Goal: Task Accomplishment & Management: Manage account settings

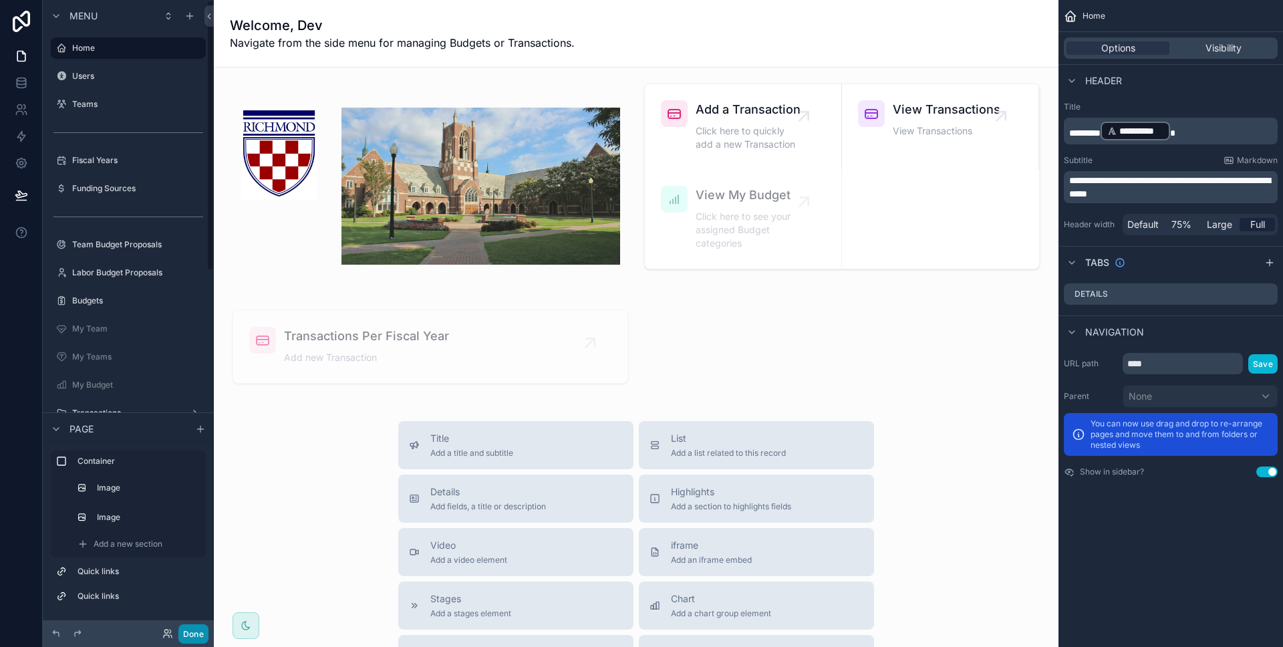
click at [194, 635] on button "Done" at bounding box center [193, 633] width 30 height 19
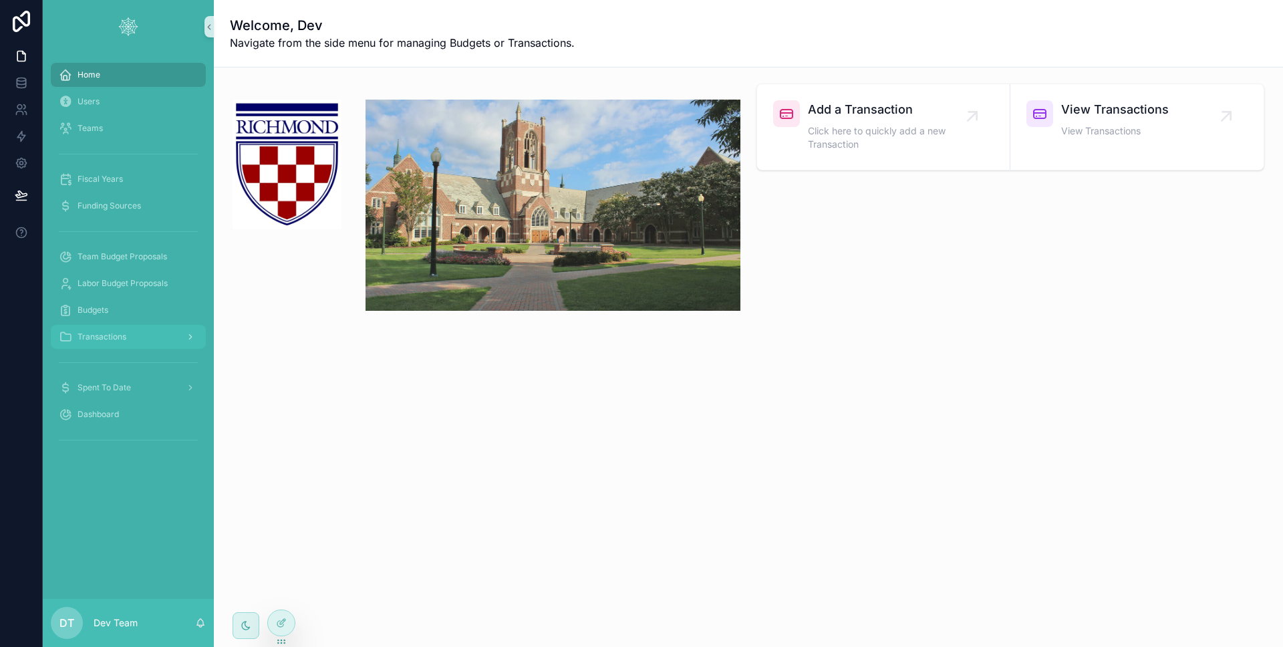
click at [125, 335] on span "Transactions" at bounding box center [102, 336] width 49 height 11
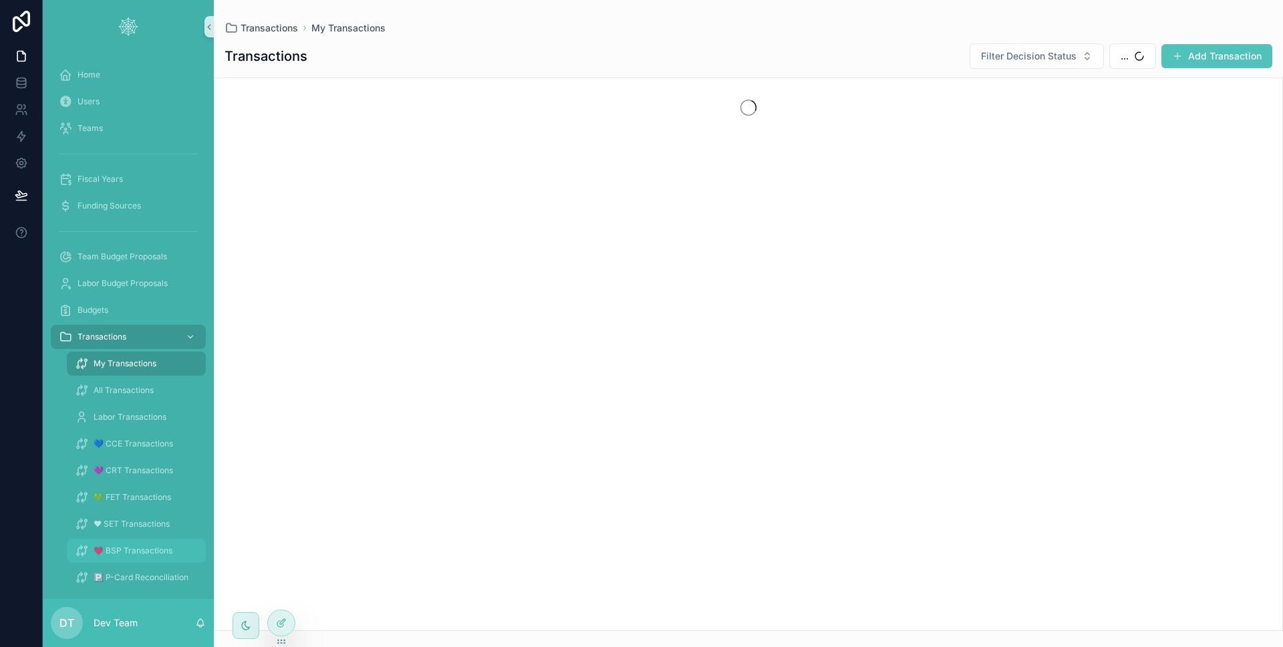
scroll to position [79, 0]
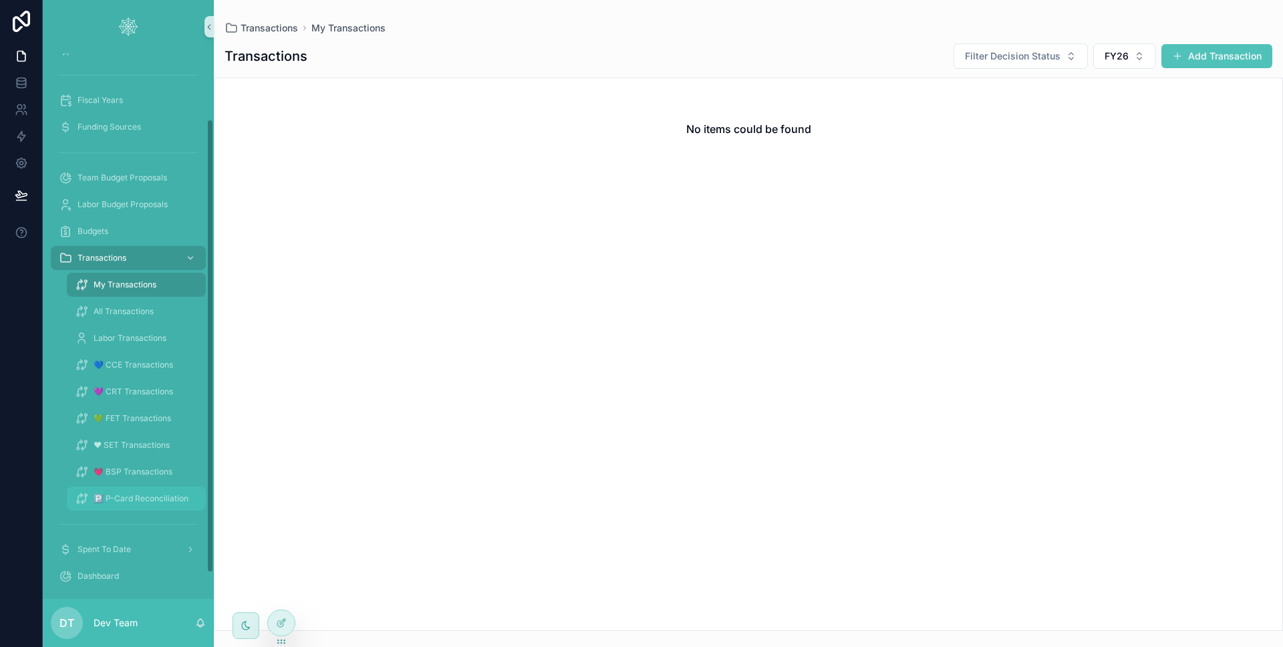
click at [140, 505] on div "🅿 P-Card Reconciliation" at bounding box center [136, 498] width 123 height 21
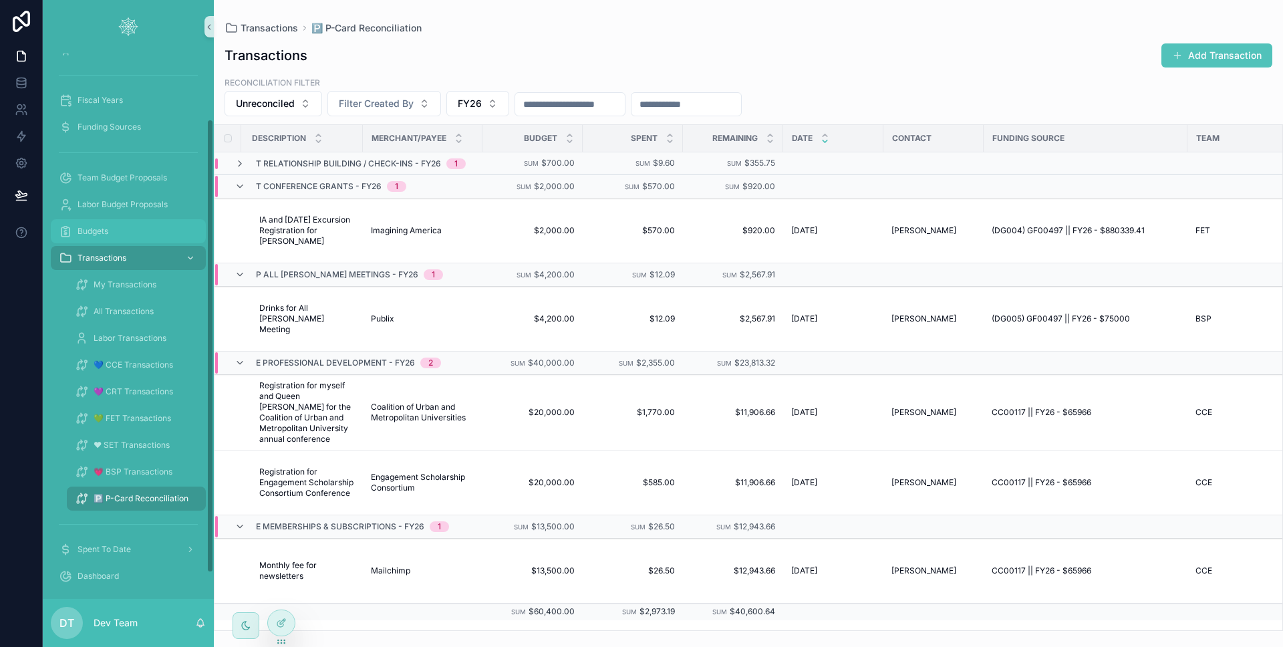
click at [136, 238] on div "Budgets" at bounding box center [128, 231] width 139 height 21
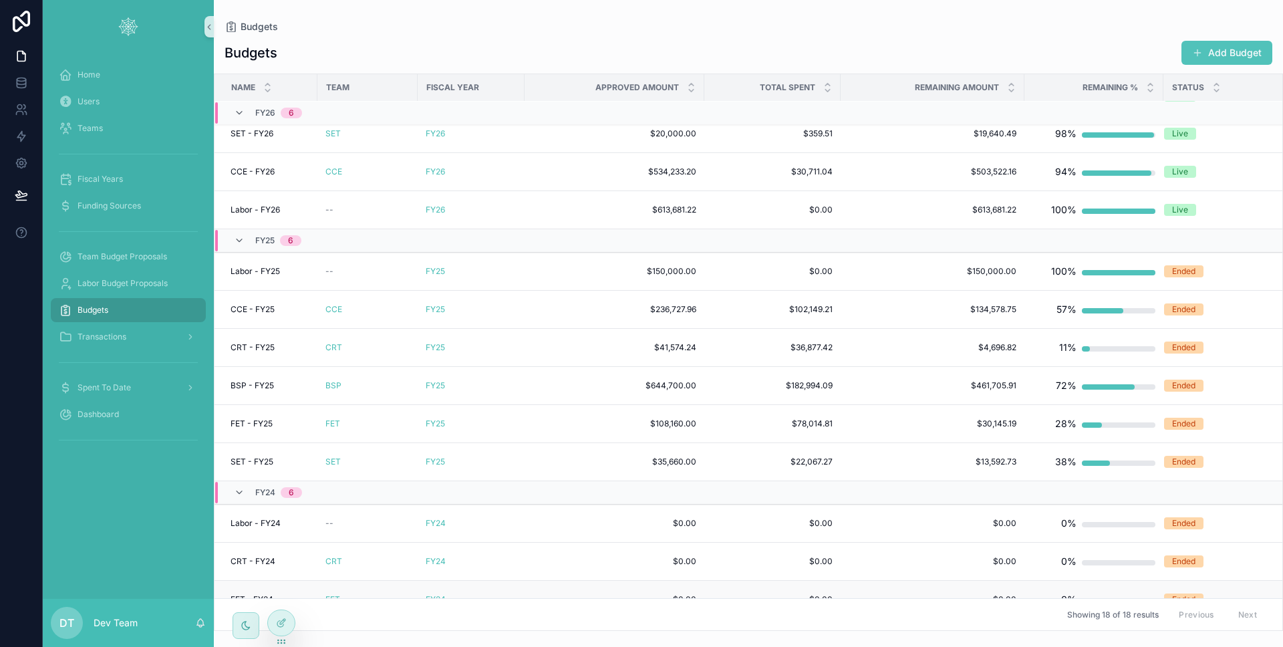
scroll to position [269, 0]
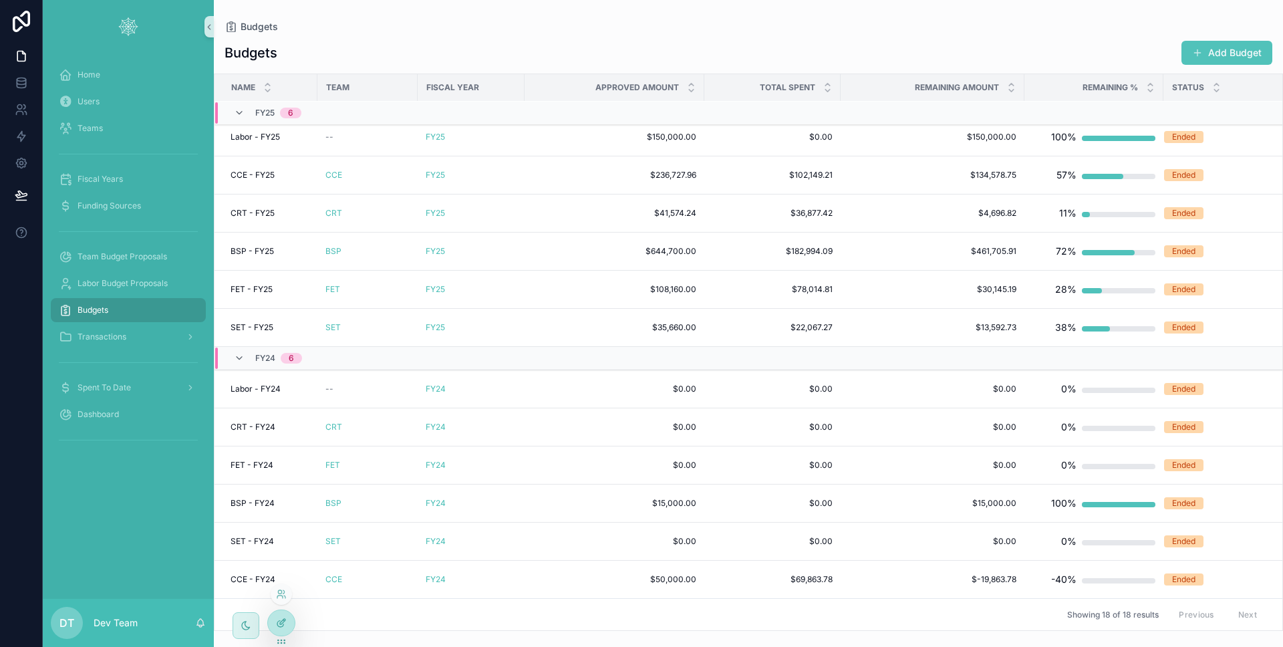
click at [281, 624] on icon at bounding box center [281, 622] width 11 height 11
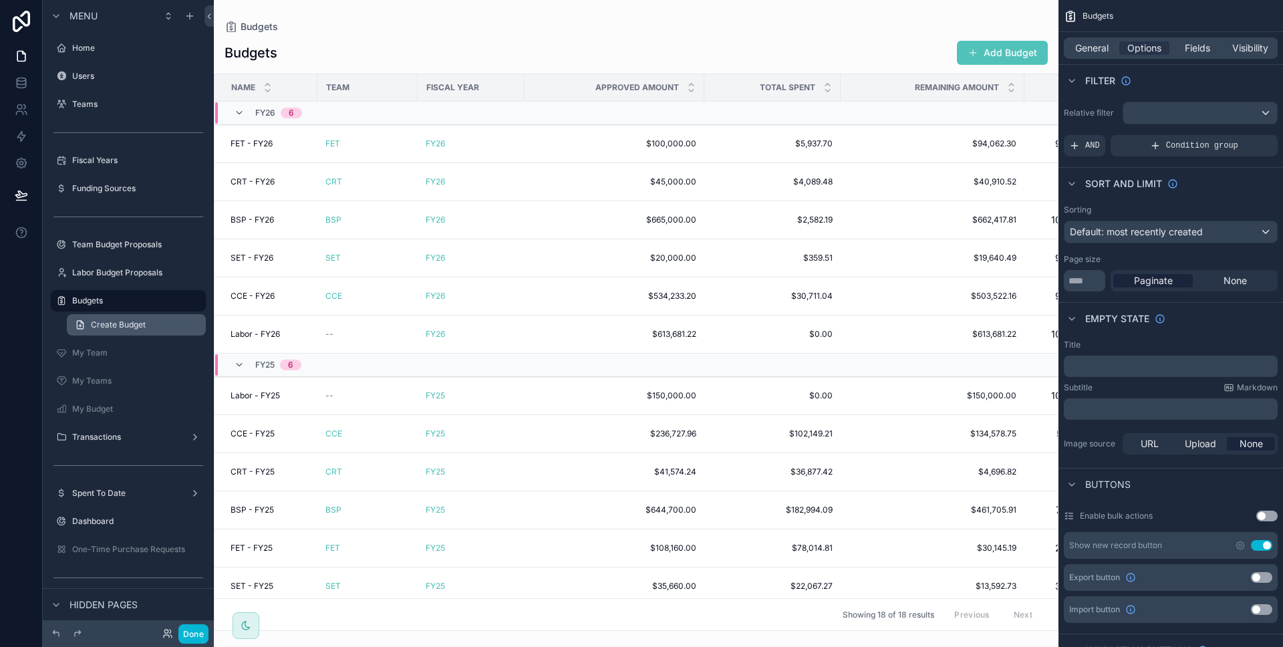
scroll to position [33, 0]
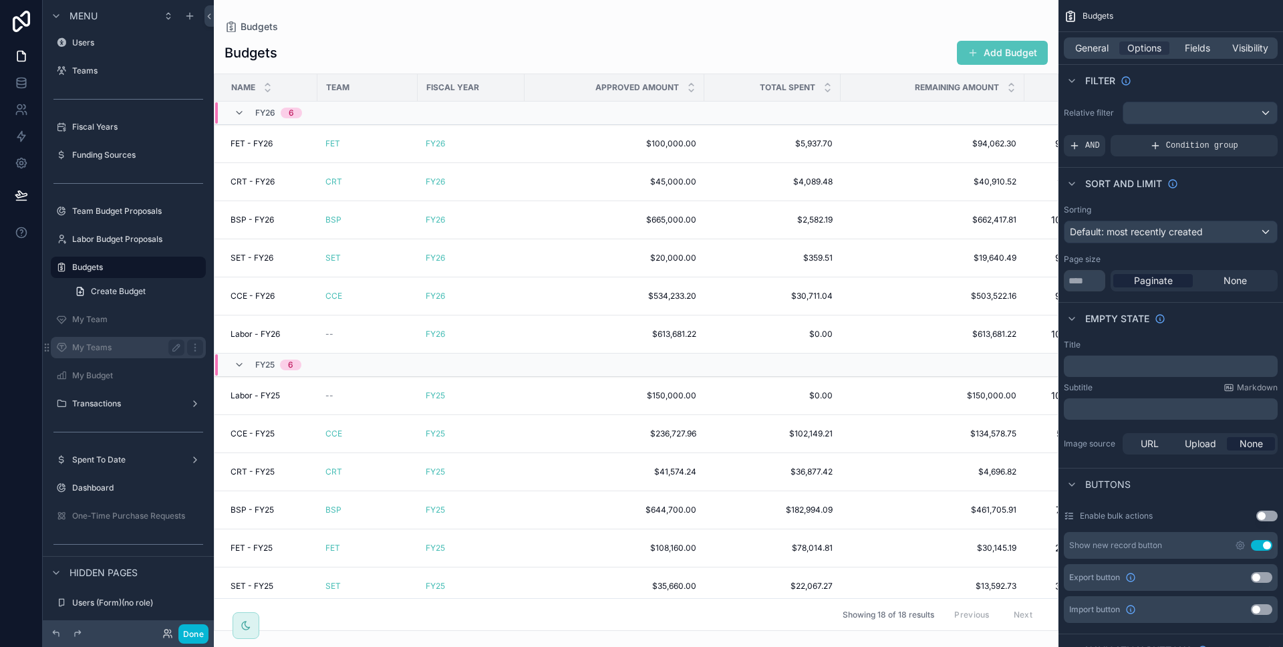
click at [112, 341] on div "My Teams" at bounding box center [128, 347] width 112 height 16
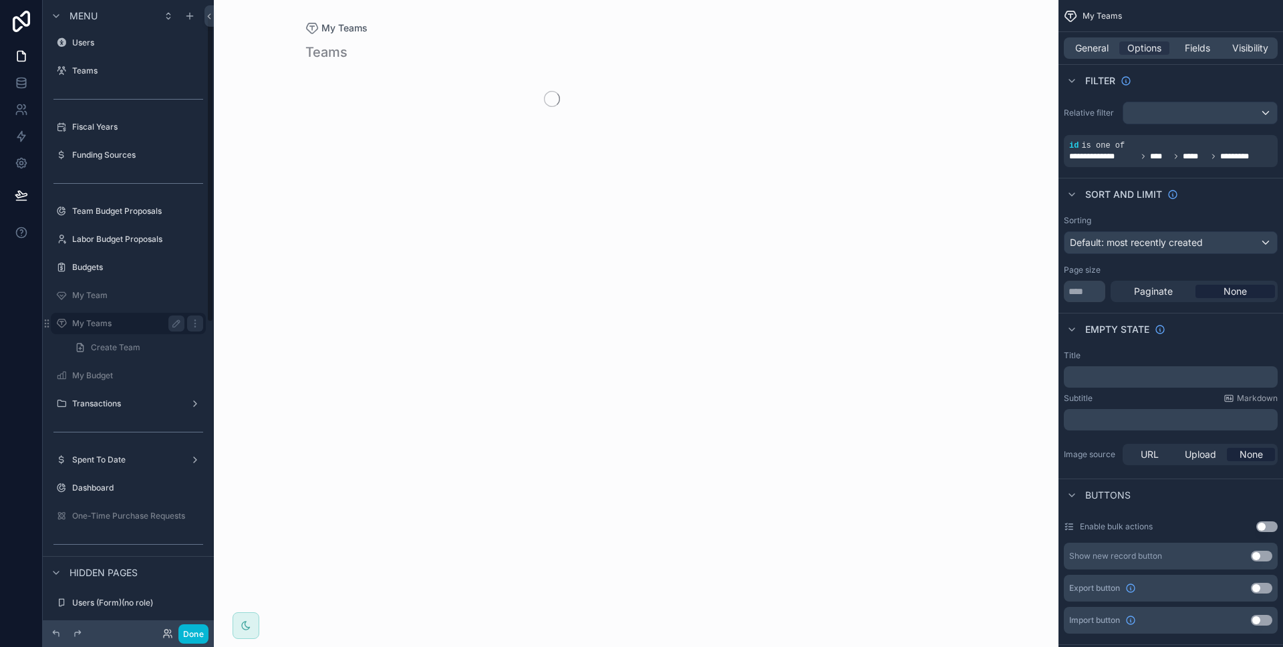
scroll to position [27, 0]
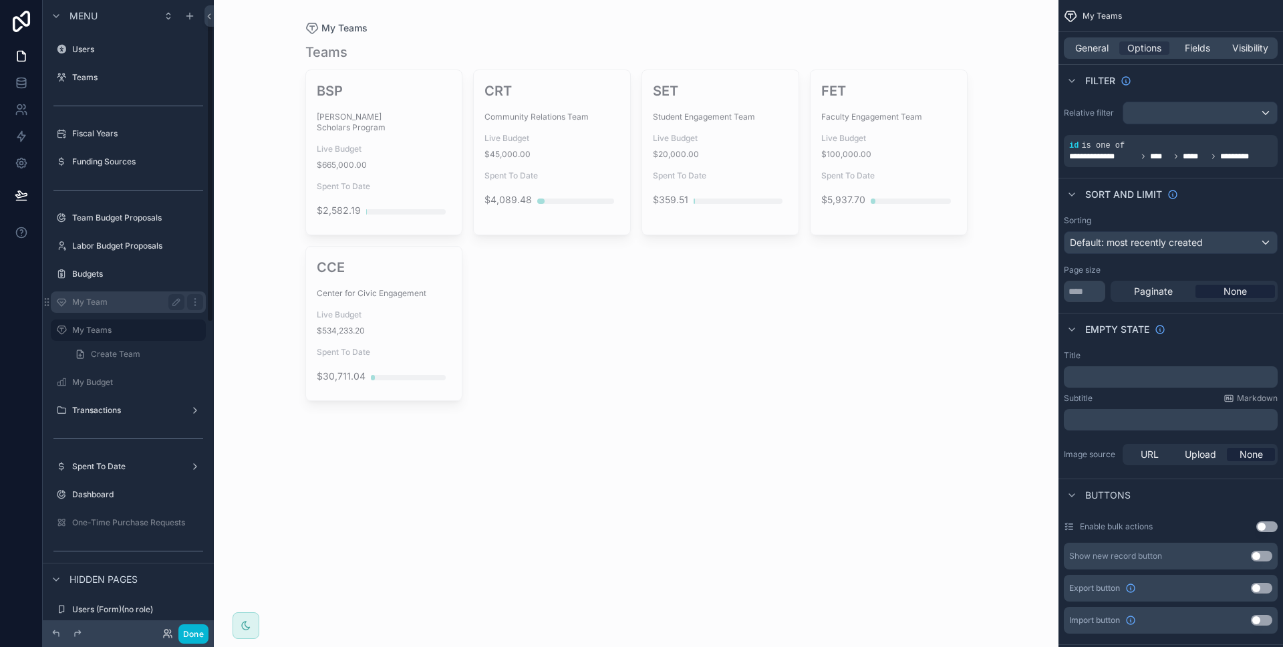
click at [122, 293] on div "My Team" at bounding box center [128, 301] width 150 height 21
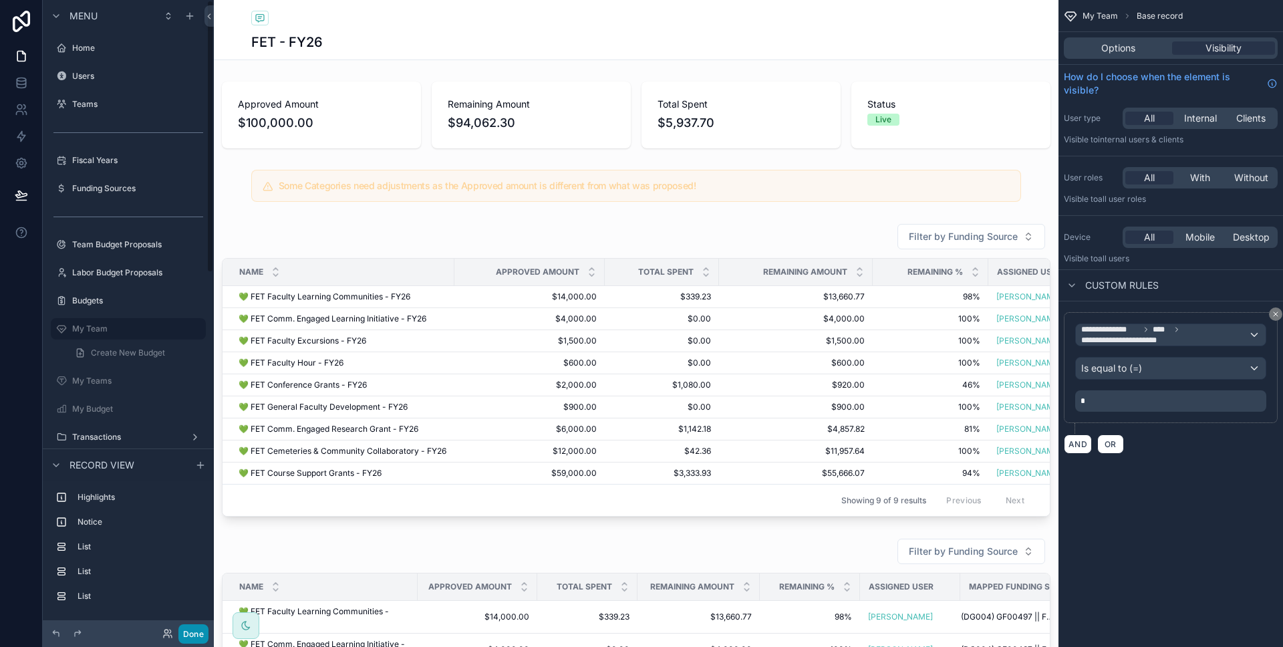
drag, startPoint x: 196, startPoint y: 632, endPoint x: 211, endPoint y: 617, distance: 20.3
click at [196, 632] on button "Done" at bounding box center [193, 633] width 30 height 19
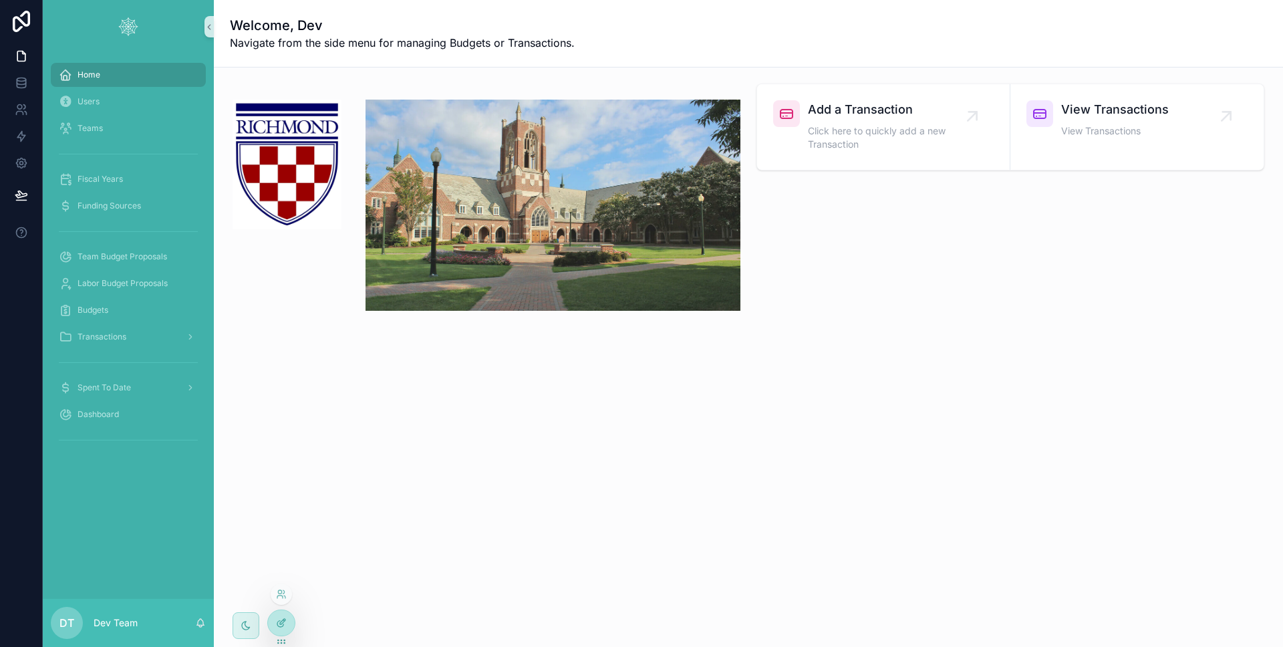
click at [287, 628] on div at bounding box center [281, 622] width 27 height 25
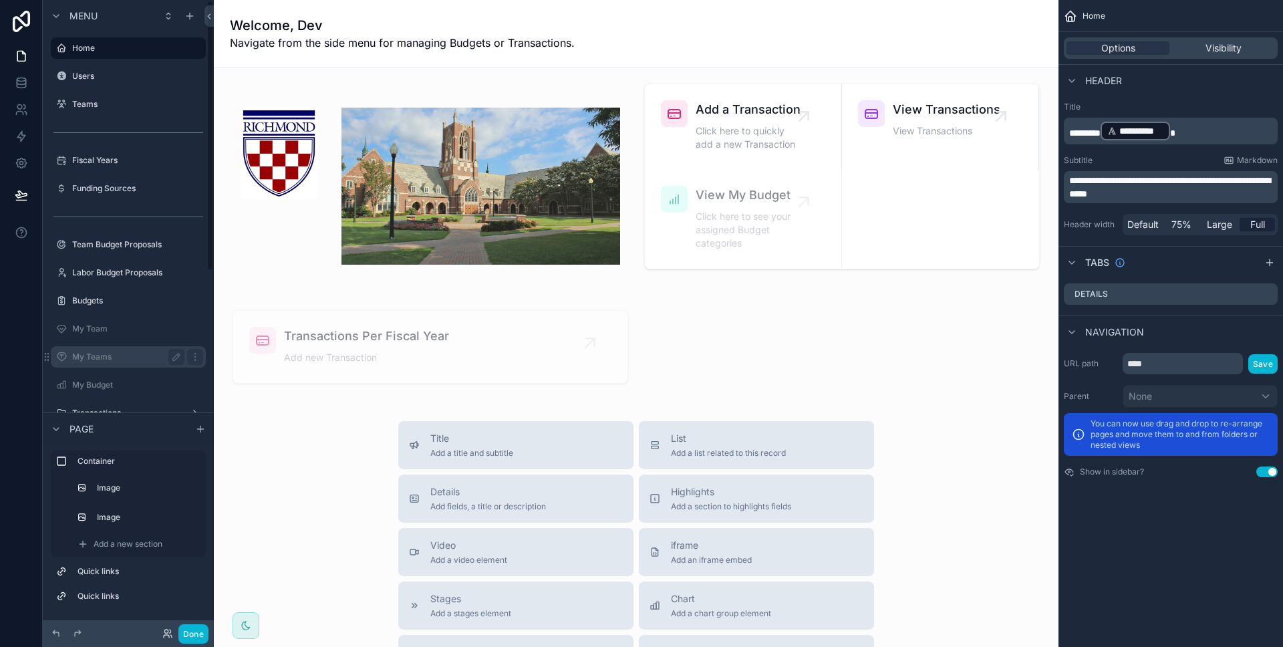
click at [134, 358] on label "My Teams" at bounding box center [125, 357] width 107 height 11
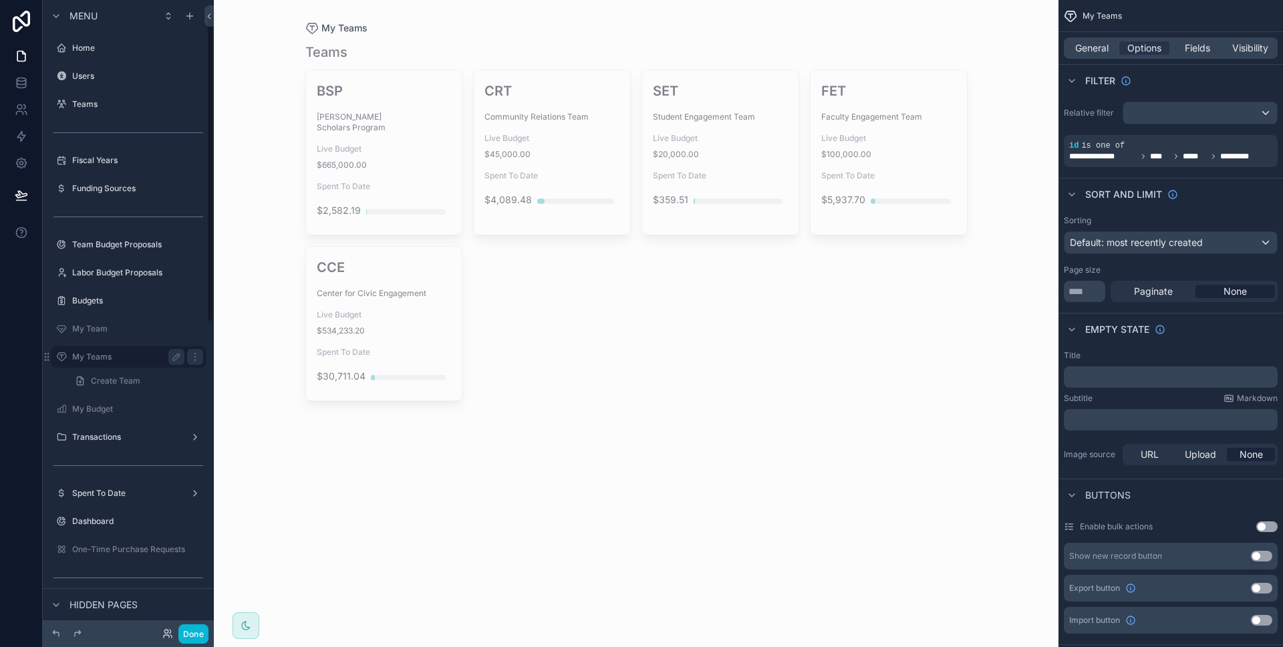
scroll to position [27, 0]
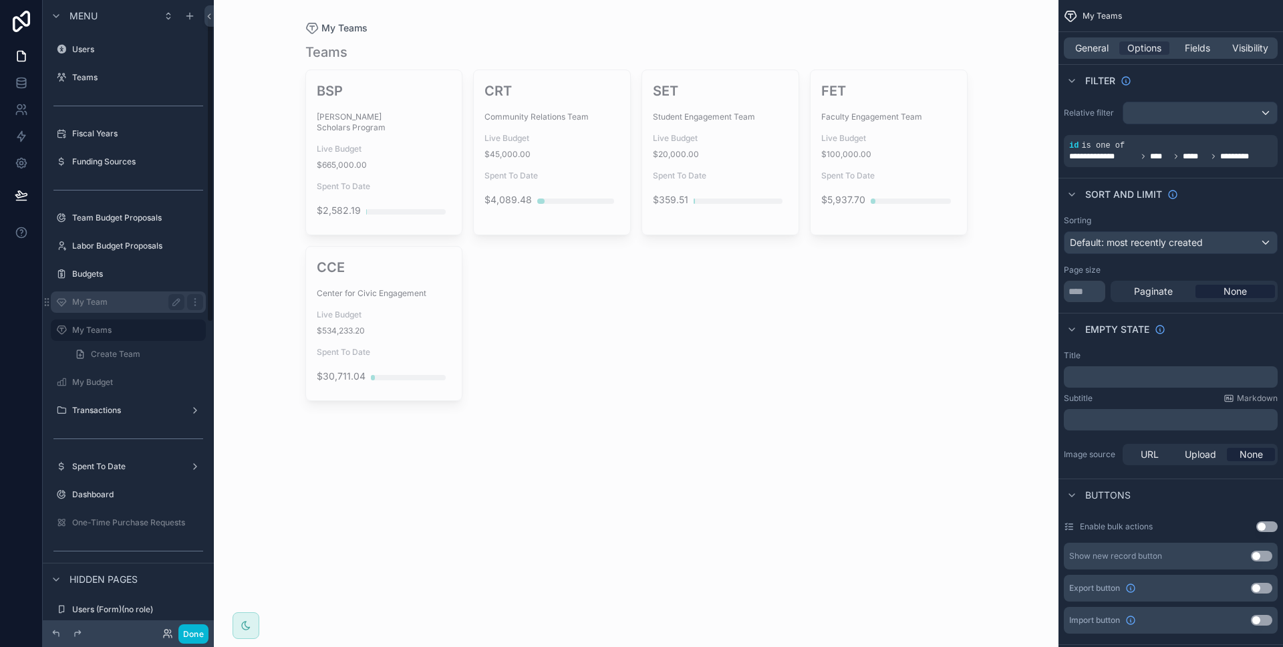
click at [150, 304] on label "My Team" at bounding box center [125, 302] width 107 height 11
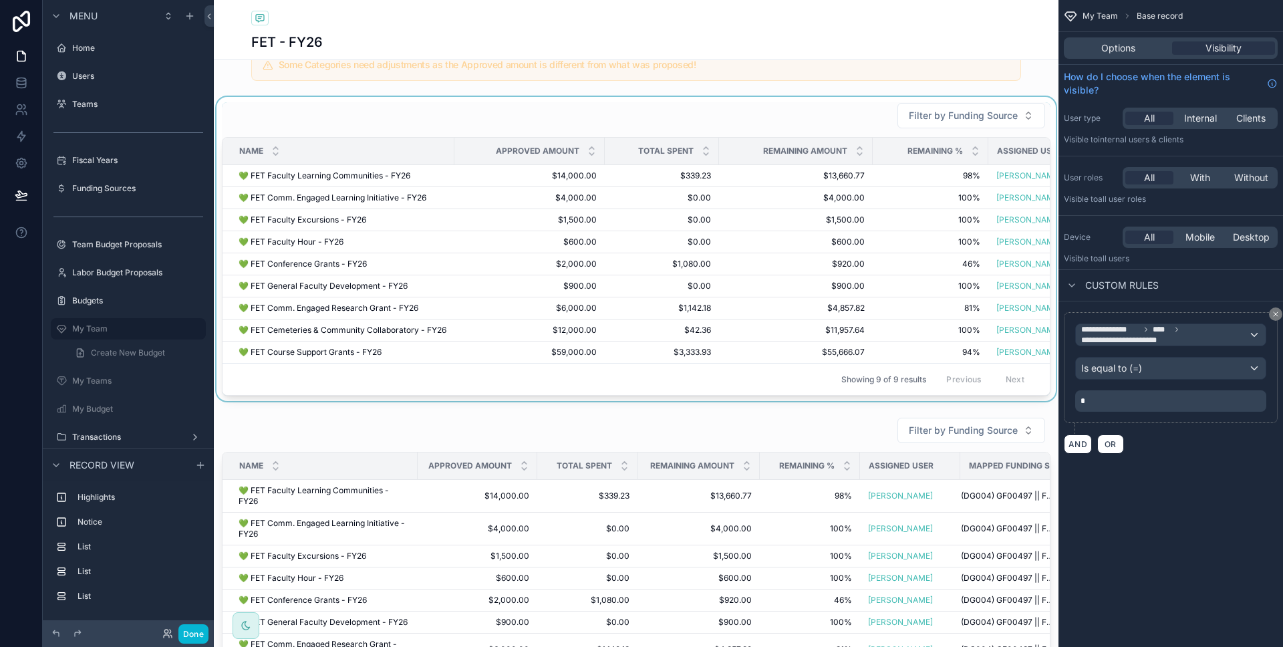
scroll to position [130, 0]
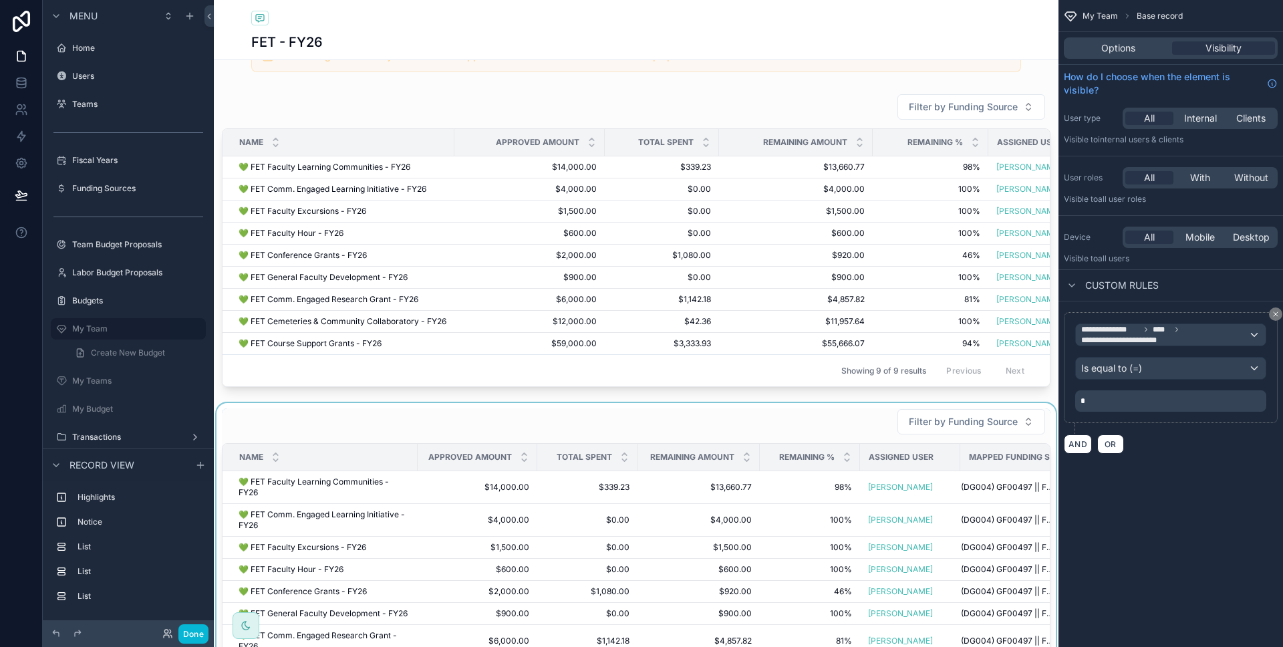
click at [413, 420] on div "scrollable content" at bounding box center [636, 576] width 845 height 347
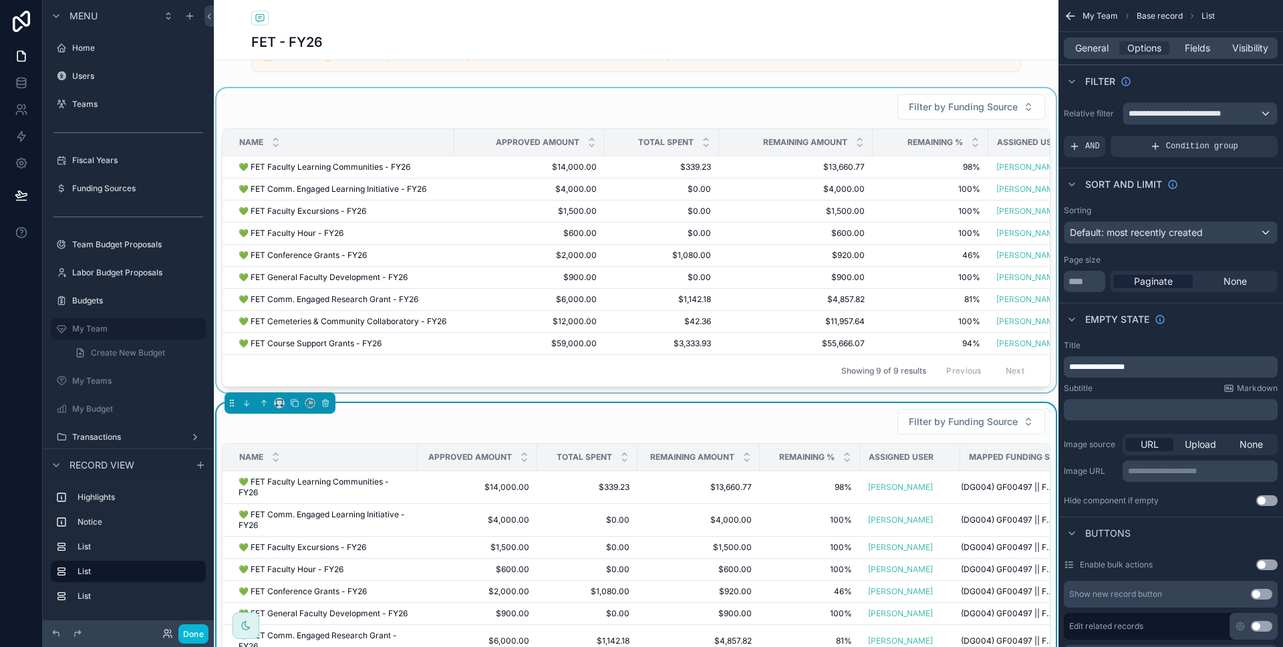
click at [511, 245] on div "scrollable content" at bounding box center [636, 240] width 845 height 304
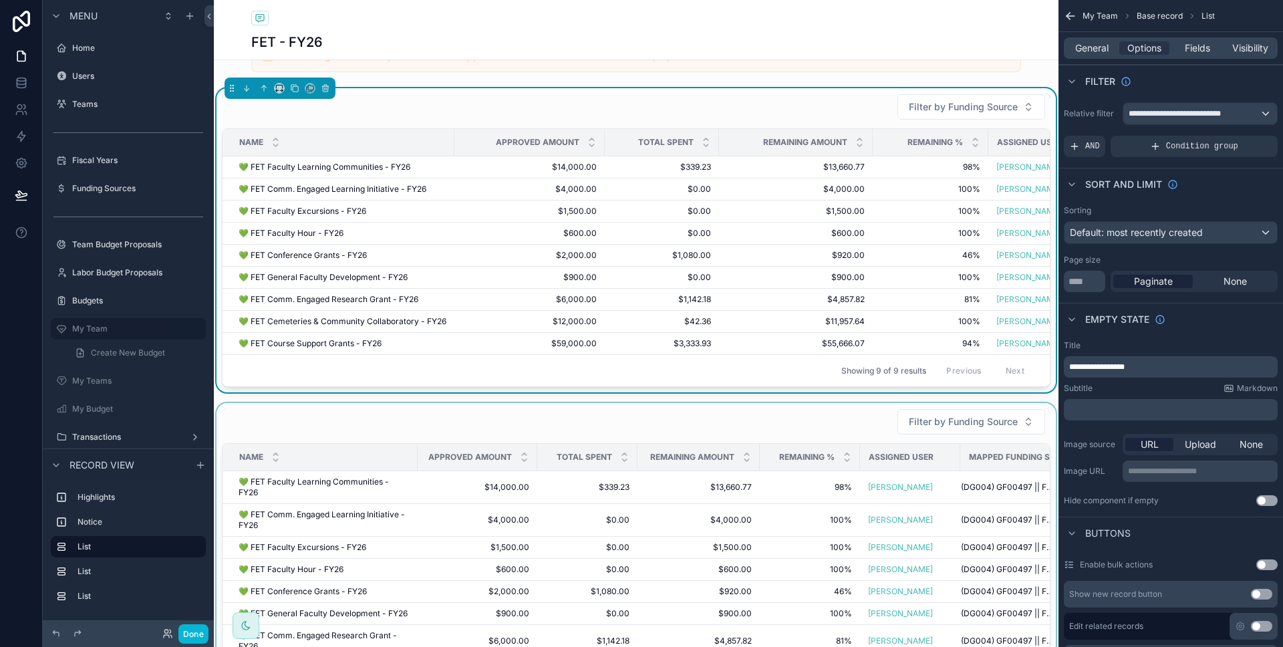
click at [505, 450] on div "scrollable content" at bounding box center [636, 576] width 845 height 347
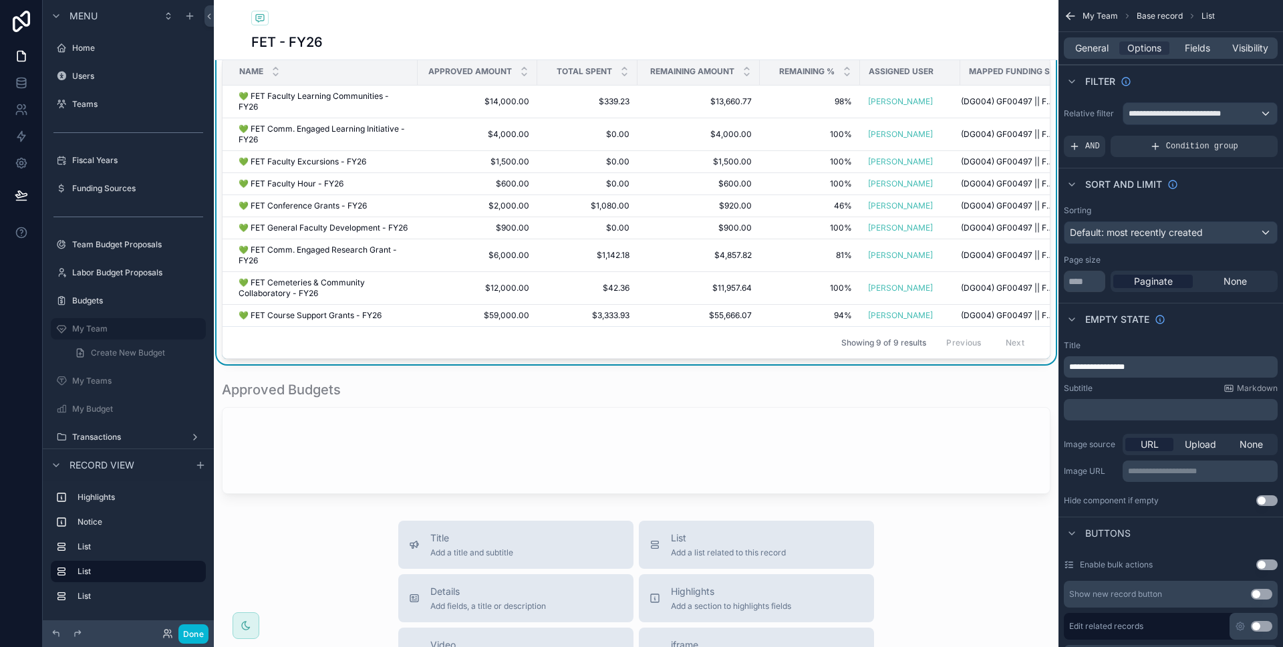
scroll to position [212, 0]
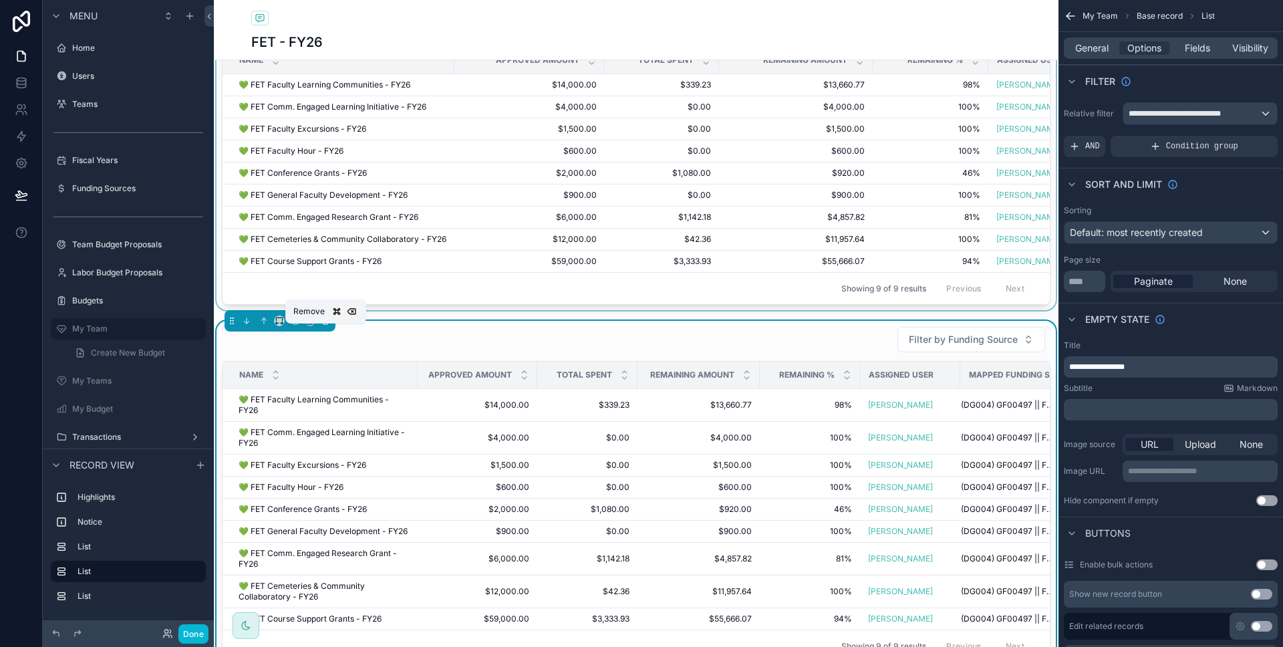
click at [330, 328] on button "scrollable content" at bounding box center [325, 320] width 15 height 15
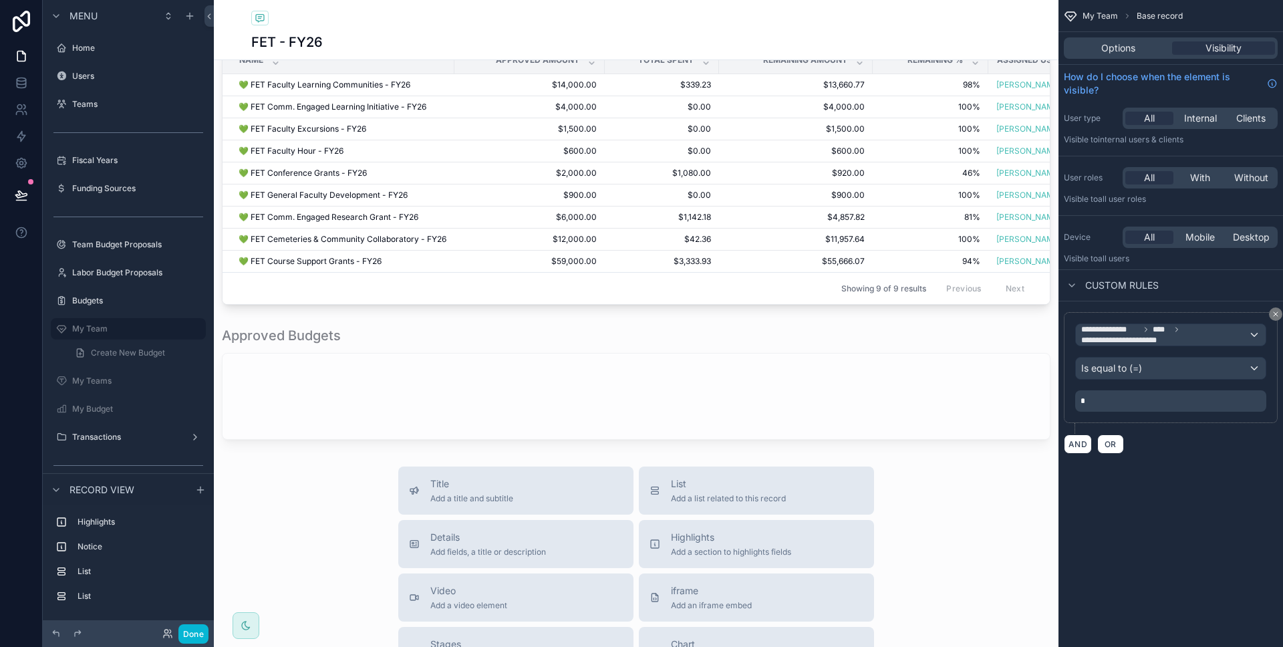
scroll to position [0, 0]
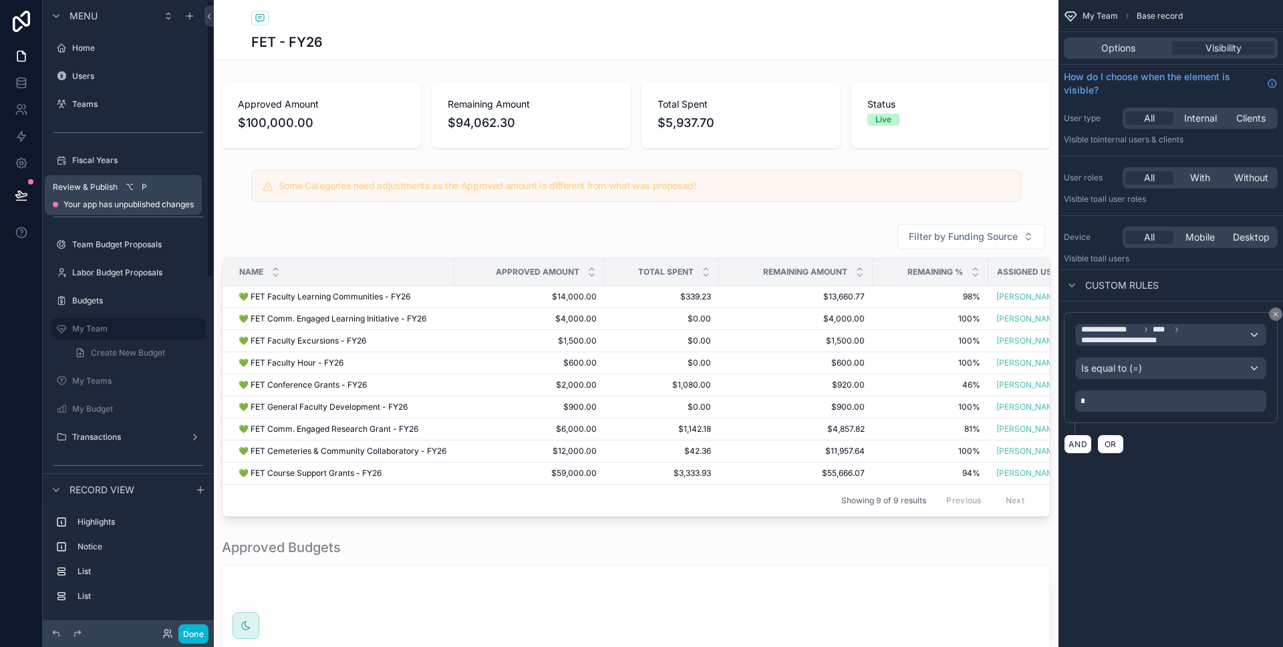
click at [22, 197] on icon at bounding box center [21, 194] width 13 height 13
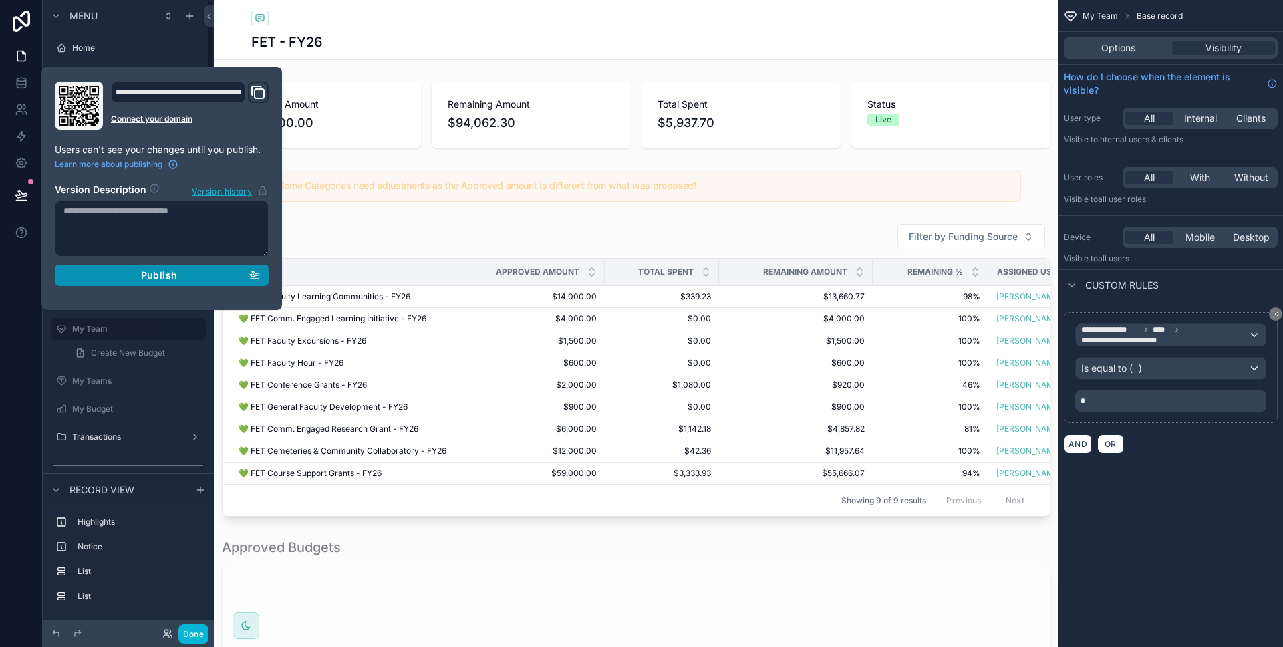
click at [132, 271] on div "Publish" at bounding box center [161, 275] width 196 height 12
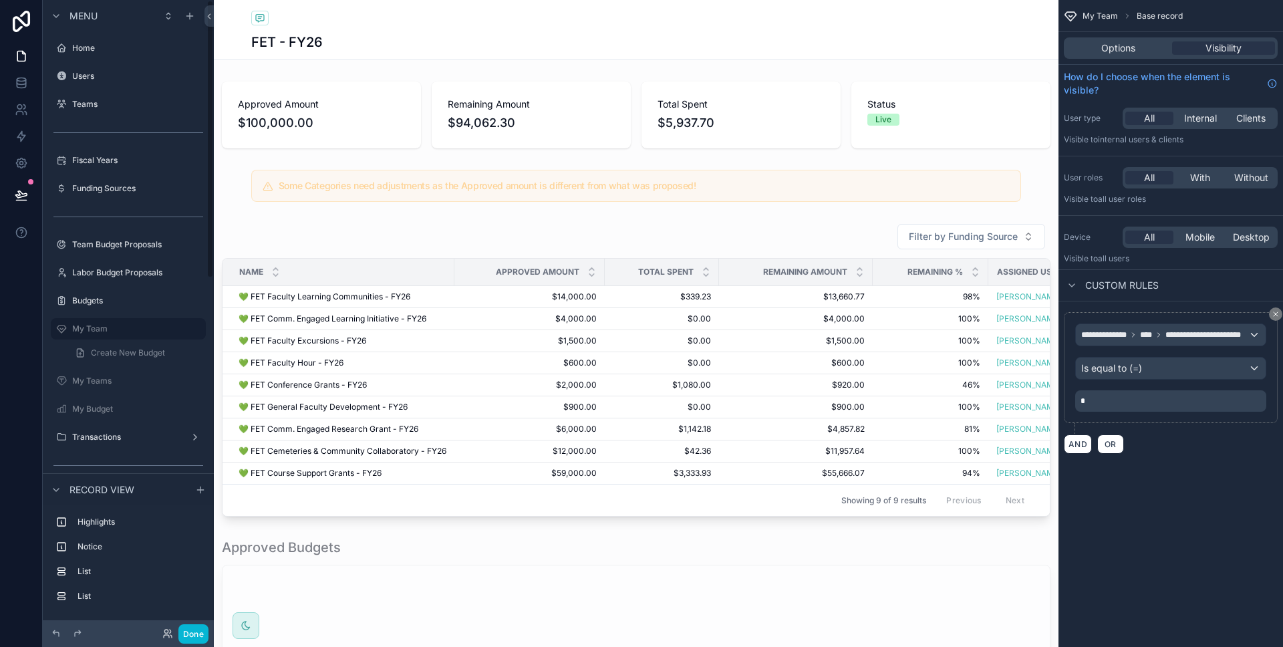
click at [35, 297] on div at bounding box center [21, 323] width 43 height 647
click at [86, 376] on label "My Teams" at bounding box center [125, 381] width 107 height 11
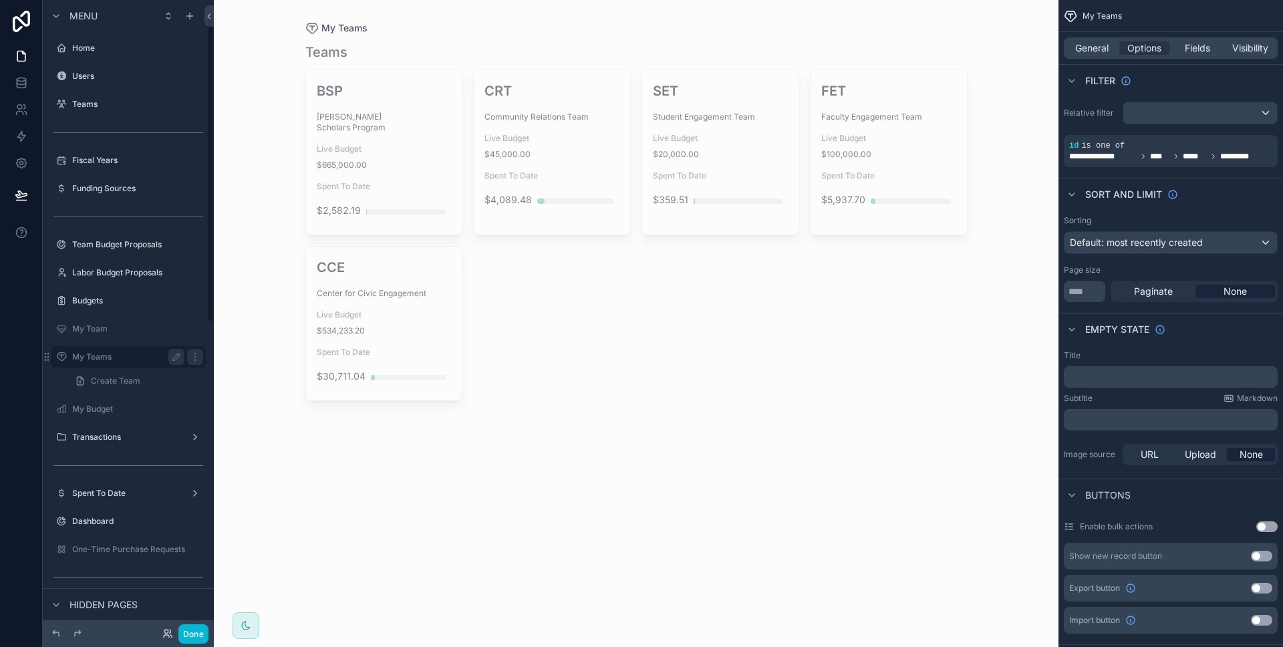
scroll to position [27, 0]
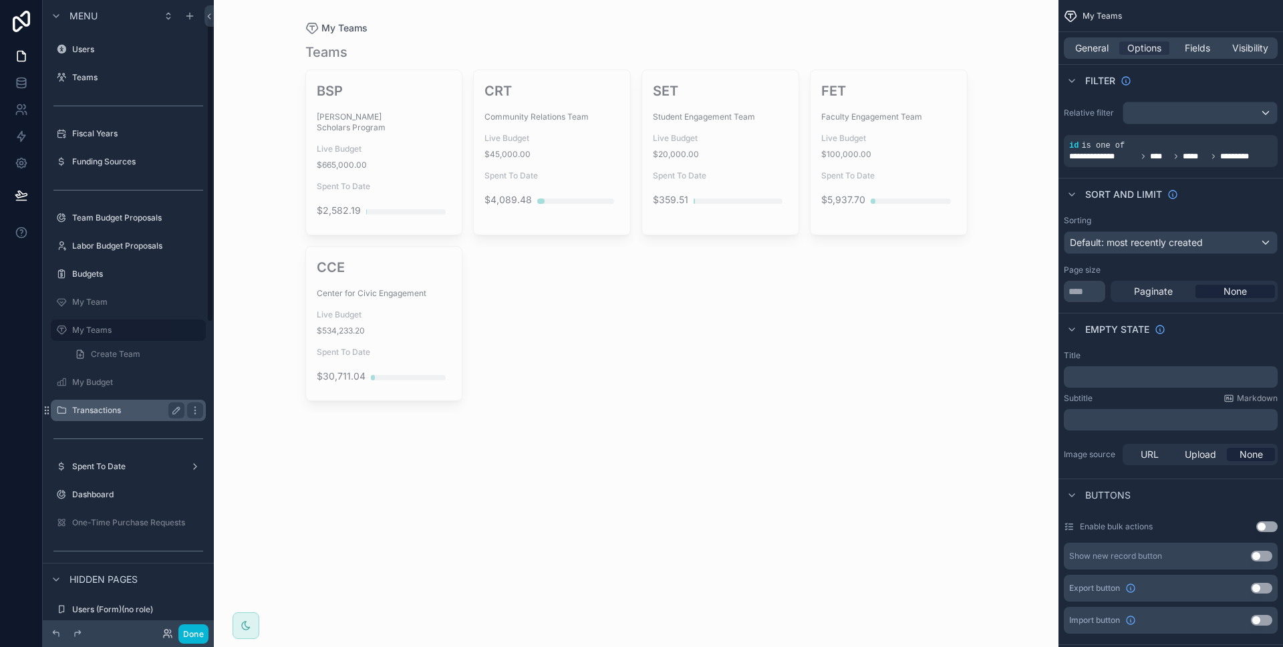
click at [110, 400] on div "Transactions" at bounding box center [128, 410] width 150 height 21
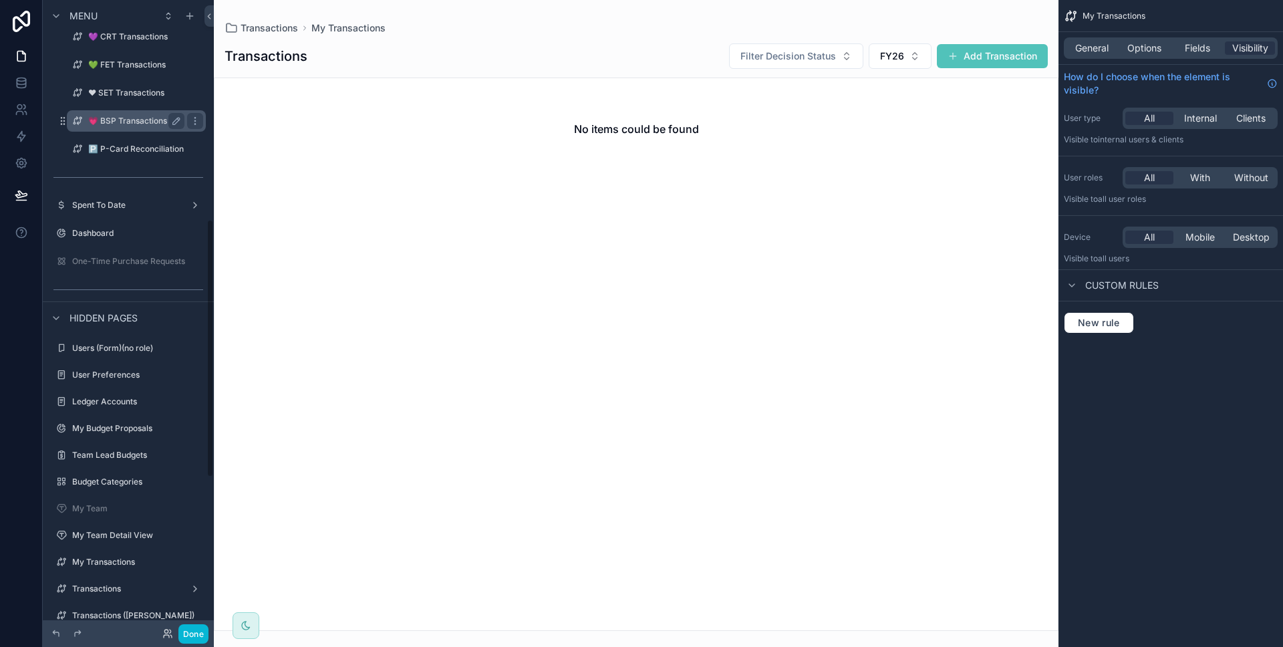
scroll to position [351, 0]
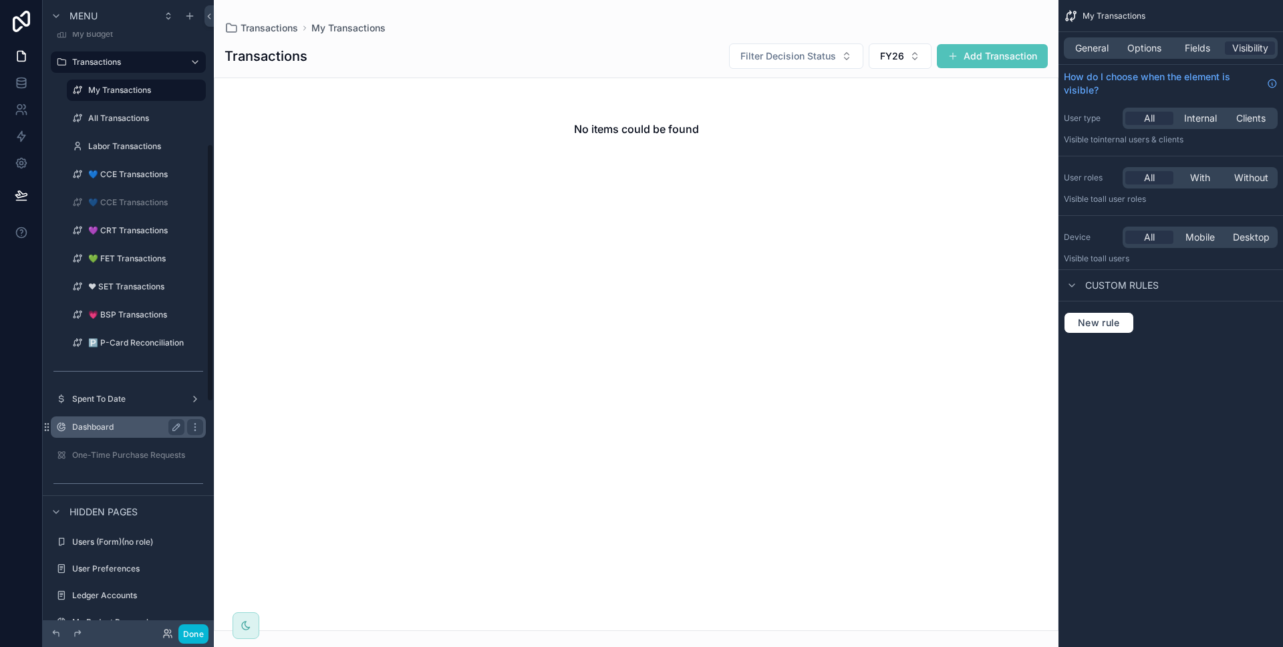
click at [99, 432] on div "Dashboard" at bounding box center [128, 427] width 112 height 16
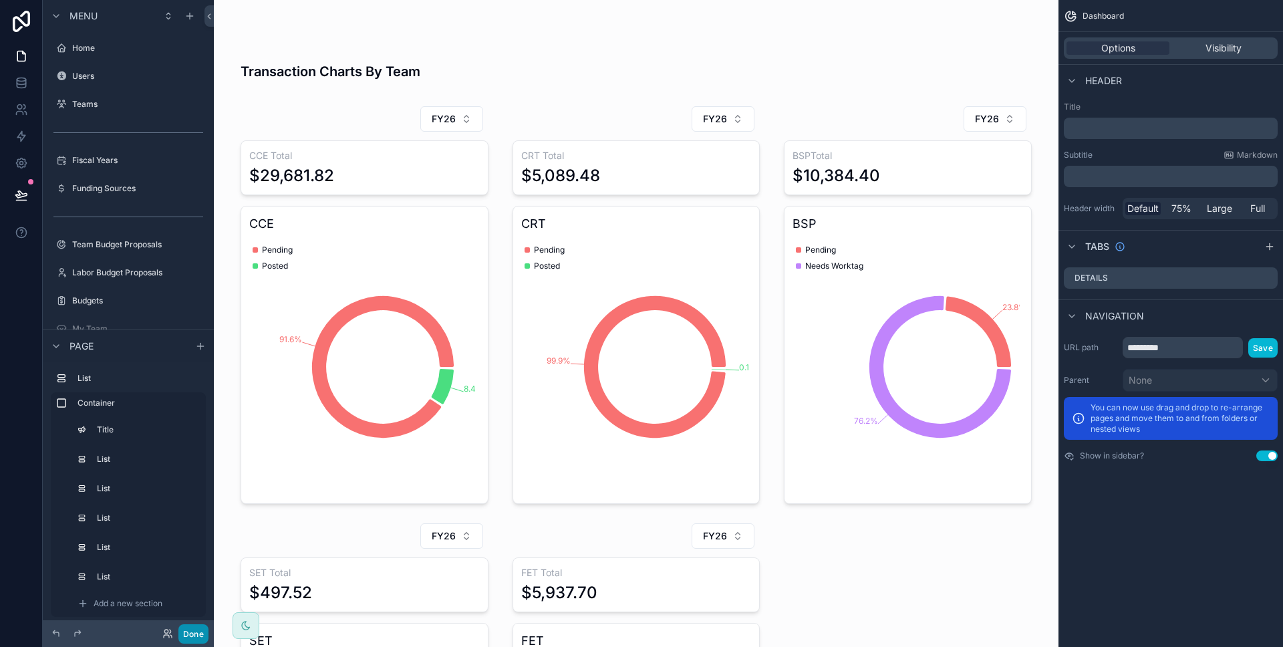
click at [195, 628] on button "Done" at bounding box center [193, 633] width 30 height 19
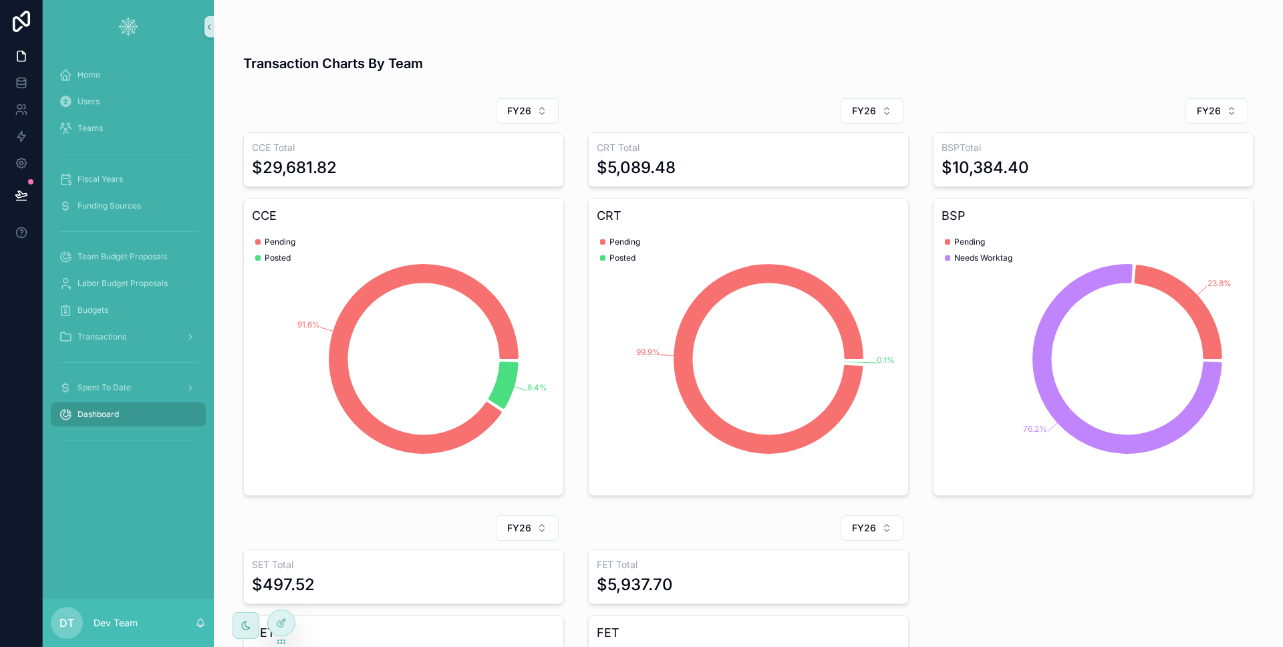
click at [132, 458] on div "Home Users Teams Fiscal Years Funding Sources Team Budget Proposals Labor Budge…" at bounding box center [128, 260] width 171 height 414
click at [108, 333] on span "Transactions" at bounding box center [102, 336] width 49 height 11
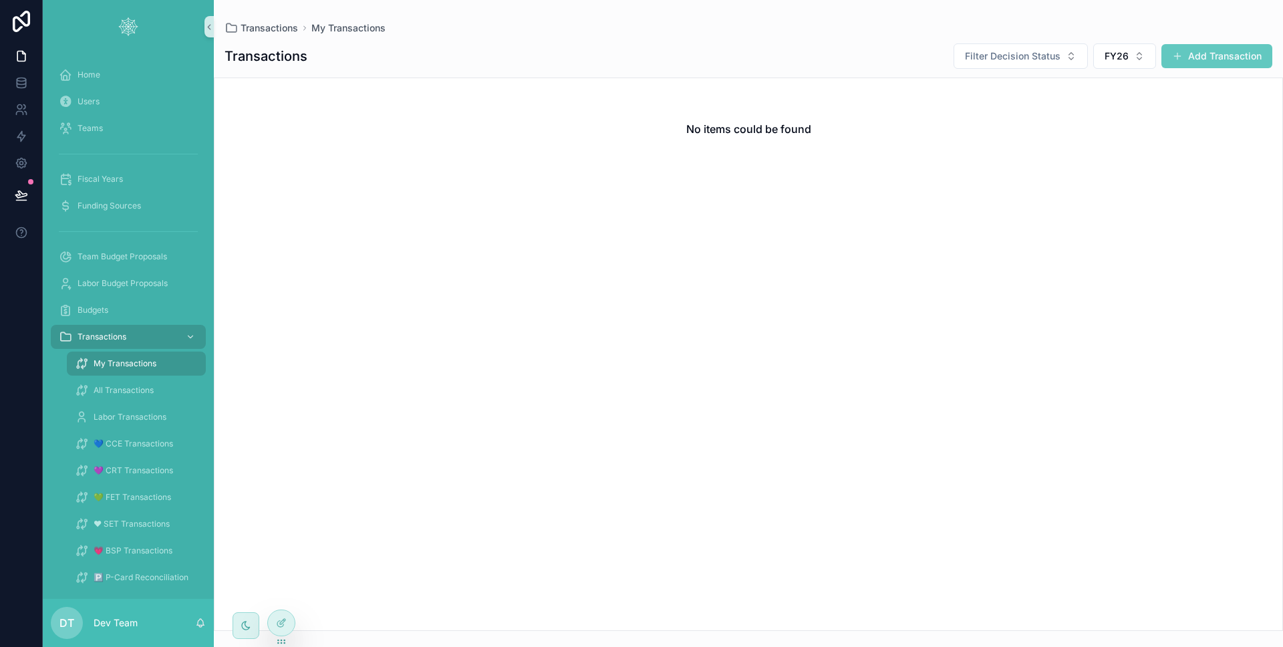
click at [1199, 64] on button "Add Transaction" at bounding box center [1216, 56] width 111 height 24
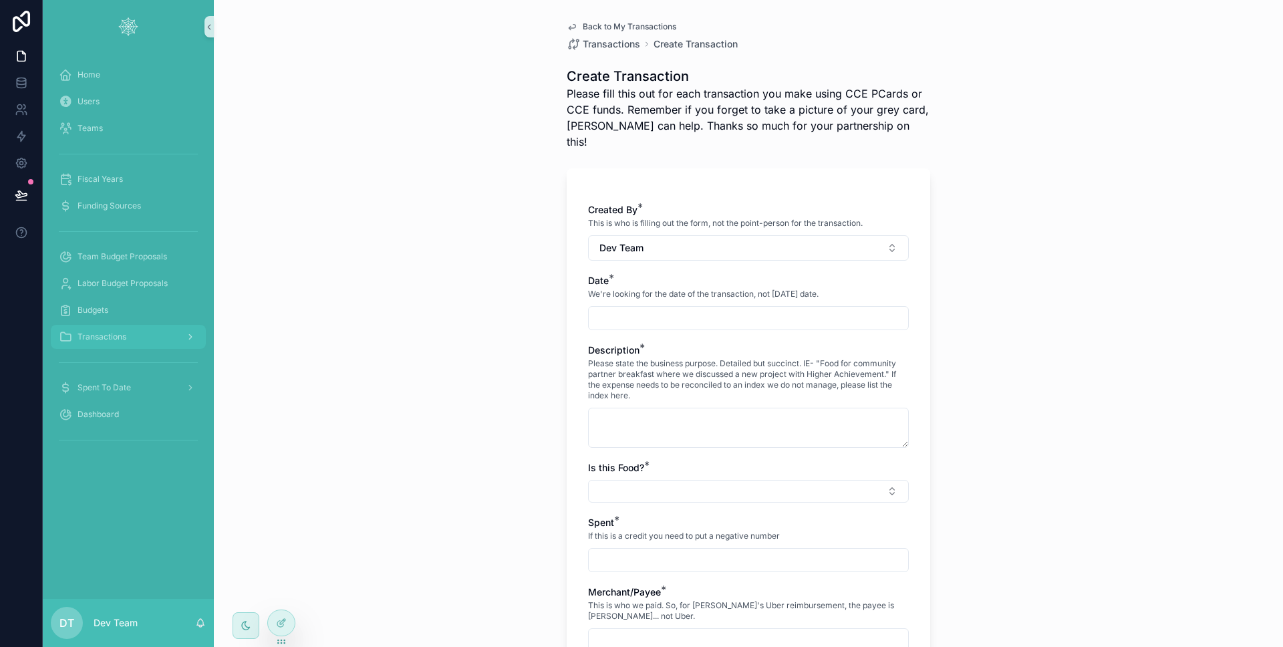
click at [148, 325] on link "Transactions" at bounding box center [128, 337] width 155 height 24
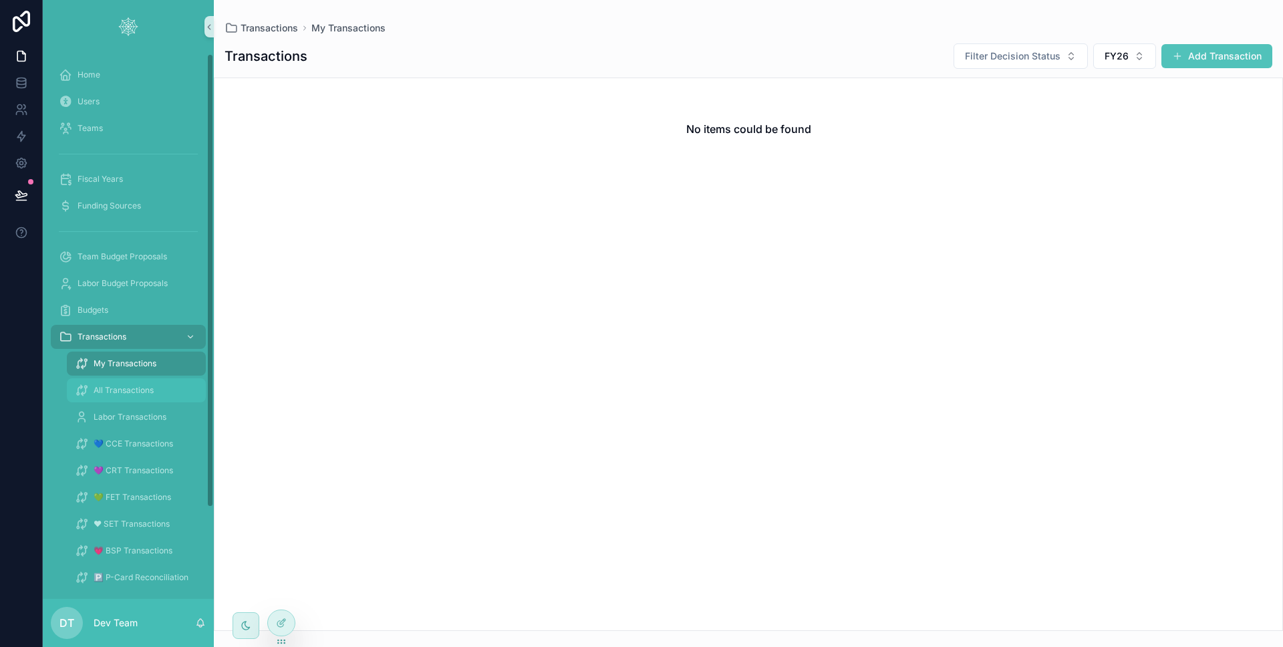
click at [159, 394] on div "All Transactions" at bounding box center [136, 390] width 123 height 21
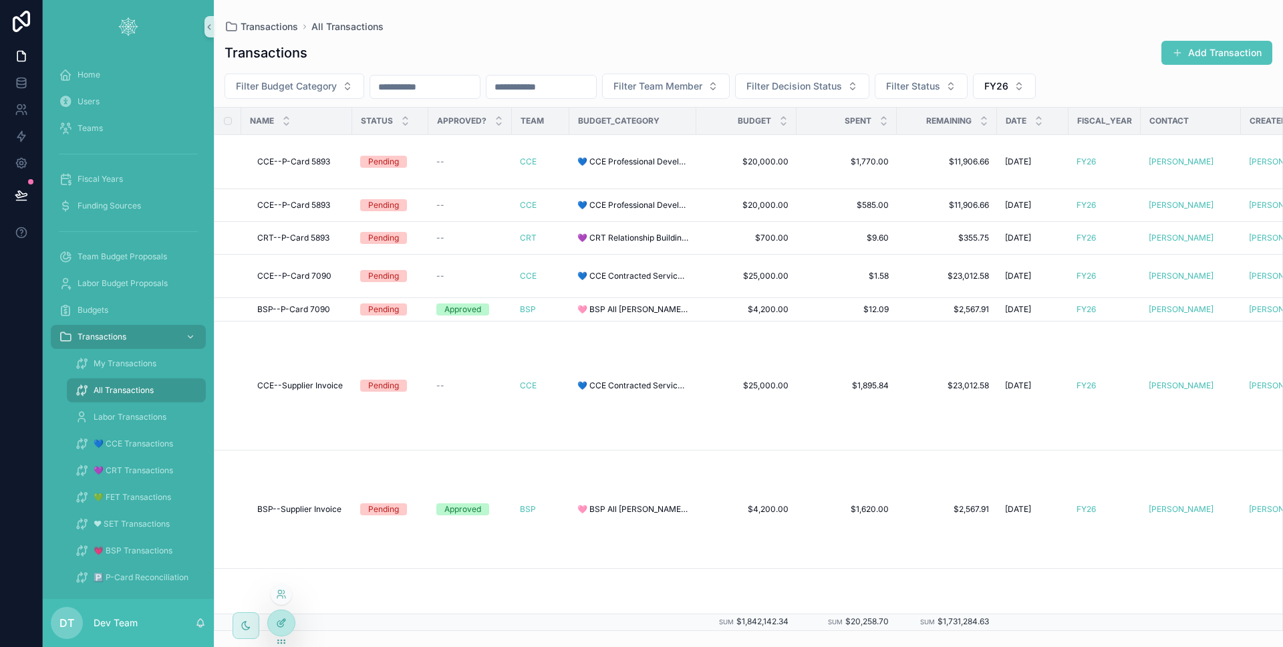
click at [281, 619] on icon at bounding box center [281, 622] width 11 height 11
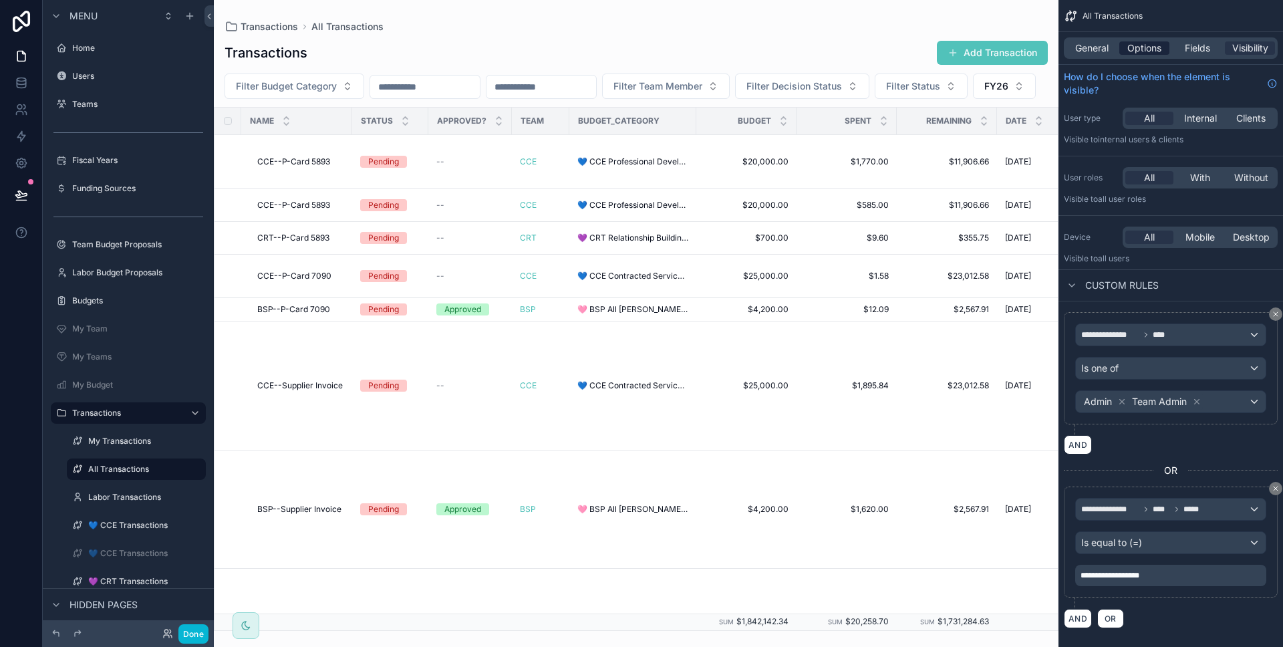
click at [1127, 53] on span "Options" at bounding box center [1144, 47] width 34 height 13
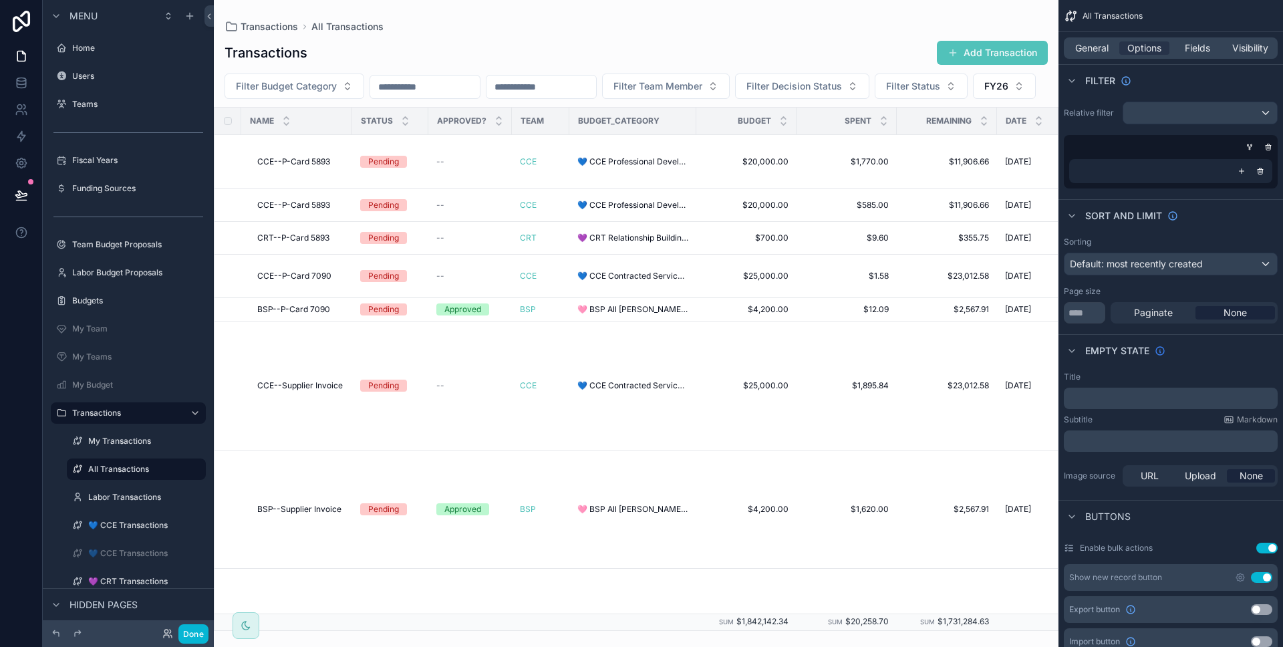
scroll to position [86, 0]
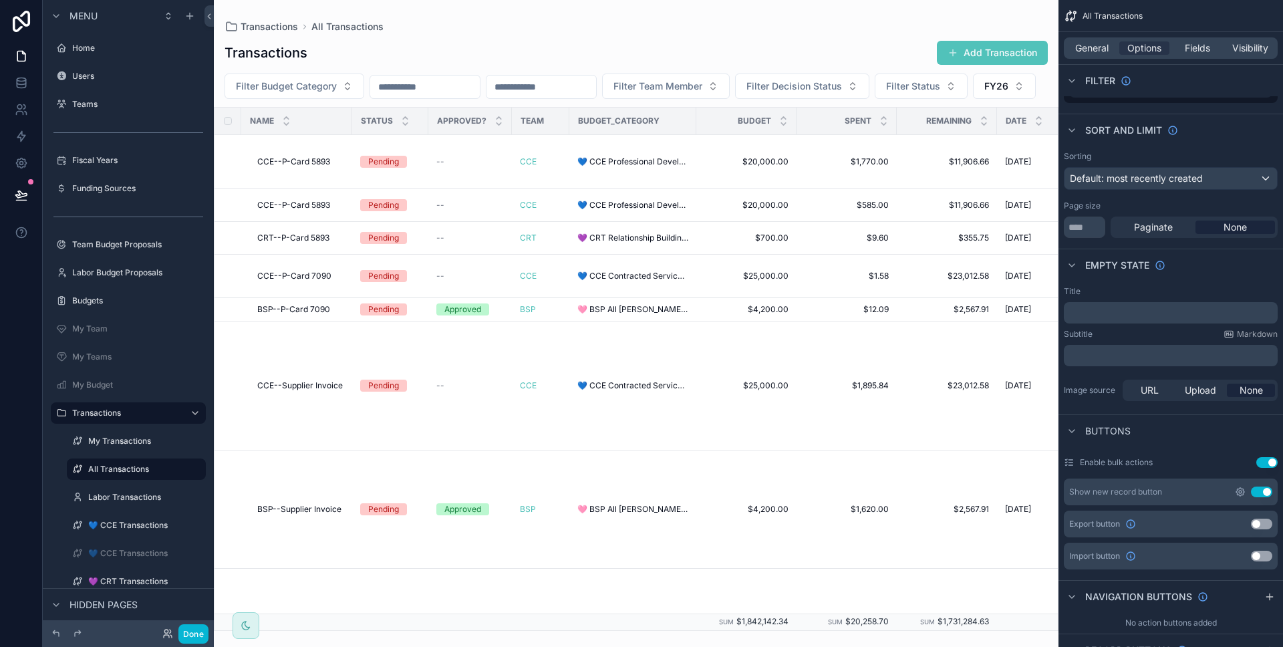
click at [1239, 492] on icon "scrollable content" at bounding box center [1240, 492] width 3 height 3
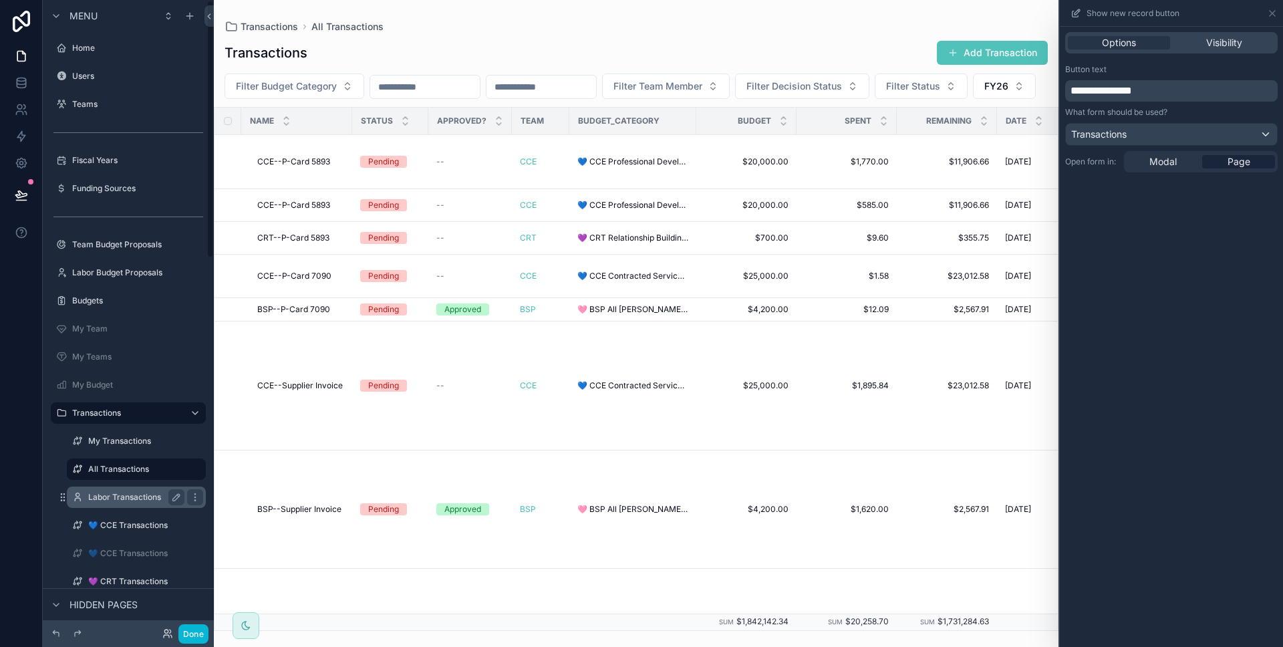
click at [119, 486] on div "Labor Transactions" at bounding box center [136, 496] width 134 height 21
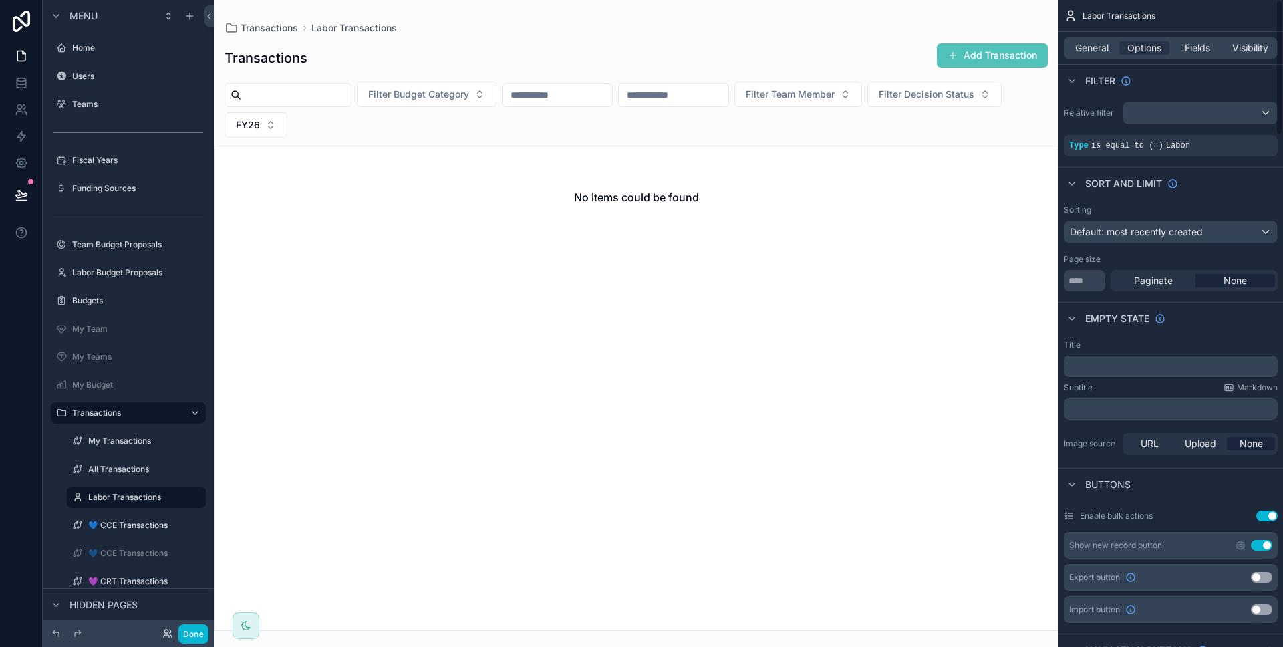
scroll to position [165, 0]
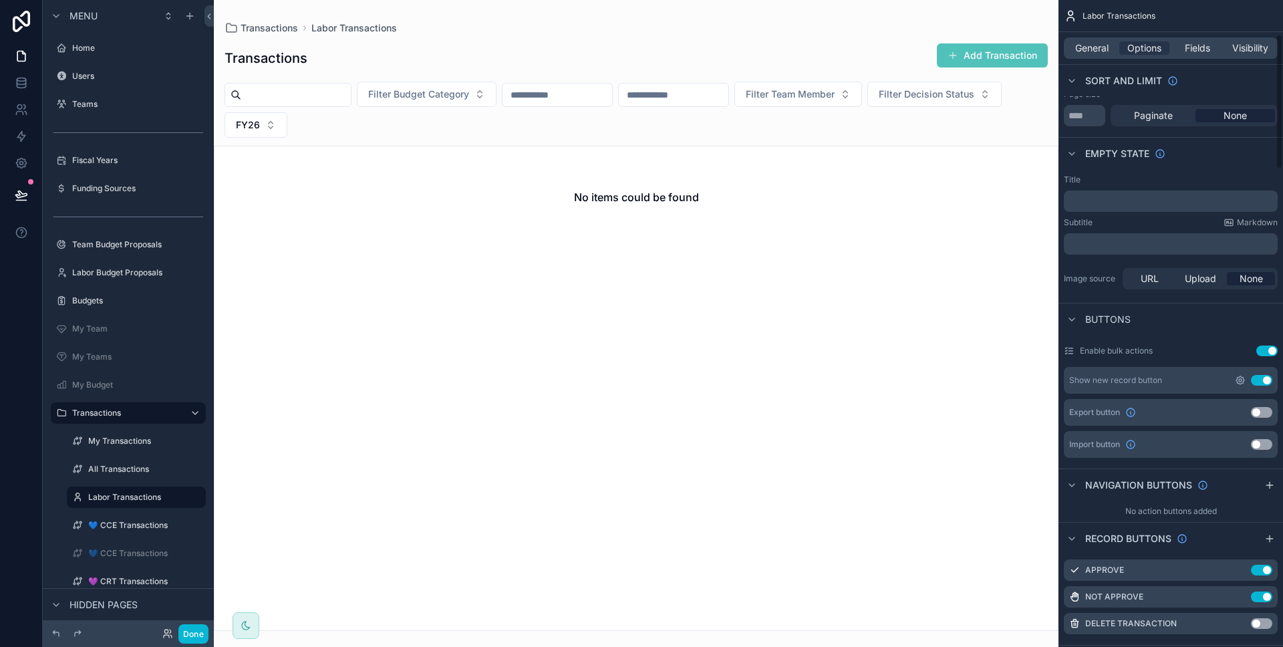
click at [1240, 384] on icon "scrollable content" at bounding box center [1240, 380] width 8 height 8
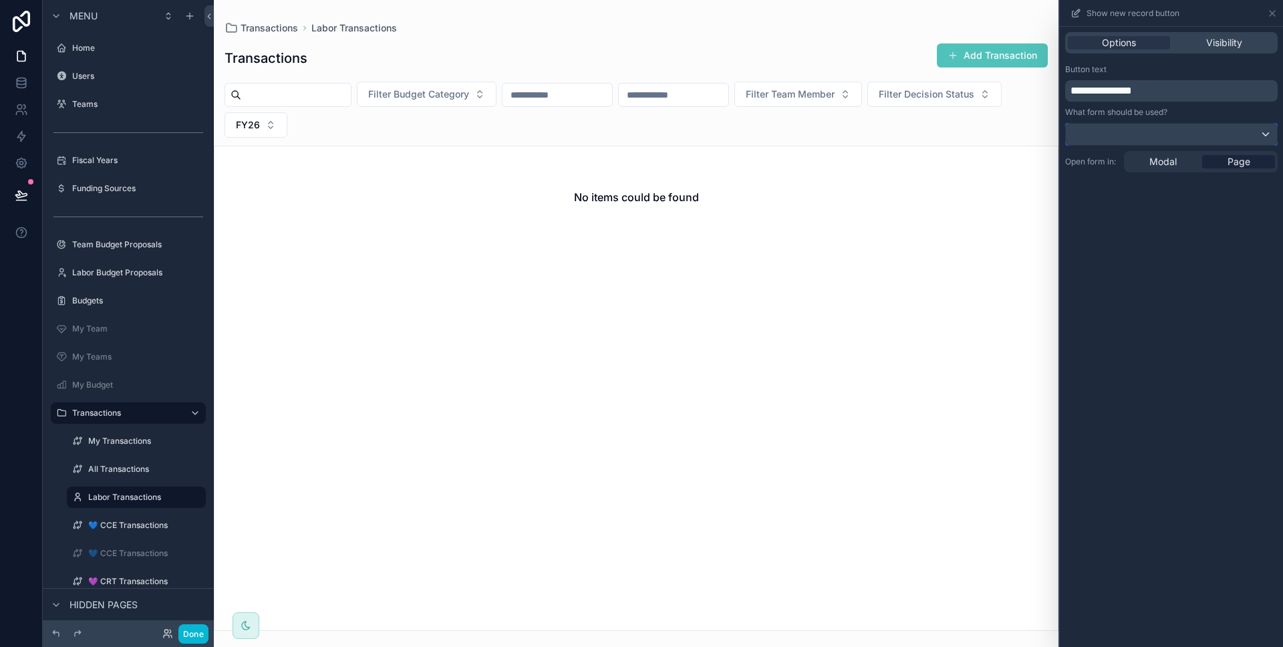
click at [1092, 142] on div at bounding box center [1171, 134] width 211 height 21
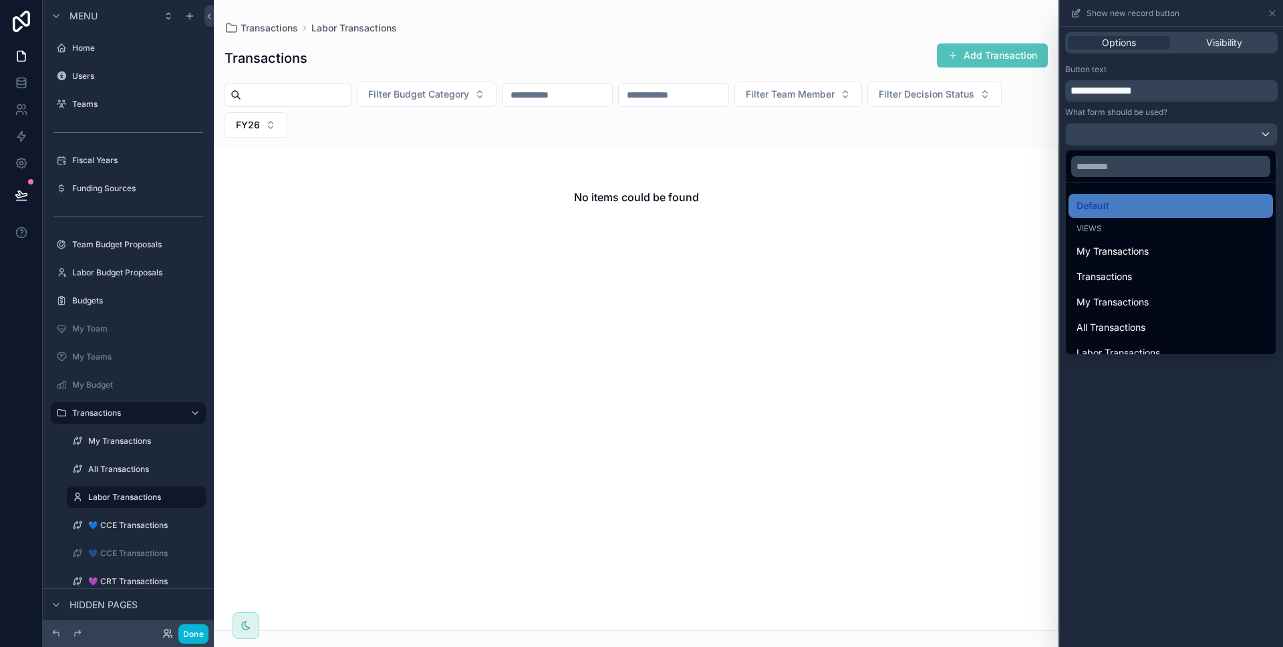
click at [1135, 396] on div at bounding box center [1171, 323] width 223 height 647
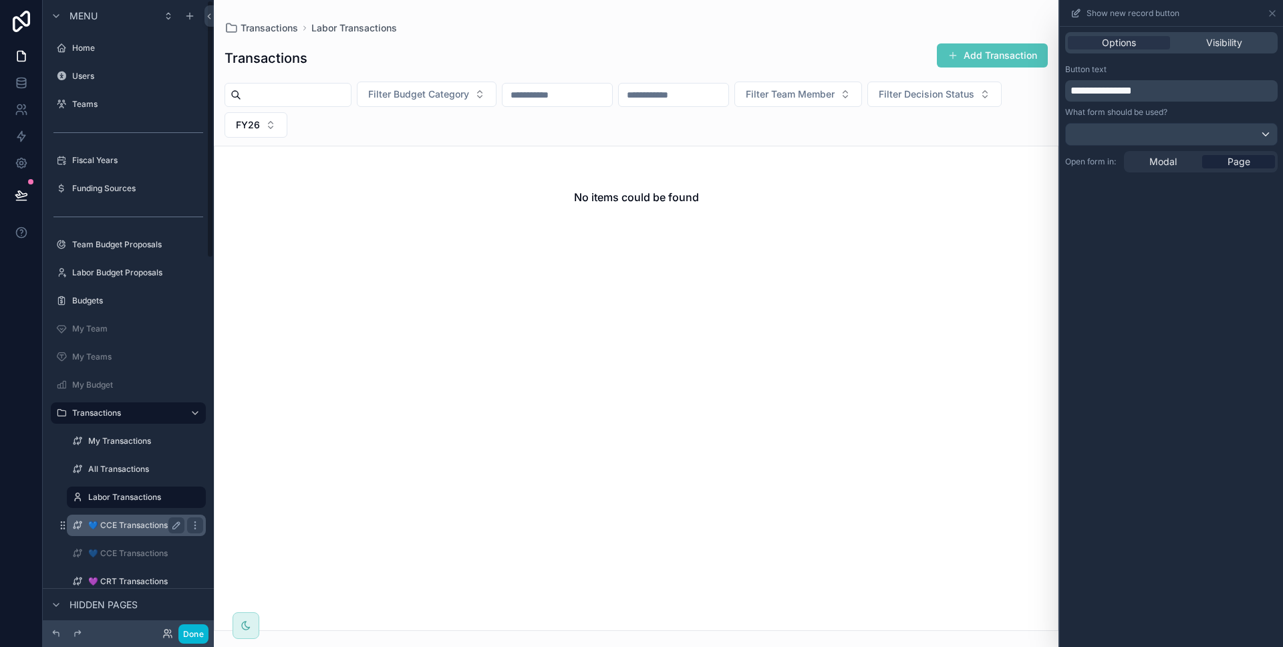
click at [94, 525] on label "💙 CCE Transactions" at bounding box center [133, 525] width 91 height 11
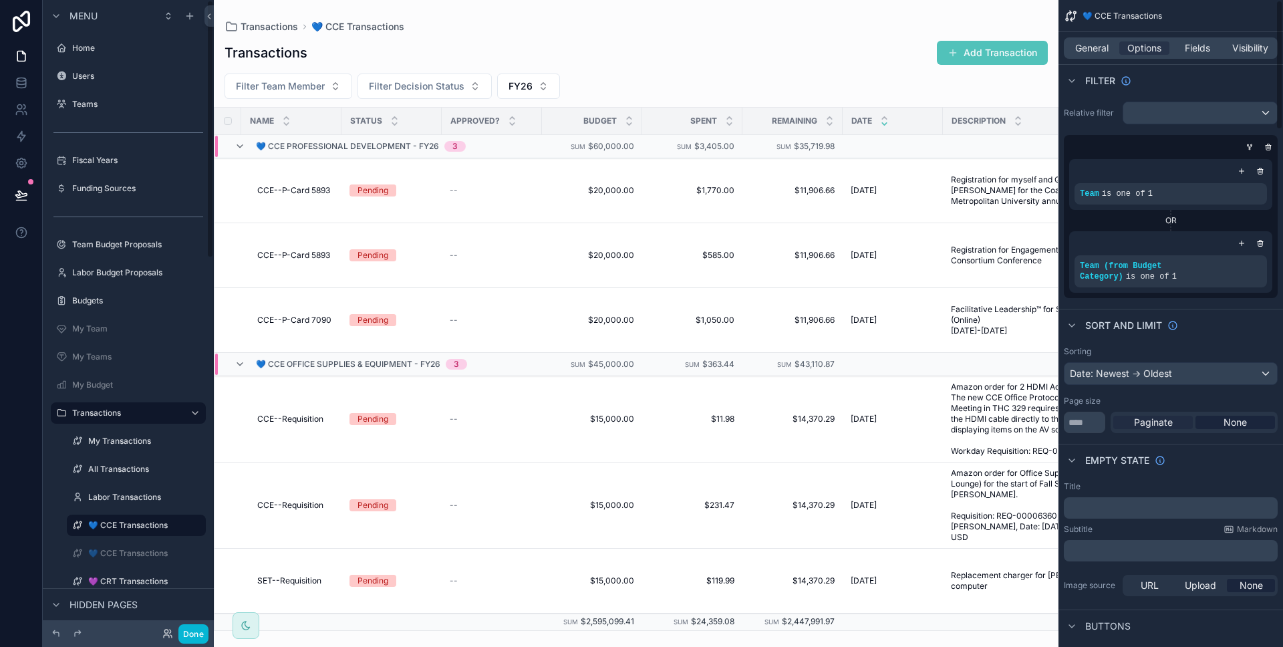
scroll to position [231, 0]
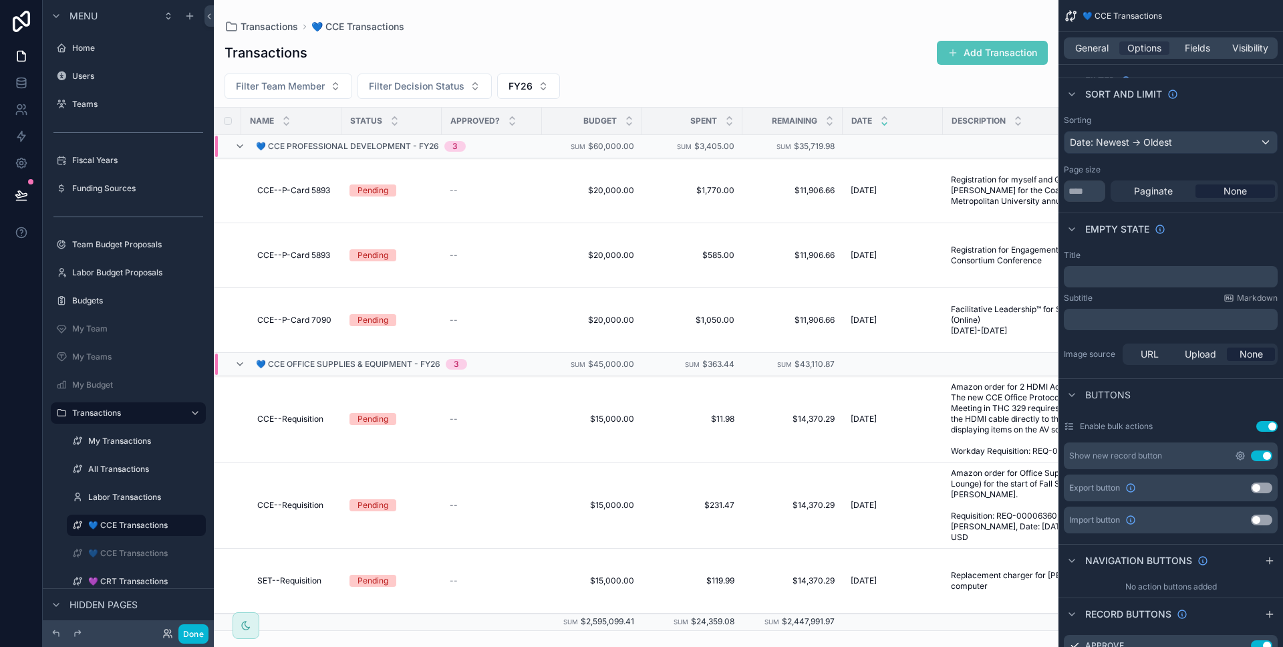
click at [1242, 458] on icon "scrollable content" at bounding box center [1240, 456] width 8 height 8
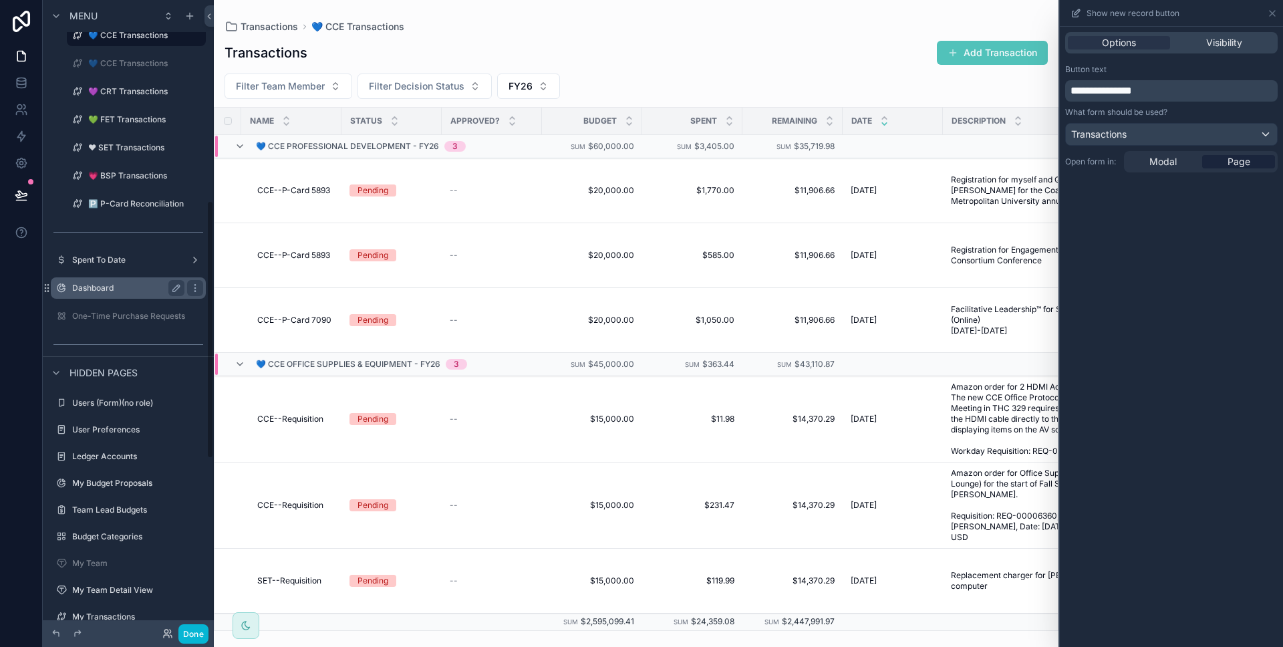
scroll to position [327, 0]
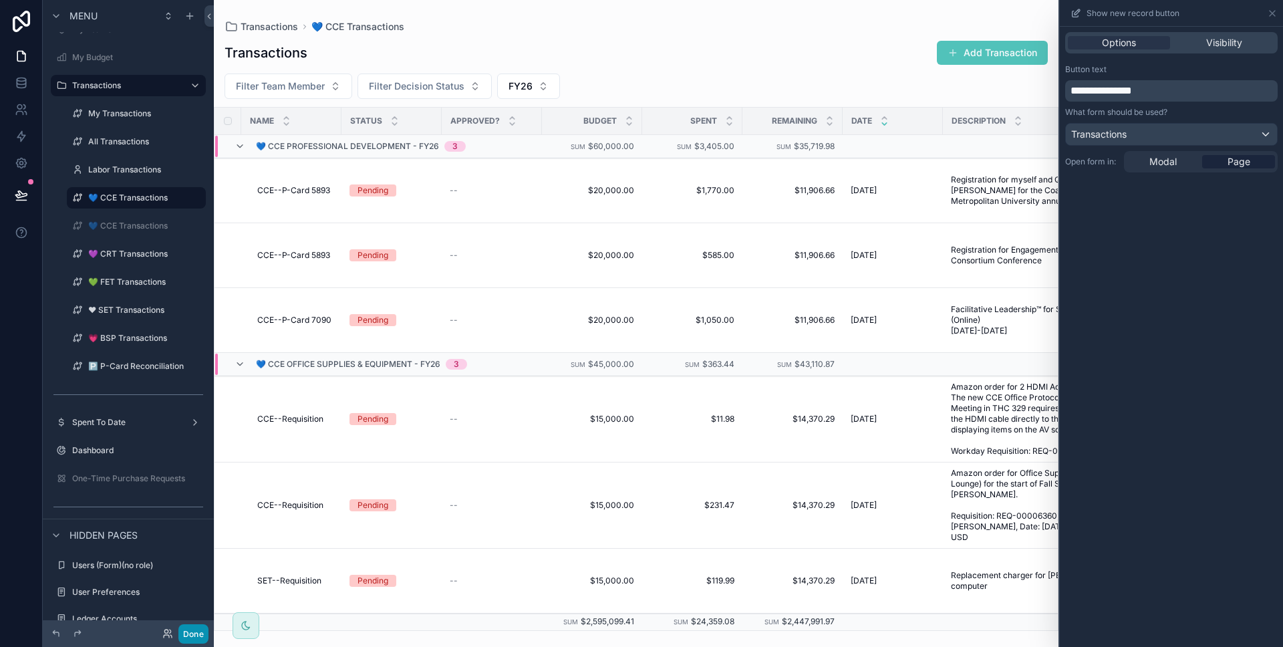
click at [195, 626] on button "Done" at bounding box center [193, 633] width 30 height 19
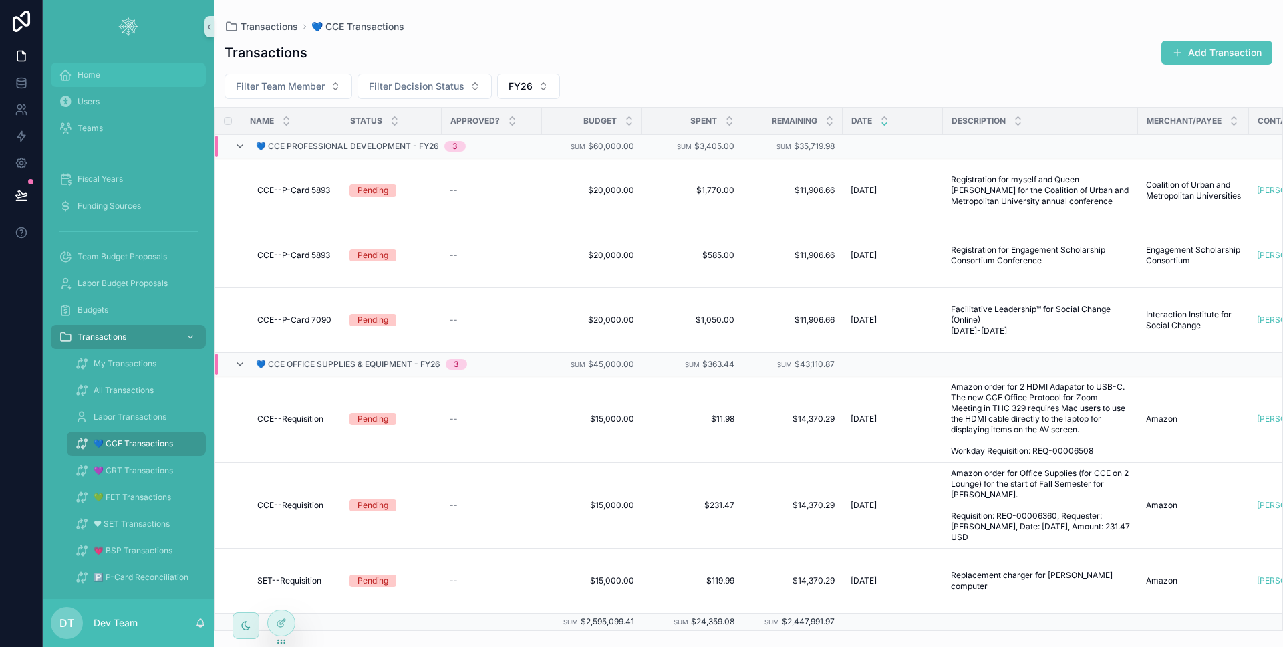
click at [125, 76] on div "Home" at bounding box center [128, 74] width 139 height 21
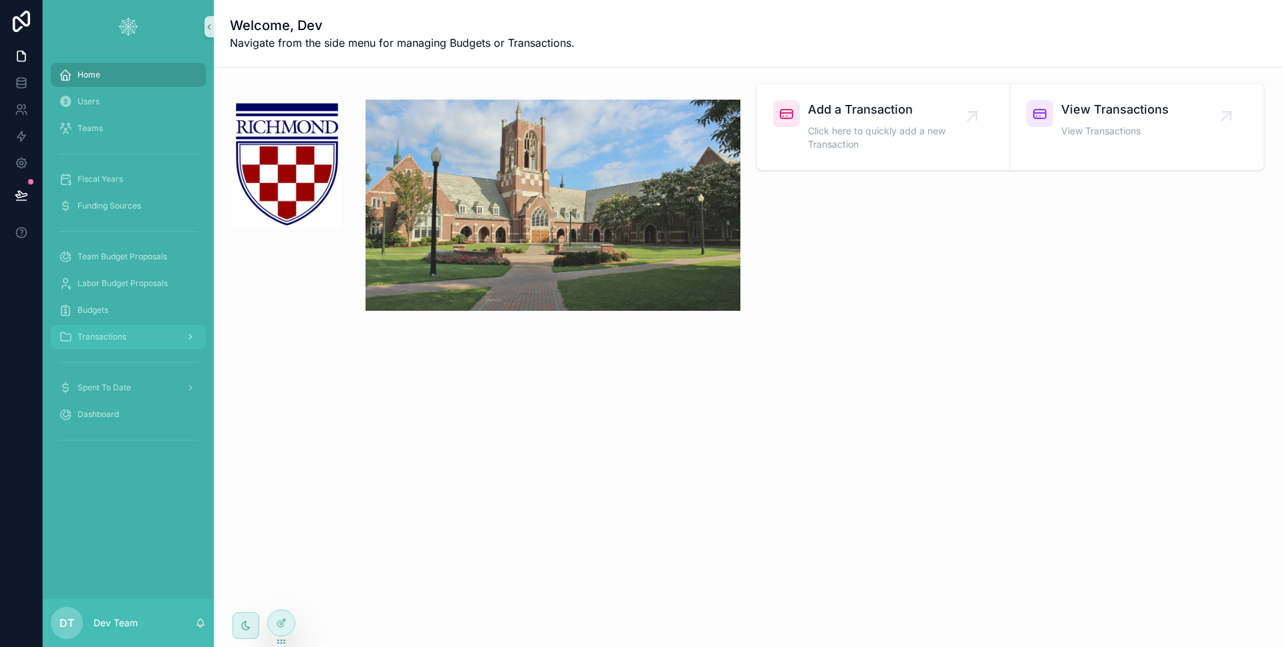
click at [146, 337] on div "Transactions" at bounding box center [128, 336] width 139 height 21
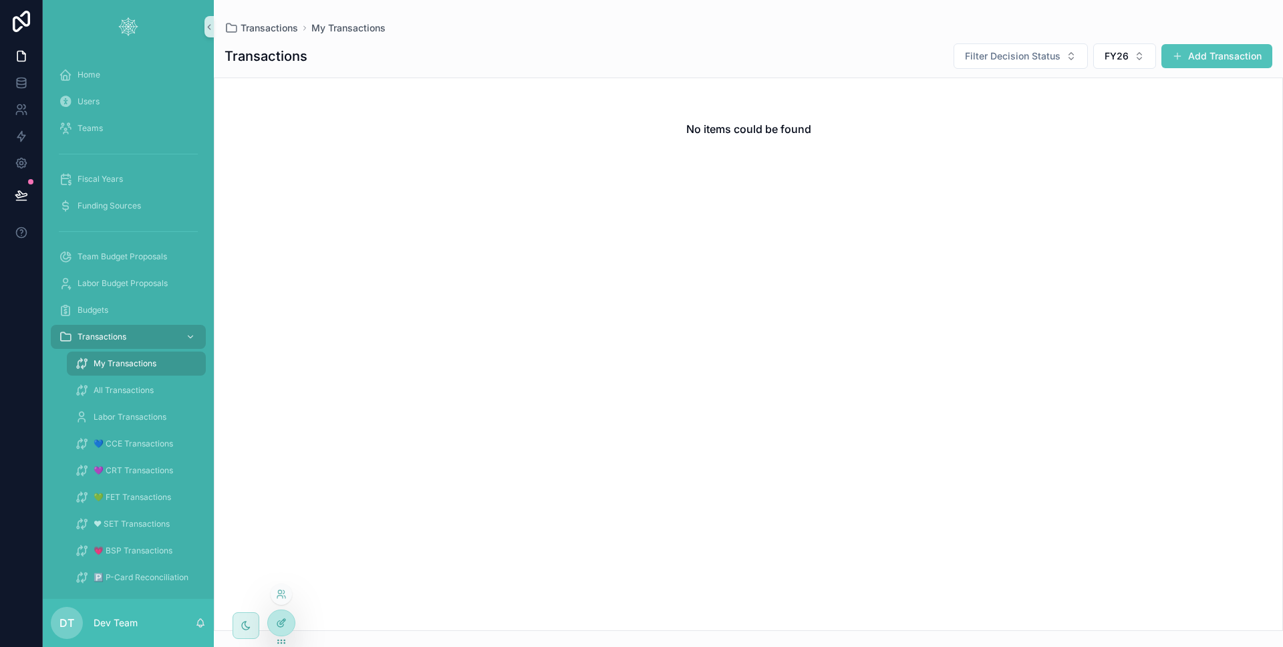
click at [283, 617] on icon at bounding box center [281, 622] width 11 height 11
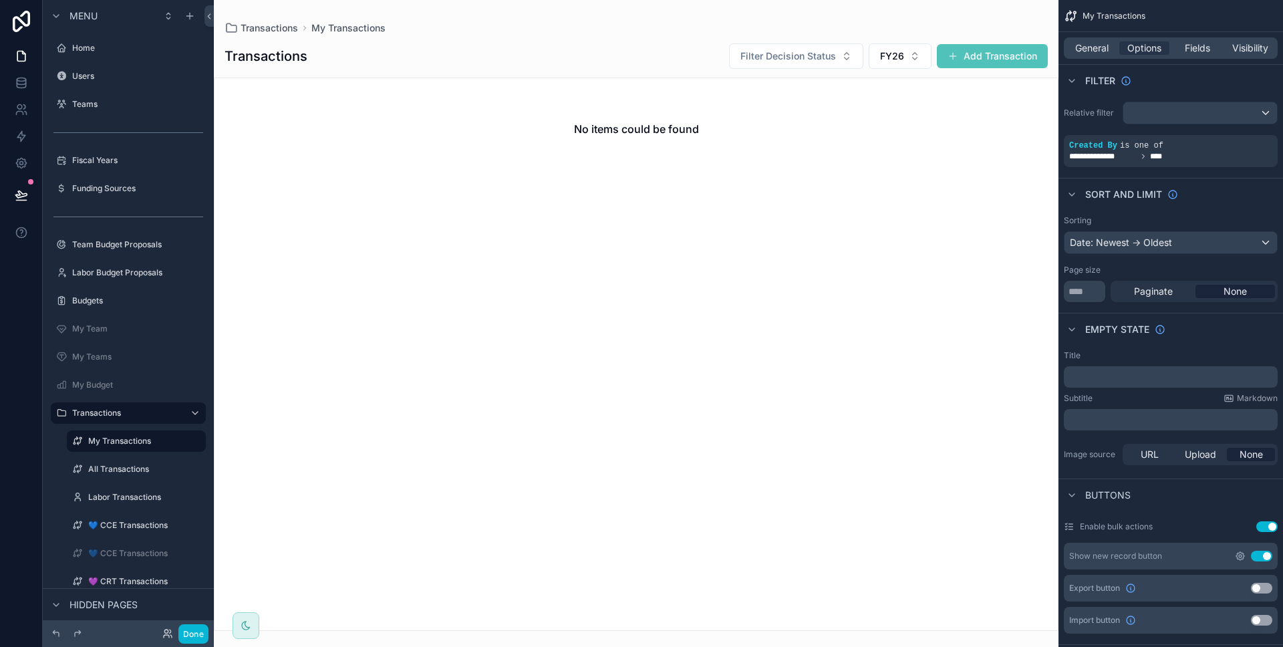
click at [1243, 556] on icon "scrollable content" at bounding box center [1240, 556] width 8 height 8
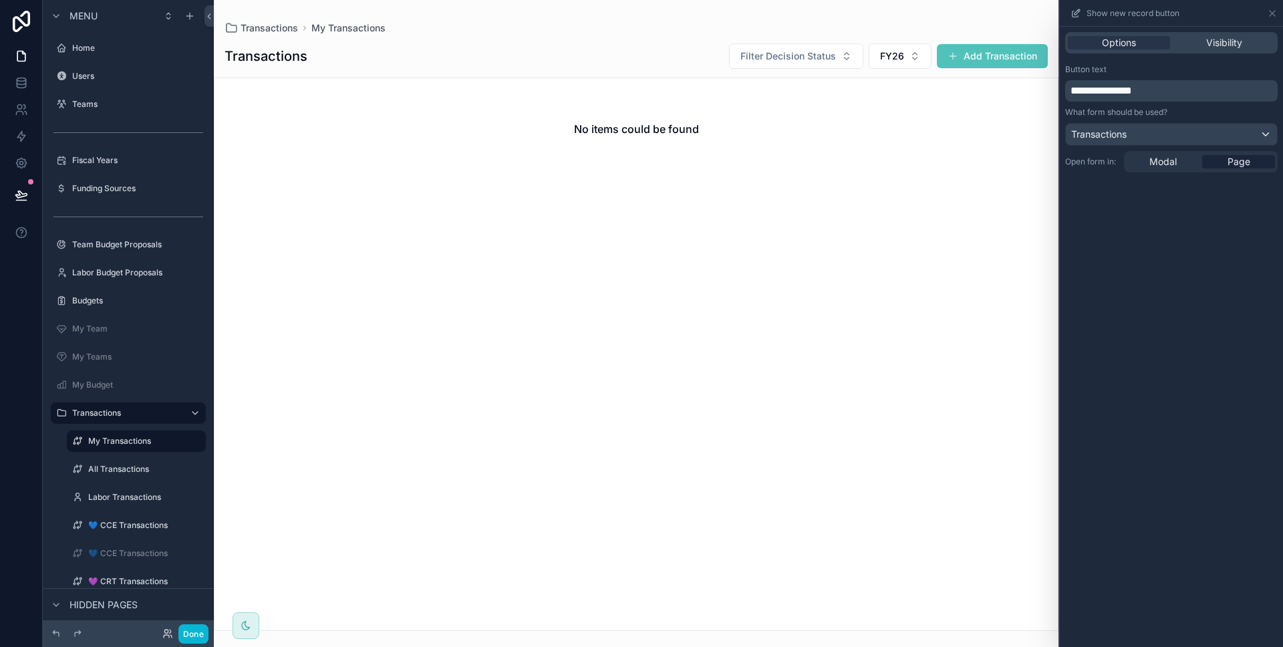
click at [1038, 63] on div "scrollable content" at bounding box center [636, 323] width 845 height 647
click at [1024, 63] on button "Add Transaction" at bounding box center [992, 56] width 111 height 24
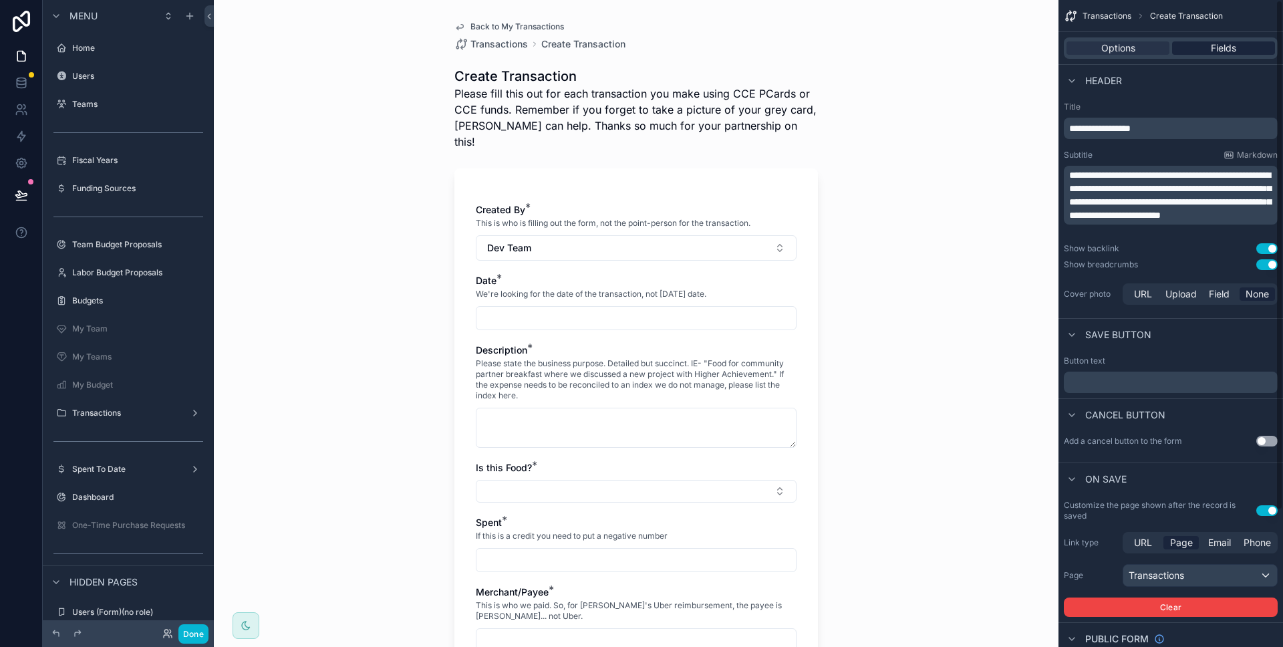
click at [1219, 43] on span "Fields" at bounding box center [1223, 47] width 25 height 13
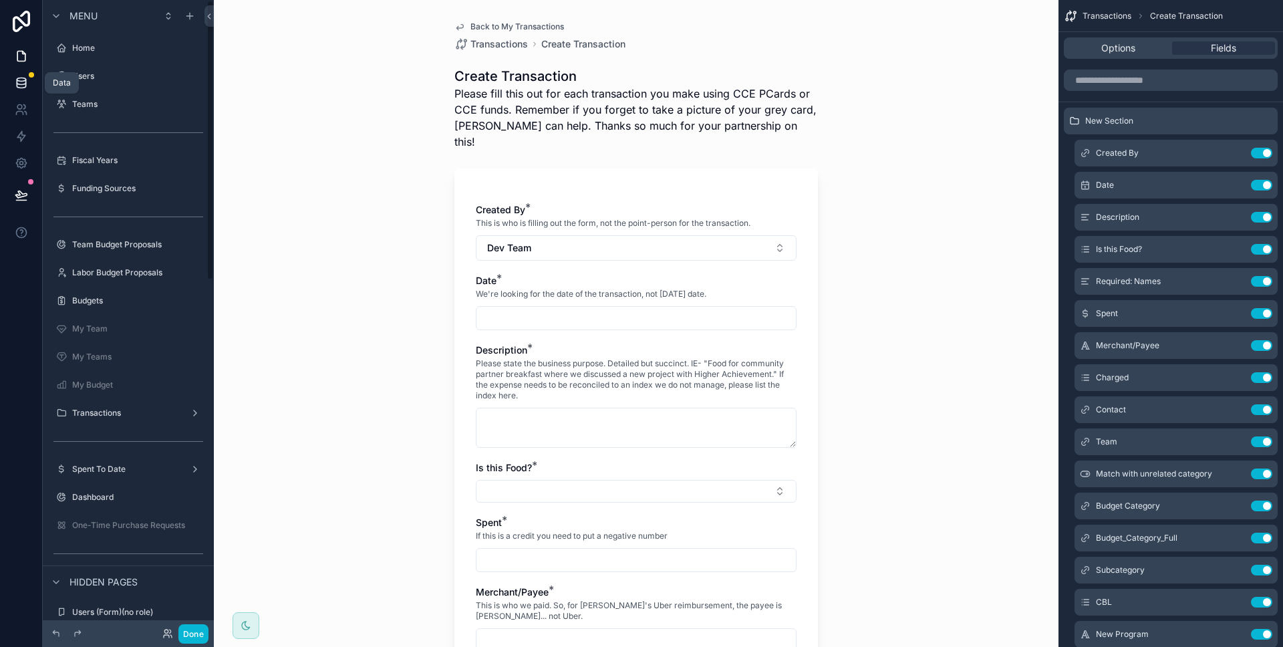
click at [13, 90] on link at bounding box center [21, 82] width 42 height 27
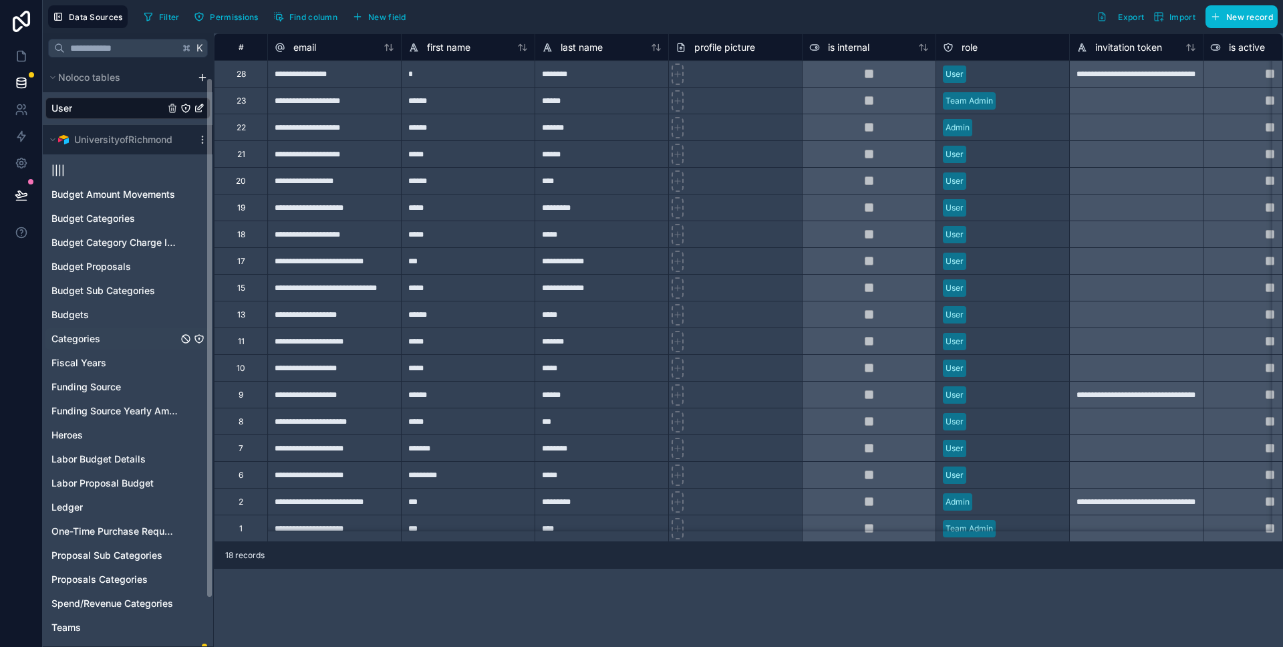
scroll to position [70, 0]
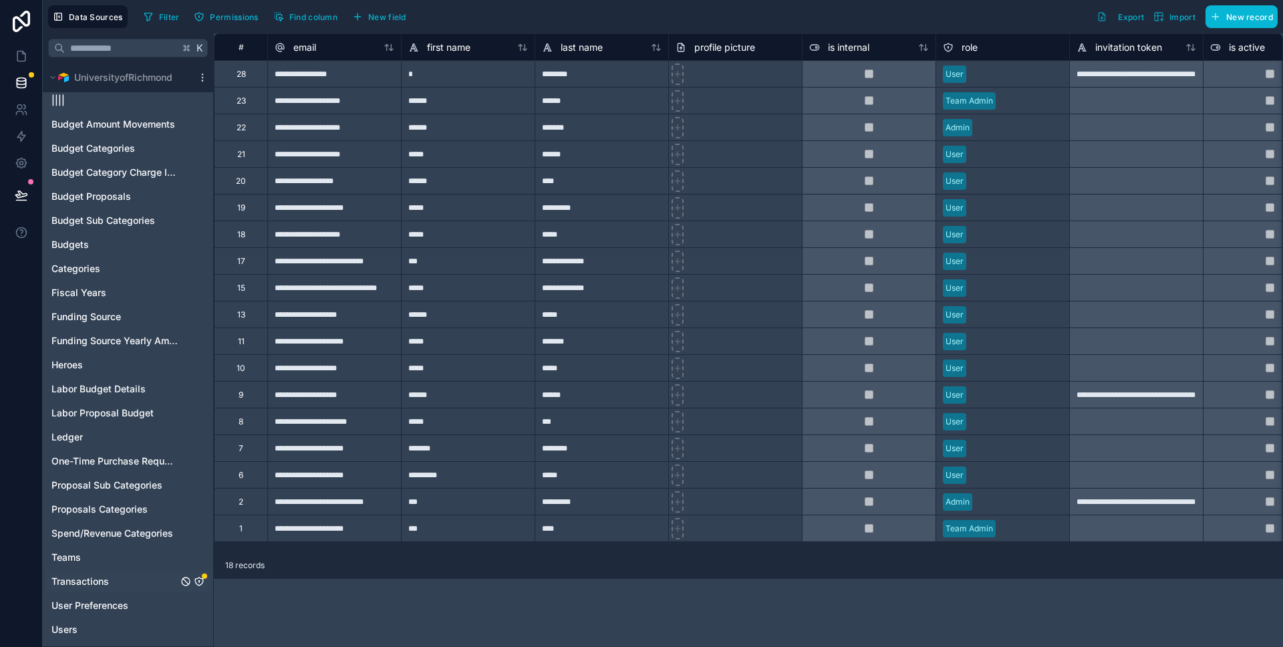
click at [122, 571] on div "Transactions" at bounding box center [127, 581] width 165 height 21
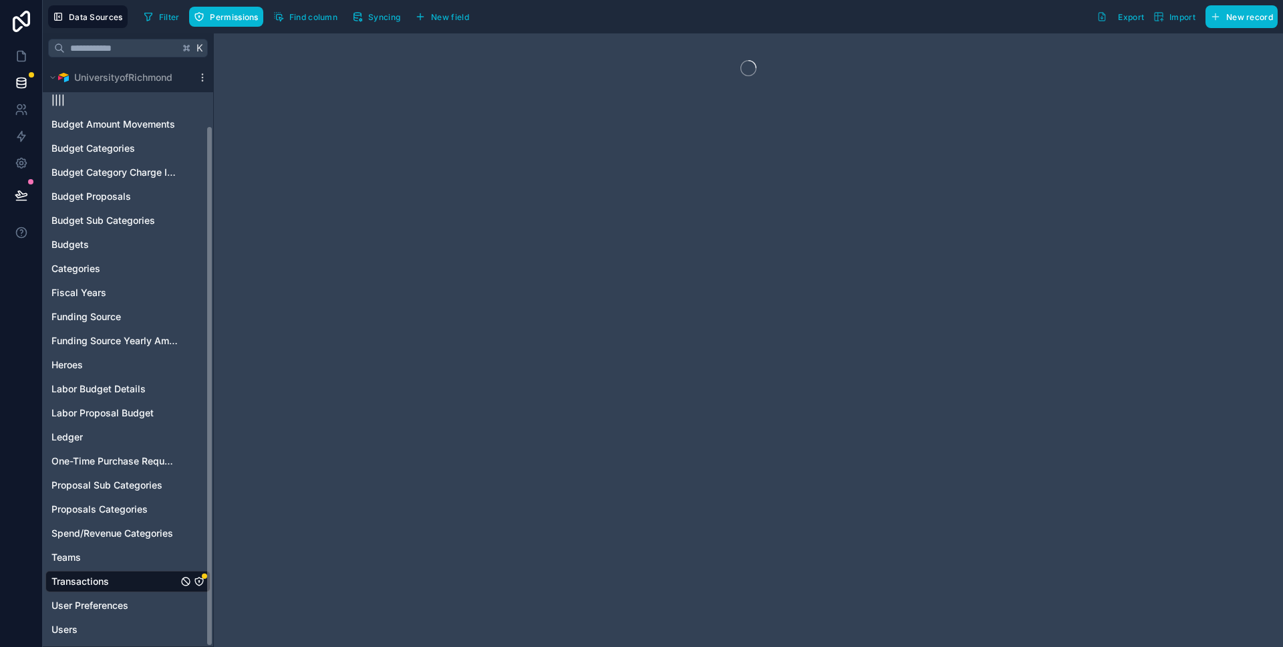
click at [198, 581] on icon "Transactions" at bounding box center [198, 581] width 1 height 1
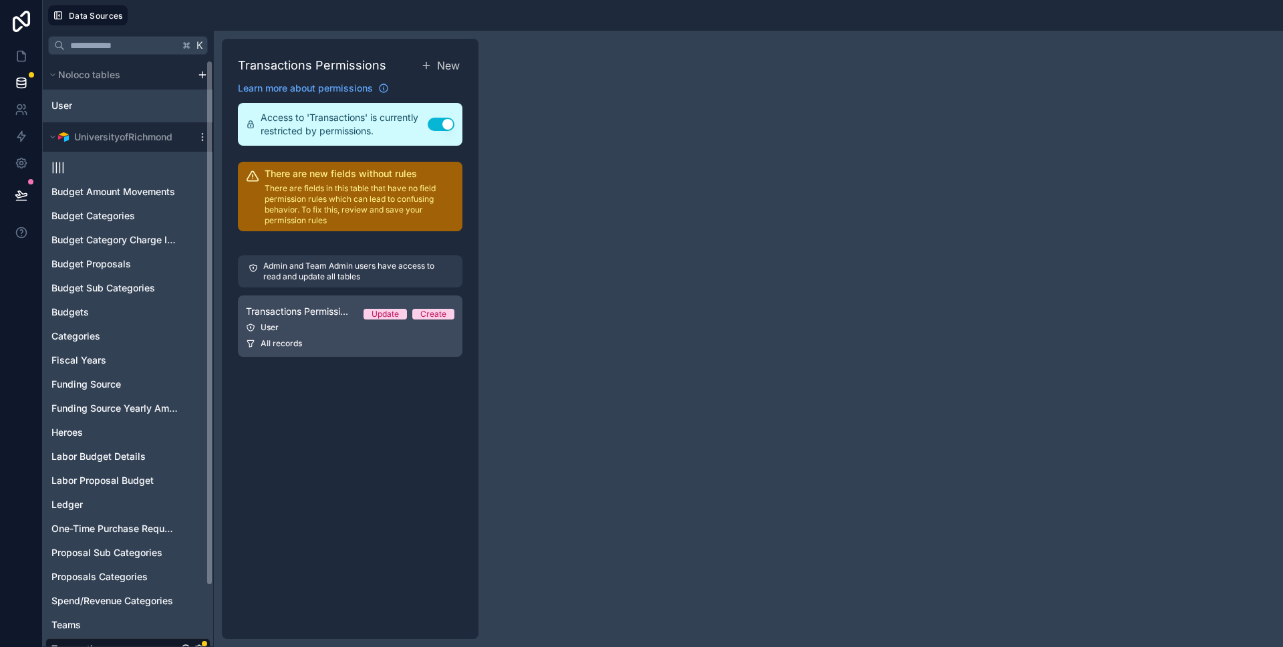
click at [268, 338] on span "All records" at bounding box center [281, 343] width 41 height 11
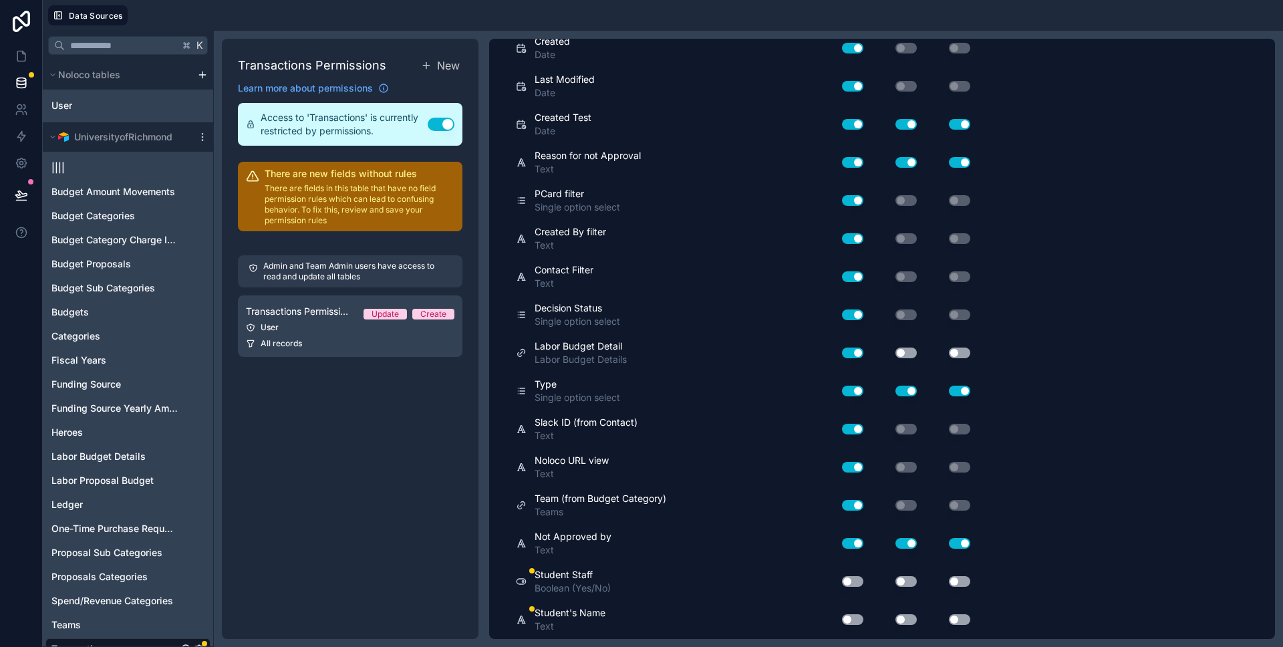
scroll to position [1953, 0]
click at [854, 578] on button "Use setting" at bounding box center [852, 581] width 21 height 11
click at [852, 617] on button "Use setting" at bounding box center [852, 619] width 21 height 11
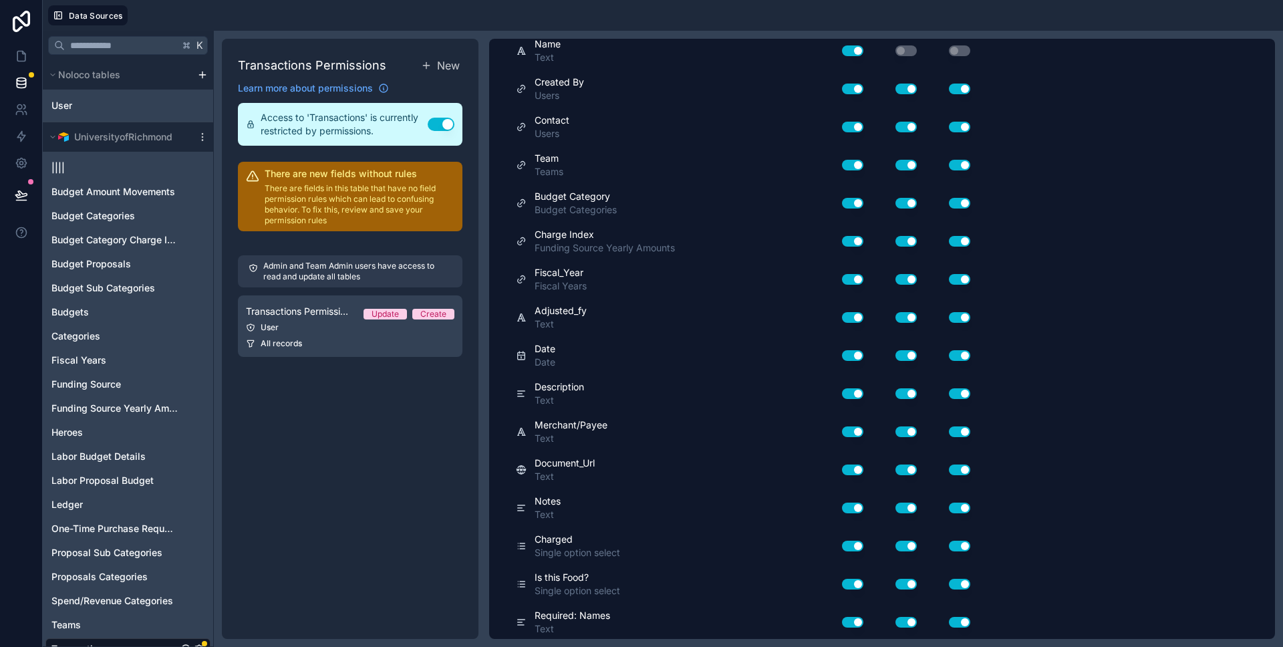
scroll to position [0, 0]
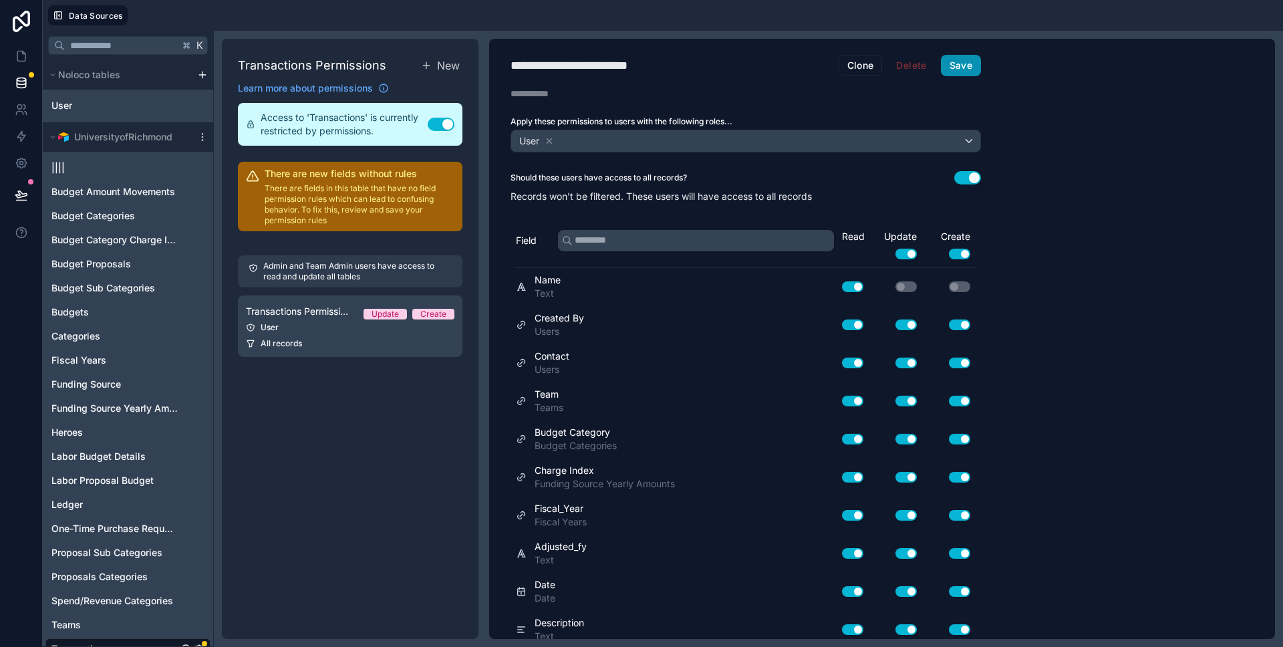
click at [962, 65] on button "Save" at bounding box center [961, 65] width 40 height 21
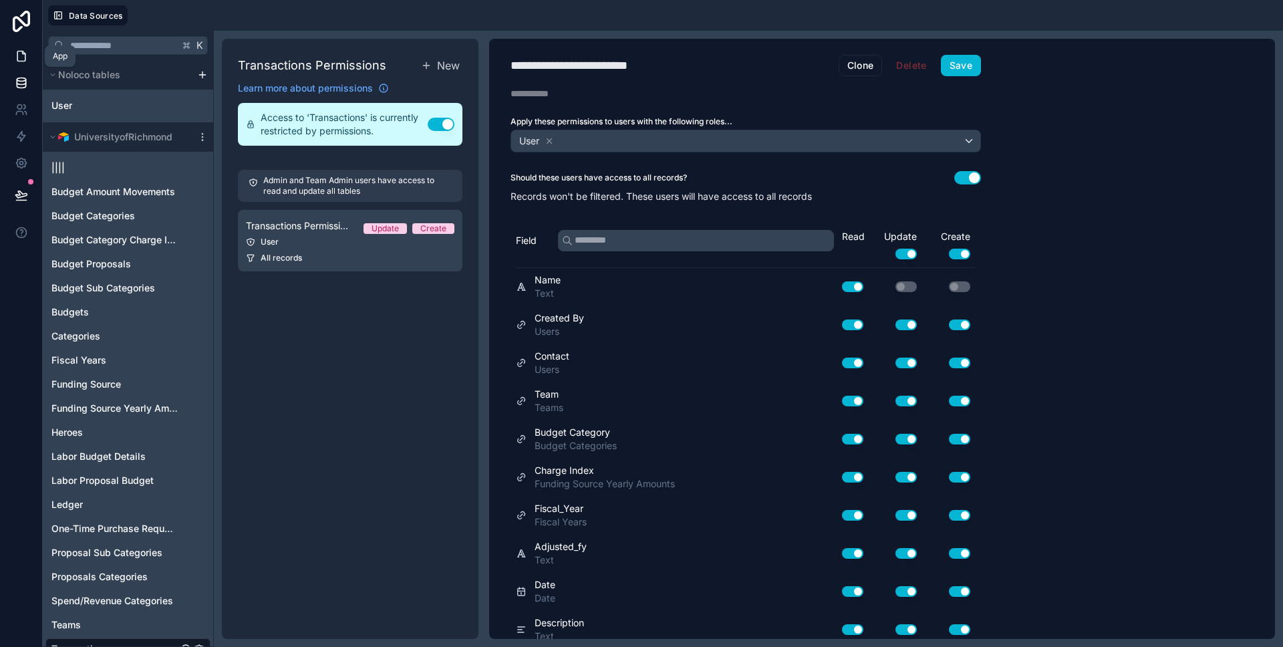
click at [29, 59] on link at bounding box center [21, 56] width 42 height 27
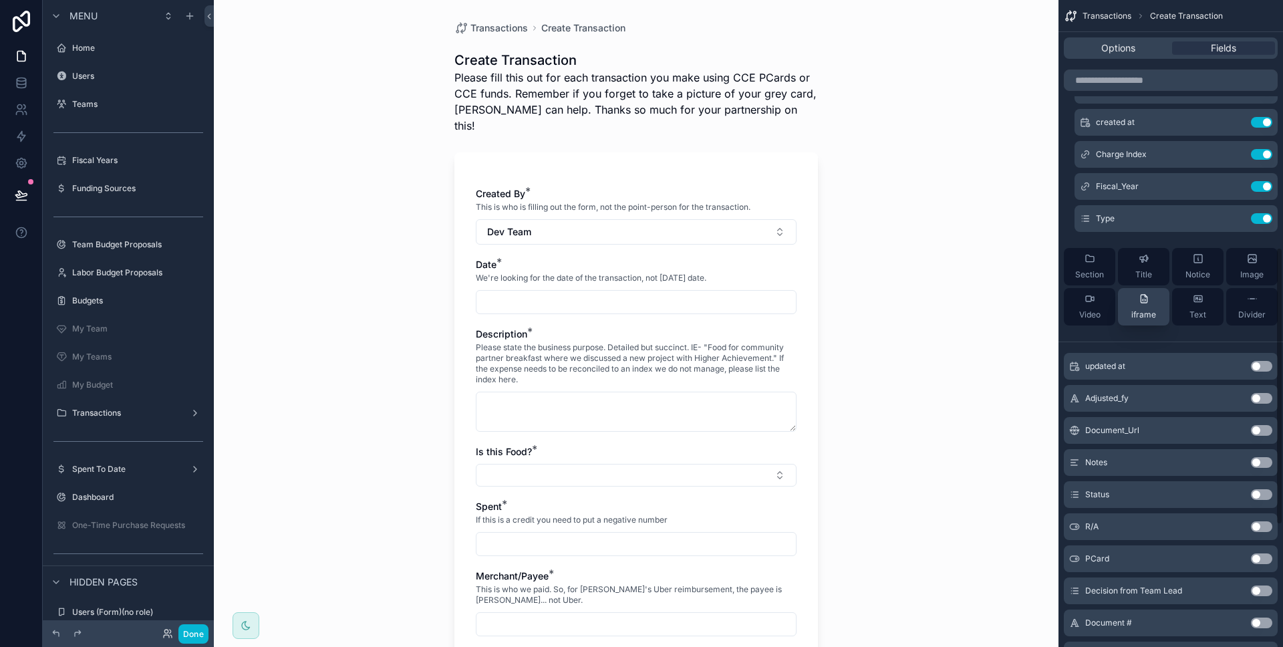
scroll to position [859, 0]
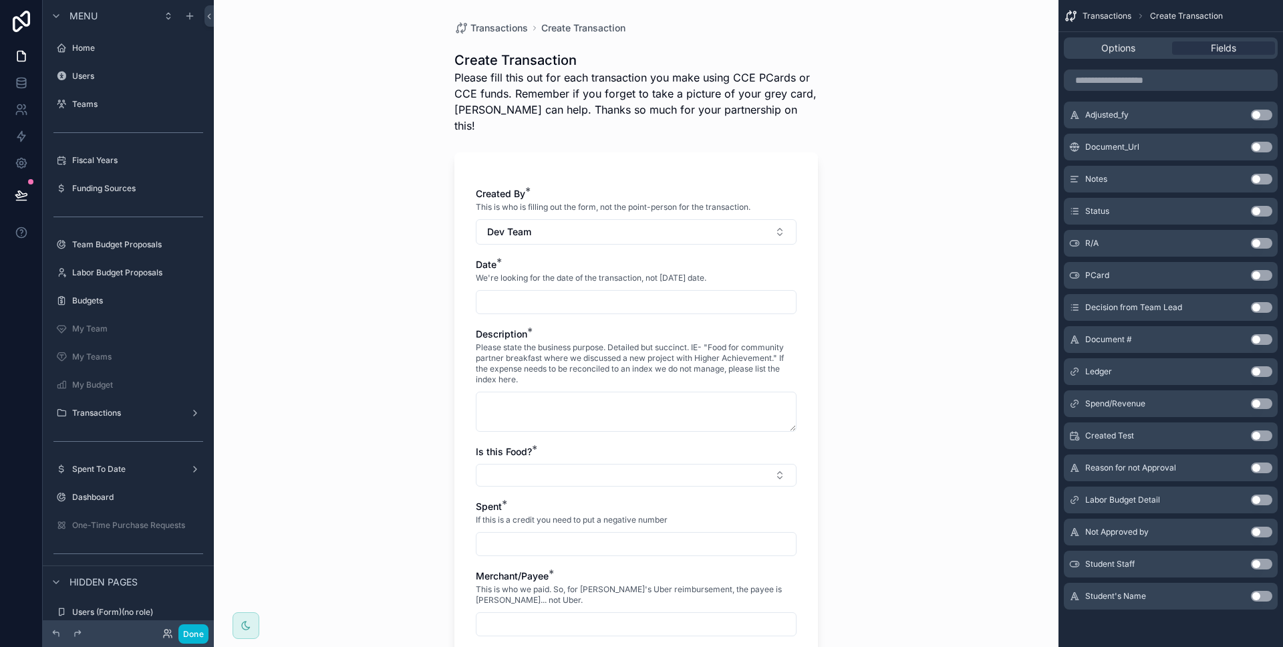
click at [1256, 566] on button "Use setting" at bounding box center [1261, 564] width 21 height 11
click at [1260, 595] on button "Use setting" at bounding box center [1261, 596] width 21 height 11
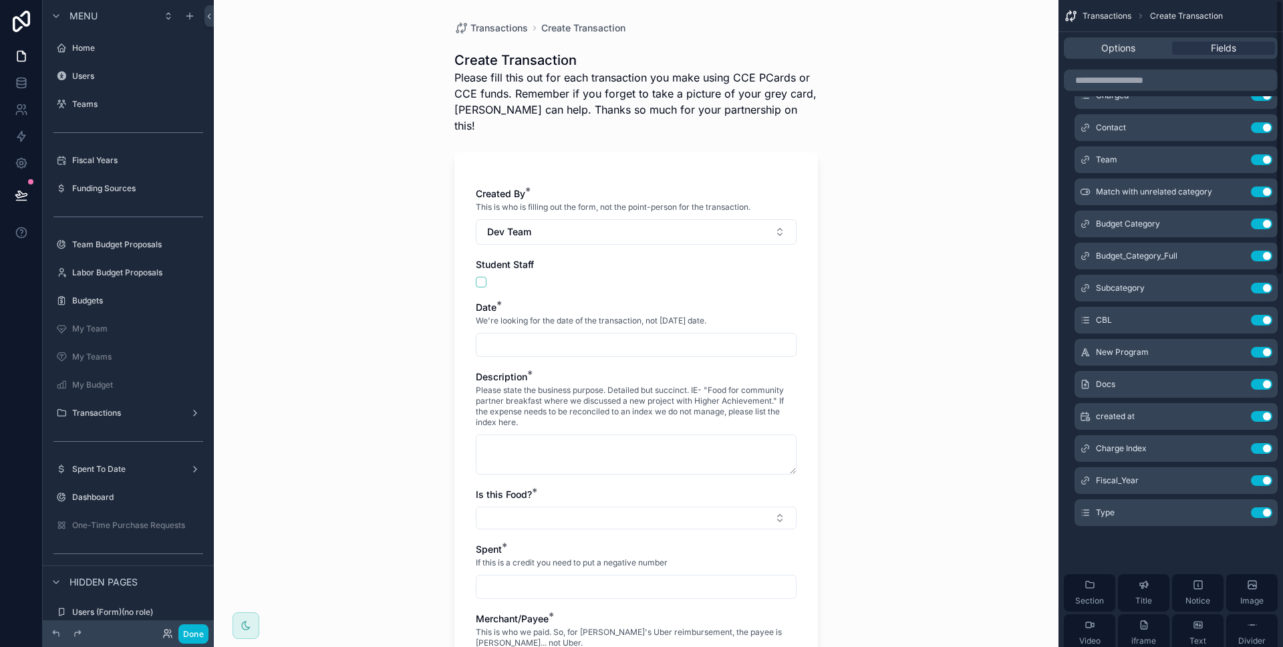
scroll to position [0, 0]
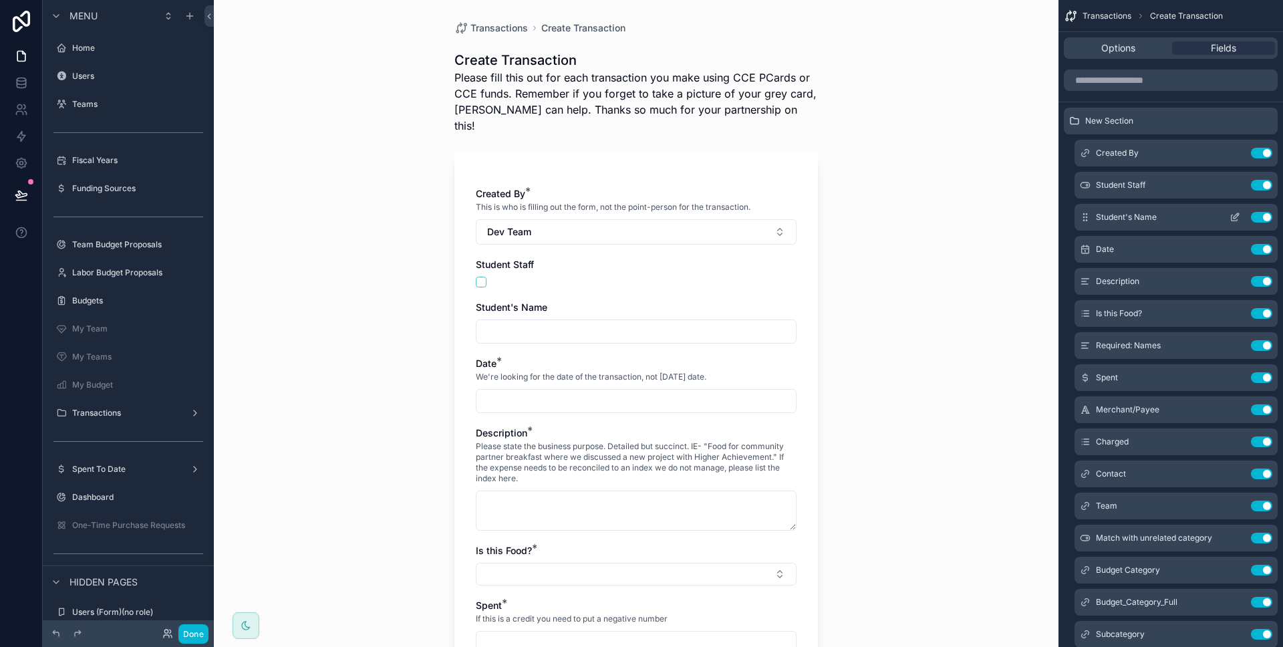
click at [1230, 219] on icon "scrollable content" at bounding box center [1235, 217] width 11 height 11
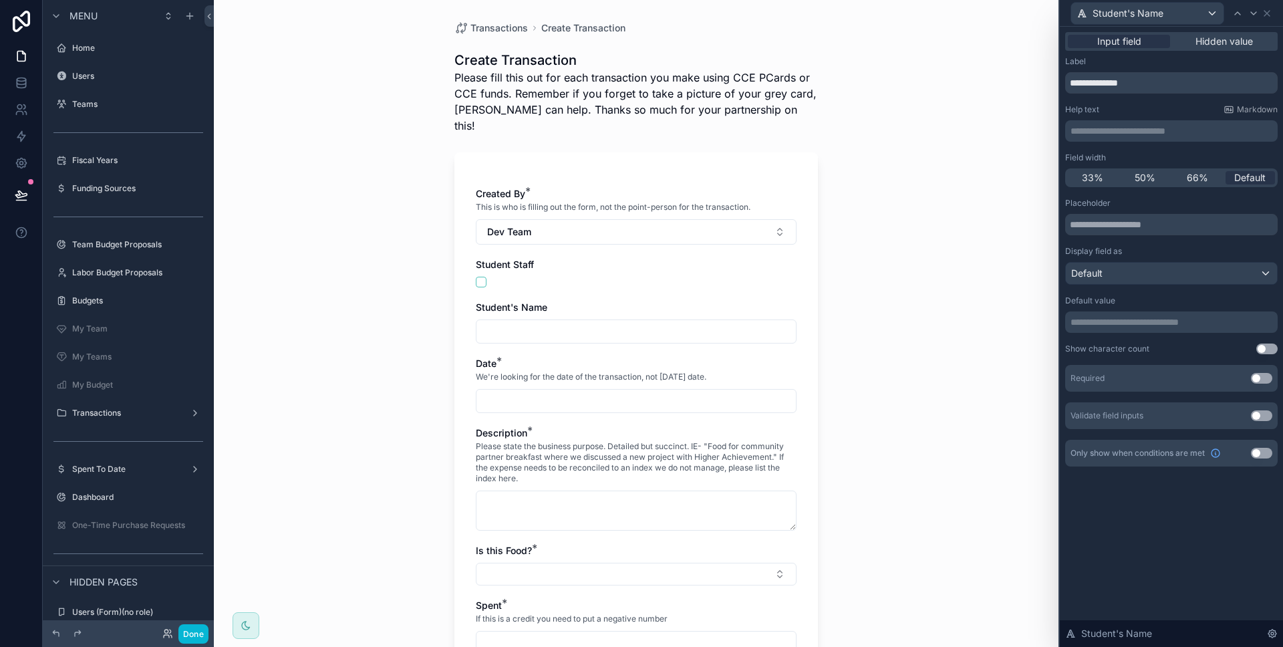
click at [1266, 458] on button "Use setting" at bounding box center [1261, 453] width 21 height 11
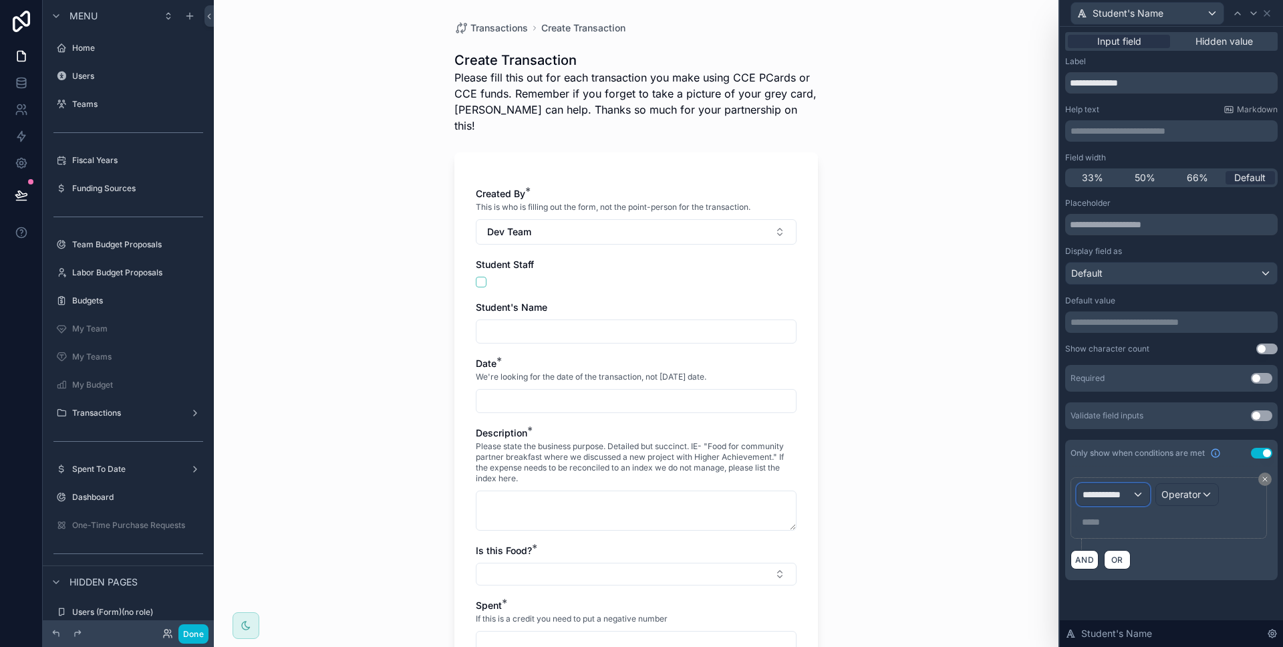
click at [1127, 493] on span "**********" at bounding box center [1107, 494] width 49 height 13
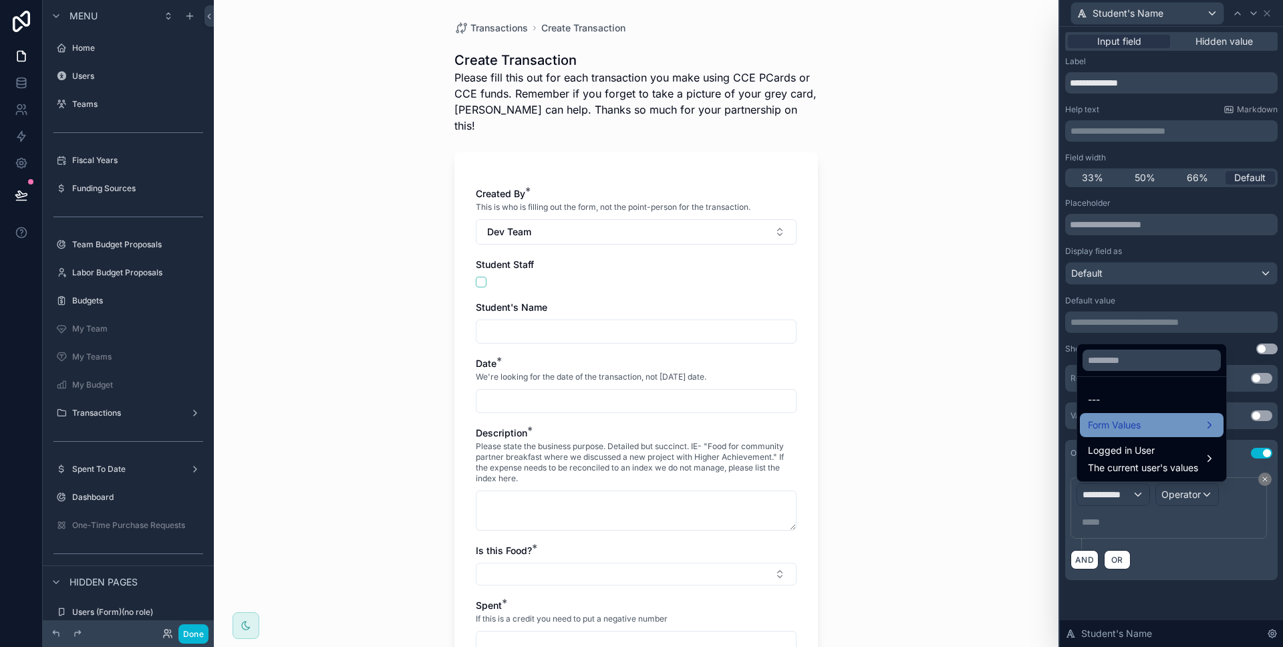
click at [1125, 436] on div "Form Values" at bounding box center [1152, 425] width 144 height 24
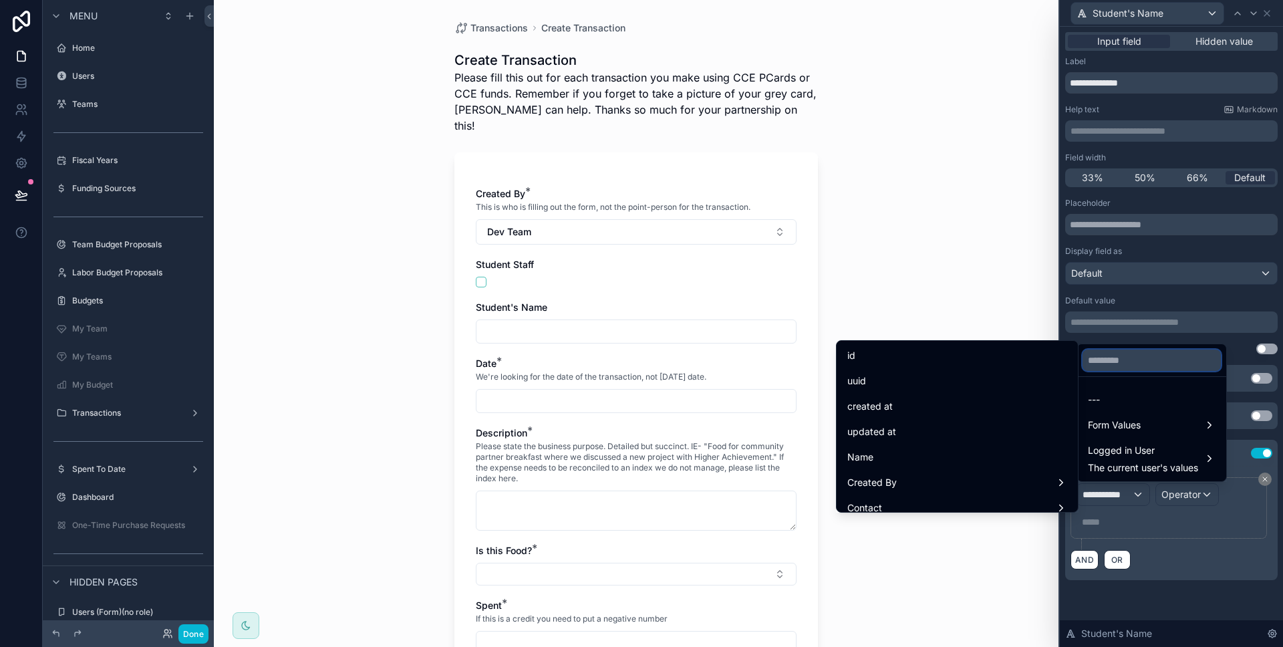
click at [1115, 370] on input "text" at bounding box center [1152, 360] width 138 height 21
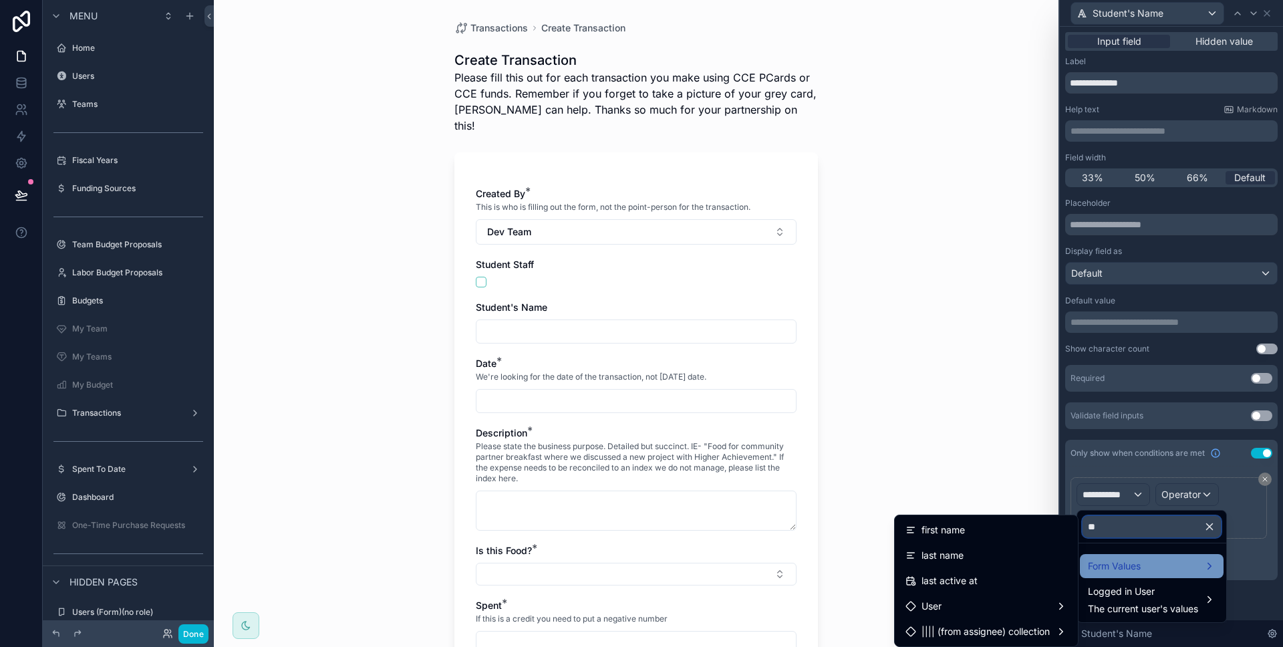
type input "**"
click at [1108, 555] on div "Form Values" at bounding box center [1152, 566] width 144 height 24
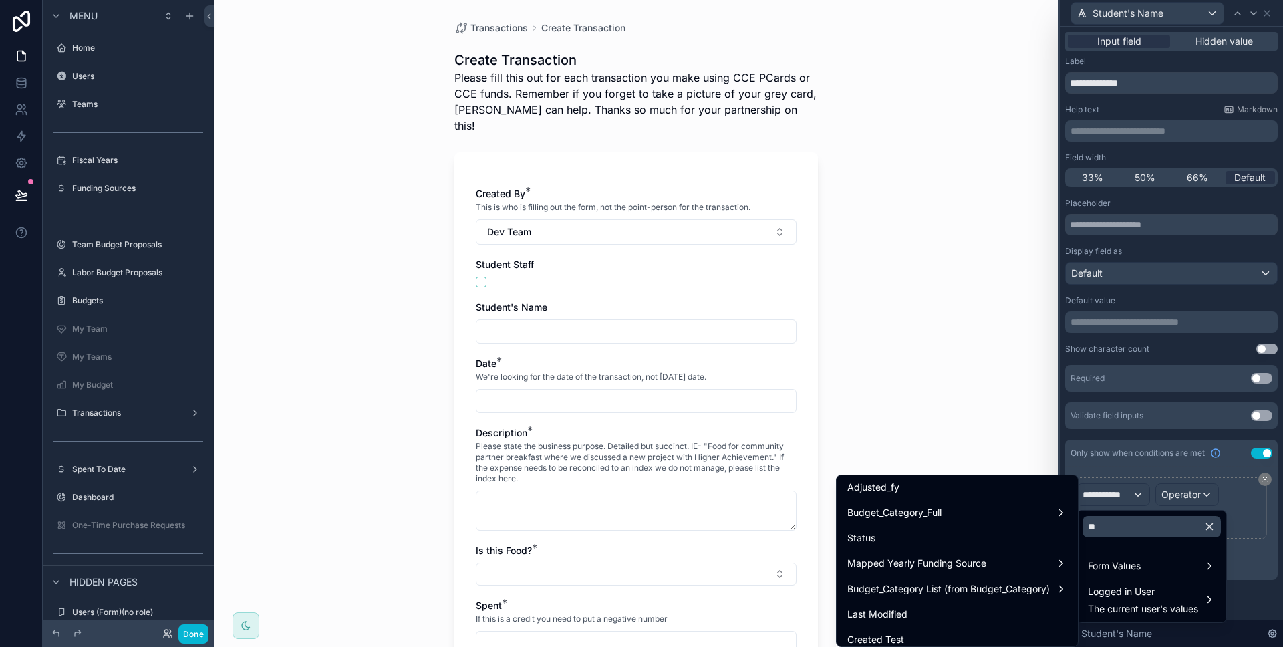
scroll to position [290, 0]
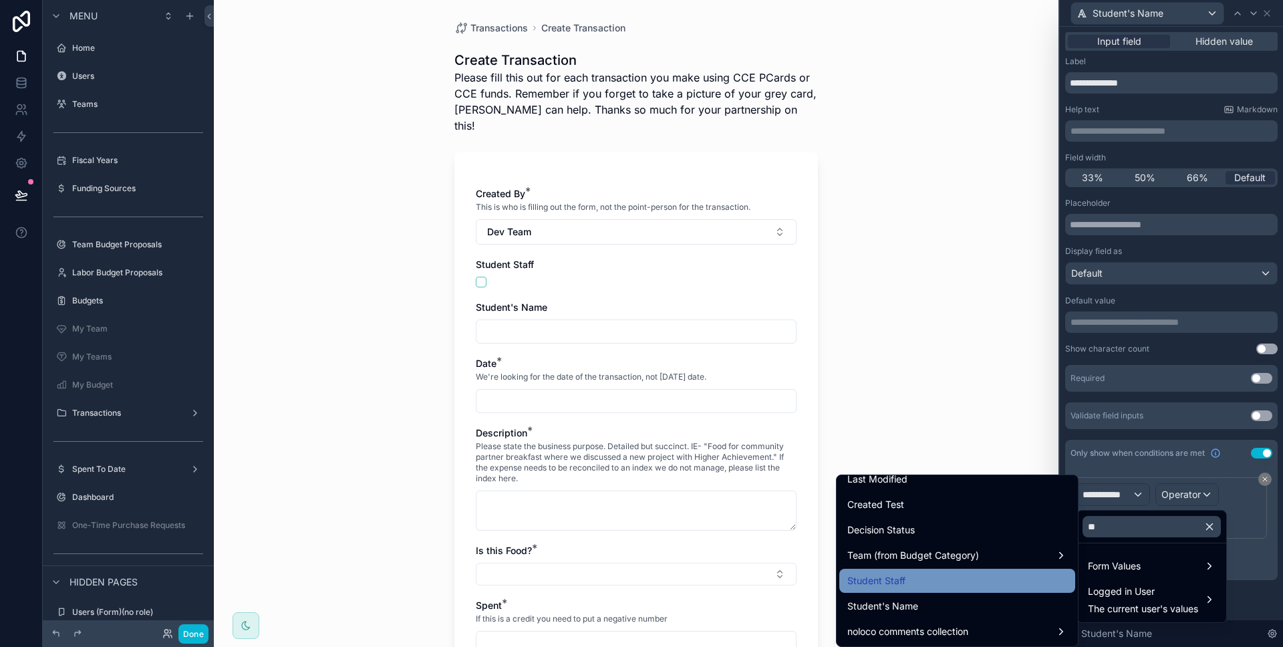
click at [980, 589] on div "Student Staff" at bounding box center [957, 581] width 236 height 24
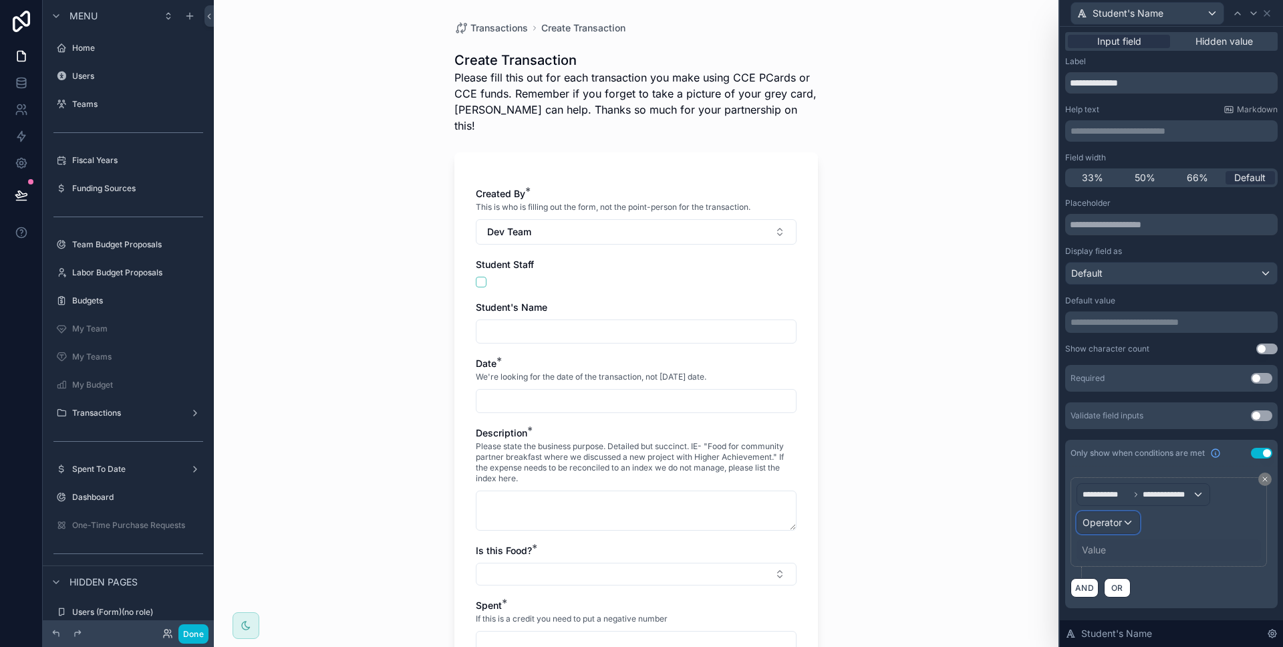
click at [1114, 532] on div "Operator" at bounding box center [1108, 522] width 62 height 21
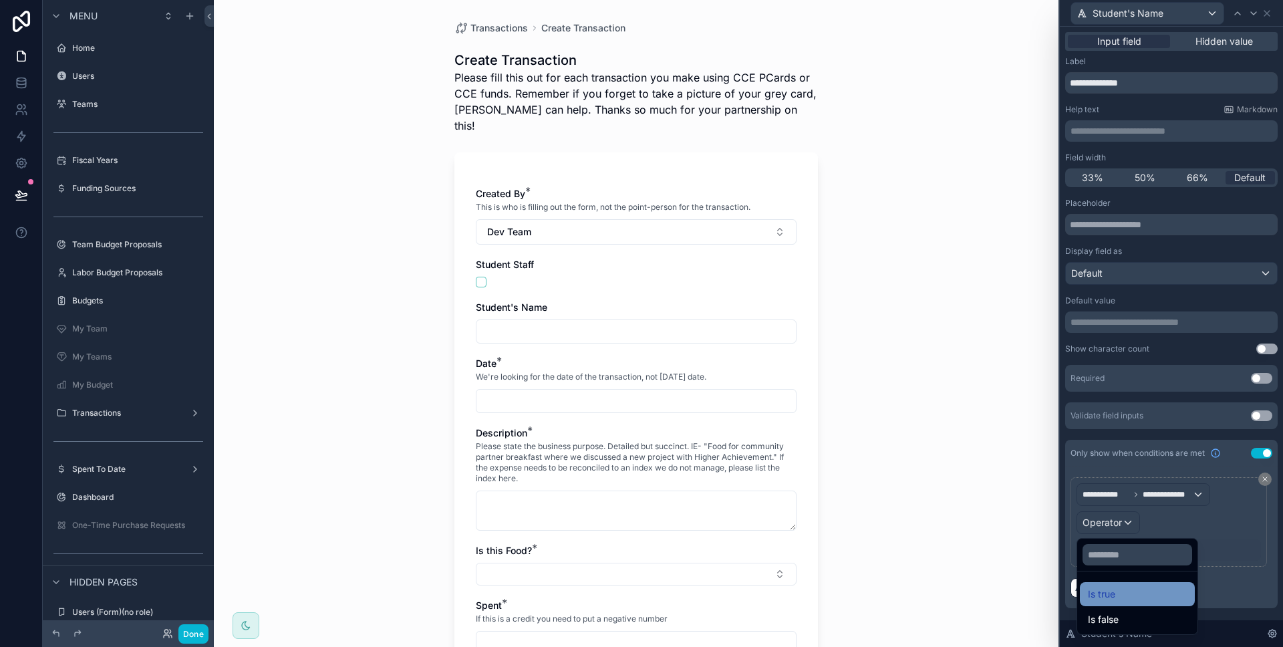
click at [1119, 585] on div "Is true" at bounding box center [1137, 594] width 115 height 24
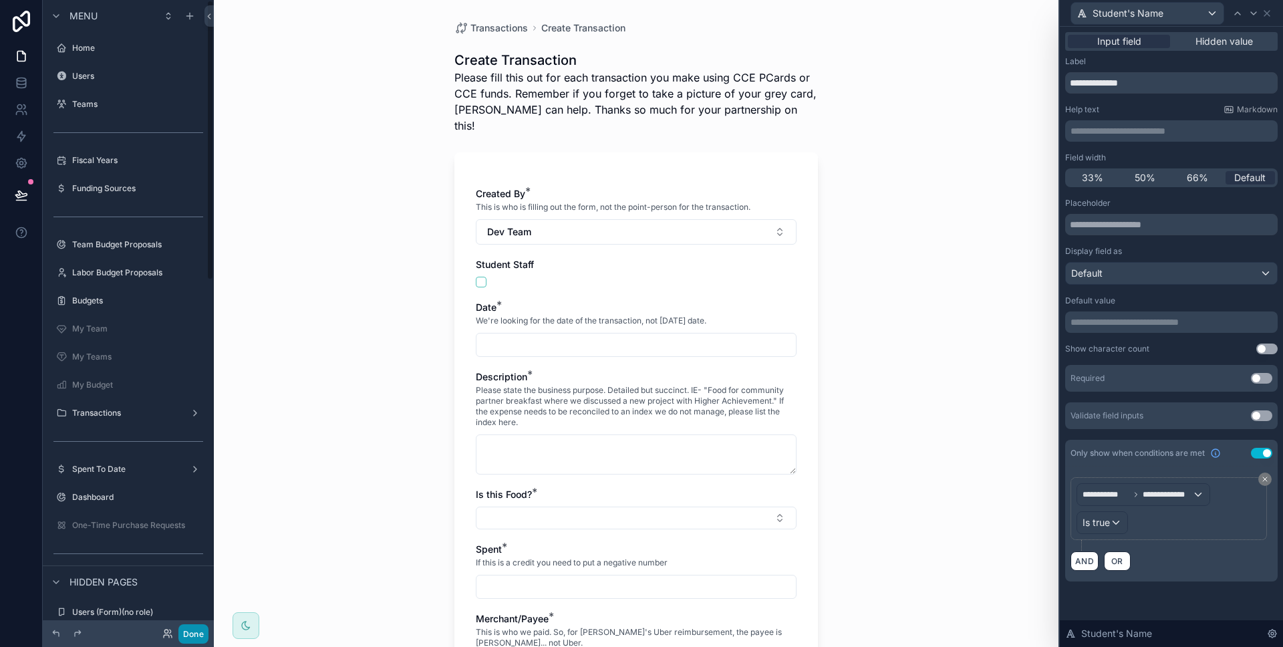
click at [186, 637] on button "Done" at bounding box center [193, 633] width 30 height 19
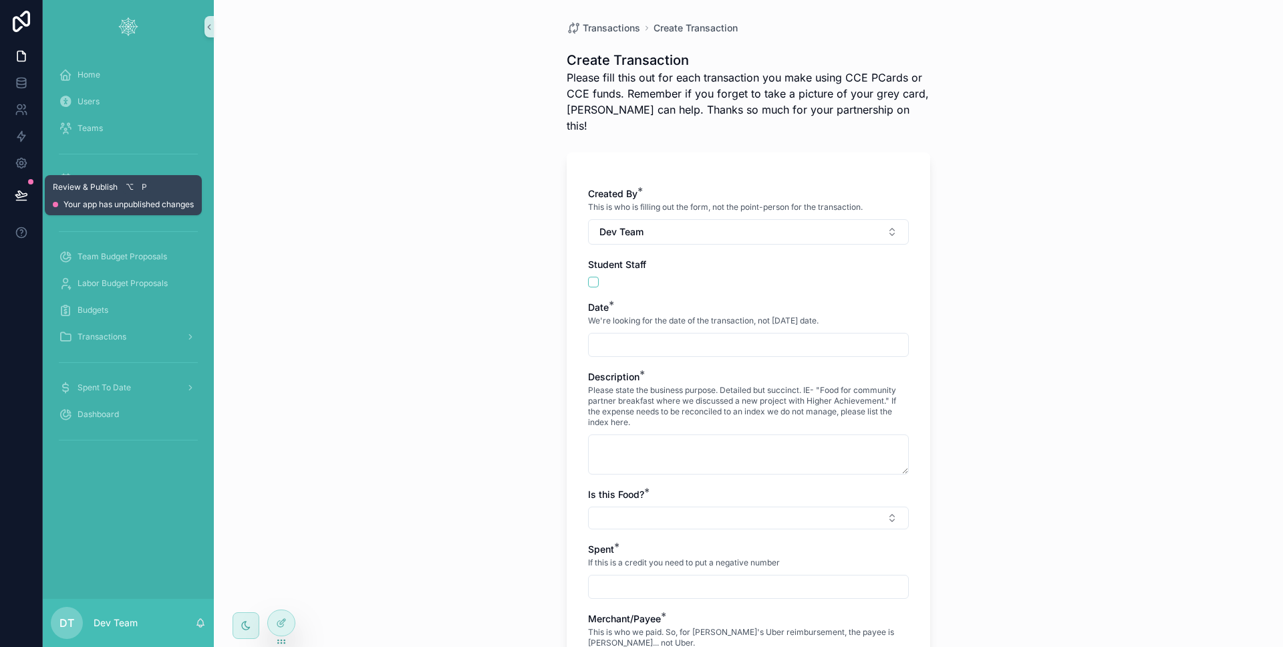
click at [18, 190] on icon at bounding box center [21, 194] width 13 height 13
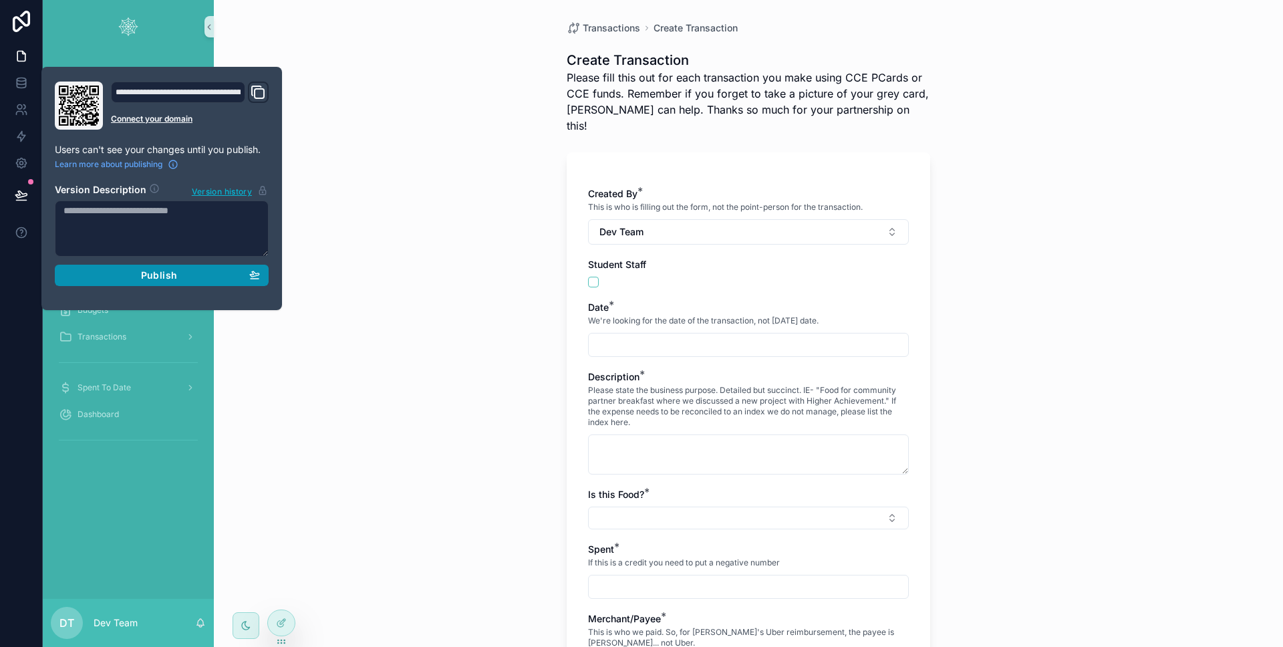
click at [112, 274] on div "Publish" at bounding box center [161, 275] width 196 height 12
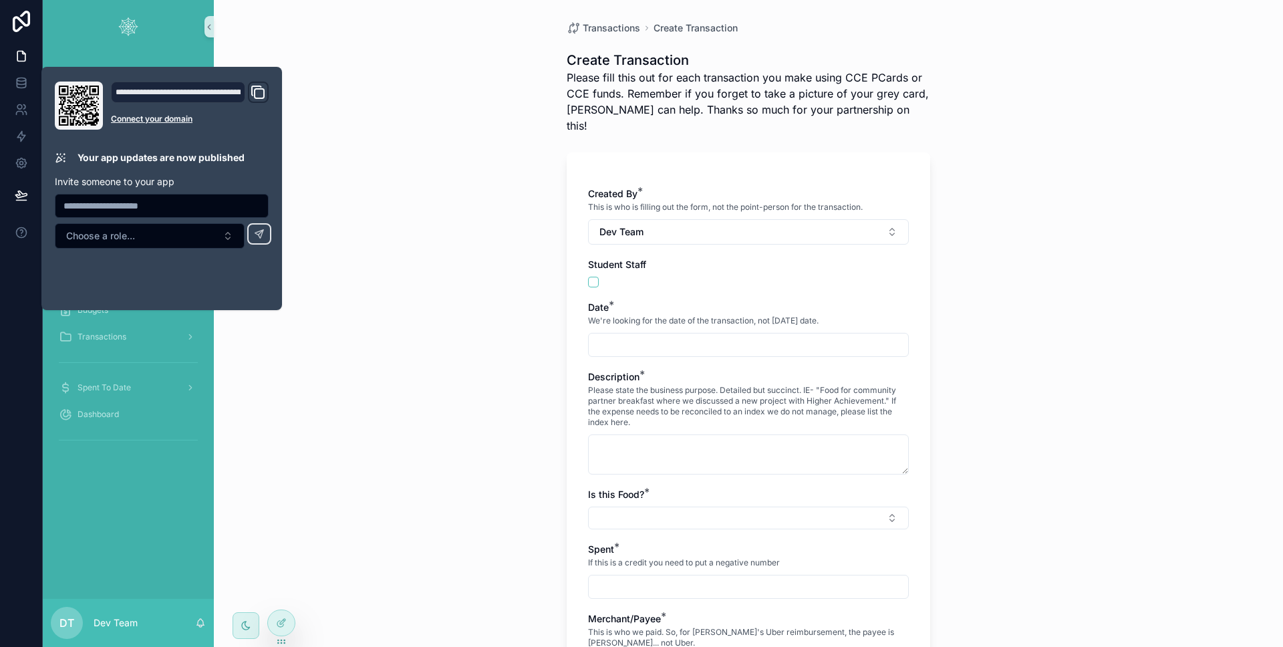
click at [337, 210] on div "Transactions Create Transaction Create Transaction Please fill this out for eac…" at bounding box center [748, 323] width 1069 height 647
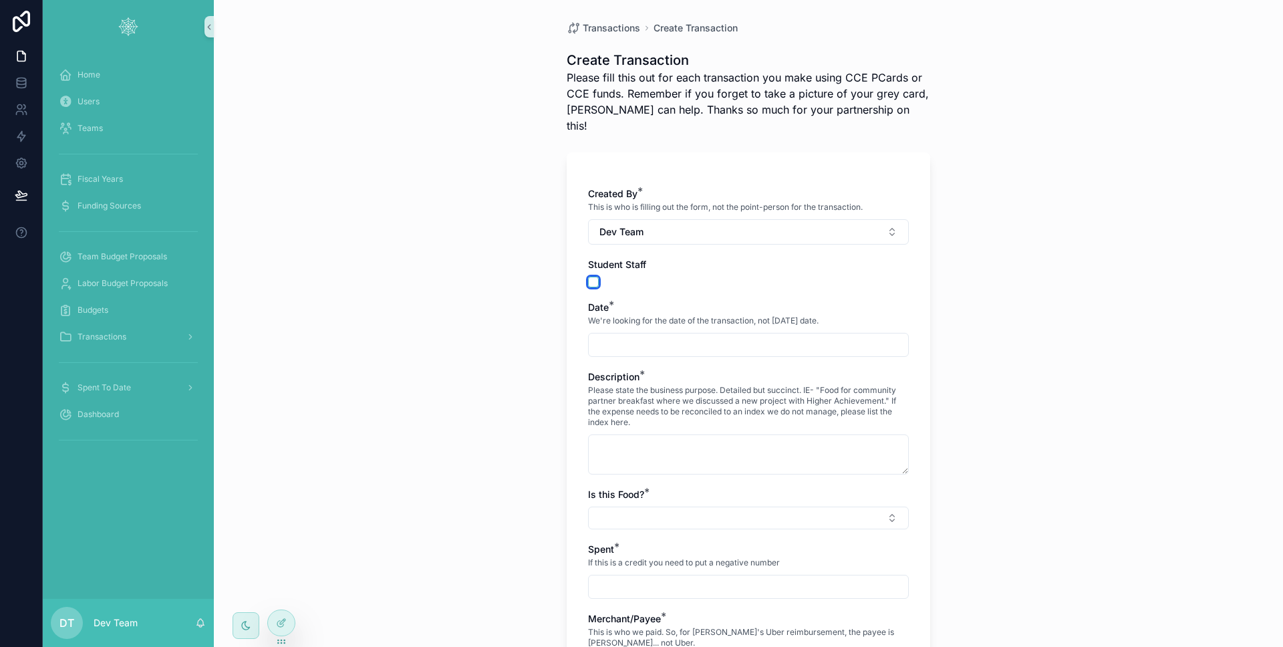
click at [588, 277] on button "scrollable content" at bounding box center [593, 282] width 11 height 11
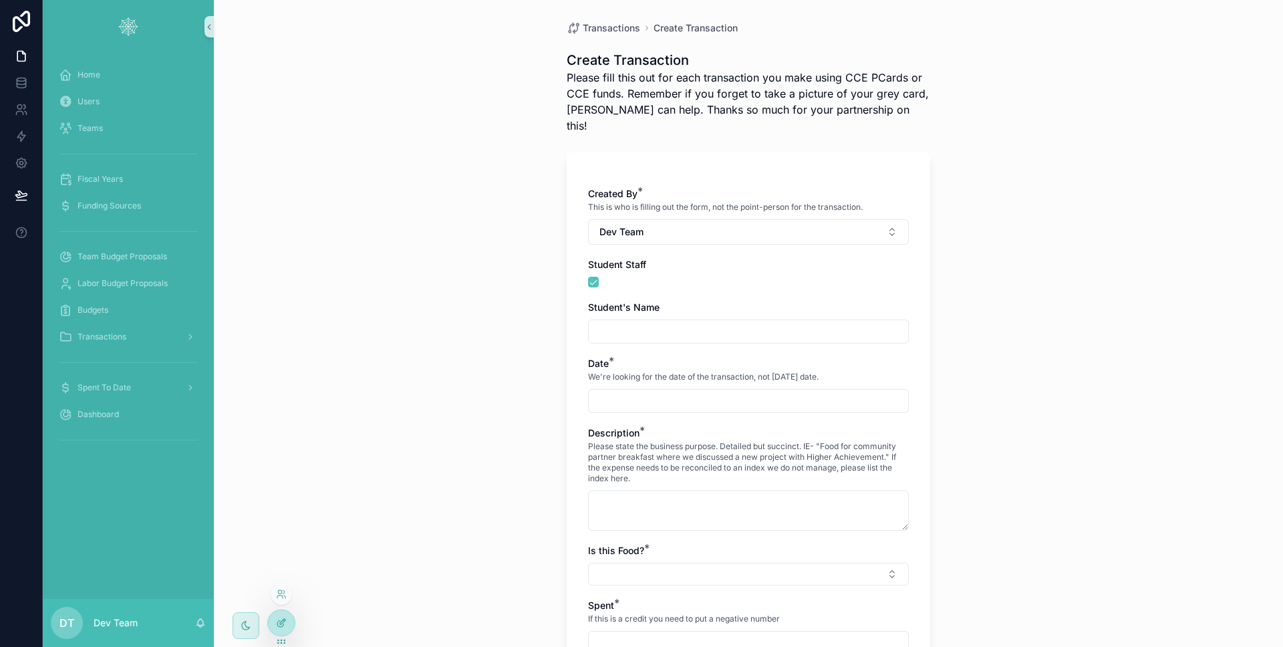
click at [286, 620] on icon at bounding box center [281, 622] width 11 height 11
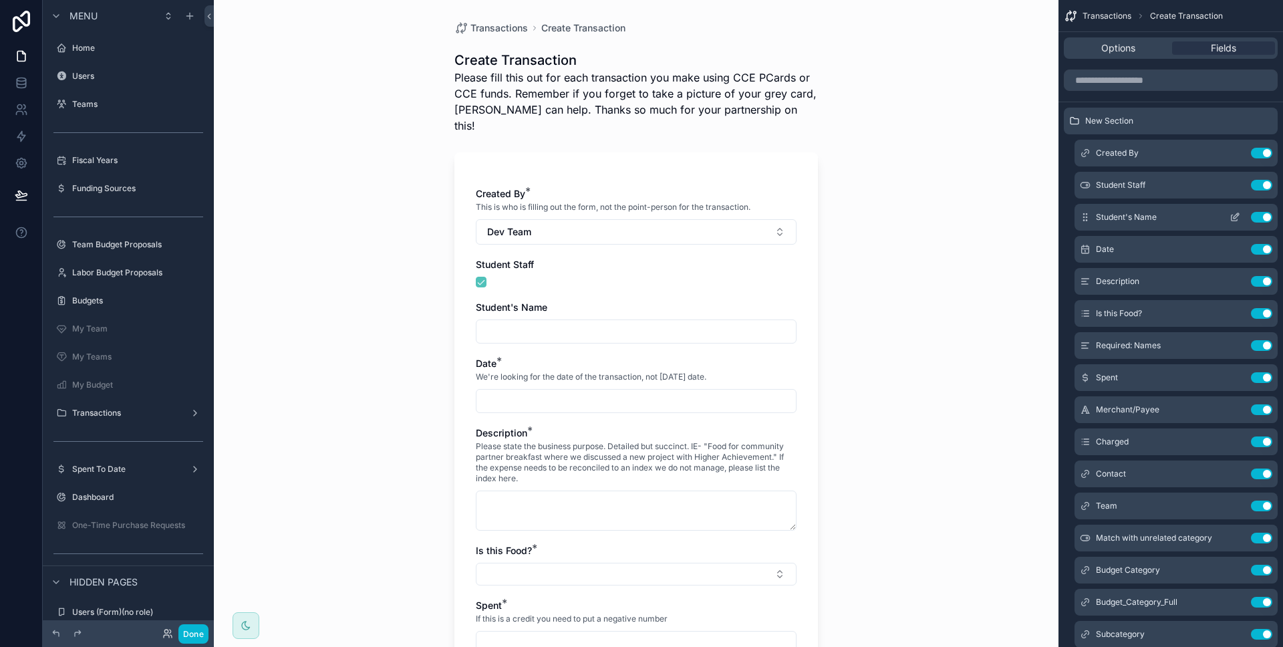
click at [1228, 215] on button "scrollable content" at bounding box center [1234, 217] width 21 height 11
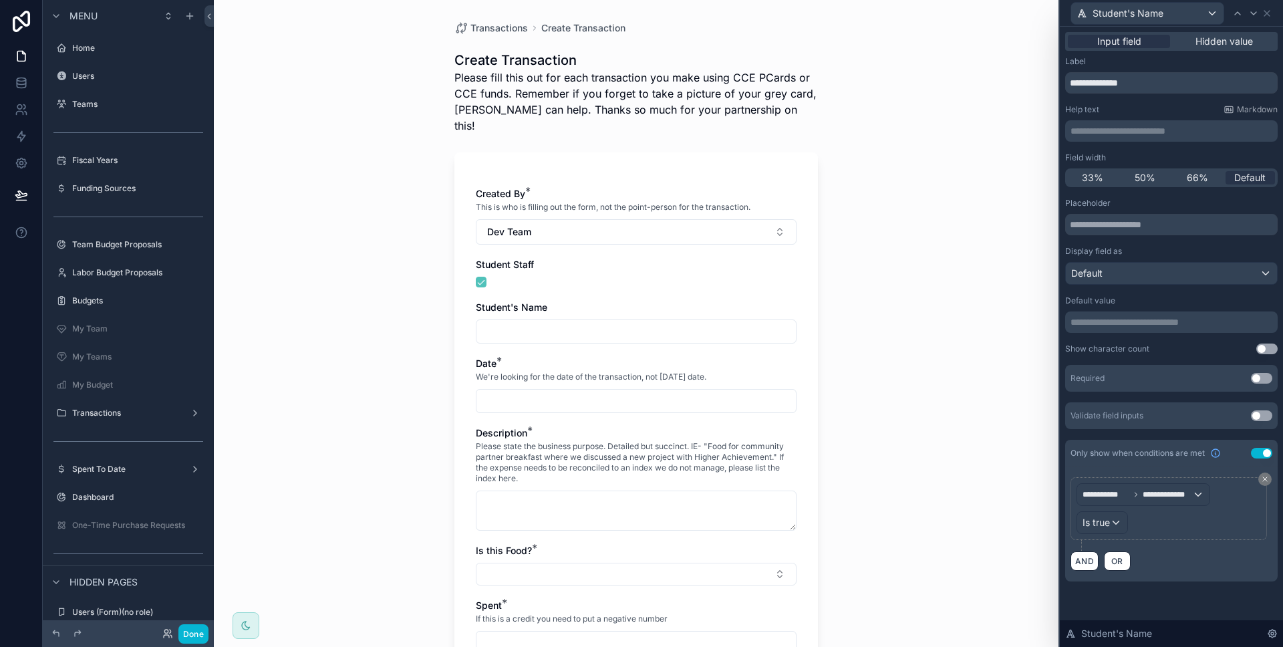
click at [1254, 386] on div "Required Use setting" at bounding box center [1171, 378] width 213 height 27
click at [1256, 380] on button "Use setting" at bounding box center [1261, 378] width 21 height 11
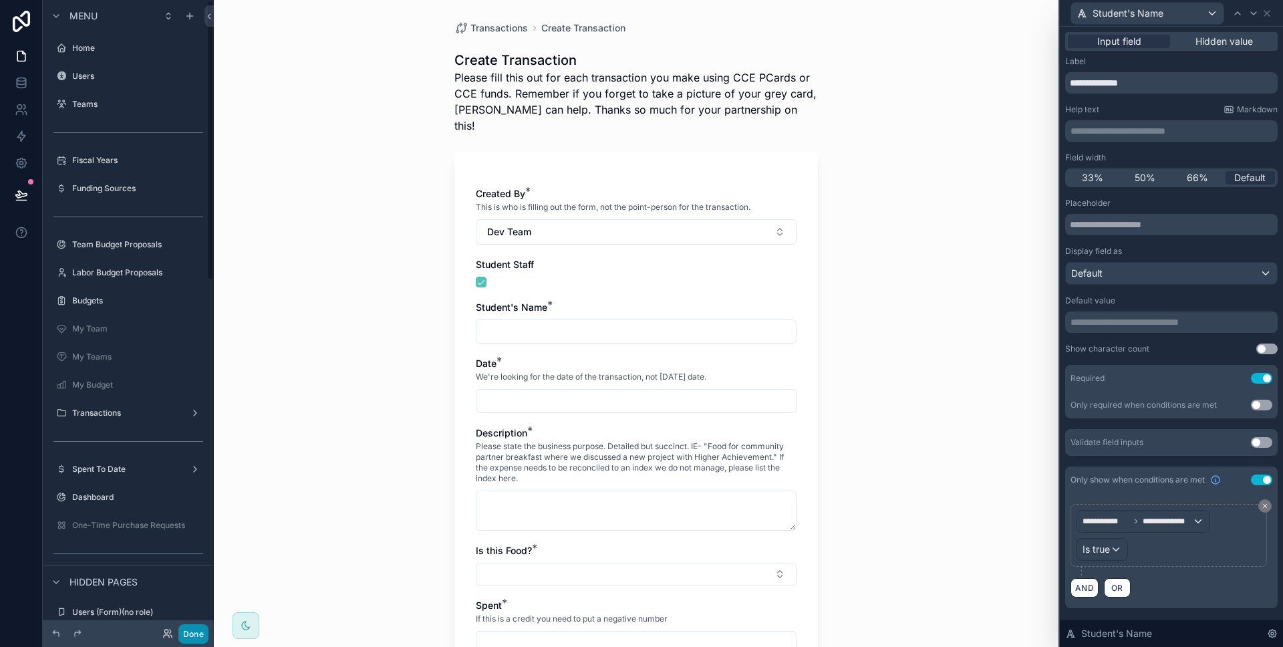
click at [202, 640] on button "Done" at bounding box center [193, 633] width 30 height 19
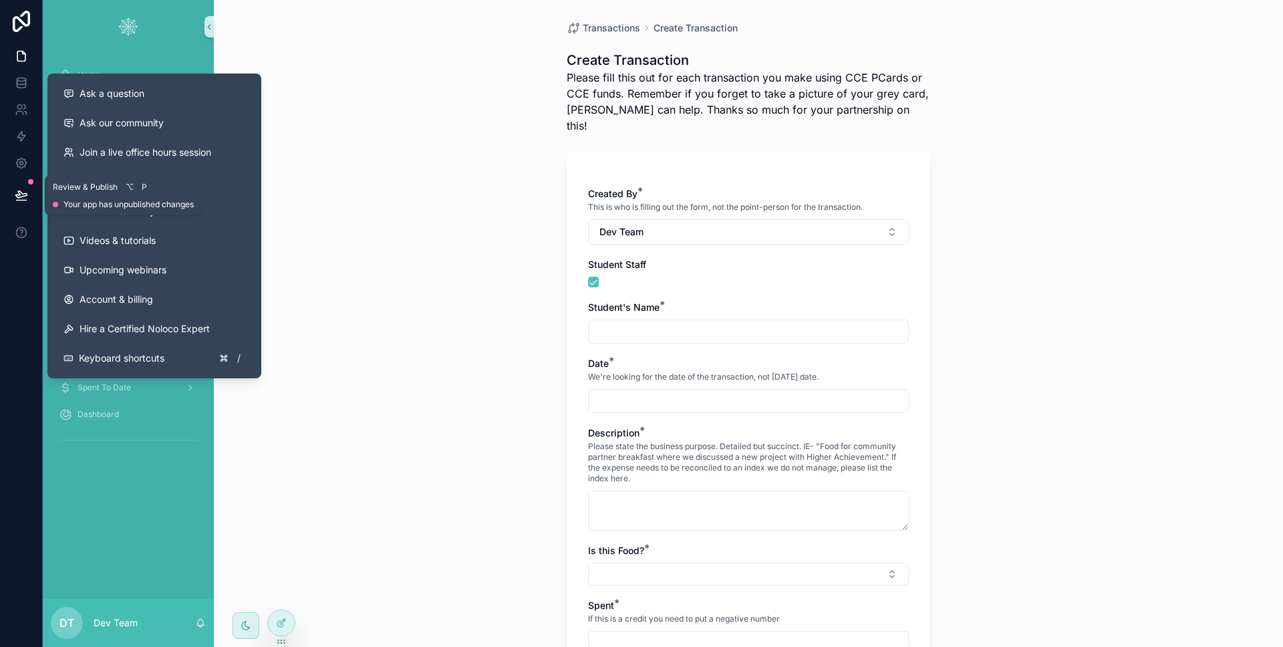
click at [13, 198] on button at bounding box center [21, 194] width 29 height 37
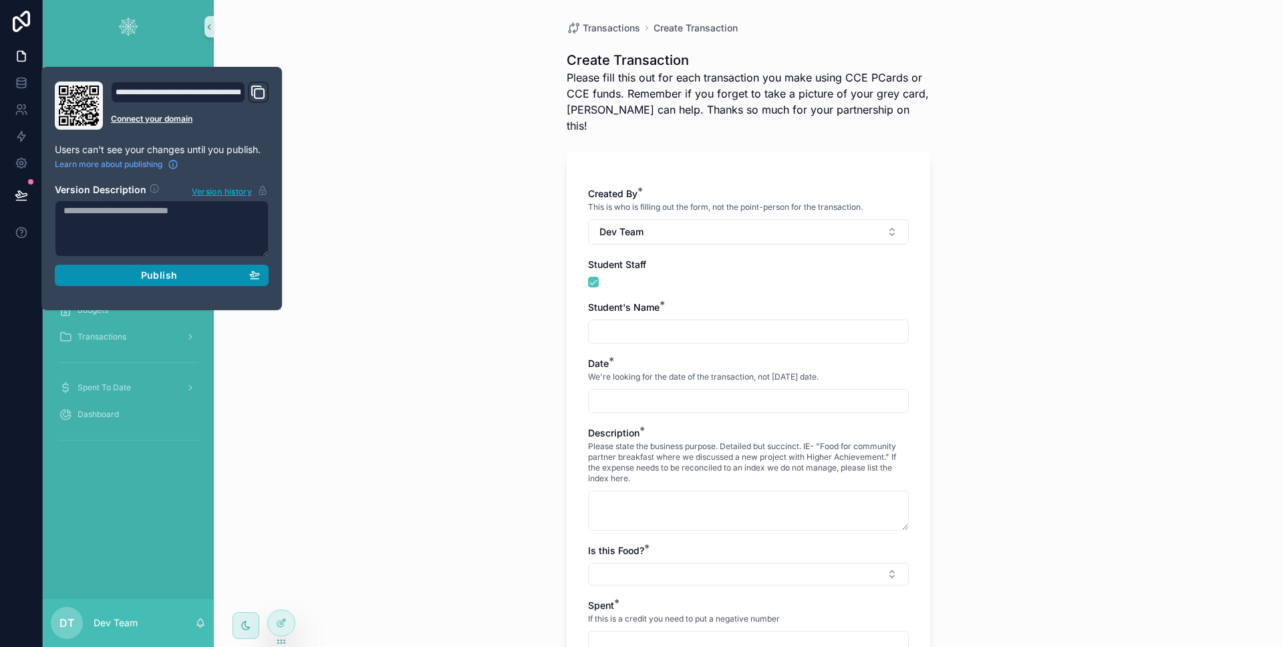
click at [112, 270] on div "Publish" at bounding box center [161, 275] width 196 height 12
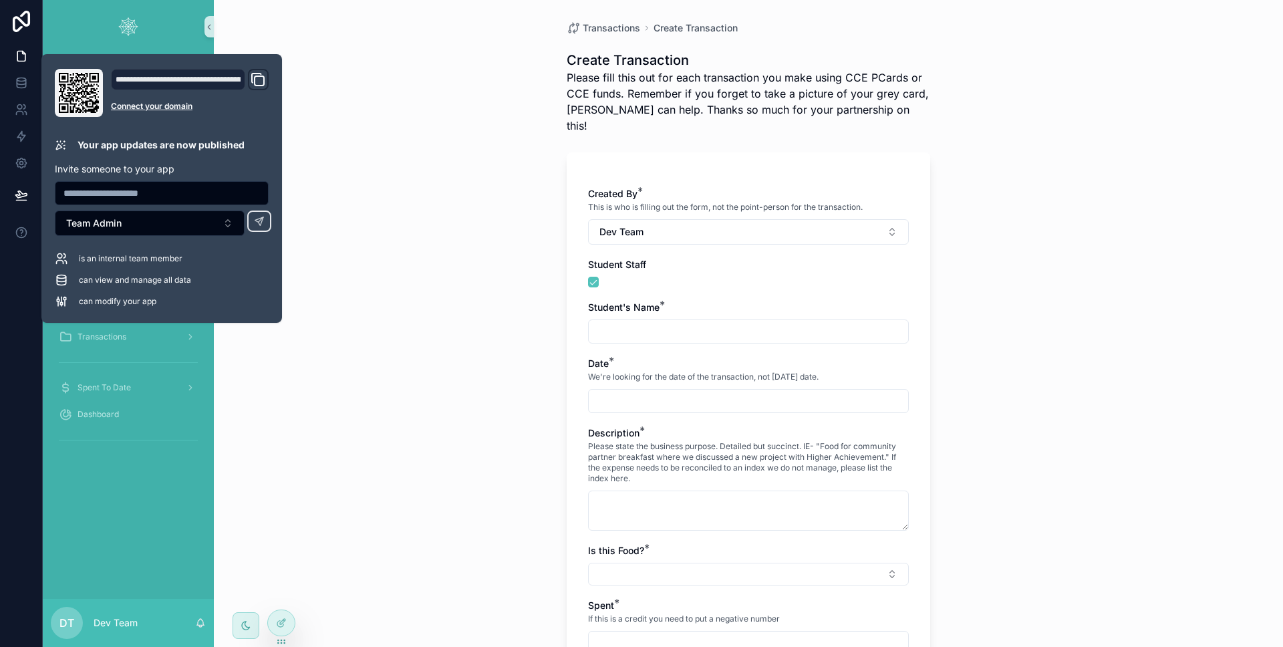
click at [143, 507] on div "Home Users Teams Fiscal Years Funding Sources Team Budget Proposals Labor Budge…" at bounding box center [128, 325] width 171 height 545
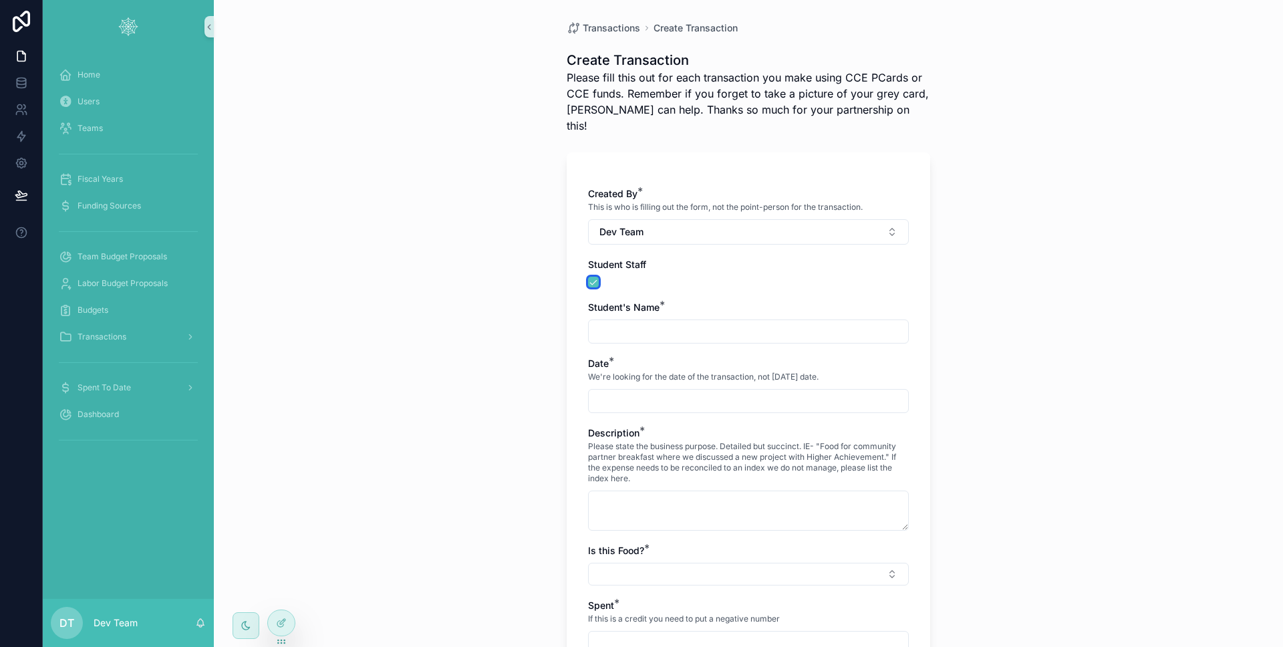
click at [588, 277] on button "scrollable content" at bounding box center [593, 282] width 11 height 11
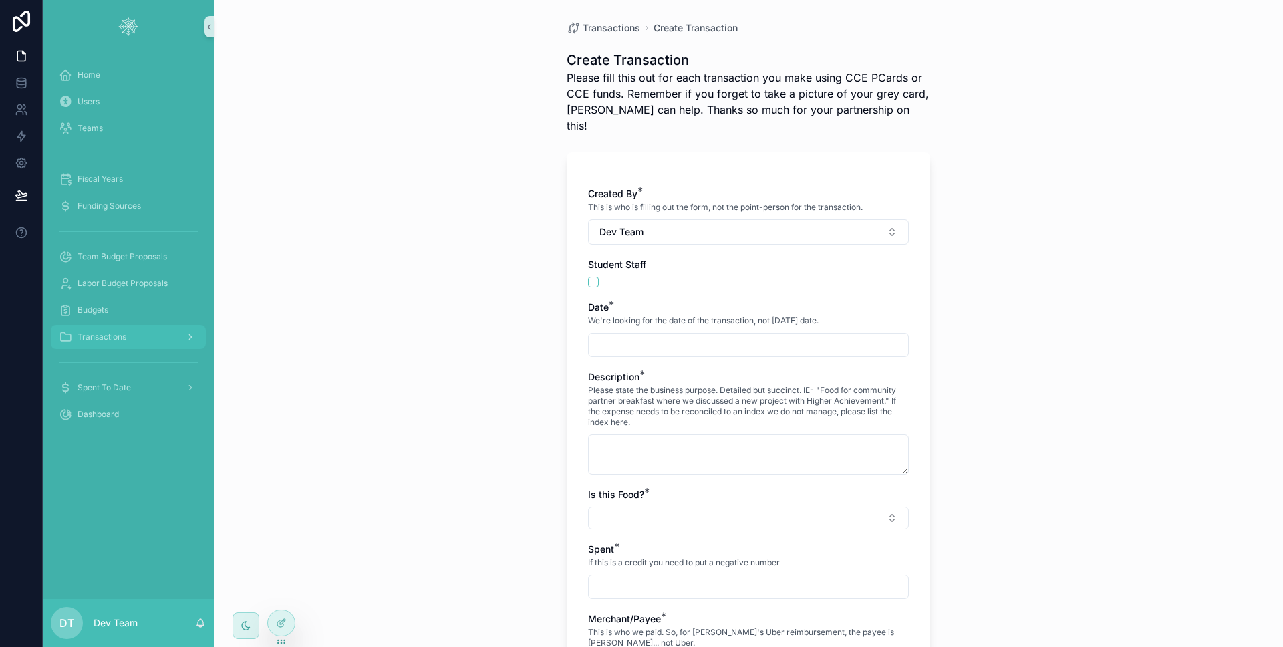
click at [104, 329] on div "Transactions" at bounding box center [128, 336] width 139 height 21
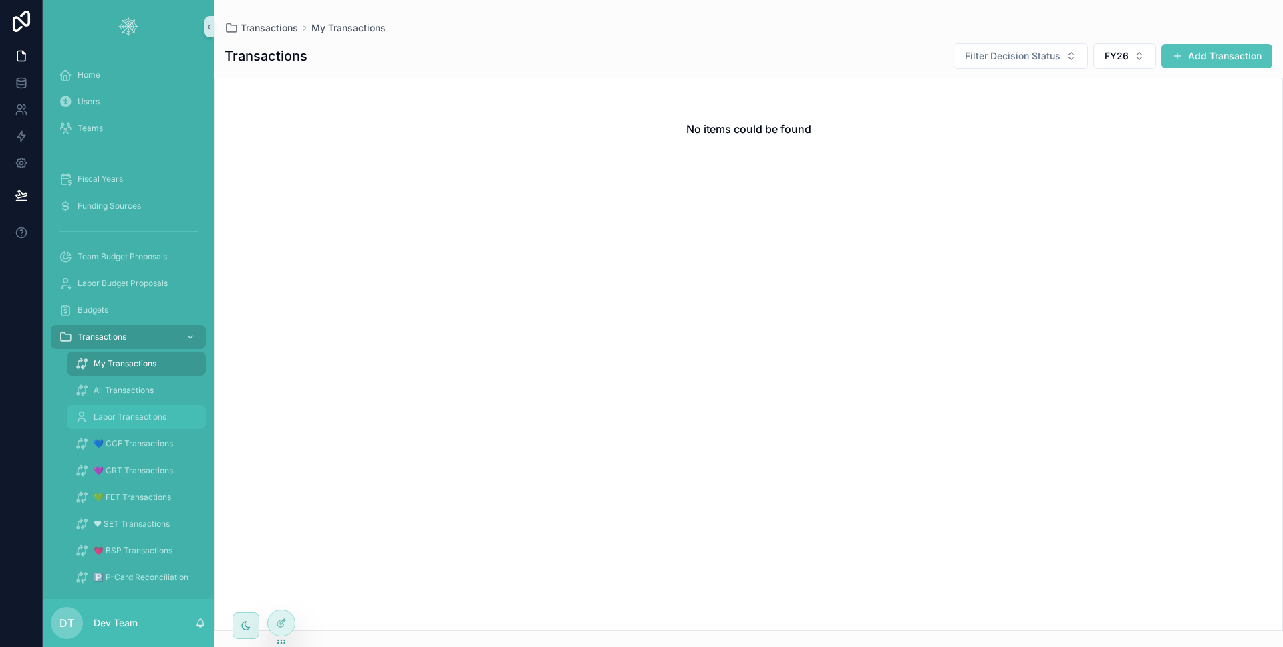
click at [125, 410] on div "Labor Transactions" at bounding box center [136, 416] width 123 height 21
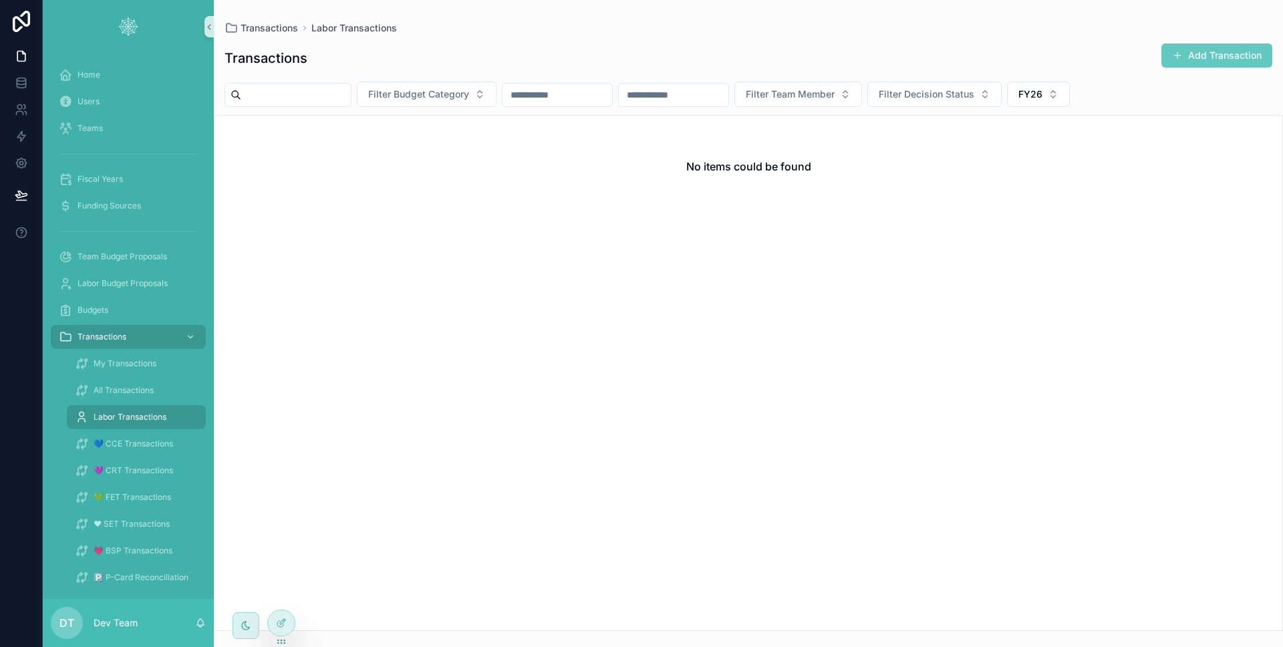
click at [1212, 49] on button "Add Transaction" at bounding box center [1216, 55] width 111 height 24
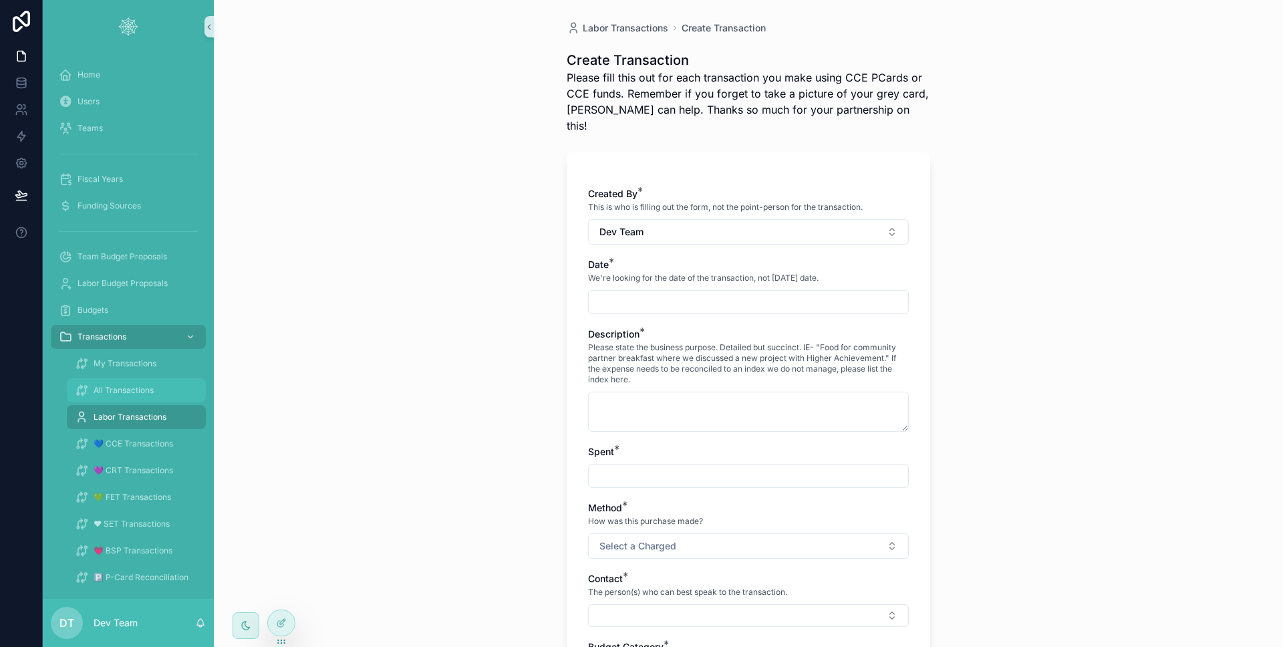
click at [125, 391] on span "All Transactions" at bounding box center [124, 390] width 60 height 11
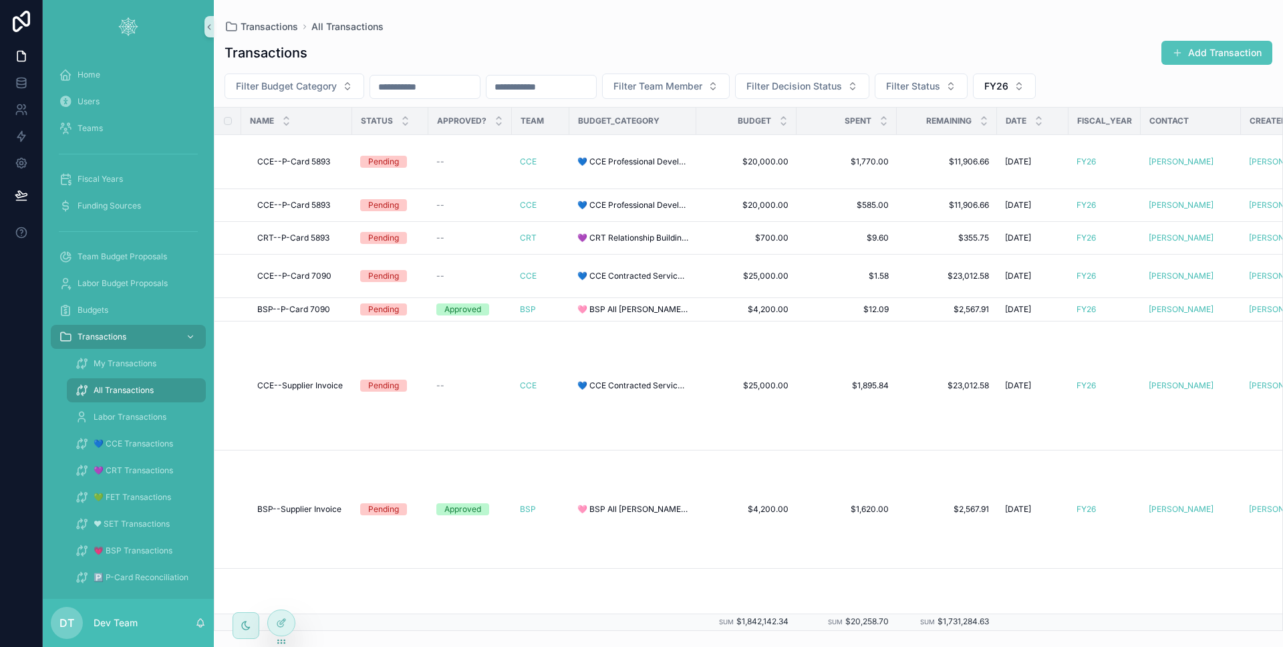
click at [1162, 67] on div "Transactions Add Transaction Filter Budget Category Filter Team Member Filter D…" at bounding box center [748, 331] width 1069 height 599
click at [1180, 54] on span "scrollable content" at bounding box center [1177, 52] width 11 height 11
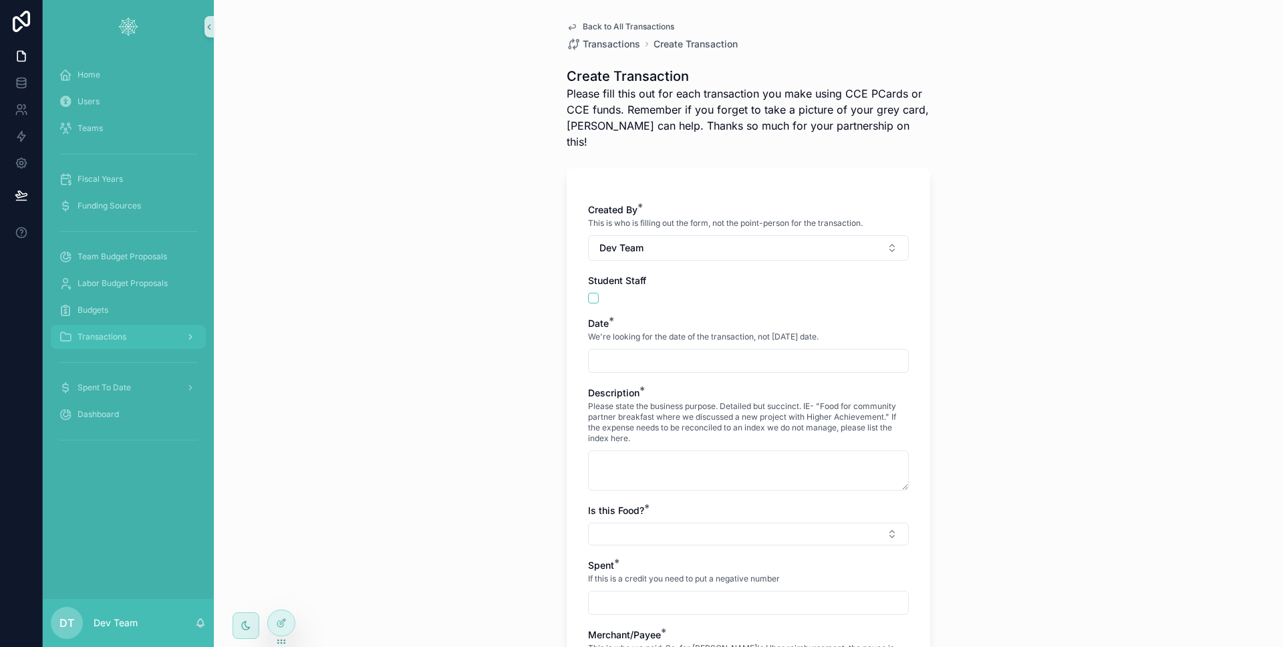
click at [130, 335] on div "Transactions" at bounding box center [128, 336] width 139 height 21
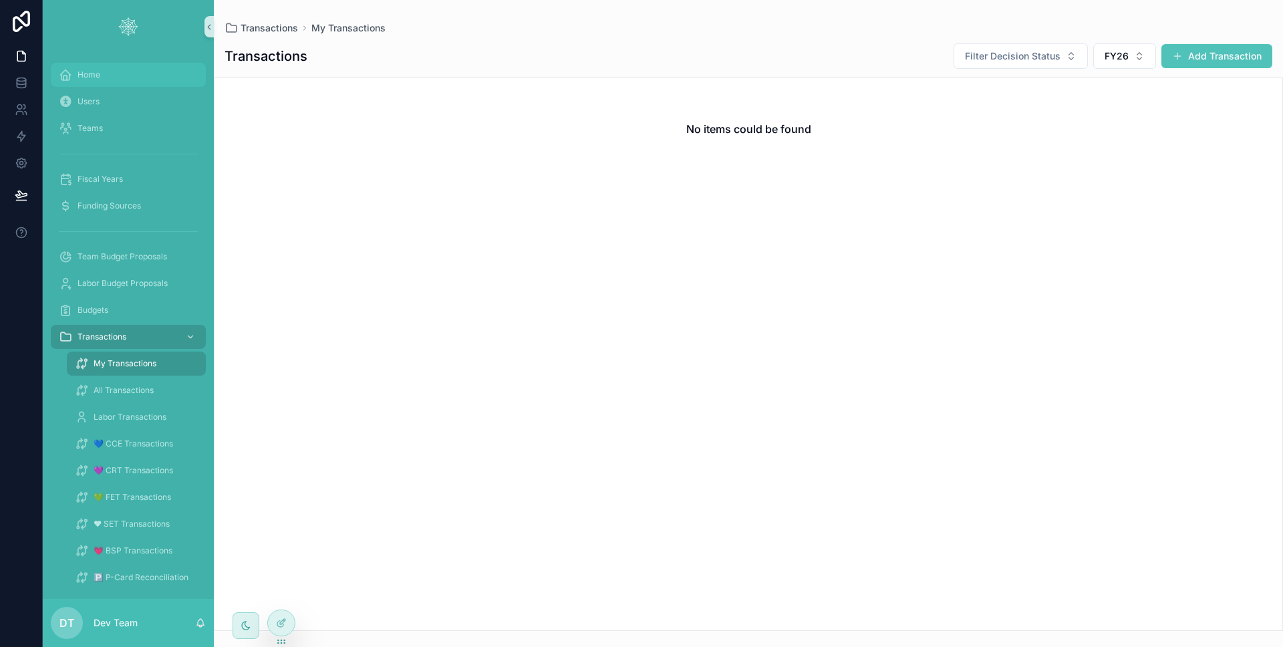
click at [108, 80] on div "Home" at bounding box center [128, 74] width 139 height 21
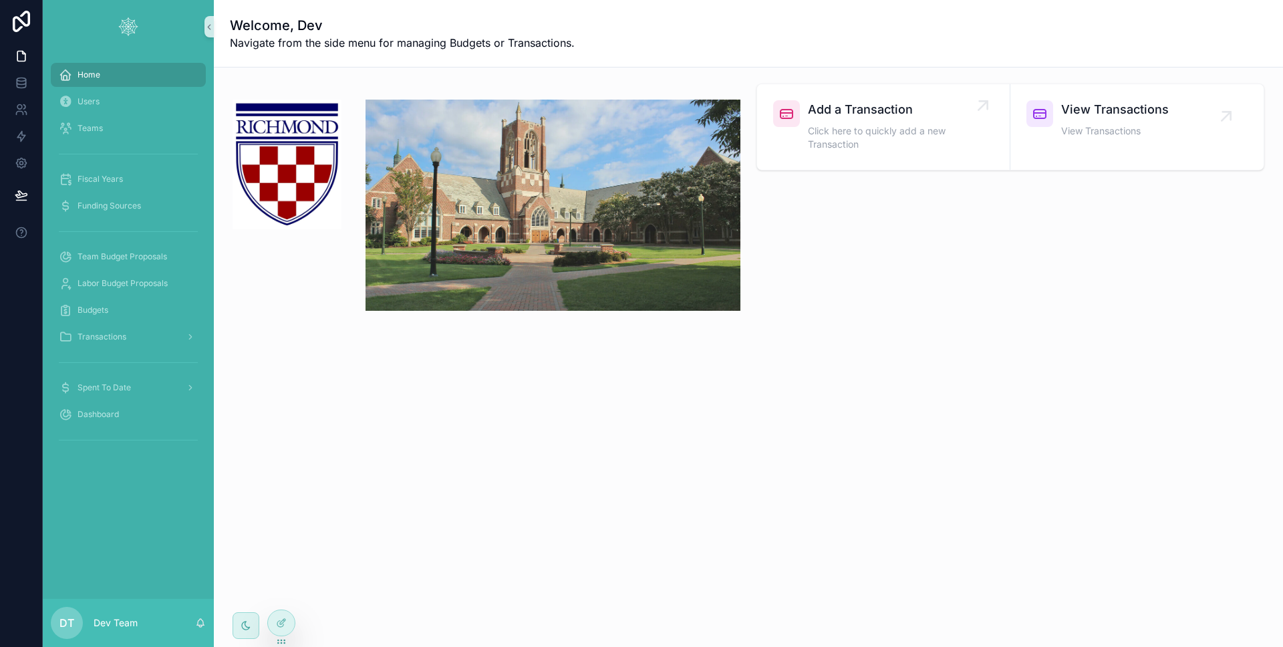
click at [857, 146] on span "Click here to quickly add a new Transaction" at bounding box center [890, 137] width 164 height 27
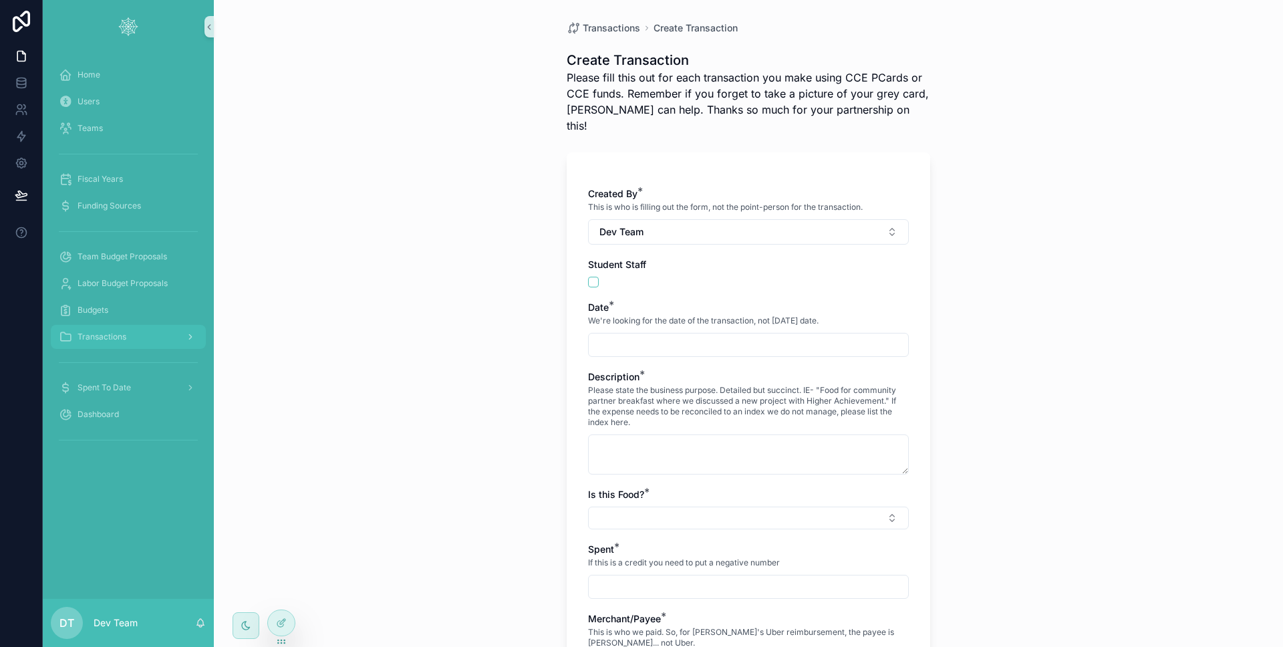
click at [121, 328] on div "Transactions" at bounding box center [128, 336] width 139 height 21
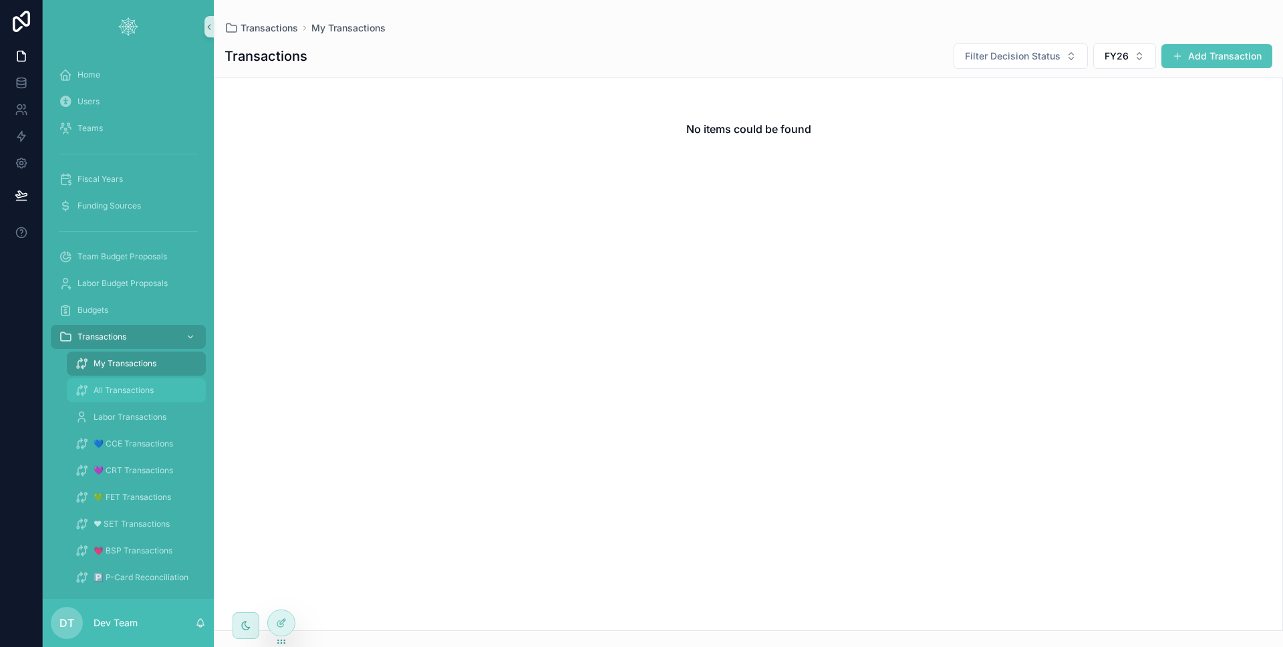
click at [130, 380] on div "All Transactions" at bounding box center [136, 390] width 123 height 21
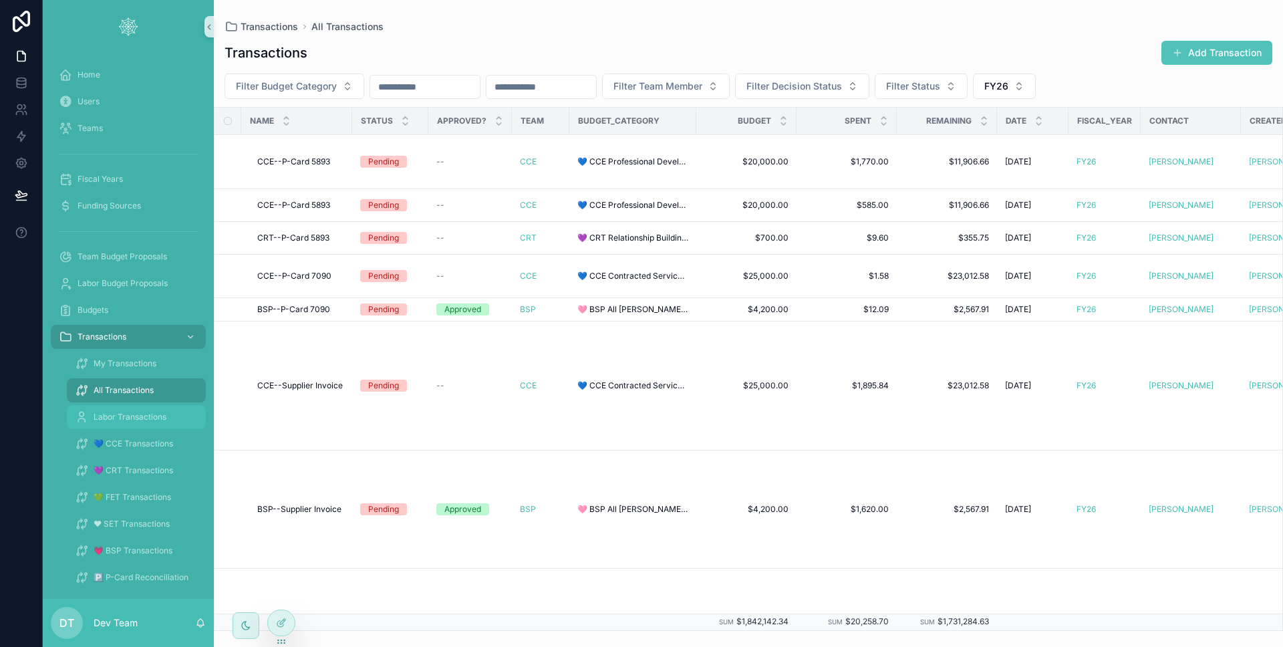
click at [126, 421] on span "Labor Transactions" at bounding box center [130, 417] width 73 height 11
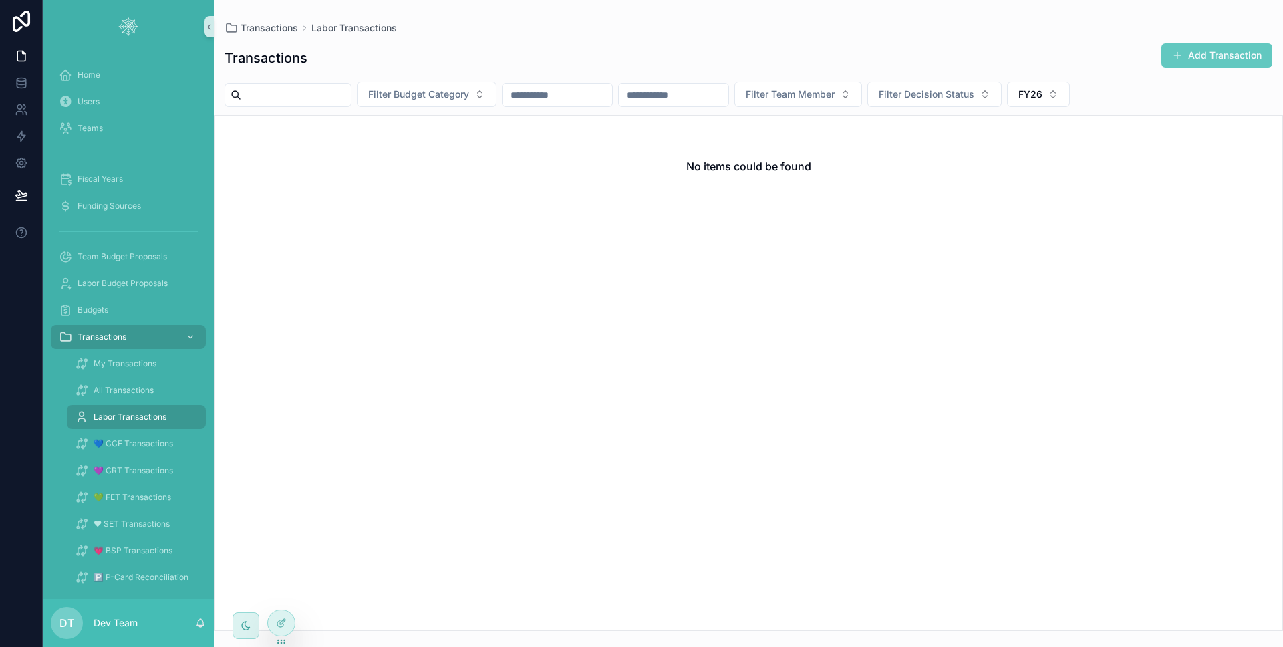
click at [1201, 61] on button "Add Transaction" at bounding box center [1216, 55] width 111 height 24
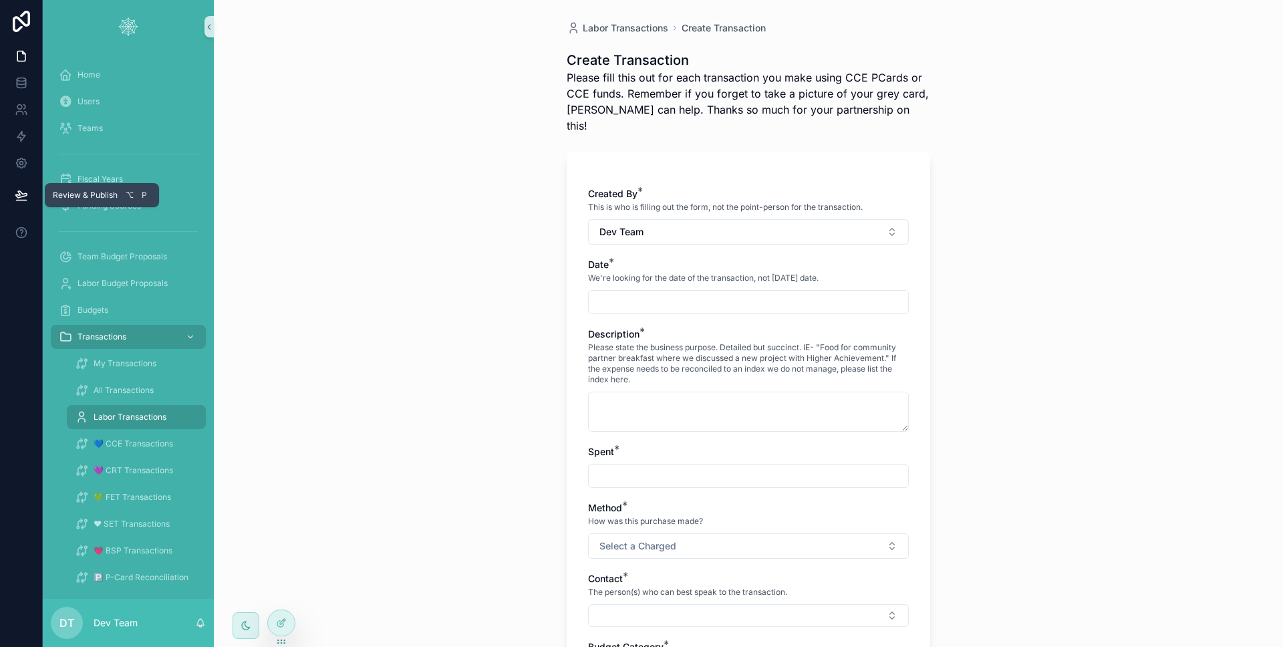
click at [12, 199] on button at bounding box center [21, 194] width 29 height 37
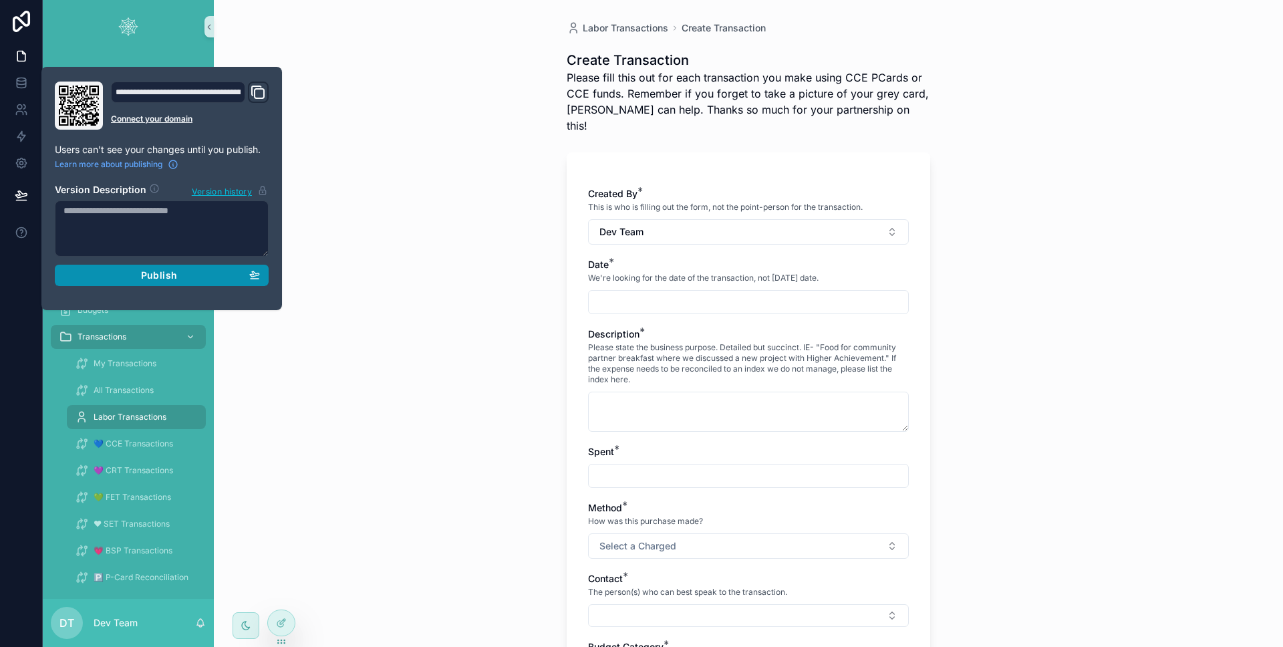
click at [267, 273] on button "Publish" at bounding box center [162, 275] width 214 height 21
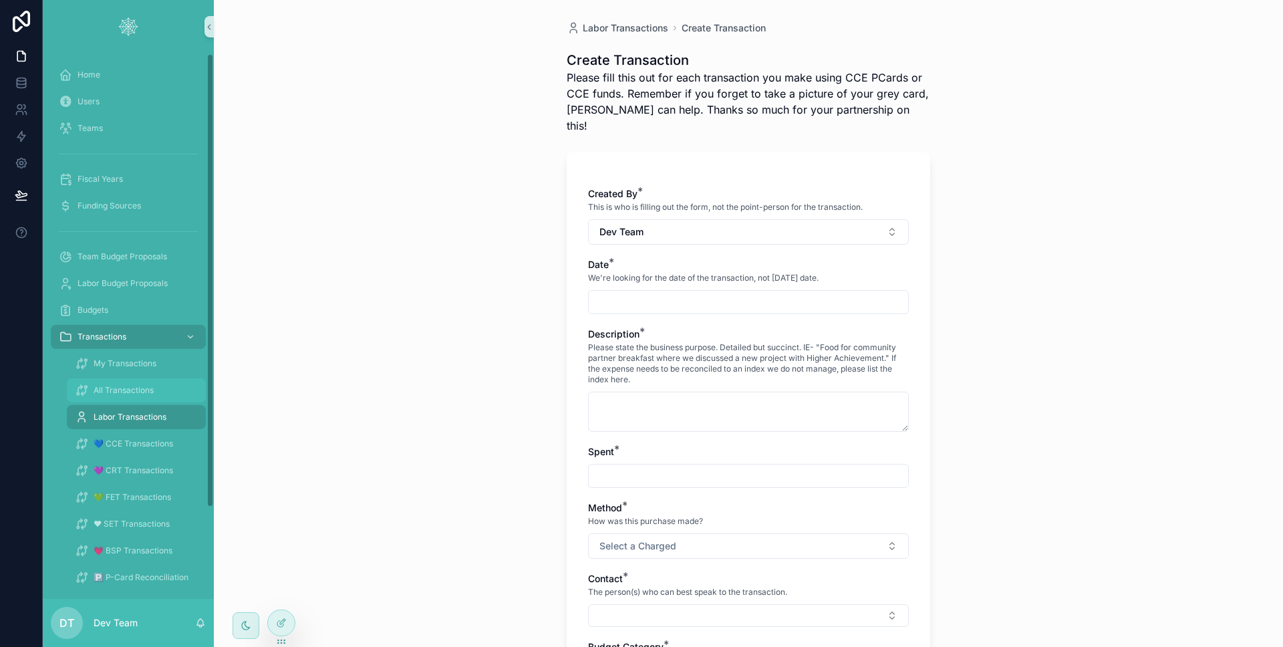
click at [124, 381] on div "All Transactions" at bounding box center [136, 390] width 123 height 21
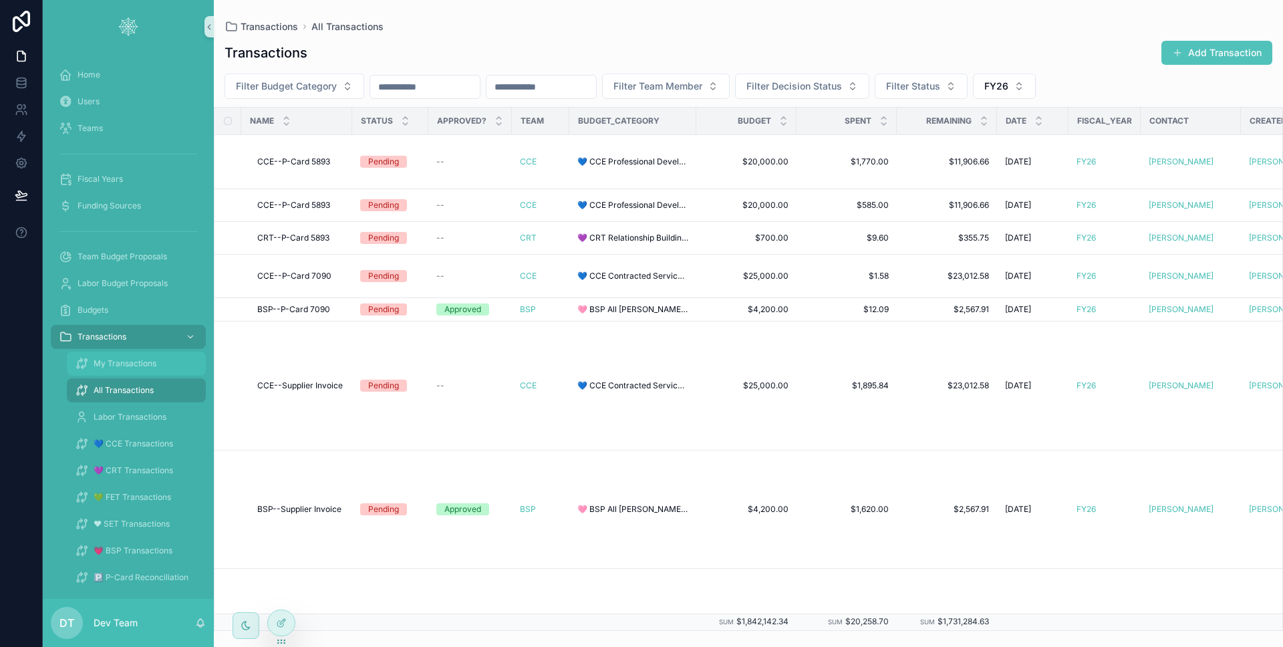
click at [124, 372] on div "My Transactions" at bounding box center [136, 363] width 123 height 21
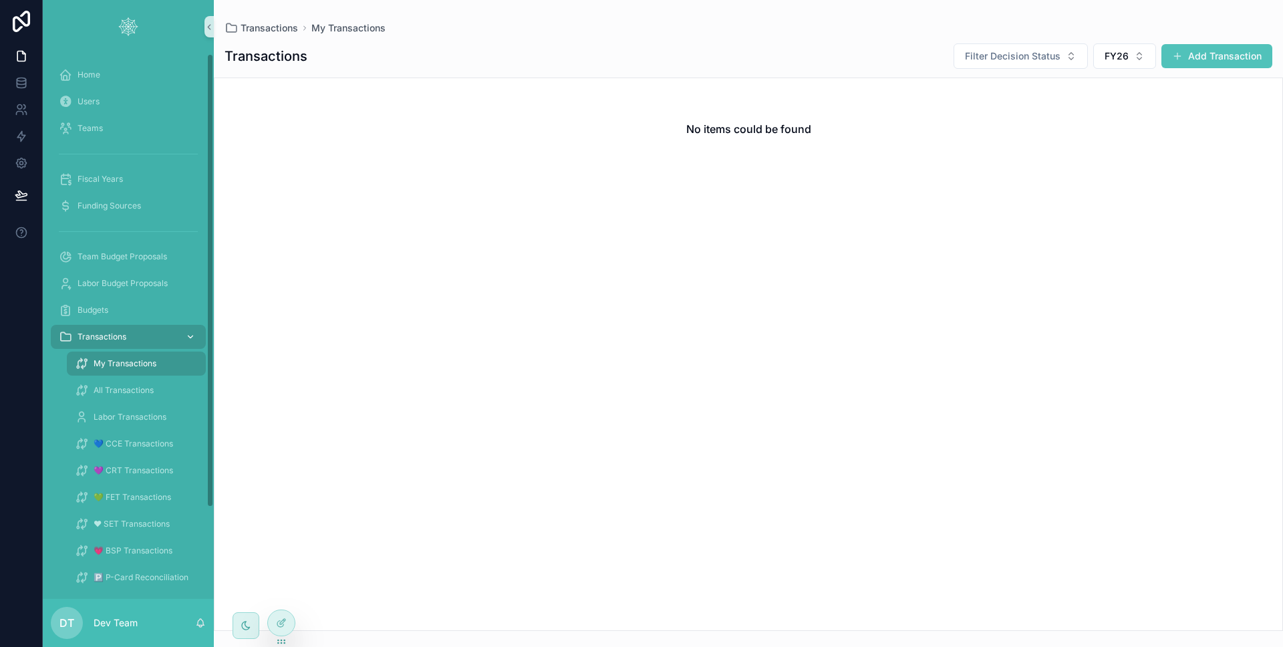
click at [137, 333] on div "Transactions" at bounding box center [128, 336] width 139 height 21
click at [124, 389] on span "All Transactions" at bounding box center [124, 390] width 60 height 11
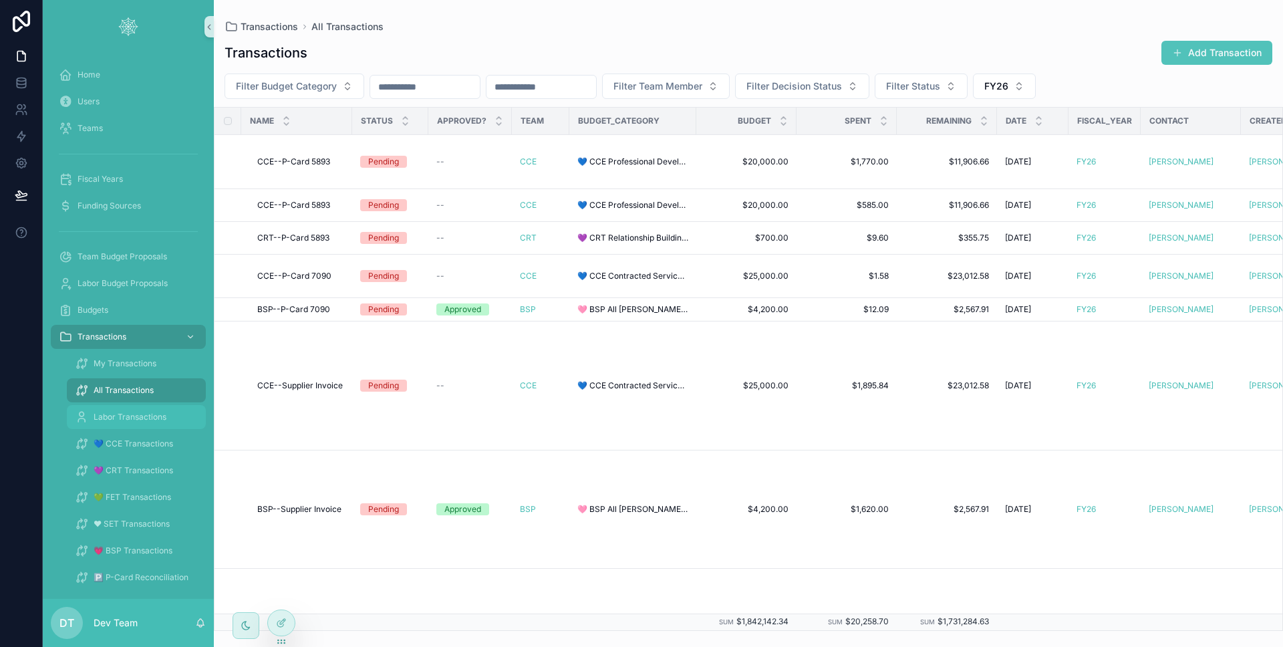
click at [125, 413] on span "Labor Transactions" at bounding box center [130, 417] width 73 height 11
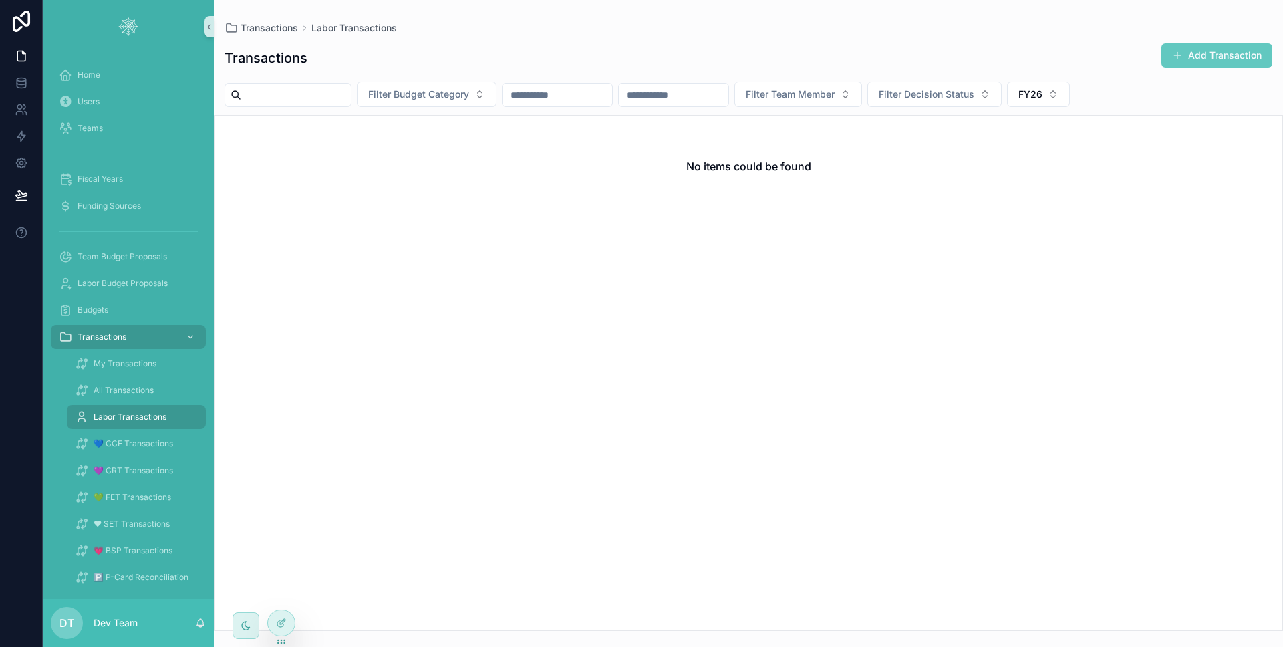
click at [1200, 60] on button "Add Transaction" at bounding box center [1216, 55] width 111 height 24
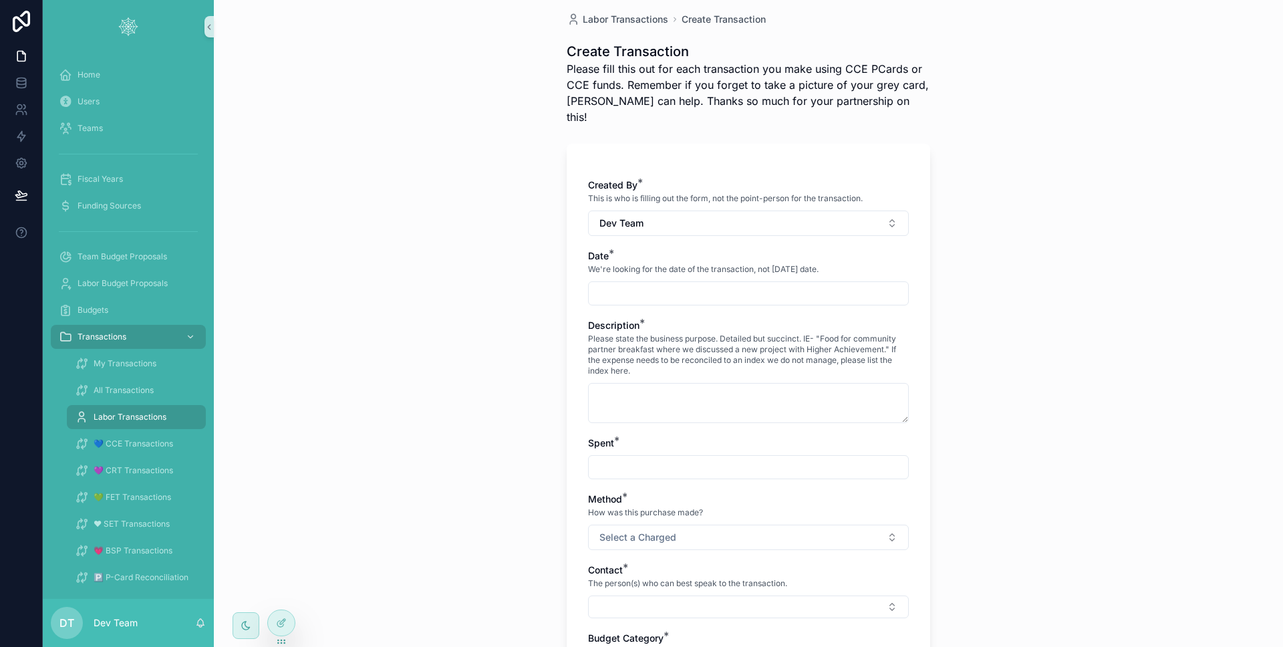
scroll to position [172, 0]
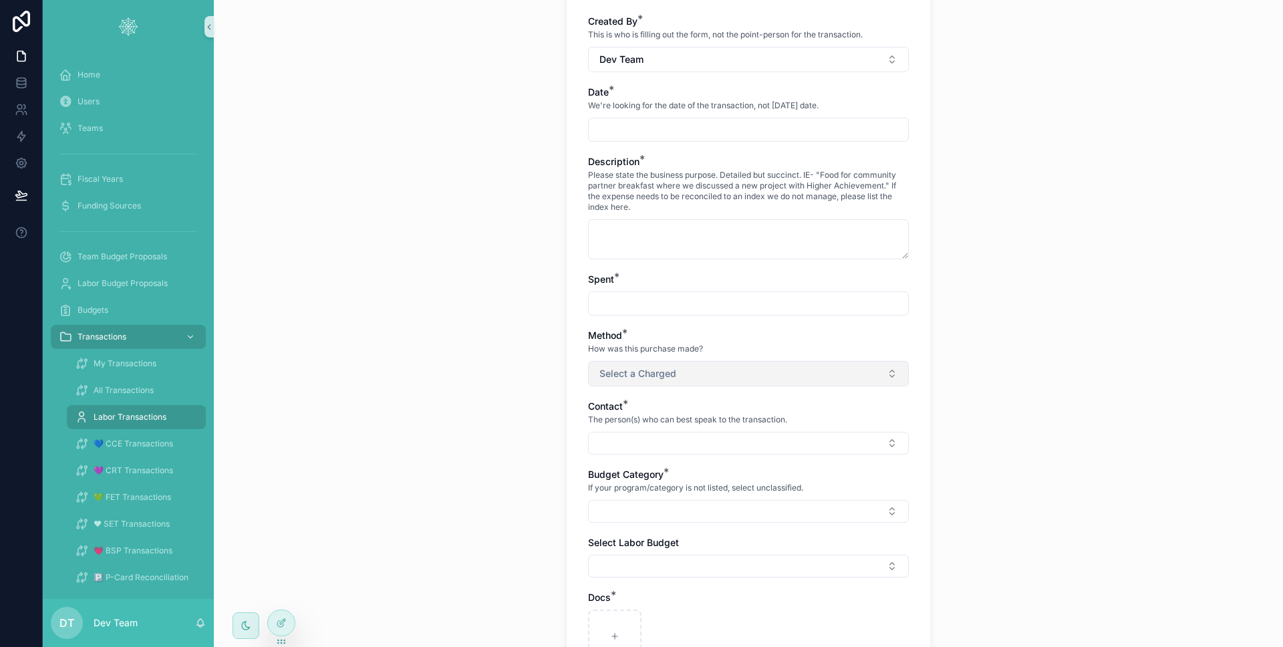
click at [686, 361] on button "Select a Charged" at bounding box center [748, 373] width 321 height 25
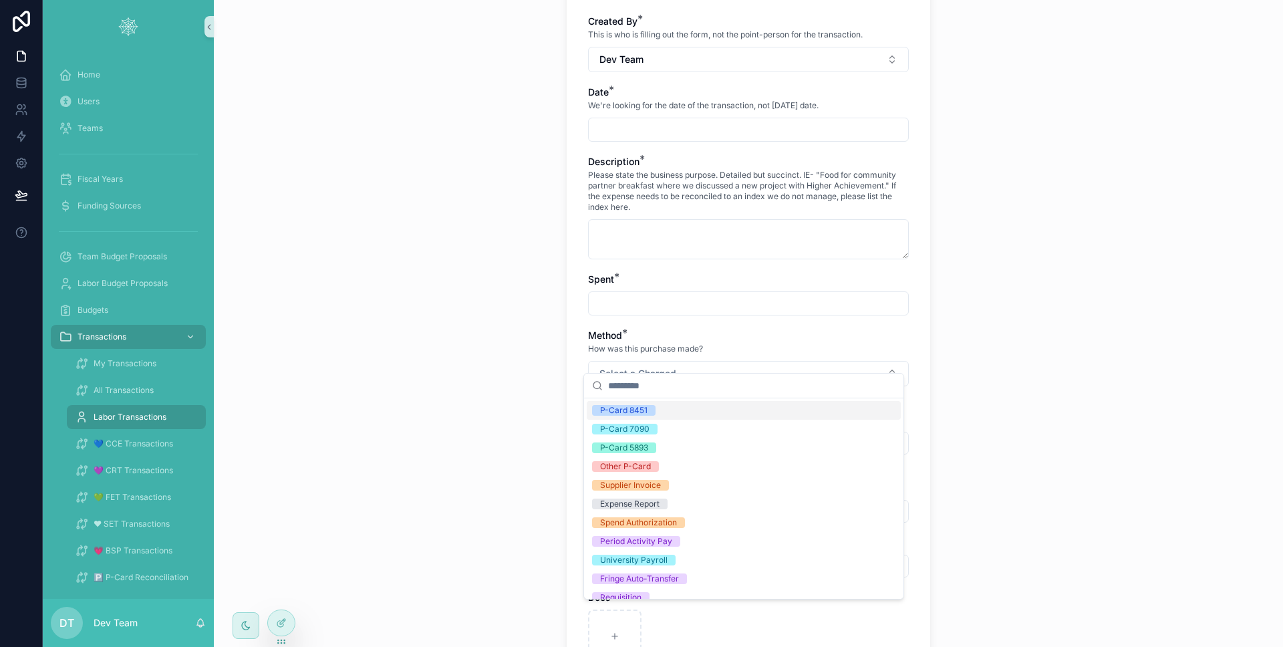
click at [507, 358] on div "Labor Transactions Create Transaction Create Transaction Please fill this out f…" at bounding box center [748, 151] width 1069 height 647
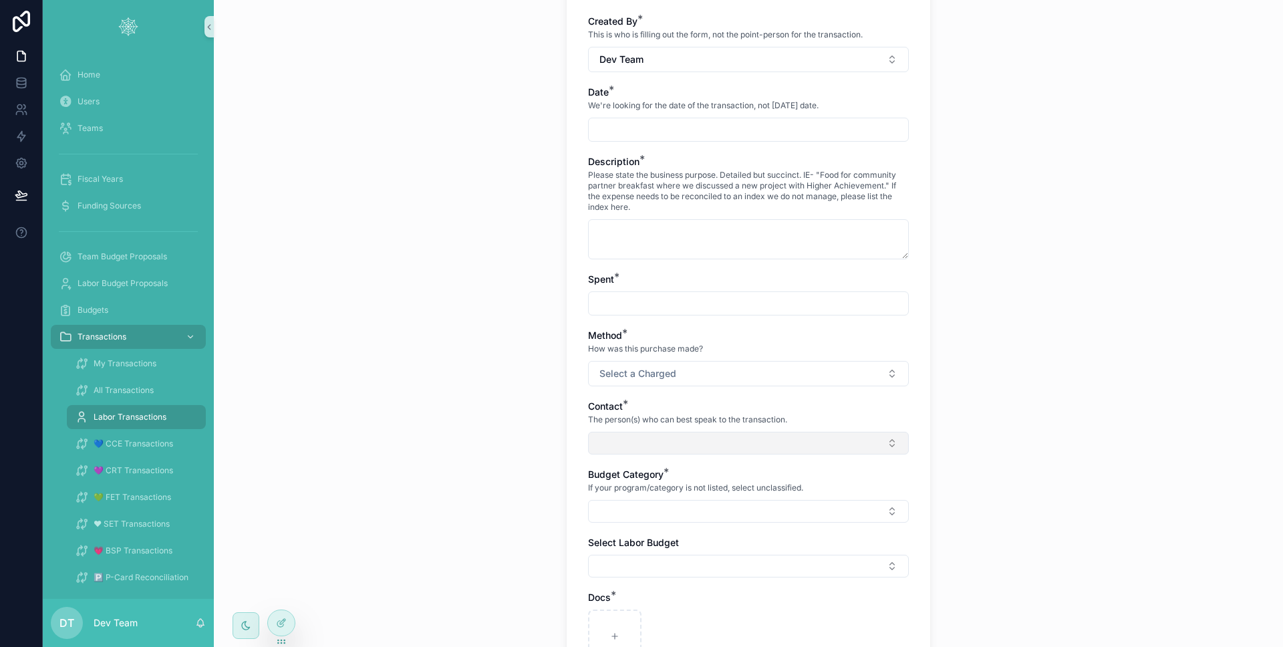
scroll to position [225, 0]
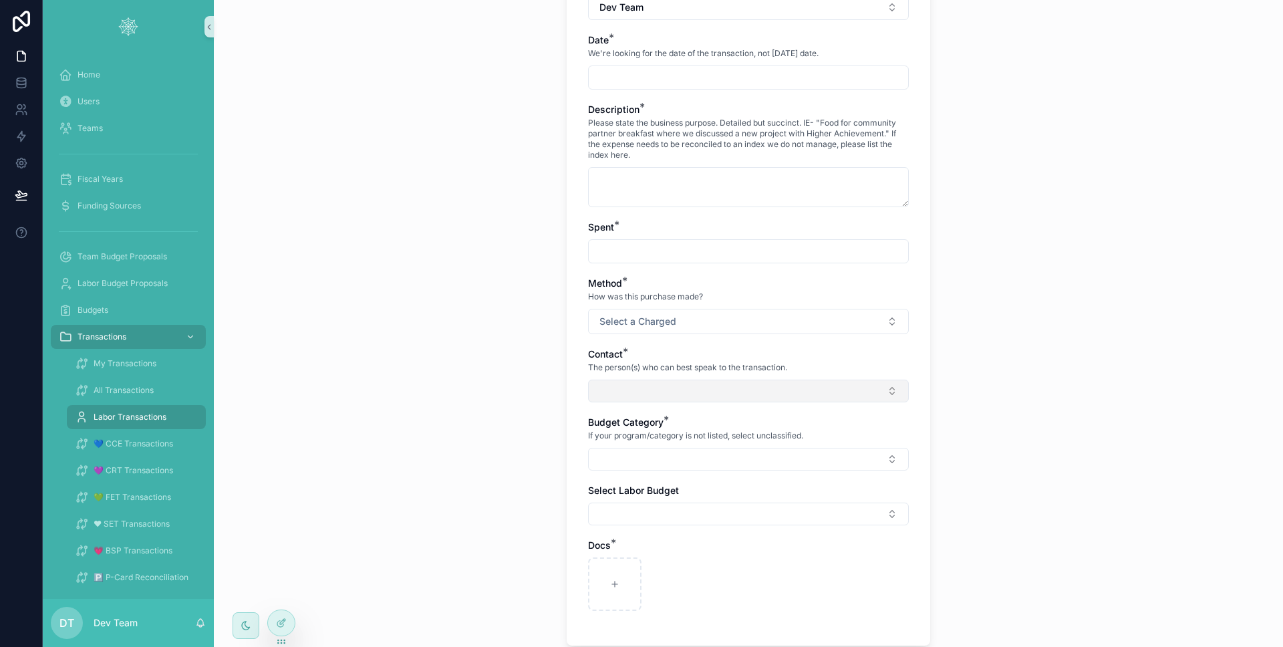
click at [627, 380] on button "Select Button" at bounding box center [748, 391] width 321 height 23
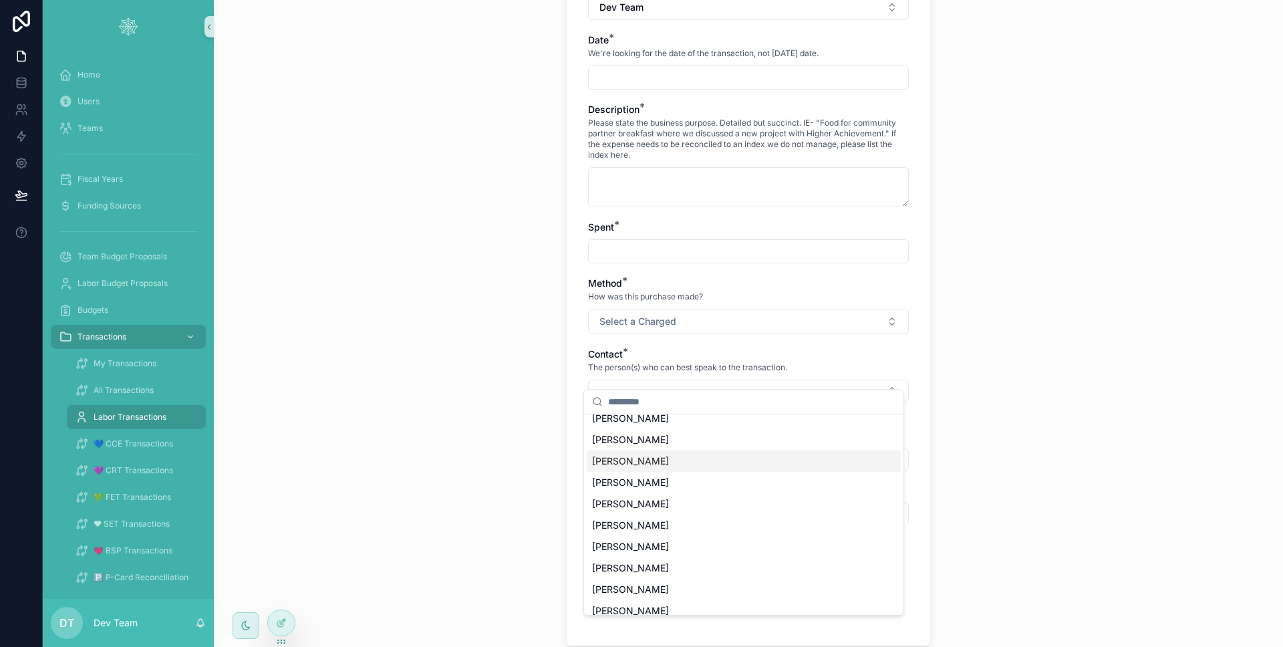
scroll to position [0, 0]
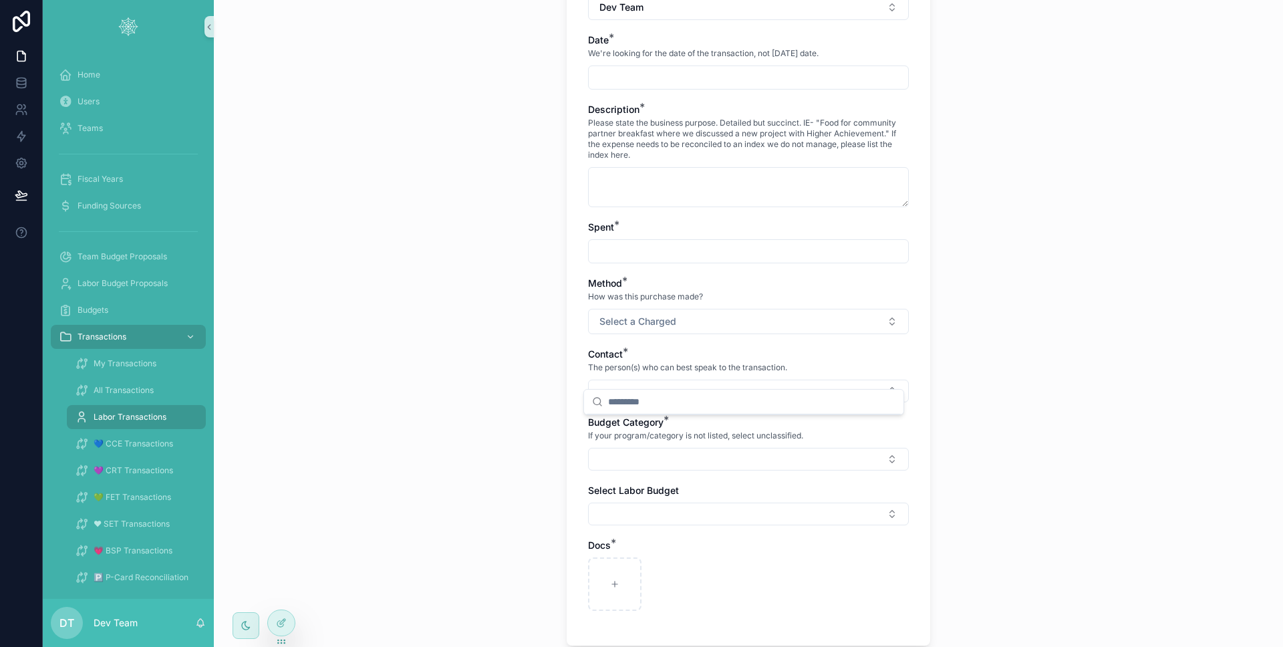
click at [507, 351] on div "Labor Transactions Create Transaction Create Transaction Please fill this out f…" at bounding box center [748, 98] width 1069 height 647
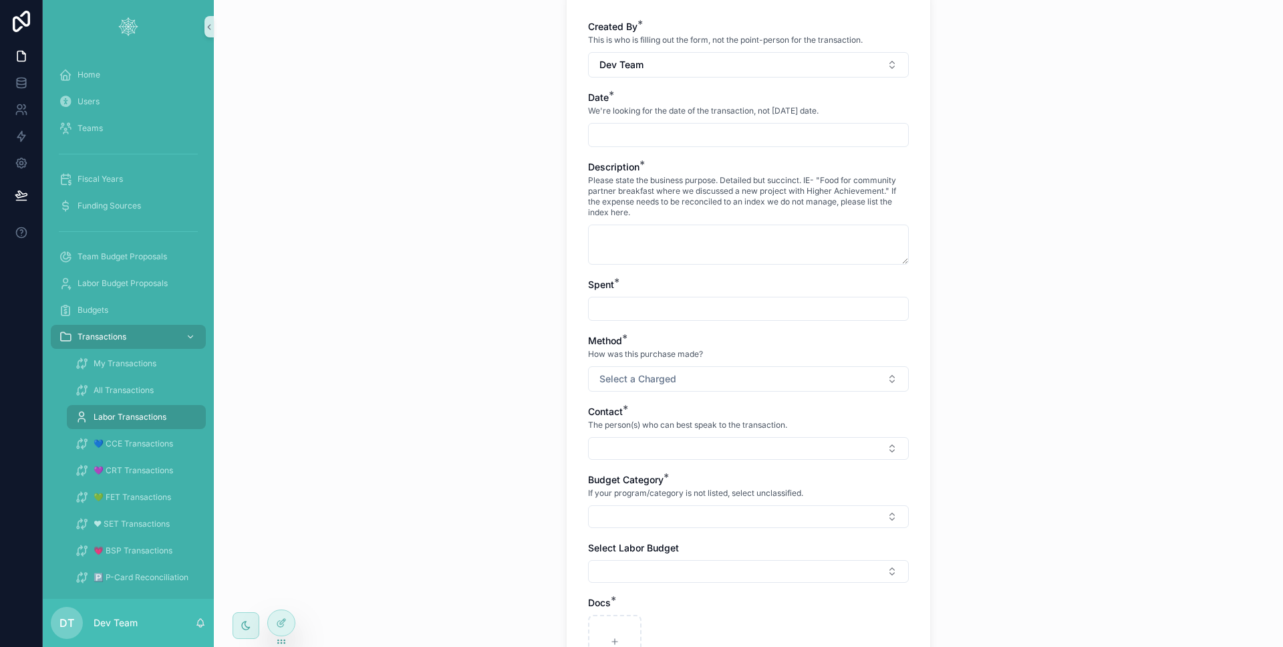
scroll to position [1, 0]
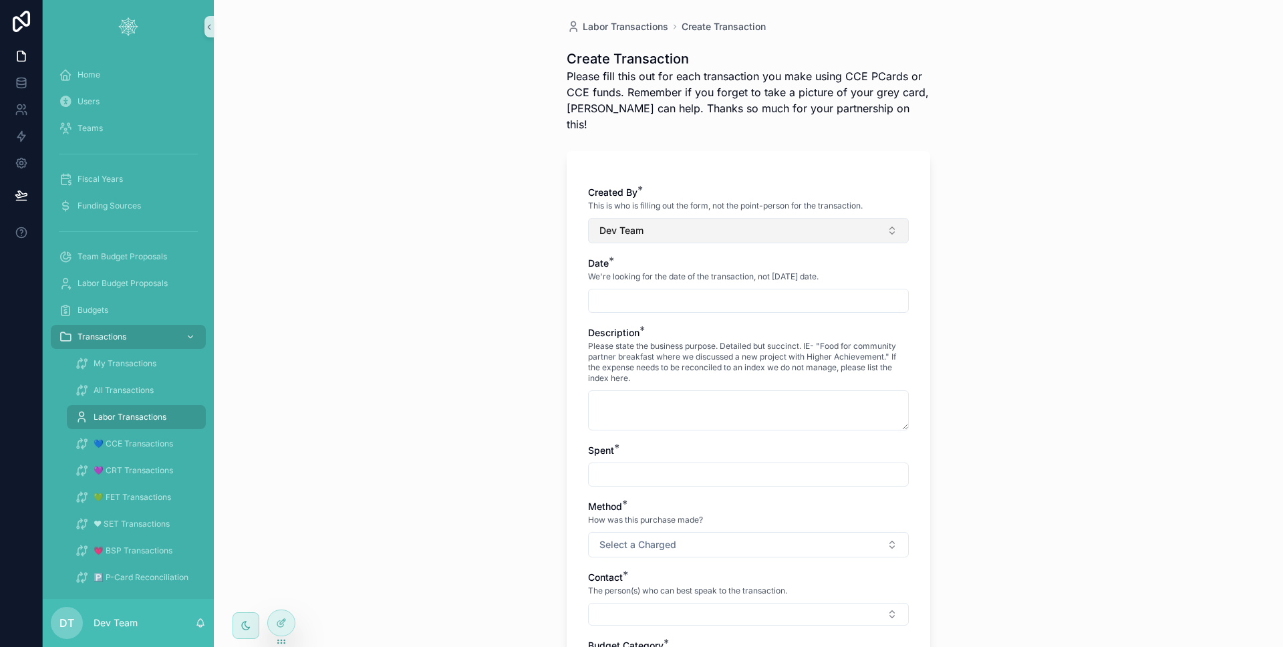
click at [636, 224] on span "Dev Team" at bounding box center [621, 230] width 44 height 13
click at [474, 327] on div "Labor Transactions Create Transaction Create Transaction Please fill this out f…" at bounding box center [748, 322] width 1069 height 647
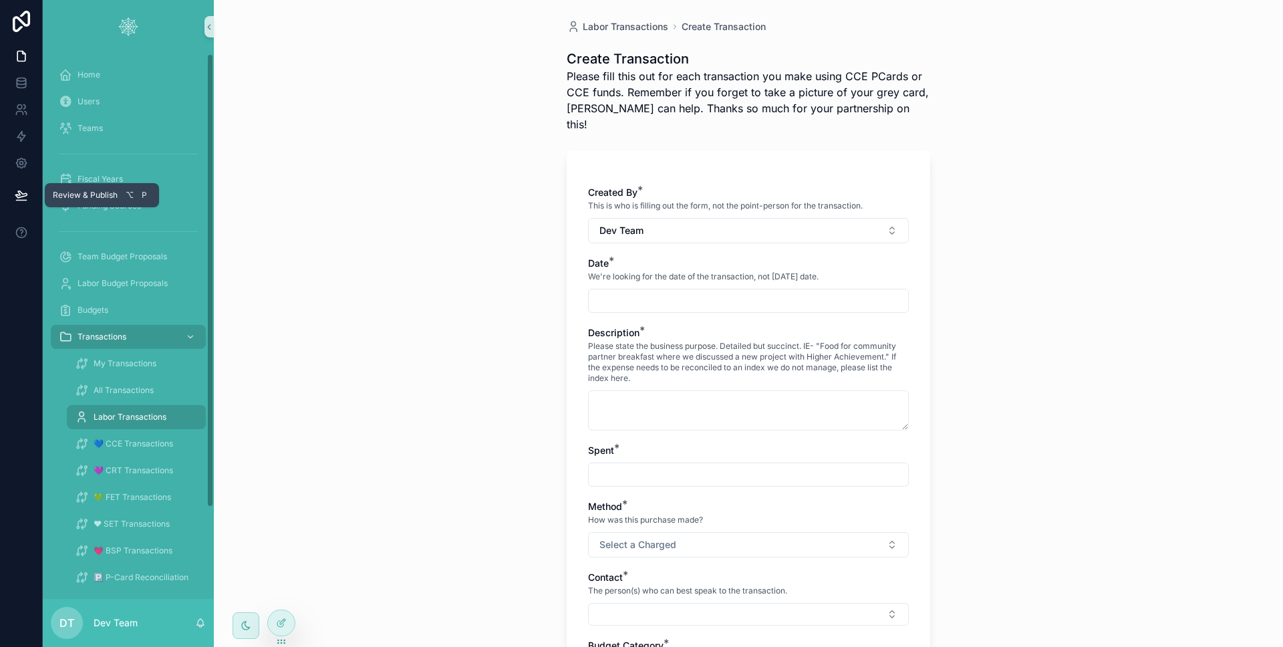
click at [27, 198] on button at bounding box center [21, 194] width 29 height 37
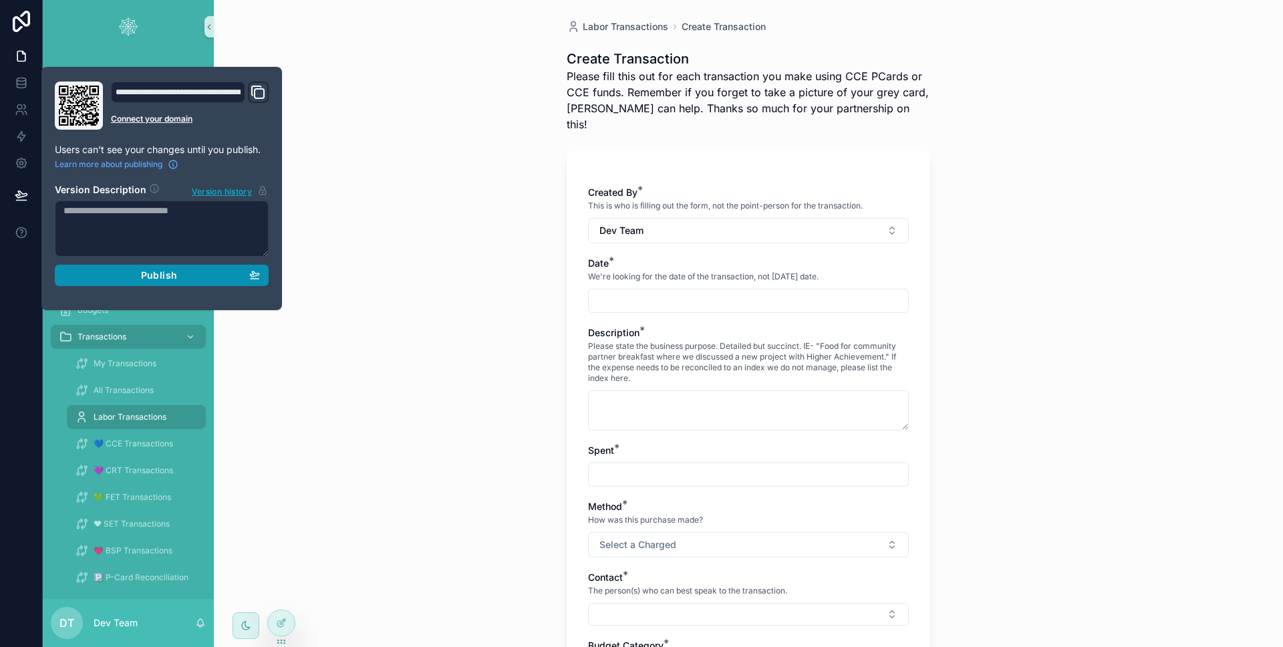
click at [126, 275] on div "Publish" at bounding box center [161, 275] width 196 height 12
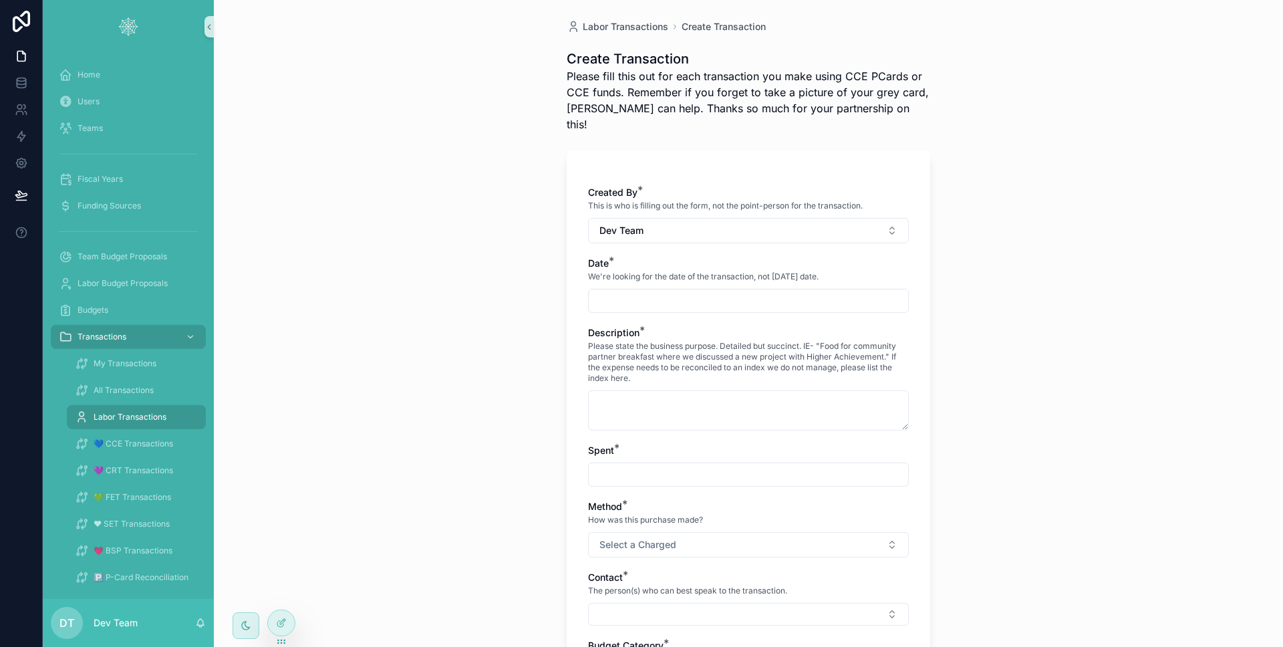
click at [5, 302] on div at bounding box center [21, 323] width 43 height 647
click at [100, 94] on div "Users" at bounding box center [128, 101] width 139 height 21
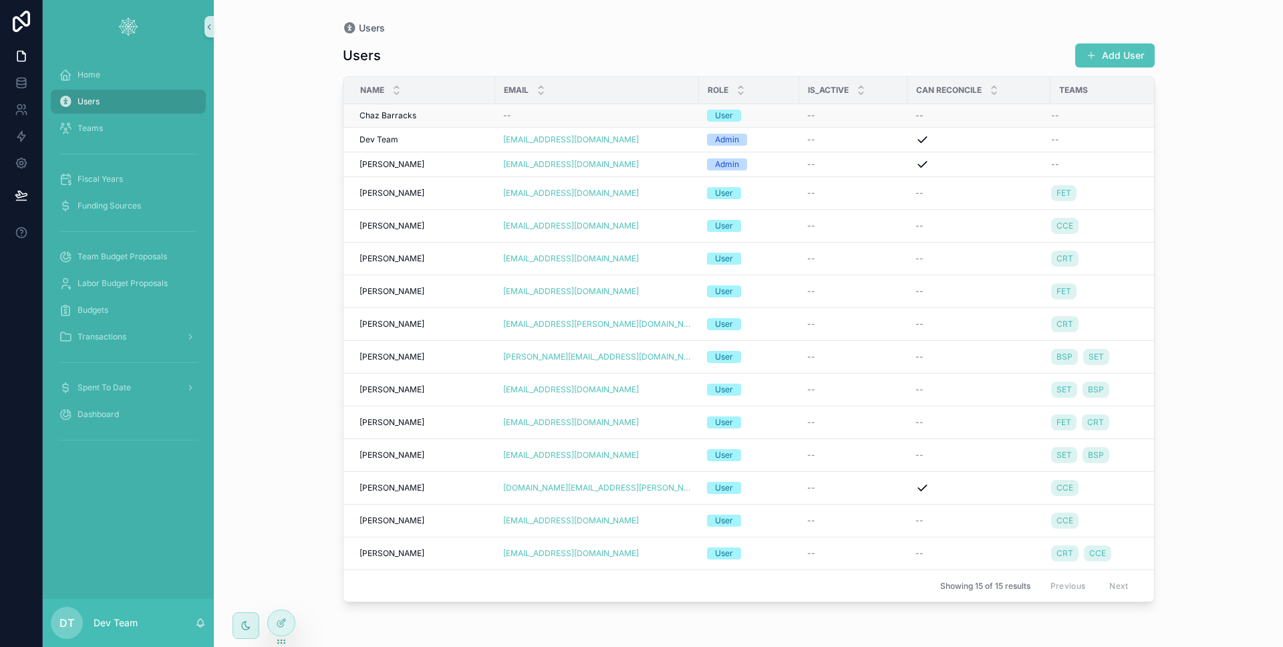
click at [815, 120] on div "--" at bounding box center [853, 115] width 92 height 11
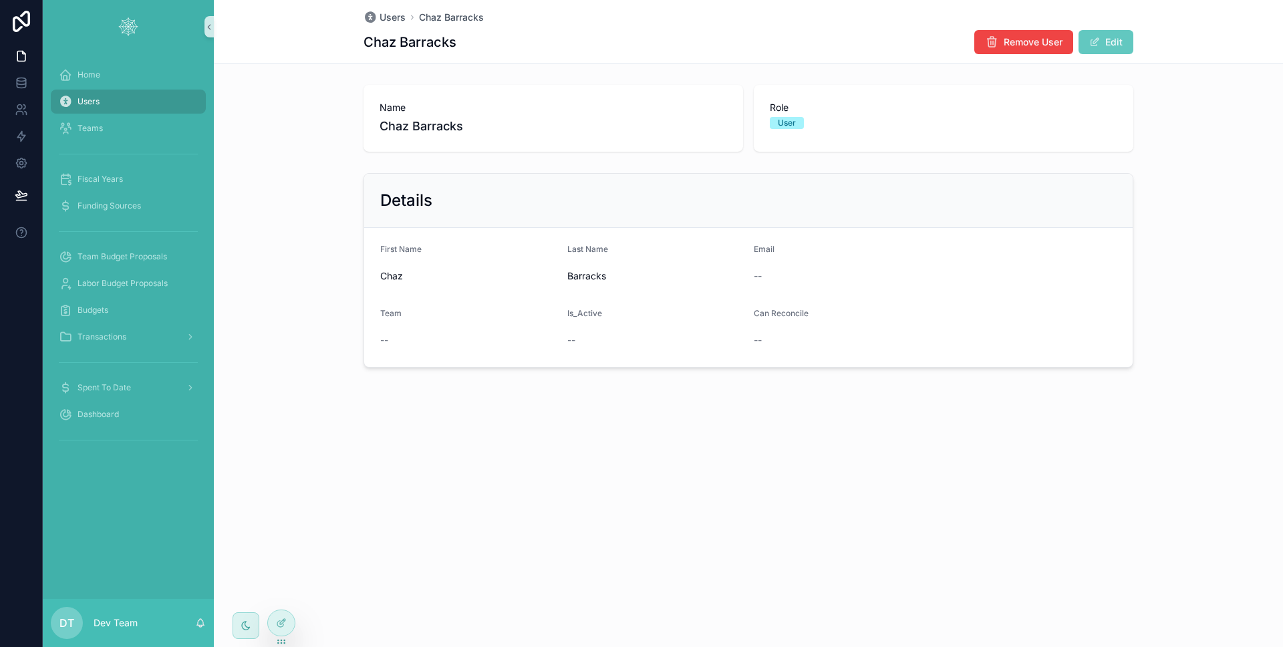
click at [1100, 47] on button "Edit" at bounding box center [1106, 42] width 55 height 24
click at [1100, 47] on button "Done" at bounding box center [1102, 42] width 61 height 24
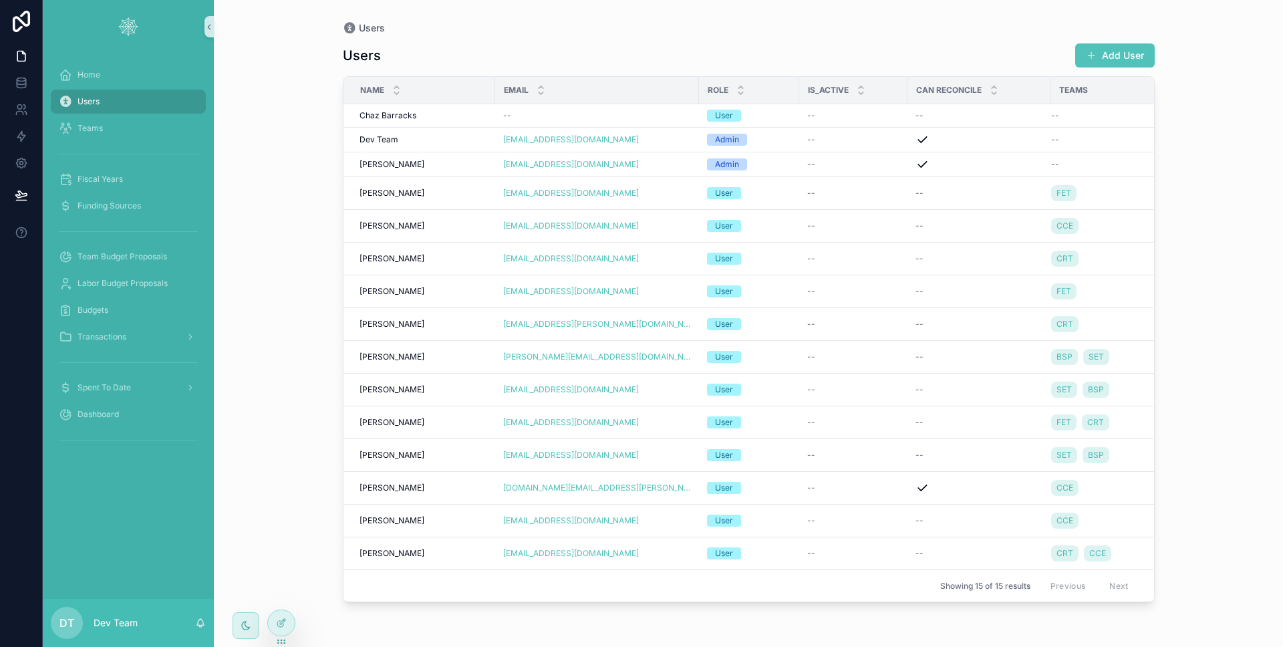
click at [157, 483] on div "Home Users Teams Fiscal Years Funding Sources Team Budget Proposals Labor Budge…" at bounding box center [128, 325] width 171 height 545
click at [126, 334] on div "Transactions" at bounding box center [128, 336] width 139 height 21
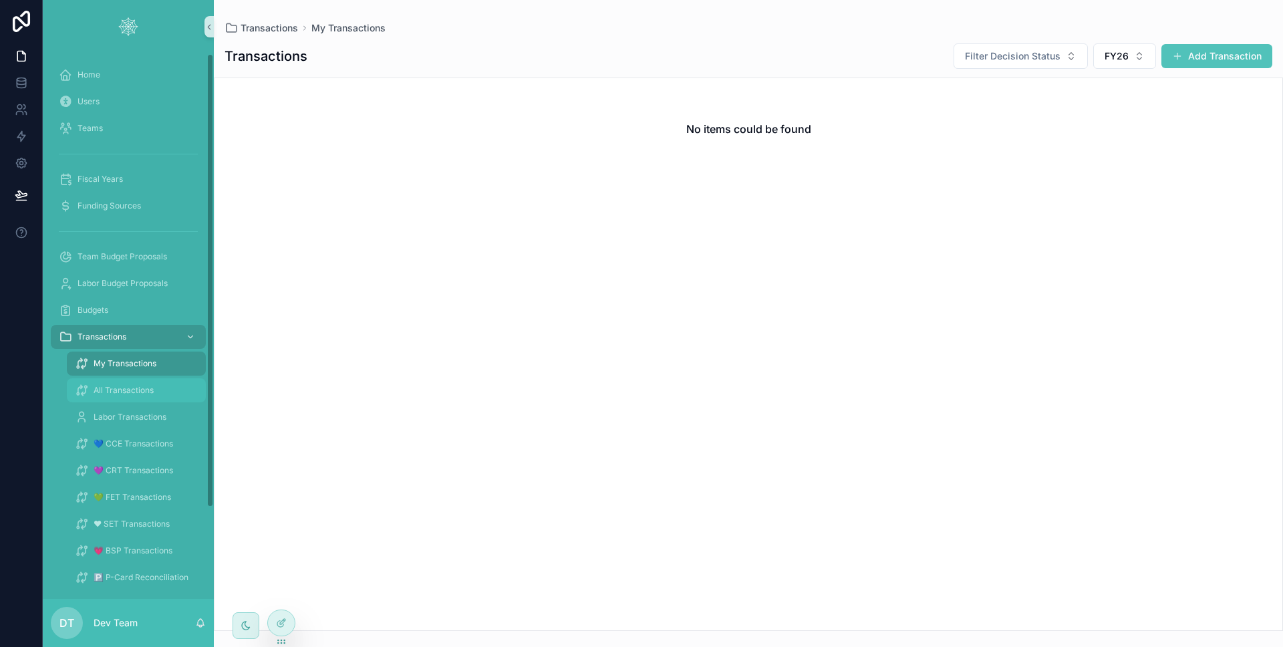
click at [146, 392] on span "All Transactions" at bounding box center [124, 390] width 60 height 11
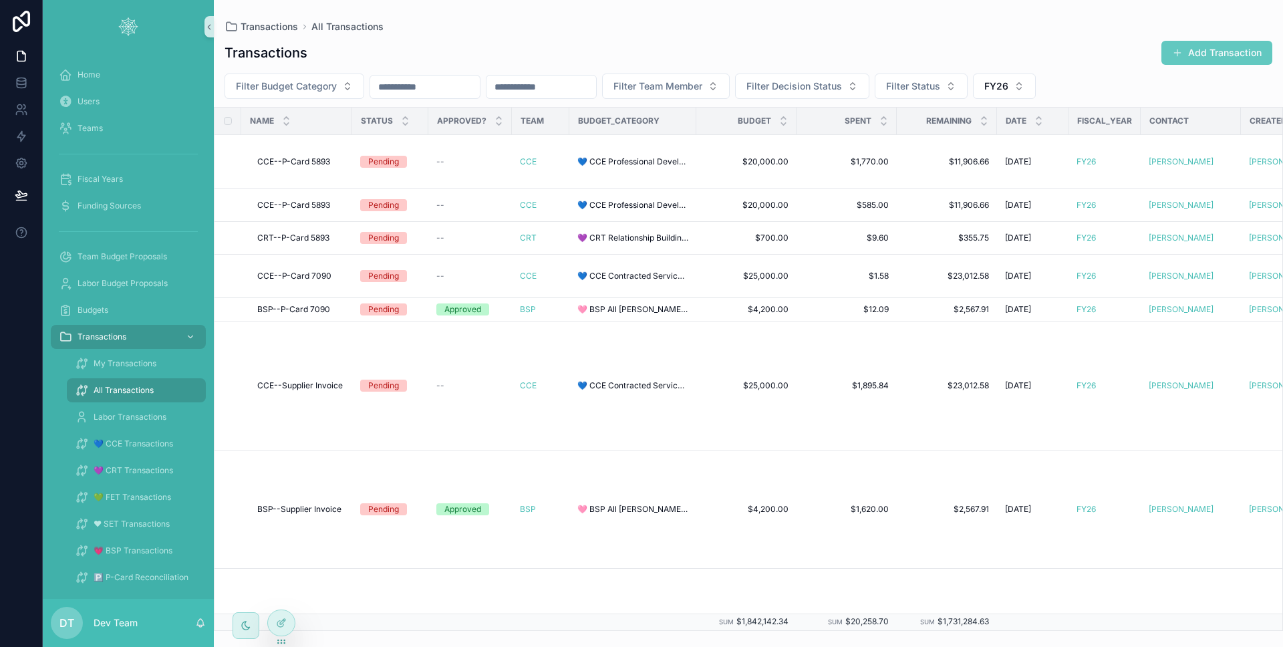
click at [1190, 51] on button "Add Transaction" at bounding box center [1216, 53] width 111 height 24
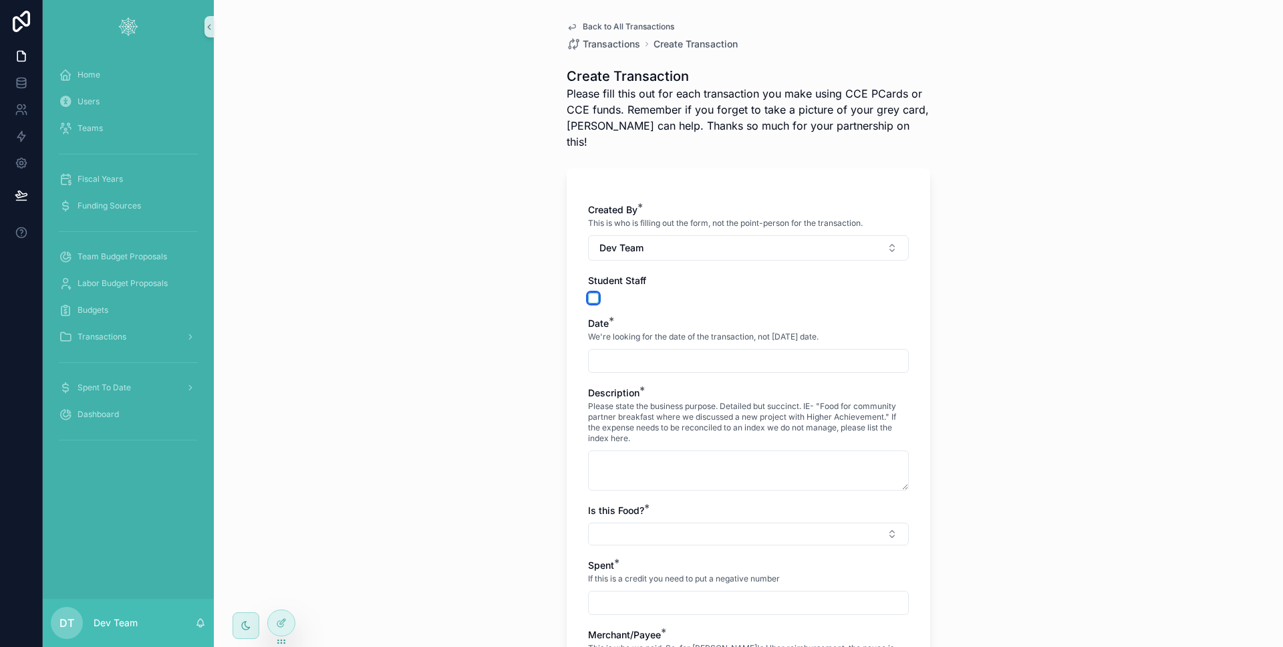
click at [589, 293] on button "scrollable content" at bounding box center [593, 298] width 11 height 11
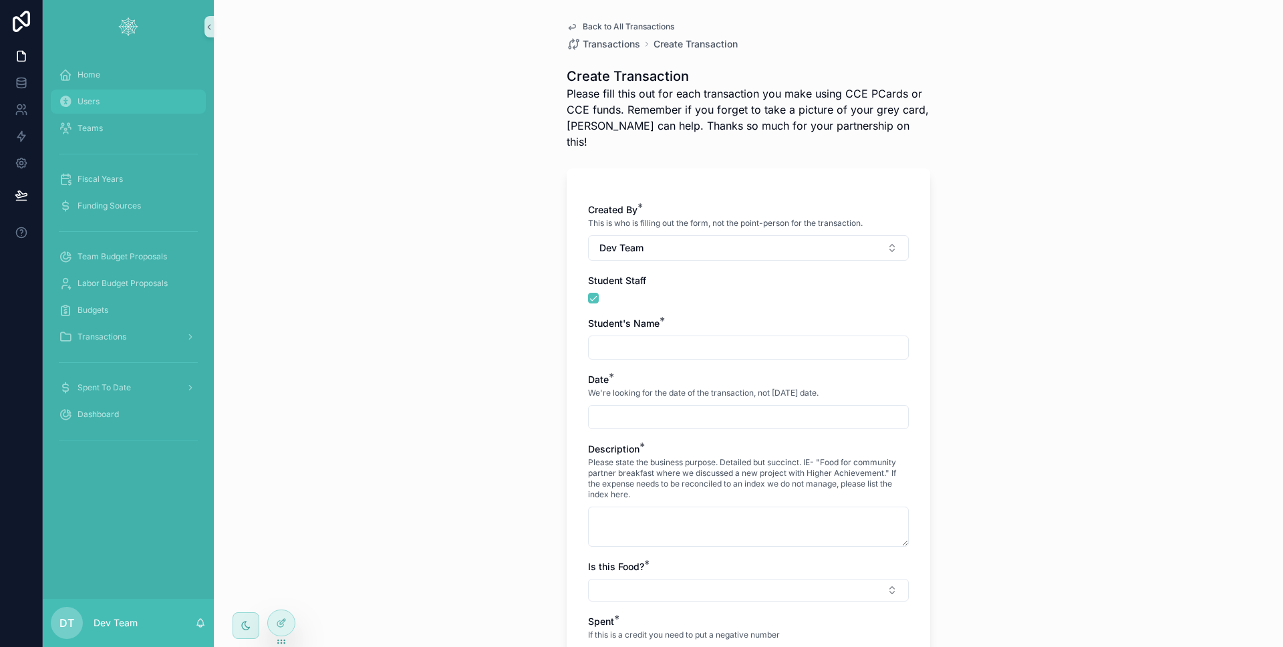
click at [91, 110] on div "Users" at bounding box center [128, 101] width 139 height 21
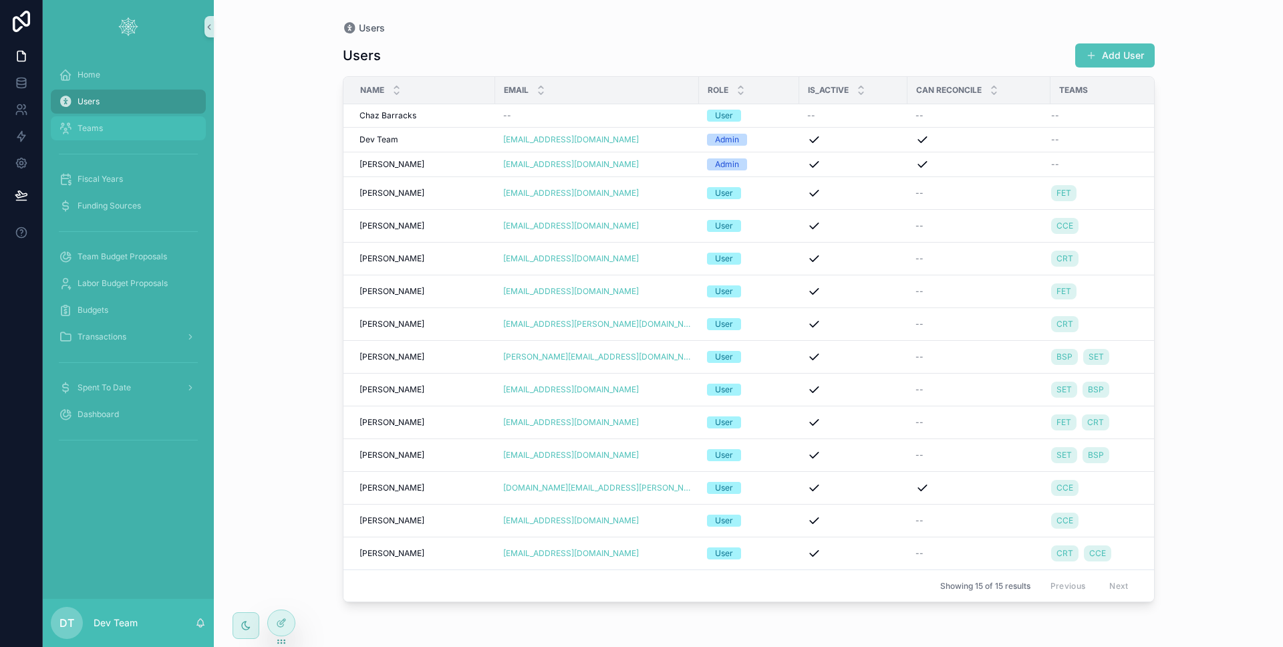
click at [125, 127] on div "Teams" at bounding box center [128, 128] width 139 height 21
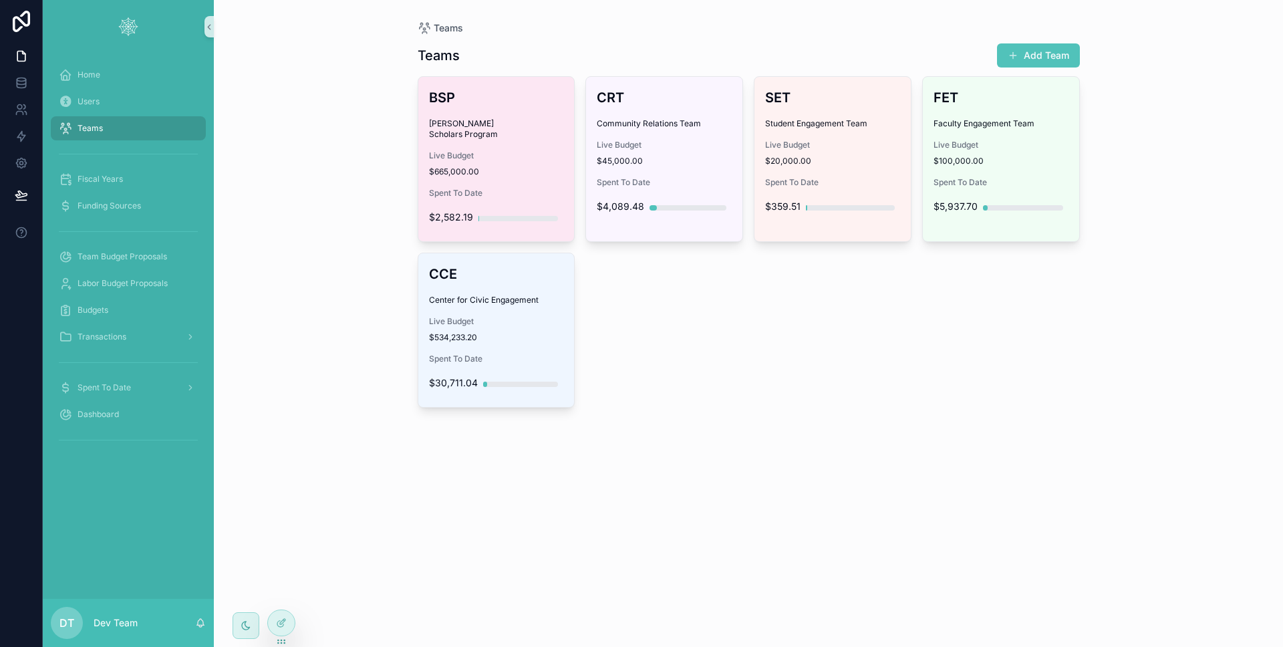
click at [424, 163] on div "BSP Bonner Scholars Program Live Budget $665,000.00 Spent To Date $2,582.19" at bounding box center [496, 159] width 156 height 164
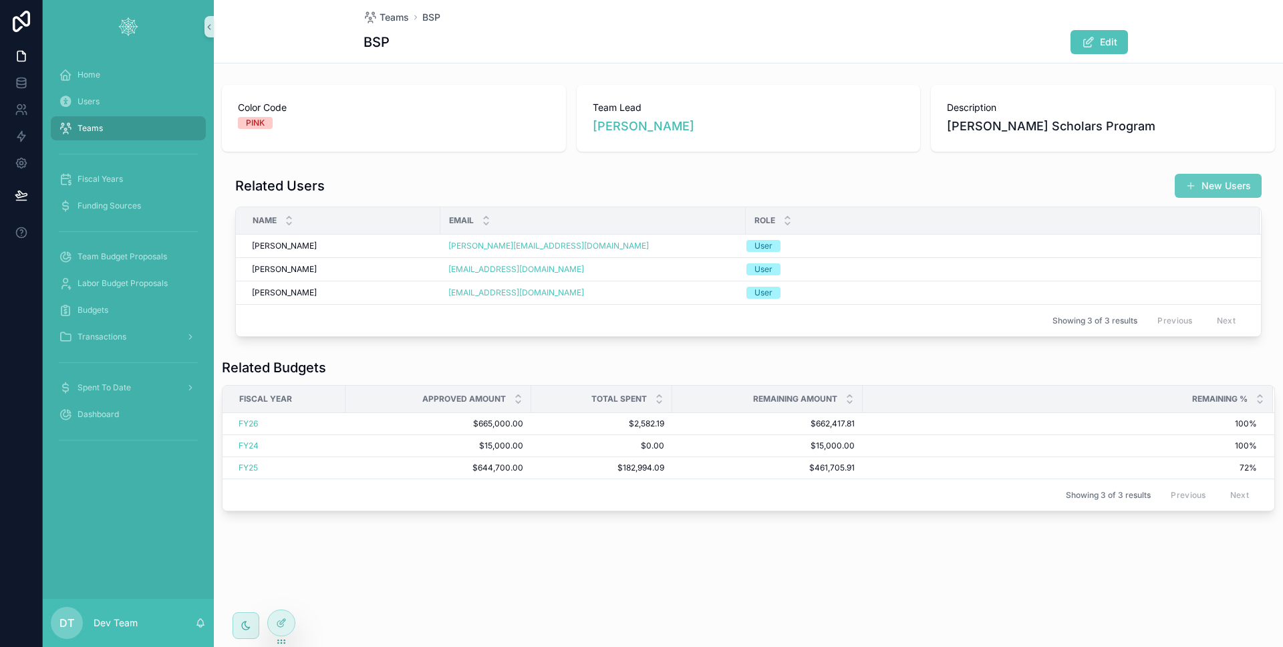
click at [1191, 177] on button "New Users" at bounding box center [1218, 186] width 87 height 24
click at [116, 170] on div "Fiscal Years" at bounding box center [128, 178] width 139 height 21
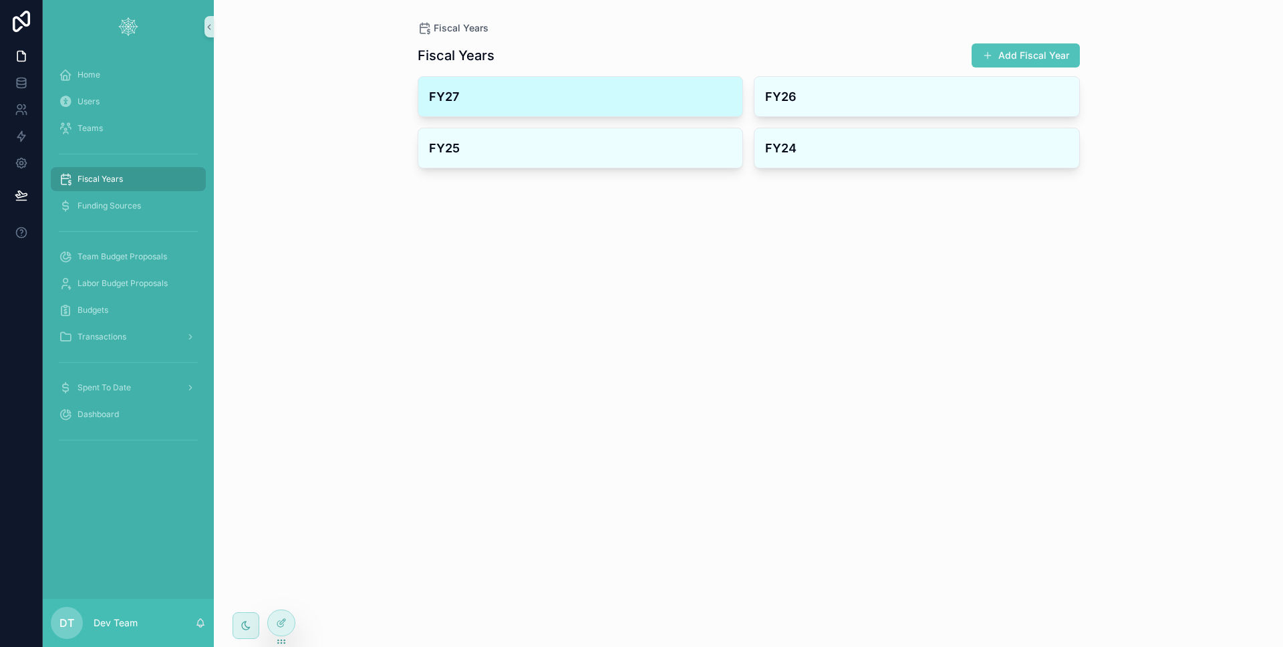
click at [483, 85] on div "FY27" at bounding box center [580, 96] width 325 height 39
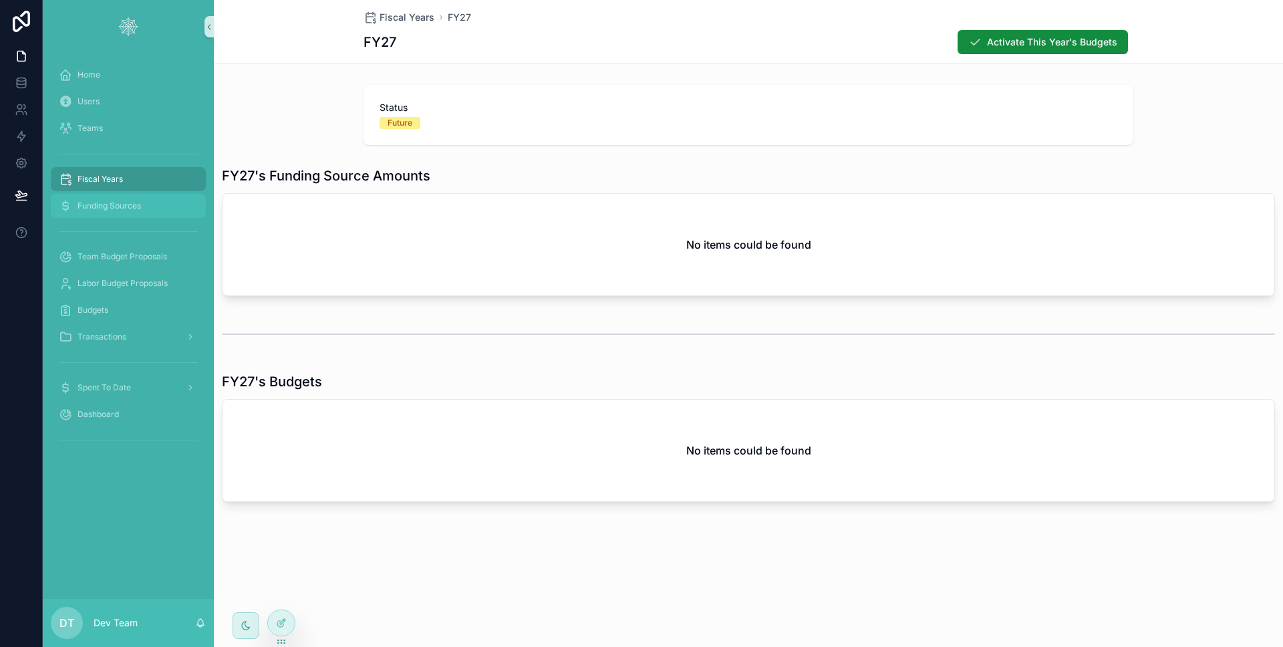
click at [143, 213] on div "Funding Sources" at bounding box center [128, 205] width 139 height 21
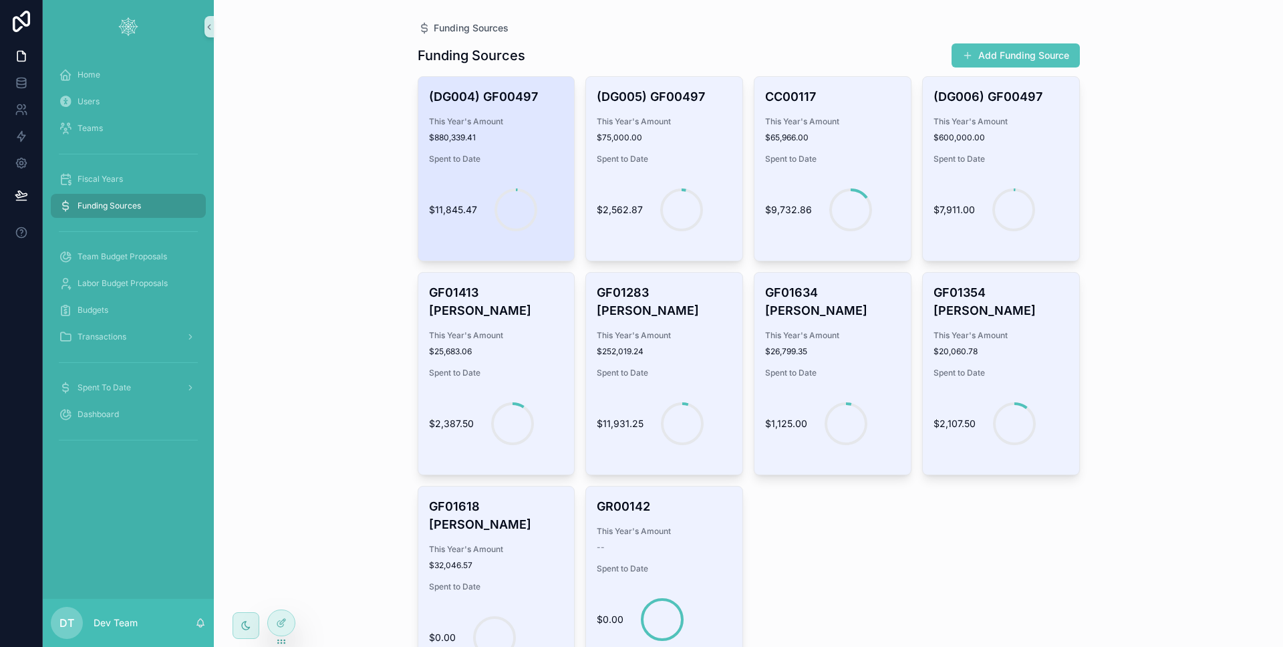
click at [496, 196] on circle "scrollable content" at bounding box center [516, 210] width 40 height 40
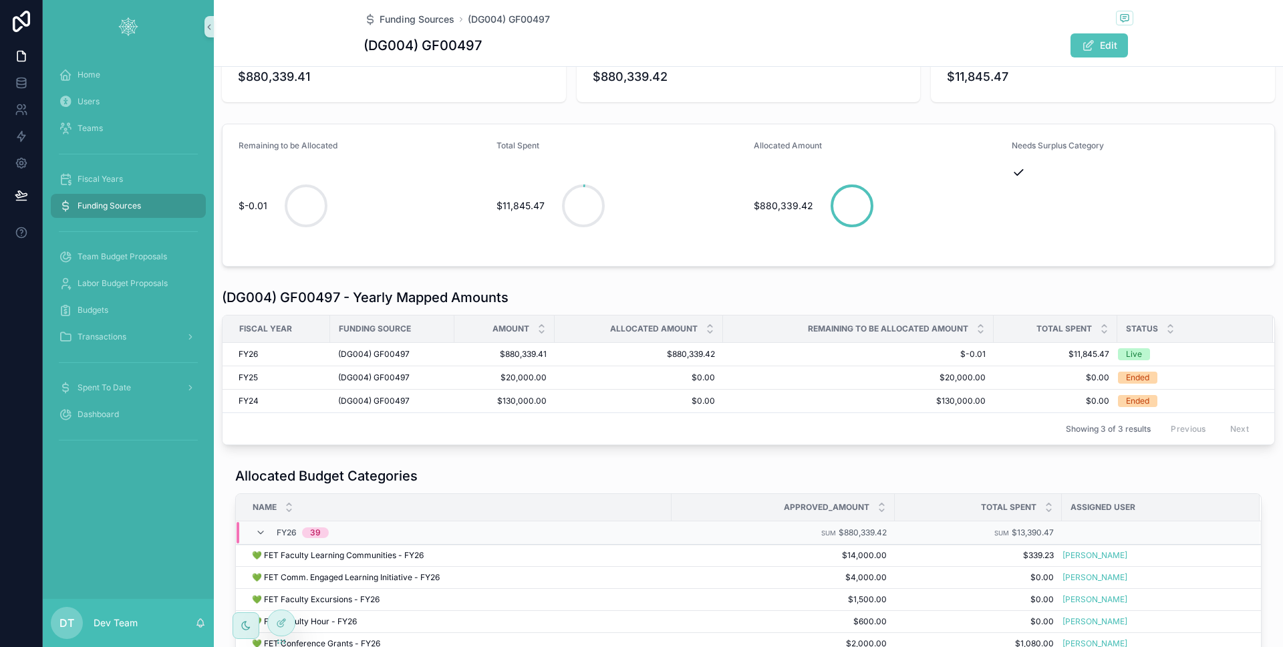
scroll to position [285, 0]
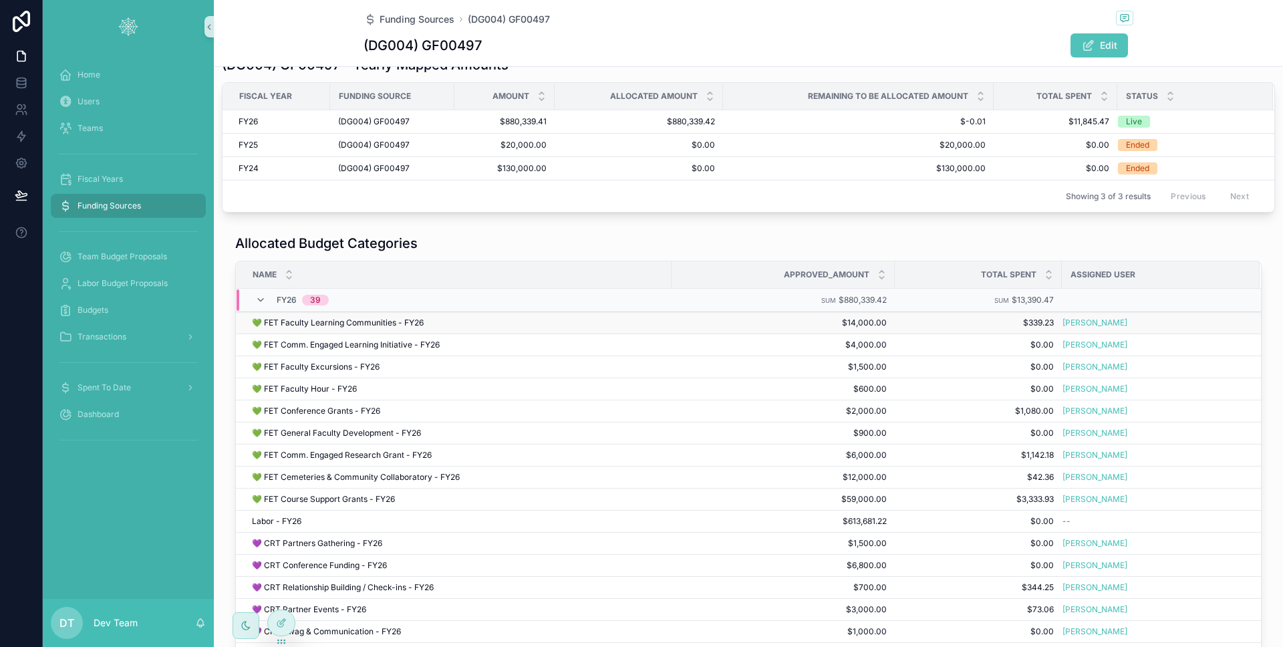
click at [1144, 325] on div "[PERSON_NAME]" at bounding box center [1153, 322] width 181 height 11
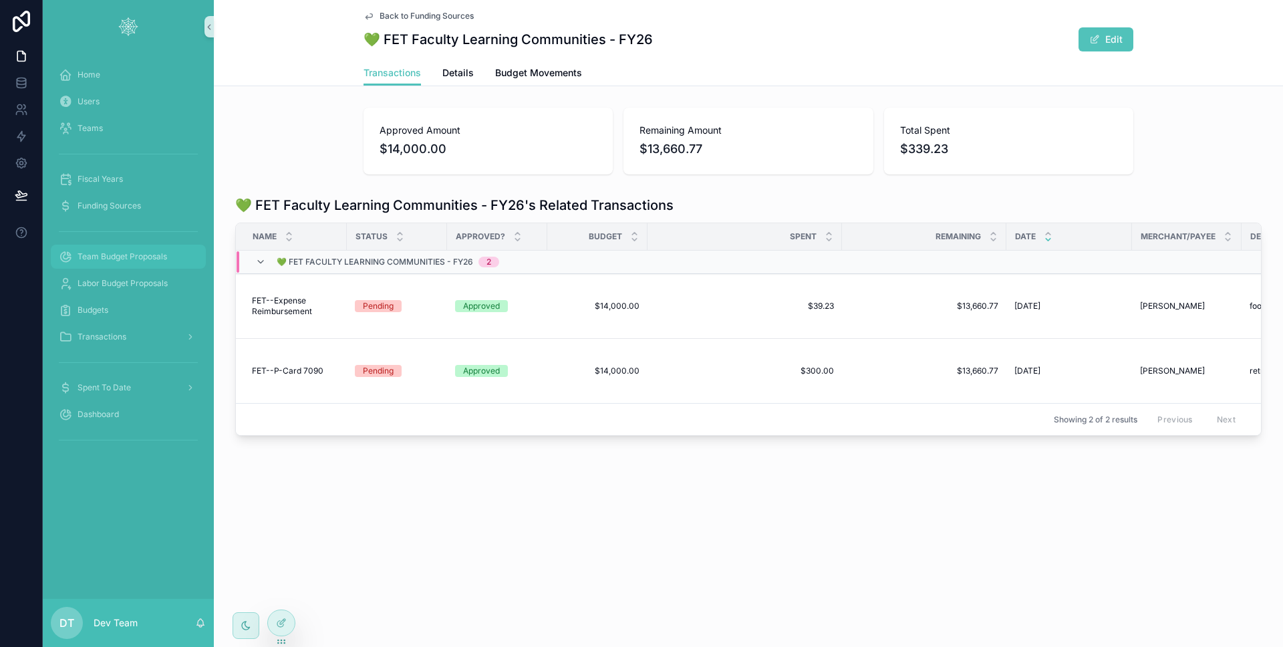
click at [134, 250] on div "Team Budget Proposals" at bounding box center [128, 256] width 139 height 21
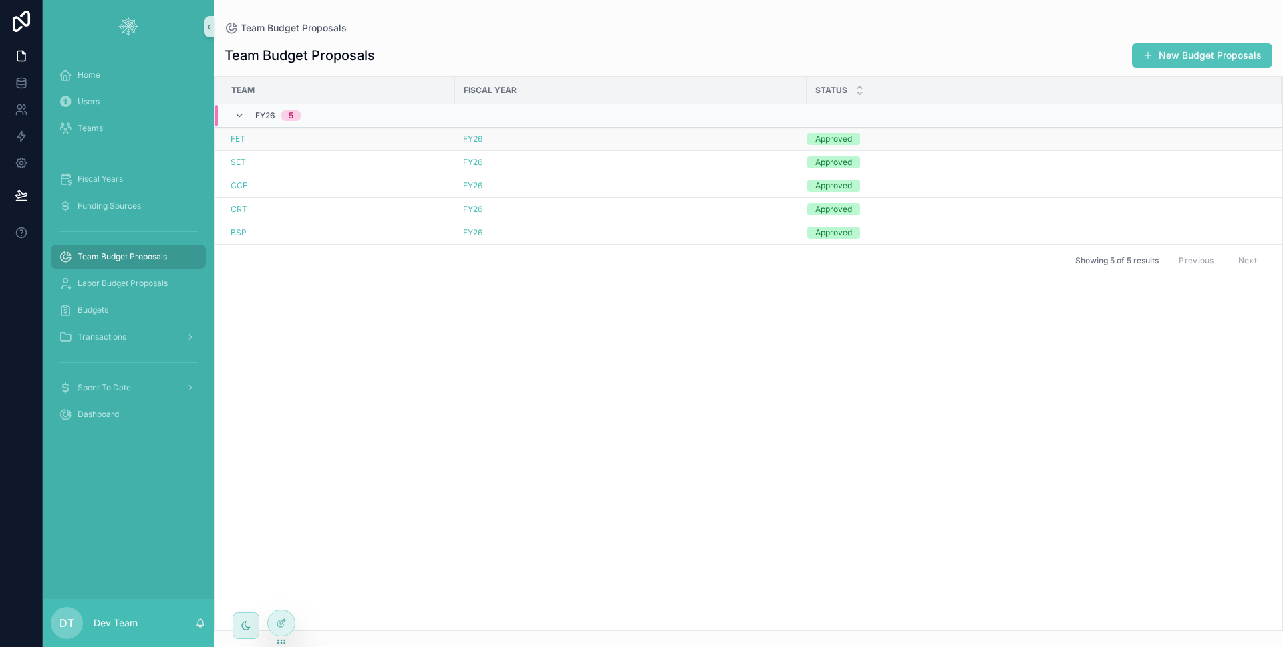
click at [271, 141] on div "FET" at bounding box center [339, 139] width 217 height 11
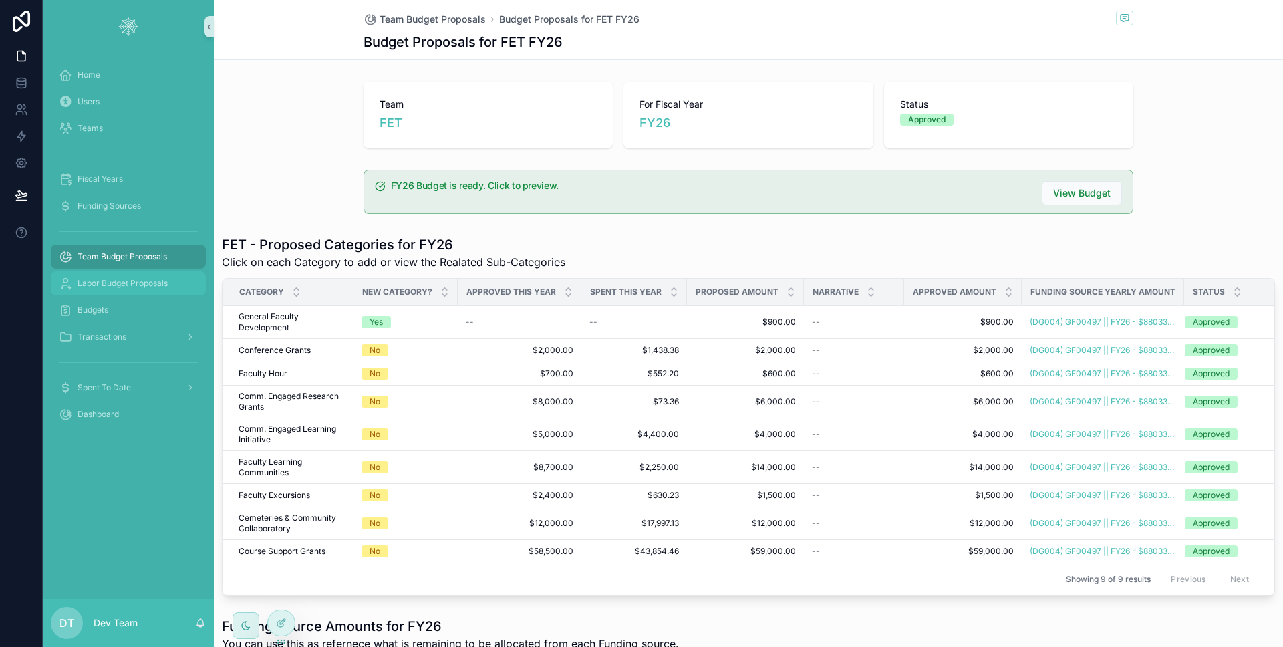
click at [124, 275] on div "Labor Budget Proposals" at bounding box center [128, 283] width 139 height 21
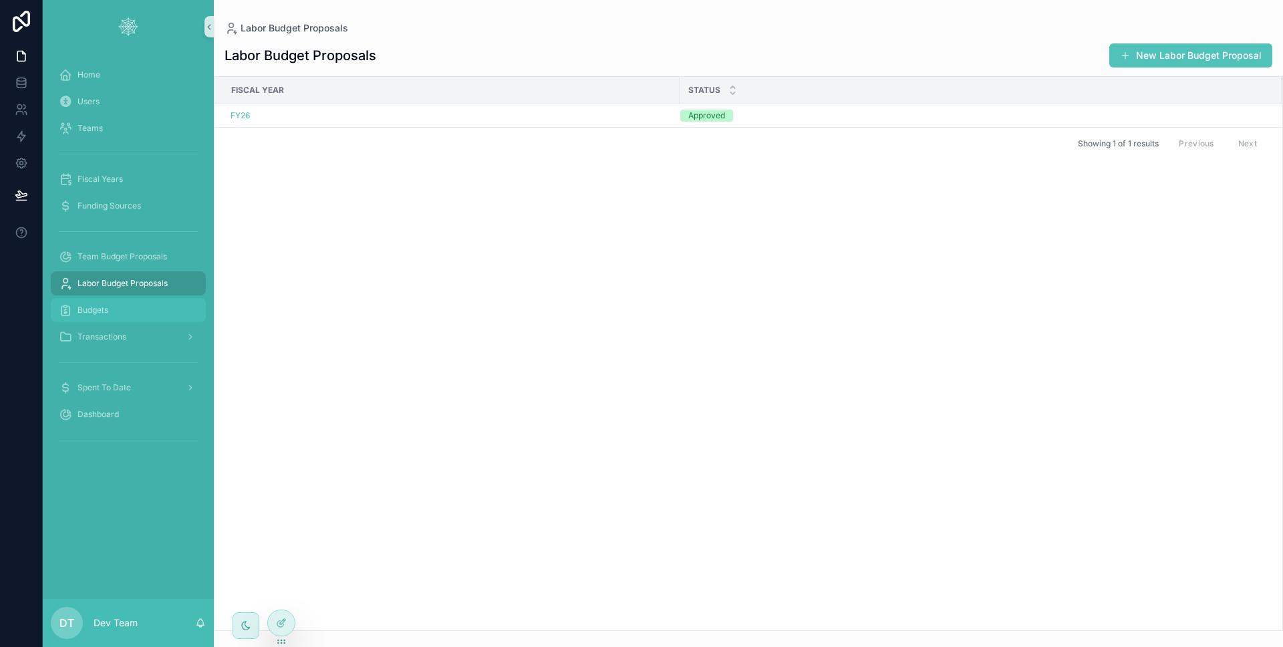
click at [87, 309] on span "Budgets" at bounding box center [93, 310] width 31 height 11
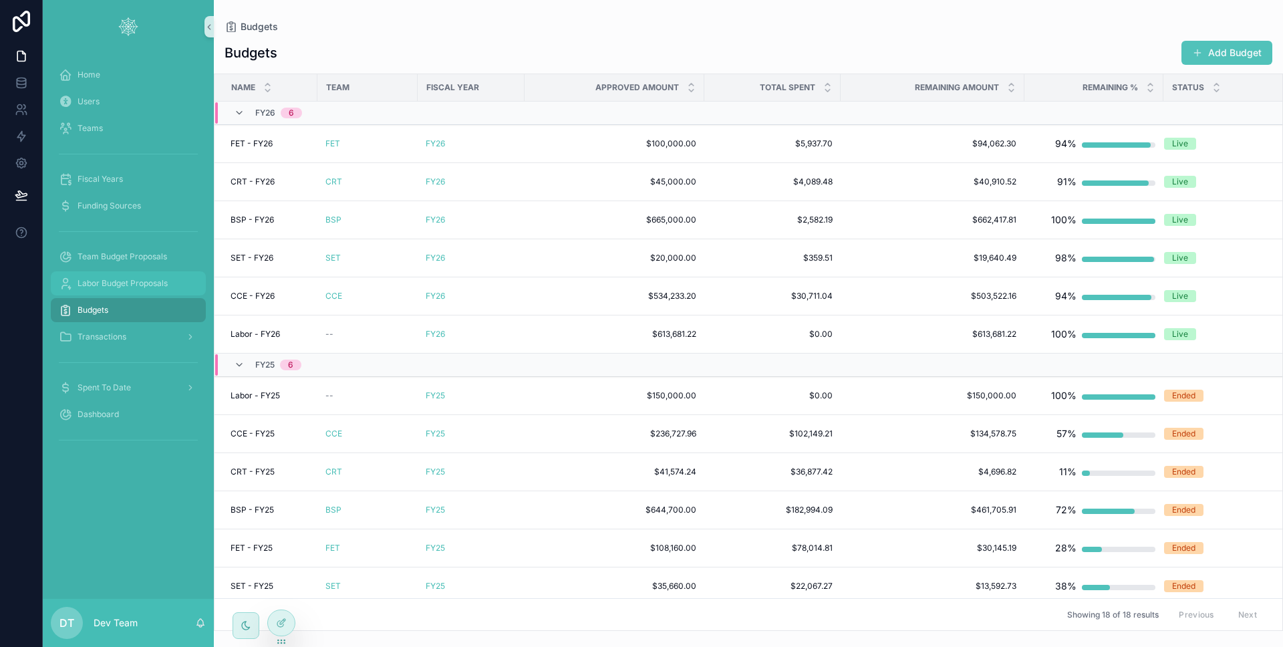
click at [104, 287] on span "Labor Budget Proposals" at bounding box center [123, 283] width 90 height 11
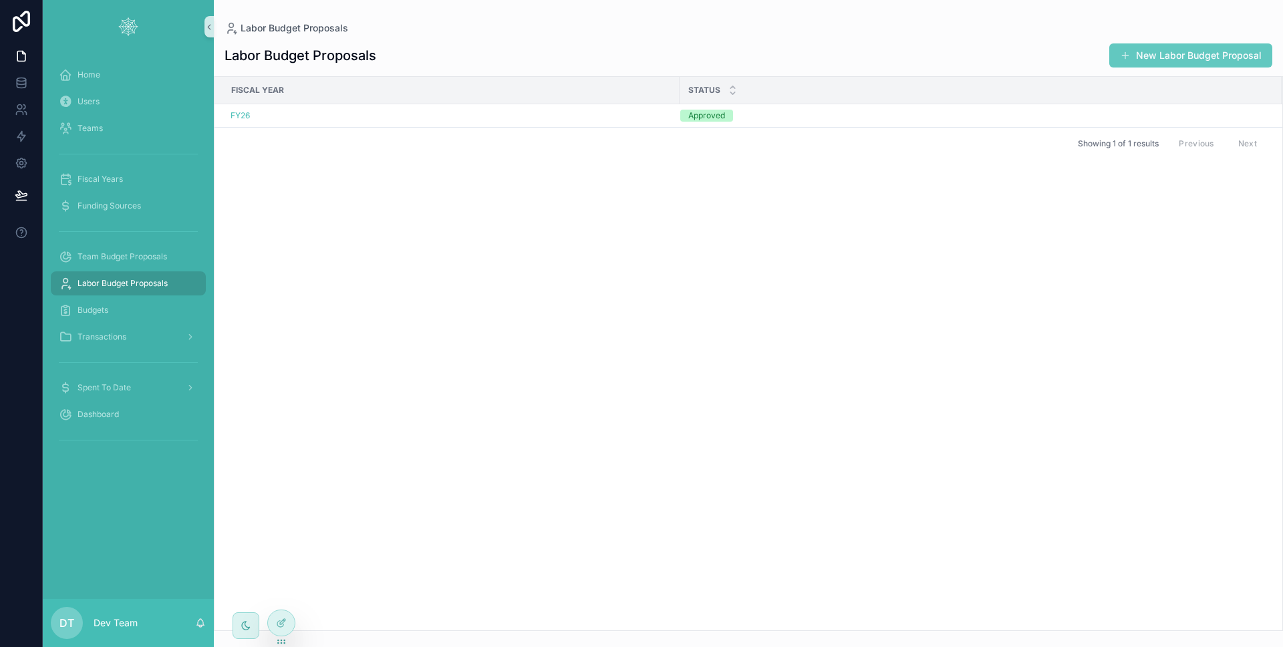
click at [1135, 57] on button "New Labor Budget Proposal" at bounding box center [1190, 55] width 163 height 24
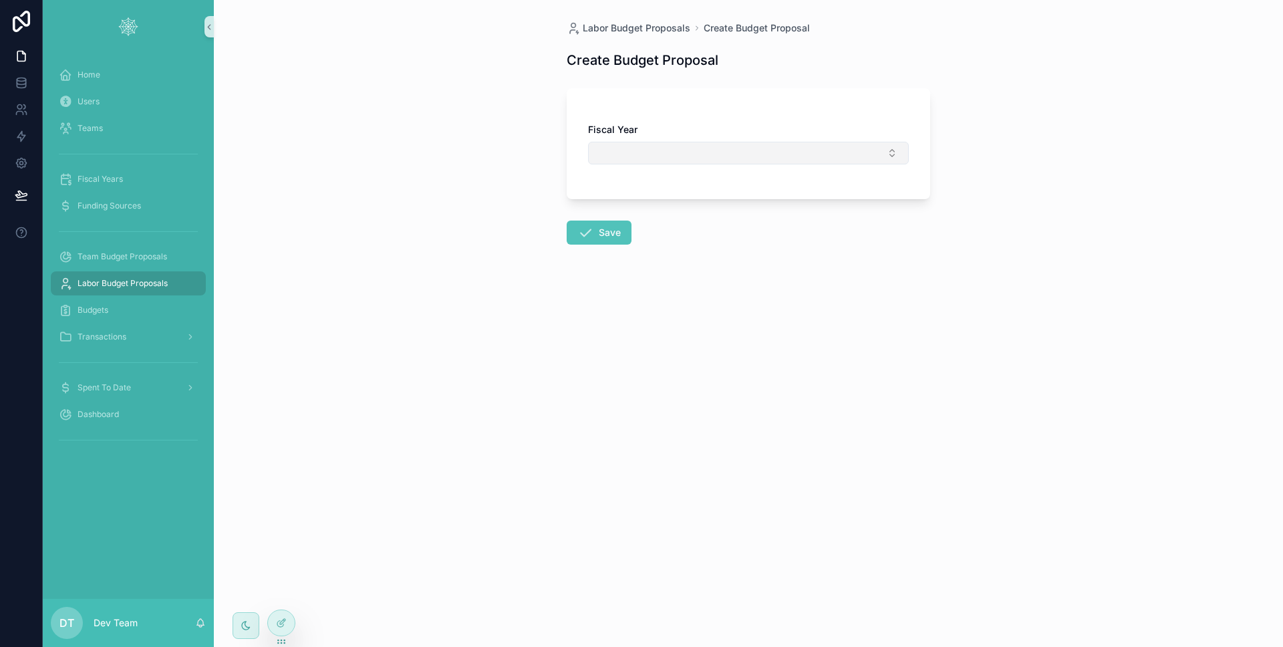
click at [756, 147] on button "Select Button" at bounding box center [748, 153] width 321 height 23
click at [161, 261] on span "Team Budget Proposals" at bounding box center [123, 256] width 90 height 11
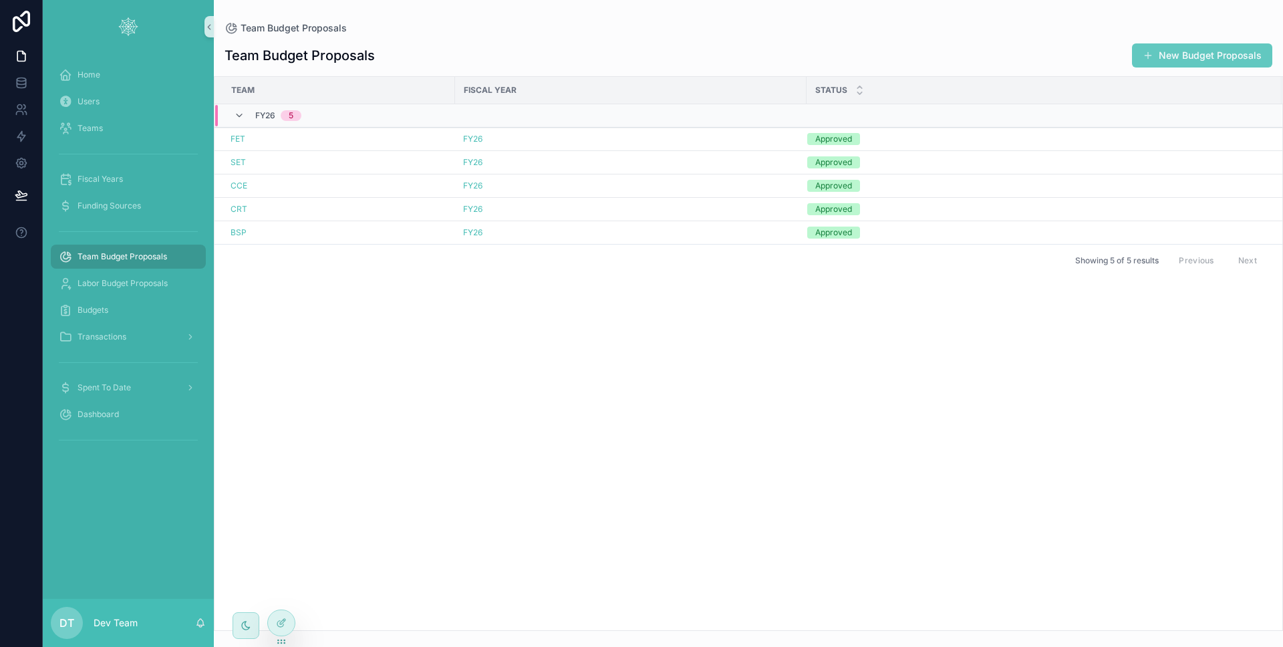
click at [1247, 51] on button "New Budget Proposals" at bounding box center [1202, 55] width 140 height 24
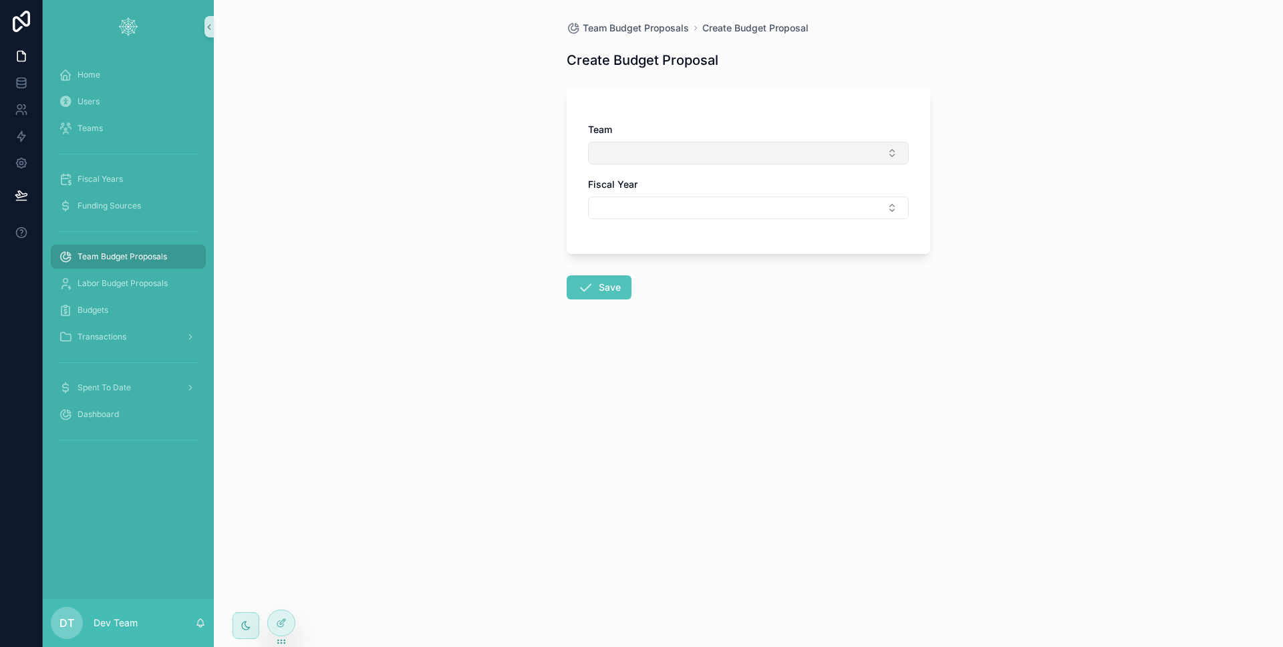
click at [678, 142] on button "Select Button" at bounding box center [748, 153] width 321 height 23
click at [88, 206] on span "Funding Sources" at bounding box center [109, 205] width 63 height 11
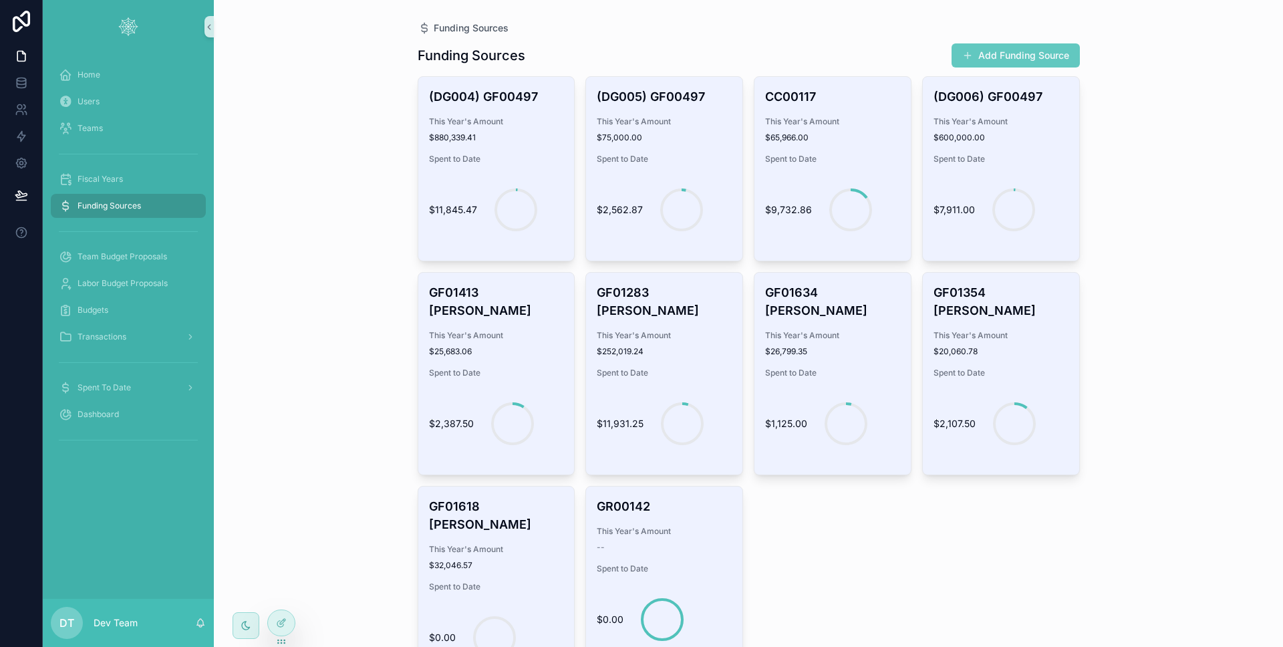
click at [1034, 49] on button "Add Funding Source" at bounding box center [1016, 55] width 128 height 24
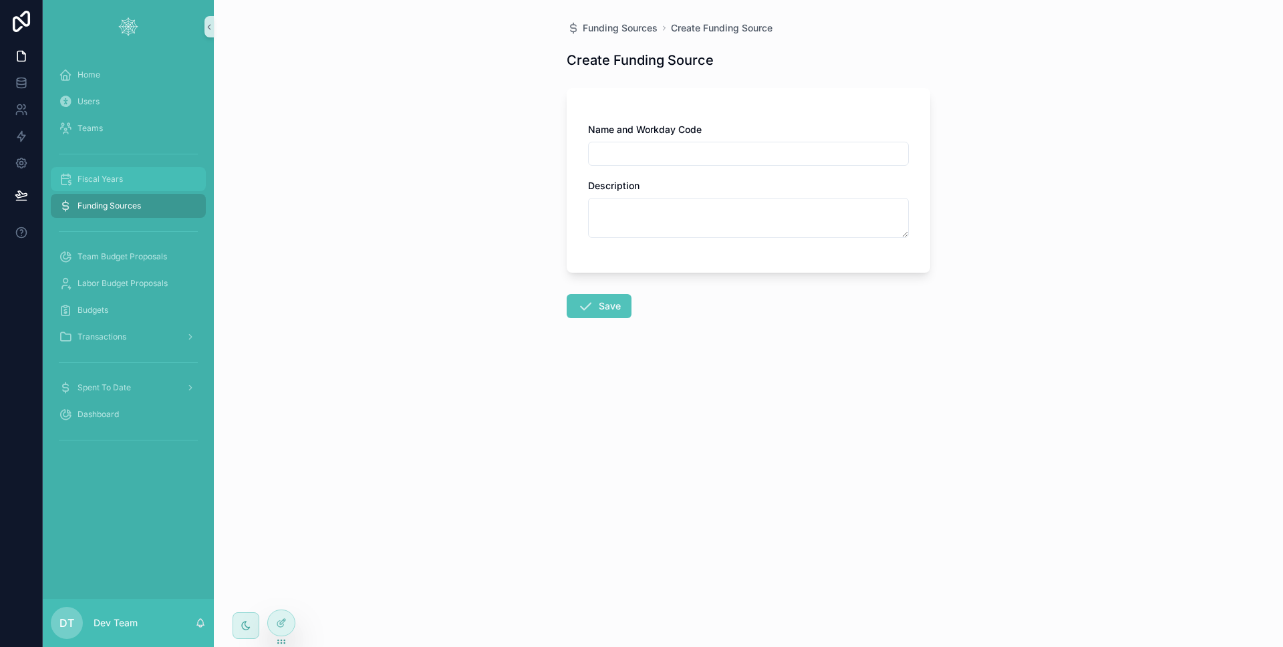
click at [155, 176] on div "Fiscal Years" at bounding box center [128, 178] width 139 height 21
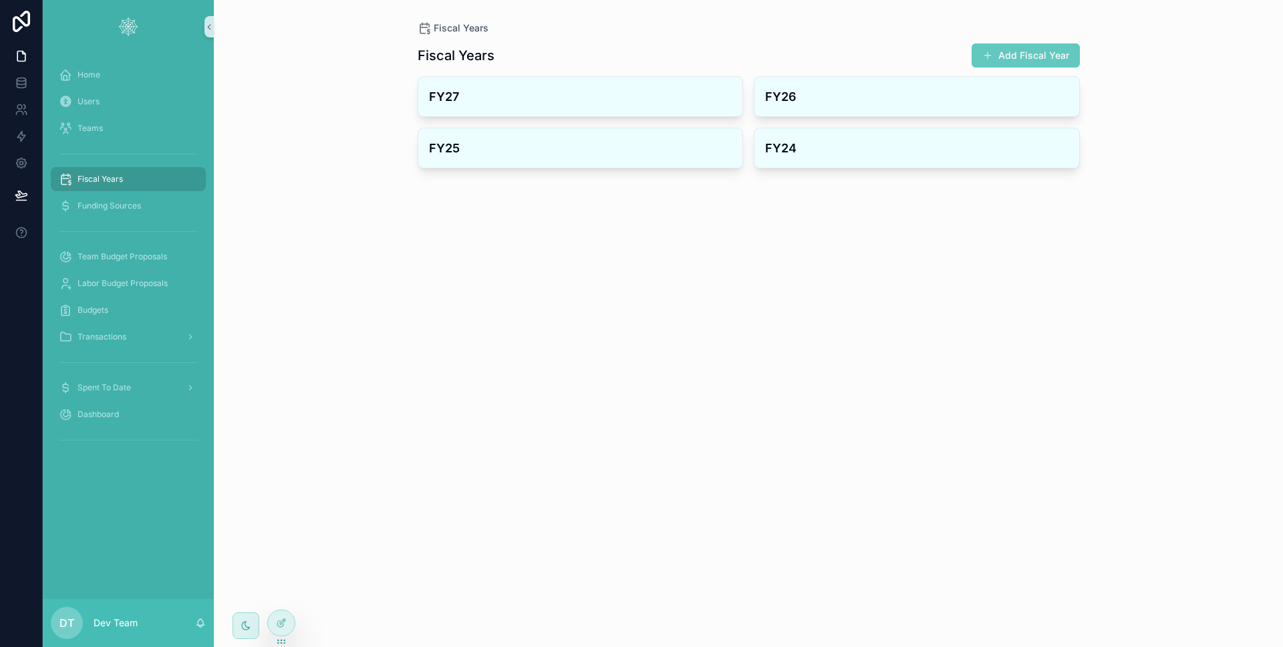
click at [984, 48] on button "Add Fiscal Year" at bounding box center [1026, 55] width 108 height 24
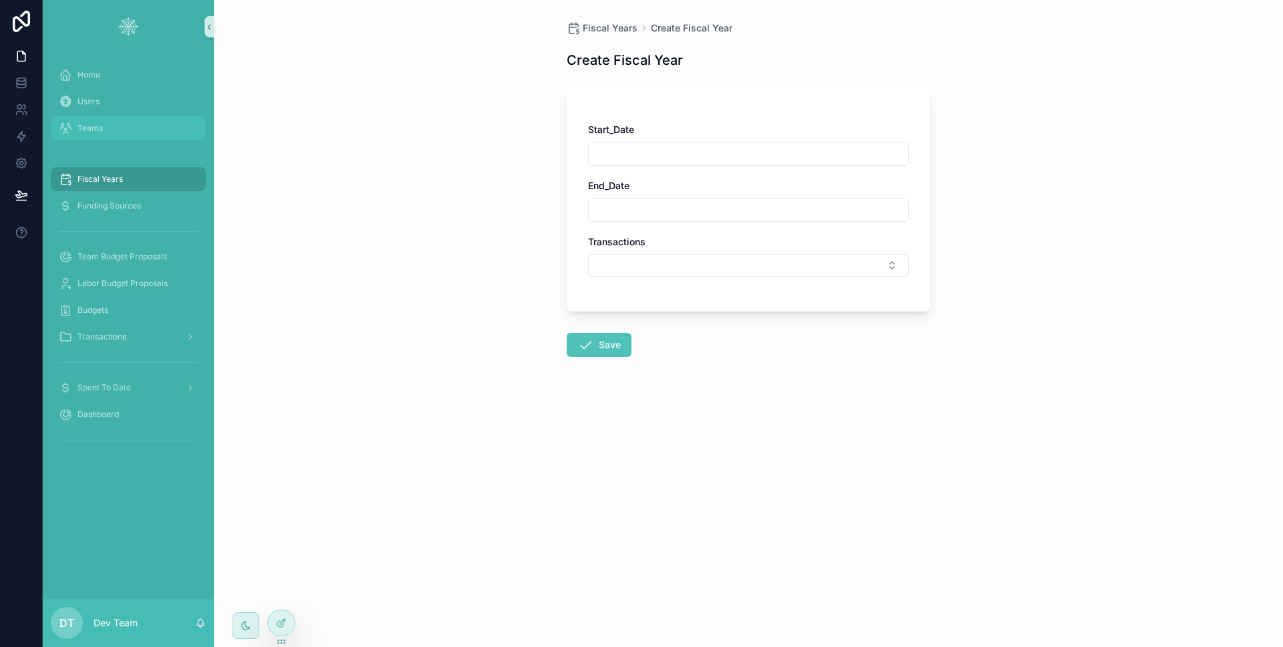
click at [102, 136] on div "Teams" at bounding box center [128, 128] width 139 height 21
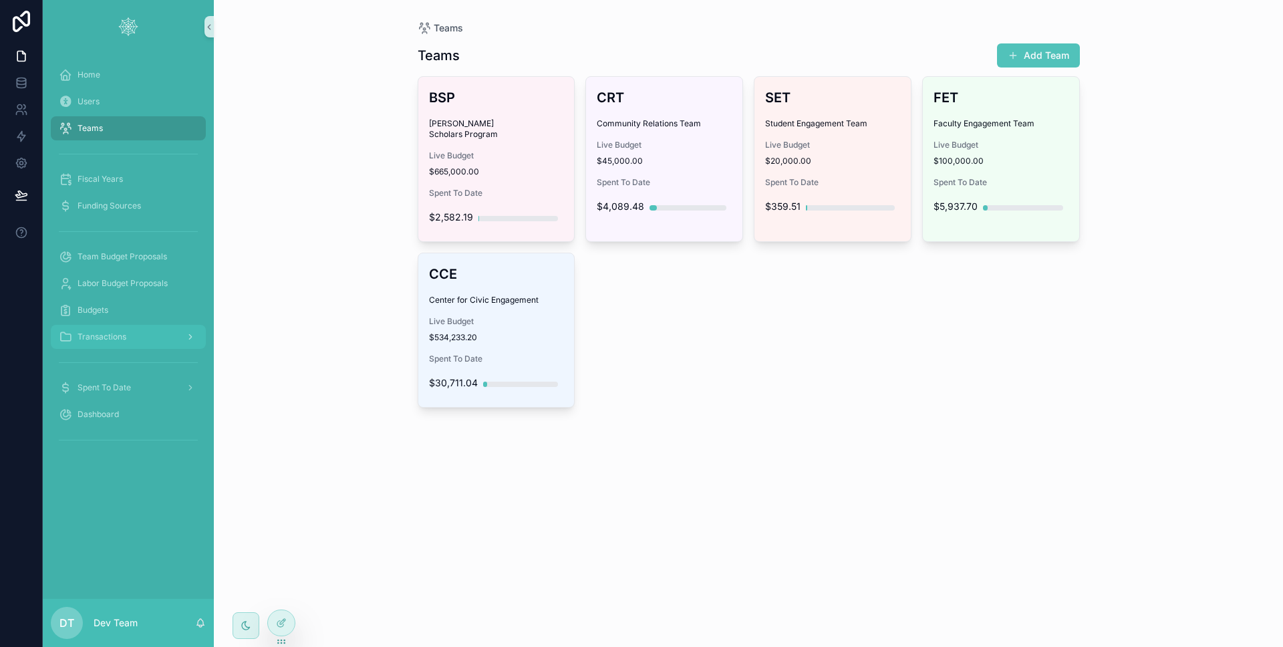
click at [111, 325] on link "Transactions" at bounding box center [128, 337] width 155 height 24
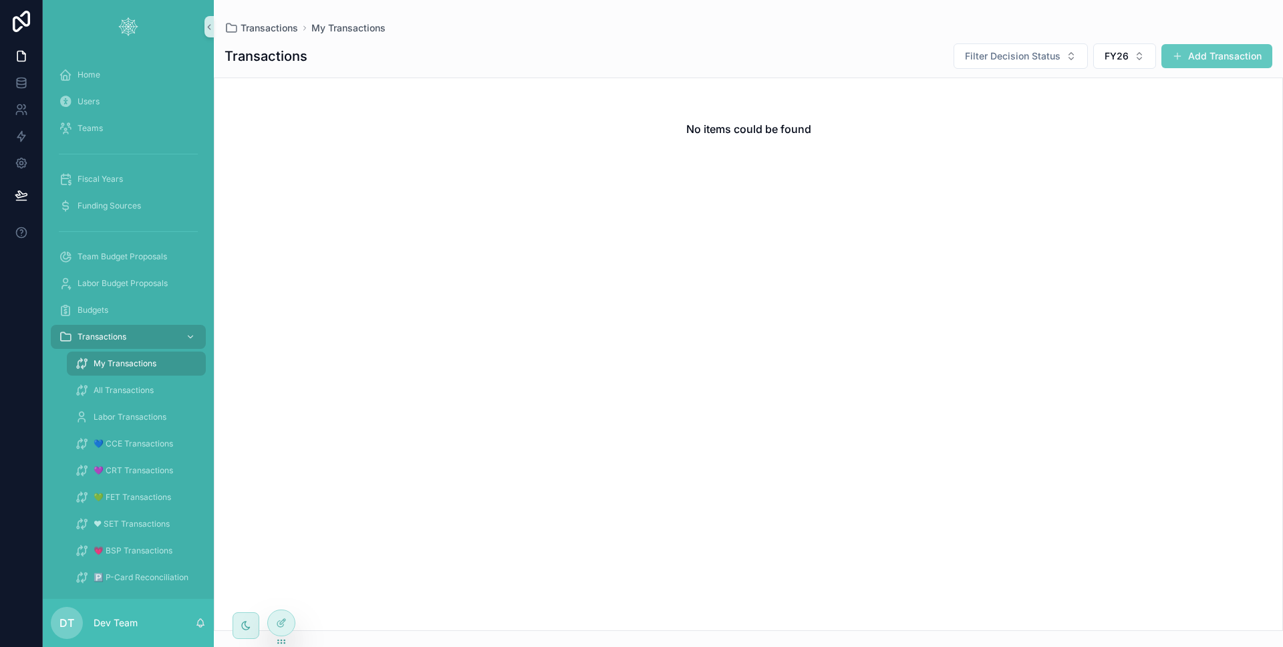
click at [1196, 57] on button "Add Transaction" at bounding box center [1216, 56] width 111 height 24
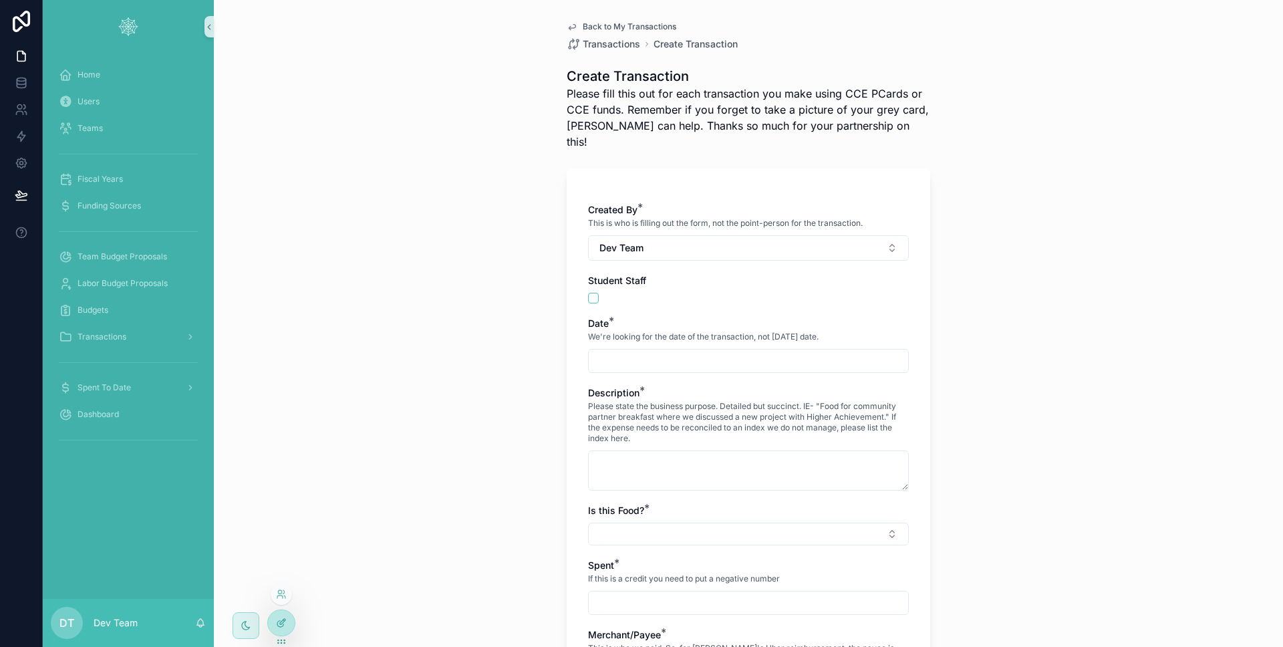
click at [287, 616] on div at bounding box center [281, 622] width 27 height 25
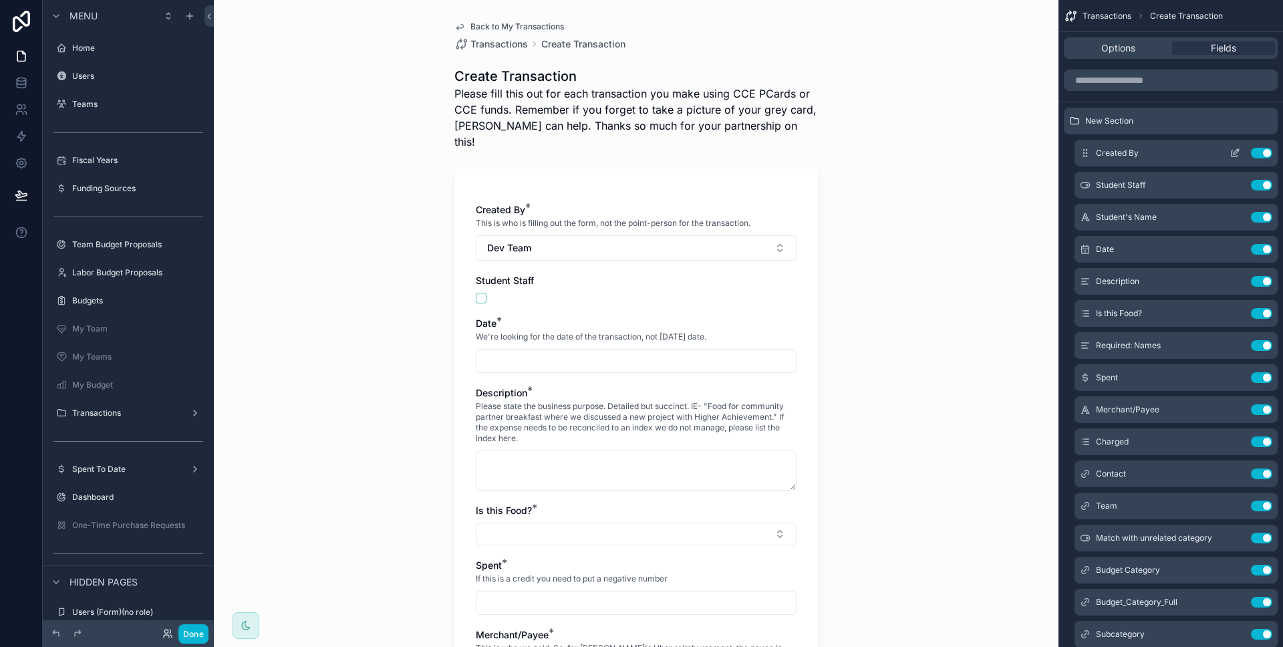
click at [1240, 146] on div "Created By Use setting" at bounding box center [1176, 153] width 203 height 27
click at [1238, 148] on icon "scrollable content" at bounding box center [1235, 153] width 11 height 11
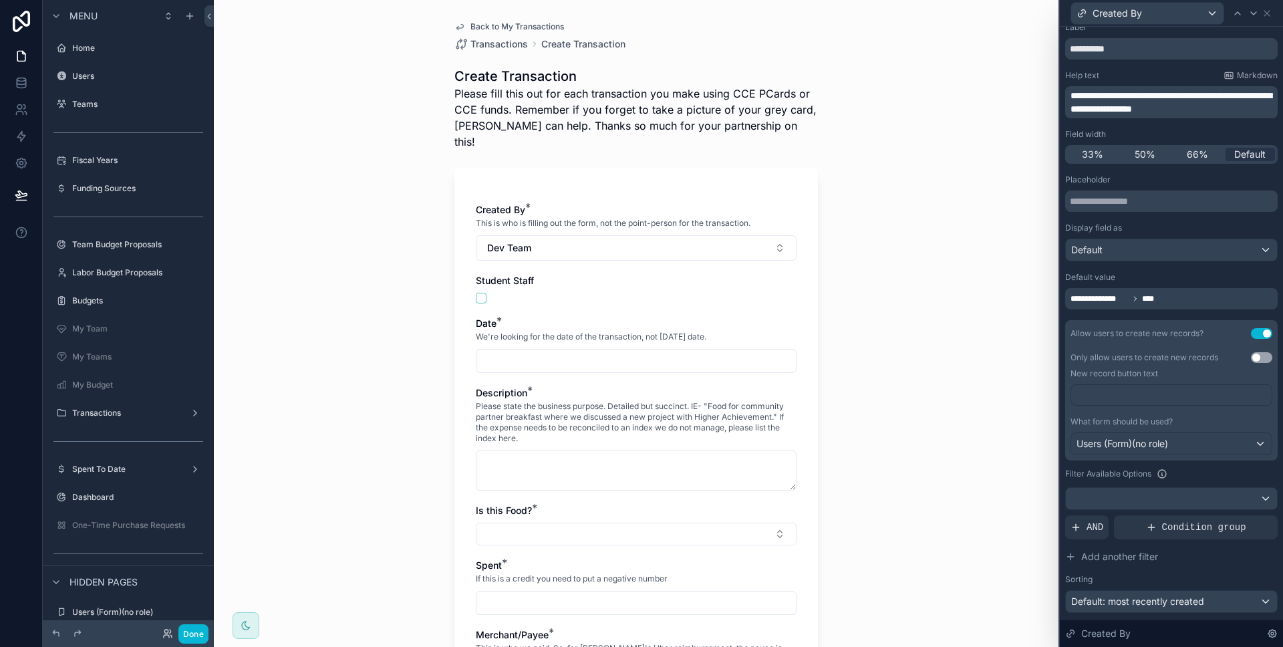
scroll to position [96, 0]
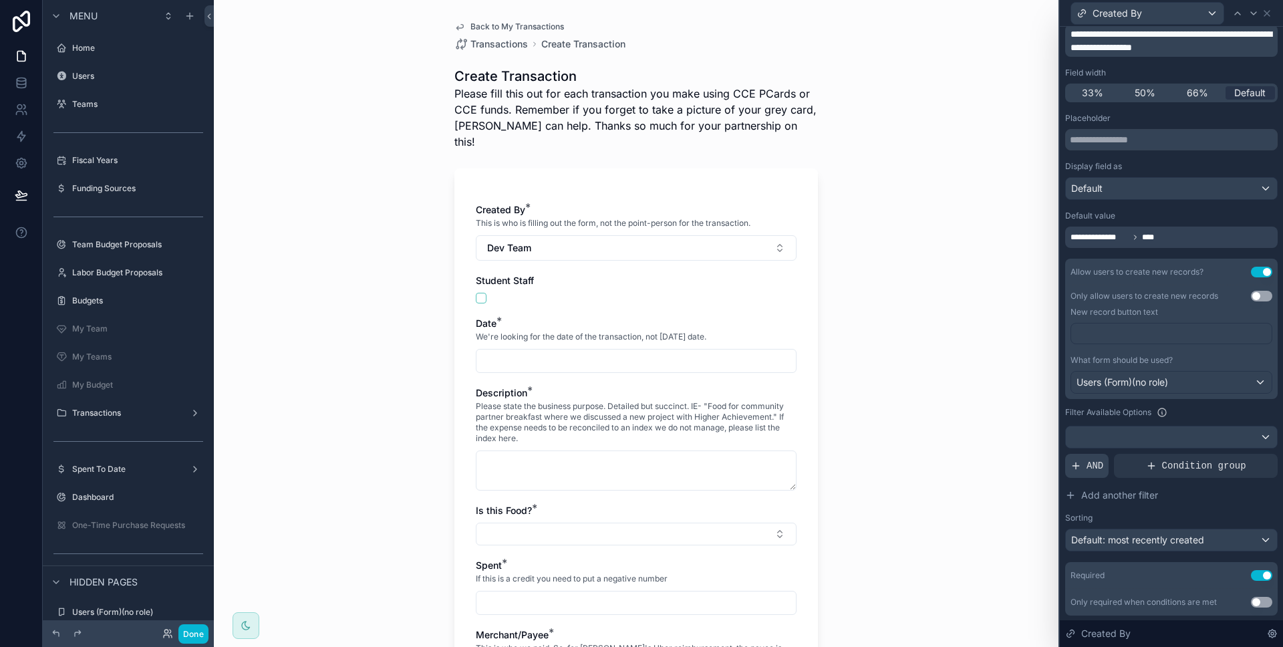
click at [1089, 471] on span "AND" at bounding box center [1095, 465] width 17 height 13
click at [1235, 456] on div at bounding box center [1244, 455] width 19 height 19
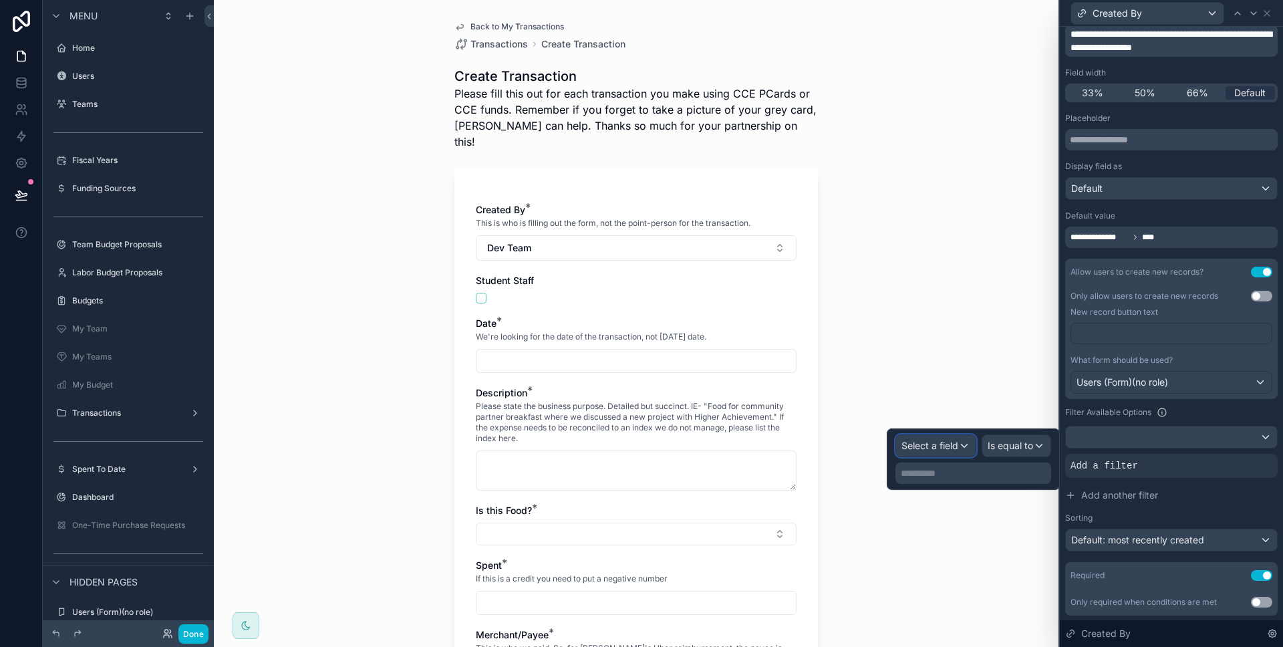
click at [934, 445] on span "Select a field" at bounding box center [929, 445] width 57 height 11
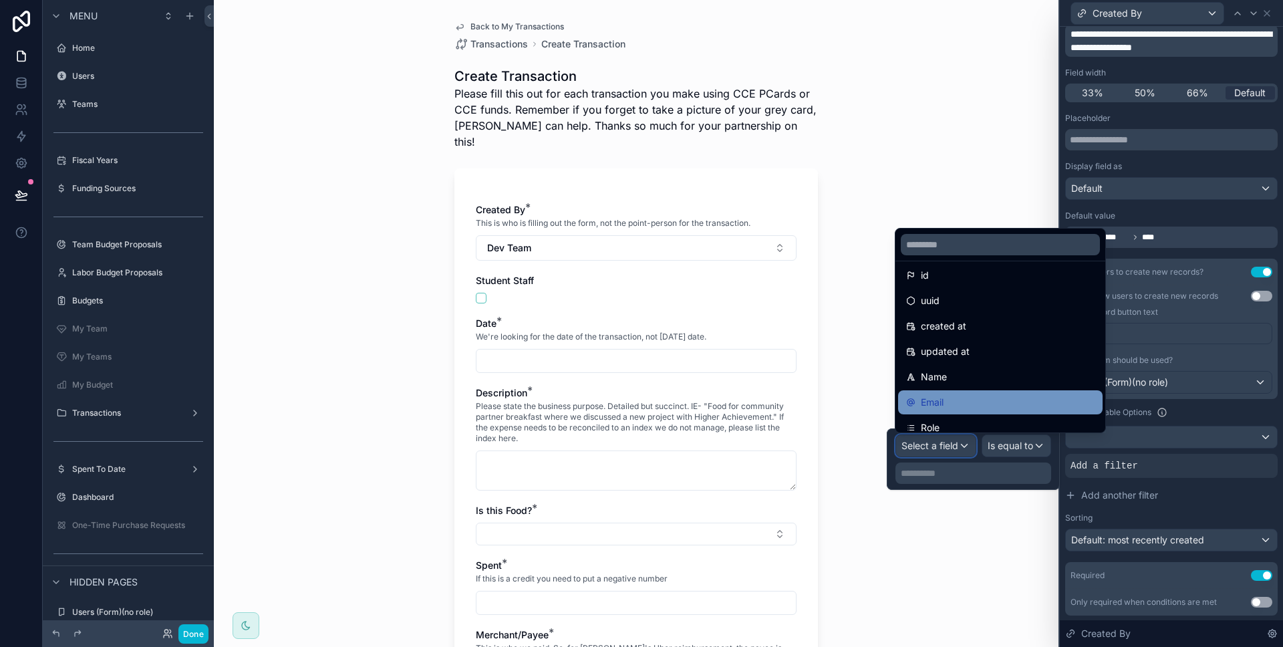
scroll to position [62, 0]
click at [972, 390] on div "Is_Active" at bounding box center [1000, 400] width 204 height 24
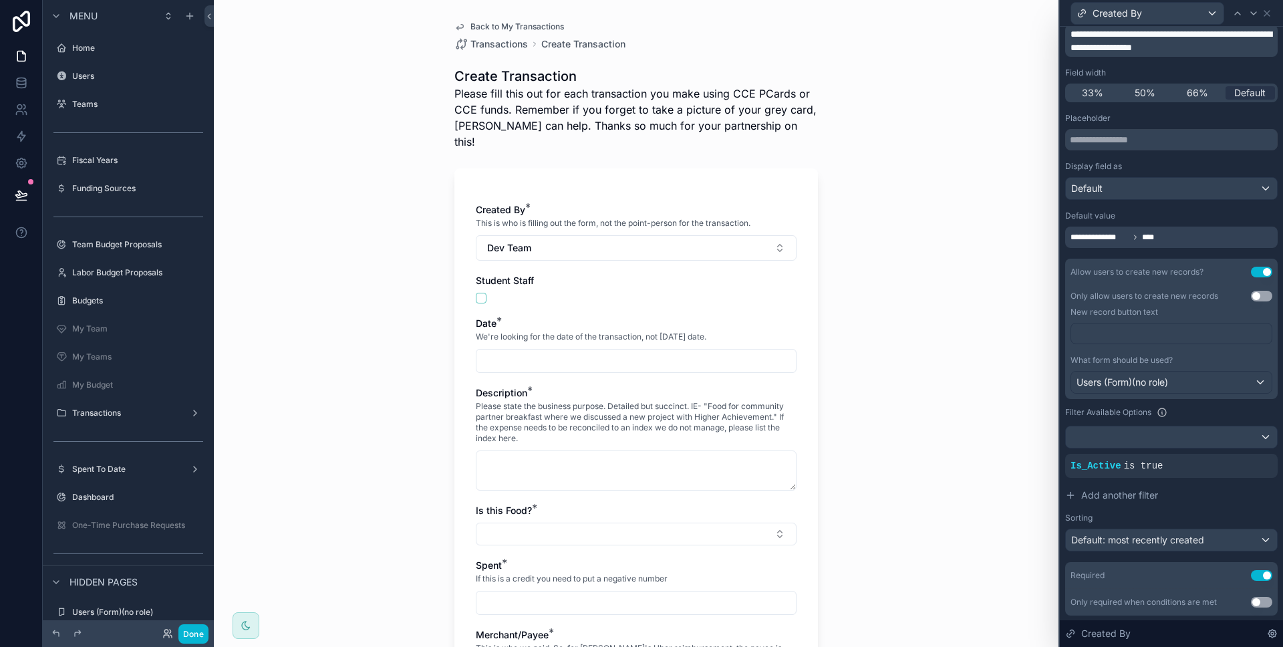
click at [999, 504] on div "Back to My Transactions Transactions Create Transaction Create Transaction Plea…" at bounding box center [636, 323] width 845 height 647
click at [653, 239] on button "Dev Team" at bounding box center [636, 247] width 321 height 25
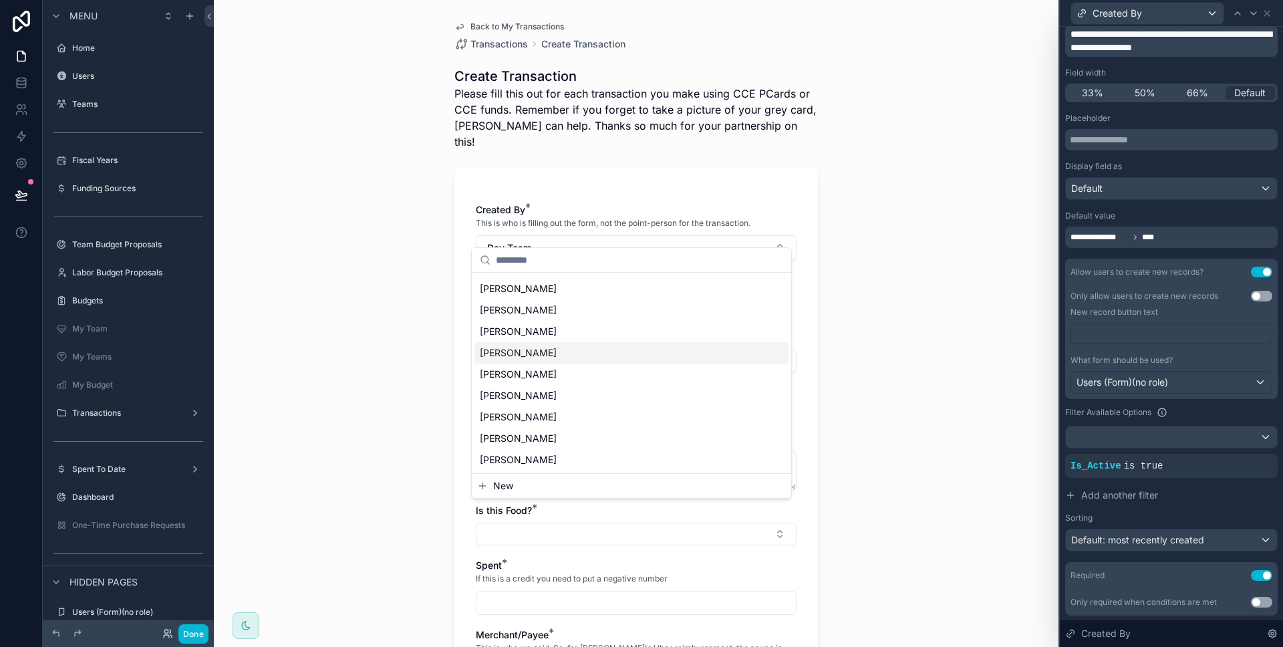
scroll to position [0, 0]
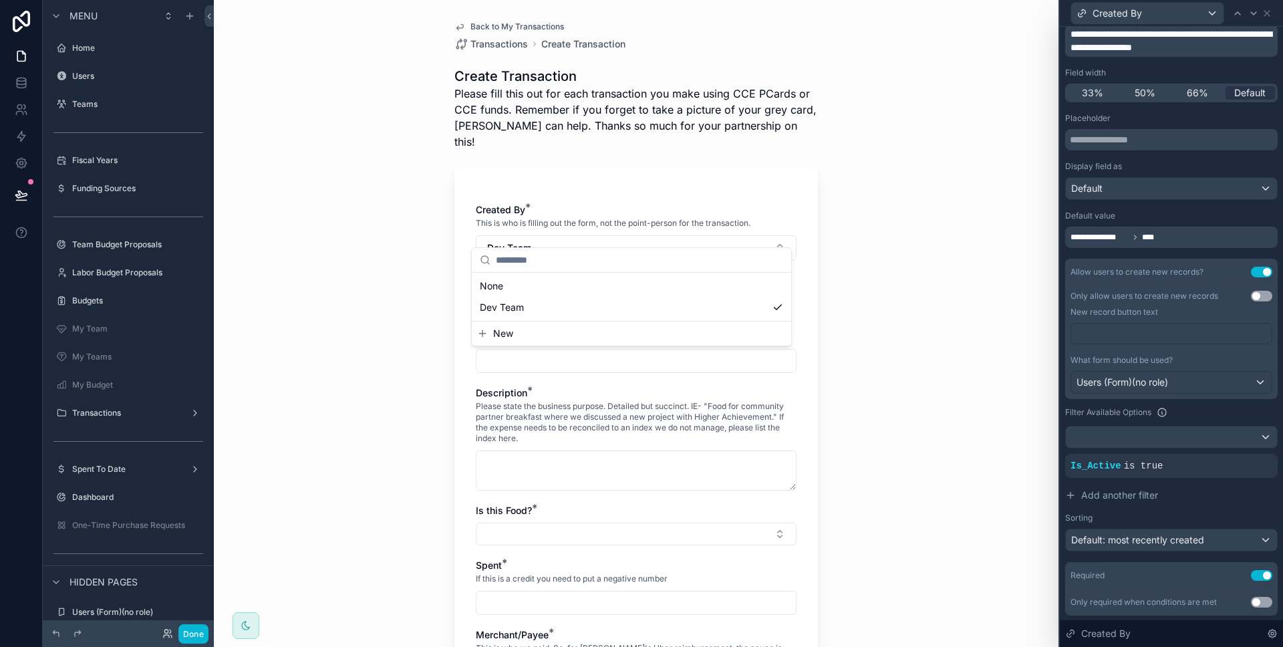
drag, startPoint x: 883, startPoint y: 308, endPoint x: 897, endPoint y: 309, distance: 14.0
click at [883, 307] on div "Back to My Transactions Transactions Create Transaction Create Transaction Plea…" at bounding box center [636, 323] width 845 height 647
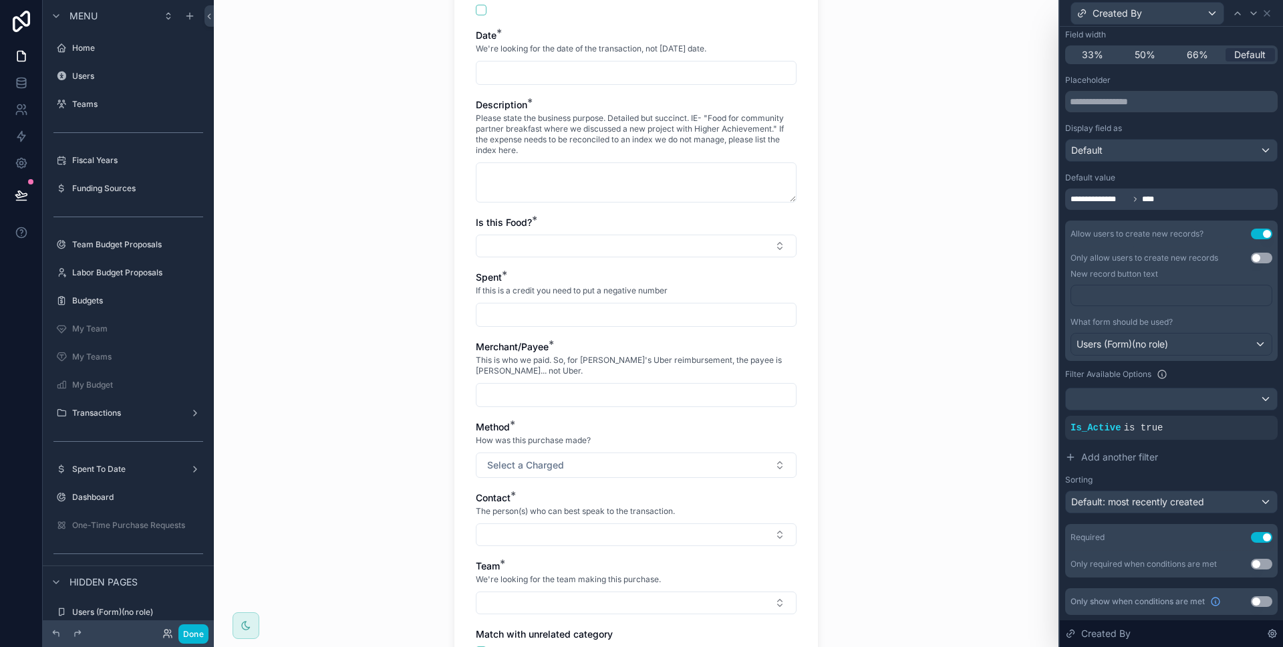
scroll to position [305, 0]
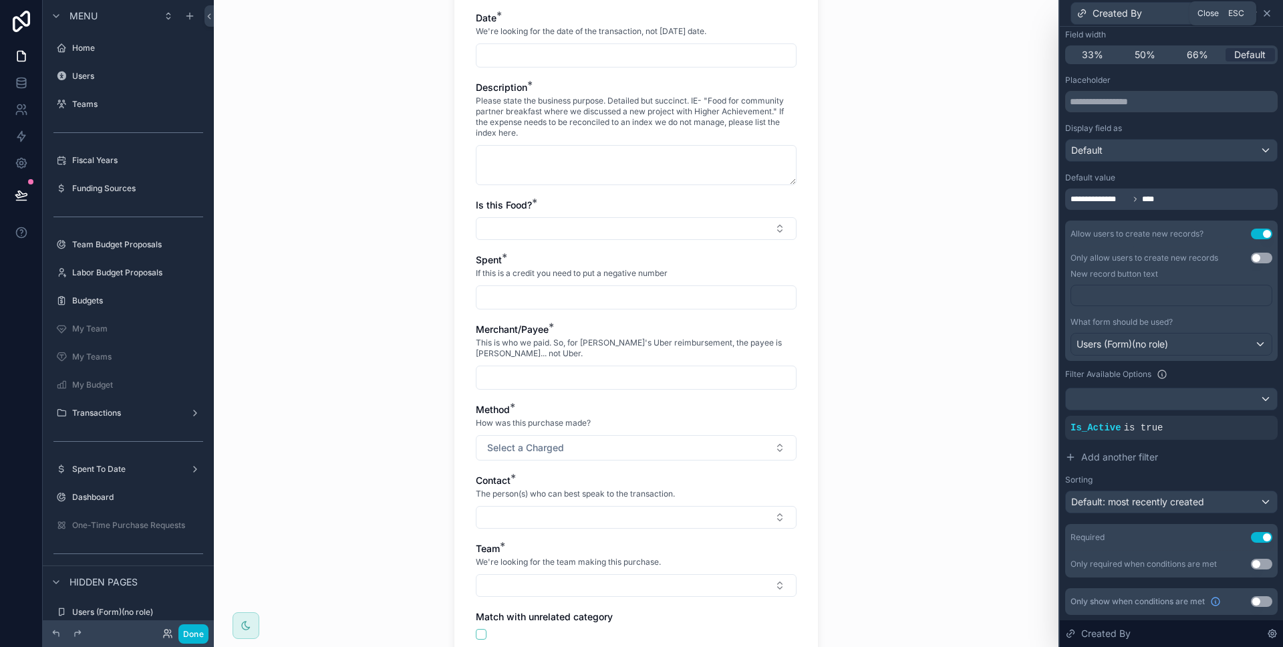
click at [1269, 15] on icon at bounding box center [1266, 13] width 5 height 5
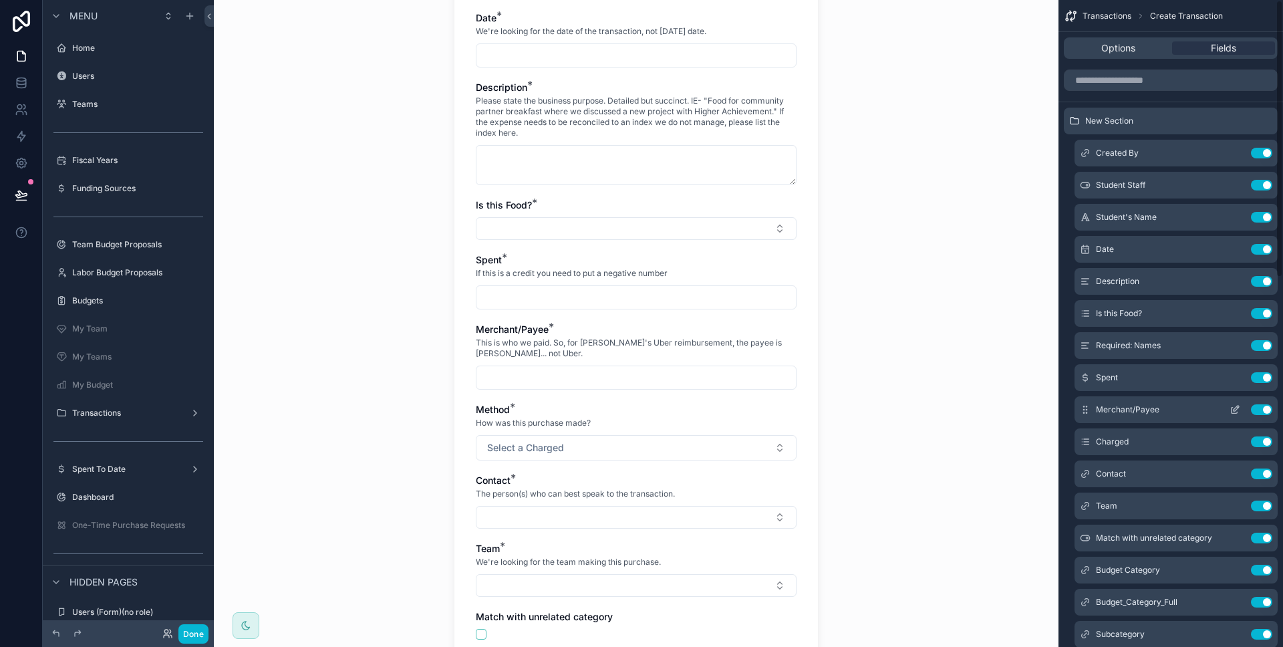
scroll to position [88, 0]
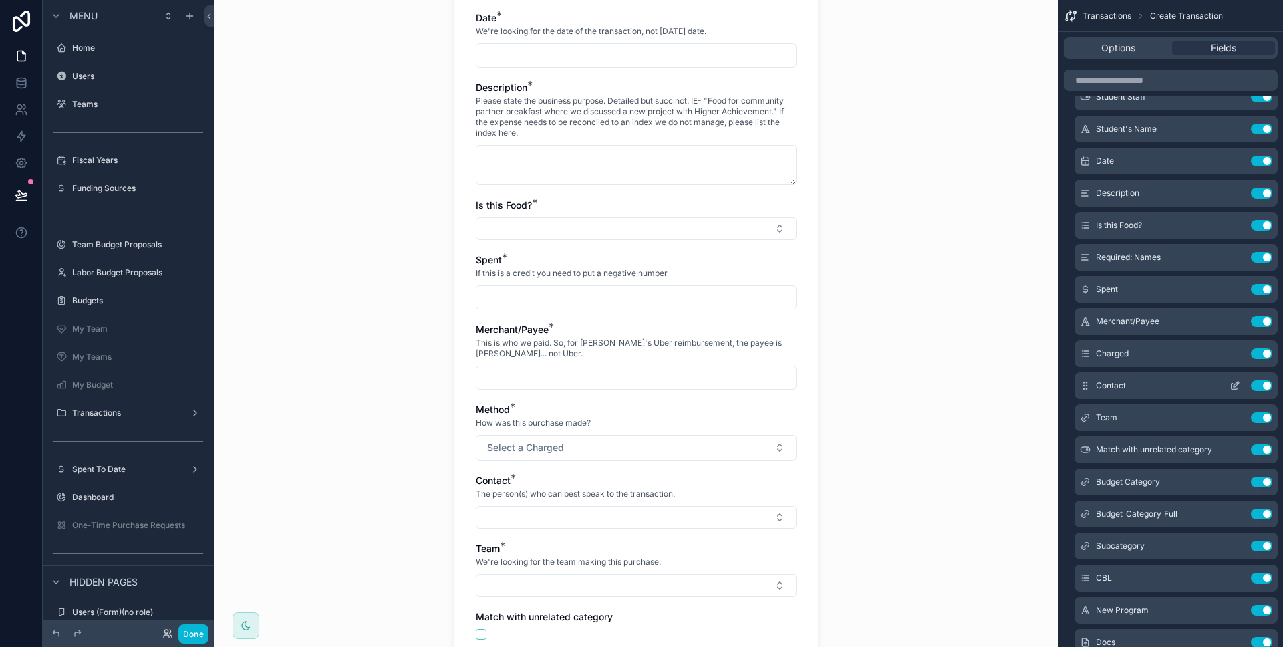
click at [1239, 384] on icon "scrollable content" at bounding box center [1235, 385] width 11 height 11
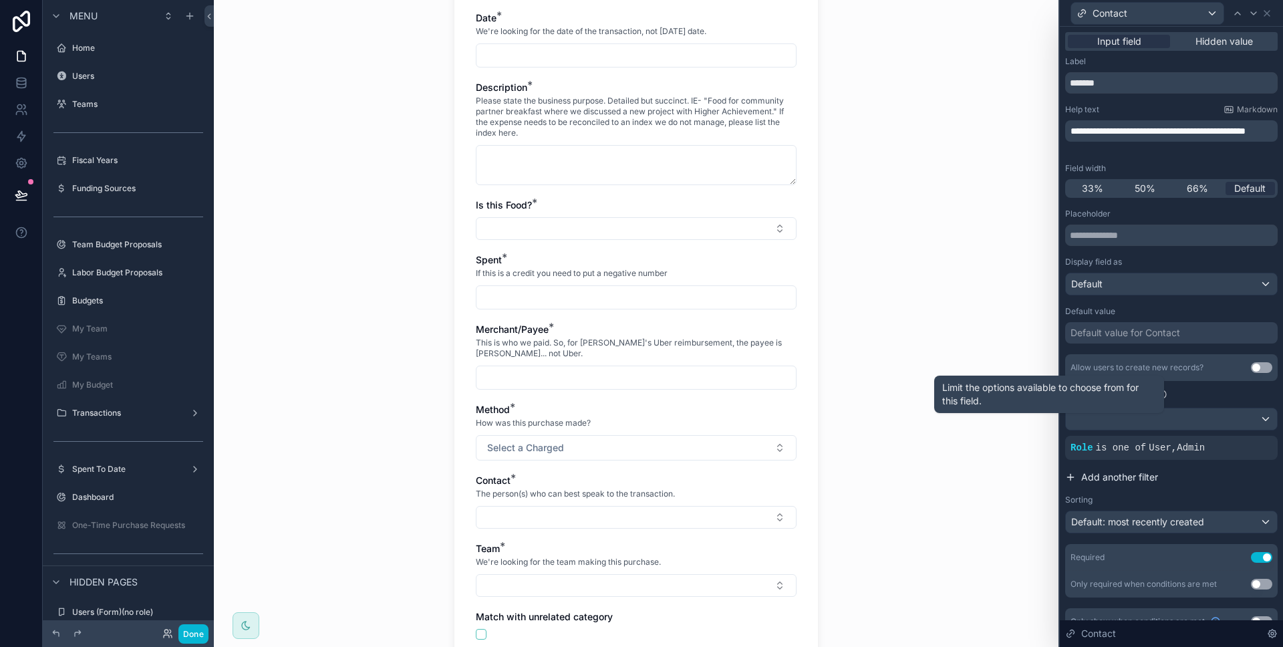
scroll to position [20, 0]
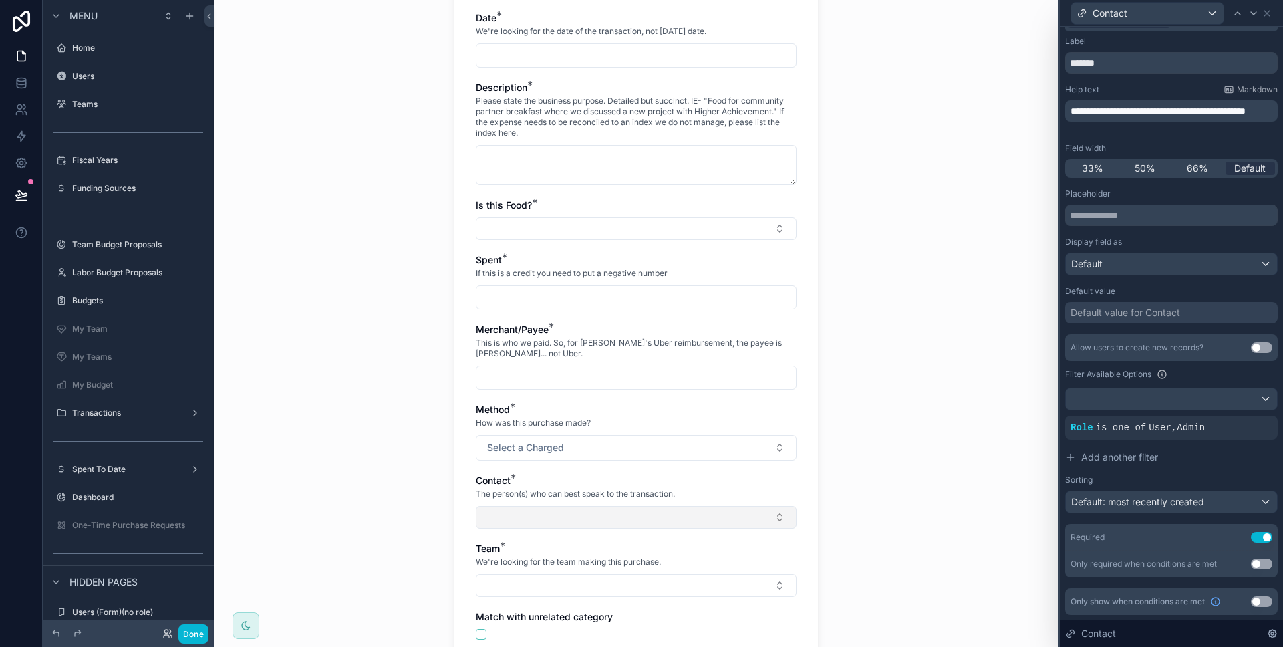
click at [624, 506] on button "Select Button" at bounding box center [636, 517] width 321 height 23
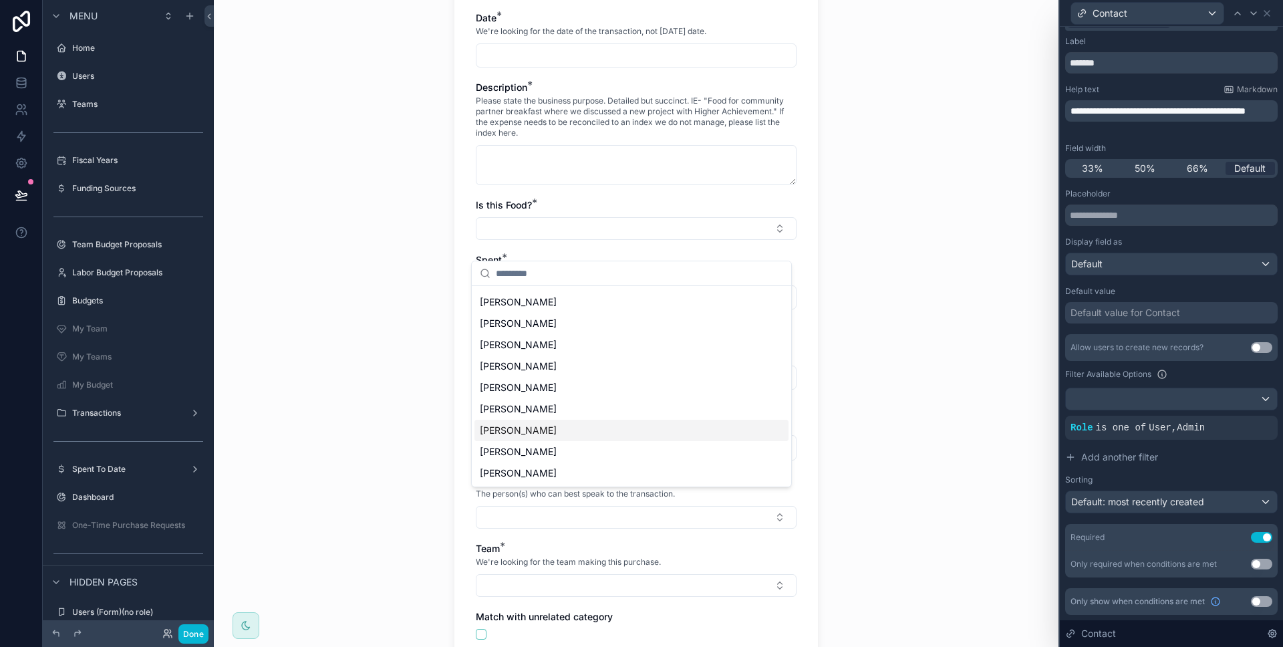
scroll to position [0, 0]
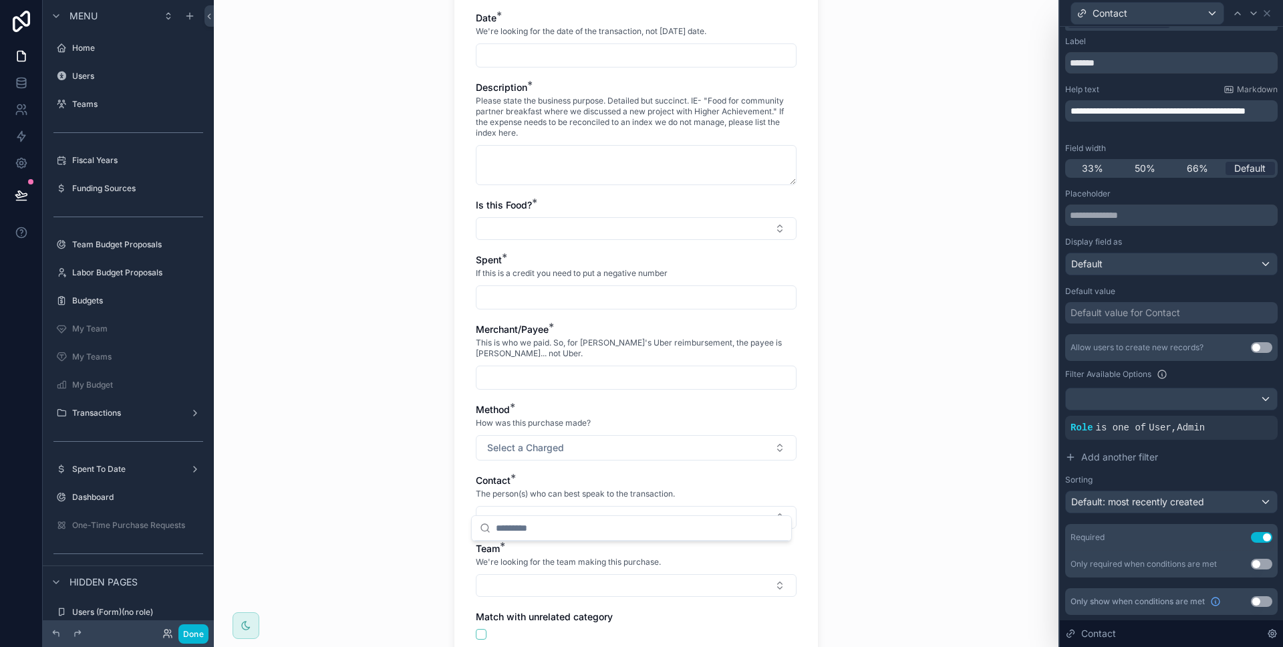
click at [925, 415] on div "Back to My Transactions Transactions Create Transaction Create Transaction Plea…" at bounding box center [636, 323] width 845 height 647
click at [1203, 420] on icon at bounding box center [1207, 417] width 8 height 8
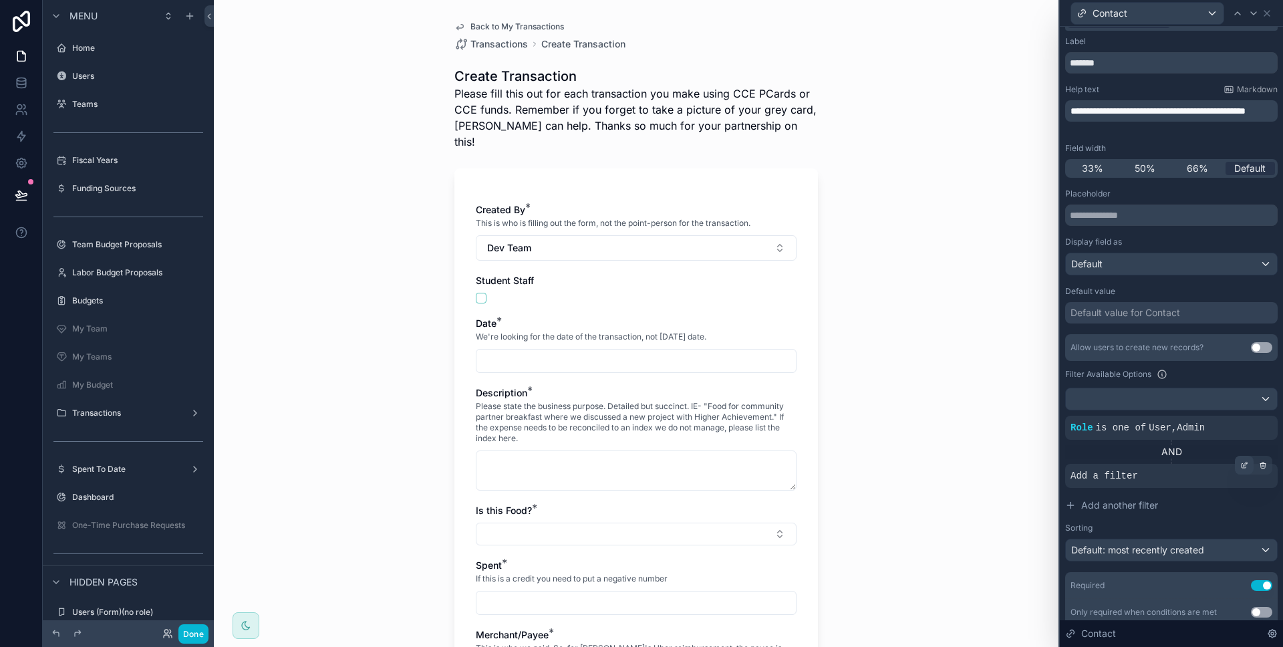
click at [1235, 466] on div at bounding box center [1244, 465] width 19 height 19
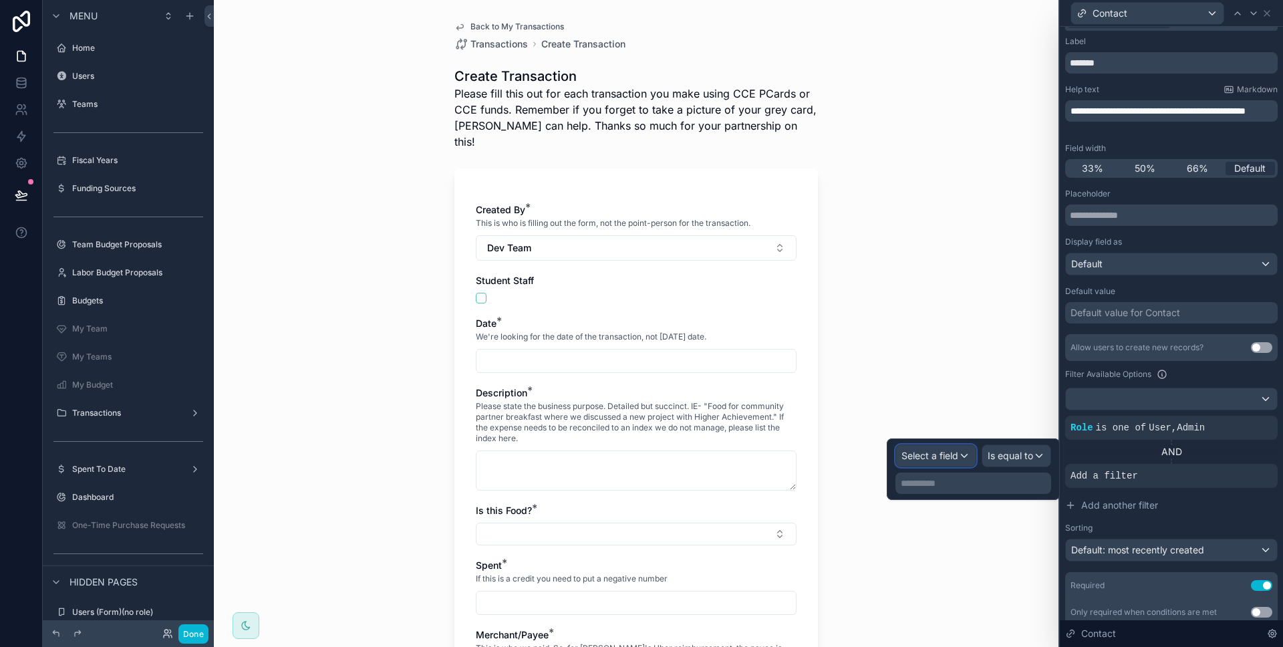
click at [964, 446] on div "Select a field" at bounding box center [936, 455] width 80 height 21
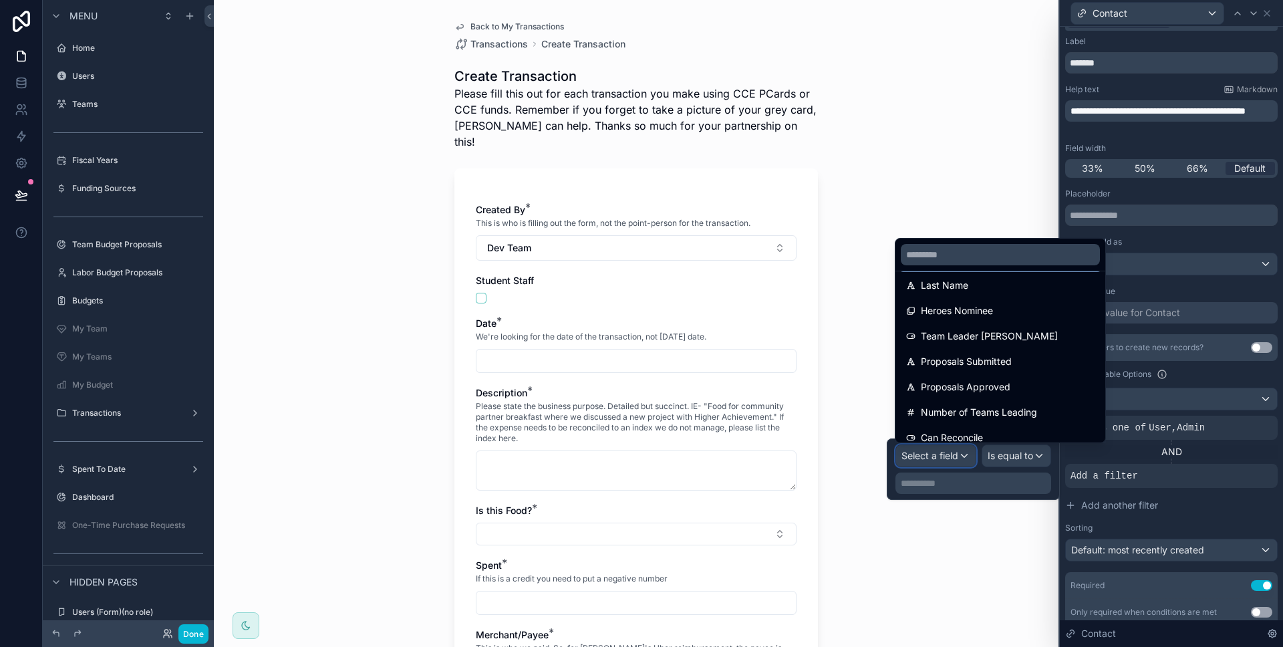
scroll to position [144, 0]
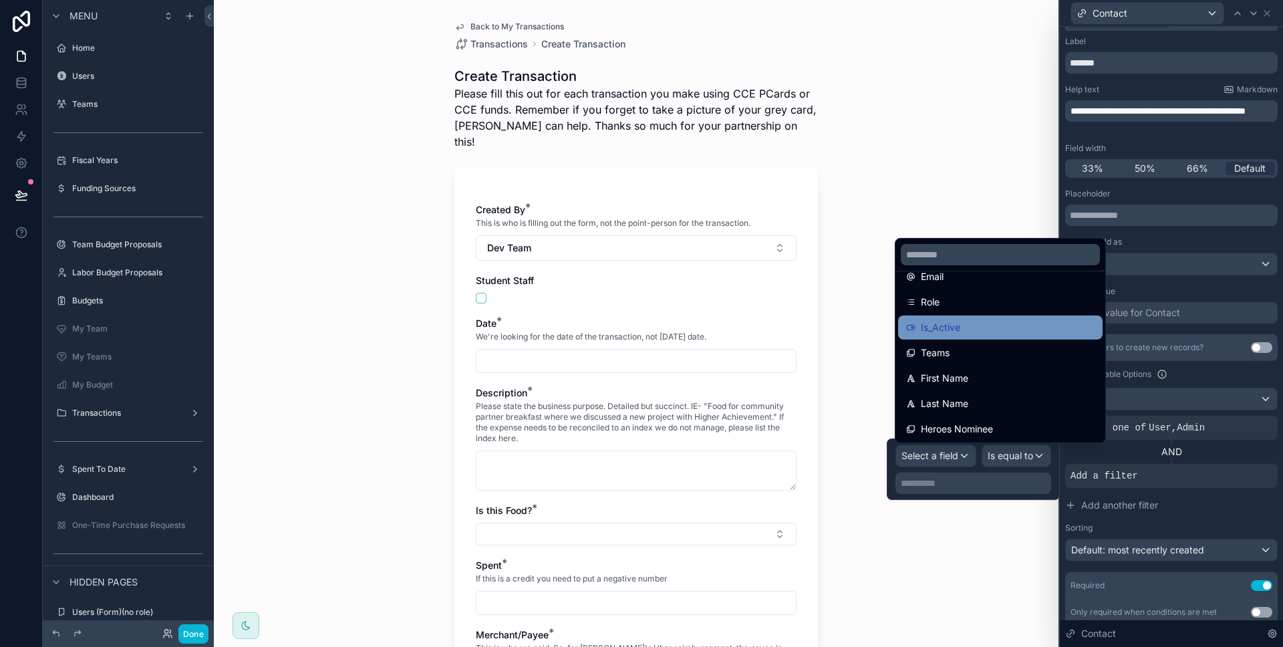
click at [968, 329] on div "Is_Active" at bounding box center [1000, 327] width 188 height 16
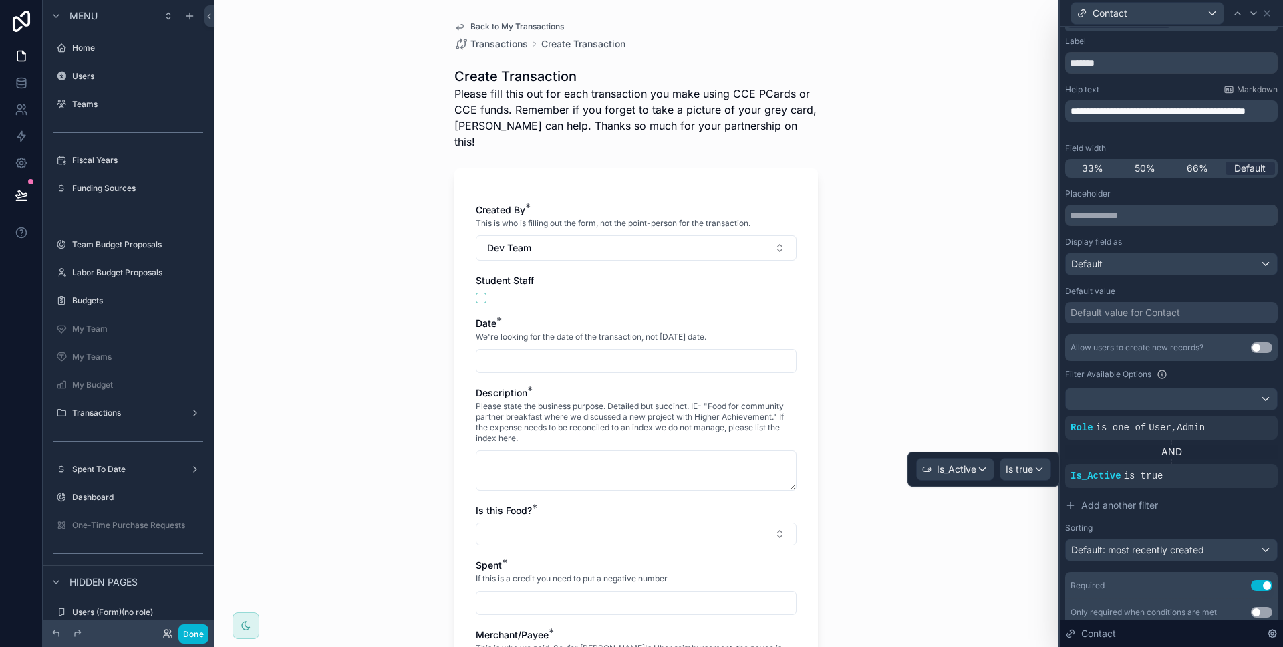
click at [996, 513] on div "Back to My Transactions Transactions Create Transaction Create Transaction Plea…" at bounding box center [636, 323] width 845 height 647
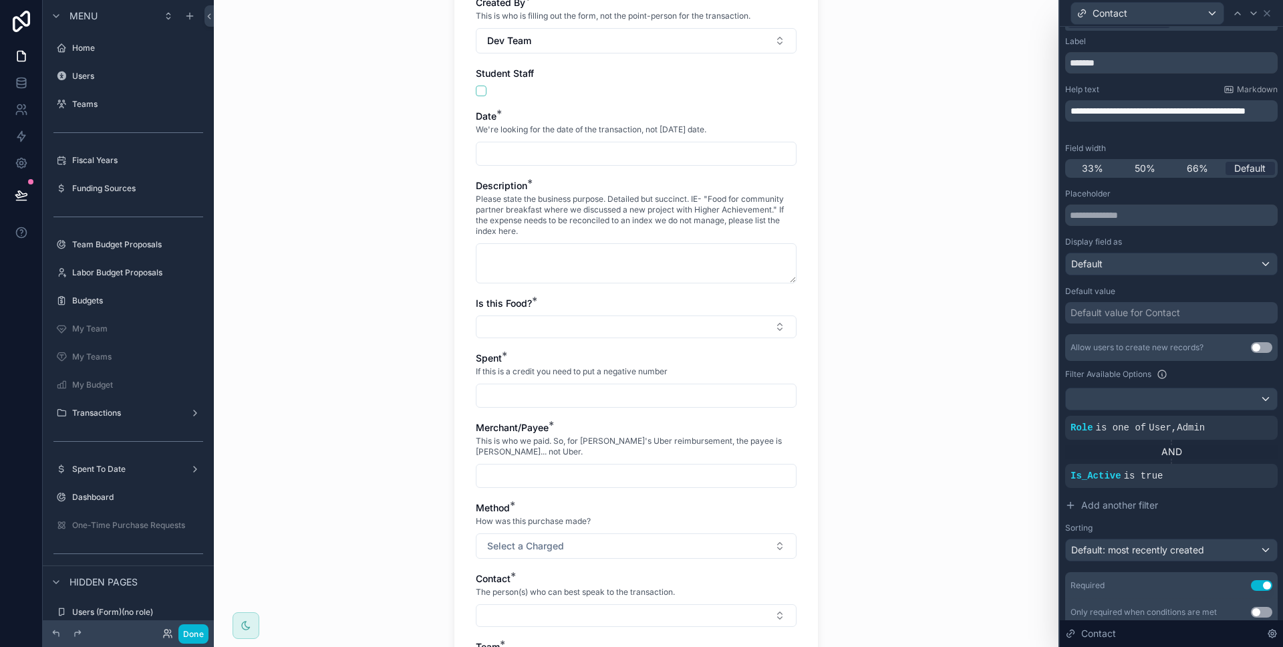
scroll to position [355, 0]
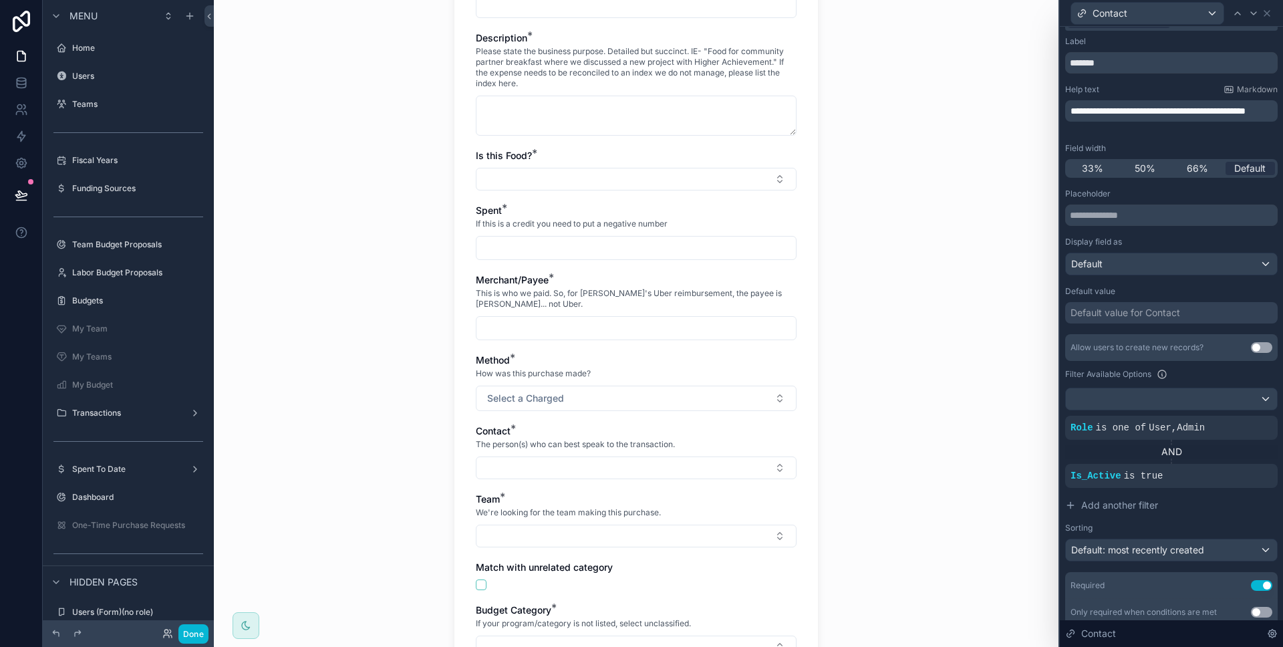
click at [577, 464] on div "Created By * This is who is filling out the form, not the point-person for the …" at bounding box center [636, 302] width 321 height 909
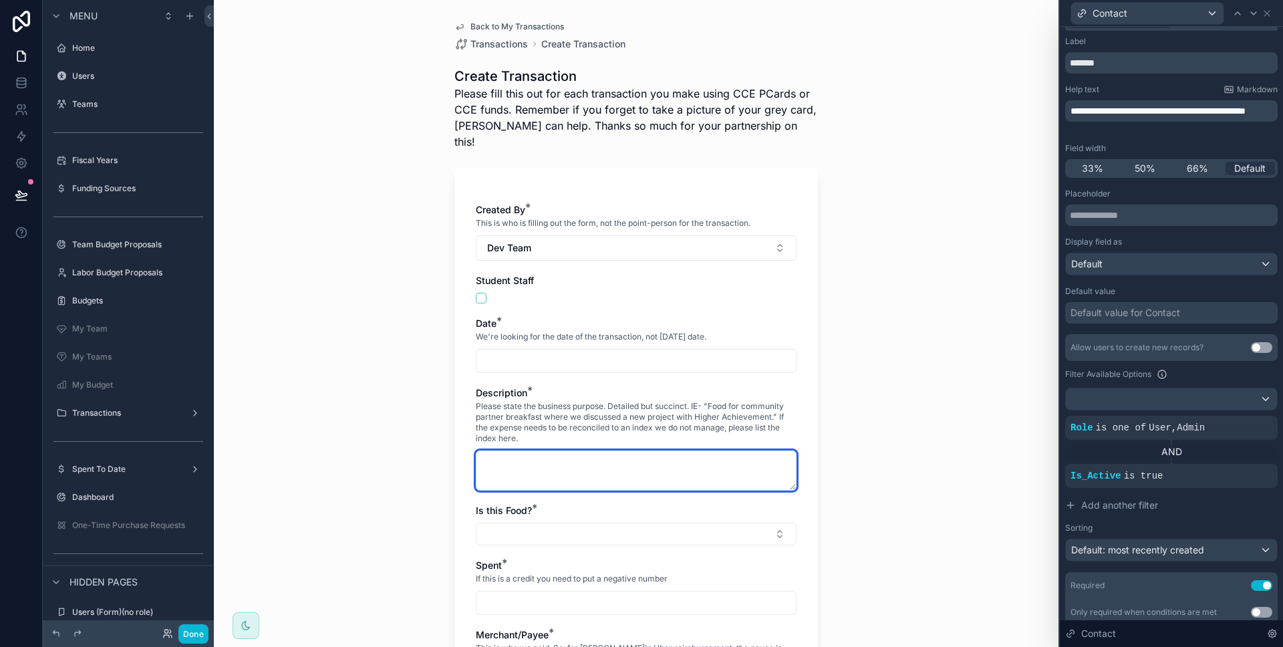
click at [579, 456] on textarea "scrollable content" at bounding box center [636, 470] width 321 height 40
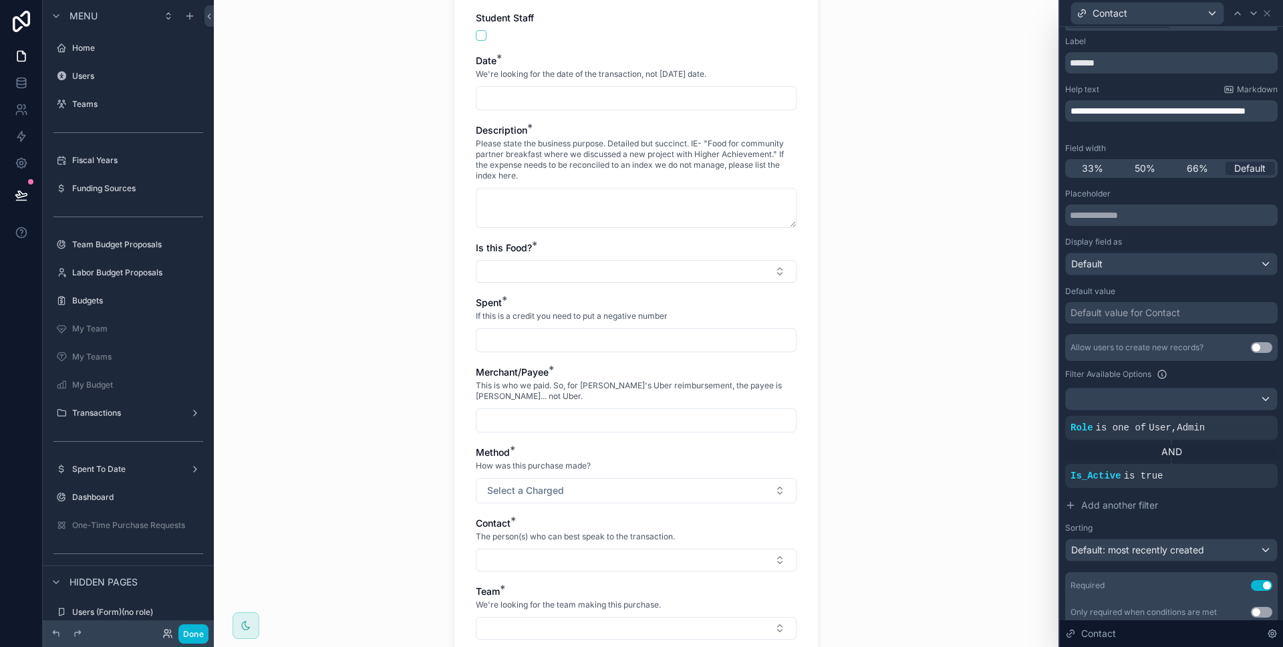
click at [569, 531] on div "Contact * The person(s) who can best speak to the transaction." at bounding box center [636, 544] width 321 height 55
click at [571, 549] on button "Select Button" at bounding box center [636, 560] width 321 height 23
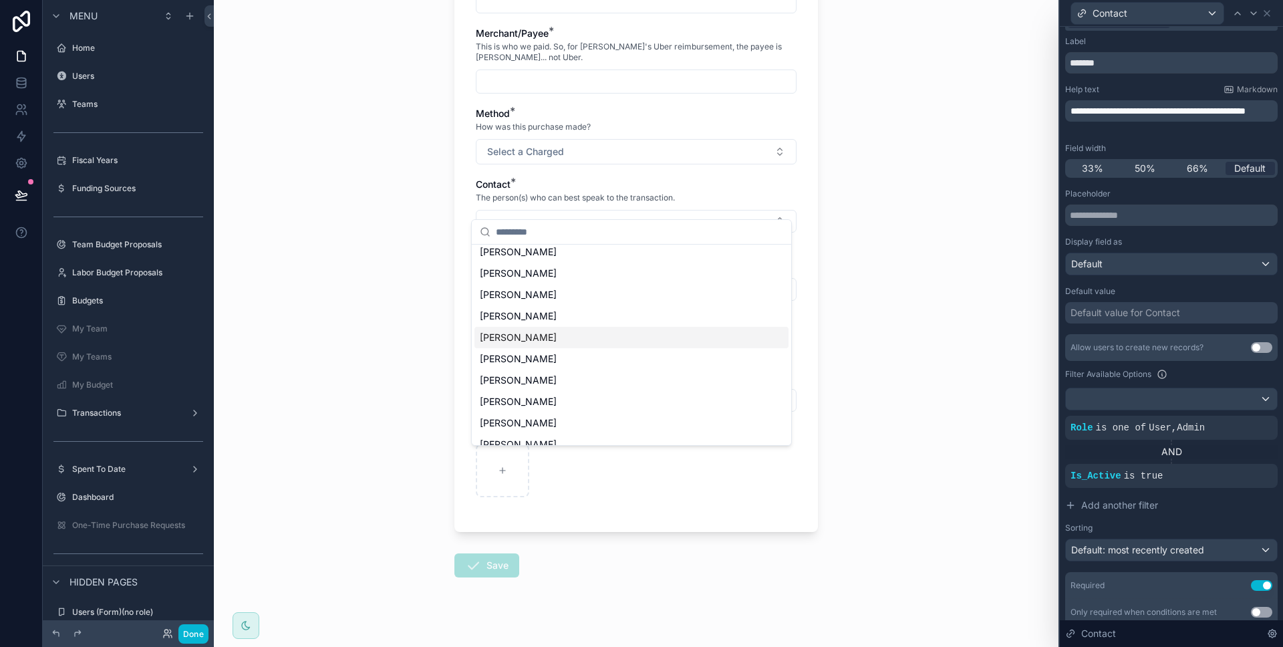
scroll to position [0, 0]
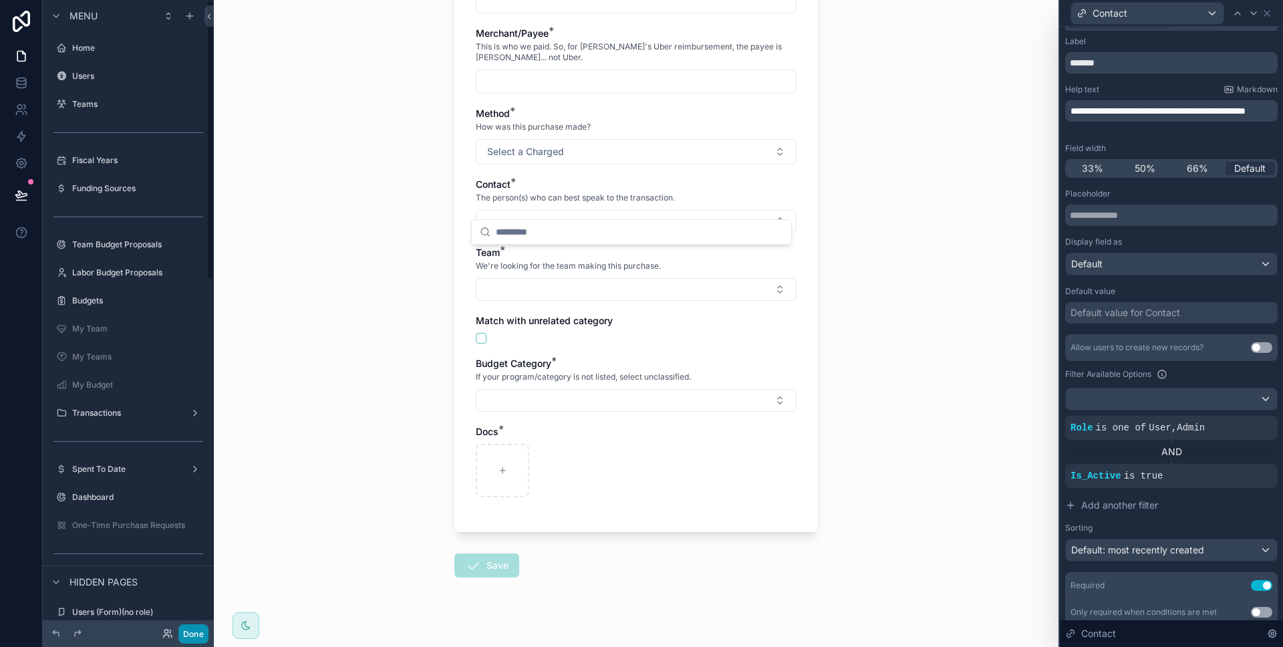
drag, startPoint x: 200, startPoint y: 626, endPoint x: 211, endPoint y: 617, distance: 14.2
click at [200, 626] on button "Done" at bounding box center [193, 633] width 30 height 19
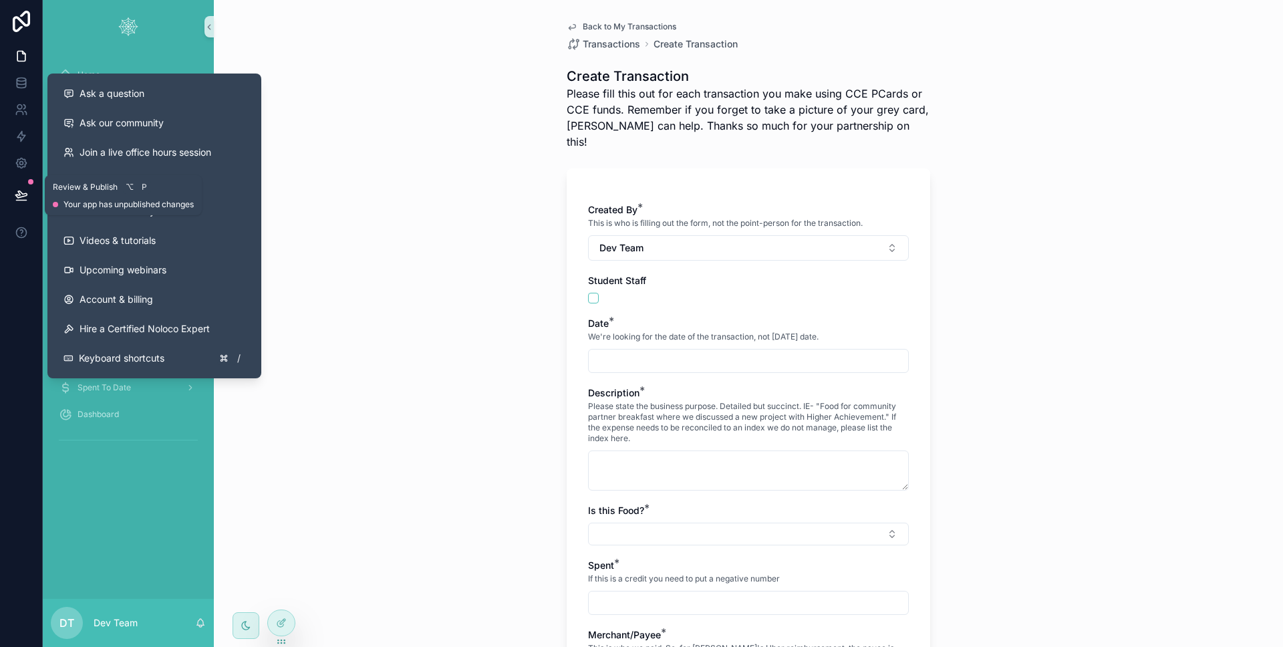
click at [11, 199] on button at bounding box center [21, 194] width 29 height 37
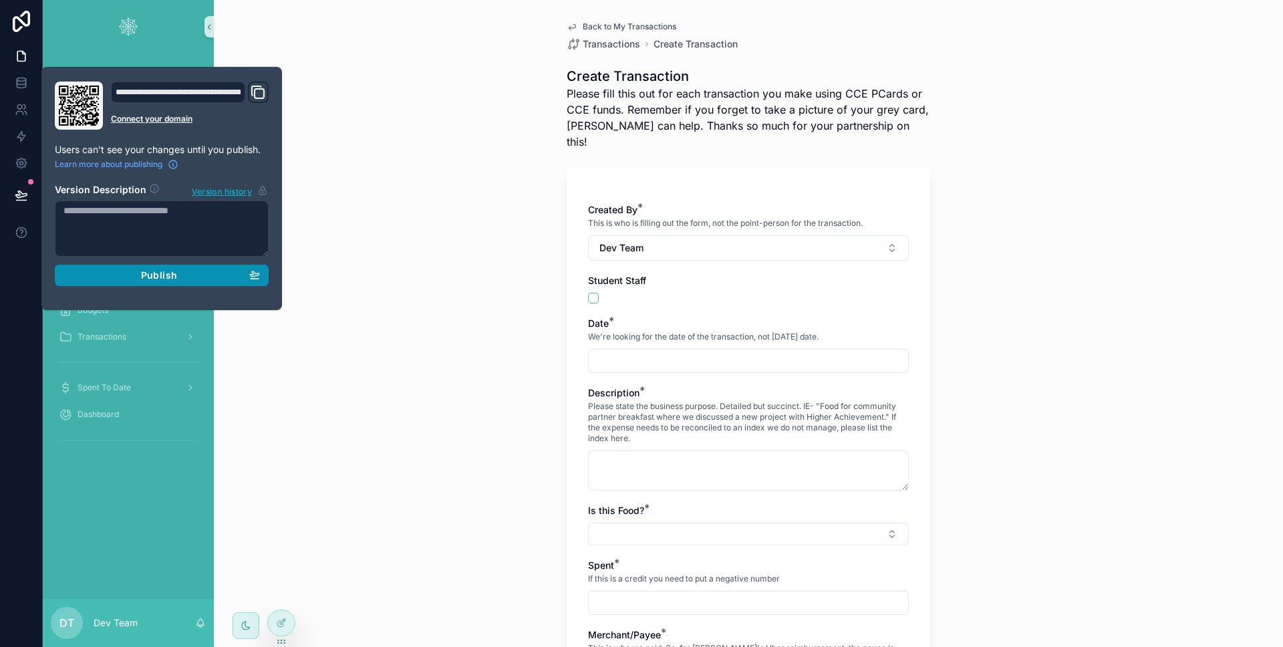
click at [89, 275] on div "Publish" at bounding box center [161, 275] width 196 height 12
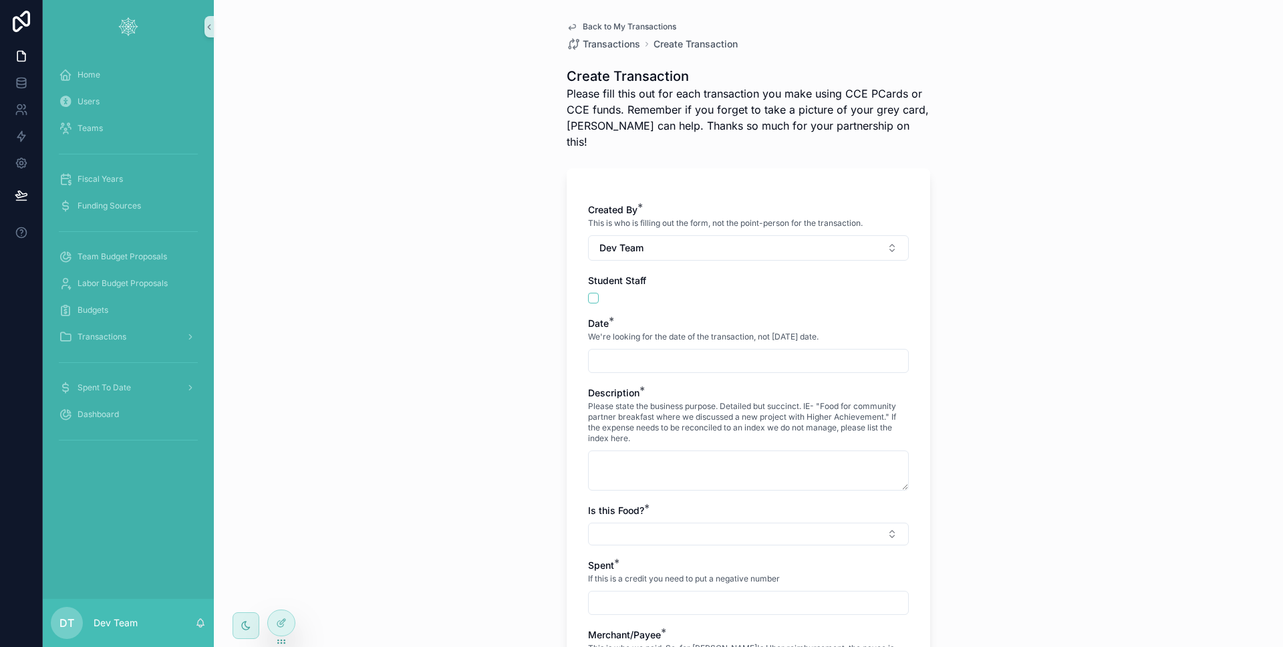
click at [20, 356] on div at bounding box center [21, 323] width 43 height 647
click at [120, 333] on span "Transactions" at bounding box center [102, 336] width 49 height 11
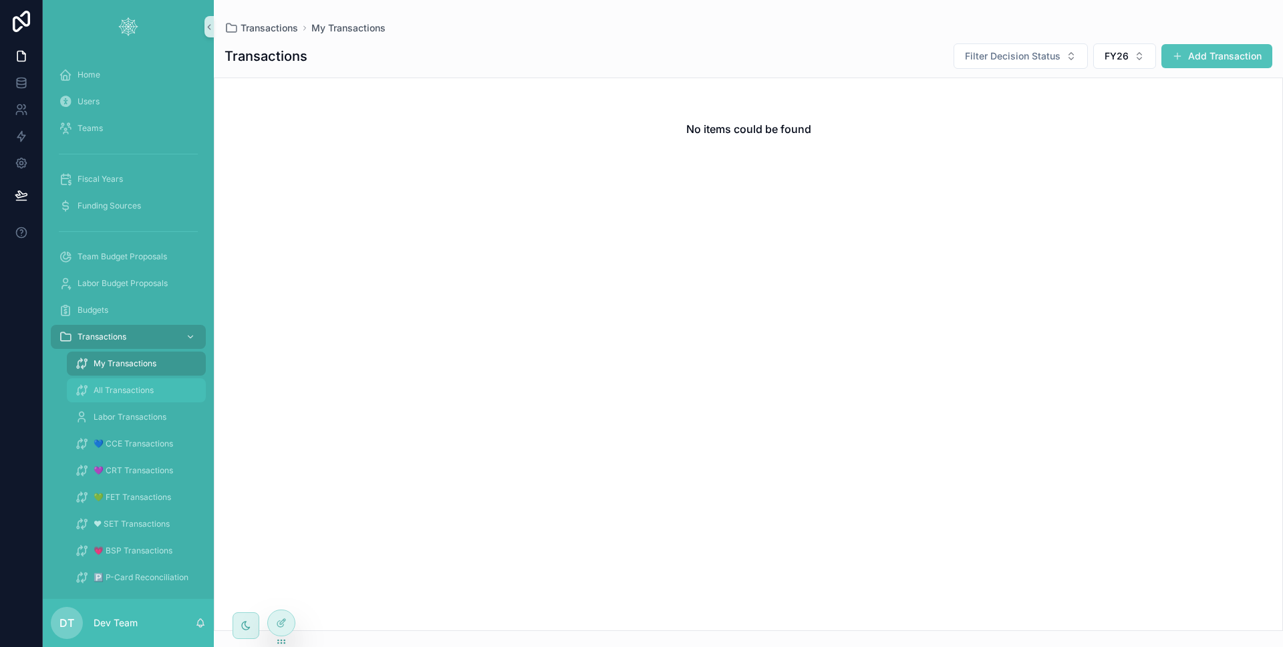
click at [124, 400] on div "All Transactions" at bounding box center [136, 390] width 123 height 21
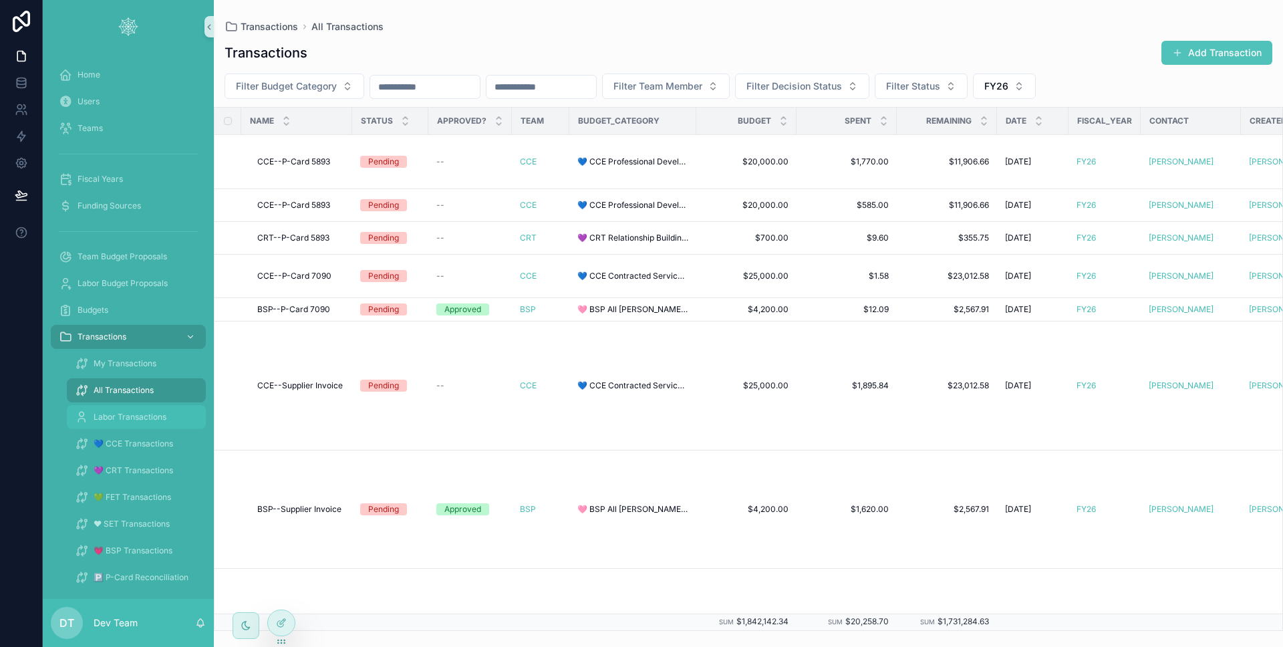
click at [126, 412] on span "Labor Transactions" at bounding box center [130, 417] width 73 height 11
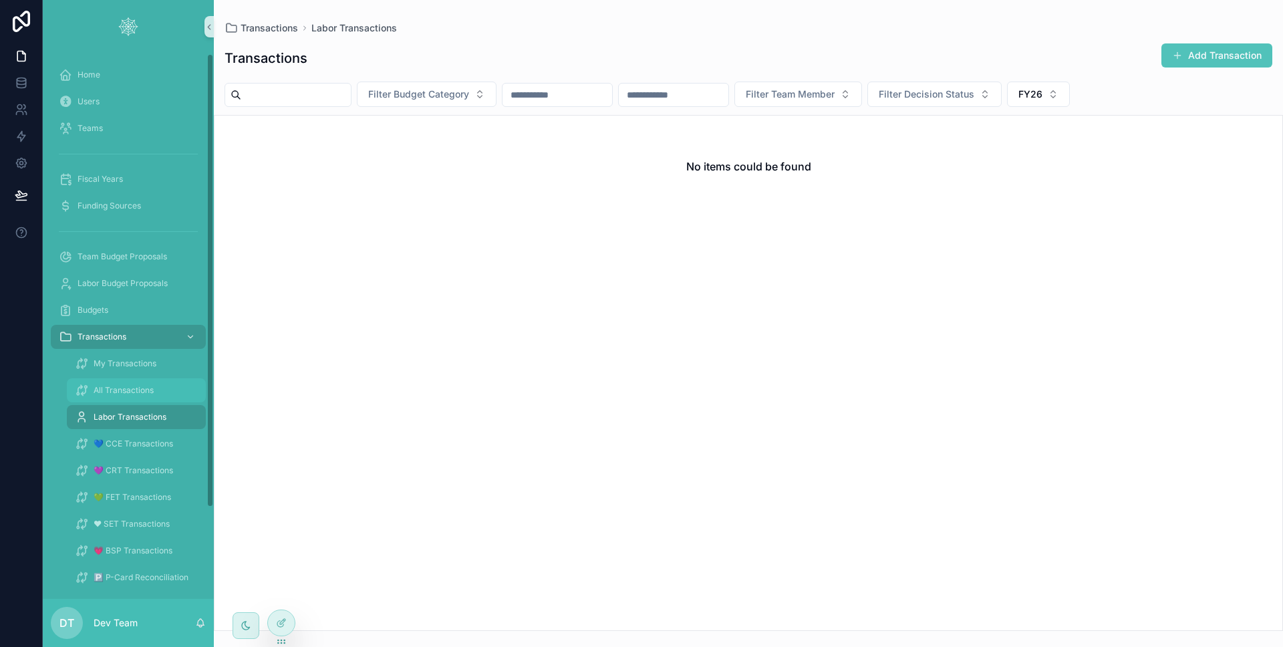
click at [108, 392] on span "All Transactions" at bounding box center [124, 390] width 60 height 11
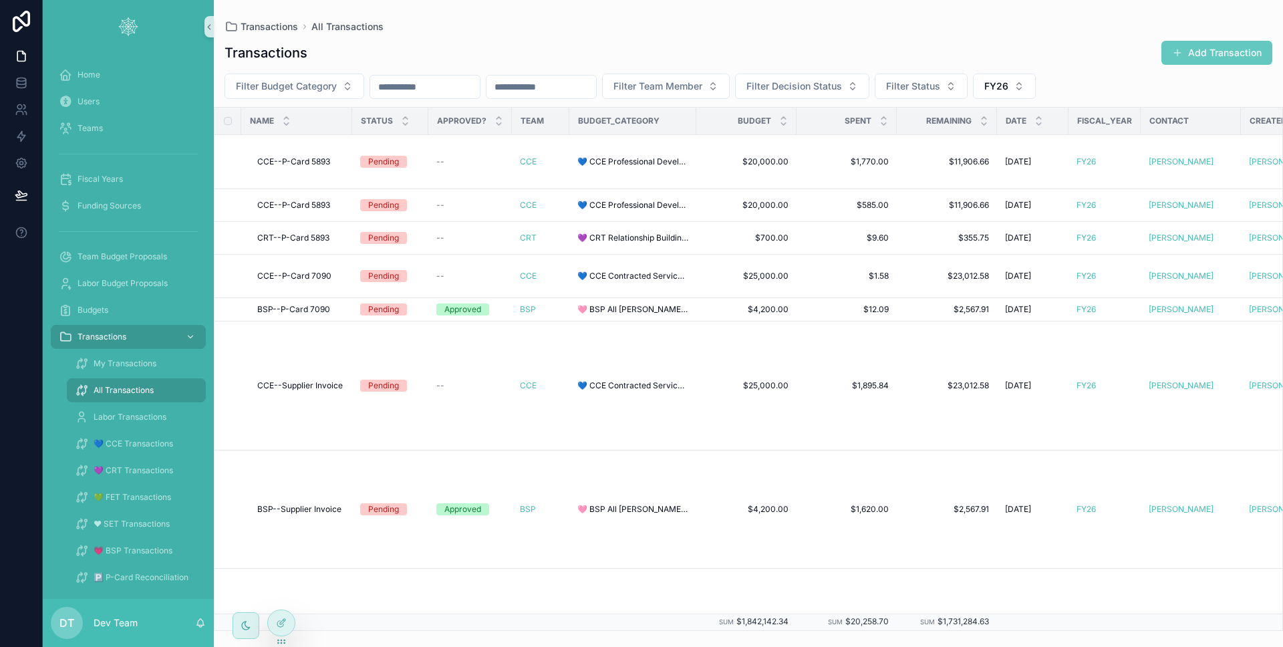
click at [1172, 61] on button "Add Transaction" at bounding box center [1216, 53] width 111 height 24
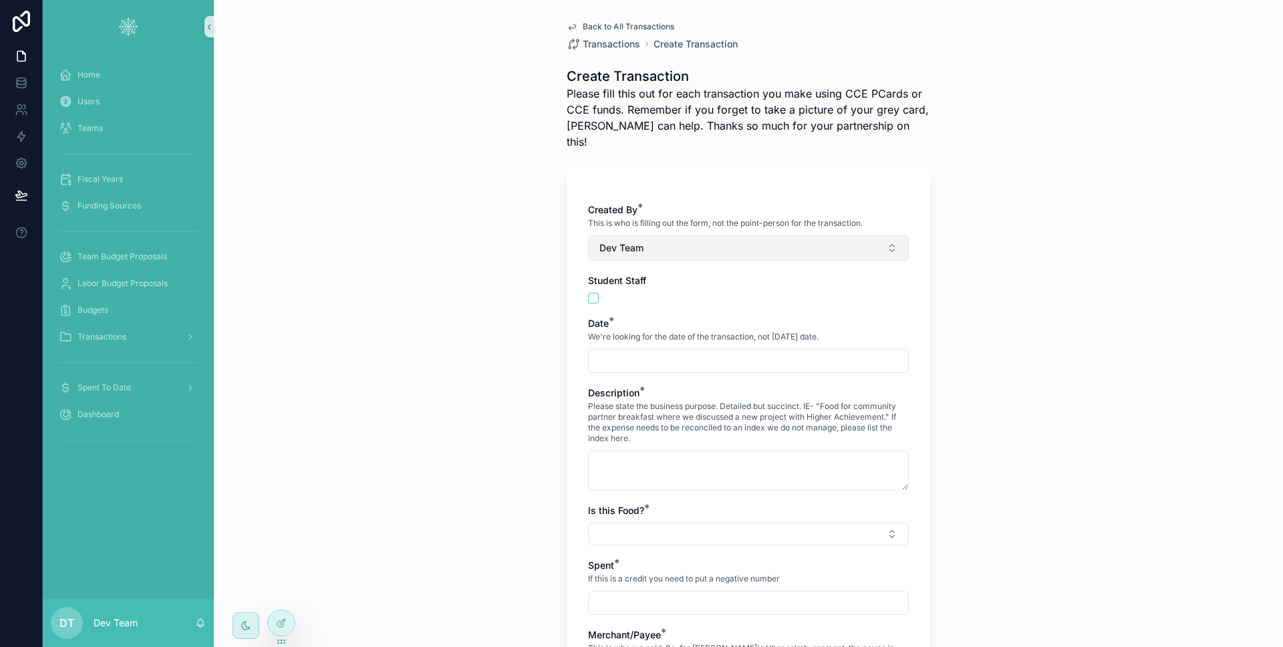
click at [682, 235] on button "Dev Team" at bounding box center [748, 247] width 321 height 25
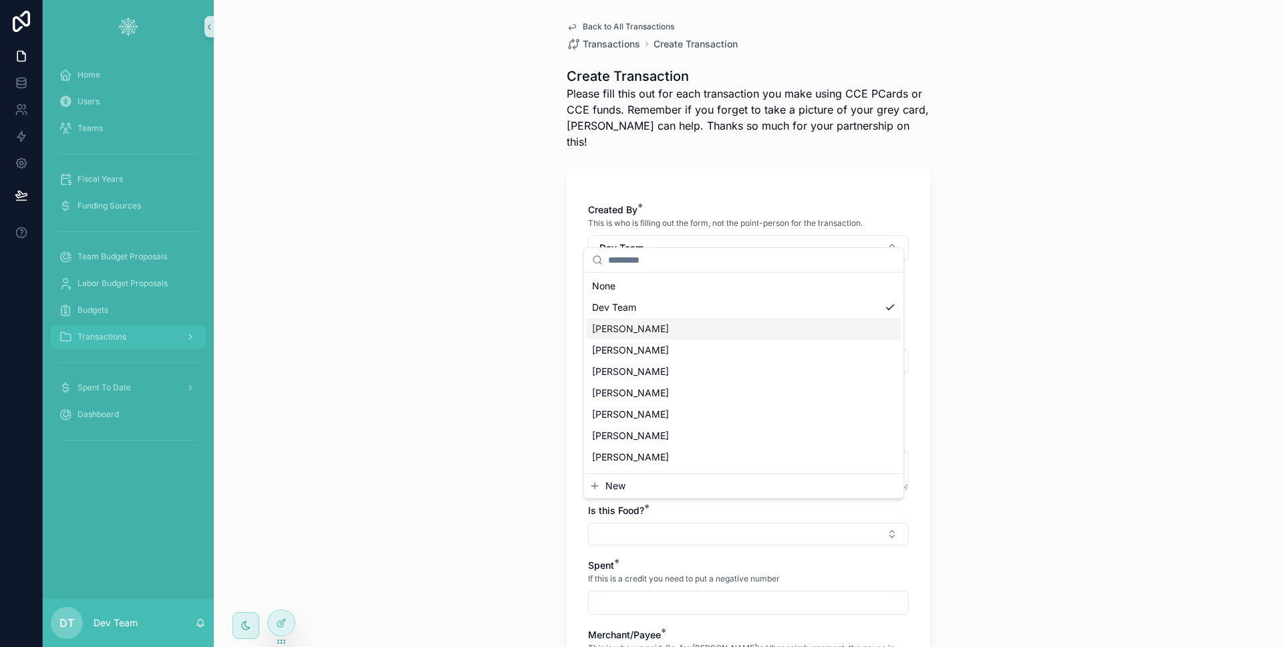
click at [125, 342] on div "Transactions" at bounding box center [128, 336] width 139 height 21
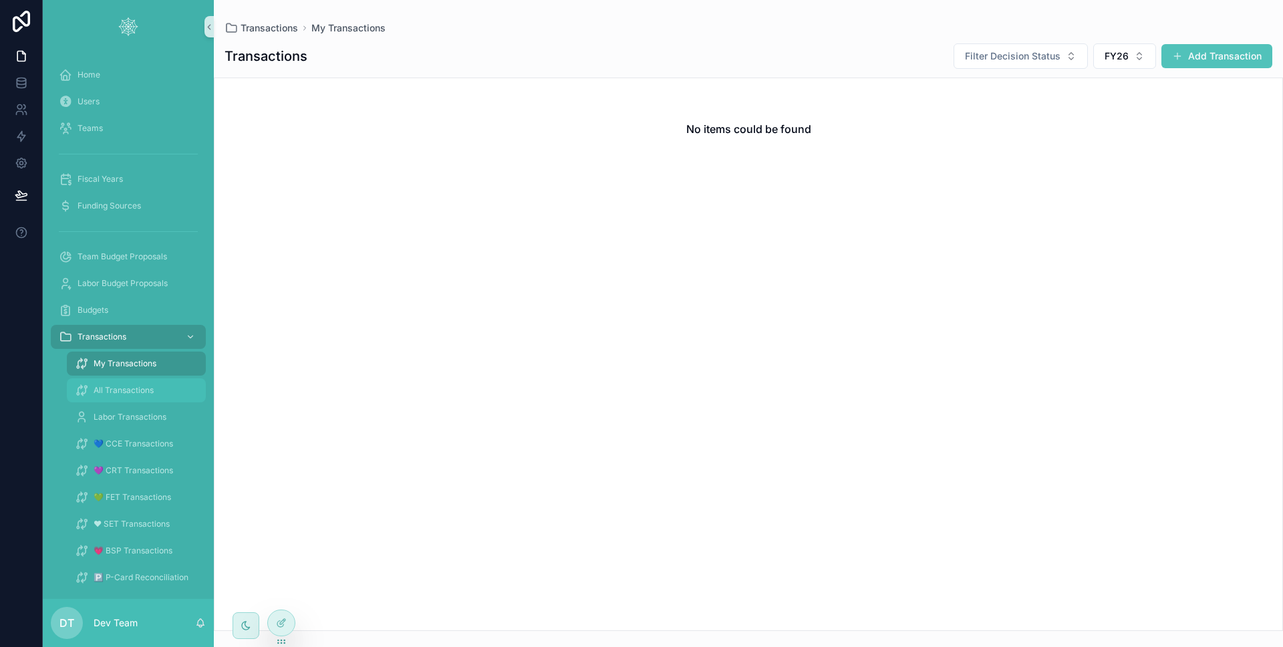
click at [118, 386] on span "All Transactions" at bounding box center [124, 390] width 60 height 11
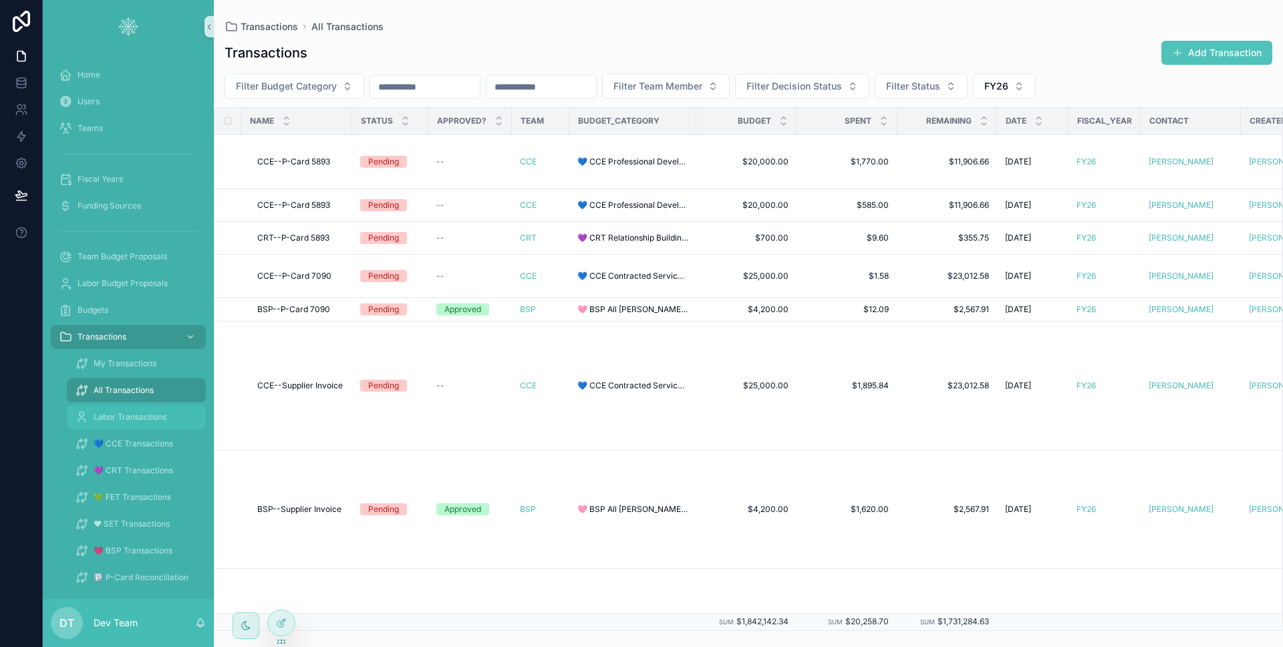
click at [122, 414] on span "Labor Transactions" at bounding box center [130, 417] width 73 height 11
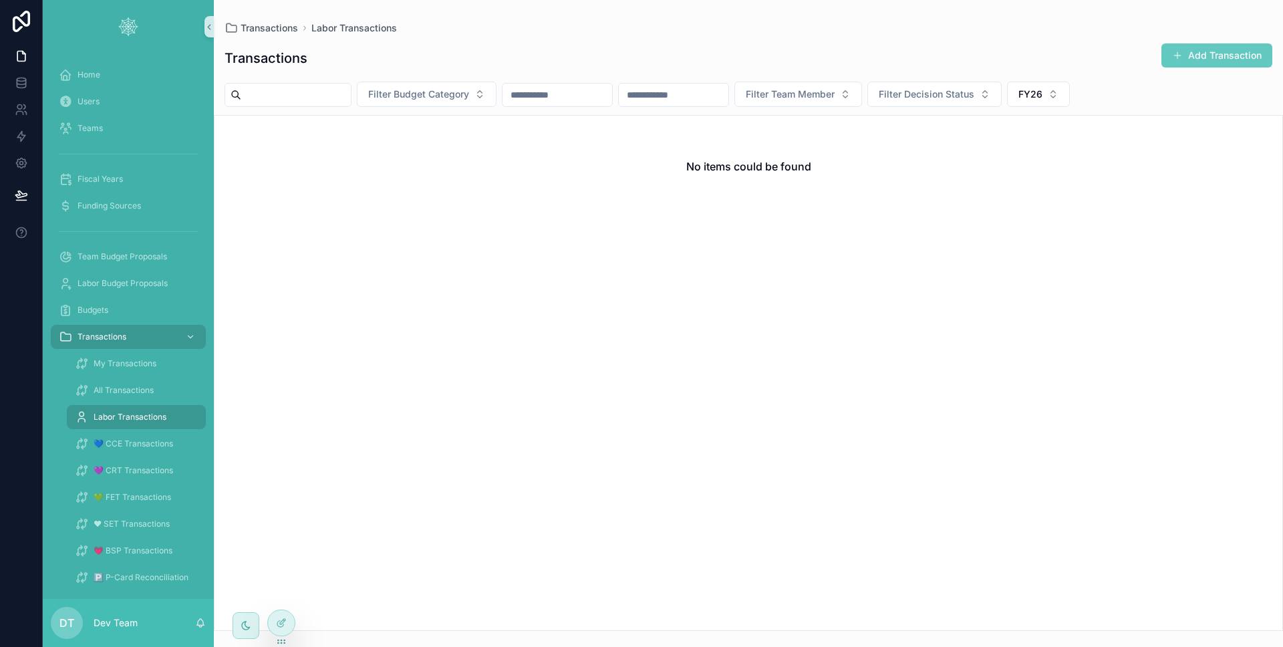
click at [1178, 61] on button "Add Transaction" at bounding box center [1216, 55] width 111 height 24
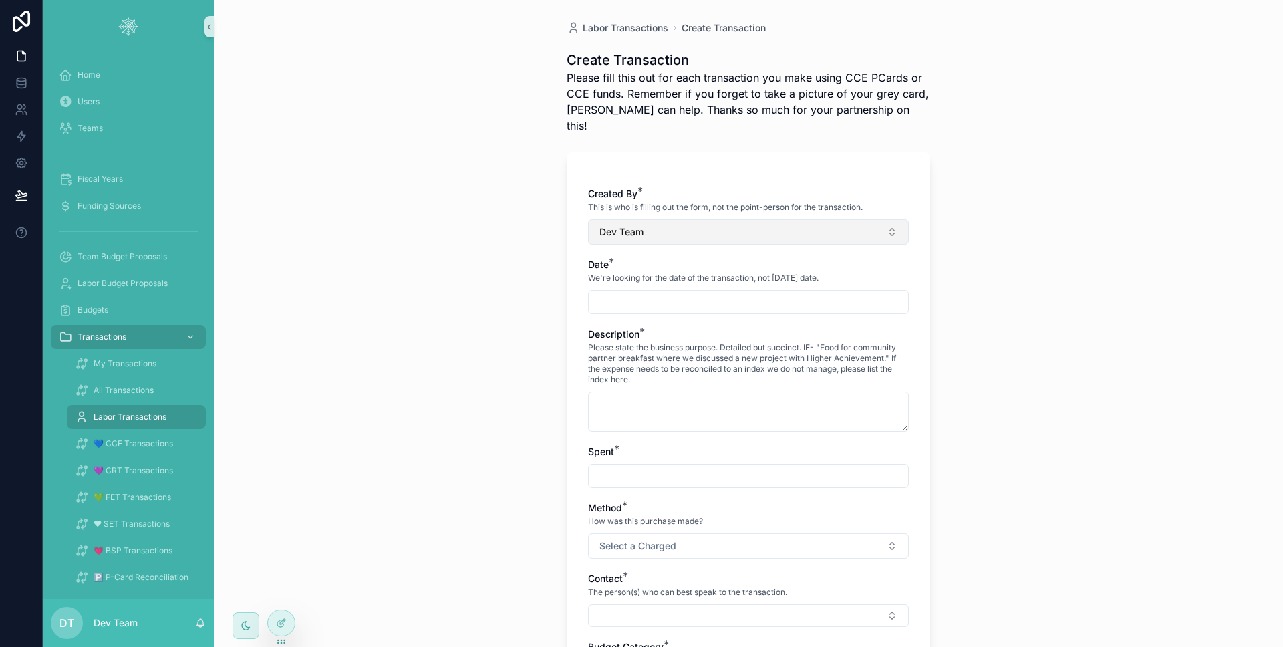
click at [728, 220] on button "Dev Team" at bounding box center [748, 231] width 321 height 25
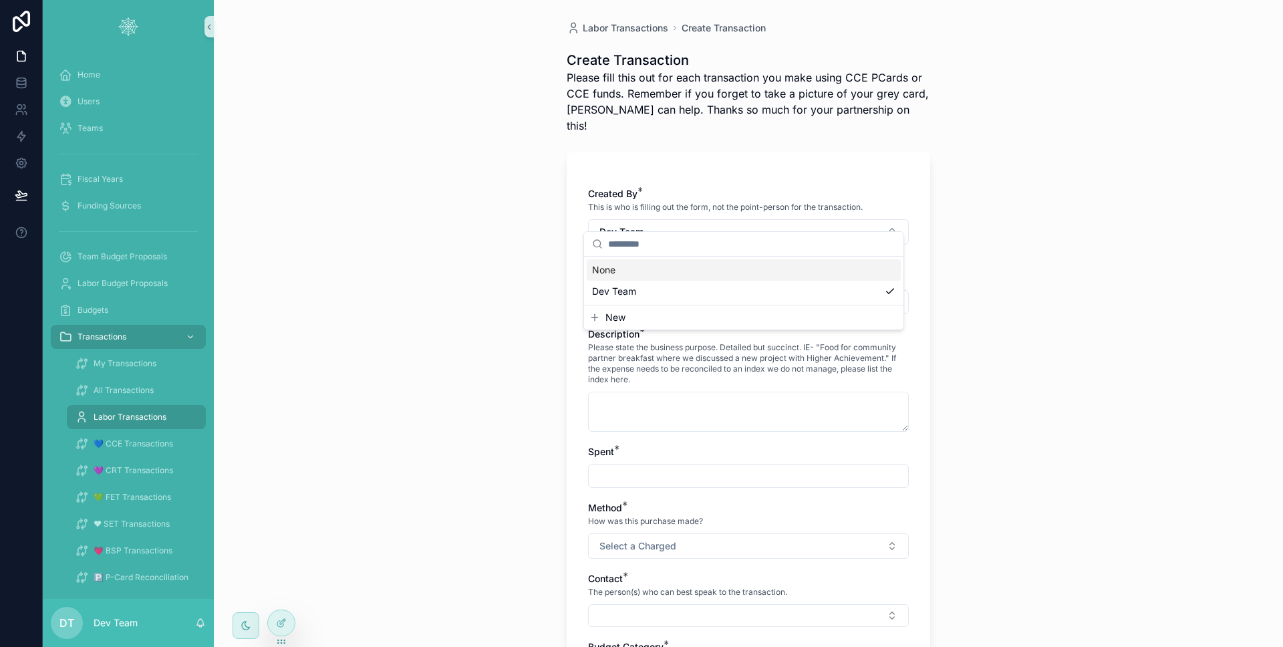
click at [547, 261] on div "Labor Transactions Create Transaction Create Transaction Please fill this out f…" at bounding box center [748, 323] width 1069 height 647
click at [279, 623] on icon at bounding box center [281, 622] width 11 height 11
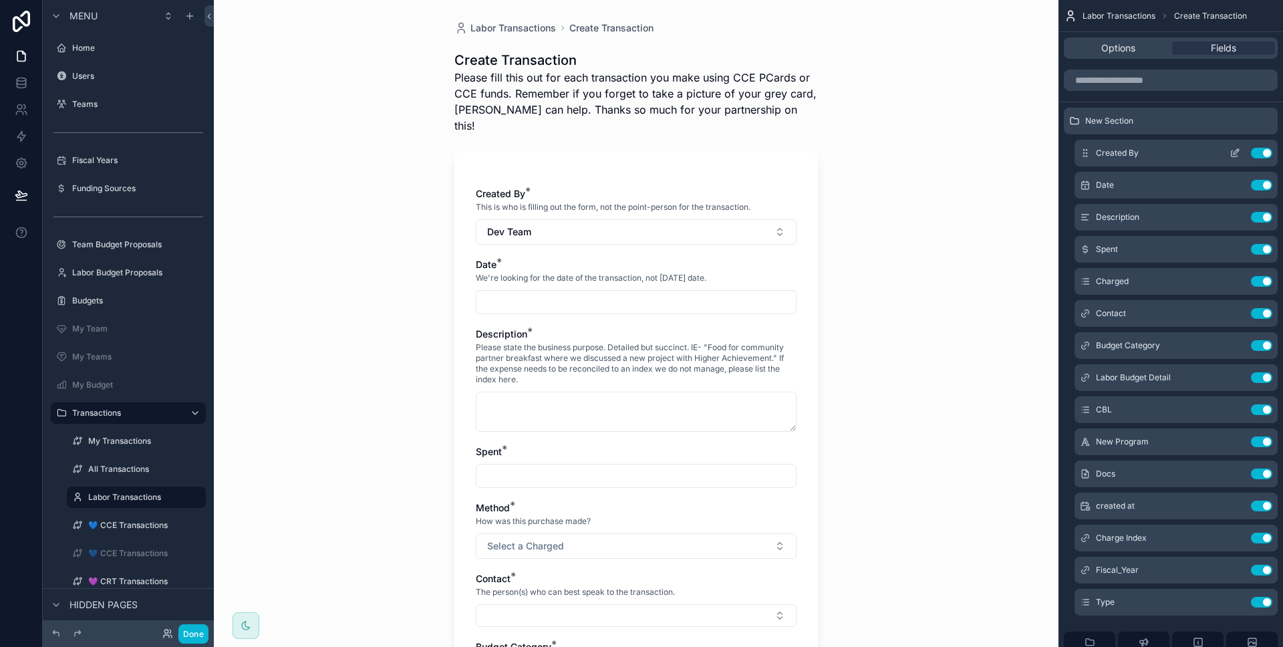
click at [1232, 152] on icon "scrollable content" at bounding box center [1235, 153] width 11 height 11
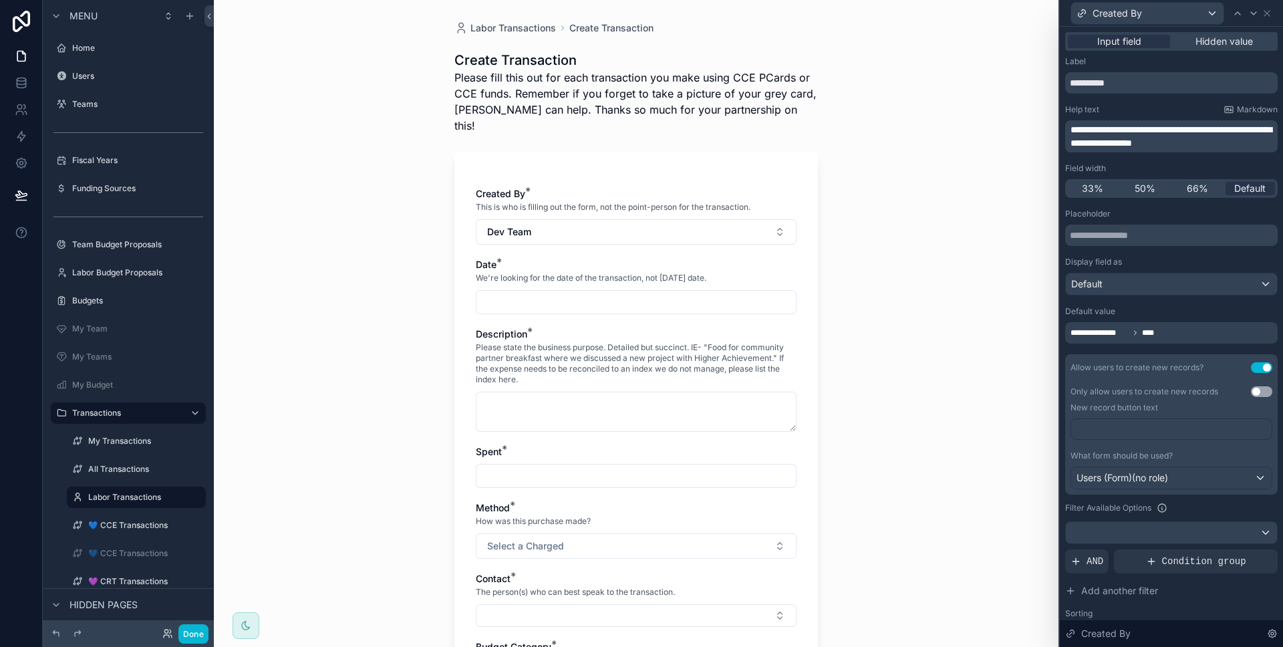
scroll to position [134, 0]
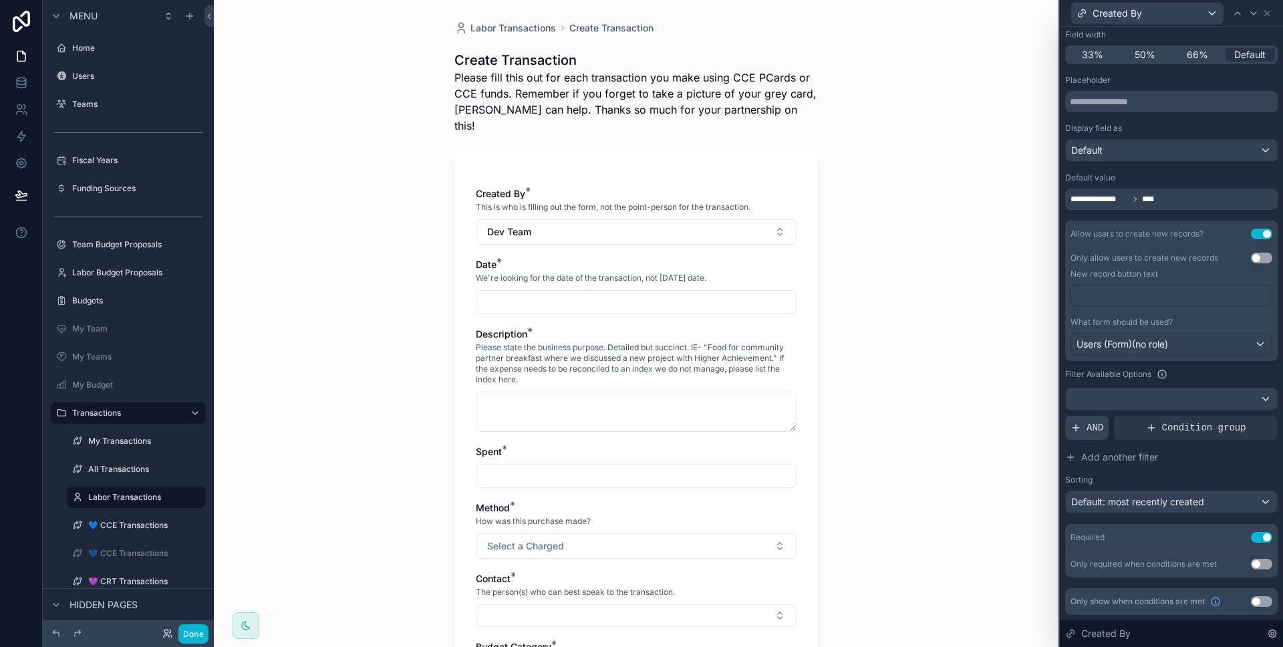
click at [1089, 428] on span "AND" at bounding box center [1095, 427] width 17 height 13
click at [1235, 420] on div at bounding box center [1244, 417] width 19 height 19
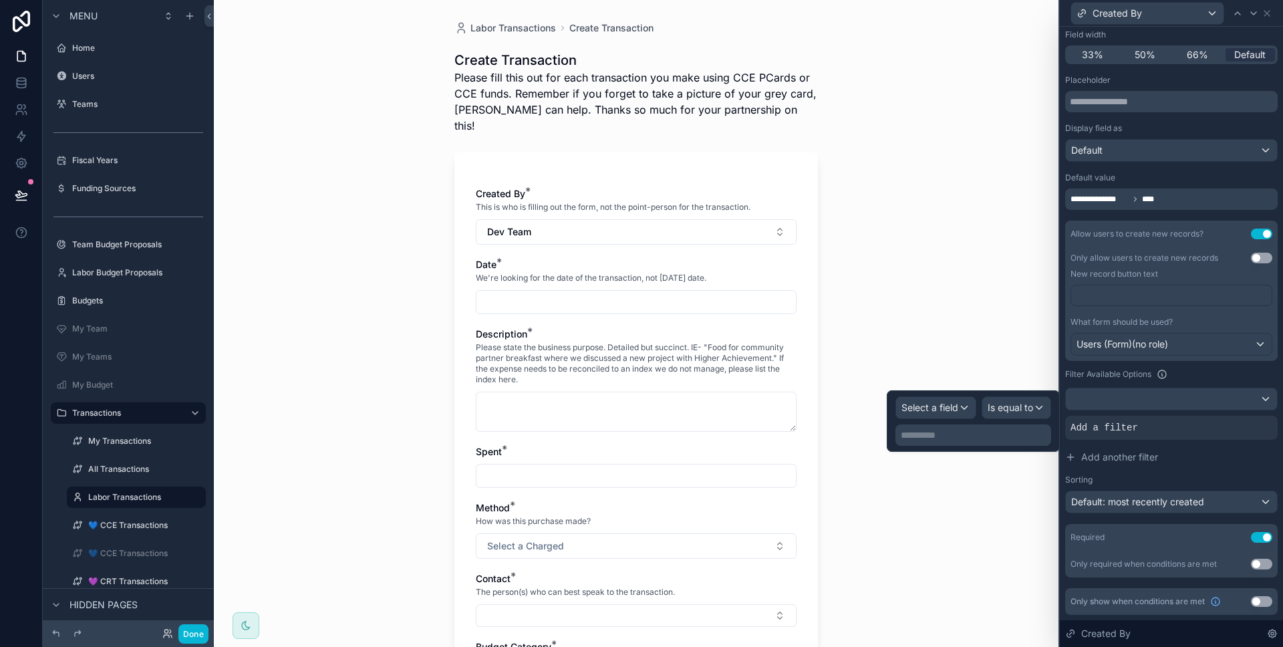
click at [963, 423] on div "**********" at bounding box center [973, 420] width 156 height 49
click at [960, 407] on div "Select a field" at bounding box center [936, 407] width 80 height 21
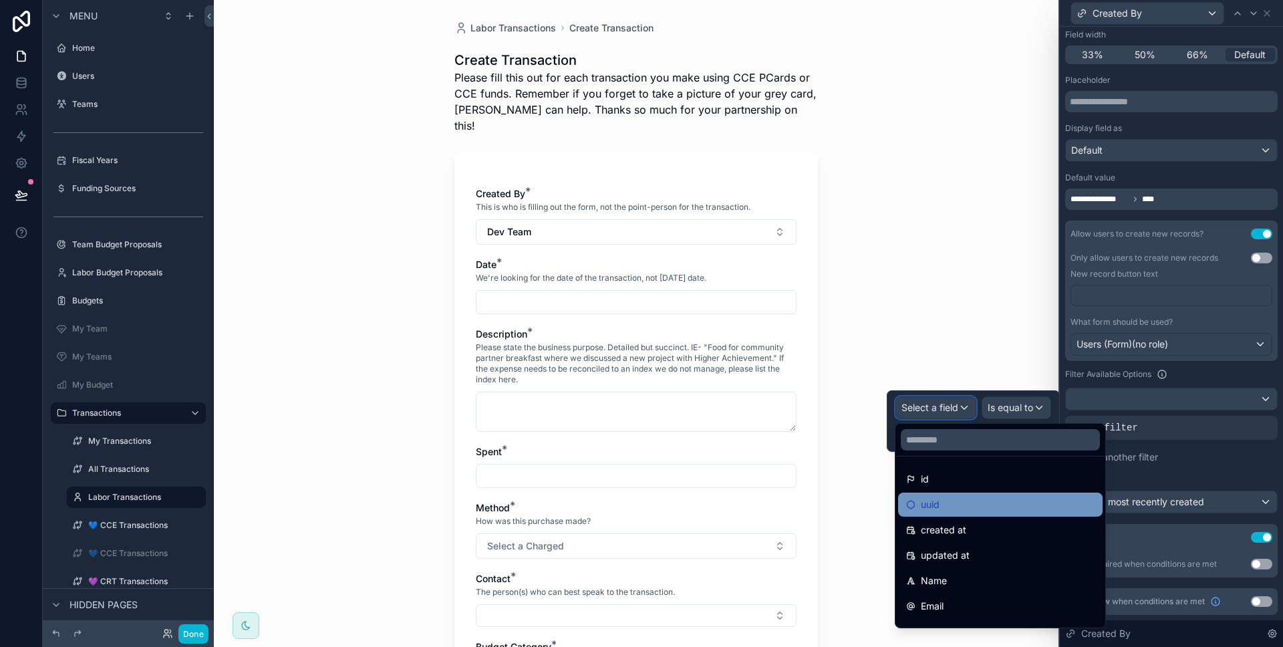
scroll to position [76, 0]
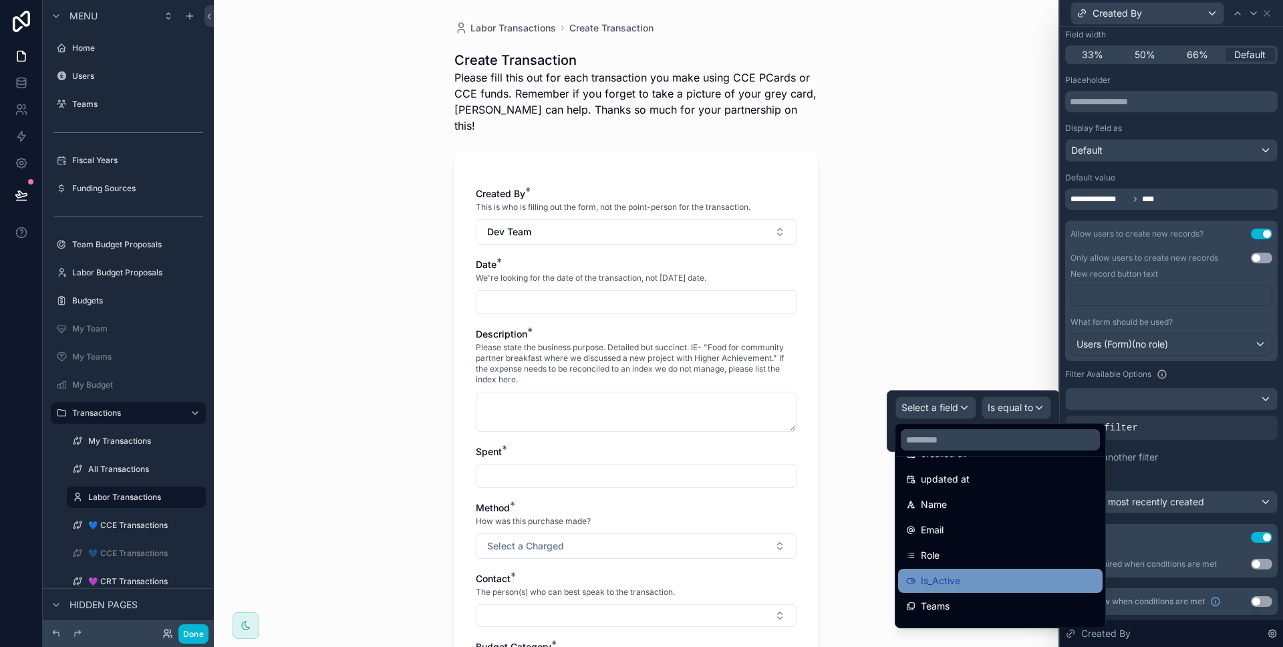
click at [982, 571] on div "Is_Active" at bounding box center [1000, 581] width 204 height 24
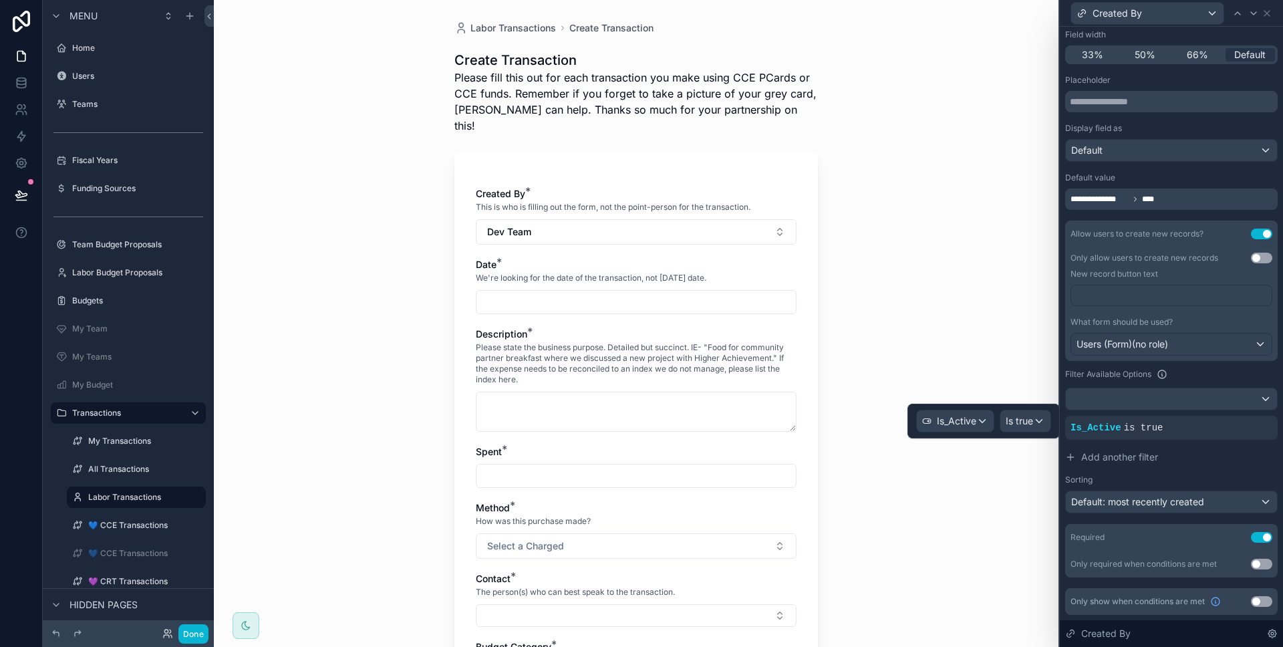
click at [997, 520] on div "Labor Transactions Create Transaction Create Transaction Please fill this out f…" at bounding box center [636, 323] width 845 height 647
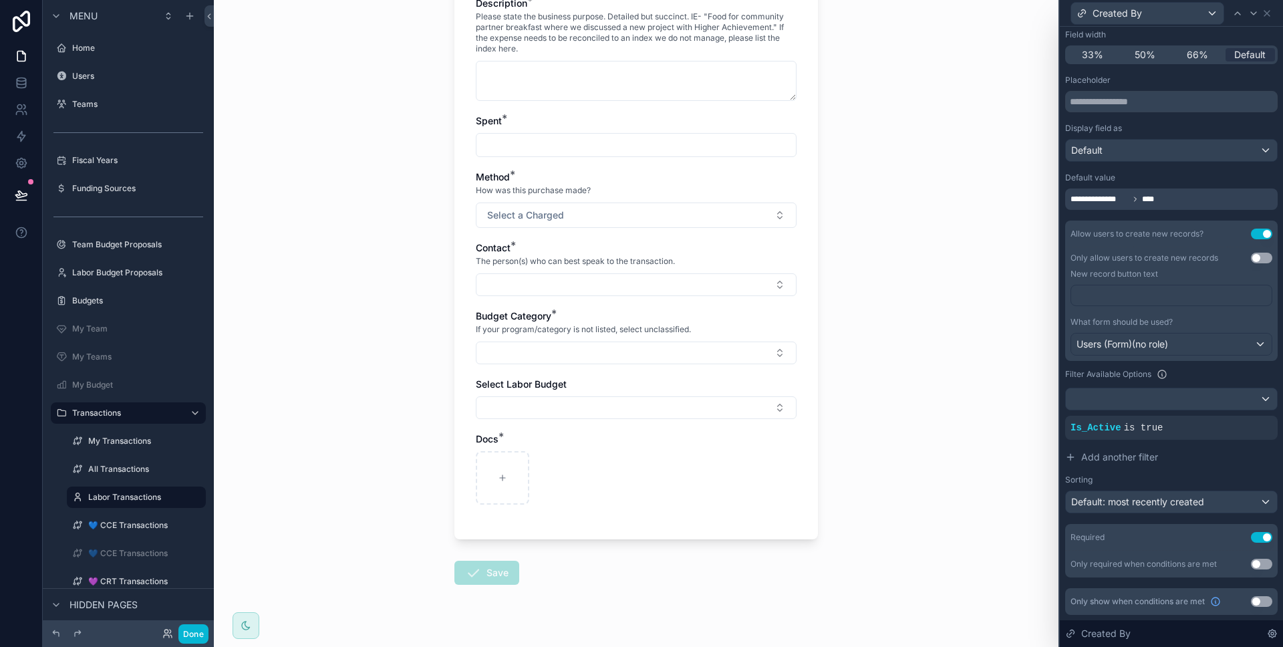
scroll to position [0, 0]
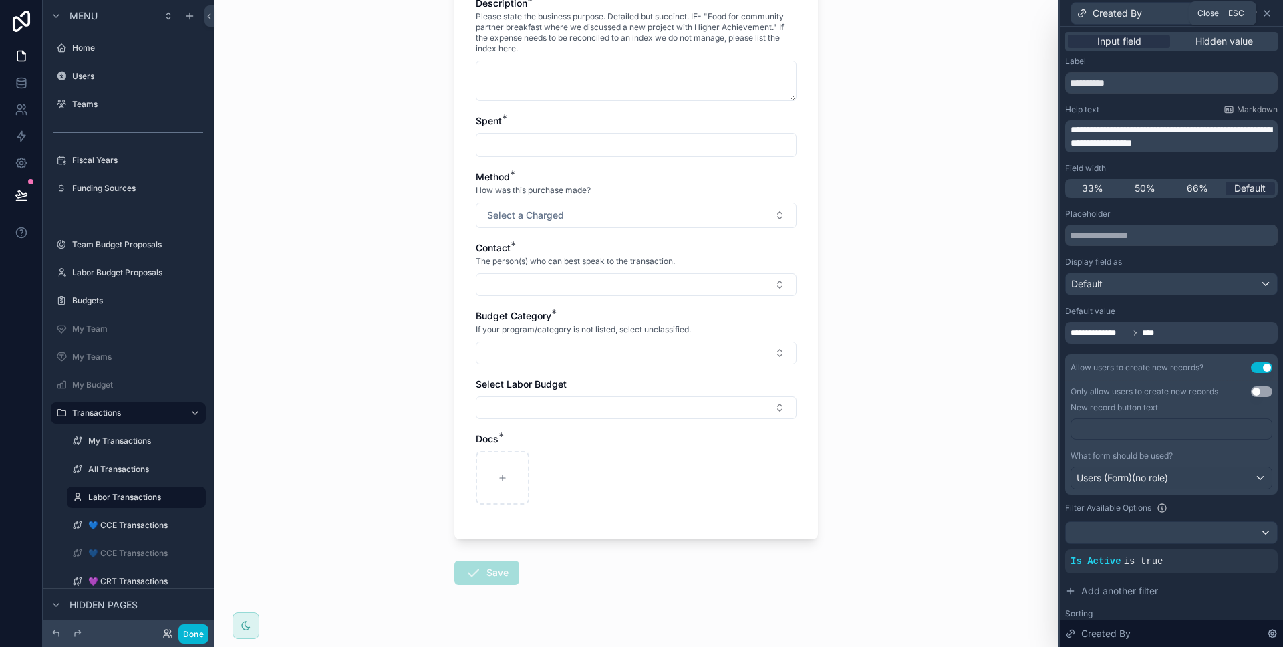
click at [1265, 13] on icon at bounding box center [1267, 13] width 11 height 11
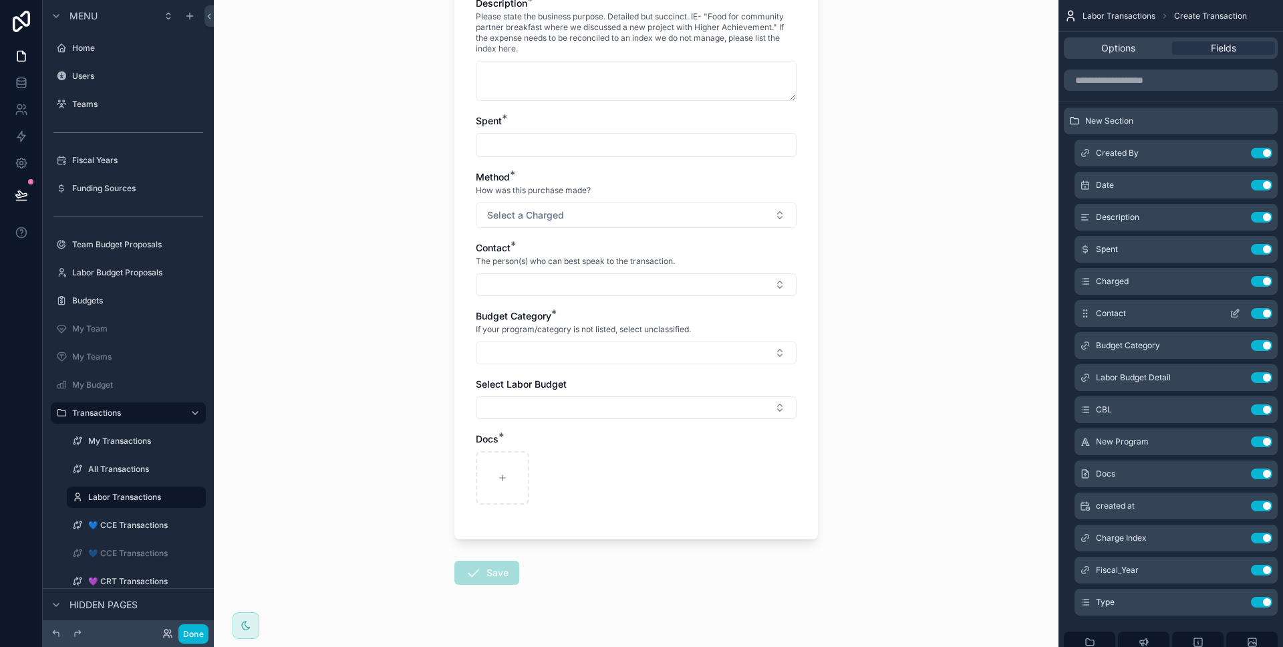
click at [1232, 313] on icon "scrollable content" at bounding box center [1235, 314] width 6 height 6
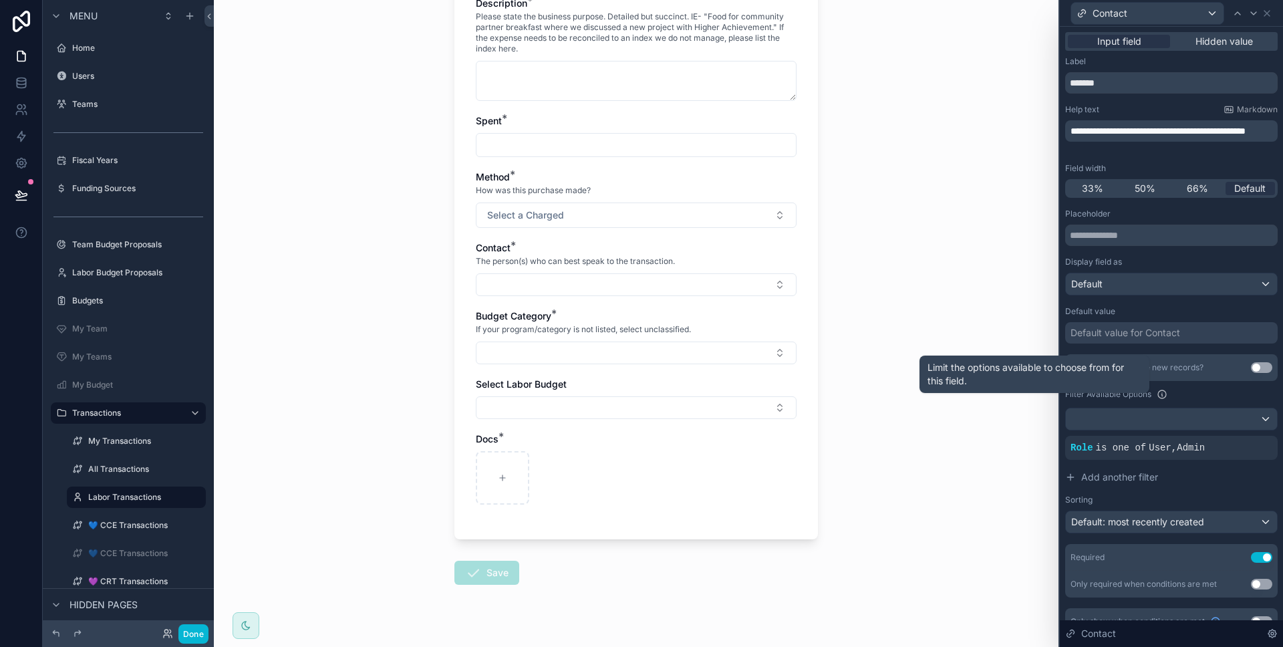
scroll to position [20, 0]
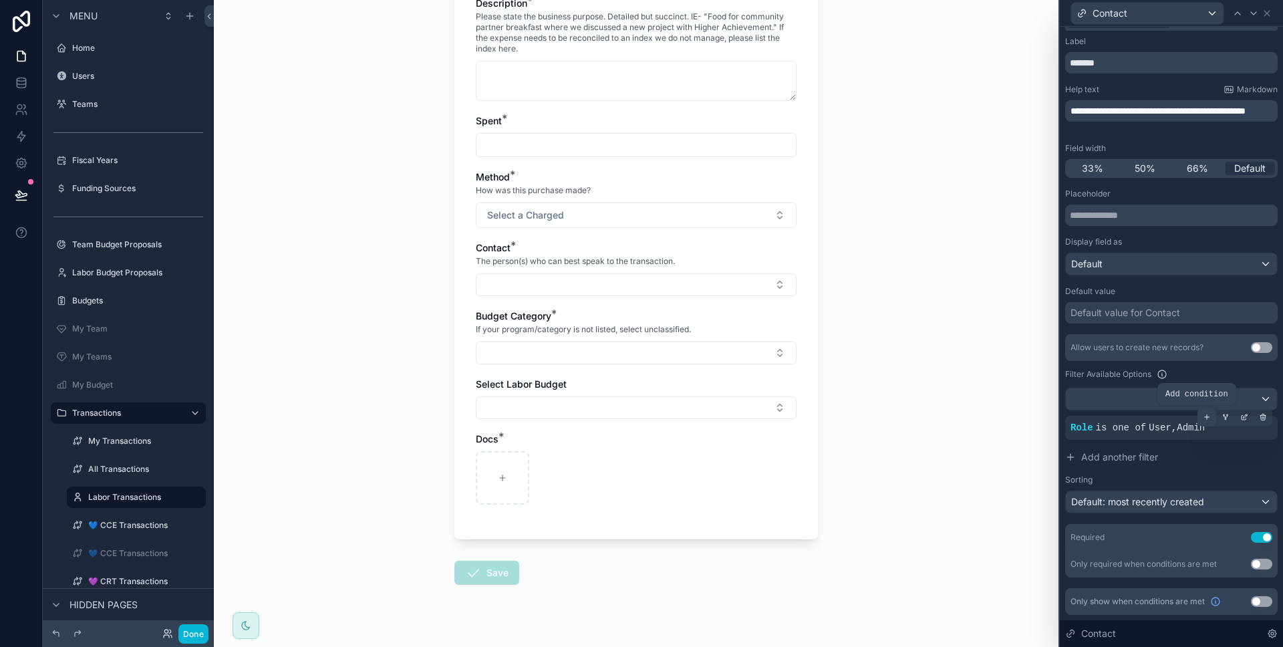
click at [1203, 420] on icon at bounding box center [1207, 417] width 8 height 8
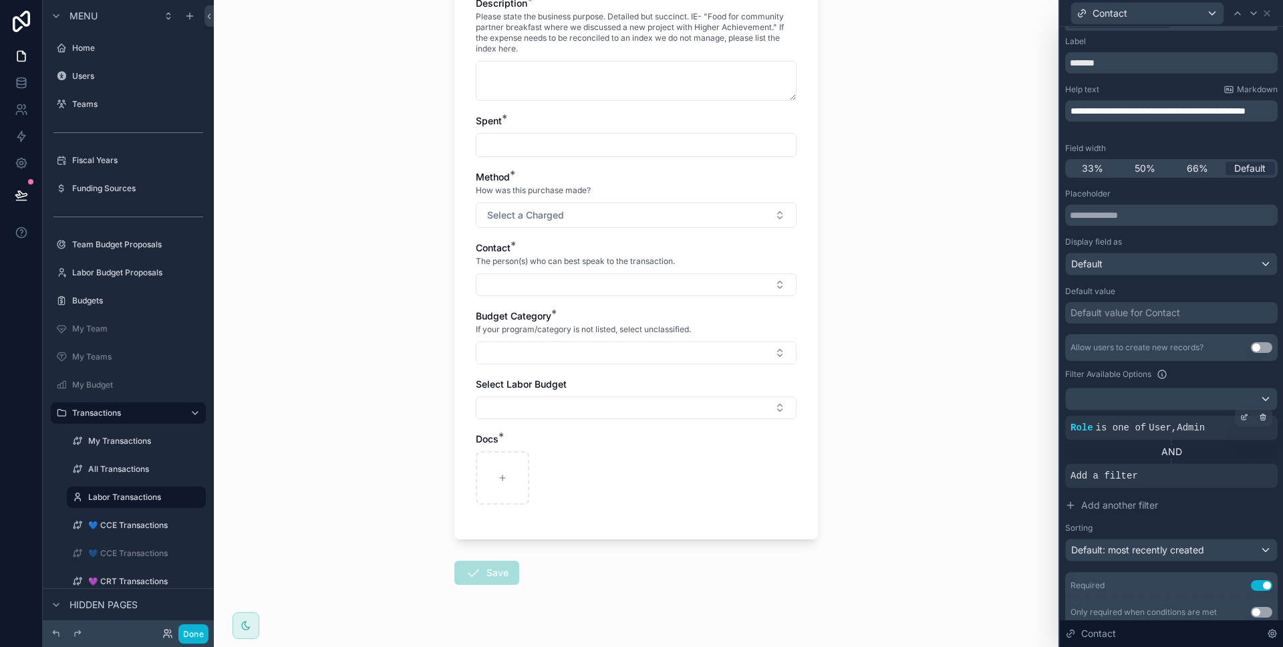
scroll to position [0, 0]
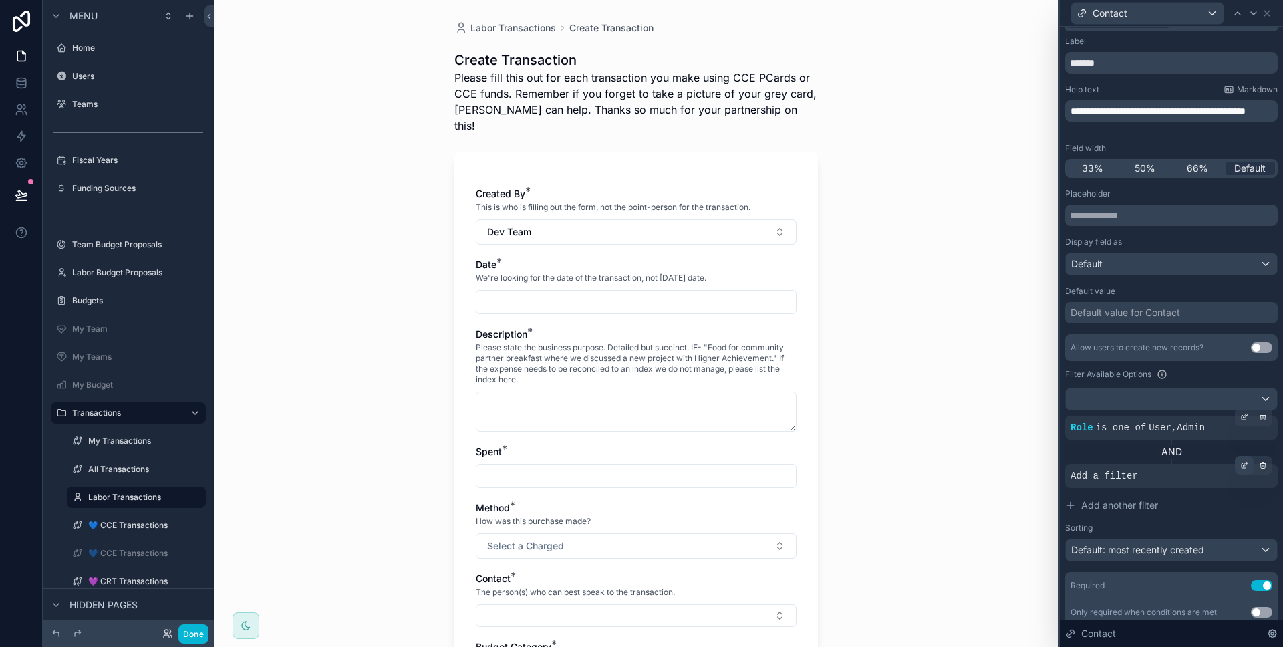
click at [1235, 464] on div at bounding box center [1244, 465] width 19 height 19
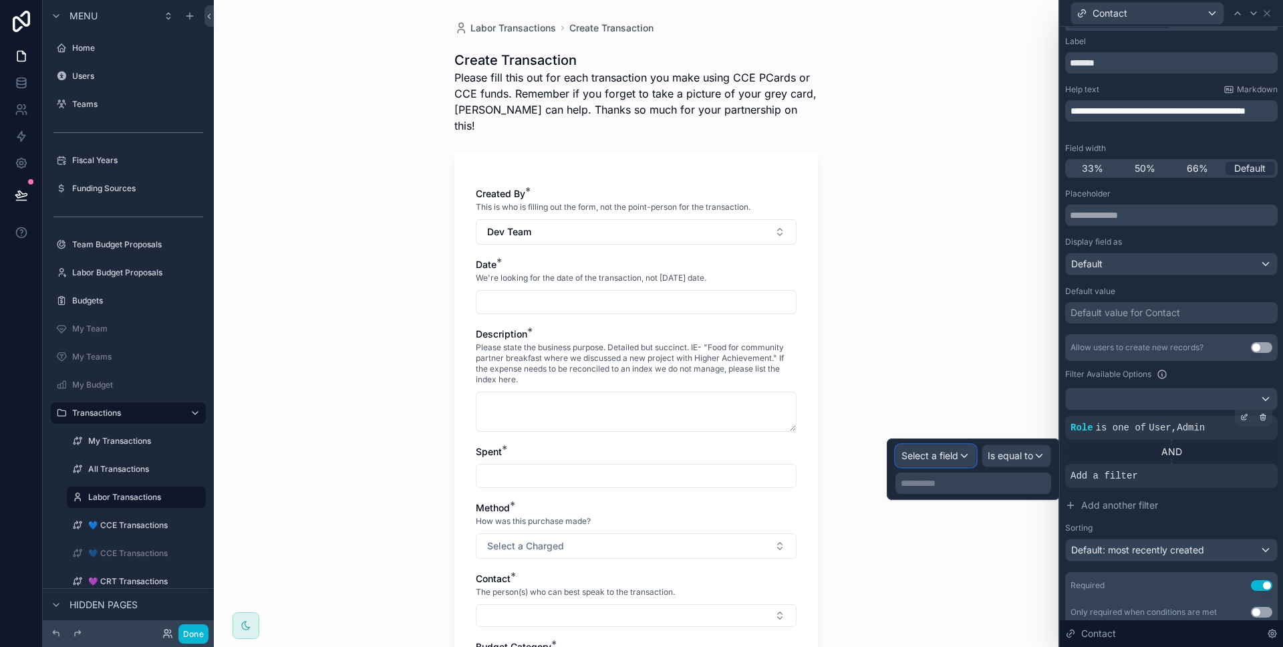
click at [950, 451] on span "Select a field" at bounding box center [929, 455] width 57 height 11
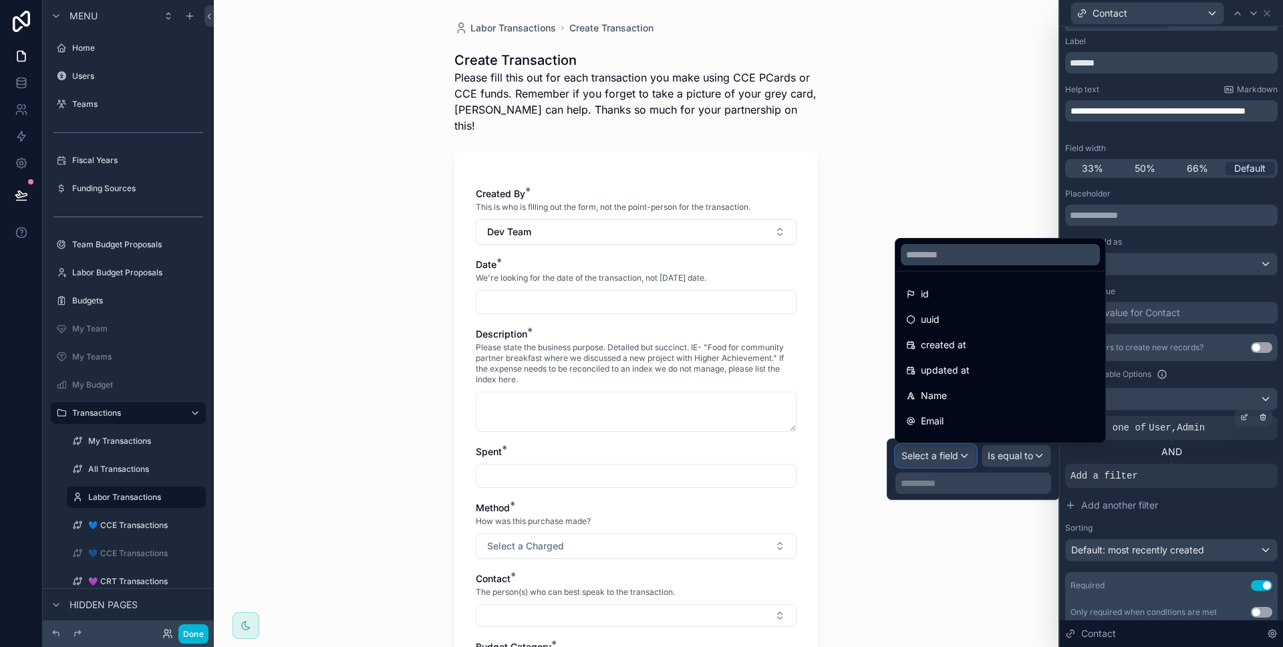
scroll to position [62, 0]
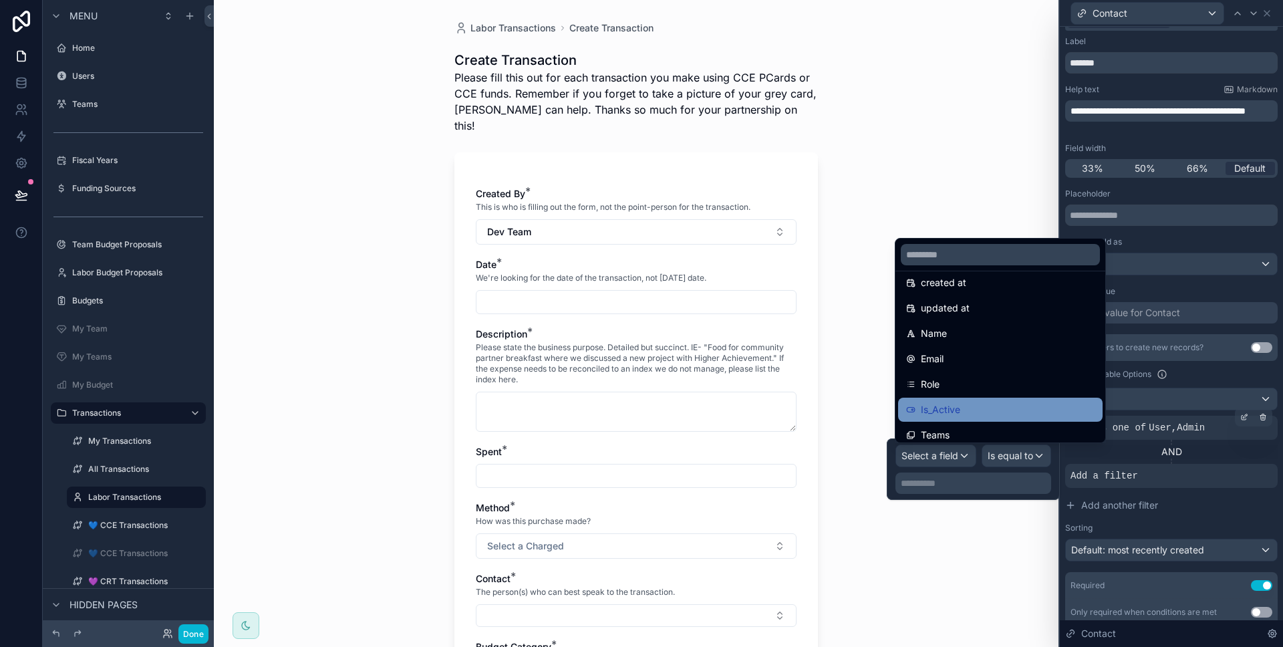
click at [983, 406] on div "Is_Active" at bounding box center [1000, 410] width 188 height 16
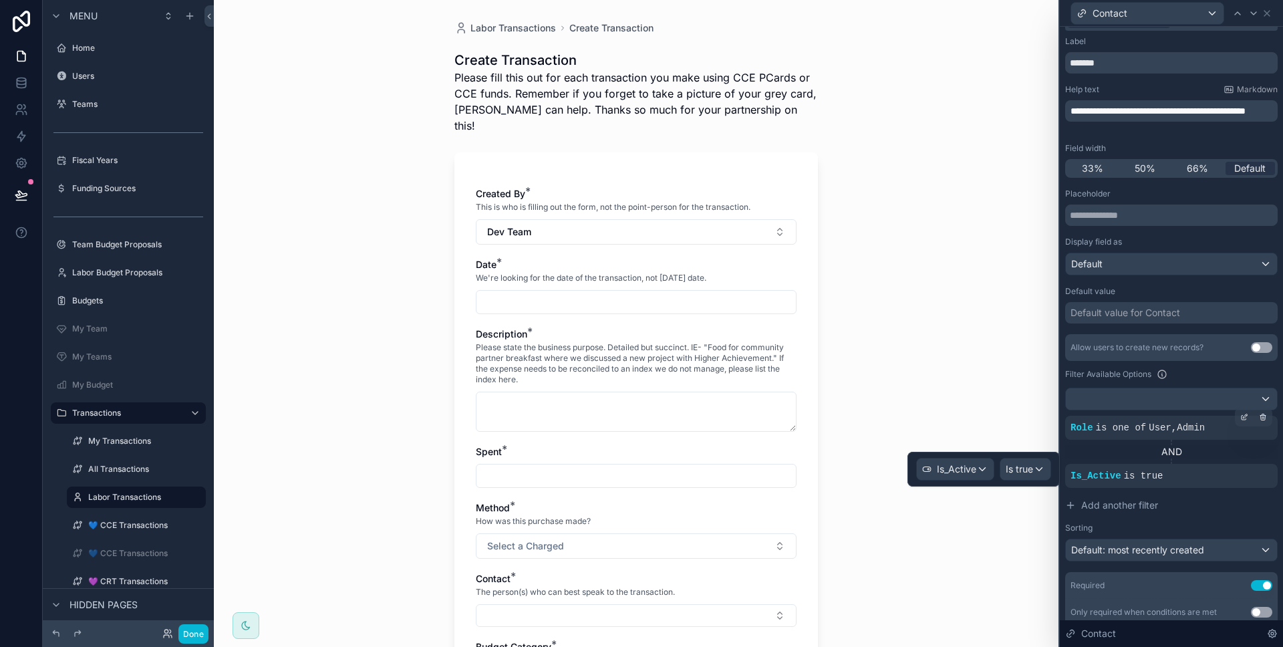
click at [988, 520] on div "Labor Transactions Create Transaction Create Transaction Please fill this out f…" at bounding box center [636, 323] width 845 height 647
click at [197, 627] on button "Done" at bounding box center [193, 633] width 30 height 19
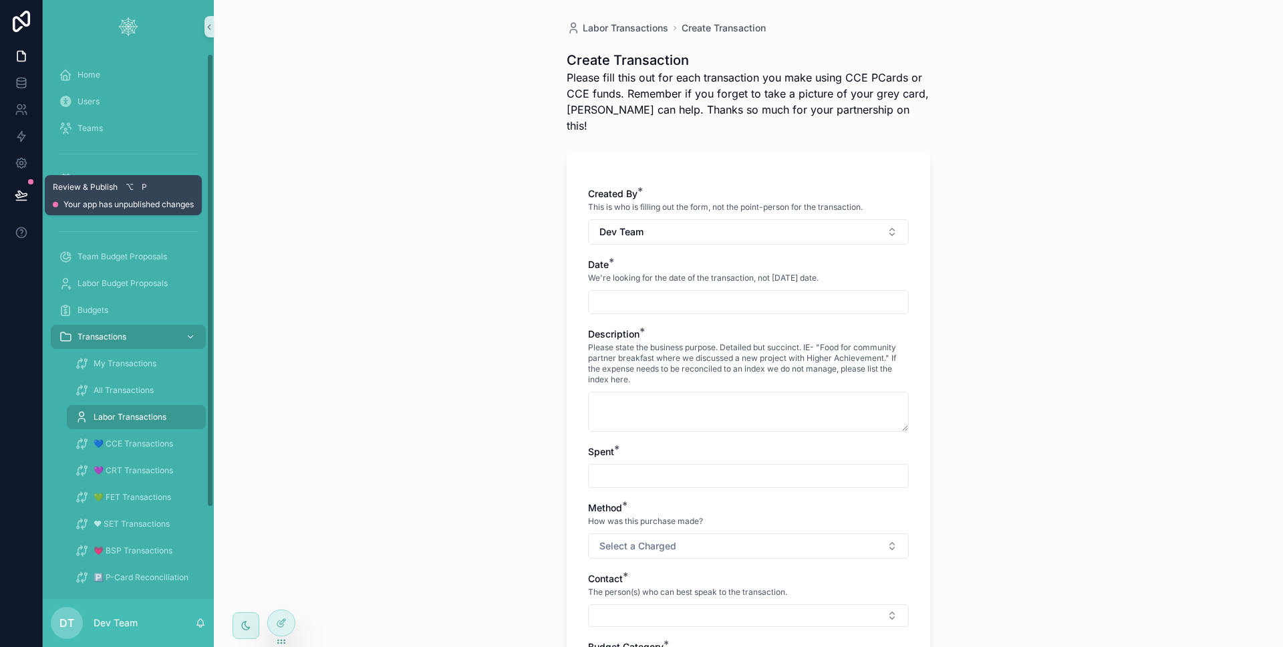
click at [16, 198] on icon at bounding box center [21, 194] width 13 height 13
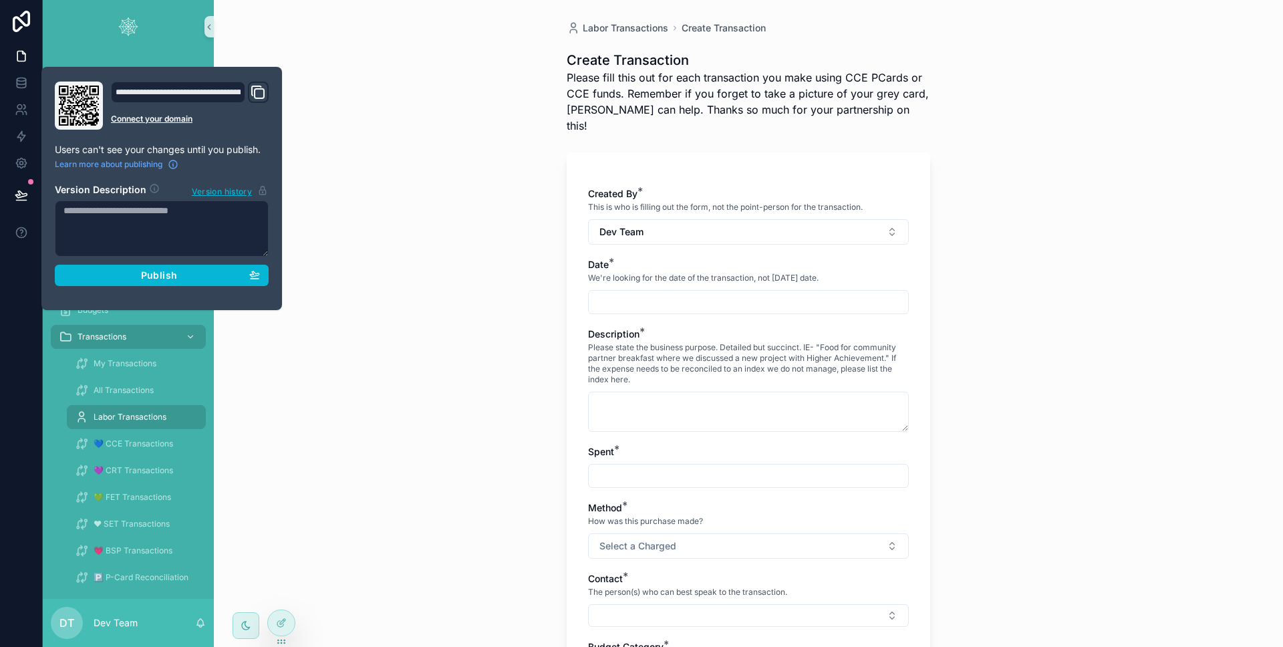
click at [80, 263] on section "Version Description Version history Publish" at bounding box center [162, 230] width 214 height 111
click at [80, 269] on div "Publish" at bounding box center [161, 275] width 196 height 12
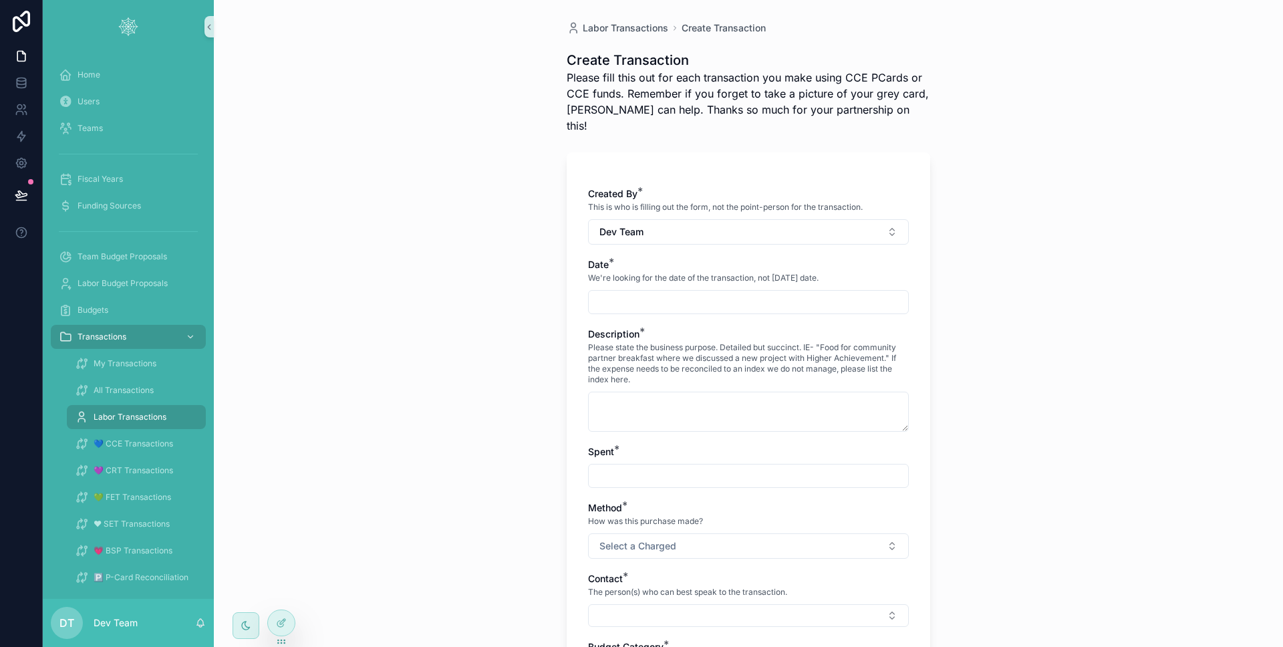
click at [6, 331] on div at bounding box center [21, 323] width 43 height 647
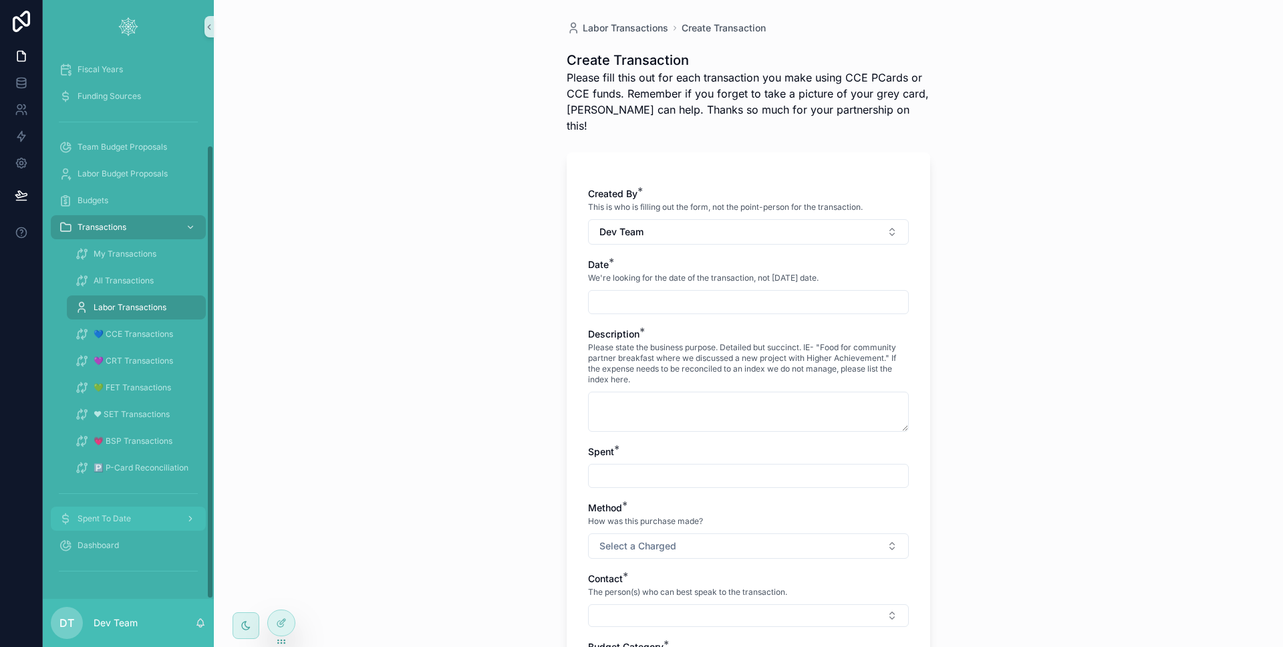
click at [120, 520] on span "Spent To Date" at bounding box center [104, 518] width 53 height 11
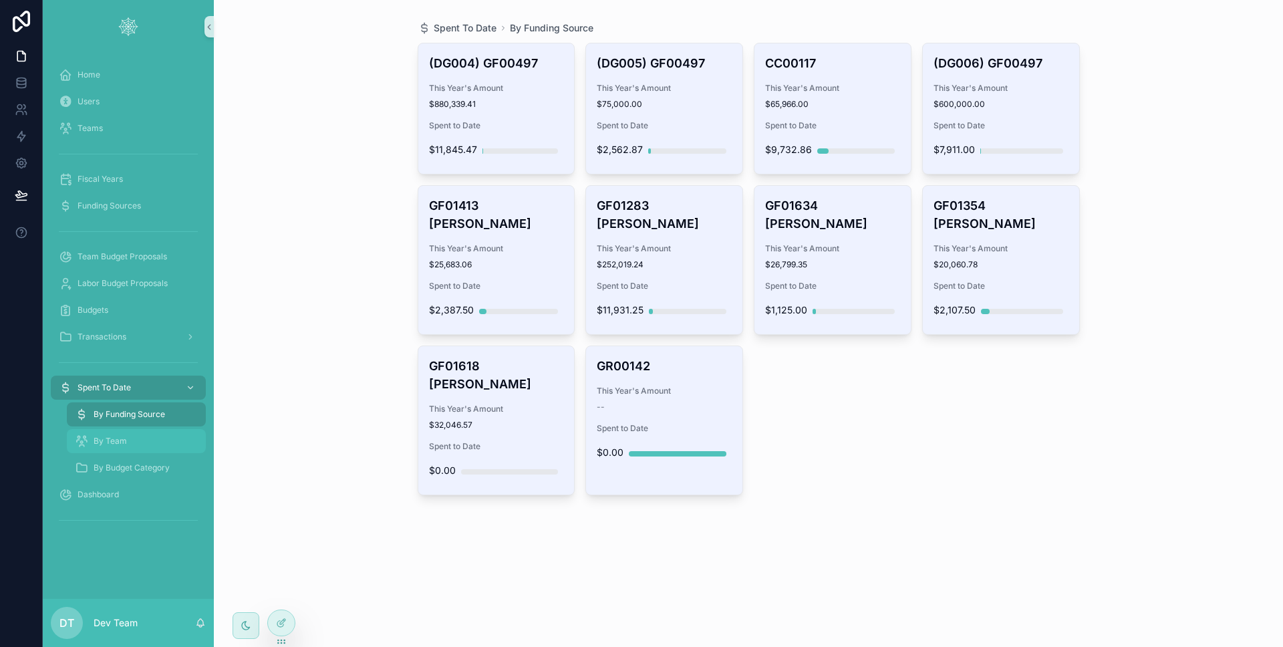
click at [139, 441] on div "By Team" at bounding box center [136, 440] width 123 height 21
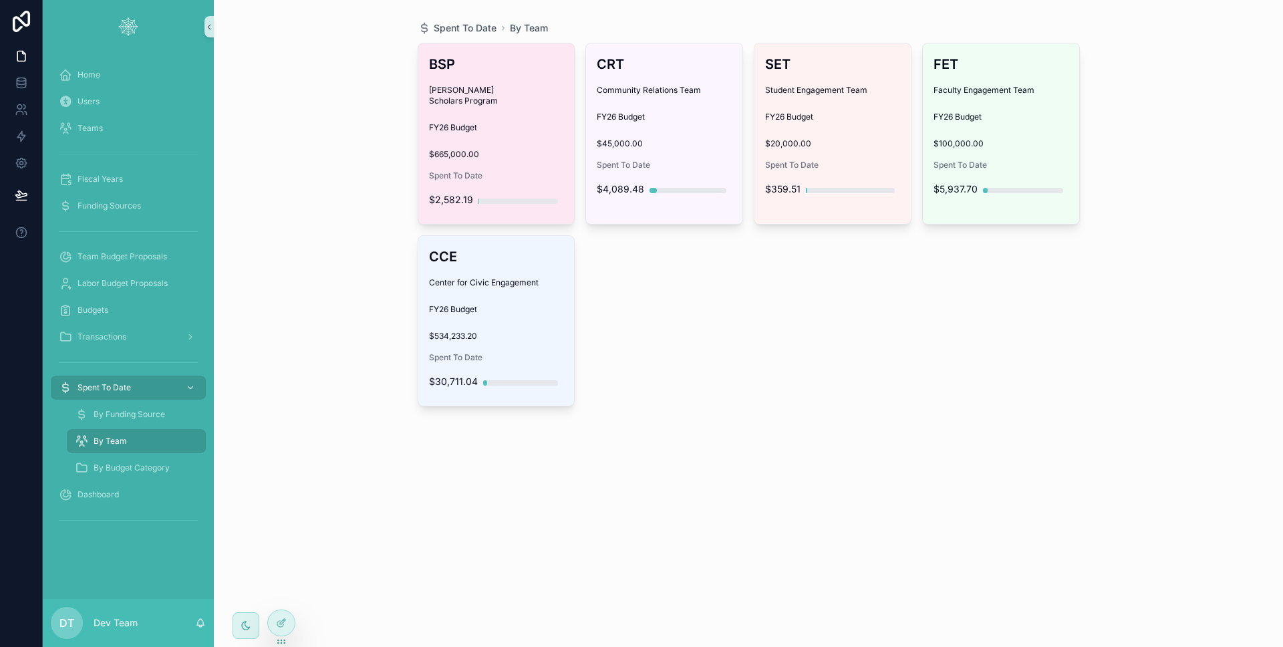
click at [482, 170] on span "Spent To Date" at bounding box center [496, 175] width 135 height 11
click at [472, 152] on div "BSP Bonner Scholars Program FY26 Budget $665,000.00 Spent To Date $2,582.19" at bounding box center [496, 133] width 156 height 180
click at [473, 144] on div "$665,000.00" at bounding box center [496, 152] width 135 height 16
click at [515, 126] on div "BSP Bonner Scholars Program FY26 Budget $665,000.00 Spent To Date $2,582.19" at bounding box center [496, 133] width 156 height 180
click at [515, 133] on div "BSP Bonner Scholars Program FY26 Budget $665,000.00 Spent To Date $2,582.19" at bounding box center [496, 133] width 156 height 180
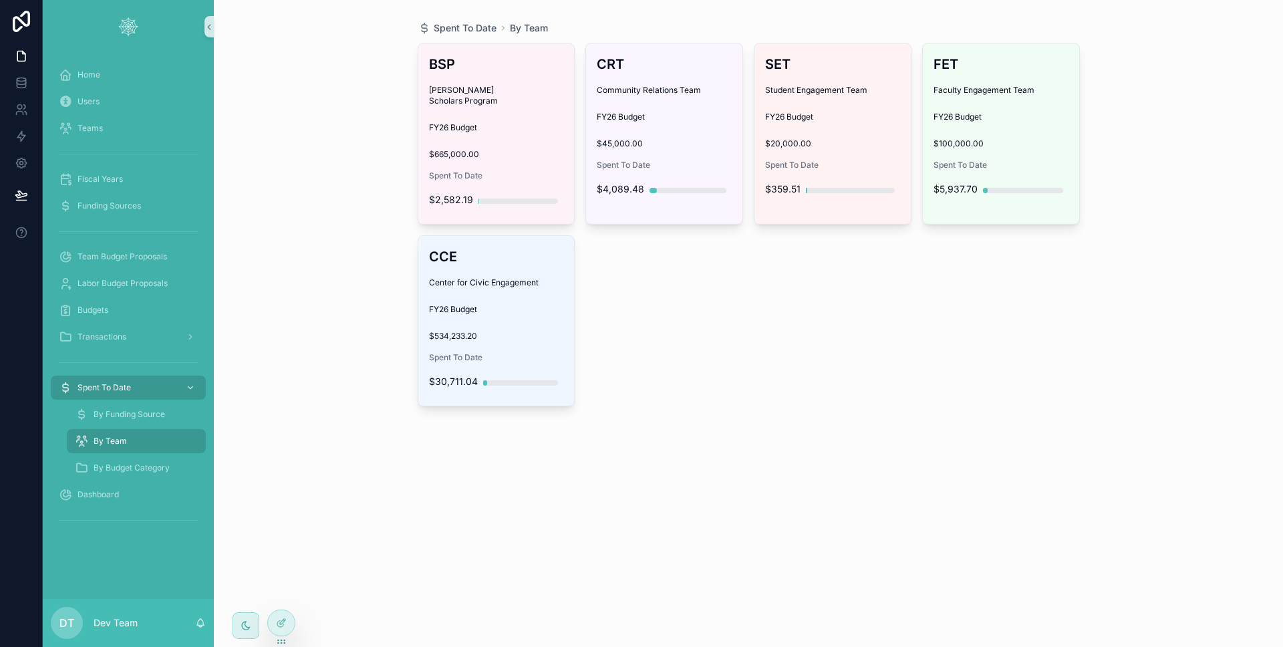
drag, startPoint x: 515, startPoint y: 133, endPoint x: 360, endPoint y: 262, distance: 201.2
click at [515, 144] on div "$665,000.00" at bounding box center [496, 152] width 135 height 16
click at [148, 460] on div "By Budget Category" at bounding box center [136, 467] width 123 height 21
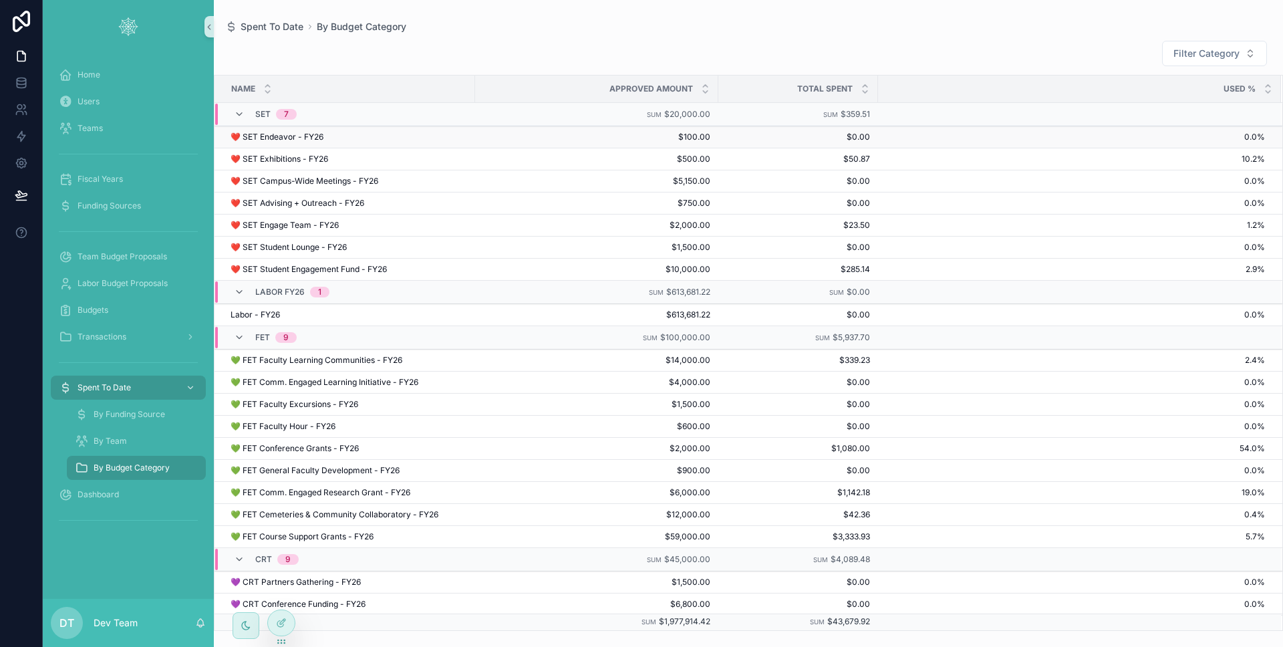
click at [505, 137] on span "$100.00" at bounding box center [596, 137] width 227 height 11
click at [491, 146] on td "$100.00 $100.00" at bounding box center [596, 137] width 243 height 22
click at [103, 506] on link "Dashboard" at bounding box center [128, 494] width 155 height 24
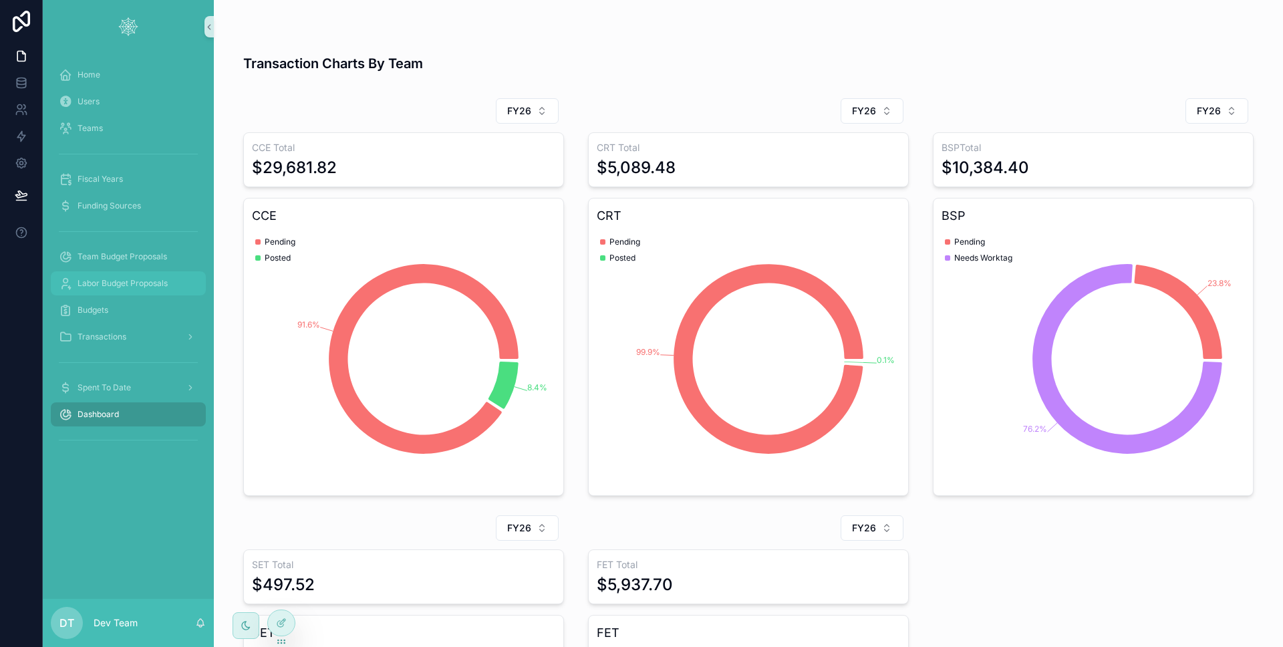
click at [142, 293] on div "Labor Budget Proposals" at bounding box center [128, 283] width 139 height 21
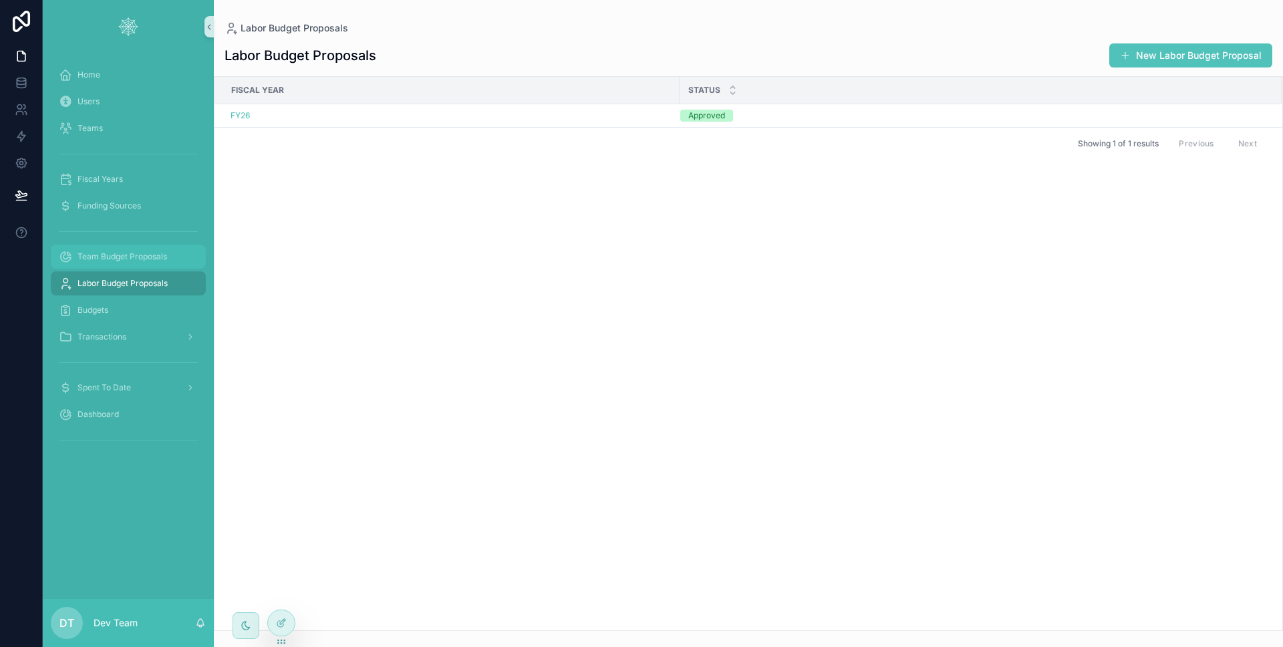
click at [145, 267] on div "Team Budget Proposals" at bounding box center [128, 256] width 139 height 21
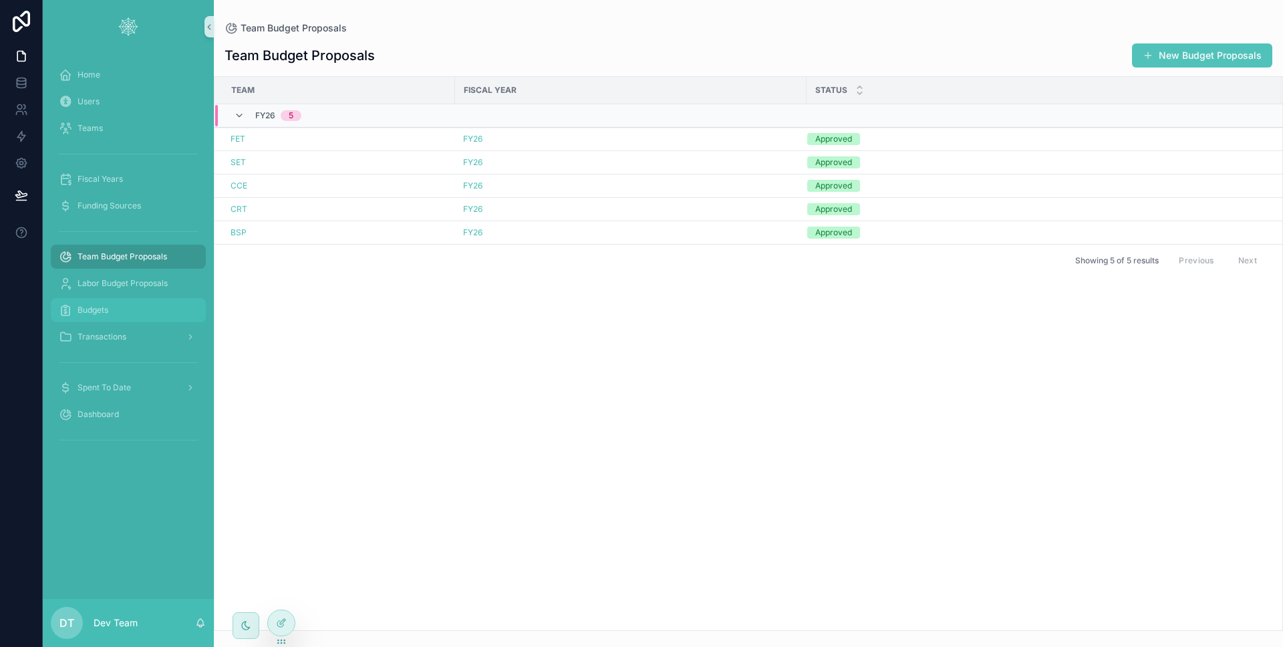
click at [113, 321] on link "Budgets" at bounding box center [128, 310] width 155 height 24
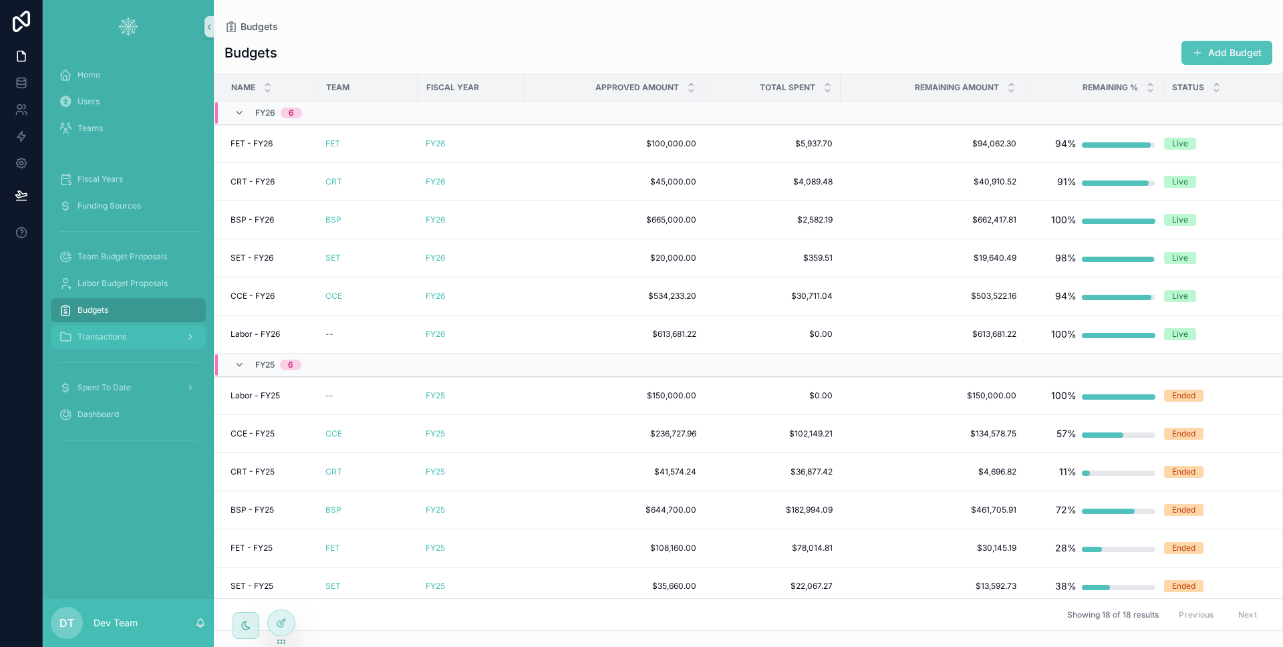
click at [113, 334] on span "Transactions" at bounding box center [102, 336] width 49 height 11
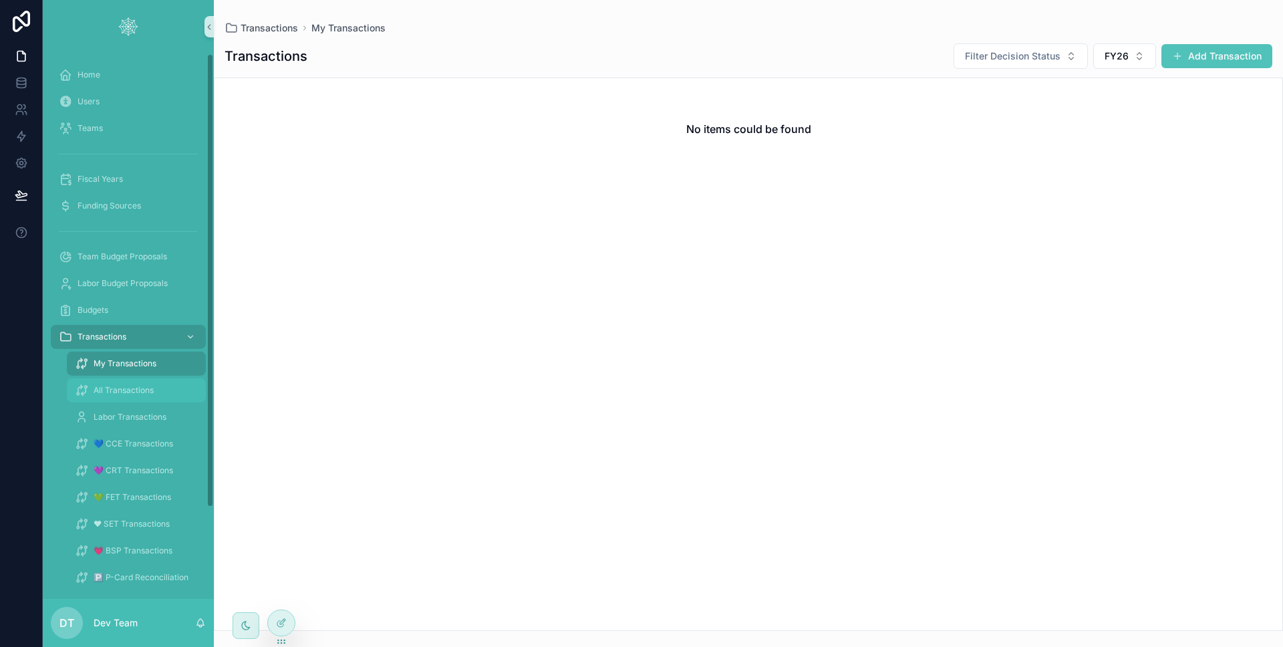
click at [147, 390] on span "All Transactions" at bounding box center [124, 390] width 60 height 11
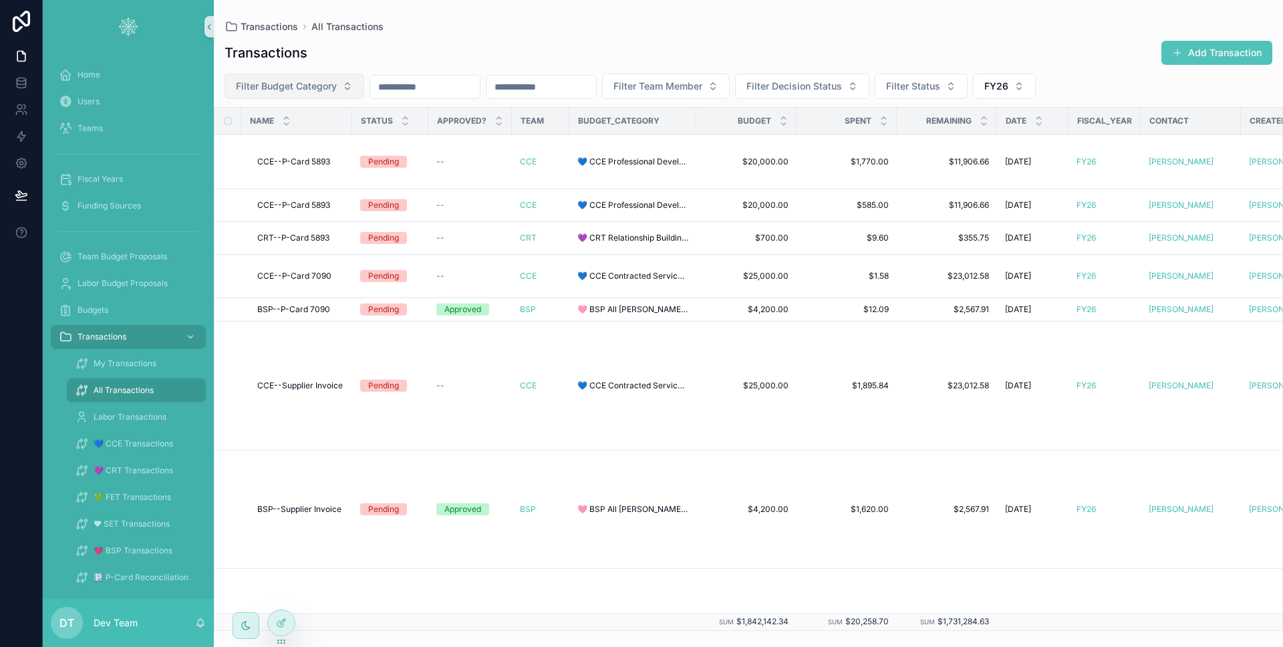
click at [350, 91] on button "Filter Budget Category" at bounding box center [295, 86] width 140 height 25
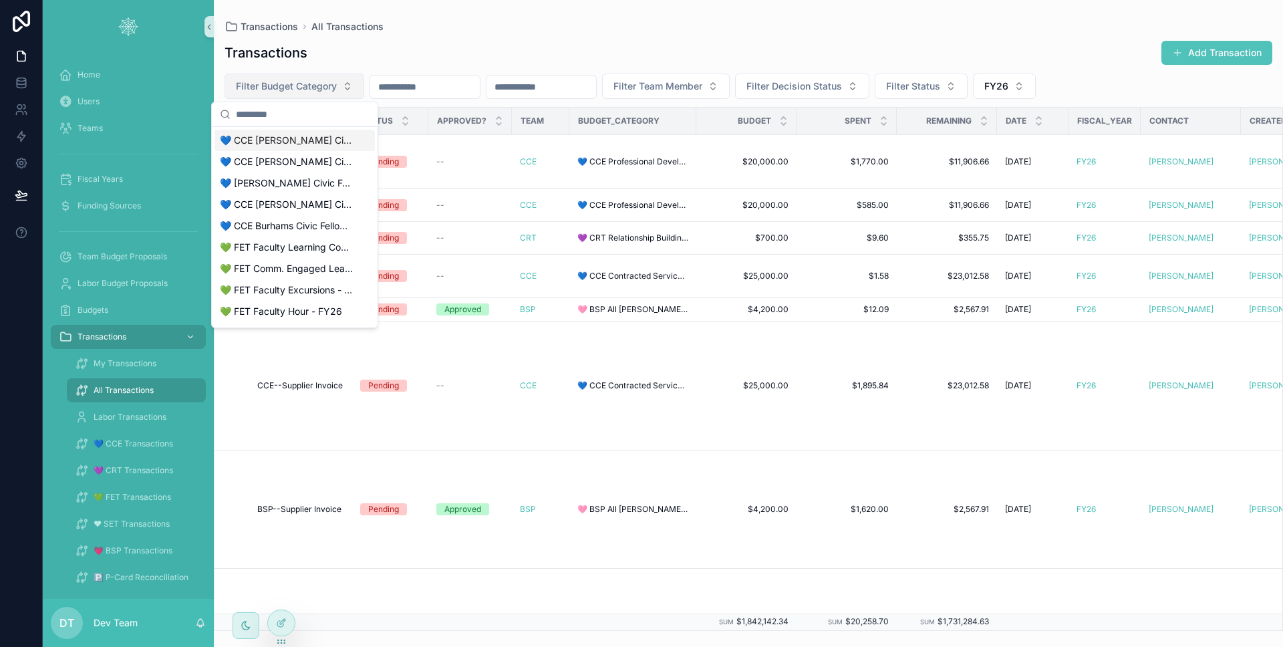
click at [350, 91] on button "Filter Budget Category" at bounding box center [295, 86] width 140 height 25
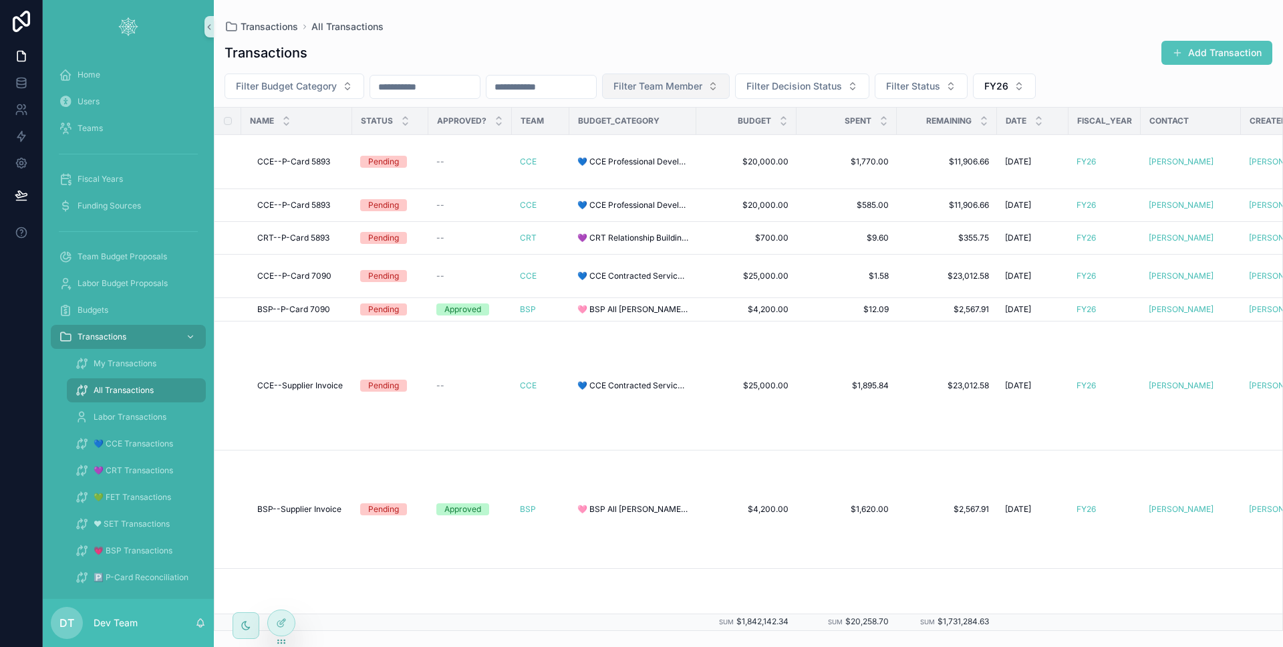
click at [701, 92] on span "Filter Team Member" at bounding box center [657, 86] width 89 height 13
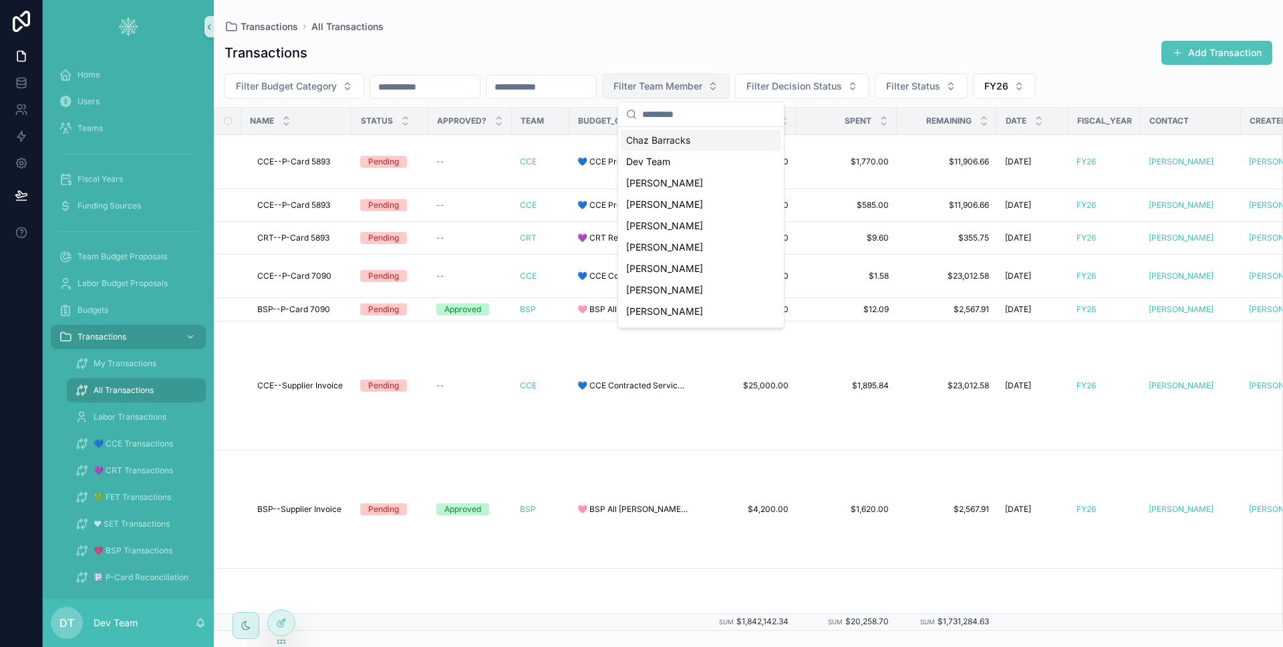
click at [701, 92] on span "Filter Team Member" at bounding box center [657, 86] width 89 height 13
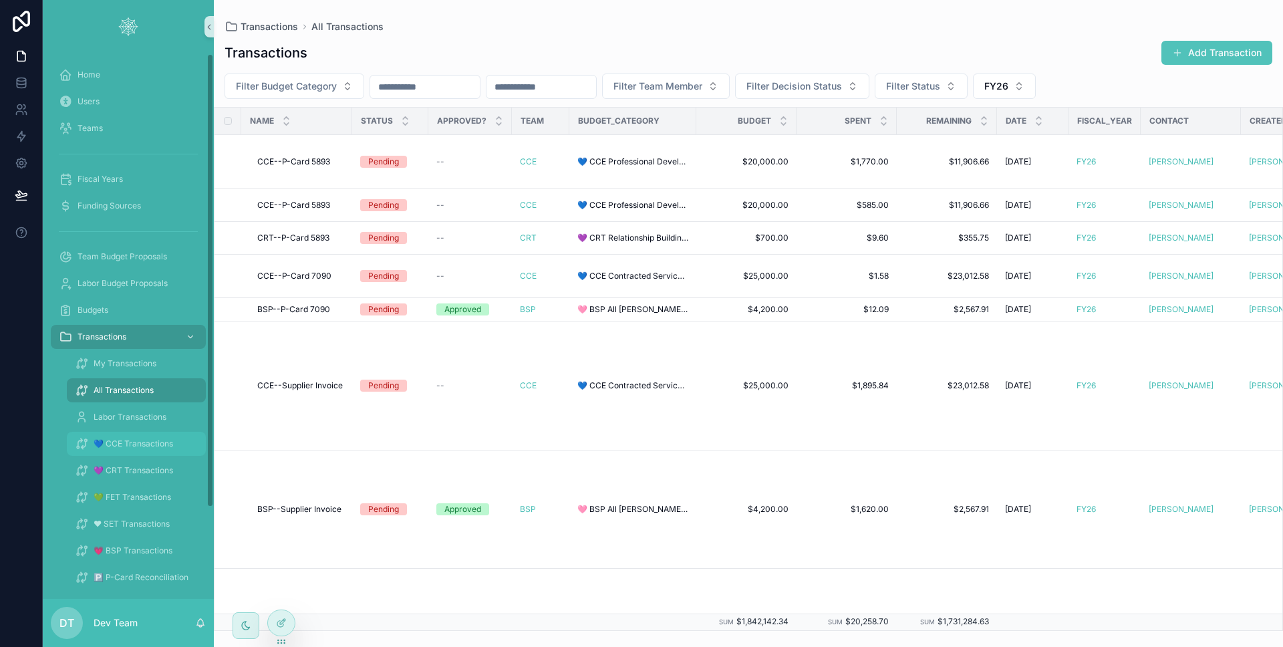
click at [144, 439] on span "💙 CCE Transactions" at bounding box center [134, 443] width 80 height 11
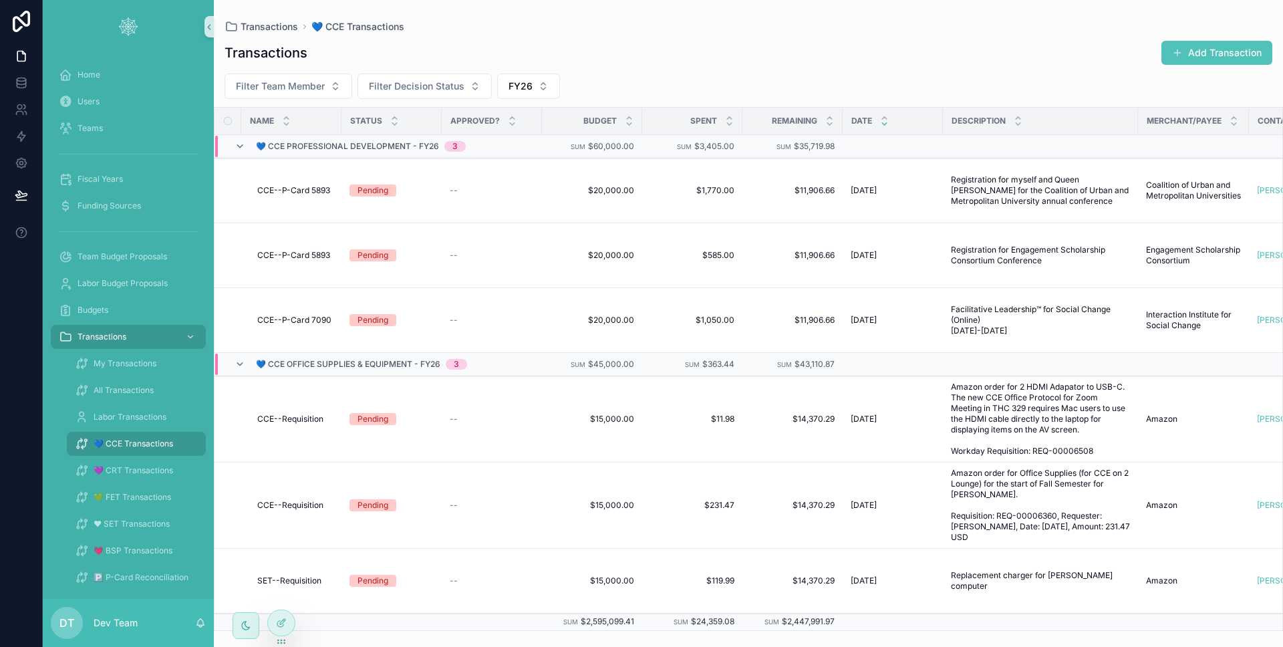
click at [315, 100] on div "Transactions Add Transaction Filter Team Member Filter Decision Status FY26 Nam…" at bounding box center [748, 331] width 1069 height 599
click at [313, 96] on button "Filter Team Member" at bounding box center [289, 86] width 128 height 25
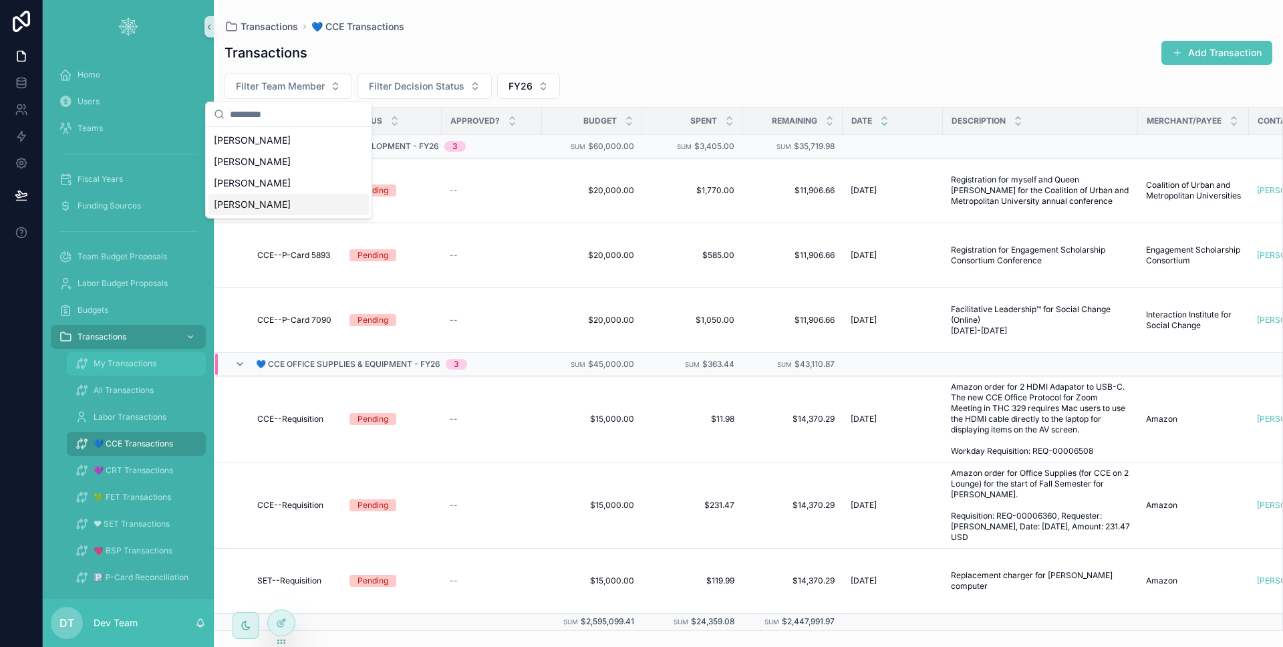
click at [136, 356] on div "My Transactions" at bounding box center [136, 363] width 123 height 21
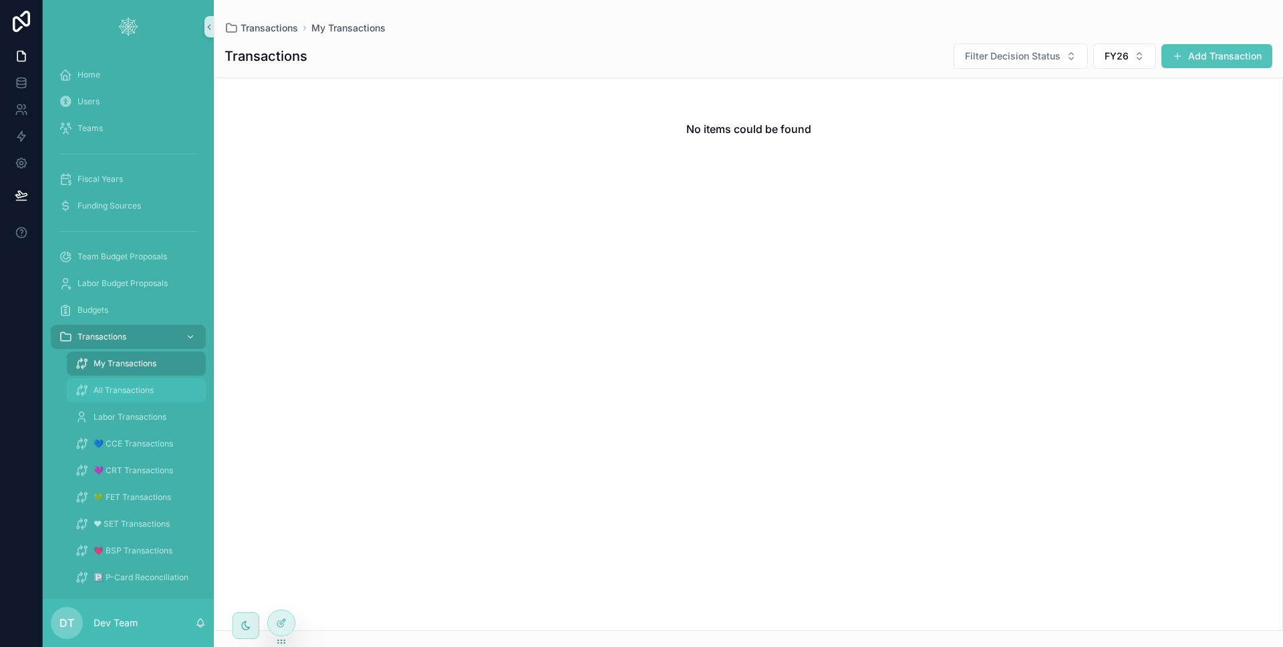
click at [142, 392] on span "All Transactions" at bounding box center [124, 390] width 60 height 11
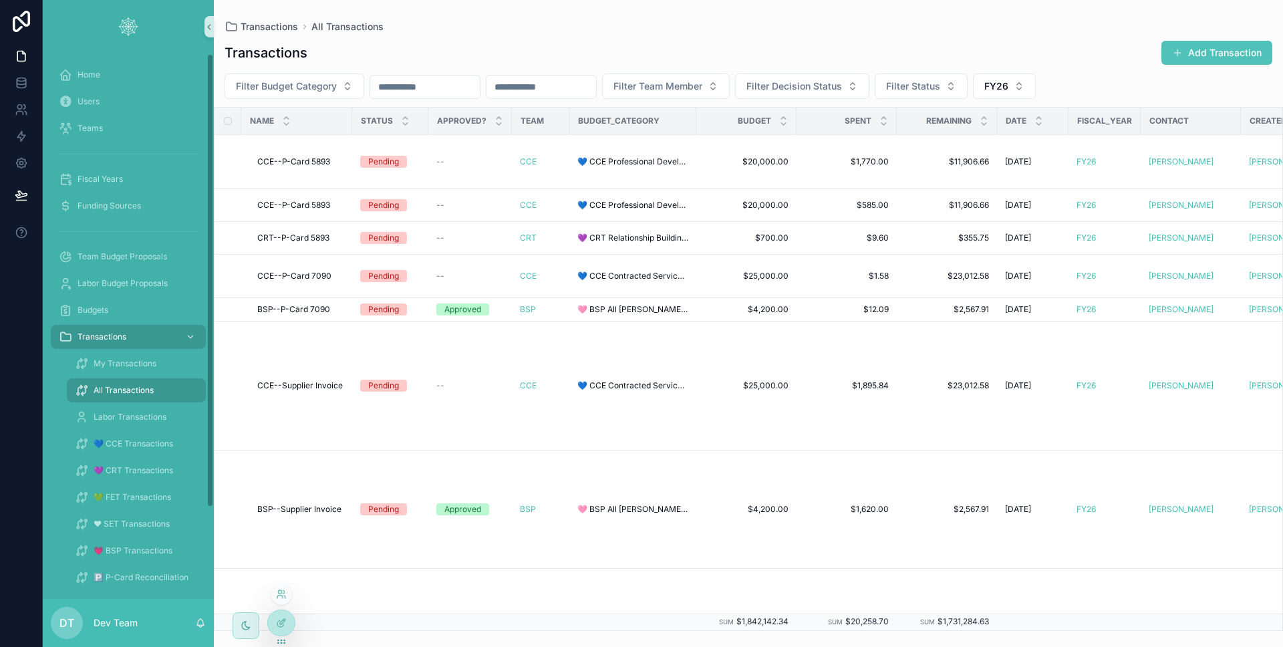
click at [295, 624] on div at bounding box center [281, 622] width 28 height 27
click at [292, 623] on div at bounding box center [281, 622] width 27 height 25
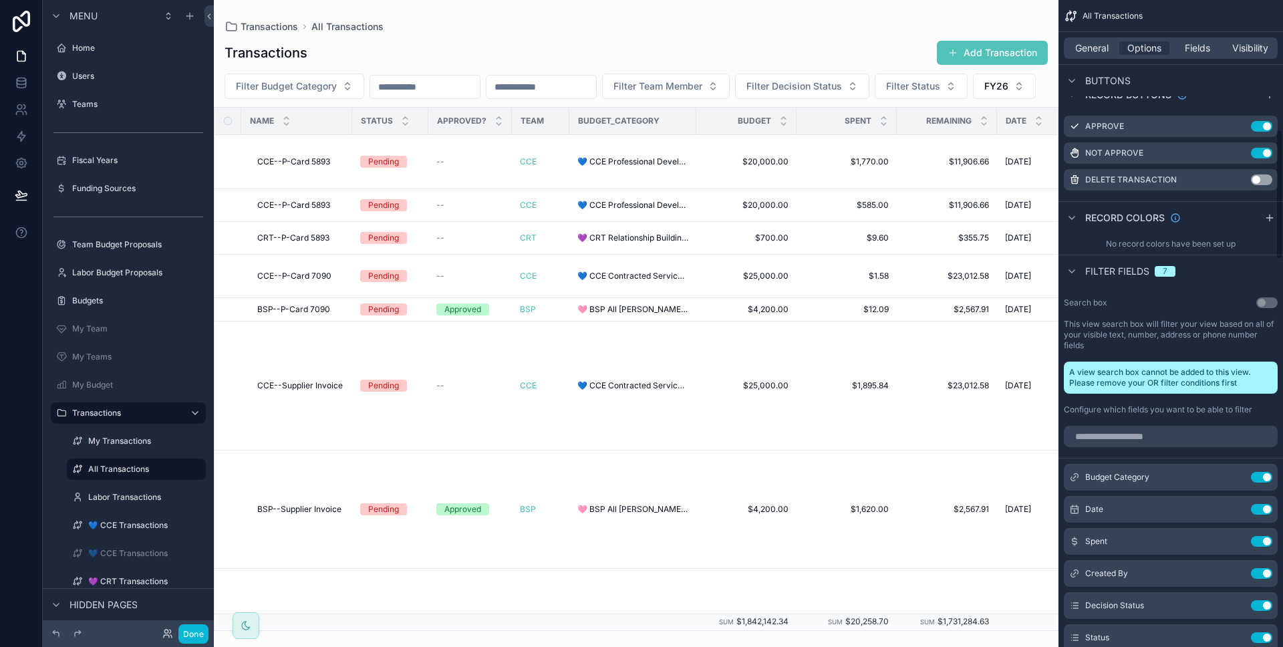
scroll to position [767, 0]
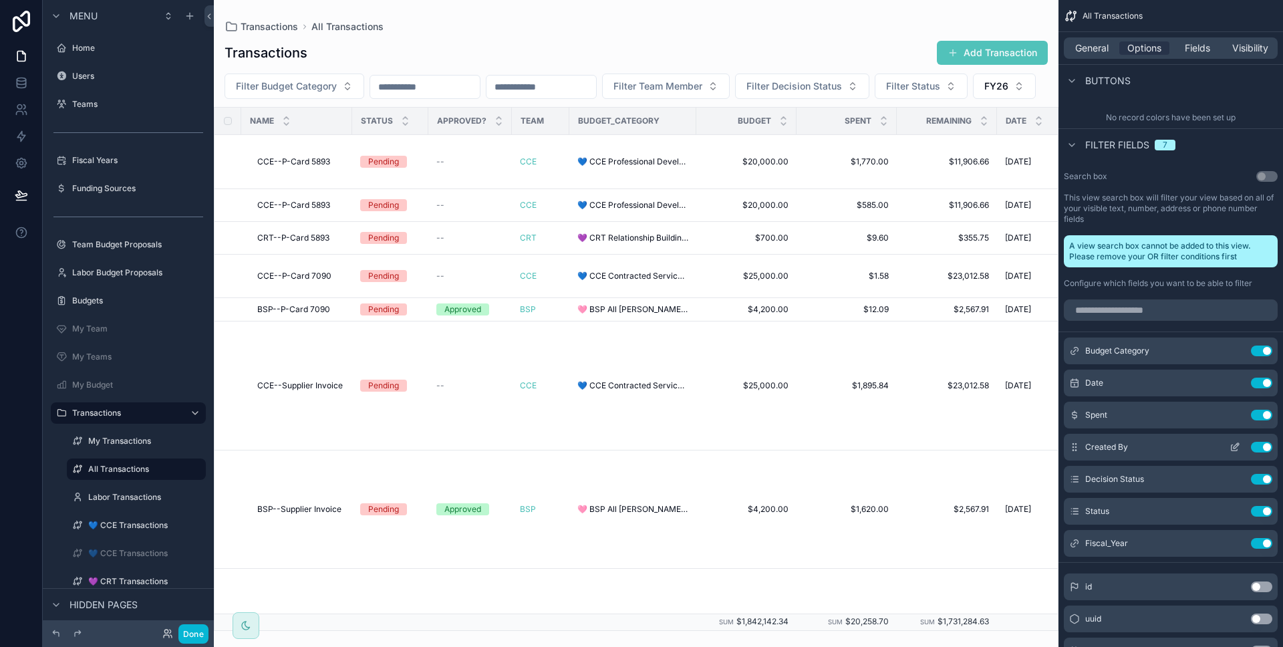
click at [1232, 445] on icon "scrollable content" at bounding box center [1235, 447] width 11 height 11
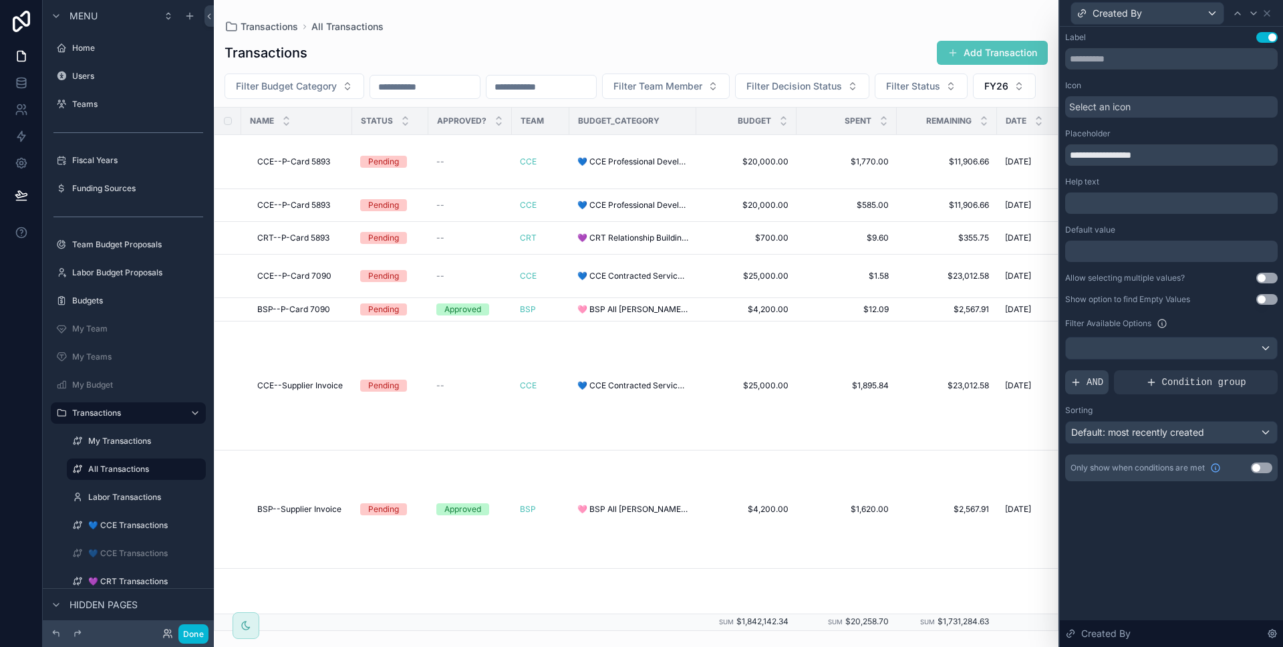
click at [1103, 390] on div "AND" at bounding box center [1086, 382] width 43 height 24
click at [1248, 375] on icon at bounding box center [1244, 372] width 8 height 8
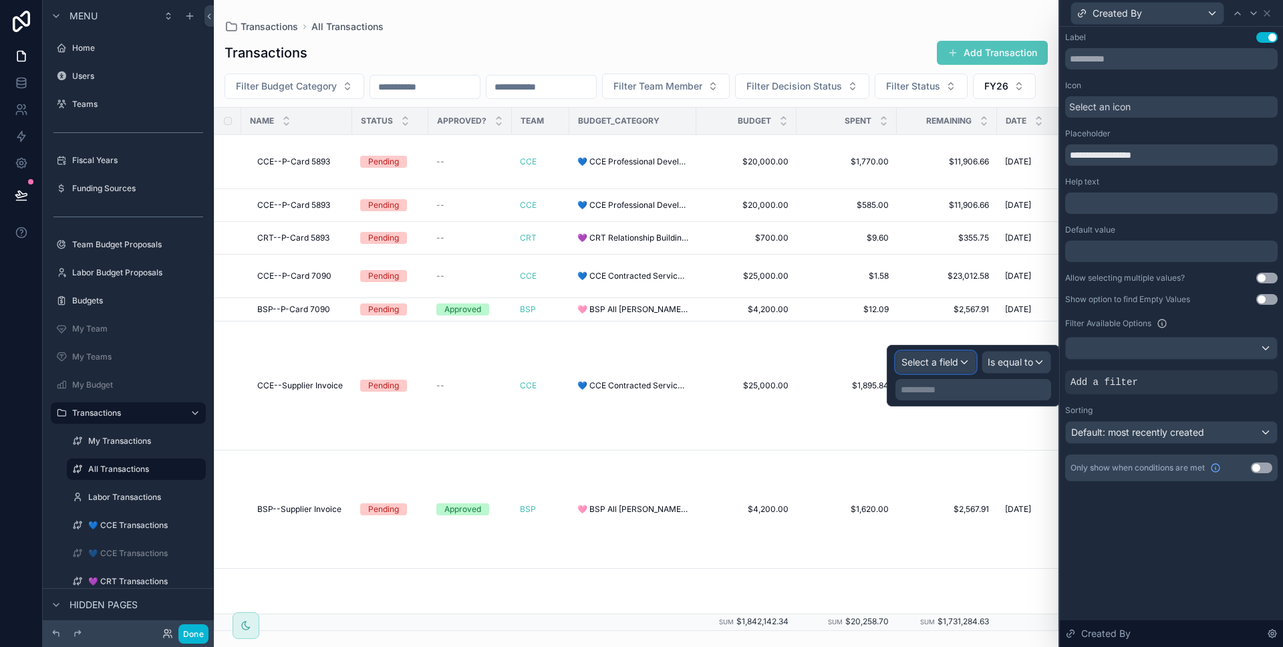
click at [942, 363] on span "Select a field" at bounding box center [929, 361] width 57 height 11
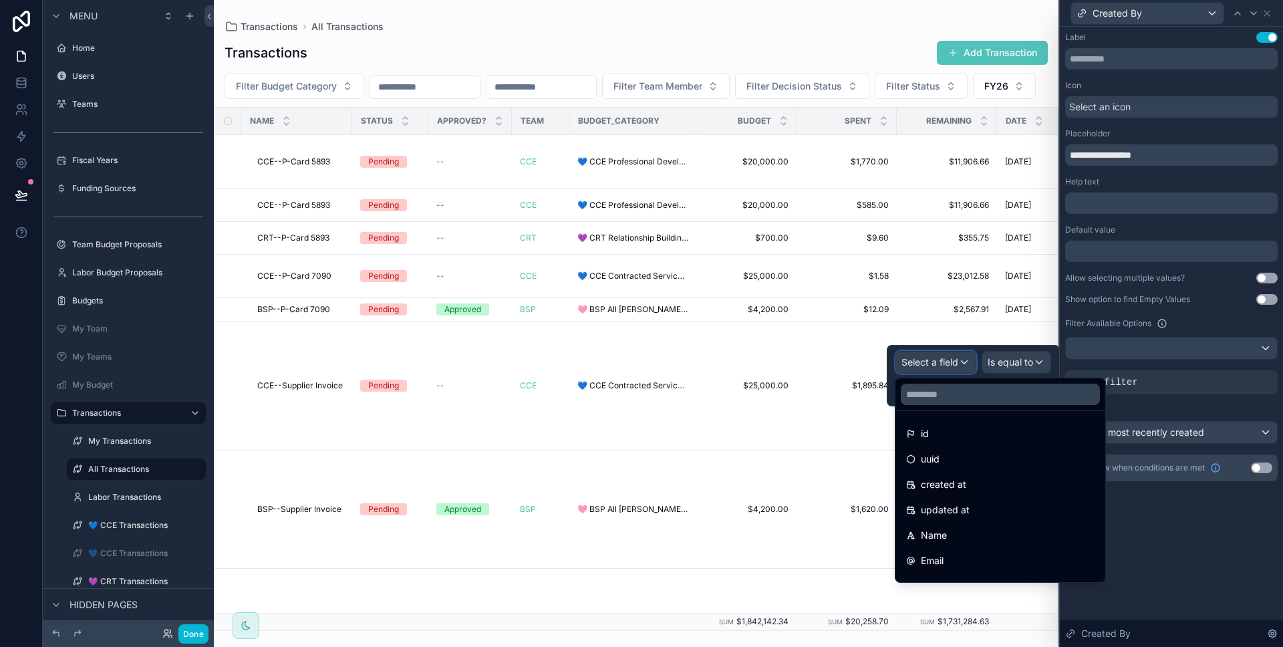
scroll to position [124, 0]
click at [998, 490] on div "Is_Active" at bounding box center [1000, 487] width 188 height 16
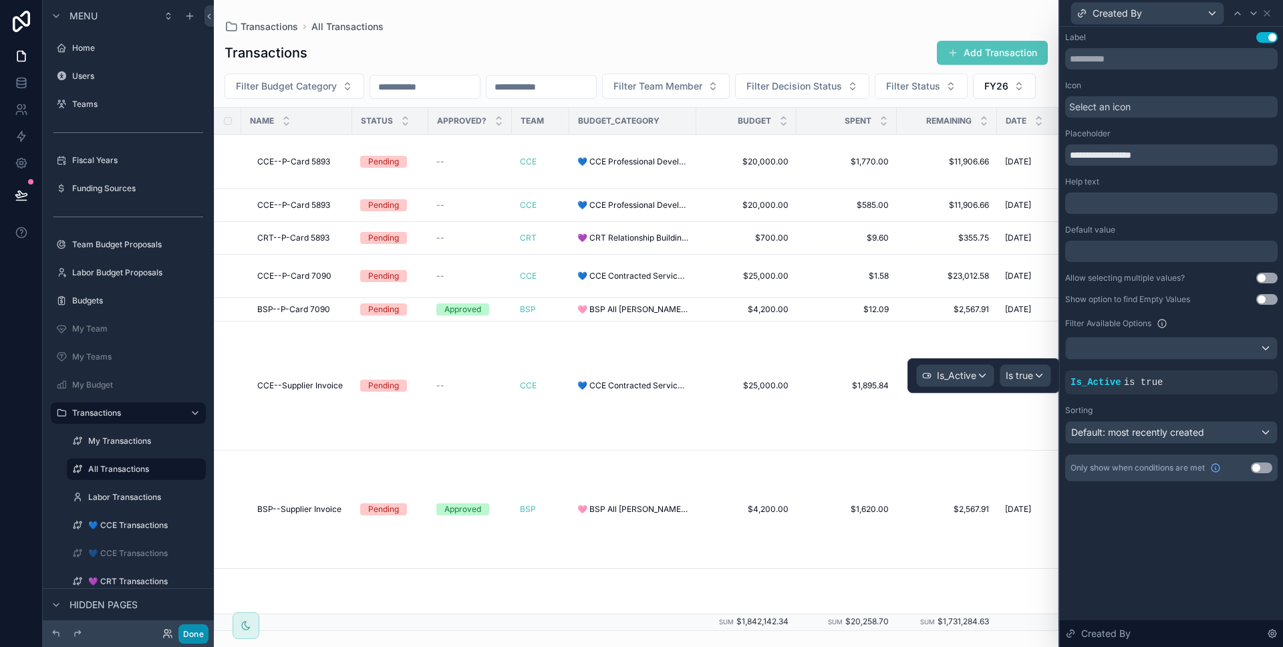
click at [194, 632] on button "Done" at bounding box center [193, 633] width 30 height 19
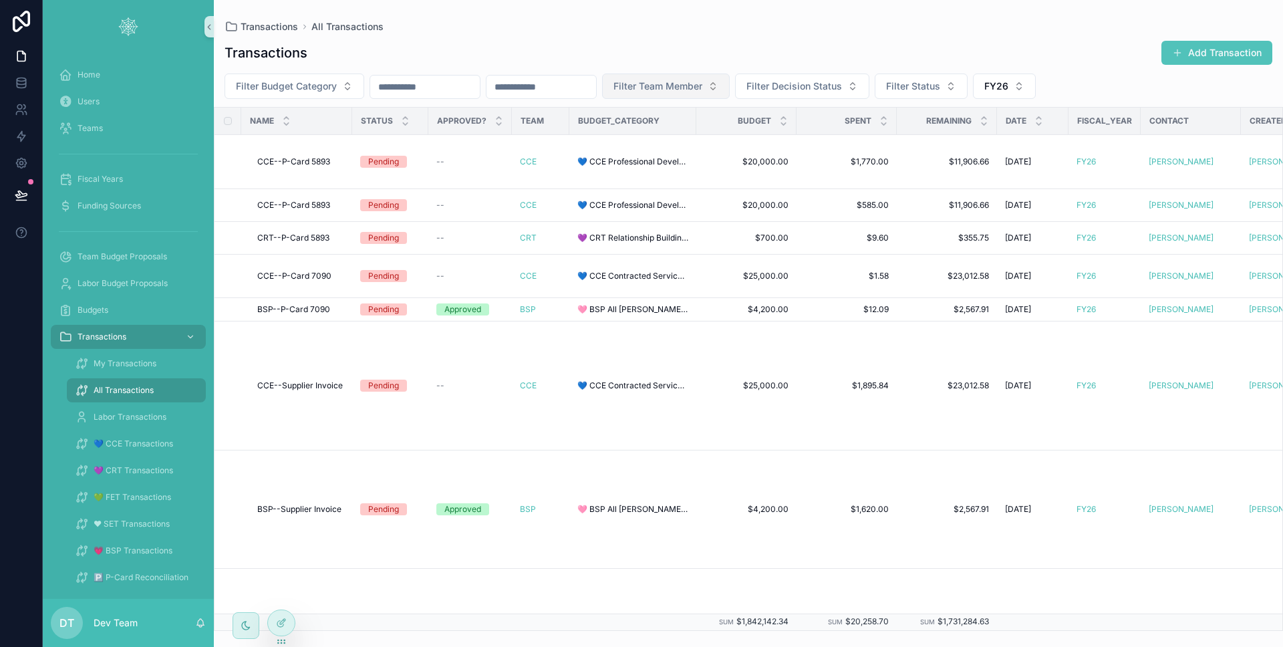
drag, startPoint x: 748, startPoint y: 64, endPoint x: 726, endPoint y: 88, distance: 32.6
click at [748, 65] on div "Transactions Add Transaction" at bounding box center [749, 52] width 1048 height 25
click at [702, 88] on span "Filter Team Member" at bounding box center [657, 86] width 89 height 13
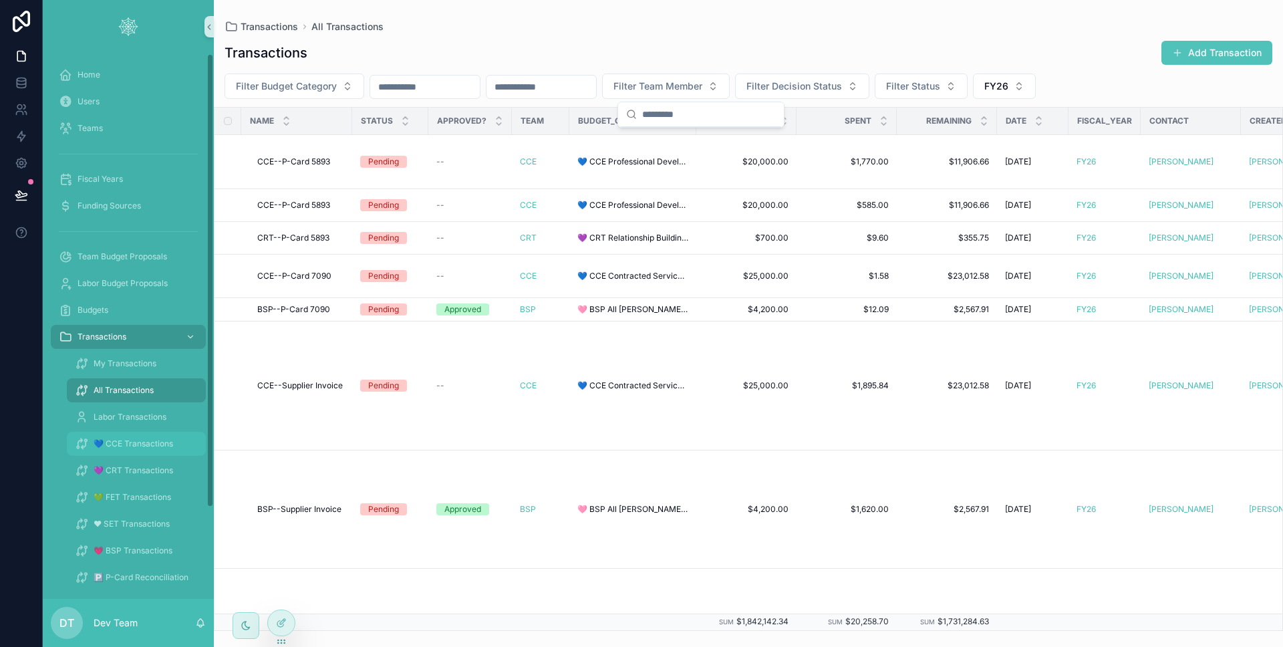
scroll to position [0, 0]
click at [137, 439] on span "💙 CCE Transactions" at bounding box center [134, 443] width 80 height 11
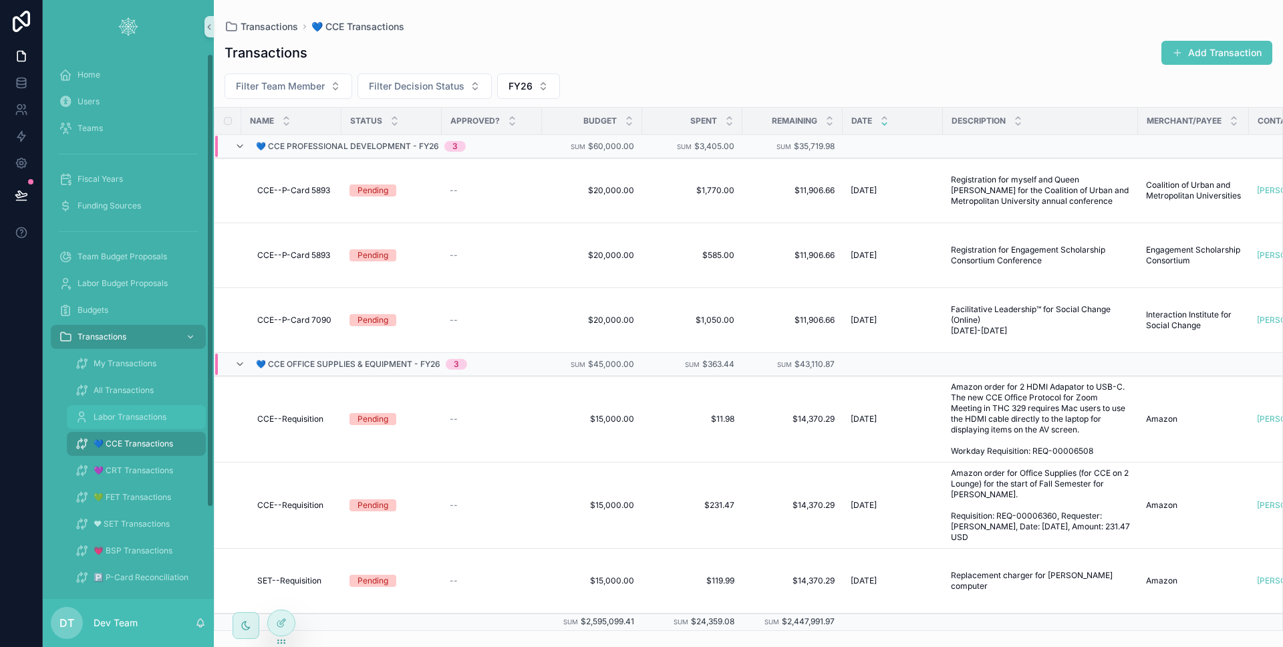
click at [139, 422] on div "Labor Transactions" at bounding box center [136, 416] width 123 height 21
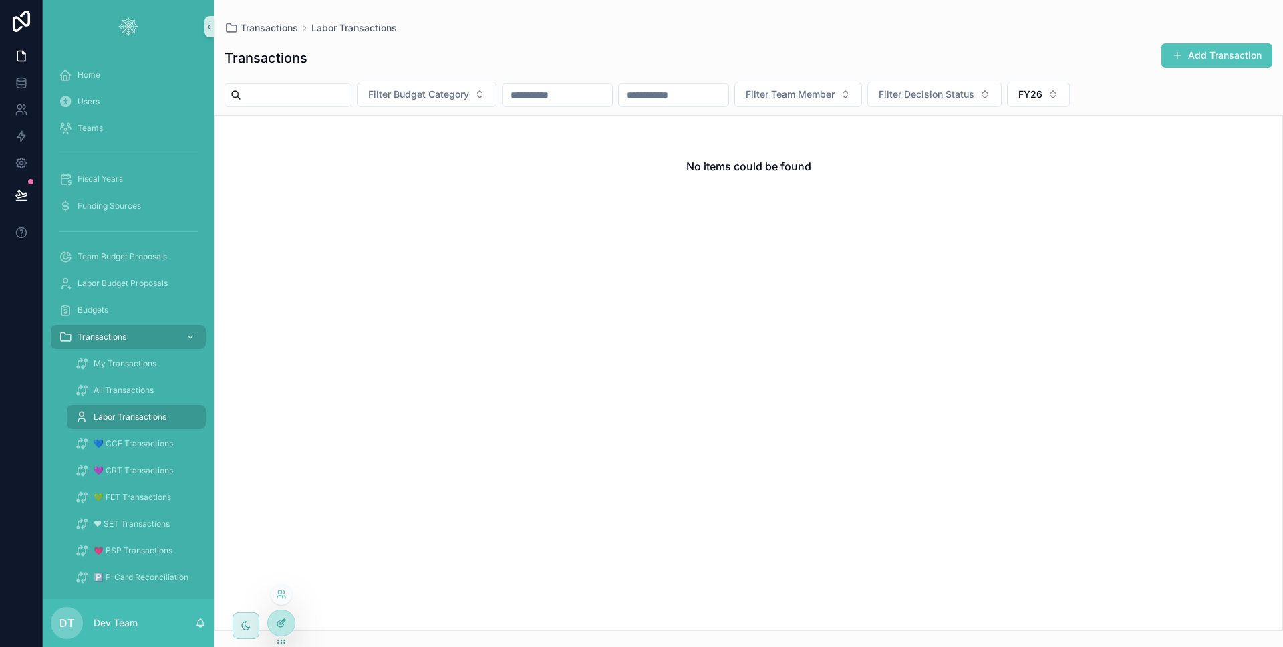
click at [290, 625] on div at bounding box center [281, 622] width 27 height 25
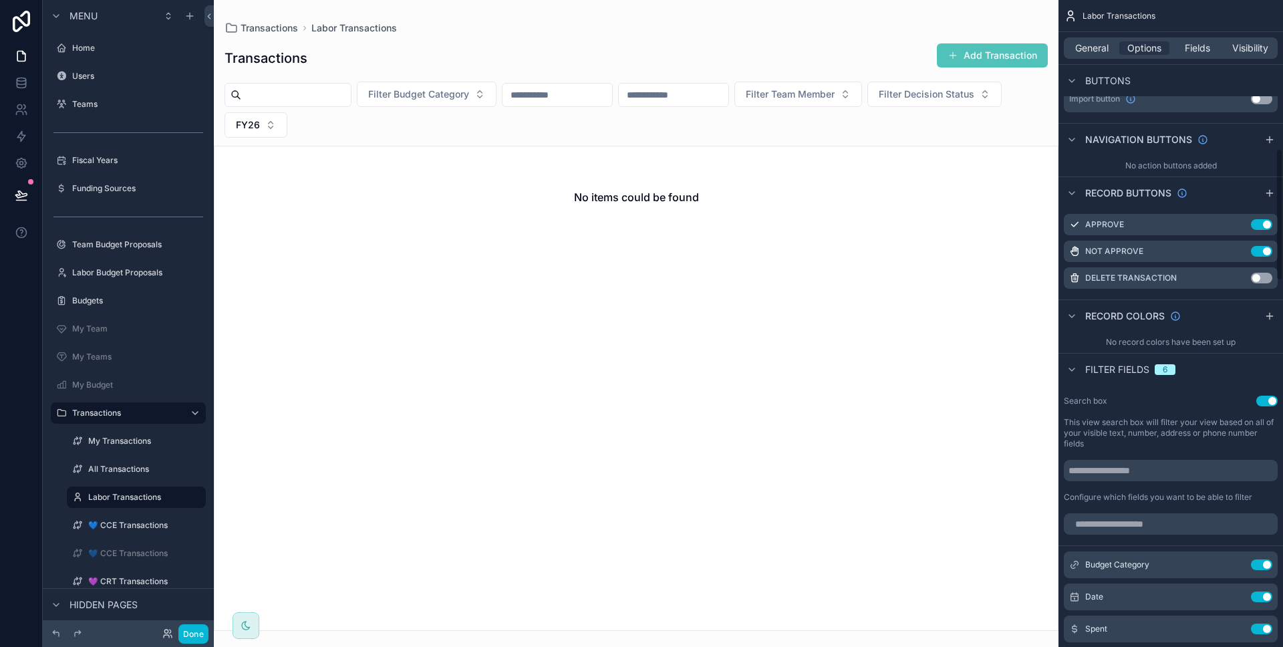
scroll to position [726, 0]
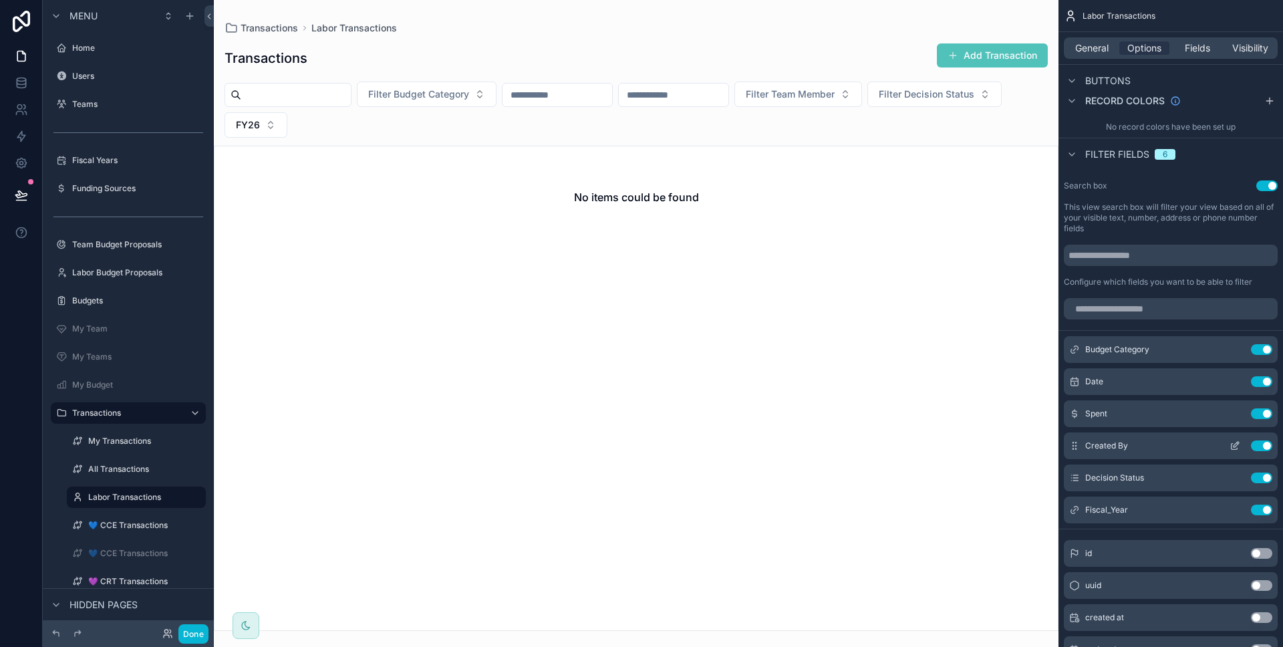
click at [1234, 447] on icon "scrollable content" at bounding box center [1236, 444] width 5 height 5
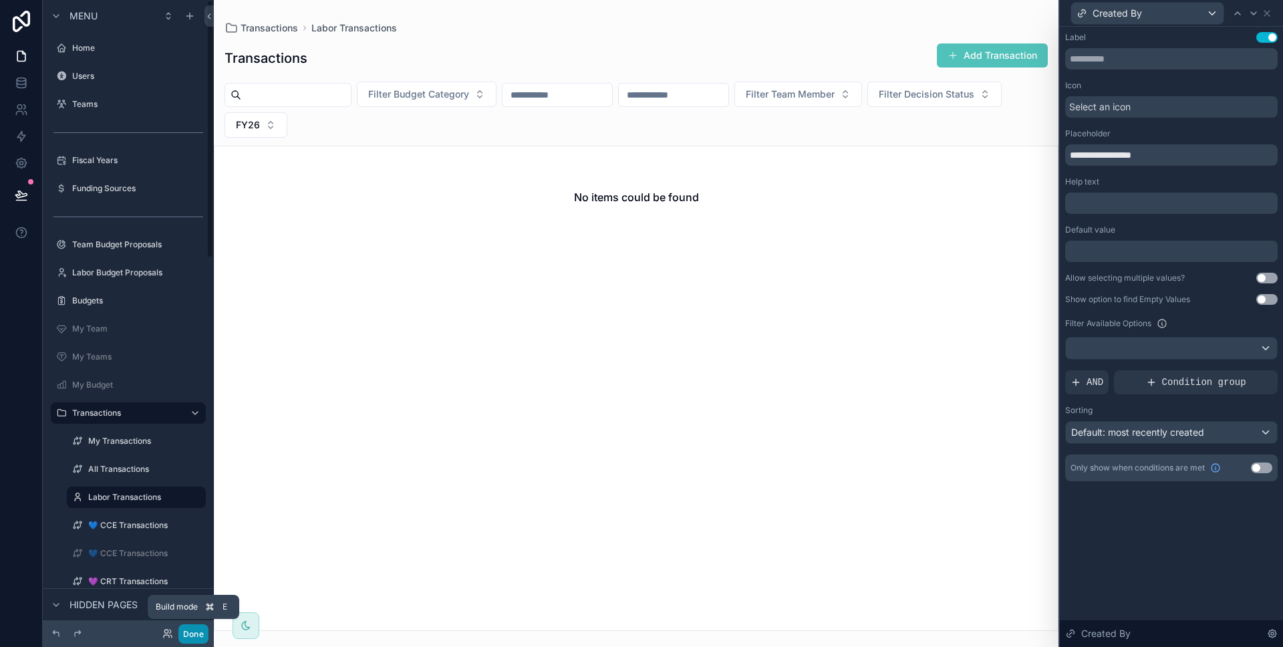
click at [190, 625] on button "Done" at bounding box center [193, 633] width 30 height 19
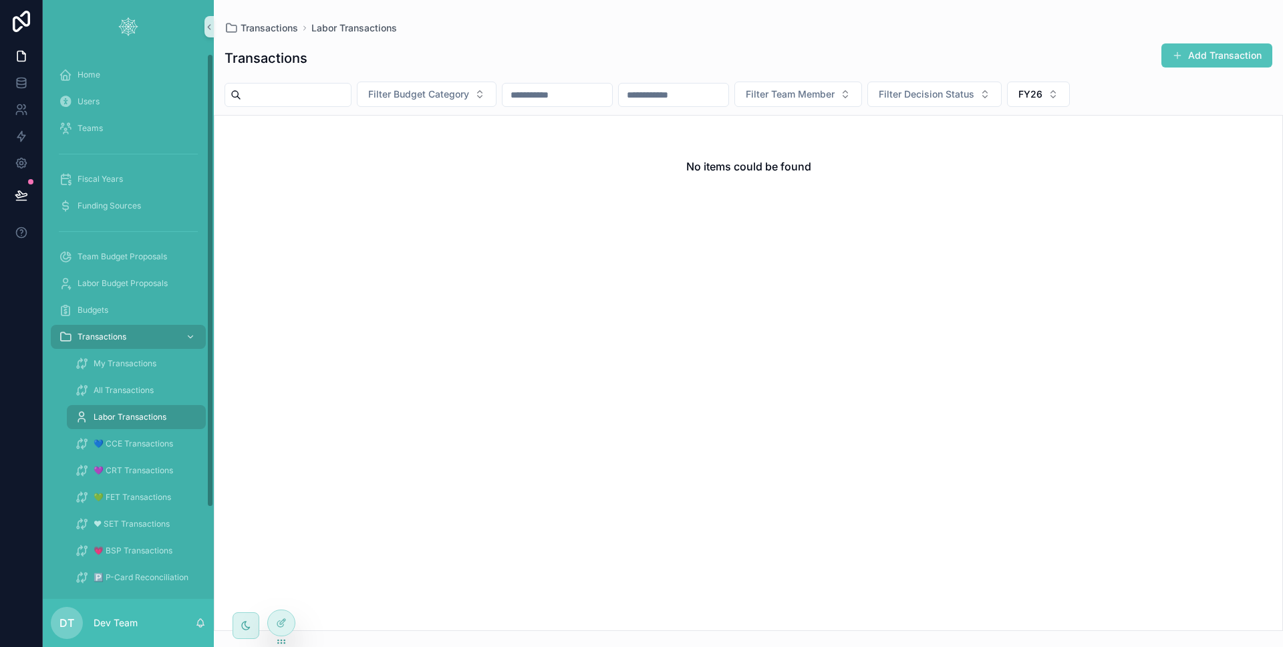
click at [130, 430] on div "💙 CCE Transactions" at bounding box center [136, 443] width 155 height 27
click at [128, 388] on span "All Transactions" at bounding box center [124, 390] width 60 height 11
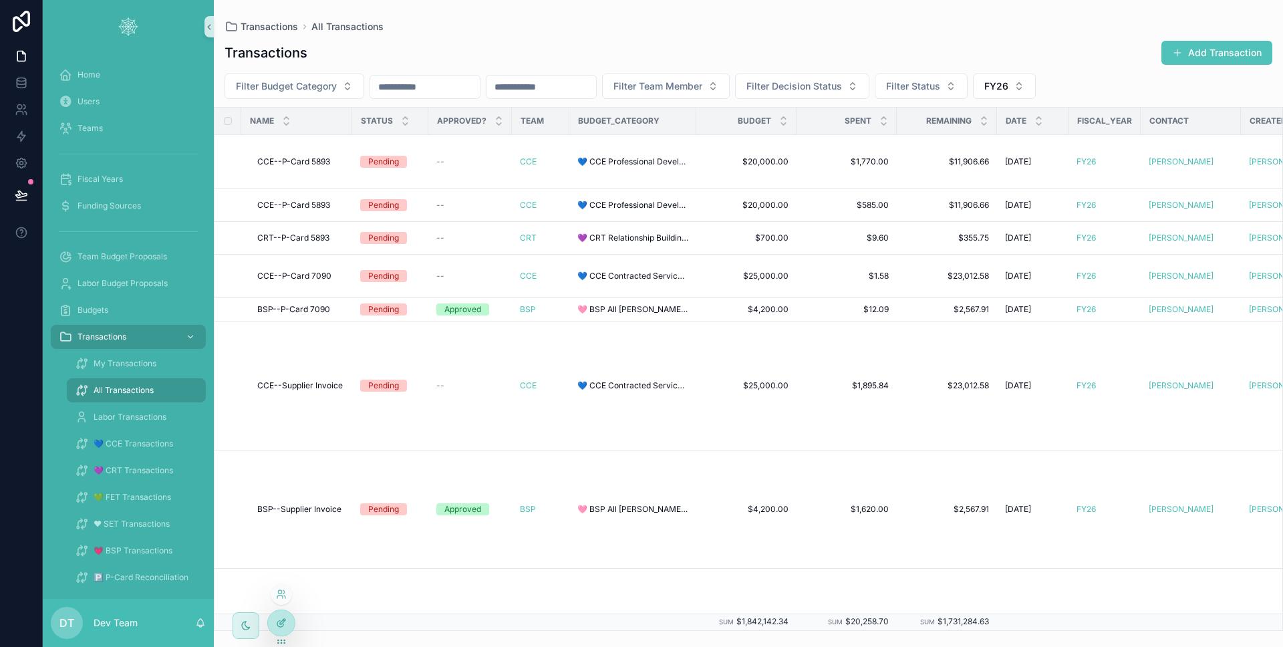
click at [271, 624] on div at bounding box center [281, 622] width 27 height 25
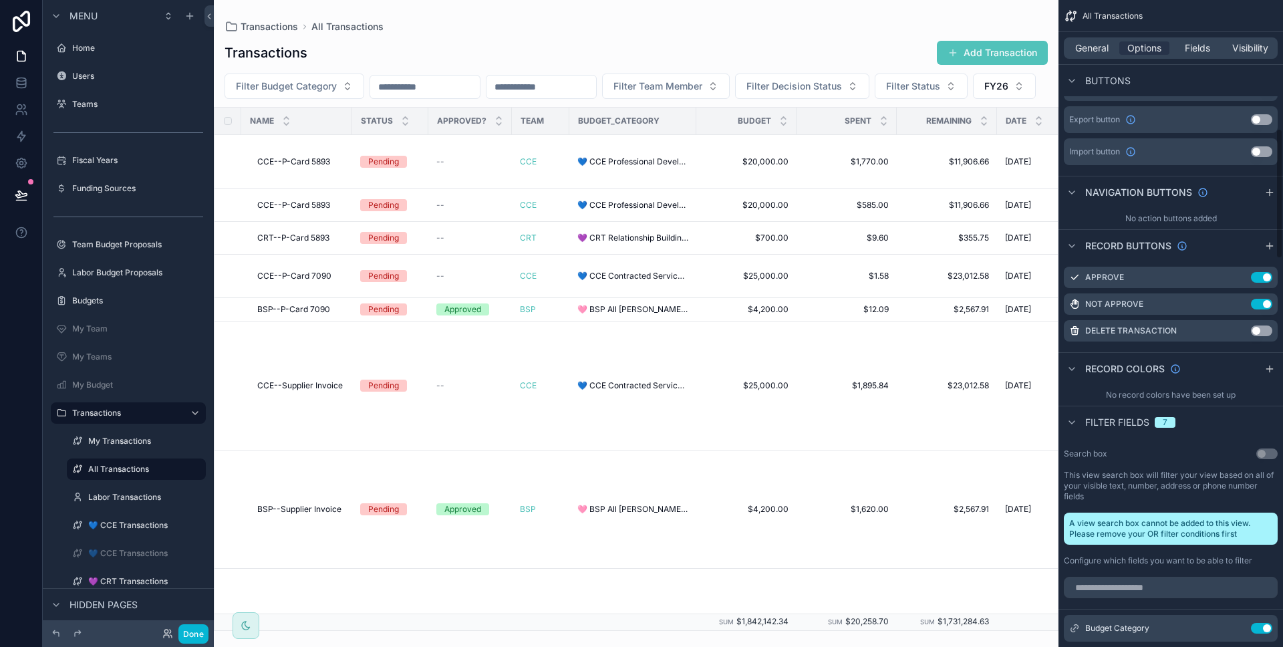
scroll to position [636, 0]
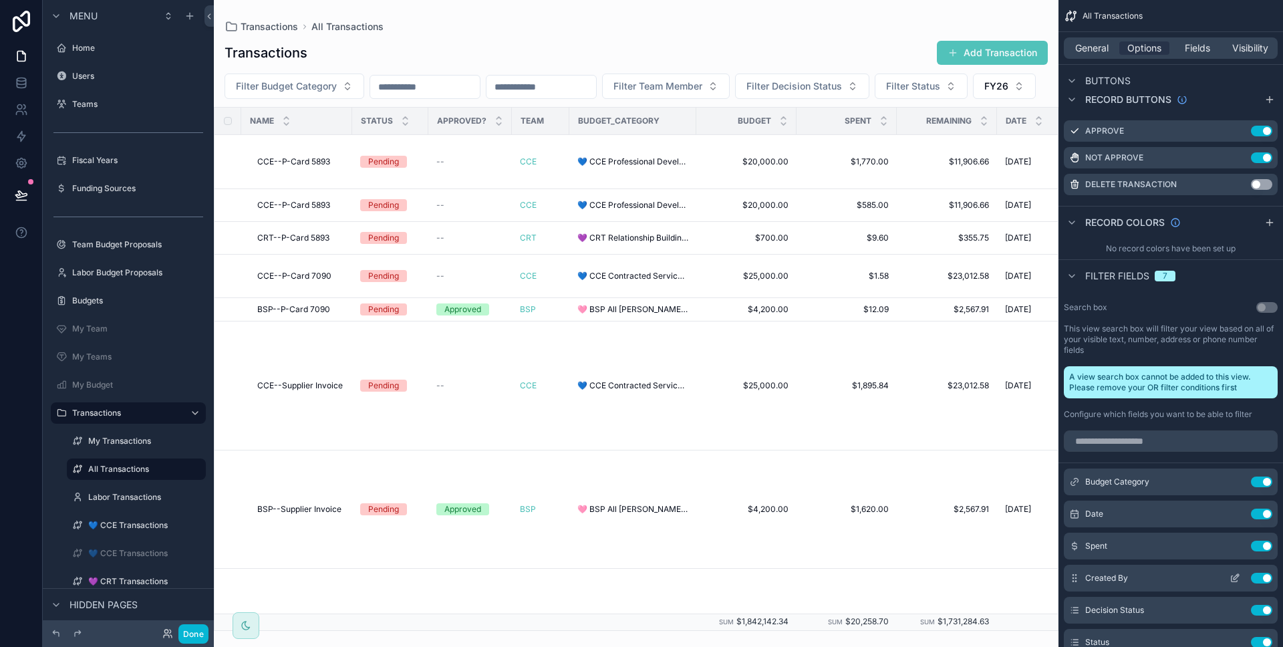
click at [1232, 579] on icon "scrollable content" at bounding box center [1235, 578] width 11 height 11
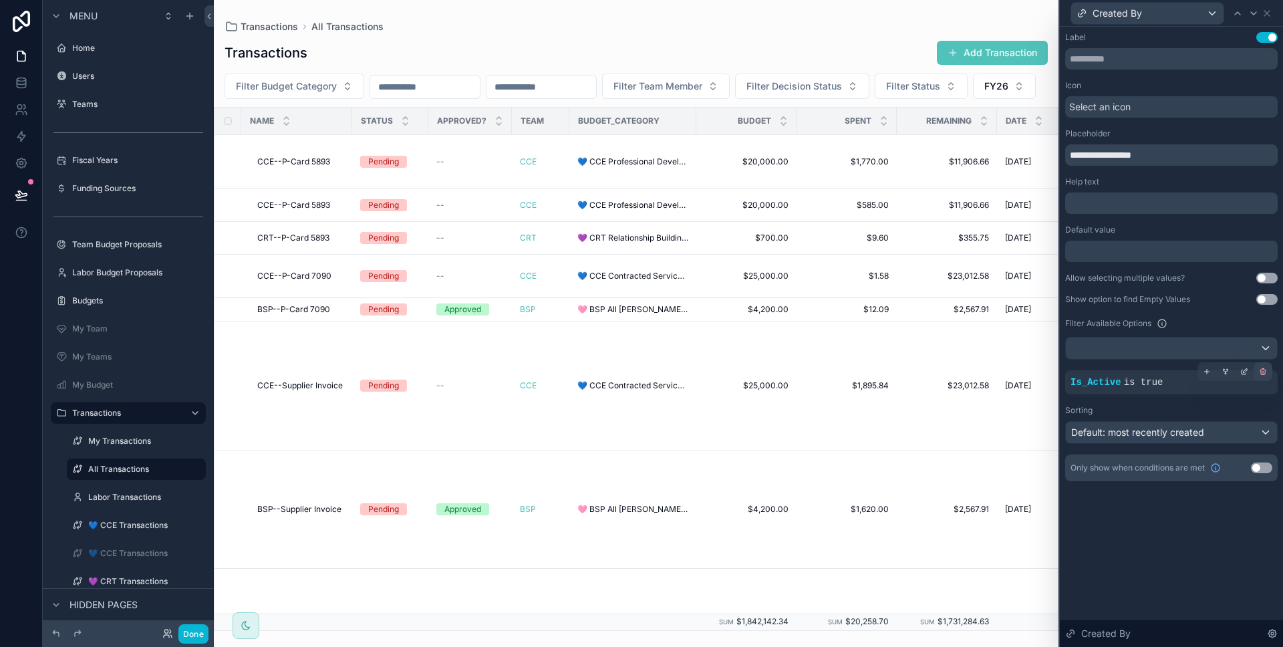
click at [1264, 378] on div at bounding box center [1263, 371] width 19 height 19
click at [189, 635] on button "Done" at bounding box center [193, 633] width 30 height 19
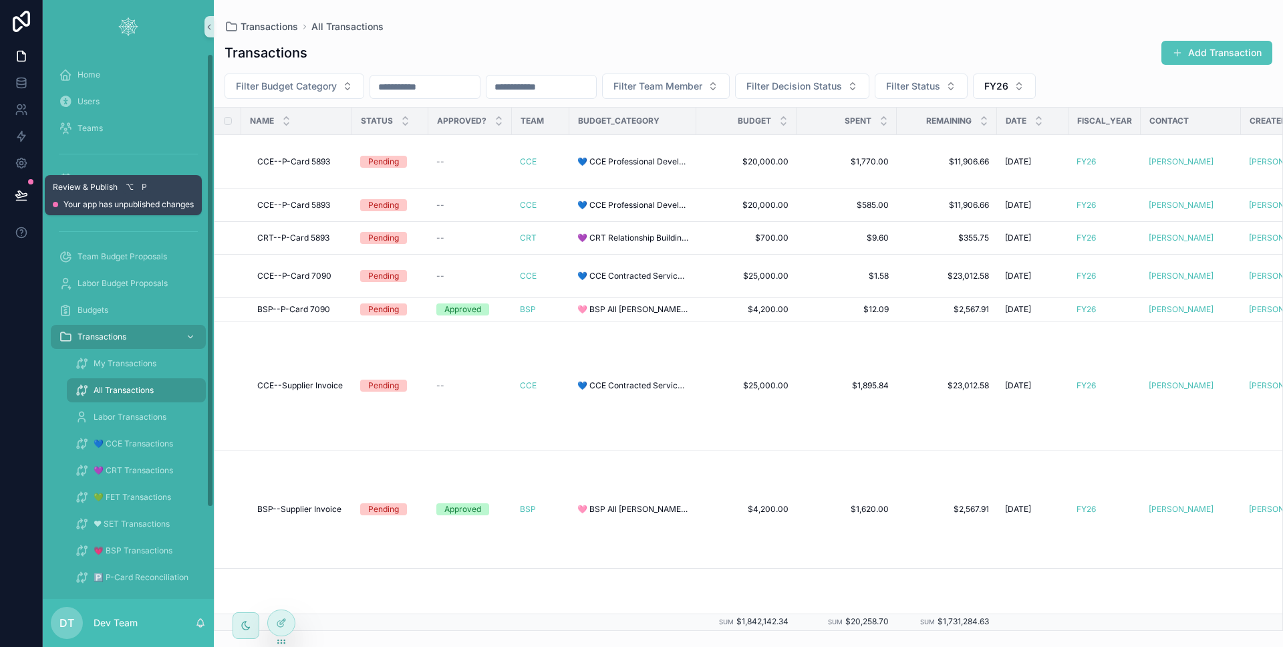
click at [18, 189] on icon at bounding box center [21, 194] width 13 height 13
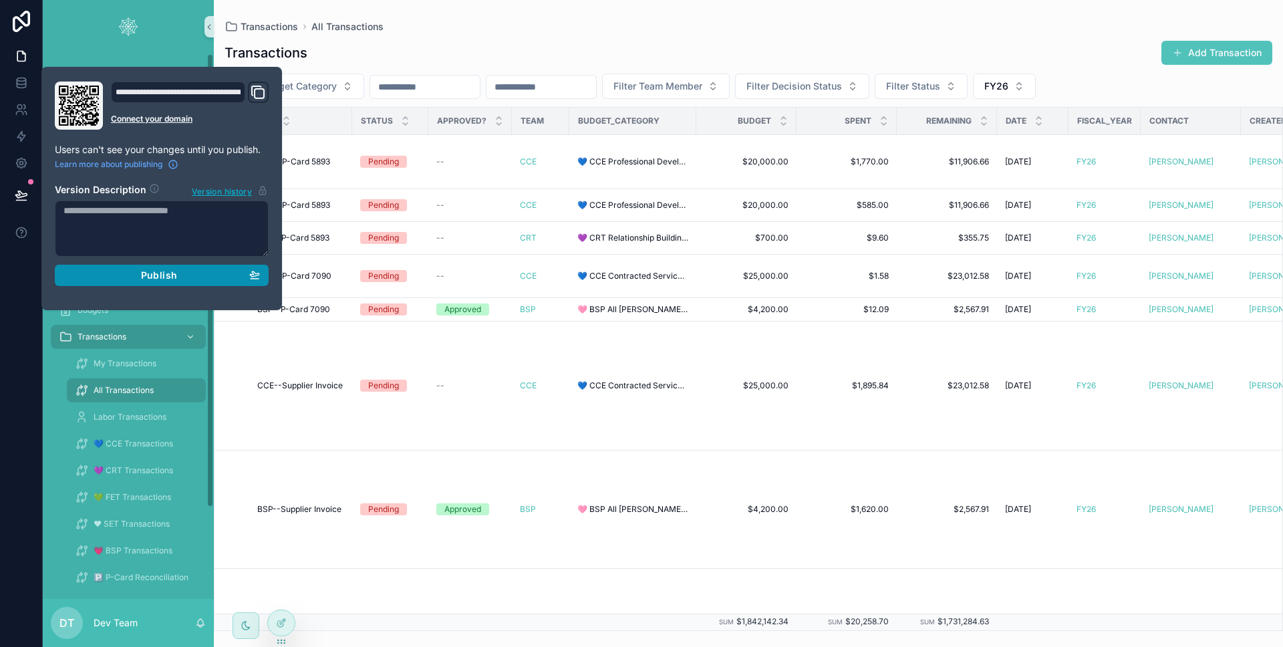
click at [110, 272] on div "Publish" at bounding box center [161, 275] width 196 height 12
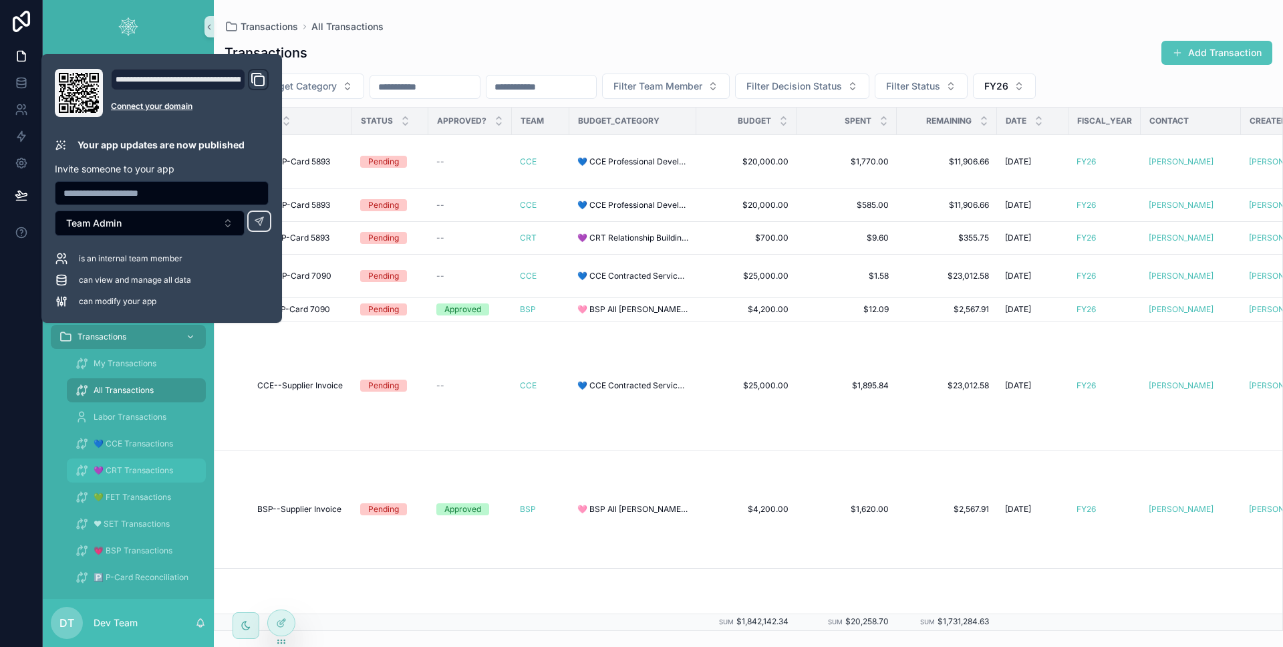
scroll to position [110, 0]
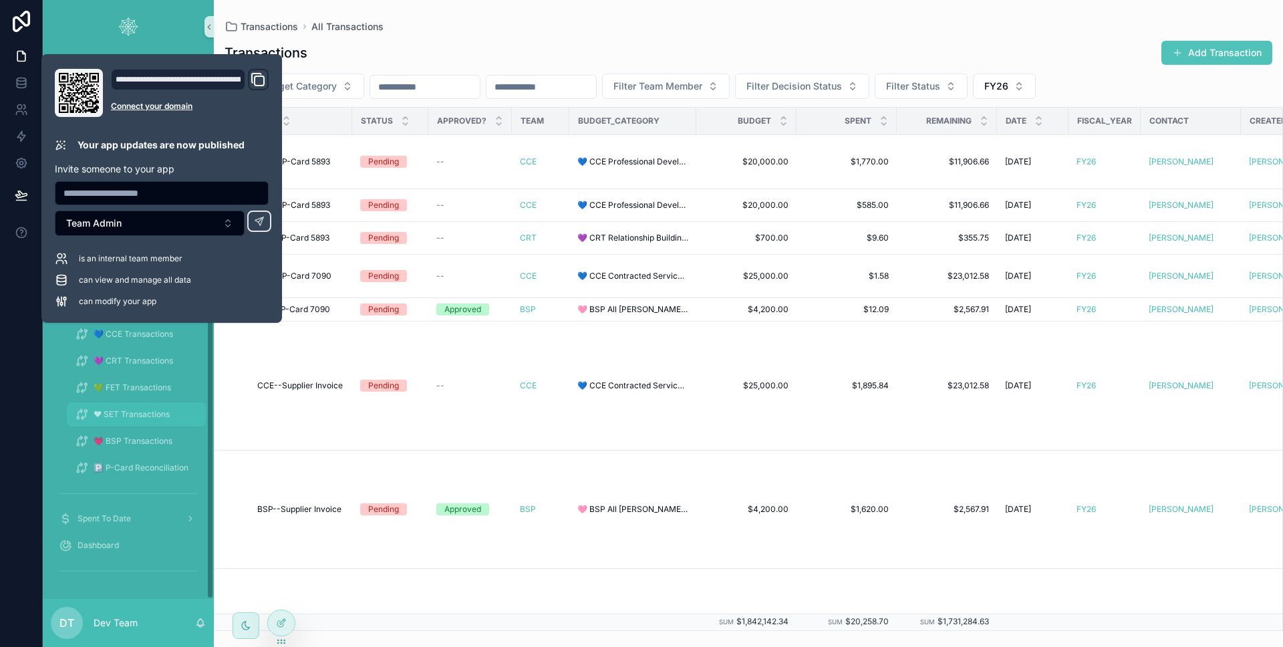
click at [130, 402] on link "❤ SET Transactions" at bounding box center [136, 414] width 139 height 24
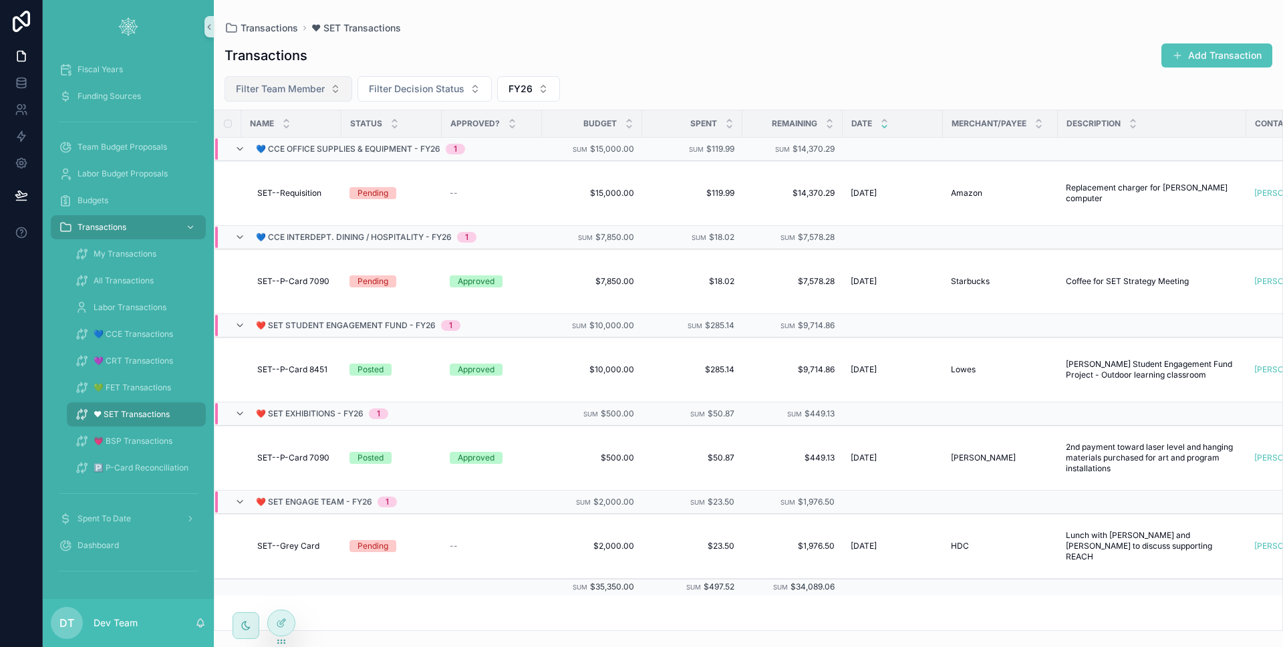
click at [337, 94] on button "Filter Team Member" at bounding box center [289, 88] width 128 height 25
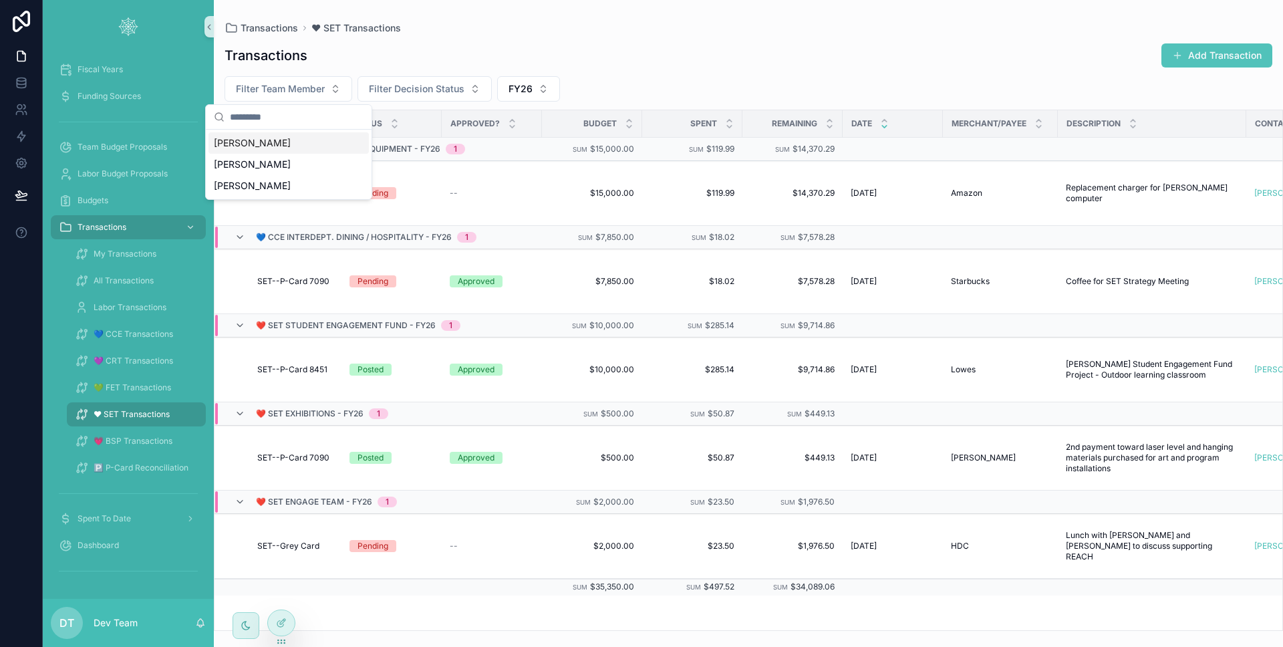
click at [420, 65] on div "Transactions Add Transaction" at bounding box center [749, 55] width 1048 height 25
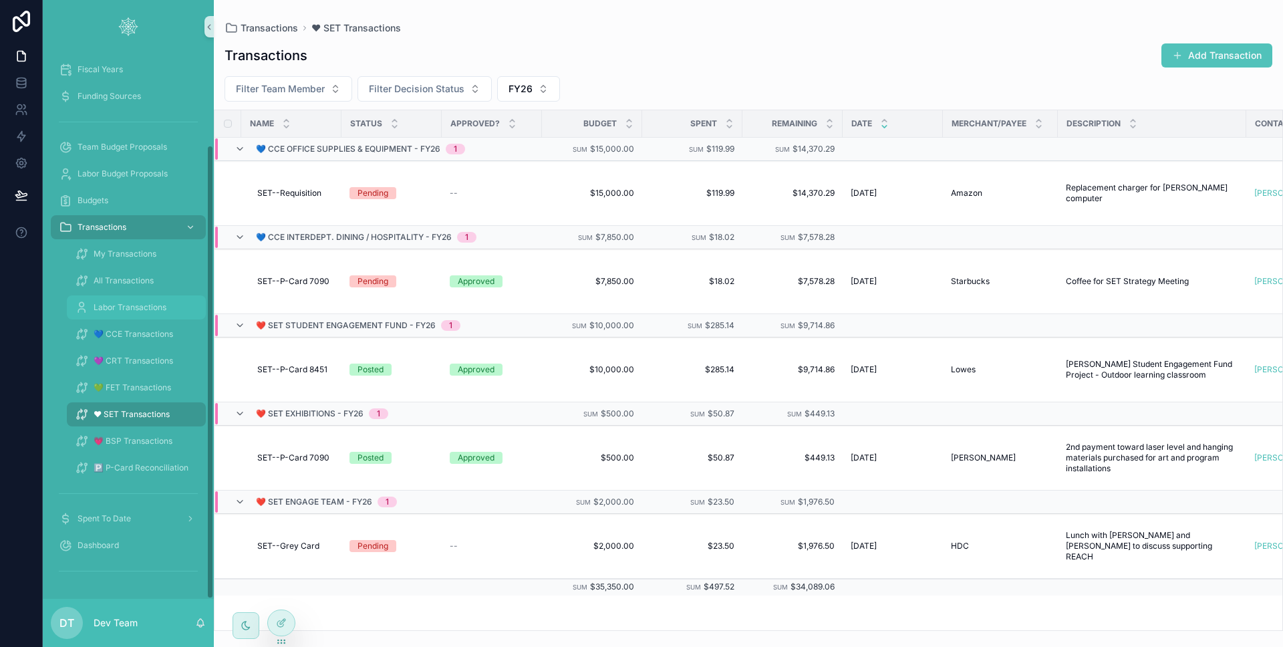
click at [123, 317] on div "Labor Transactions" at bounding box center [136, 307] width 123 height 21
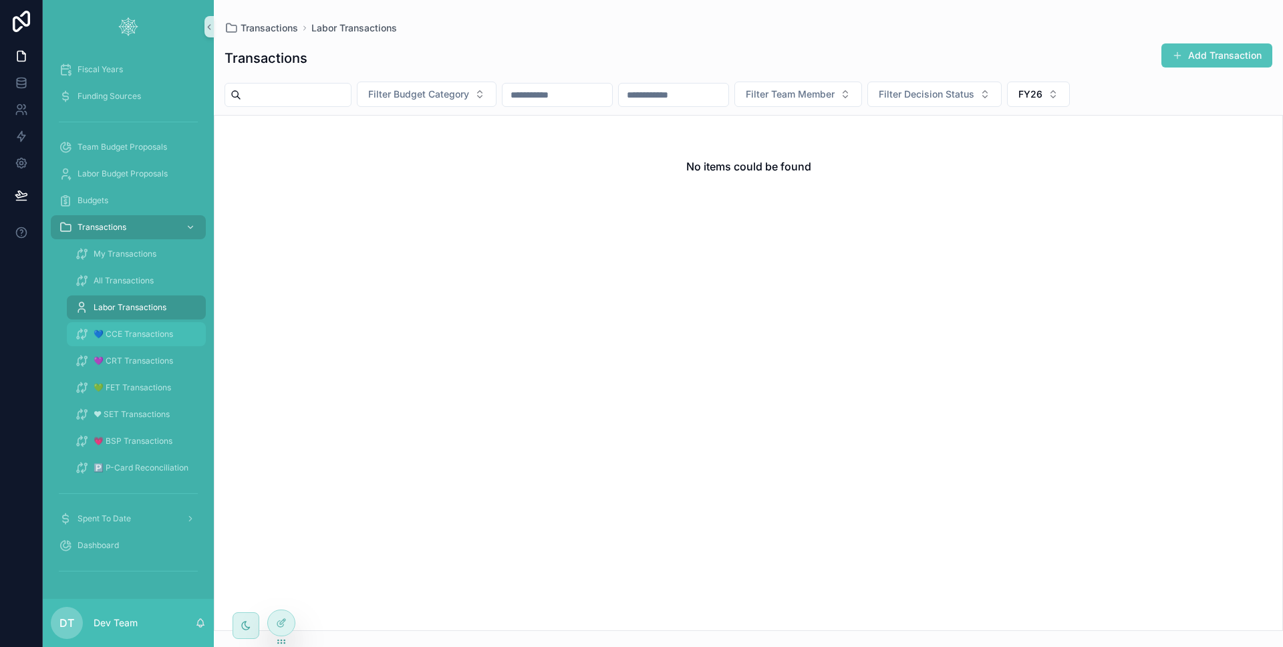
click at [130, 331] on span "💙 CCE Transactions" at bounding box center [134, 334] width 80 height 11
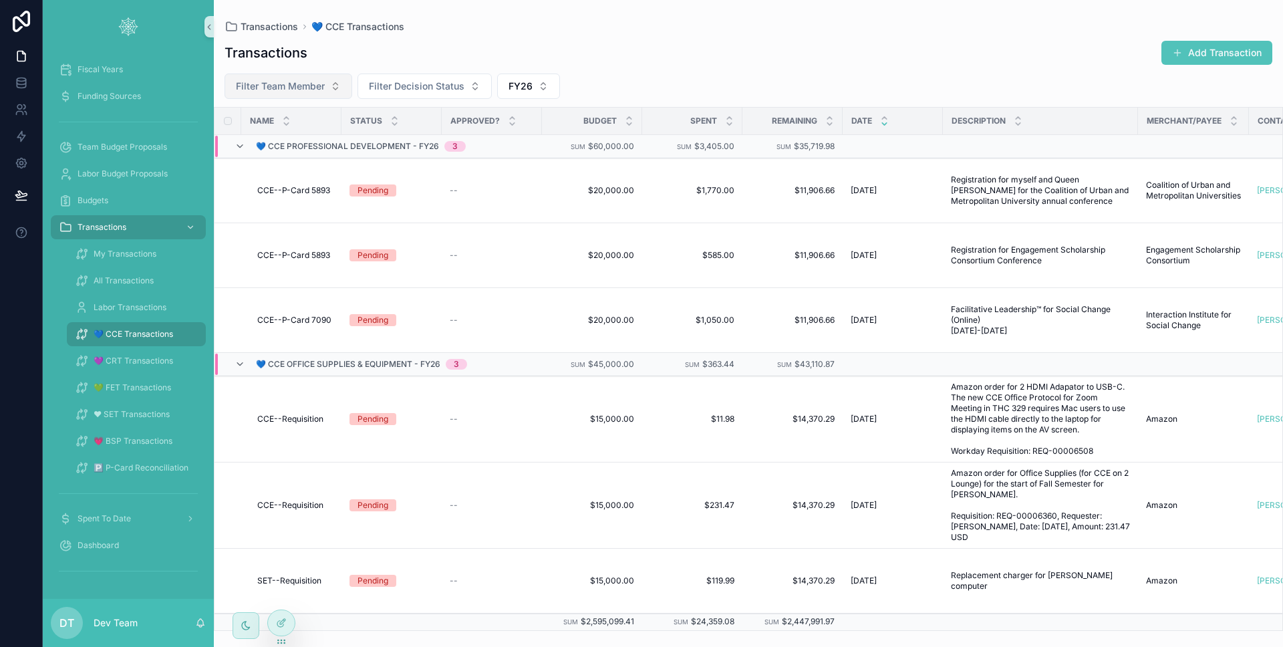
click at [339, 85] on button "Filter Team Member" at bounding box center [289, 86] width 128 height 25
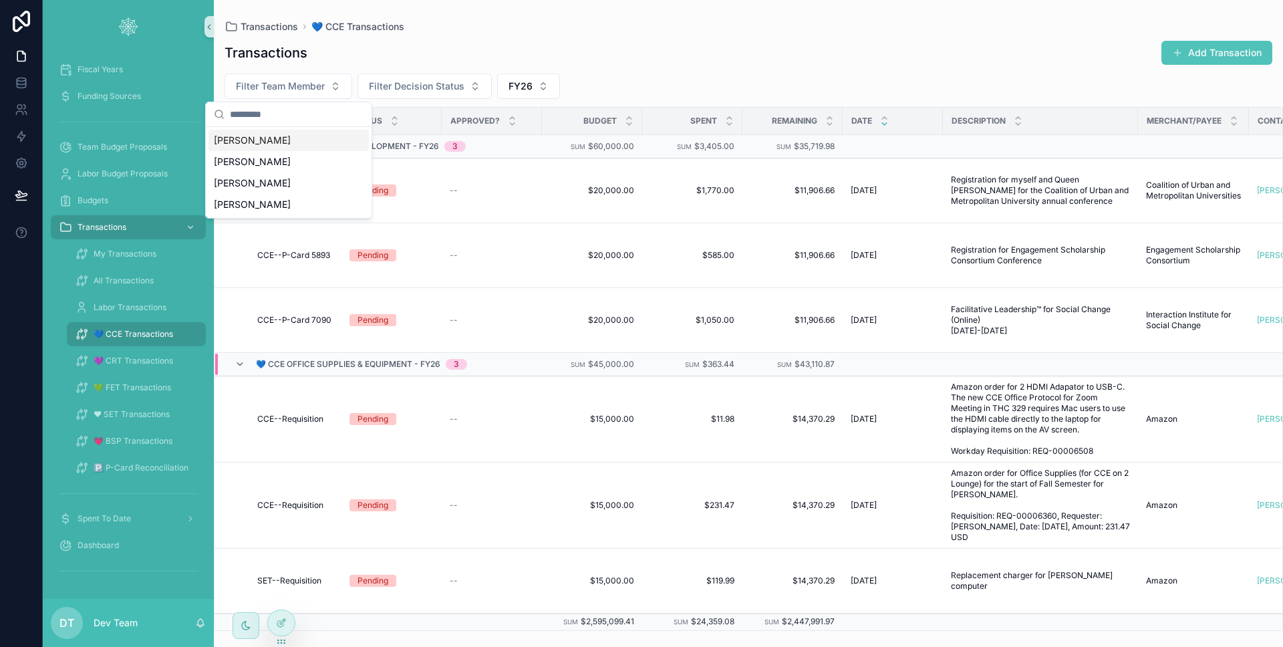
click at [445, 68] on div "Transactions Add Transaction Filter Team Member Filter Decision Status FY26 Nam…" at bounding box center [748, 331] width 1069 height 599
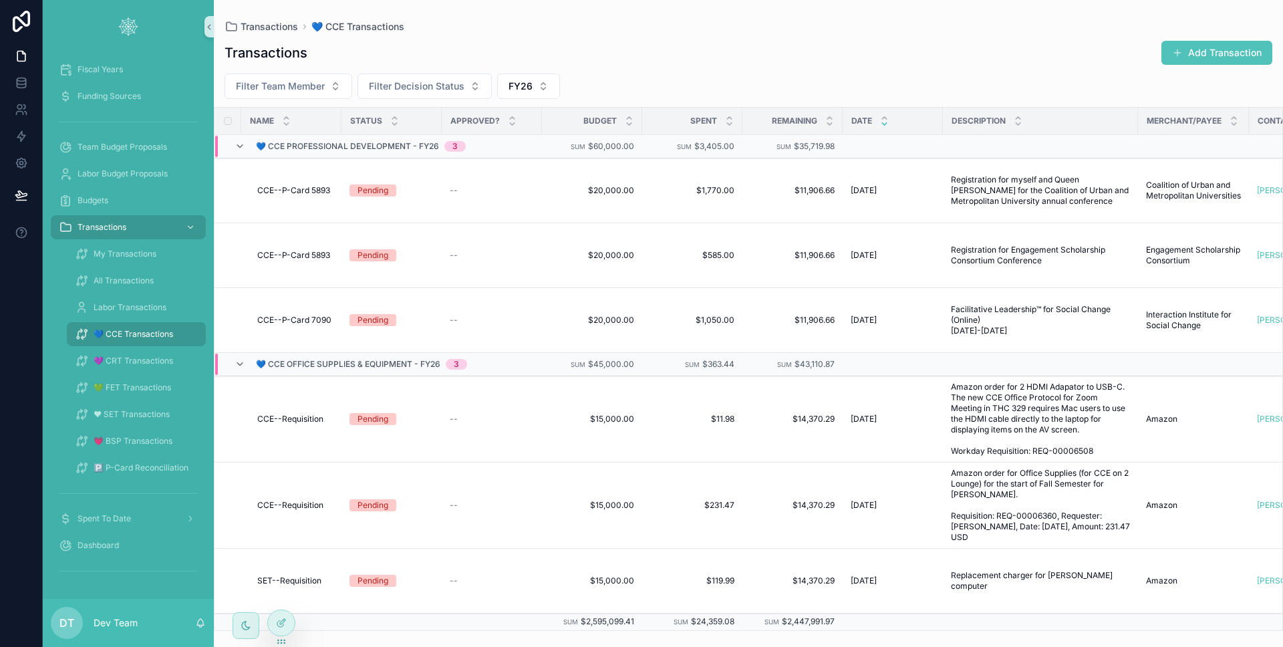
click at [117, 214] on div "Transactions My Transactions All Transactions Labor Transactions 💙 CCE Transact…" at bounding box center [128, 347] width 171 height 267
drag, startPoint x: 118, startPoint y: 209, endPoint x: 128, endPoint y: 223, distance: 17.1
click at [118, 209] on div "Budgets" at bounding box center [128, 200] width 139 height 21
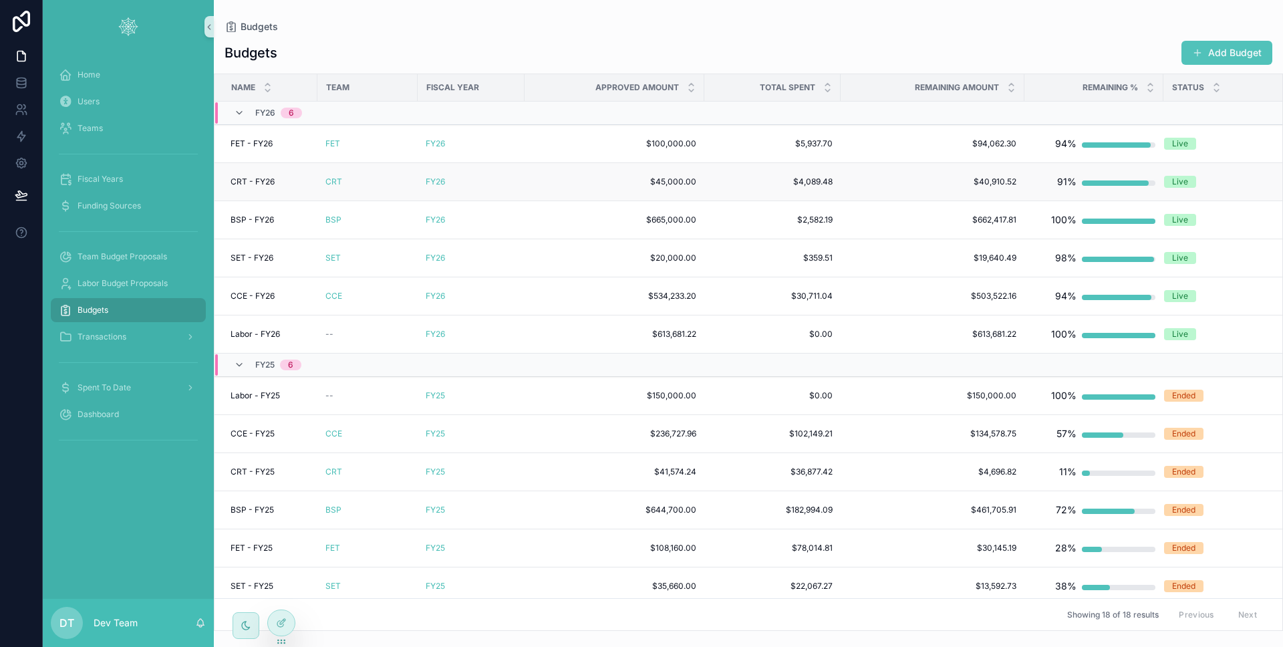
click at [391, 173] on td "CRT" at bounding box center [367, 182] width 100 height 38
click at [387, 182] on div "CRT" at bounding box center [367, 181] width 84 height 11
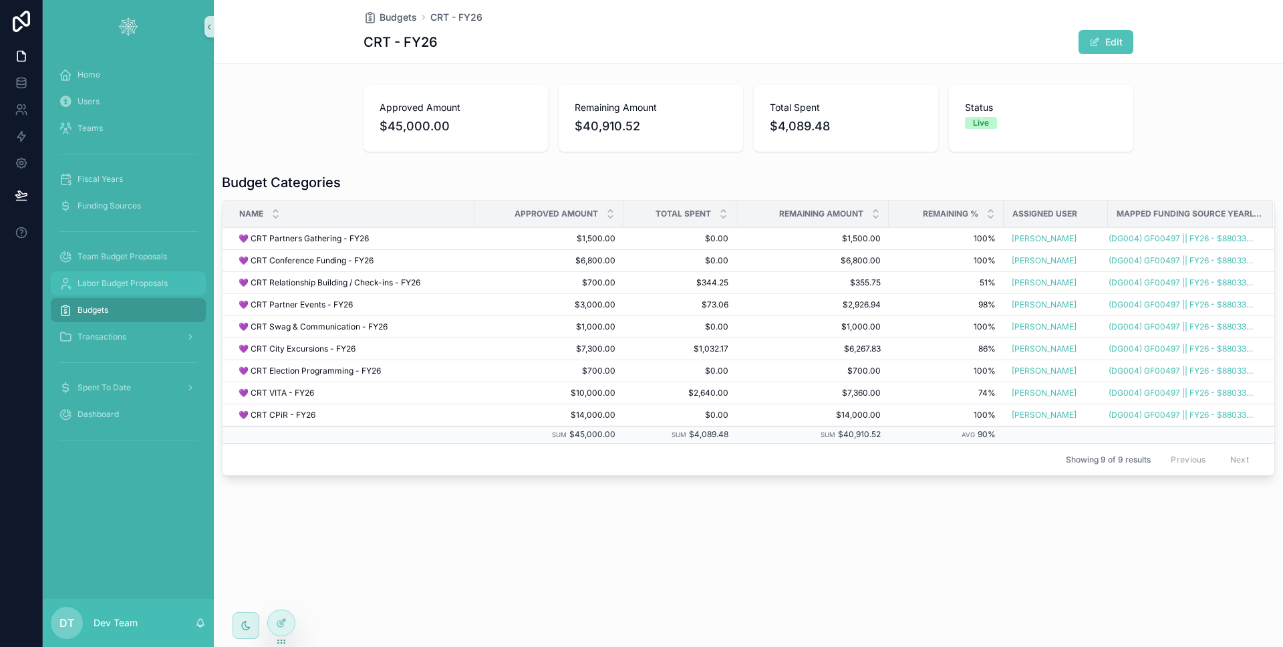
click at [141, 273] on div "Labor Budget Proposals" at bounding box center [128, 283] width 139 height 21
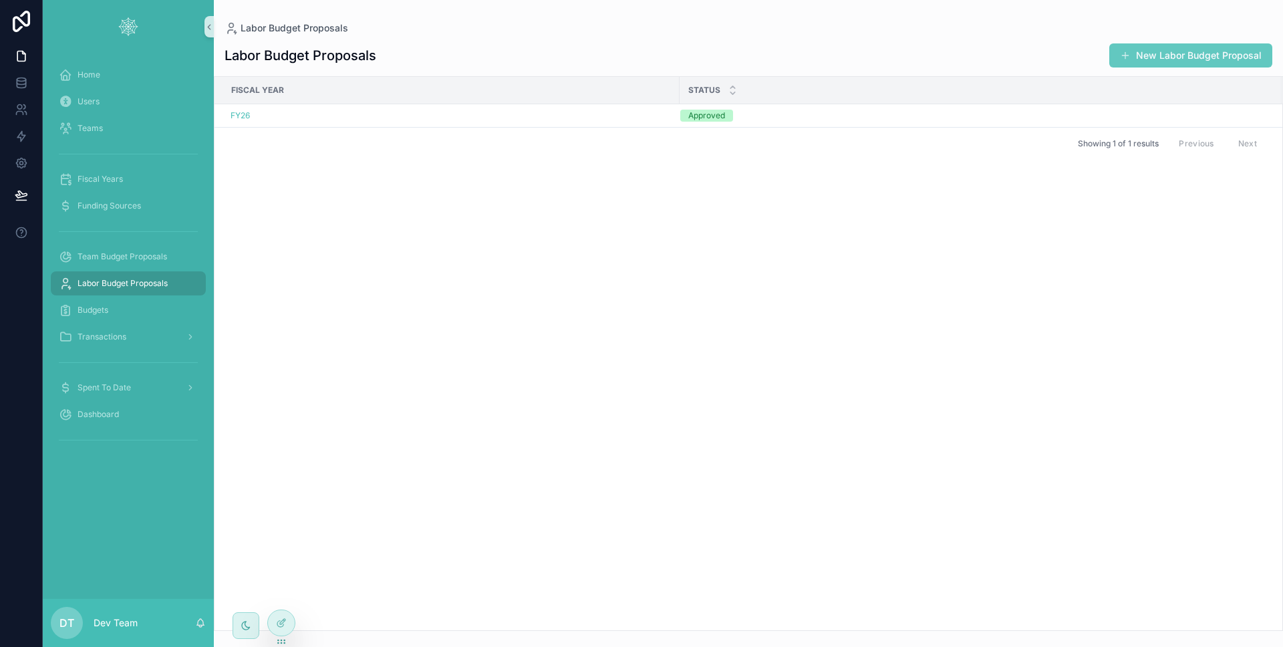
click at [1153, 53] on button "New Labor Budget Proposal" at bounding box center [1190, 55] width 163 height 24
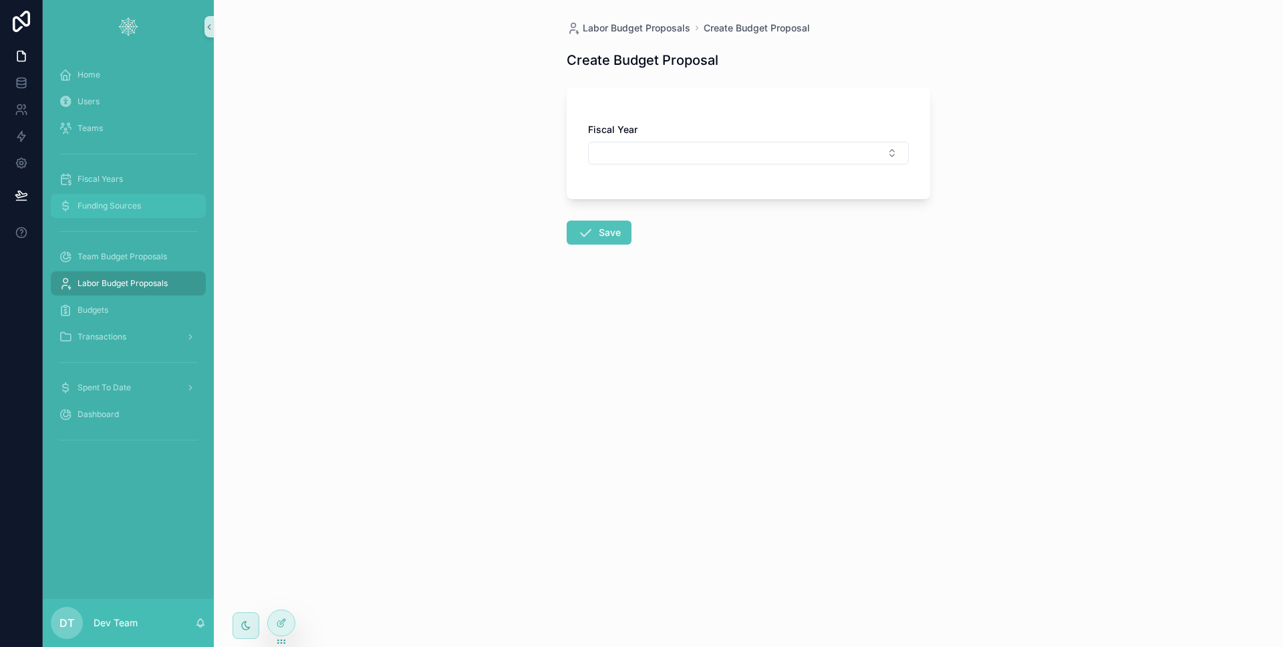
click at [133, 208] on span "Funding Sources" at bounding box center [109, 205] width 63 height 11
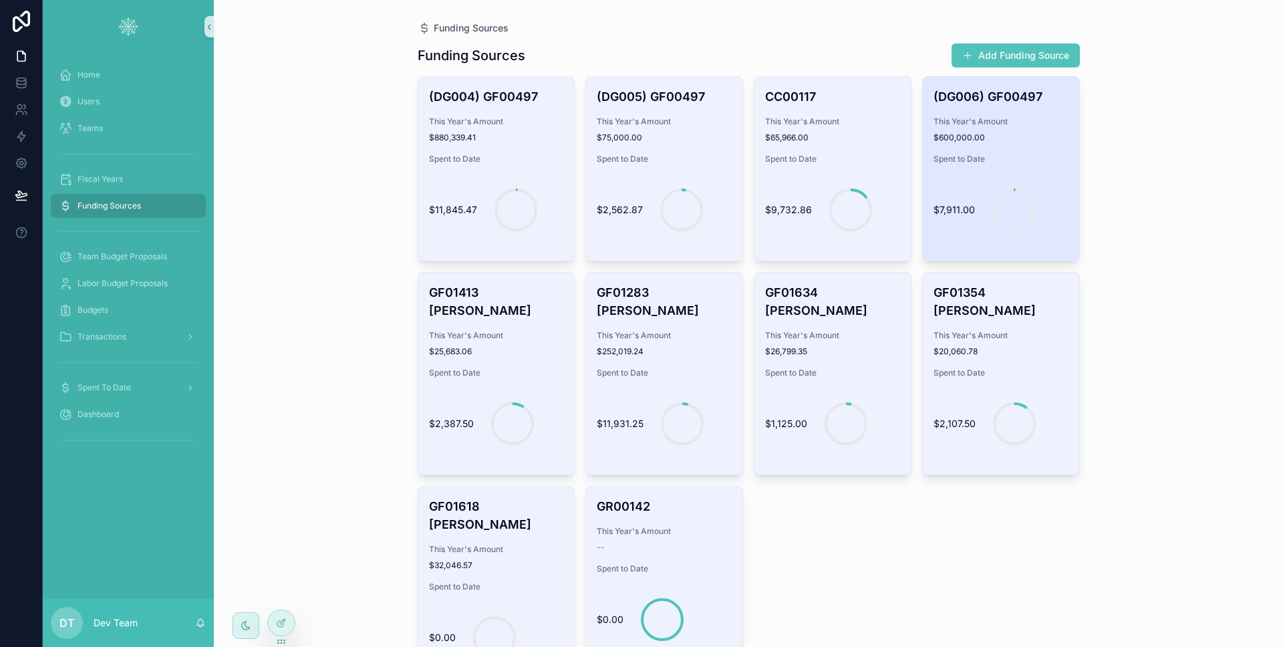
click at [994, 109] on div "(DG006) GF00497 This Year's Amount $600,000.00 Spent to Date $7,911.00" at bounding box center [1001, 169] width 156 height 184
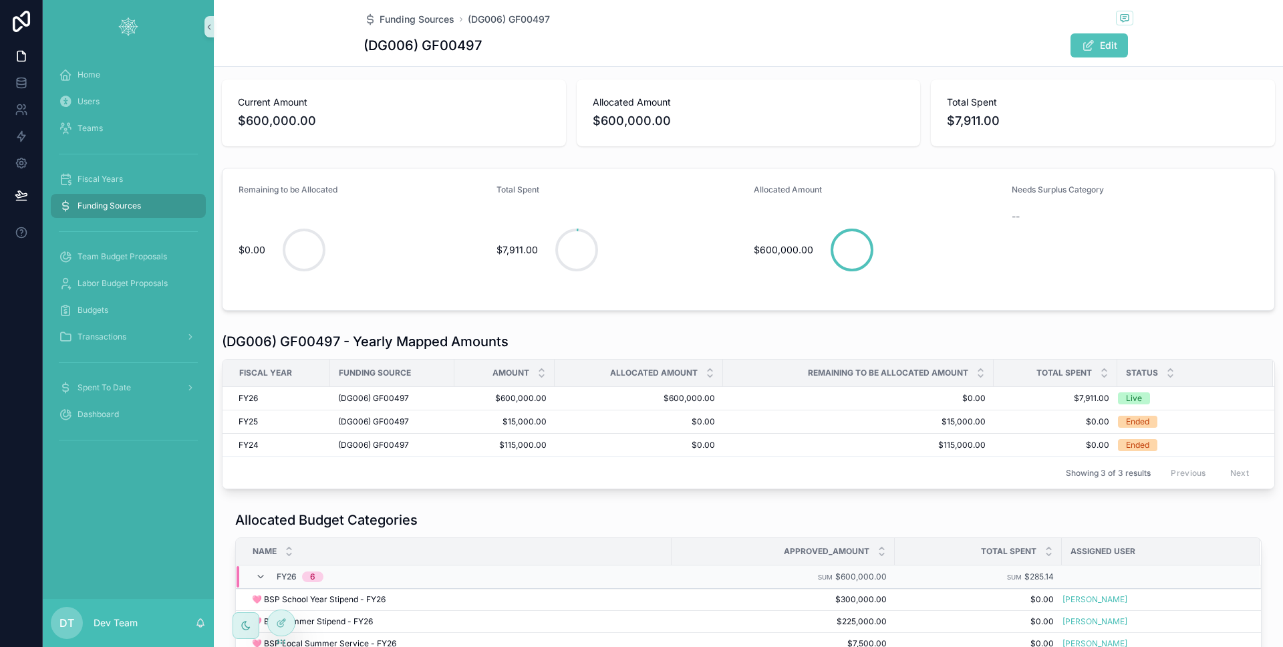
scroll to position [301, 0]
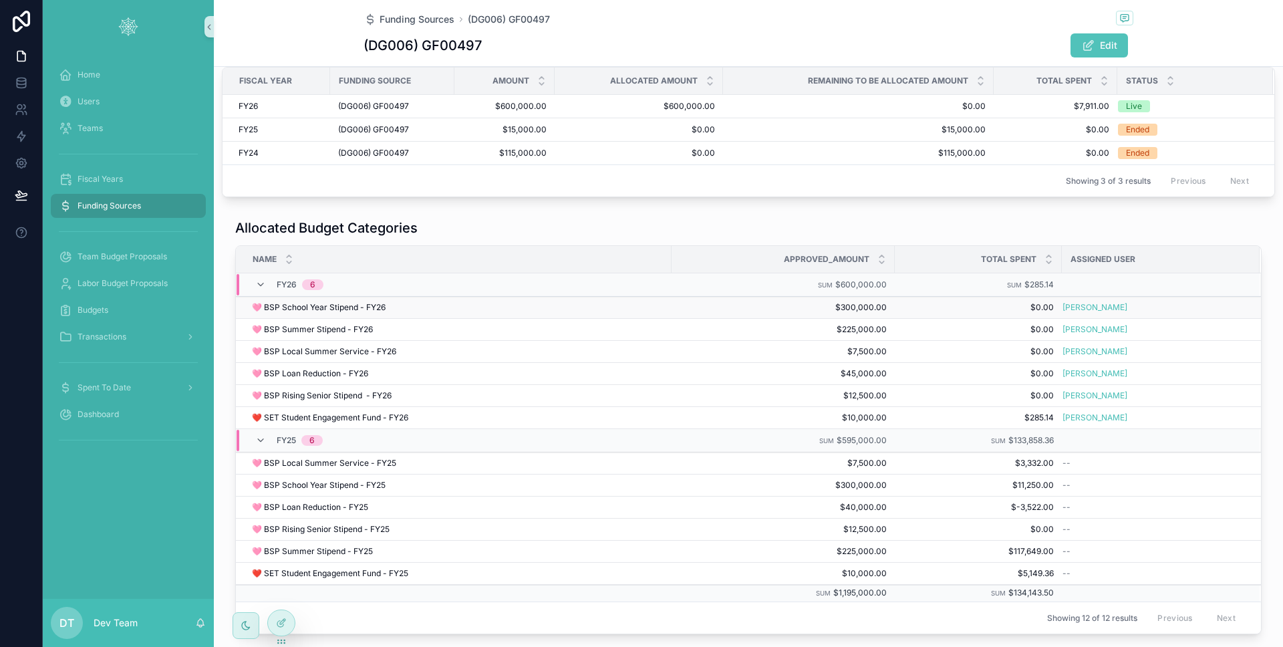
click at [656, 308] on div "🩷 BSP School Year Stipend - FY26 🩷 BSP School Year Stipend - FY26" at bounding box center [458, 307] width 412 height 11
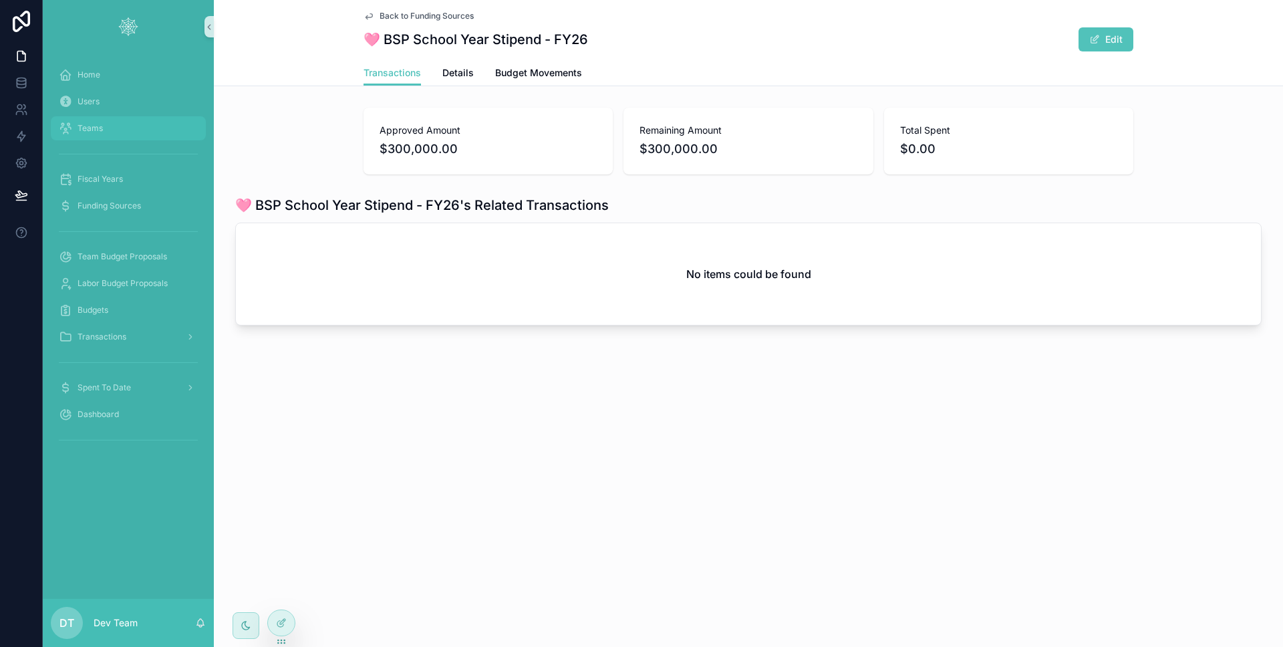
click at [83, 130] on span "Teams" at bounding box center [90, 128] width 25 height 11
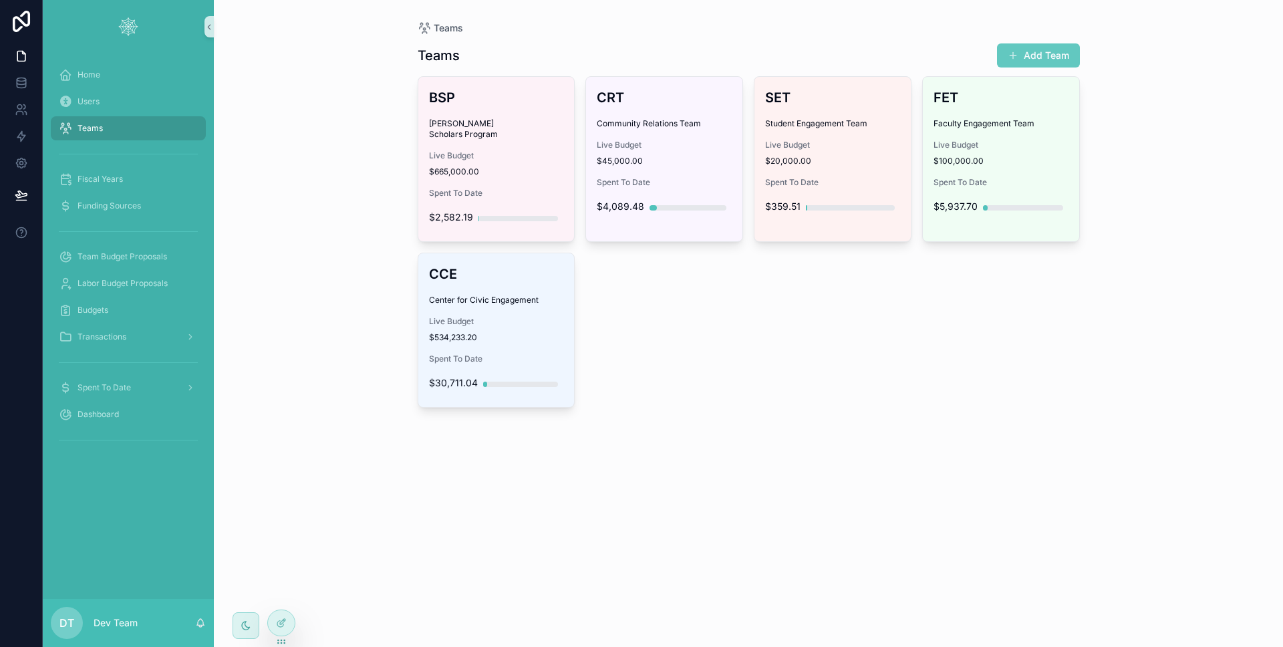
click at [1049, 56] on button "Add Team" at bounding box center [1038, 55] width 83 height 24
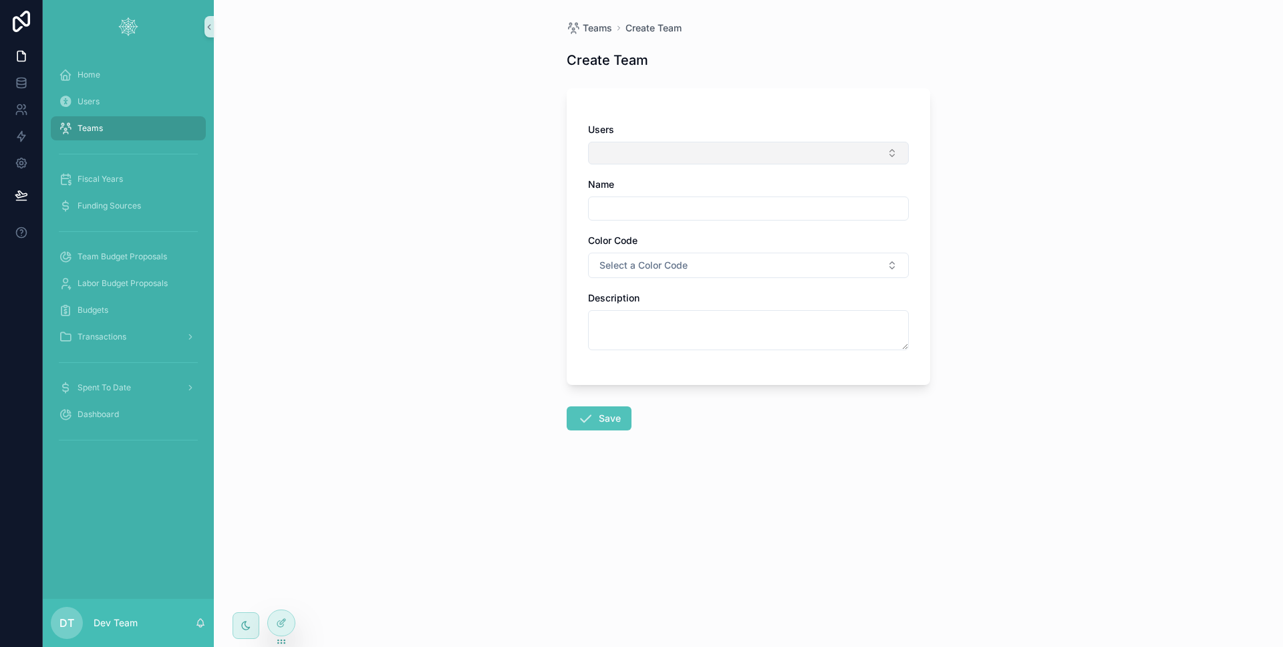
click at [654, 146] on button "Select Button" at bounding box center [748, 153] width 321 height 23
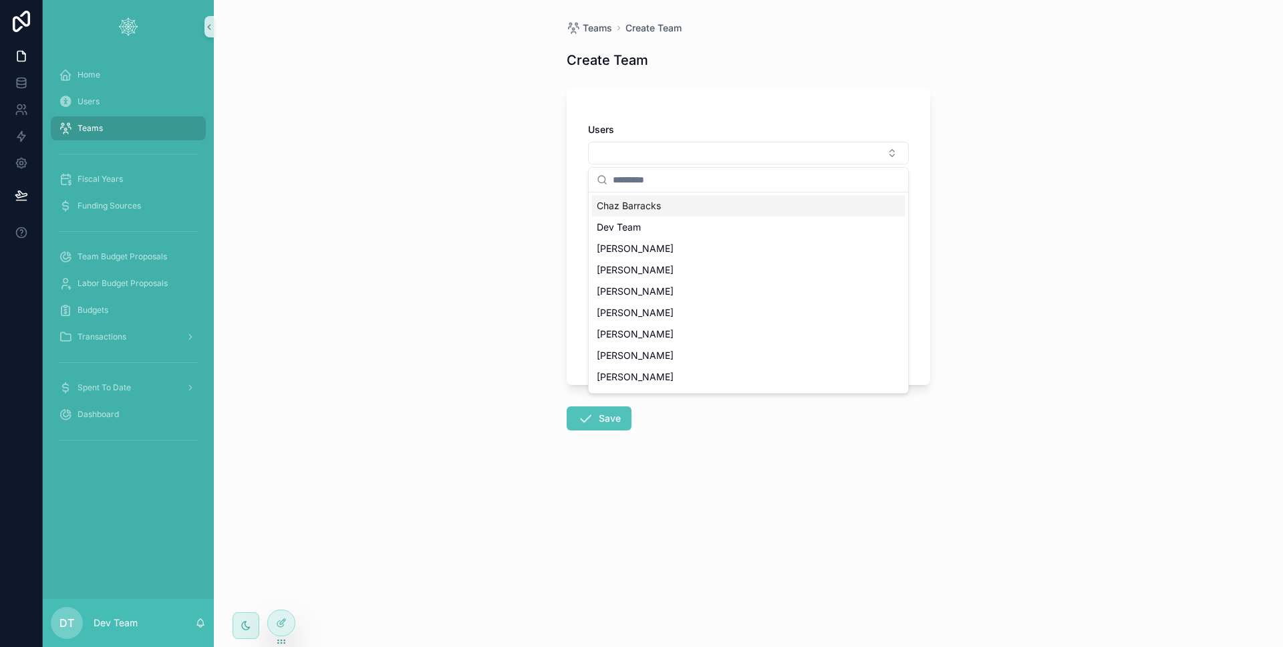
click at [451, 184] on div "Teams Create Team Create Team Users Name Color Code Select a Color Code Descrip…" at bounding box center [748, 323] width 1069 height 647
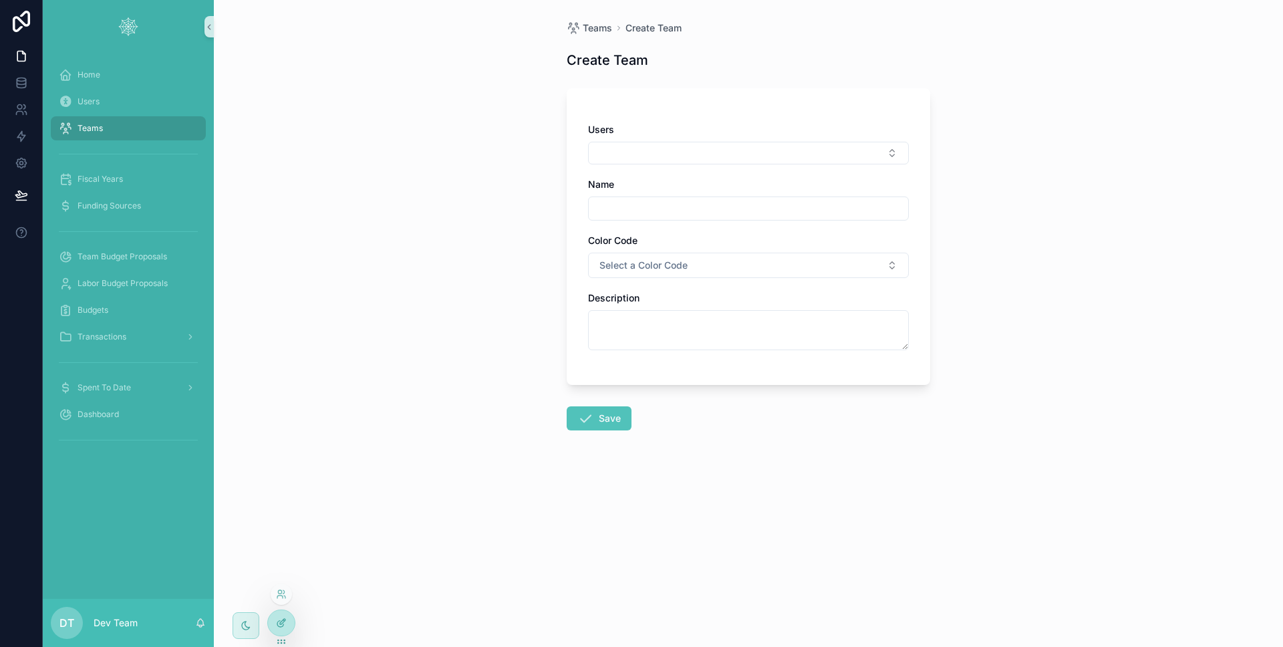
click at [281, 630] on div at bounding box center [281, 622] width 27 height 25
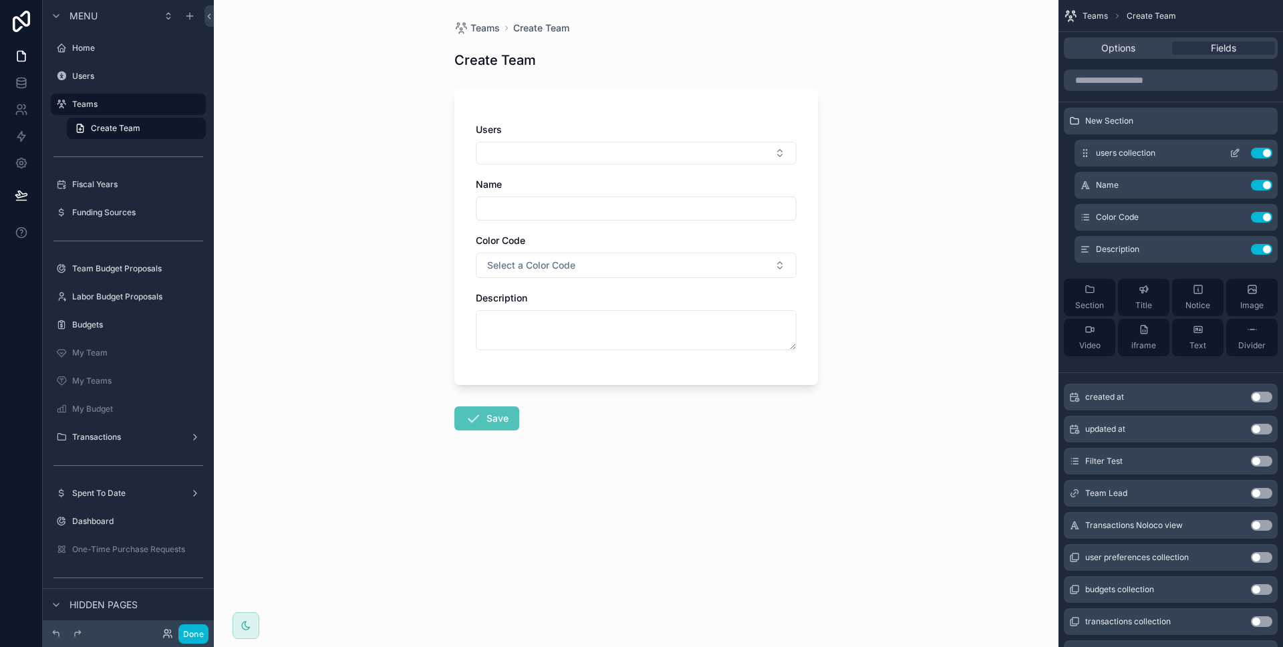
click at [1236, 158] on icon "scrollable content" at bounding box center [1235, 153] width 11 height 11
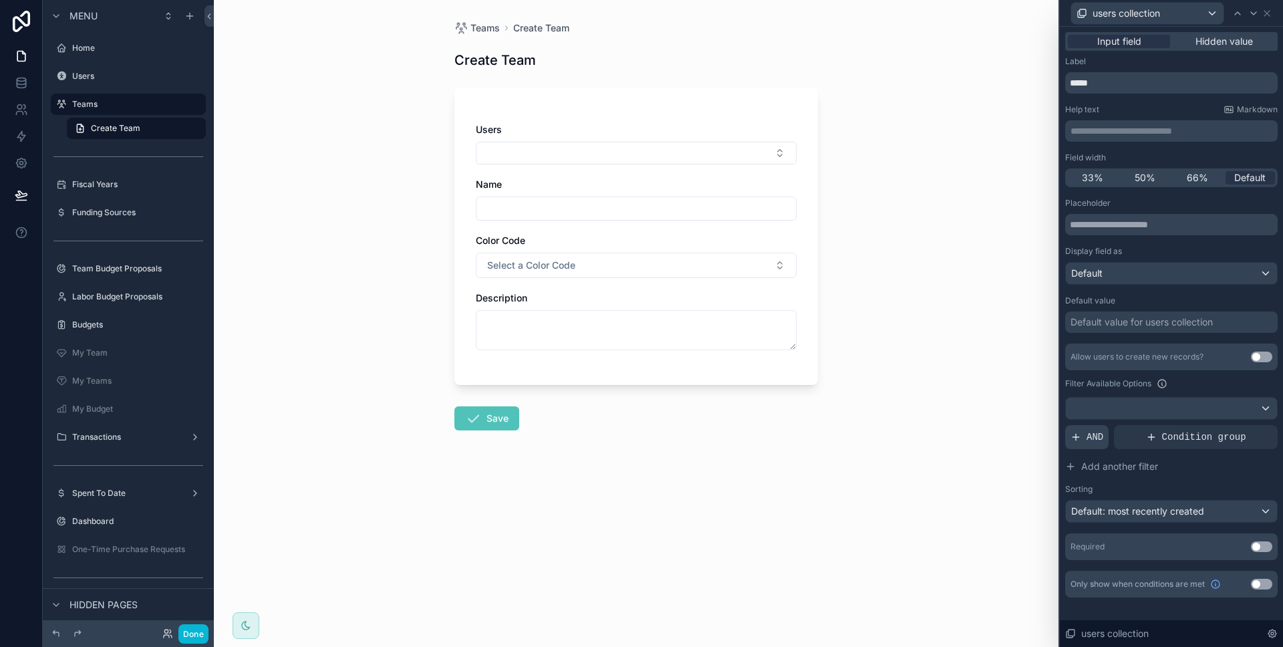
click at [1098, 443] on span "AND" at bounding box center [1095, 436] width 17 height 13
click at [1236, 427] on div at bounding box center [1244, 426] width 19 height 19
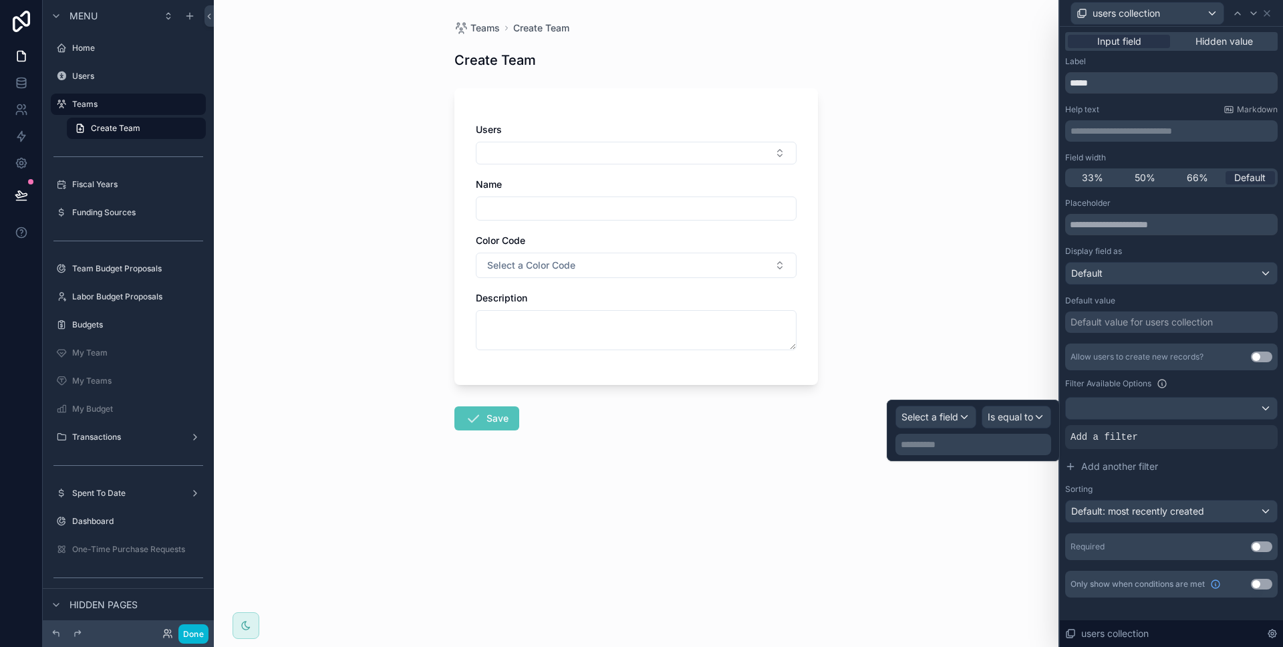
click at [935, 432] on div "**********" at bounding box center [973, 430] width 156 height 49
click at [938, 423] on span "Select a field" at bounding box center [929, 416] width 57 height 13
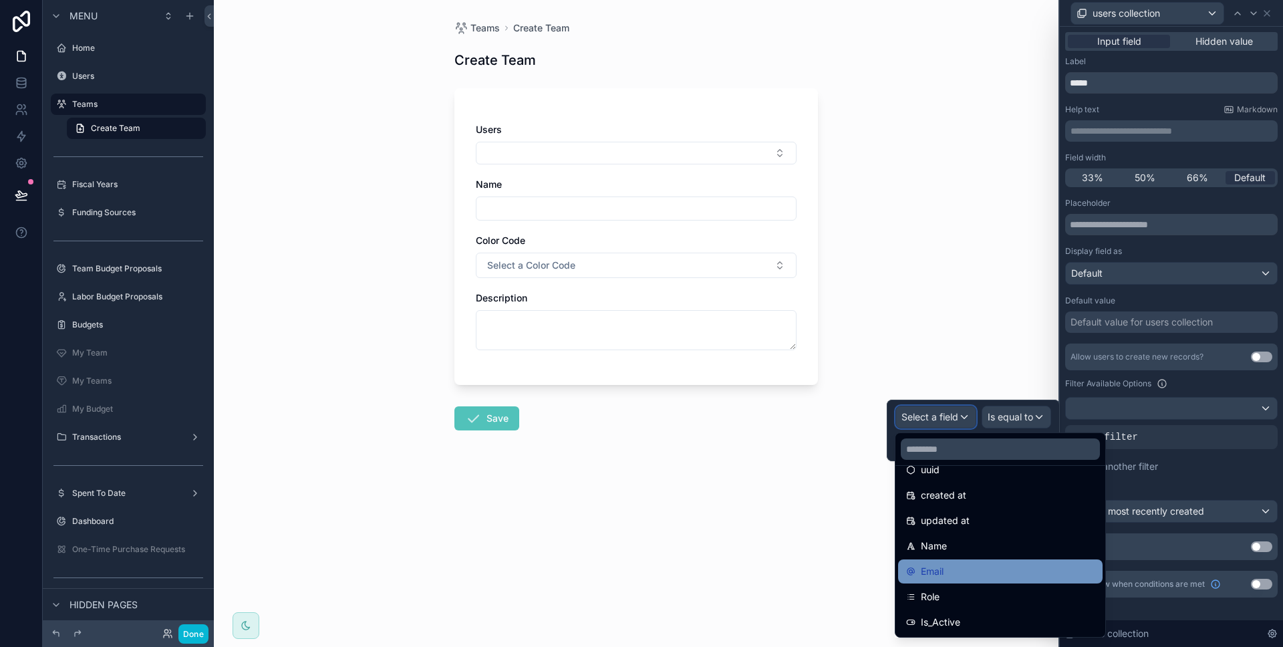
scroll to position [61, 0]
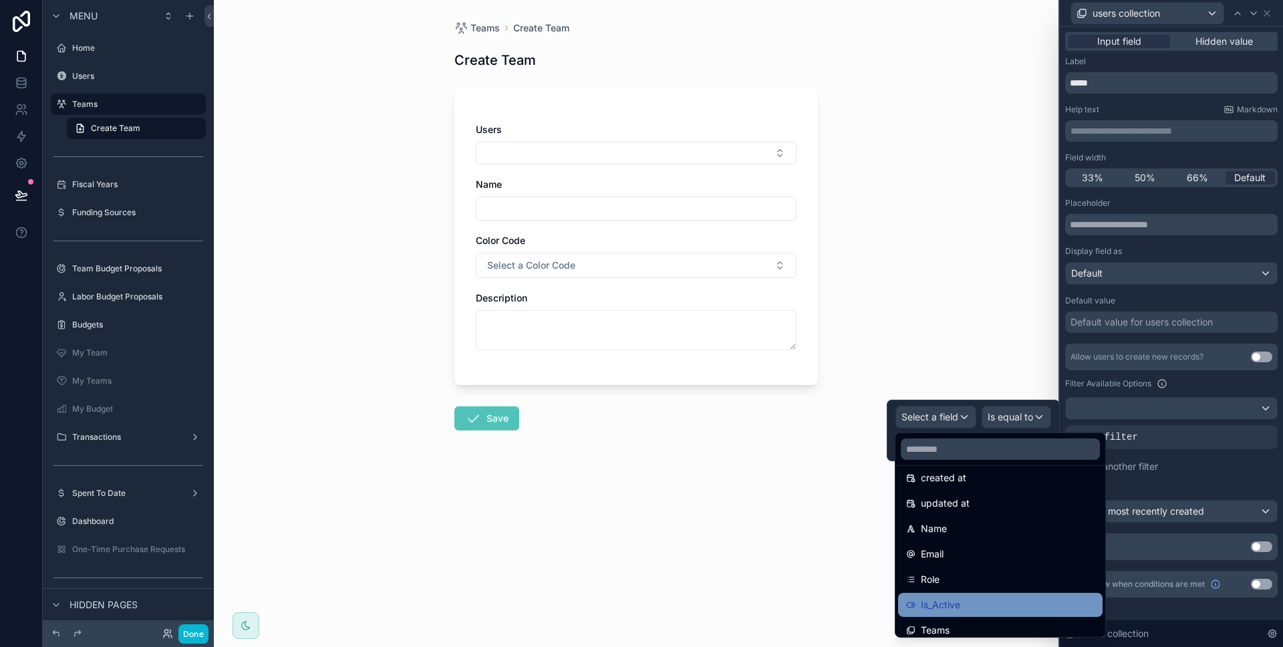
click at [1000, 593] on div "Is_Active" at bounding box center [1000, 605] width 204 height 24
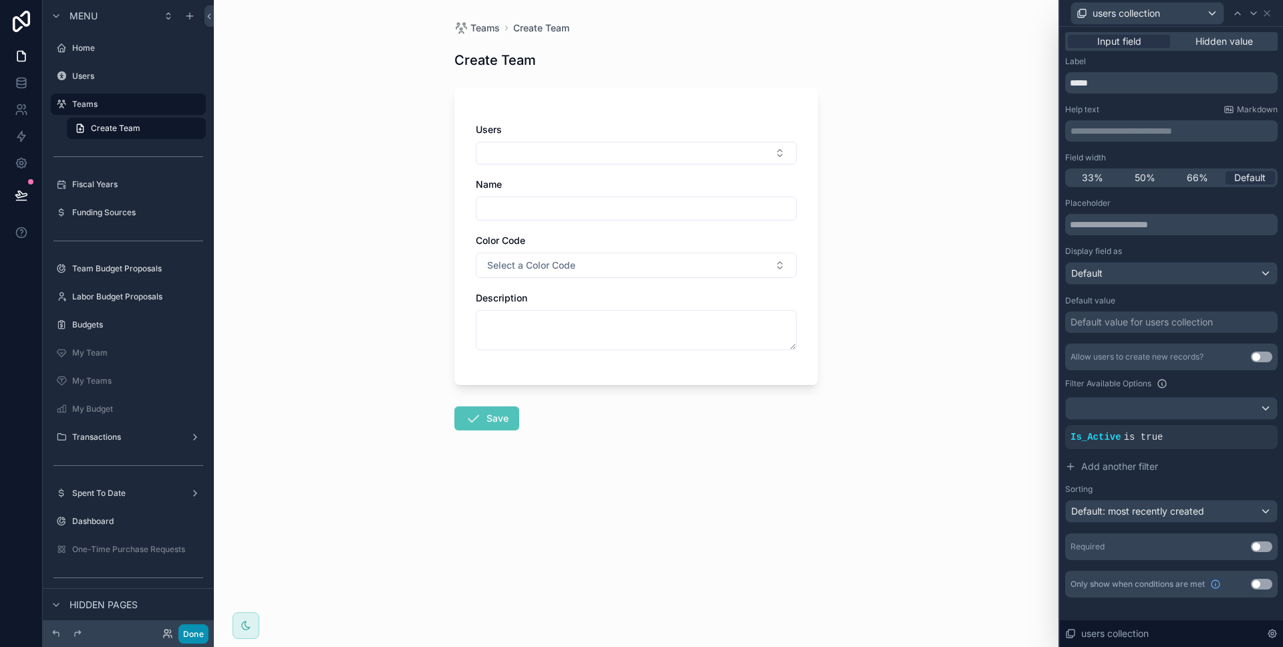
click at [197, 634] on button "Done" at bounding box center [193, 633] width 30 height 19
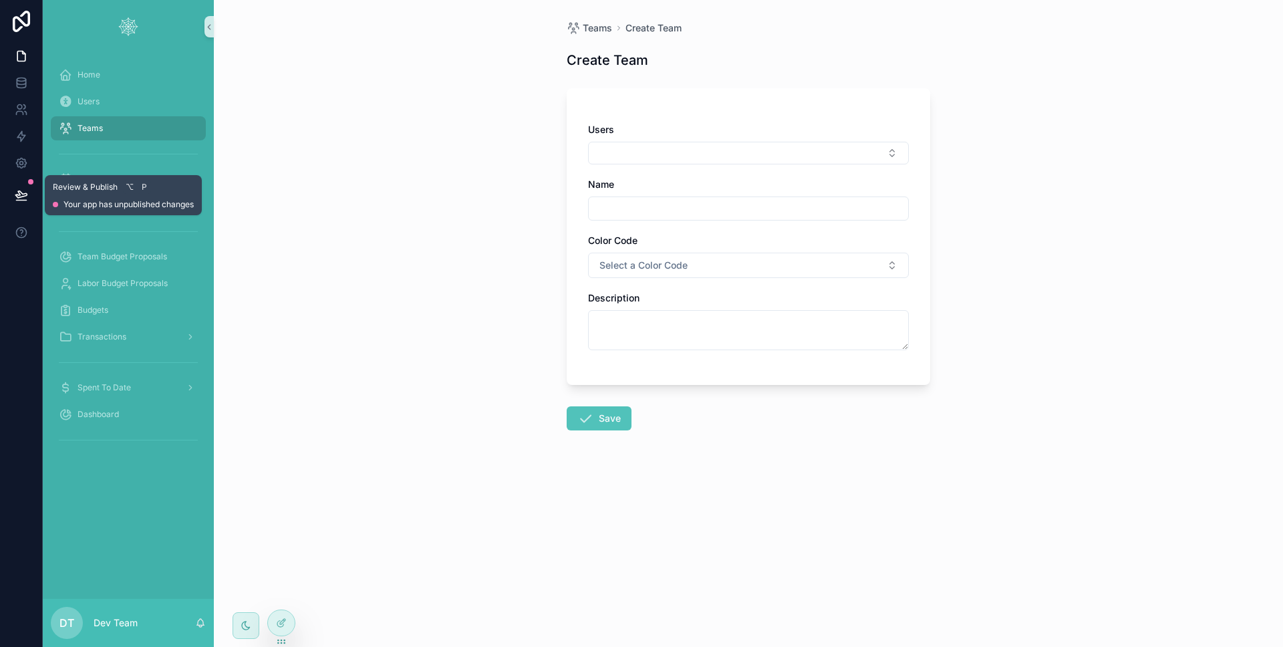
click at [27, 189] on icon at bounding box center [21, 194] width 13 height 13
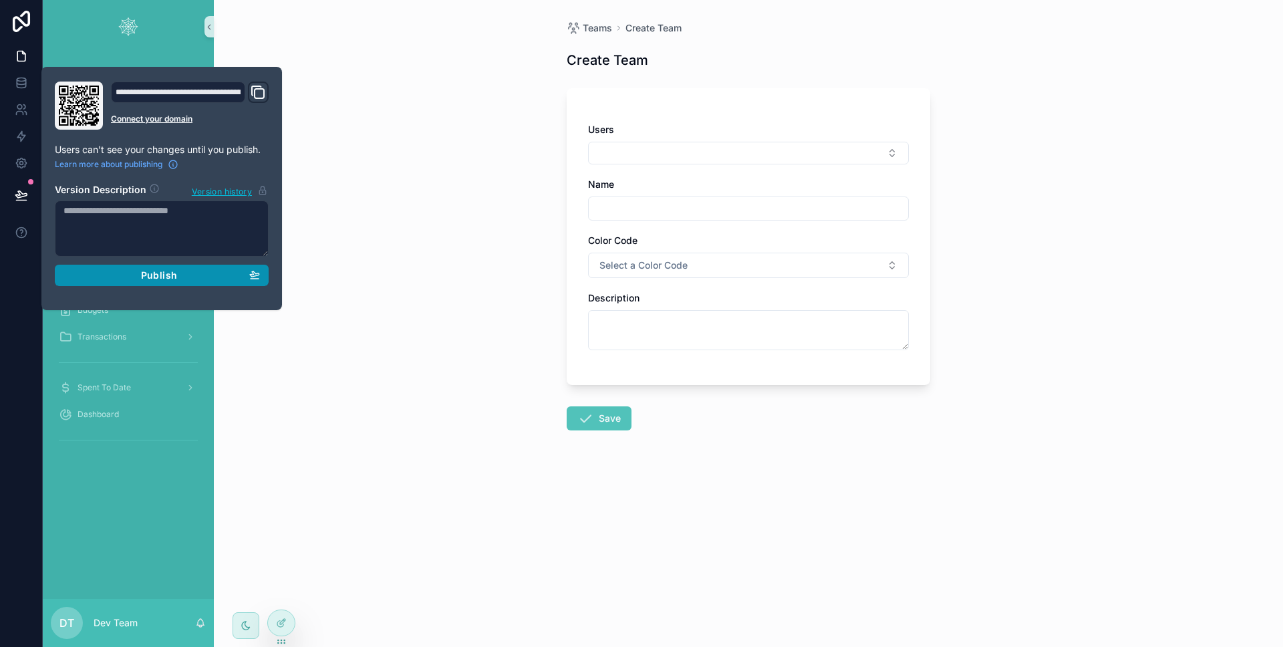
click at [163, 277] on span "Publish" at bounding box center [159, 275] width 36 height 12
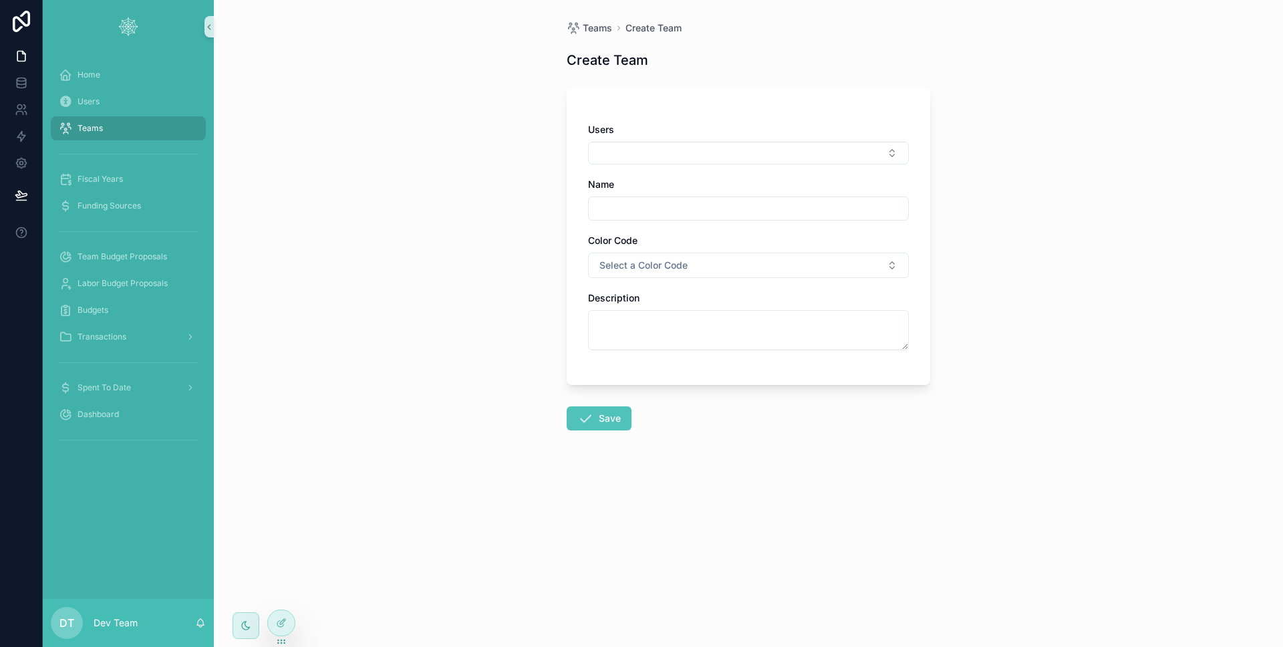
click at [150, 43] on div "scrollable content" at bounding box center [128, 26] width 171 height 53
click at [108, 99] on div "Users" at bounding box center [128, 101] width 139 height 21
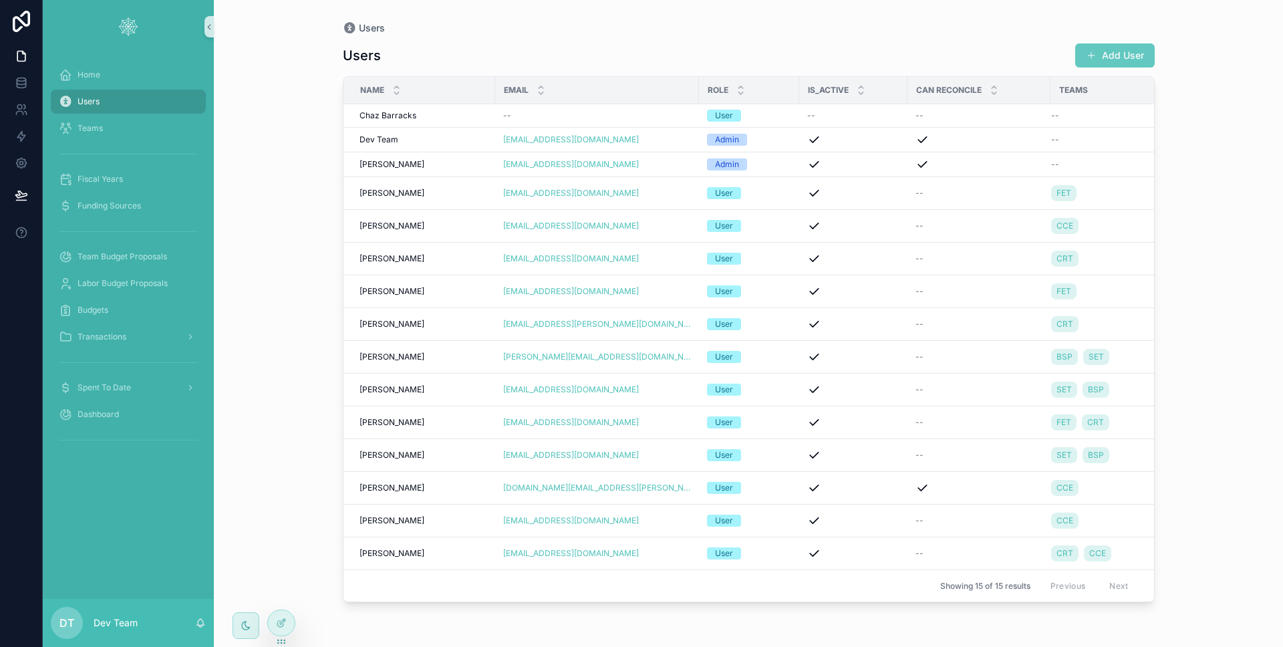
click at [1117, 51] on button "Add User" at bounding box center [1115, 55] width 80 height 24
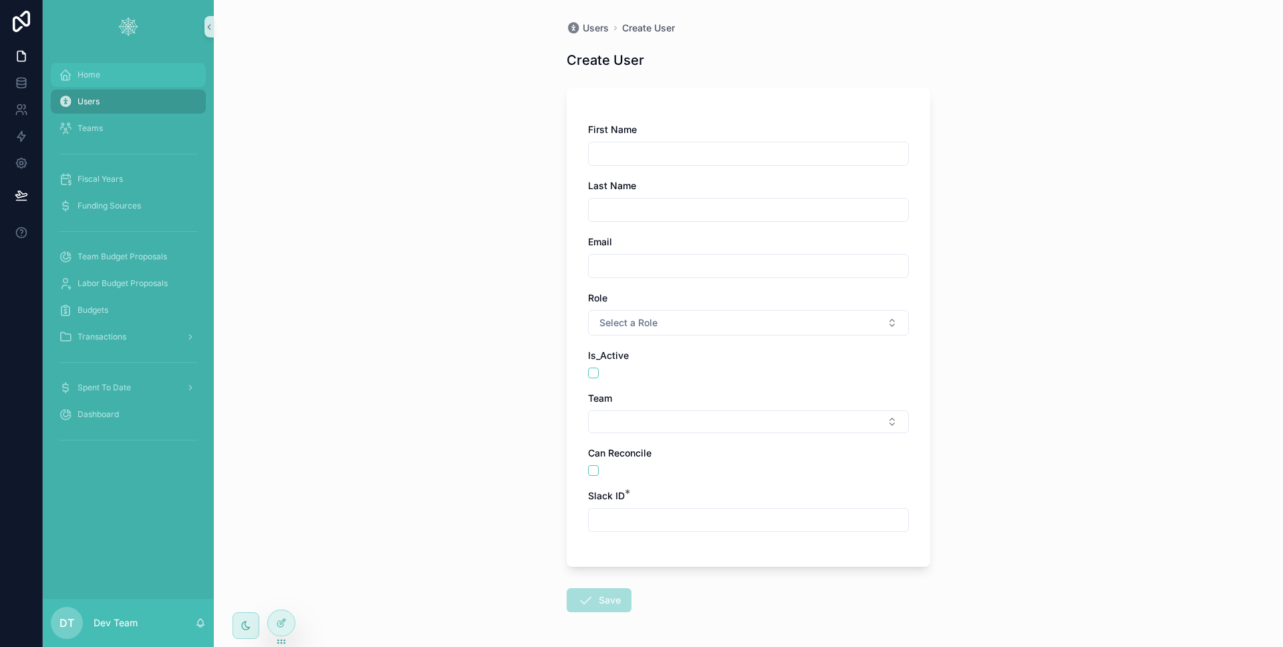
click at [126, 80] on div "Home" at bounding box center [128, 74] width 139 height 21
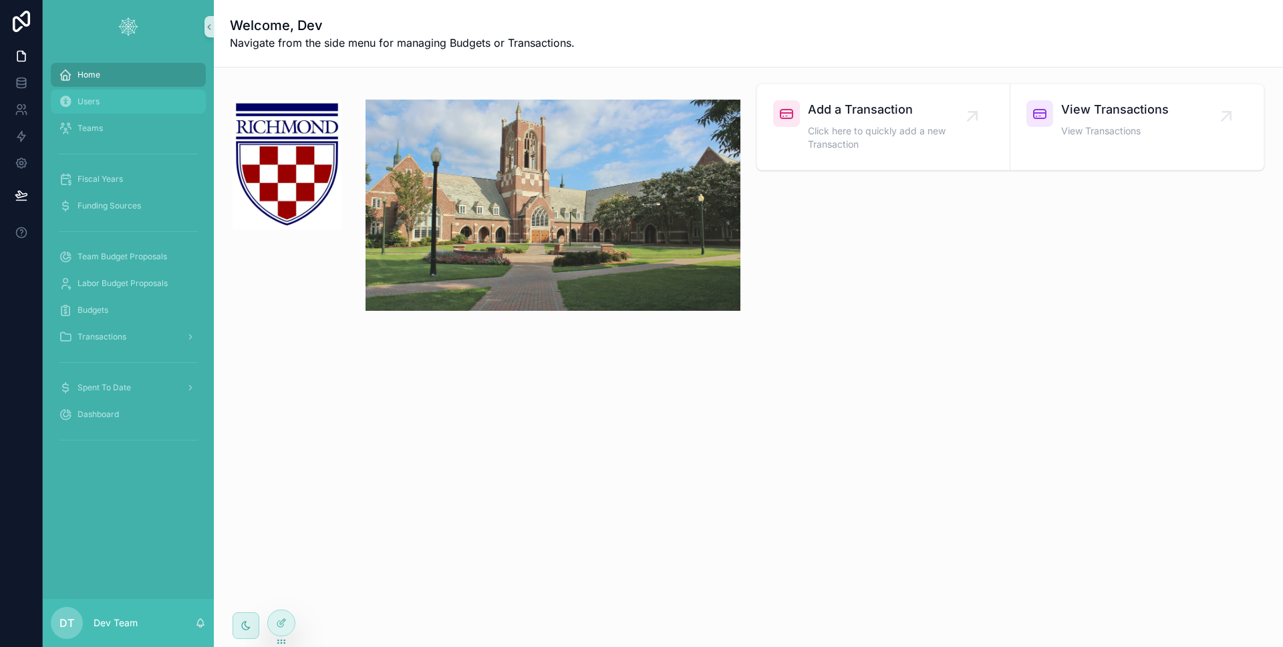
click at [131, 100] on div "Users" at bounding box center [128, 101] width 139 height 21
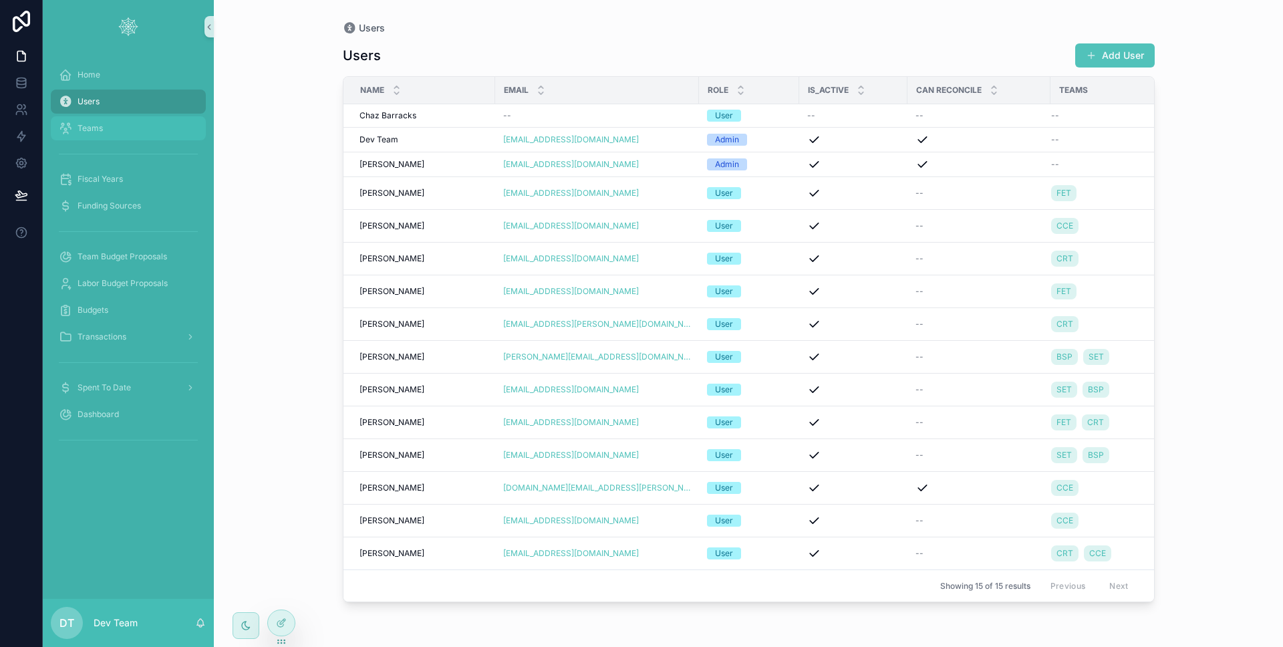
click at [132, 133] on div "Teams" at bounding box center [128, 128] width 139 height 21
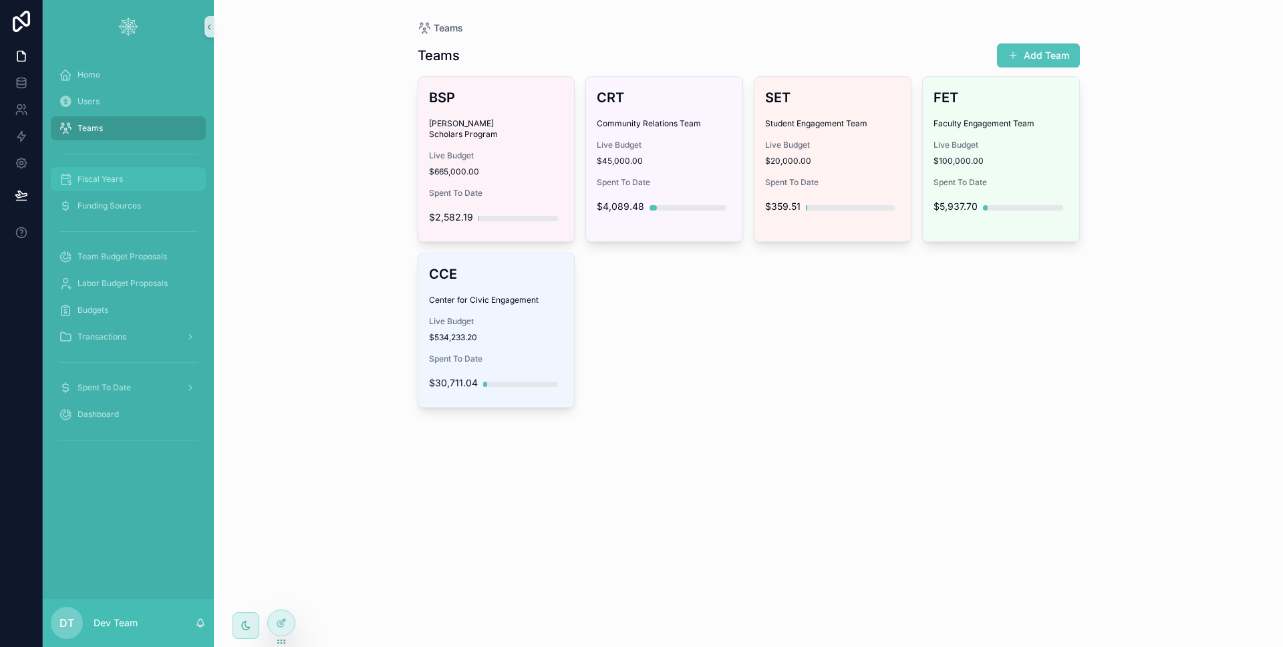
click at [137, 182] on div "Fiscal Years" at bounding box center [128, 178] width 139 height 21
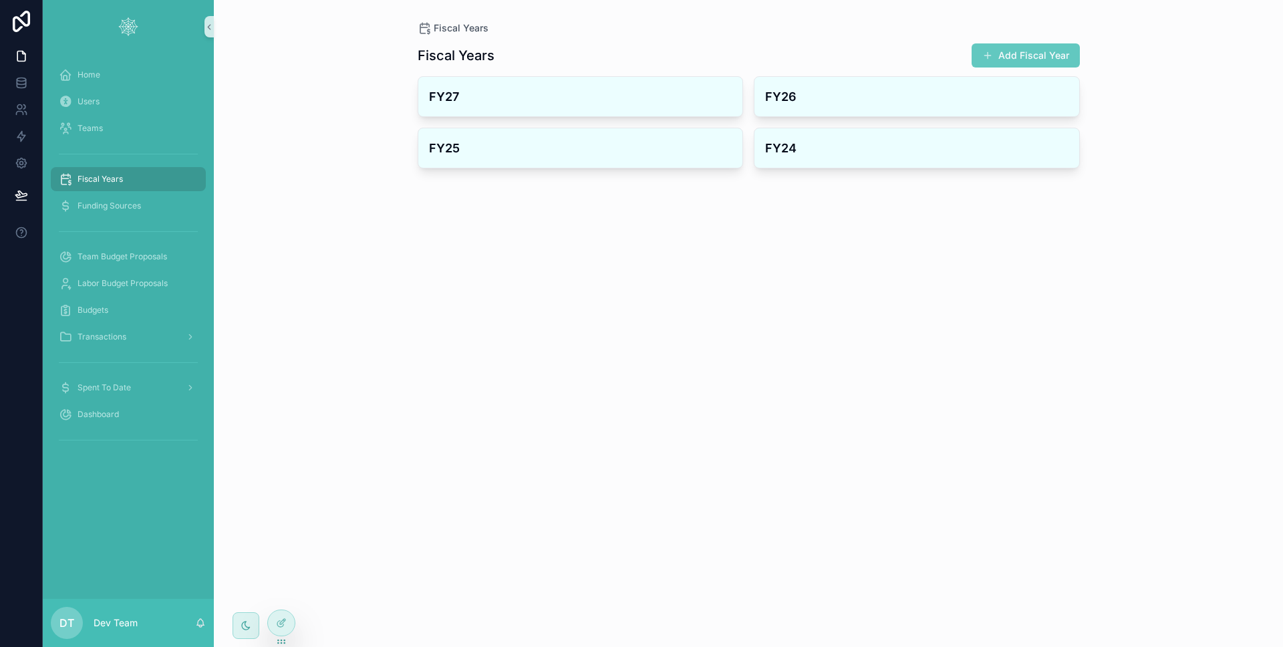
click at [1051, 54] on button "Add Fiscal Year" at bounding box center [1026, 55] width 108 height 24
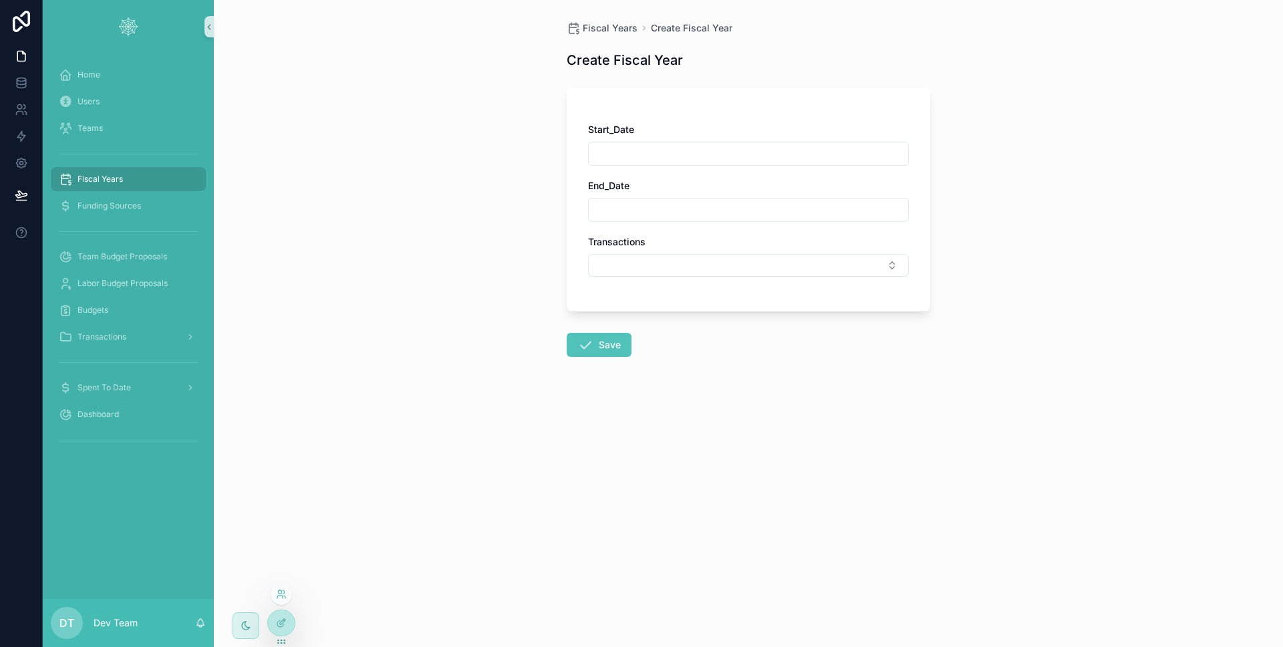
click at [290, 612] on div at bounding box center [281, 622] width 28 height 27
click at [288, 615] on div at bounding box center [281, 622] width 27 height 25
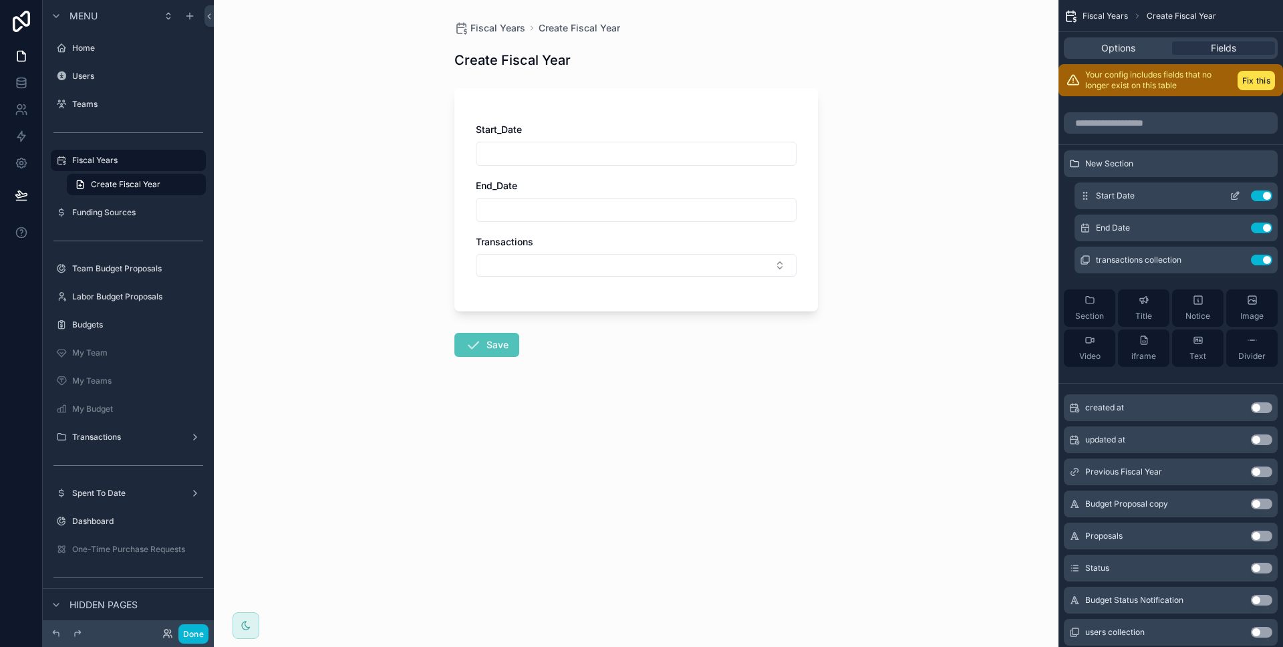
click at [1231, 191] on icon "scrollable content" at bounding box center [1235, 195] width 11 height 11
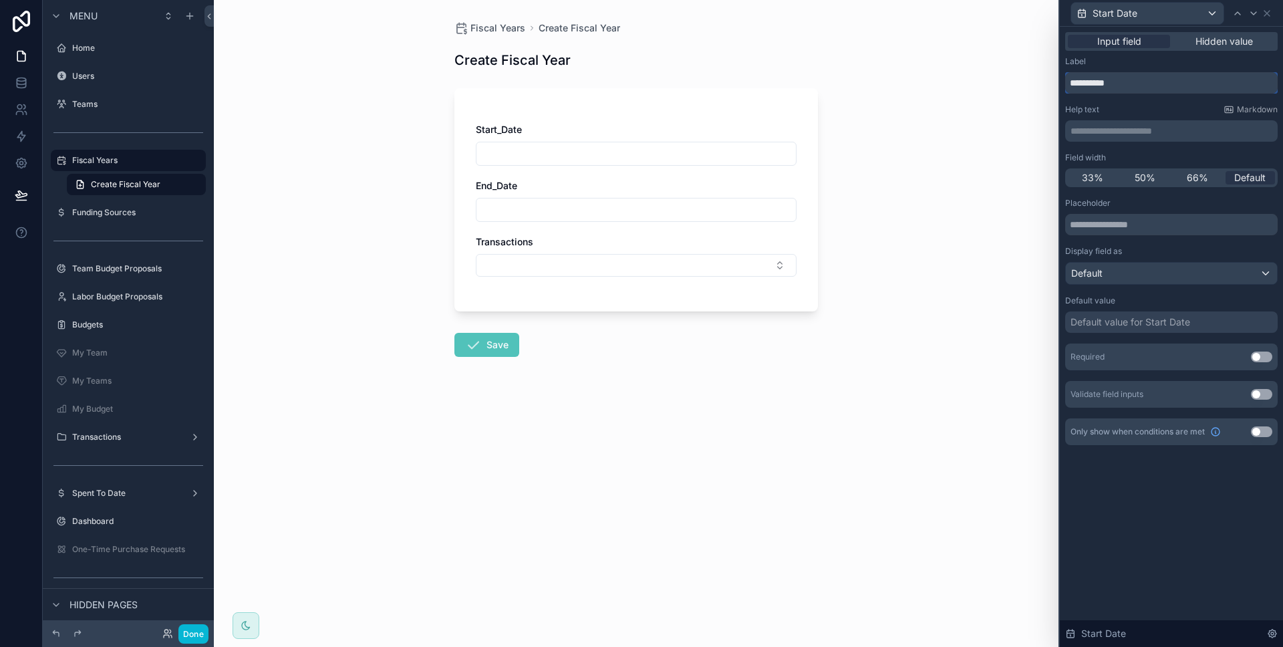
click at [1099, 88] on input "**********" at bounding box center [1171, 82] width 213 height 21
type input "**********"
click at [1270, 13] on icon at bounding box center [1267, 13] width 11 height 11
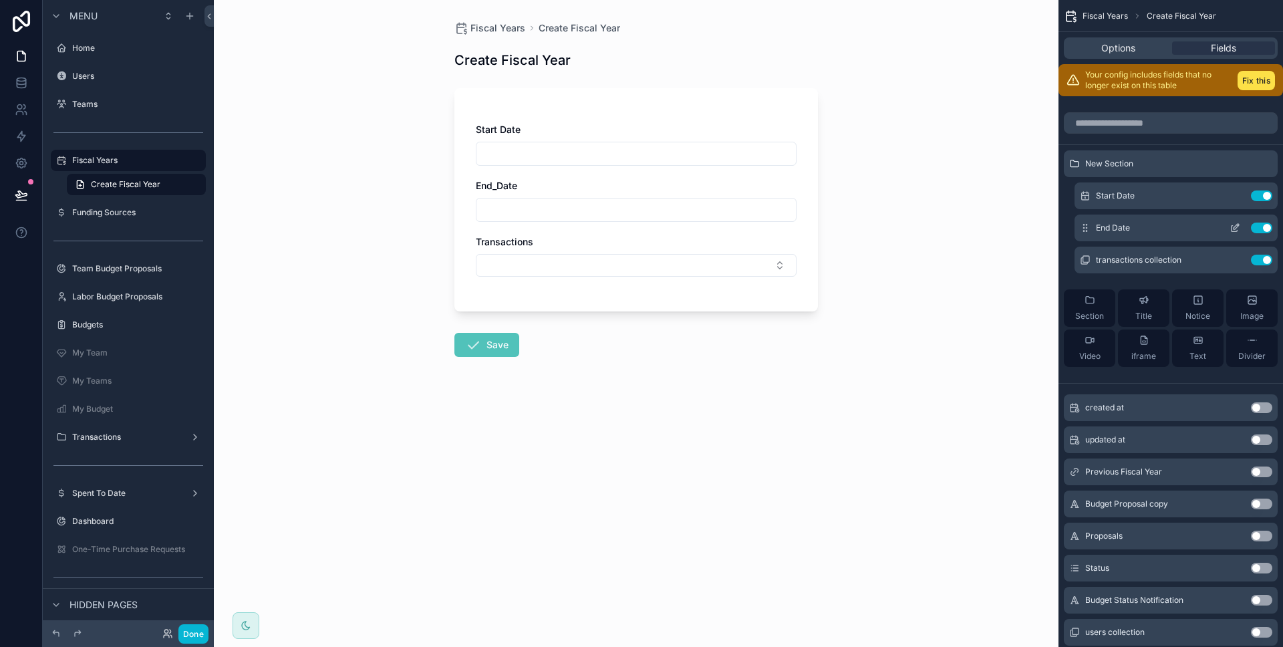
click at [1230, 231] on icon "scrollable content" at bounding box center [1235, 228] width 11 height 11
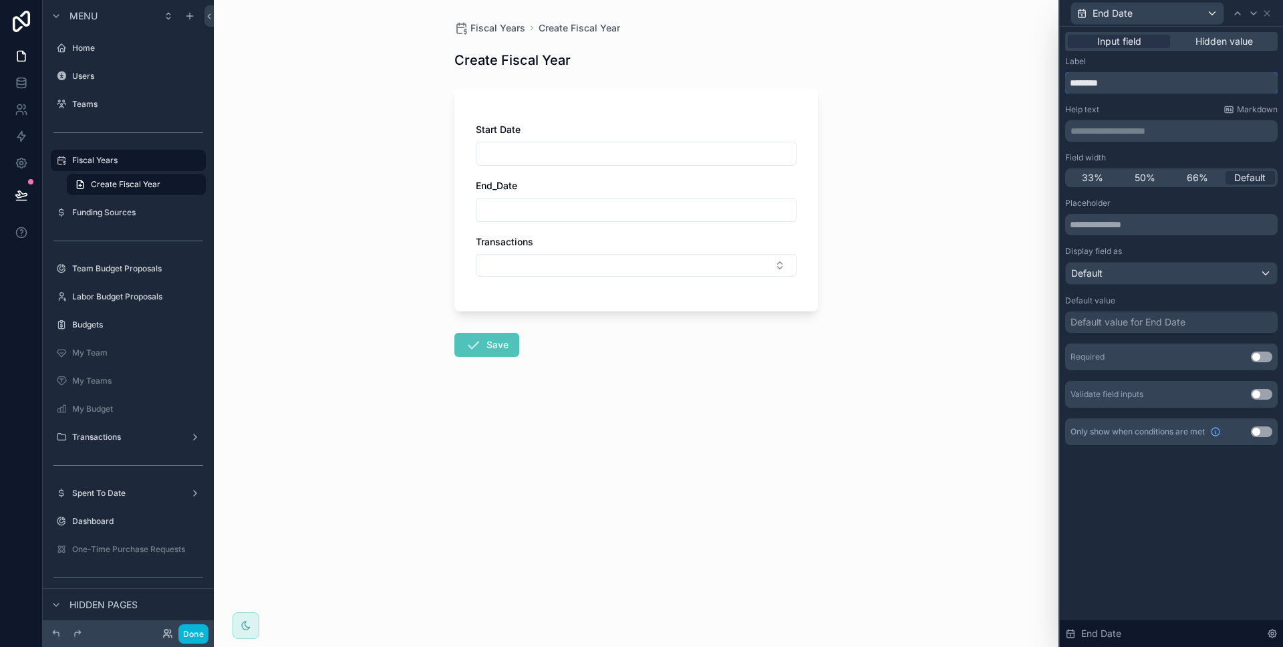
click at [1094, 88] on input "********" at bounding box center [1171, 82] width 213 height 21
type input "********"
click at [1269, 17] on icon at bounding box center [1267, 13] width 11 height 11
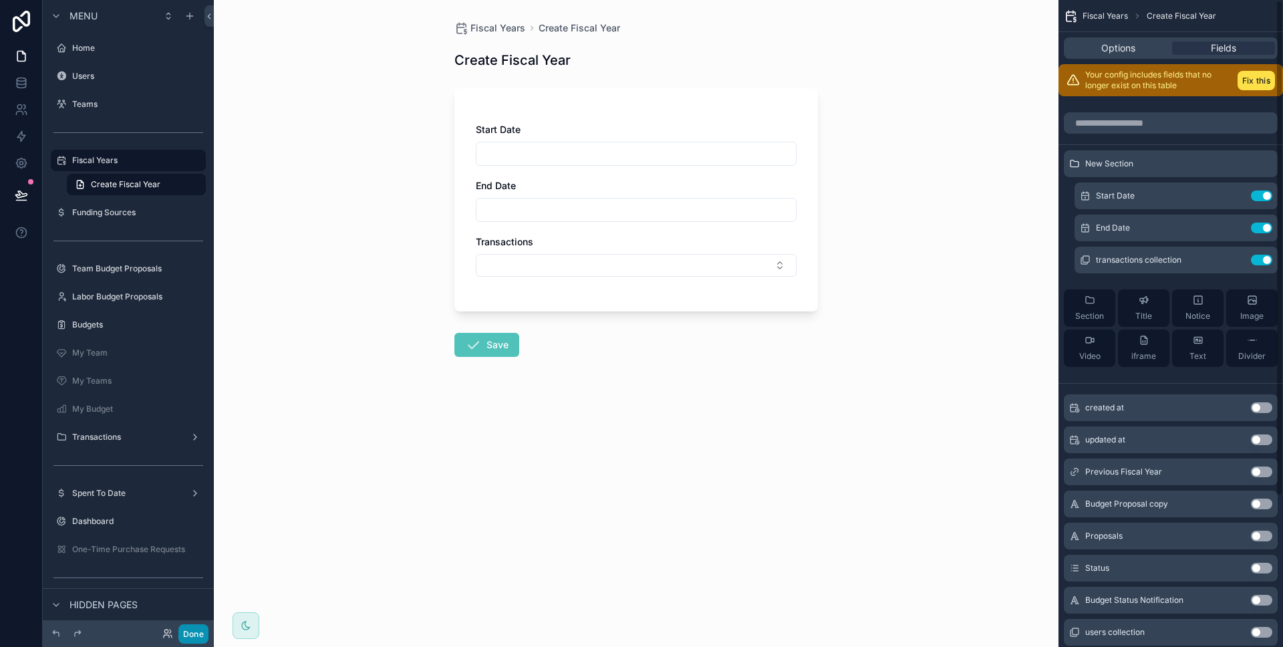
click at [204, 628] on button "Done" at bounding box center [193, 633] width 30 height 19
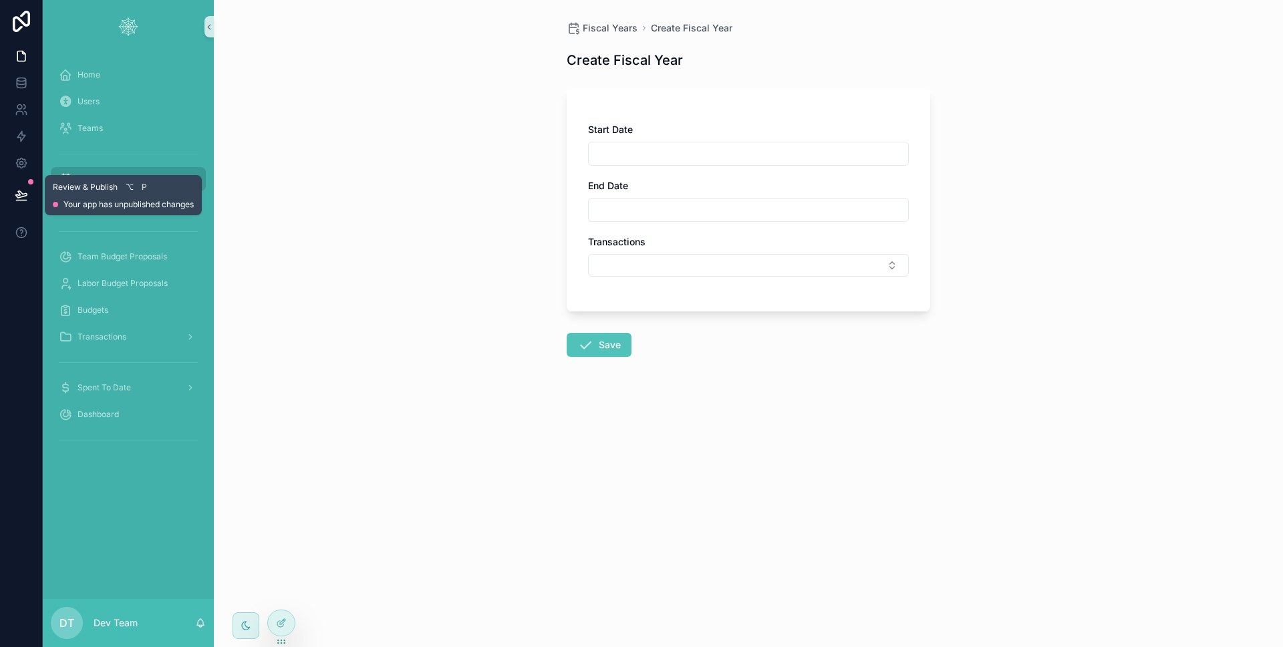
click at [17, 191] on icon at bounding box center [20, 194] width 11 height 7
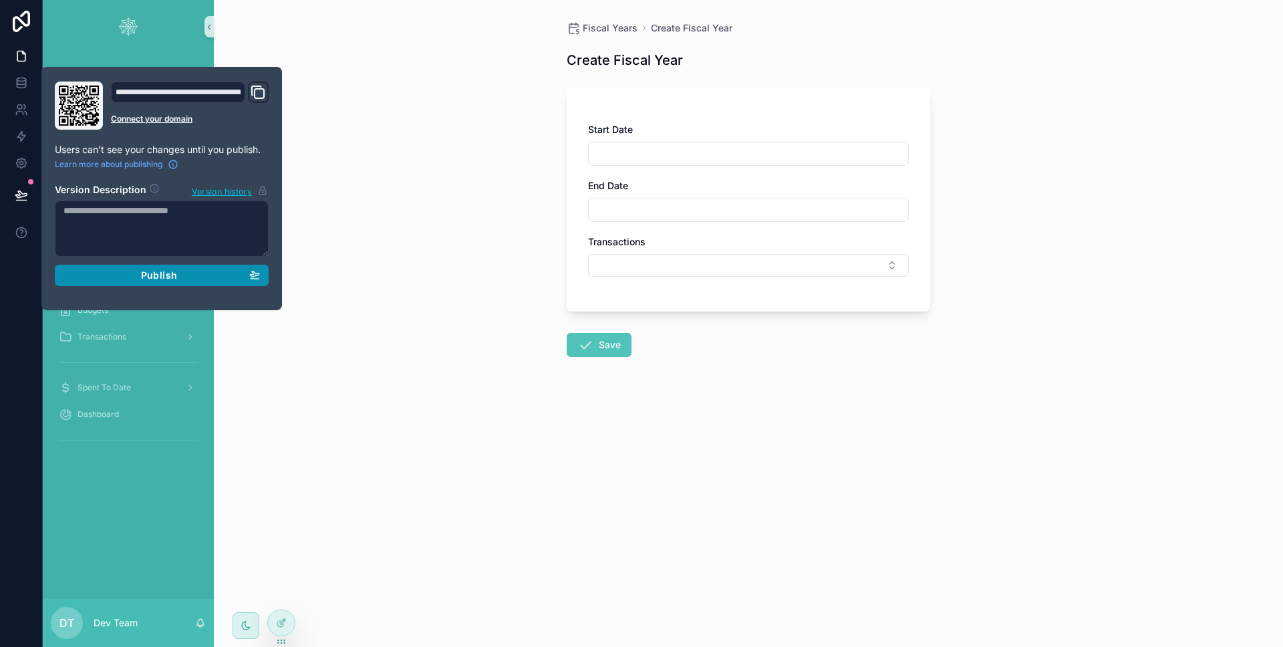
click at [109, 267] on button "Publish" at bounding box center [162, 275] width 214 height 21
click at [21, 297] on div at bounding box center [21, 323] width 43 height 647
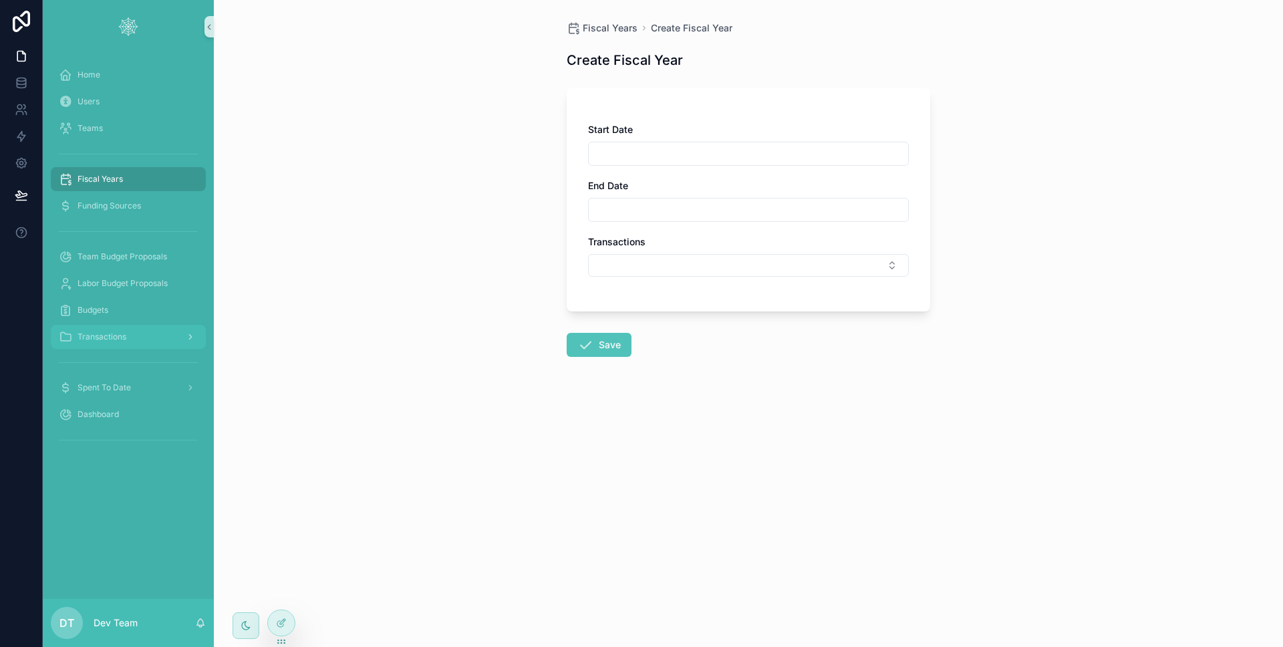
click at [102, 339] on span "Transactions" at bounding box center [102, 336] width 49 height 11
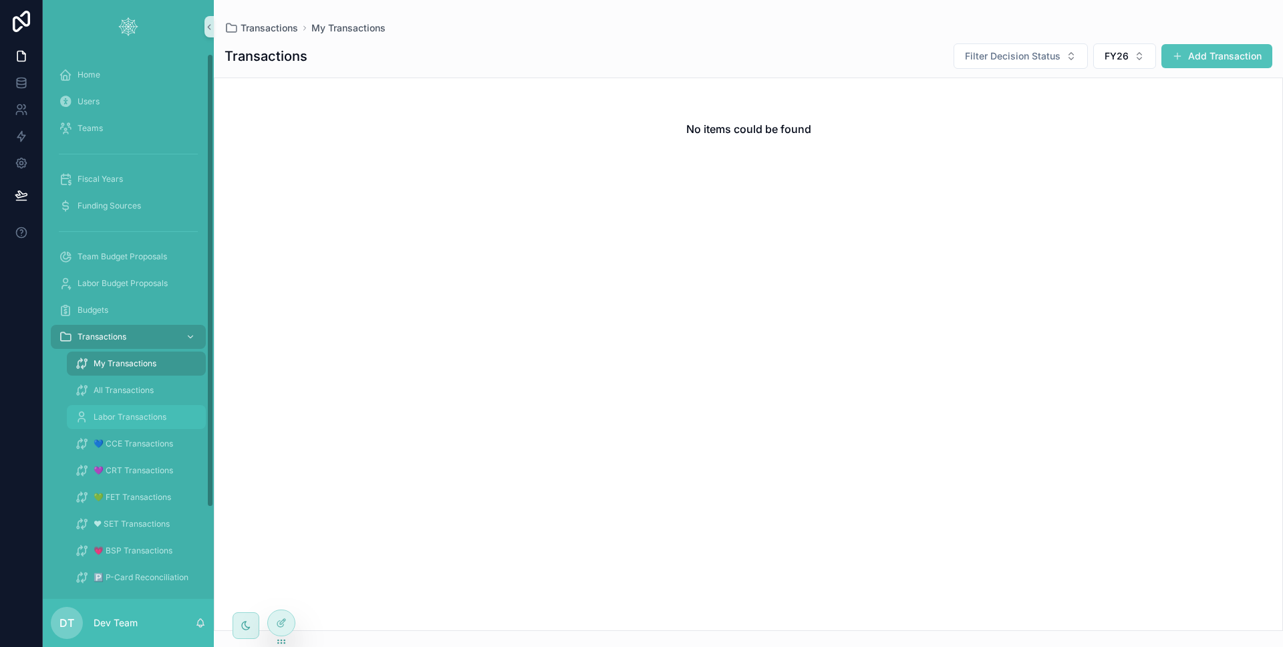
click at [148, 409] on div "Labor Transactions" at bounding box center [136, 416] width 123 height 21
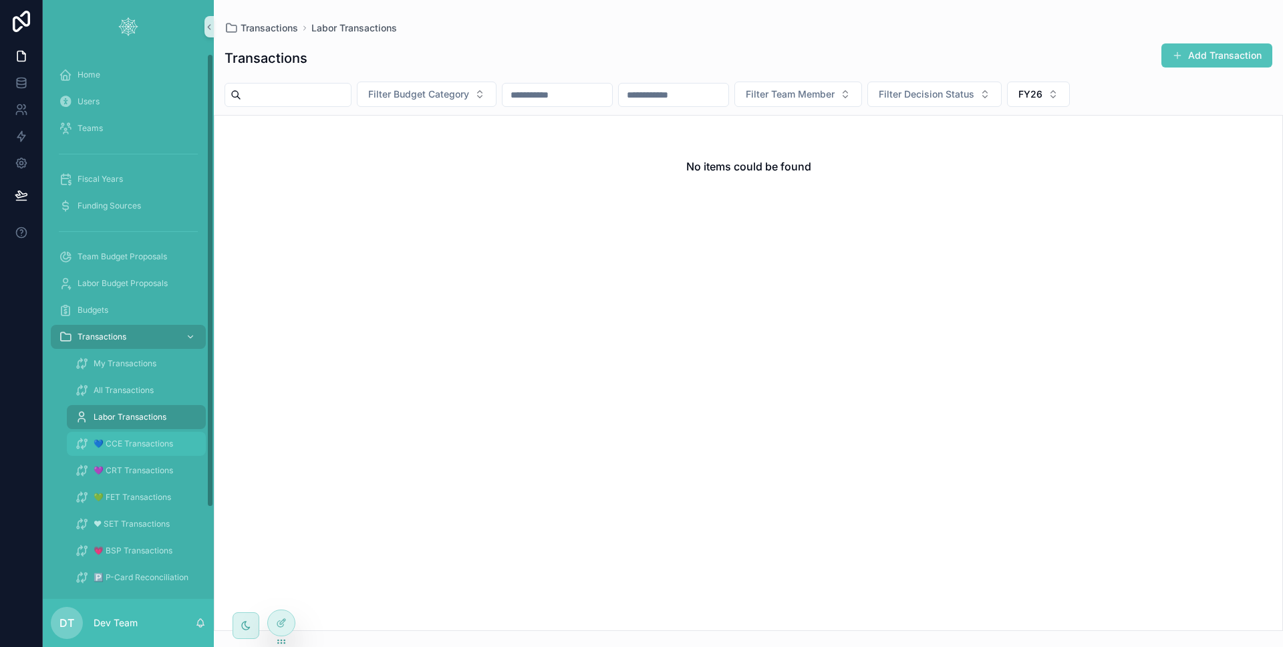
click at [139, 438] on span "💙 CCE Transactions" at bounding box center [134, 443] width 80 height 11
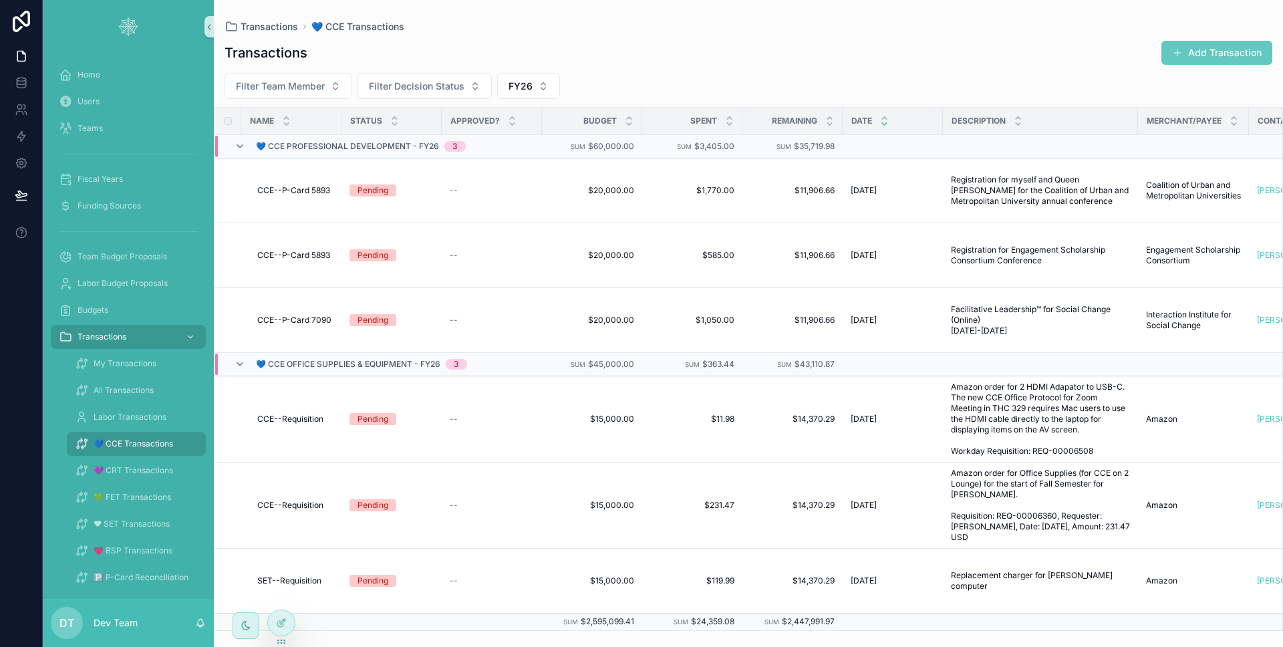
click at [1254, 56] on button "Add Transaction" at bounding box center [1216, 53] width 111 height 24
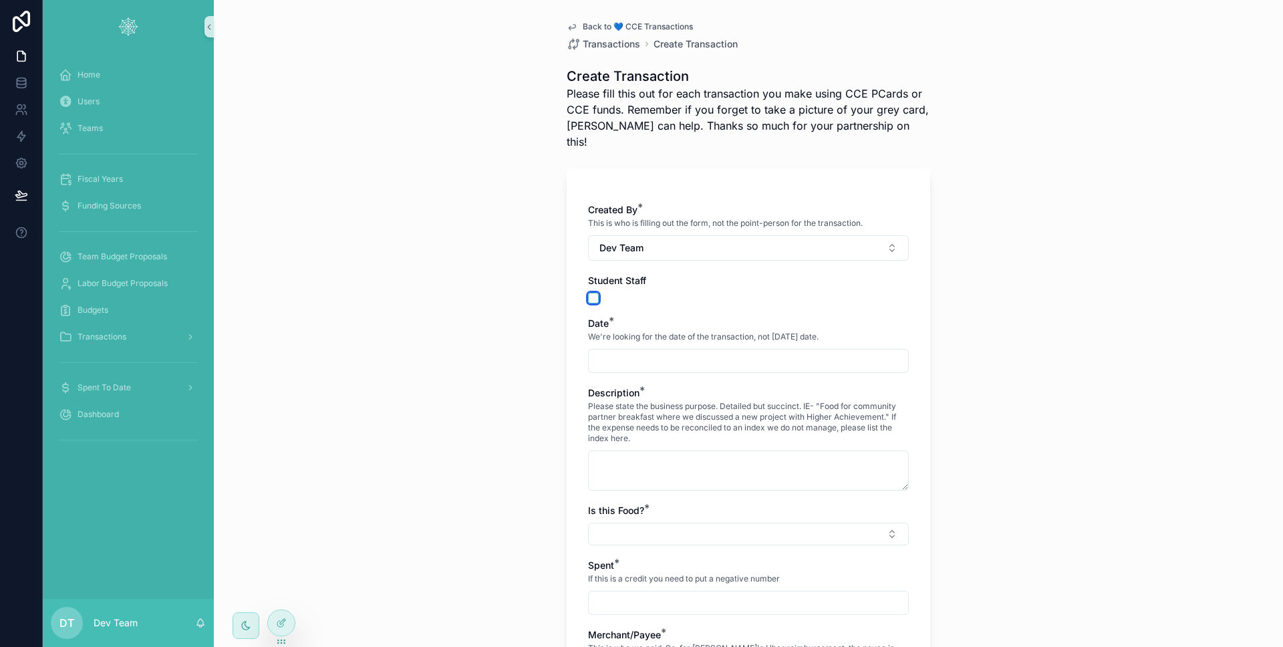
click at [593, 293] on button "scrollable content" at bounding box center [593, 298] width 11 height 11
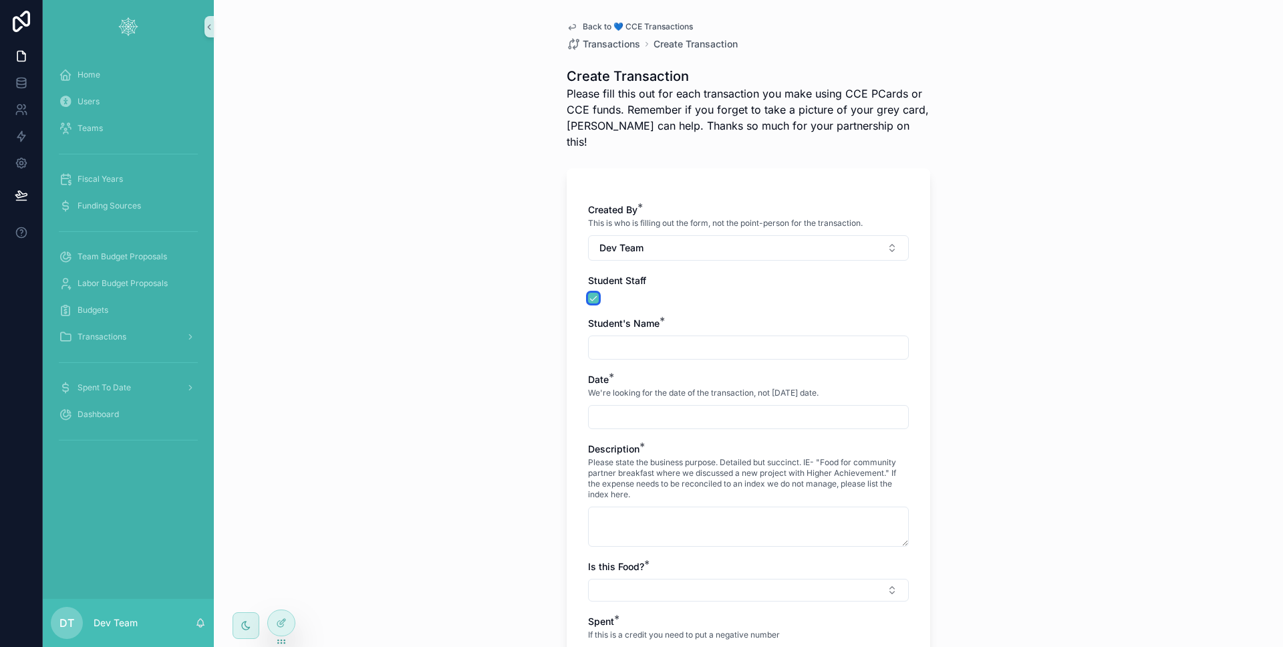
click at [593, 293] on button "scrollable content" at bounding box center [593, 298] width 11 height 11
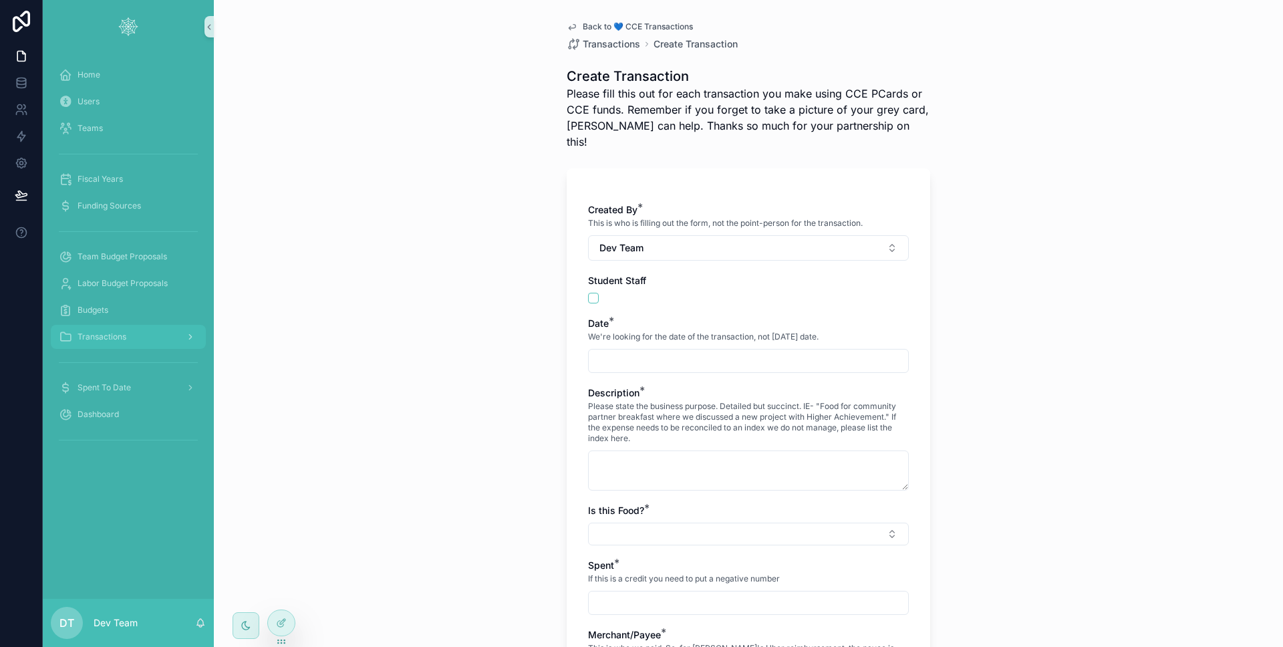
click at [136, 346] on div "Transactions" at bounding box center [128, 336] width 139 height 21
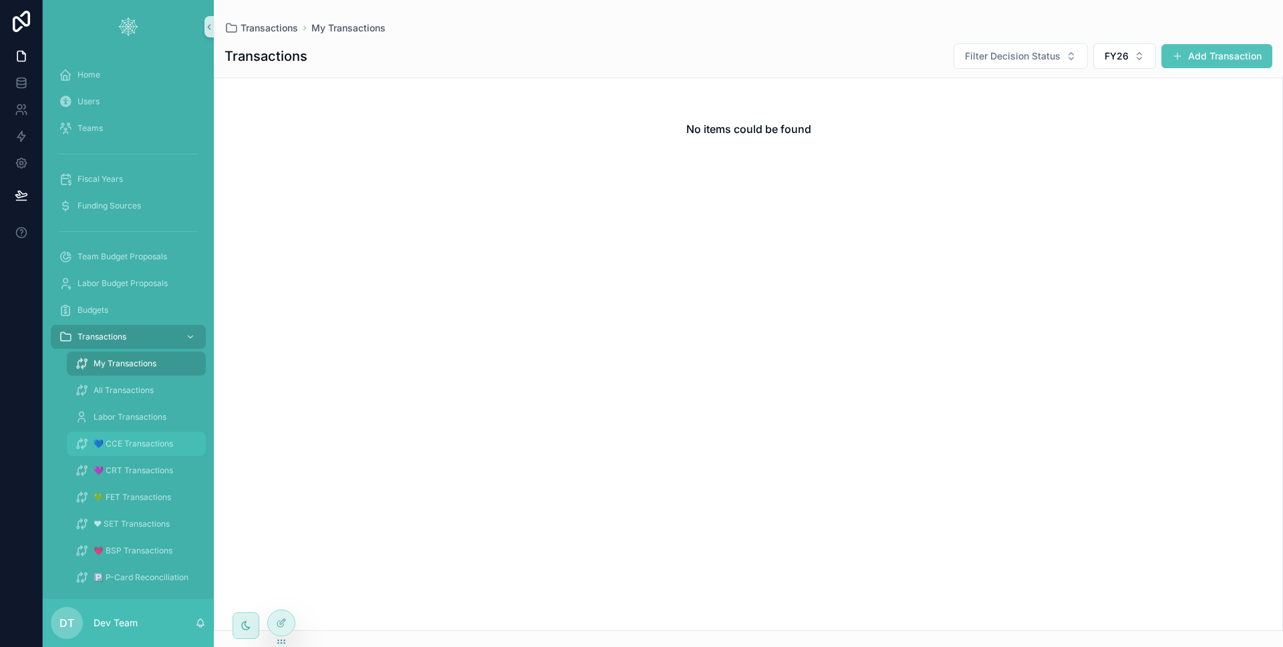
click at [128, 432] on link "💙 CCE Transactions" at bounding box center [136, 444] width 139 height 24
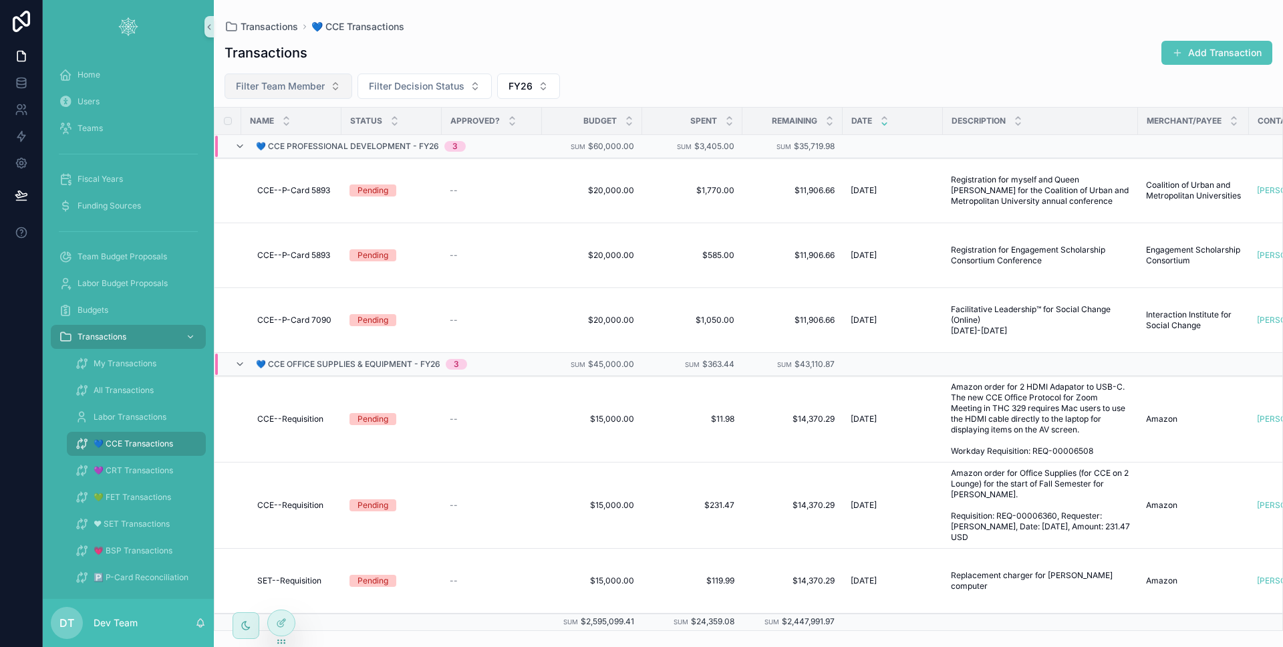
click at [344, 94] on button "Filter Team Member" at bounding box center [289, 86] width 128 height 25
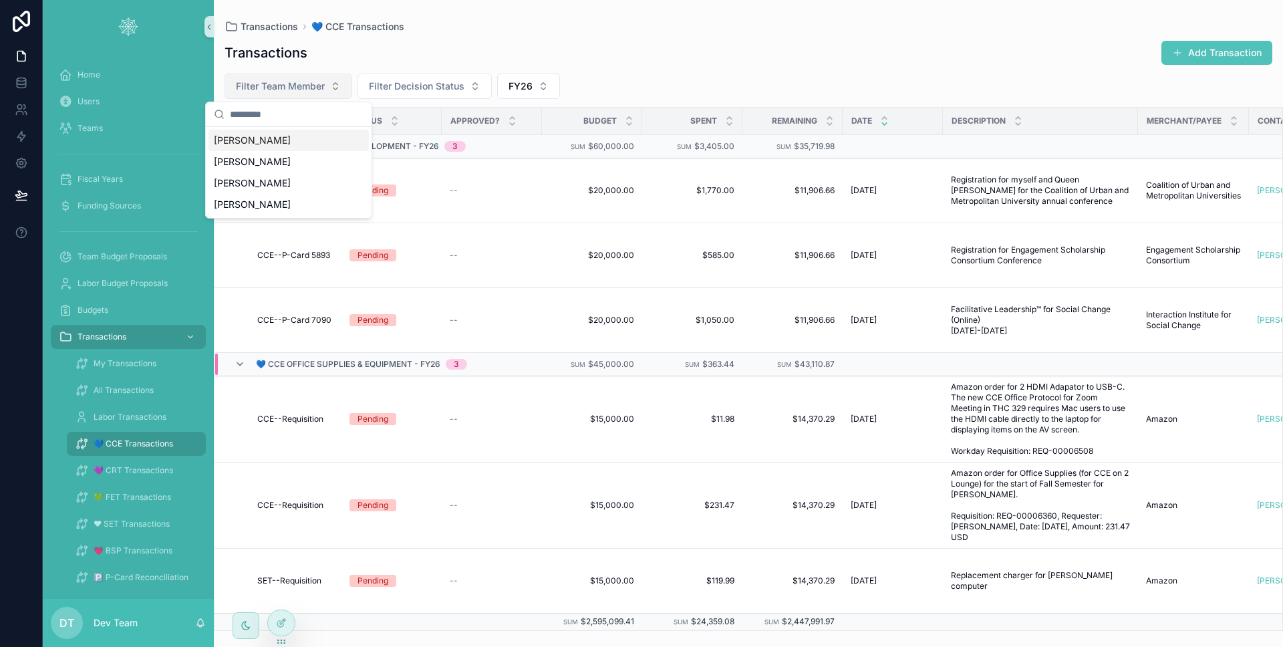
click at [344, 94] on button "Filter Team Member" at bounding box center [289, 86] width 128 height 25
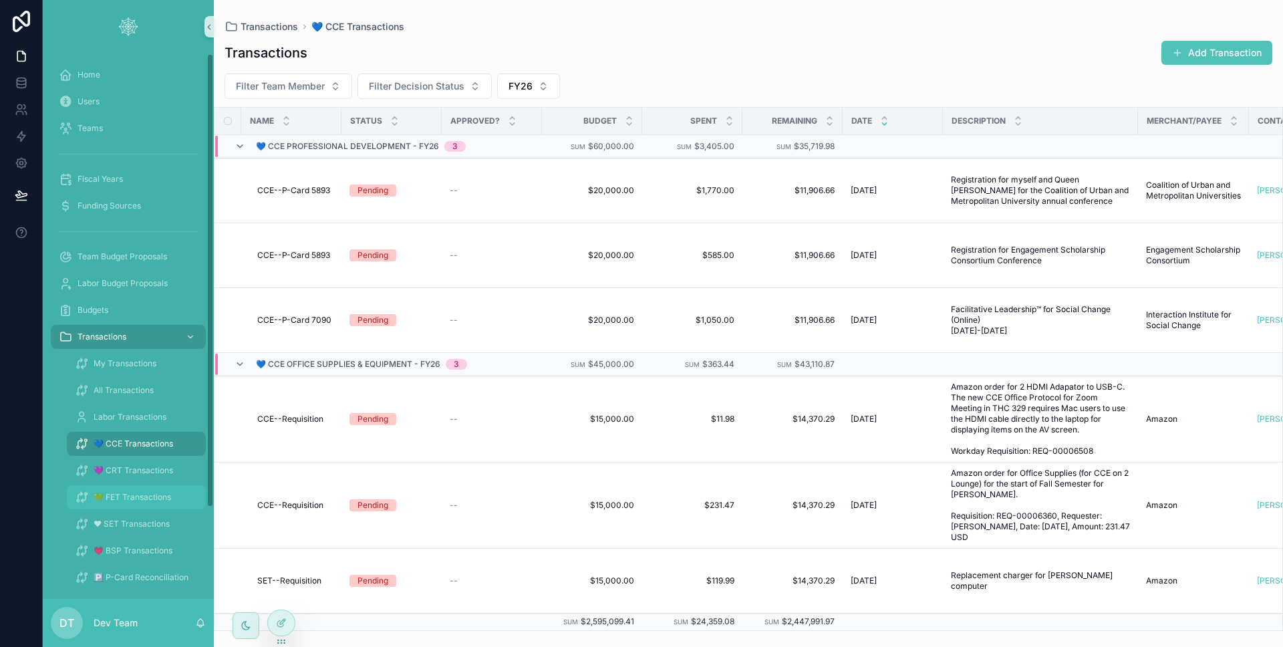
click at [133, 506] on div "💚 FET Transactions" at bounding box center [136, 496] width 123 height 21
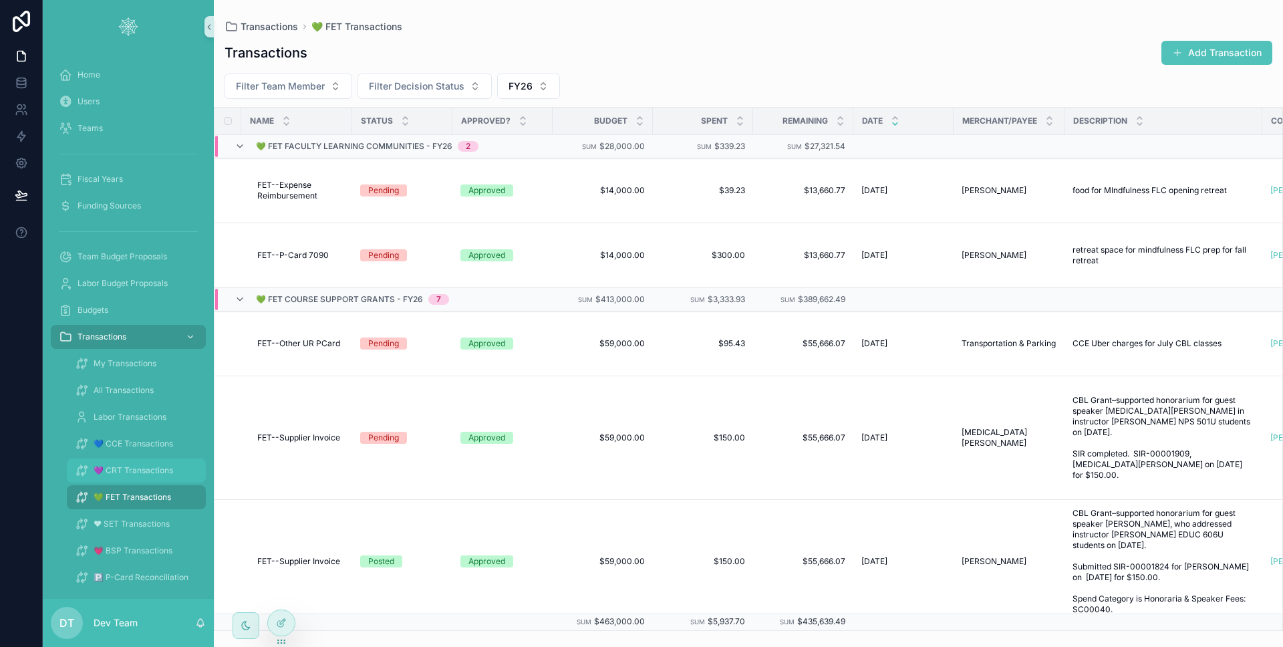
click at [138, 471] on span "💜 CRT Transactions" at bounding box center [134, 470] width 80 height 11
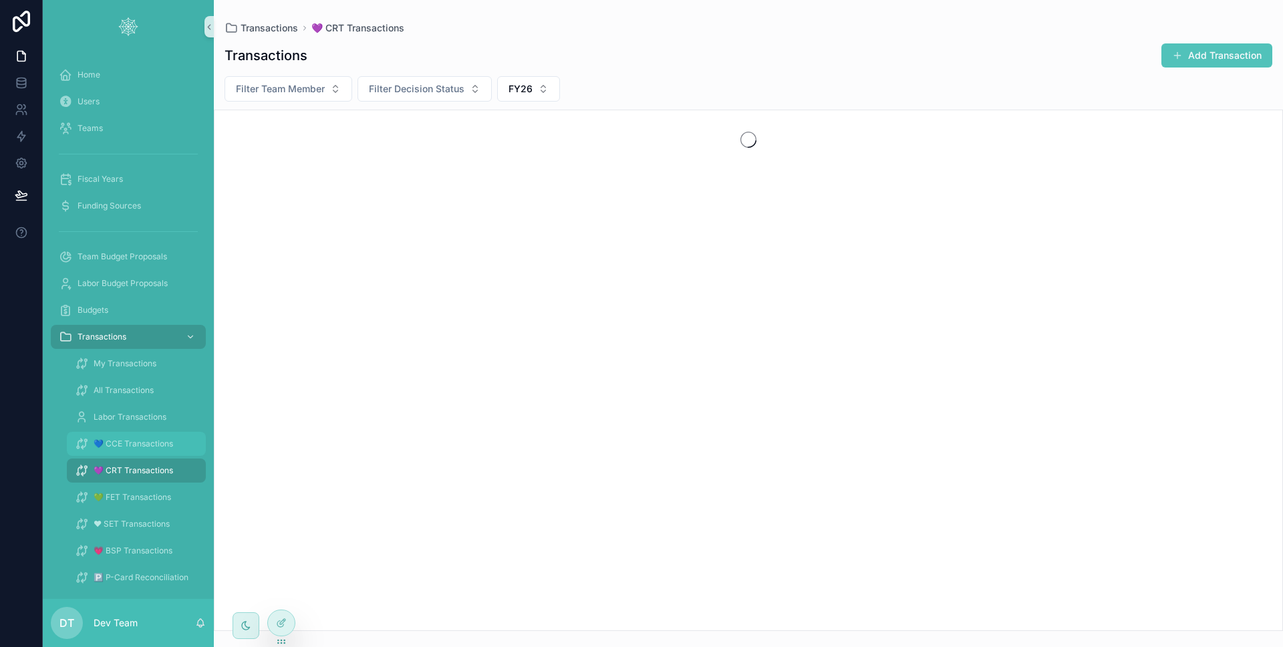
click at [136, 441] on span "💙 CCE Transactions" at bounding box center [134, 443] width 80 height 11
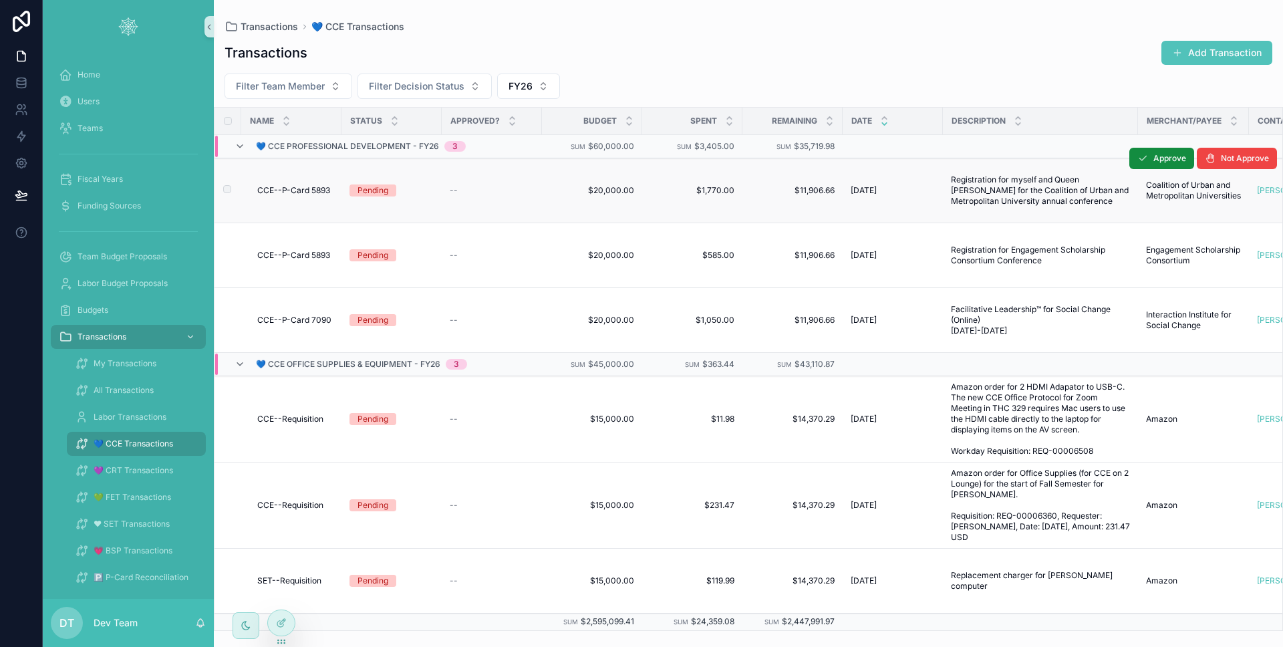
click at [459, 194] on div "--" at bounding box center [492, 190] width 84 height 11
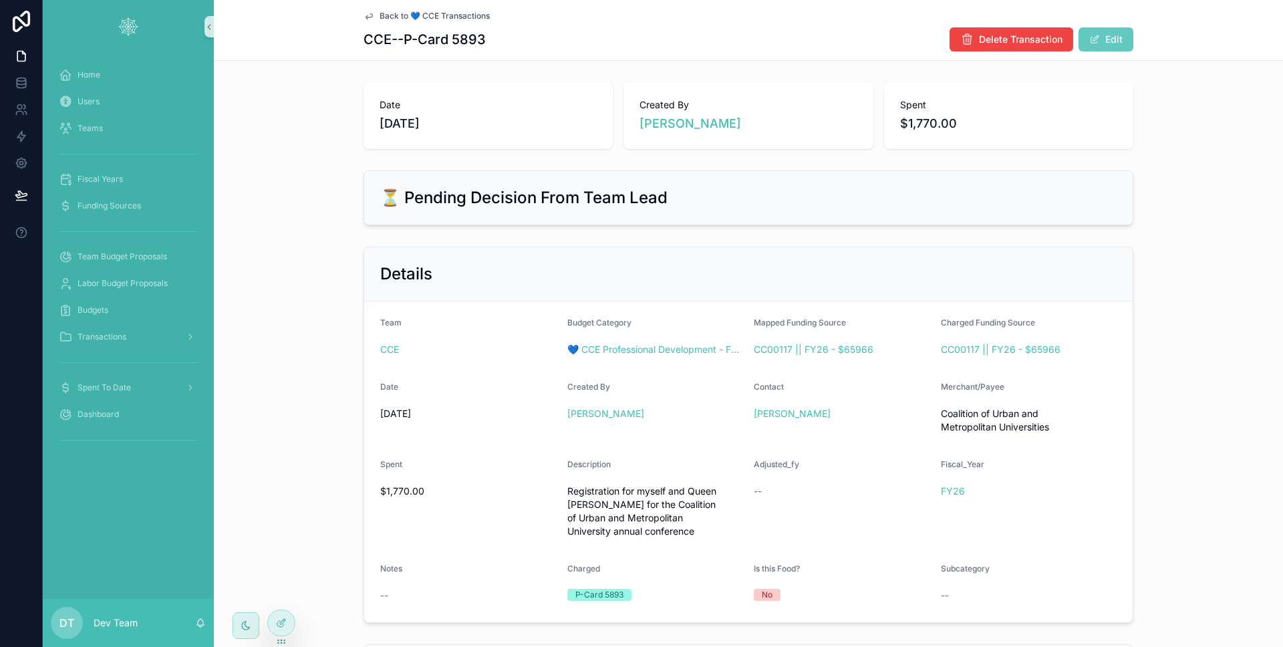
click at [1121, 42] on button "Edit" at bounding box center [1106, 39] width 55 height 24
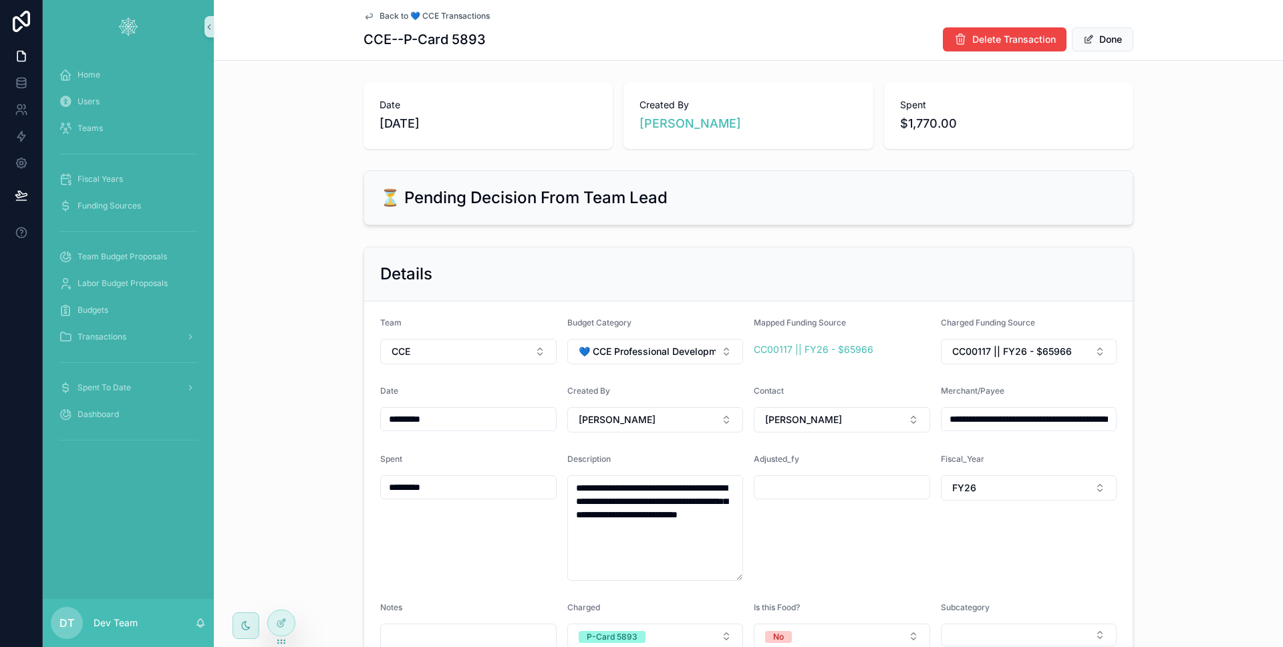
scroll to position [9, 0]
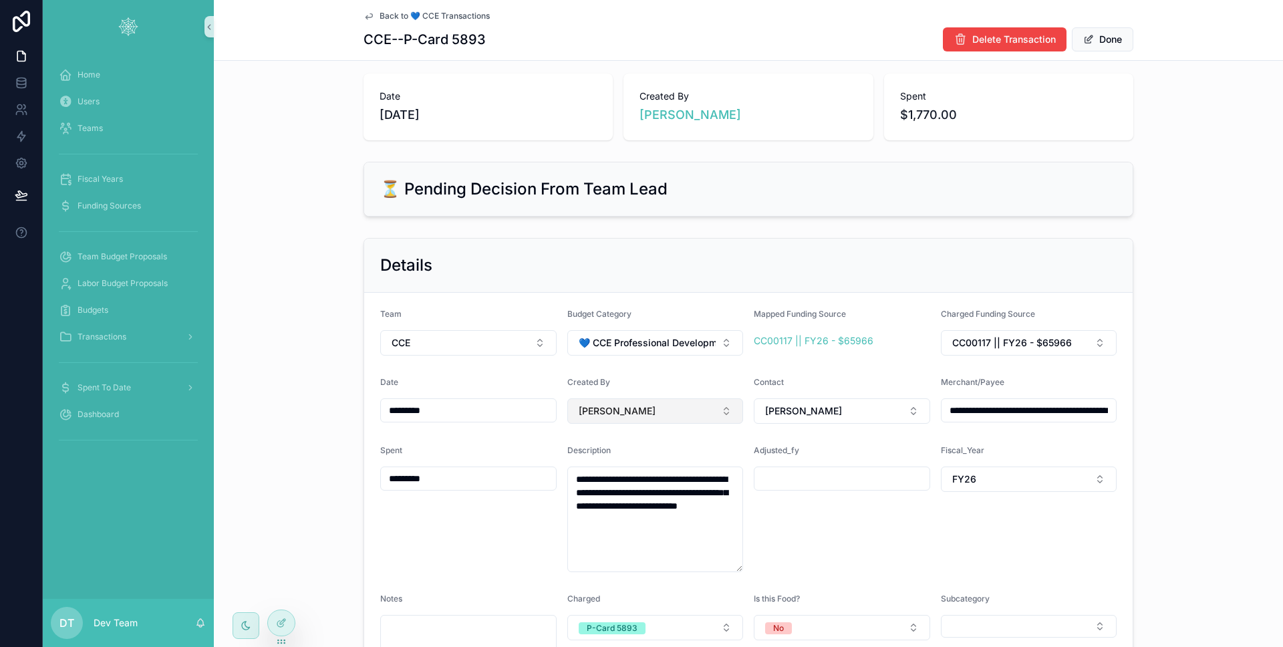
click at [648, 410] on button "[PERSON_NAME]" at bounding box center [655, 410] width 176 height 25
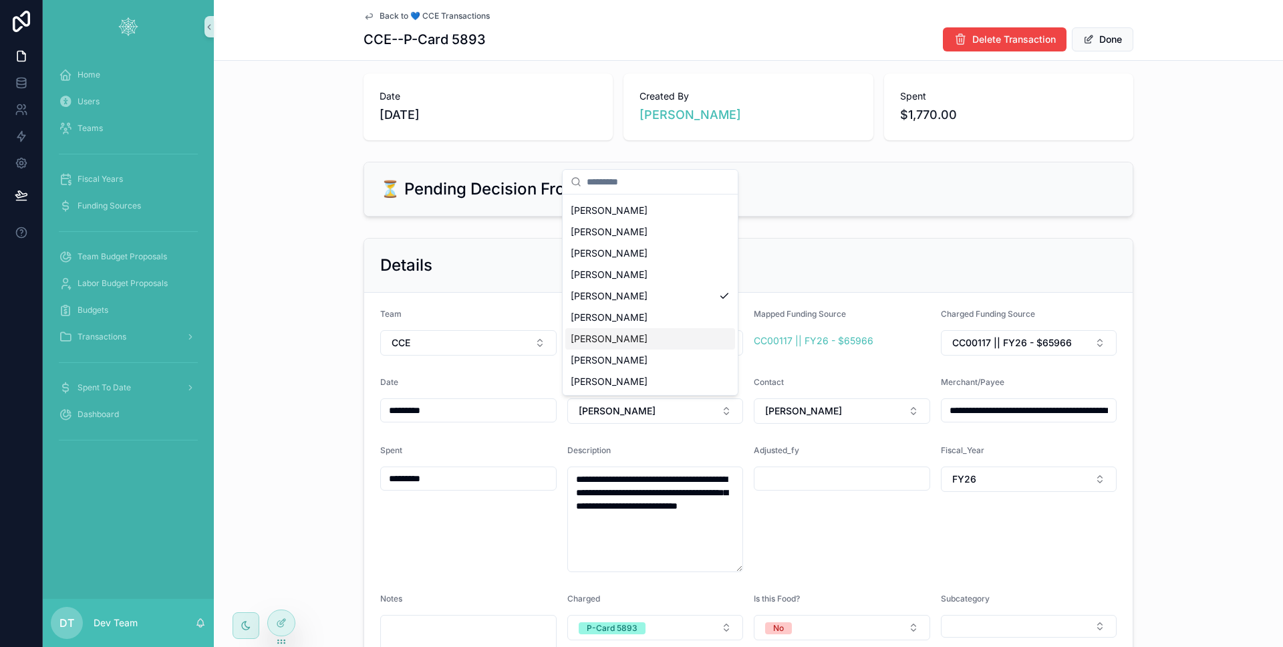
scroll to position [0, 0]
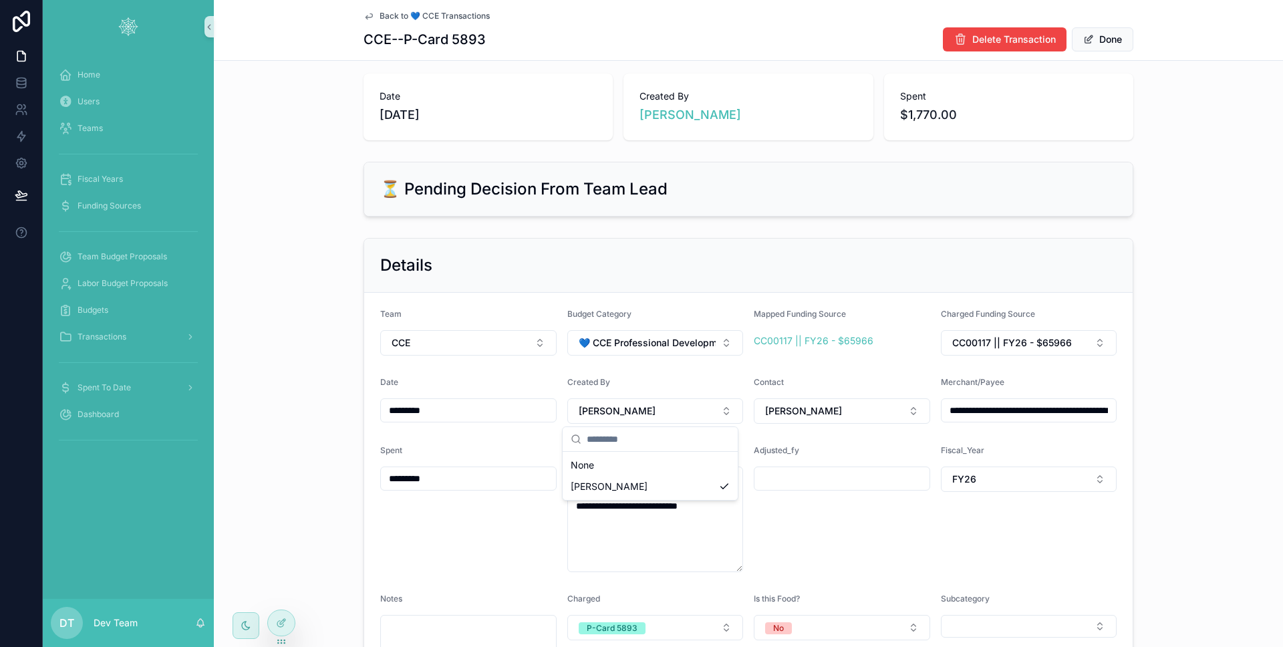
click at [297, 369] on div "**********" at bounding box center [748, 455] width 1069 height 444
click at [289, 612] on div at bounding box center [281, 622] width 27 height 25
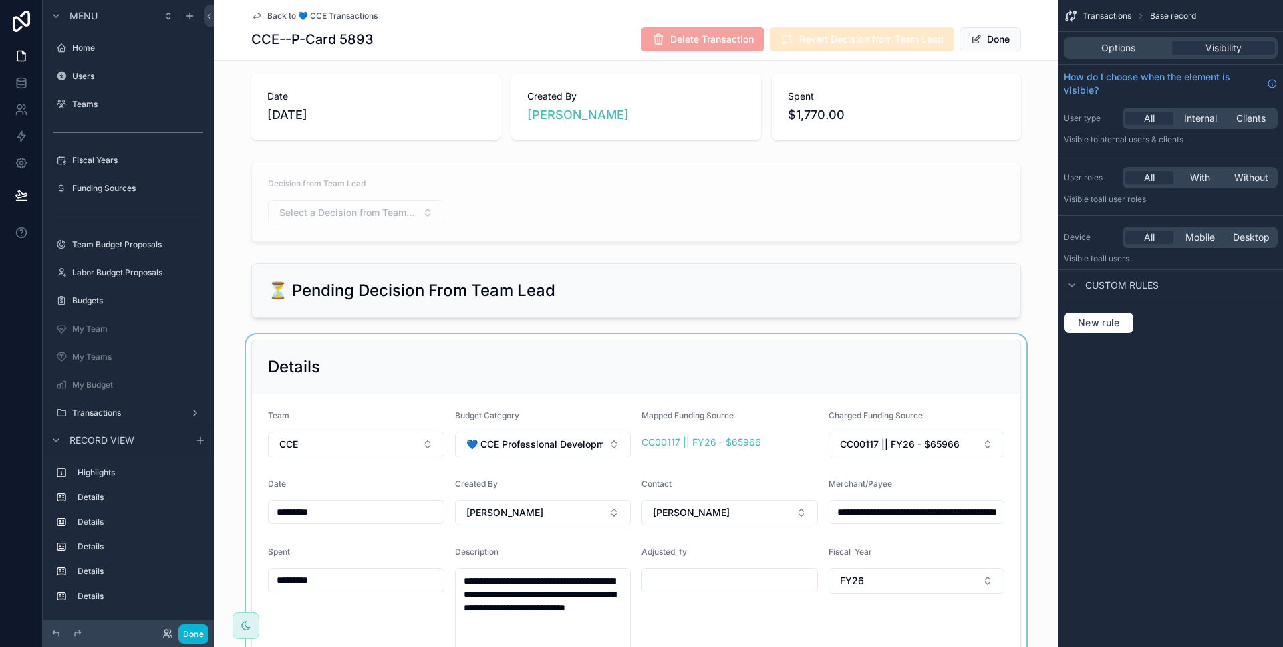
scroll to position [94, 0]
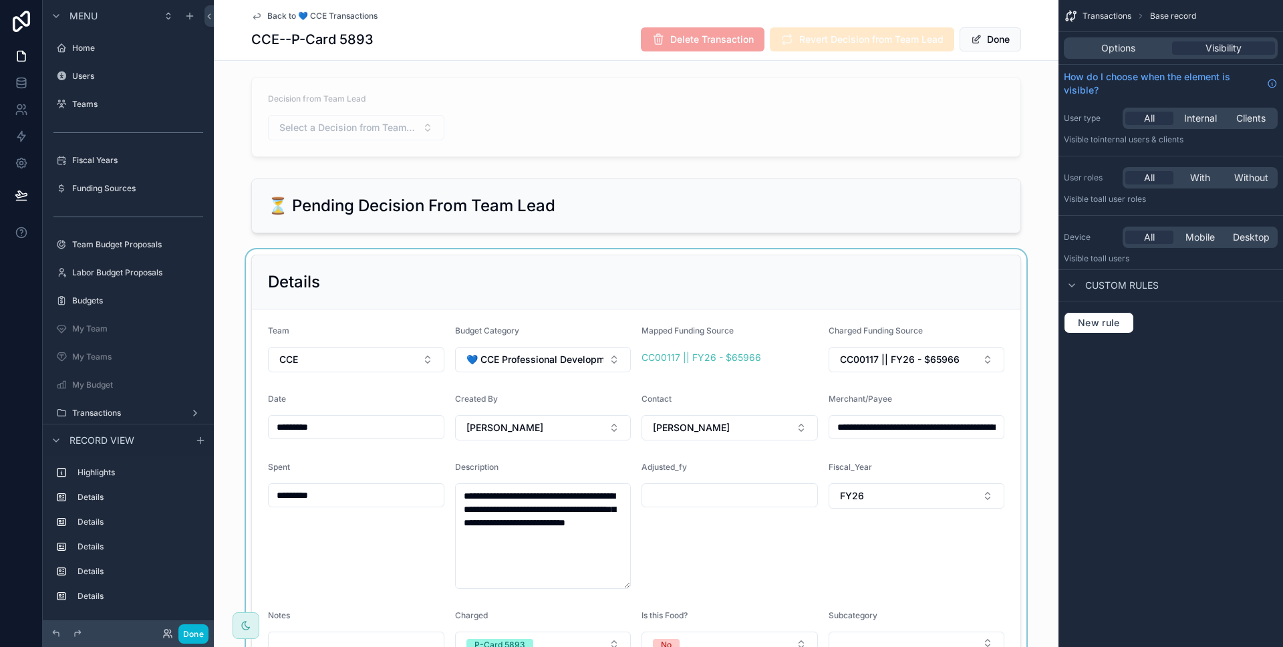
click at [556, 275] on div "scrollable content" at bounding box center [636, 471] width 845 height 444
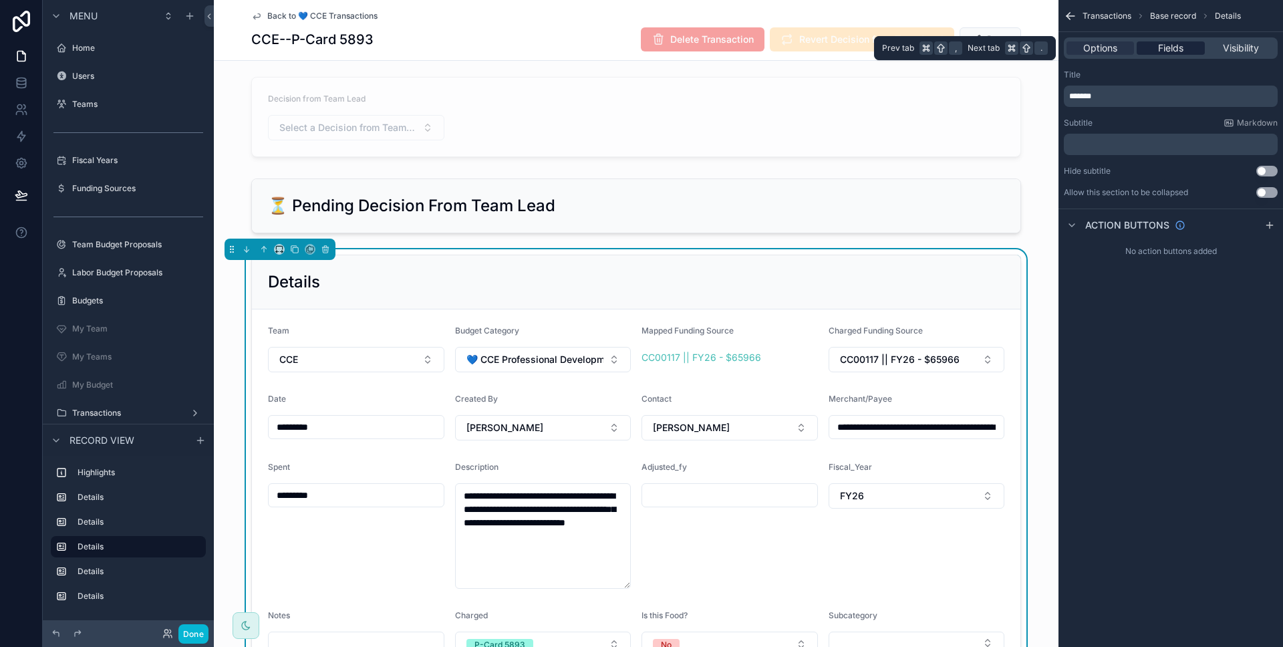
click at [1192, 52] on div "Fields" at bounding box center [1170, 47] width 67 height 13
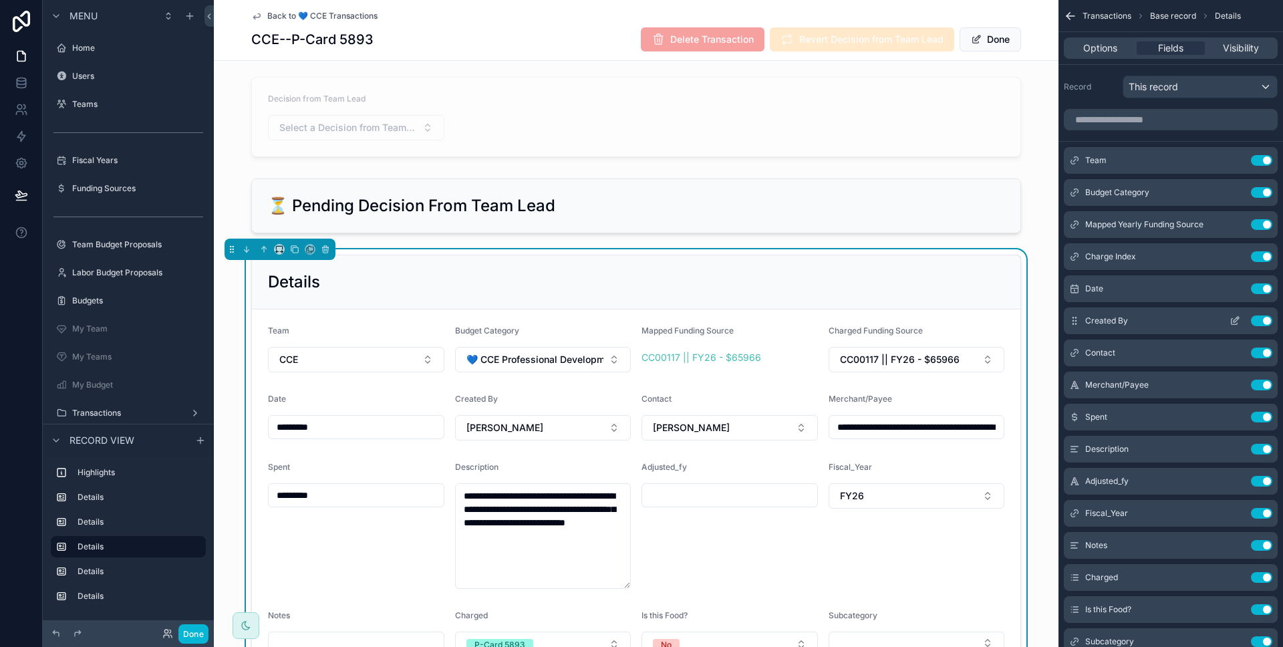
click at [1238, 315] on icon "scrollable content" at bounding box center [1235, 320] width 11 height 11
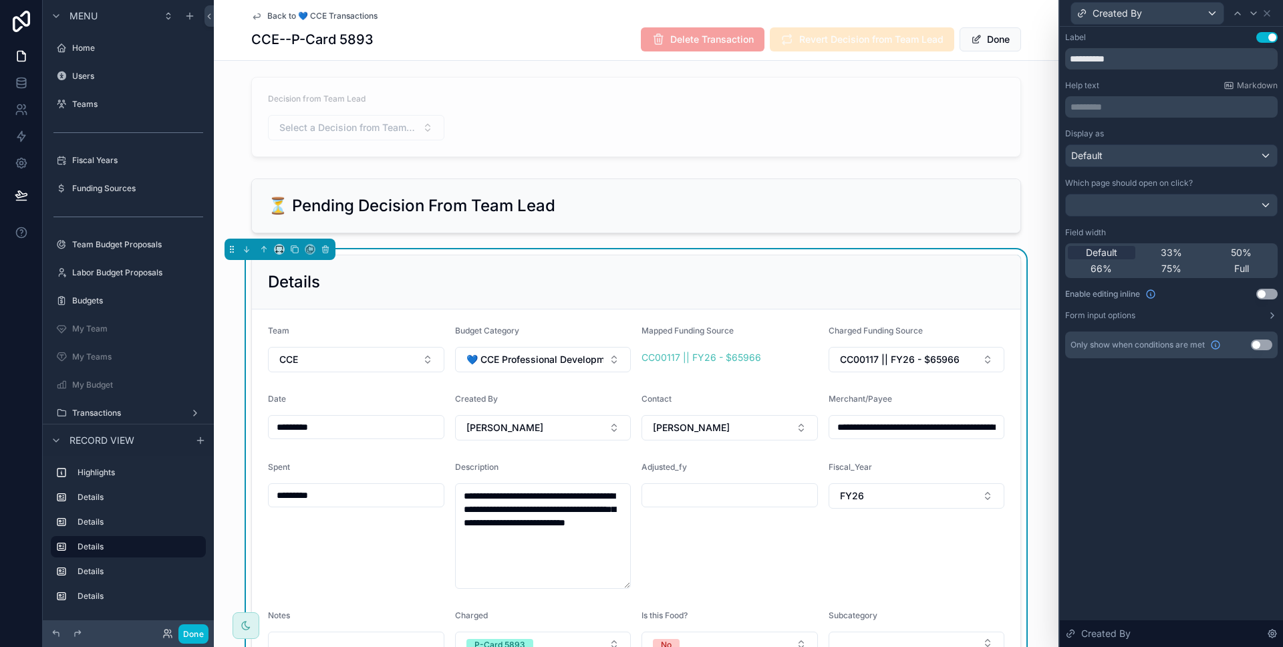
click at [1270, 345] on button "Use setting" at bounding box center [1261, 344] width 21 height 11
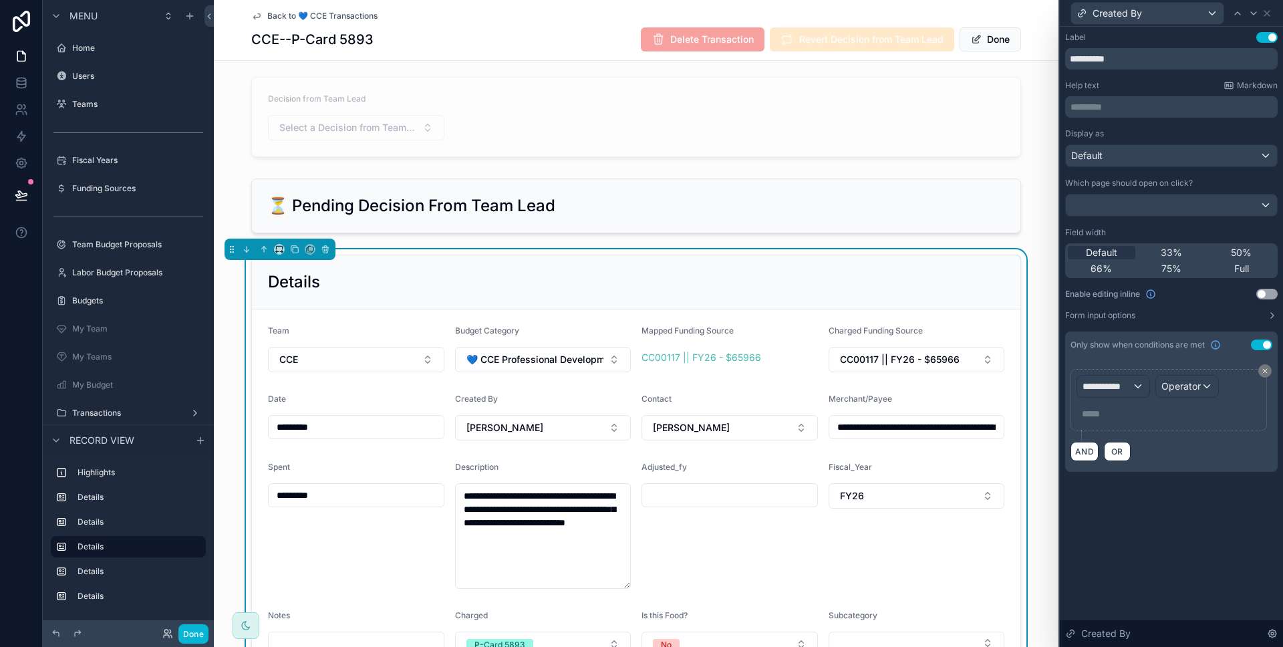
click at [1091, 399] on div "**********" at bounding box center [1169, 399] width 184 height 49
click at [1093, 393] on div "**********" at bounding box center [1113, 386] width 72 height 21
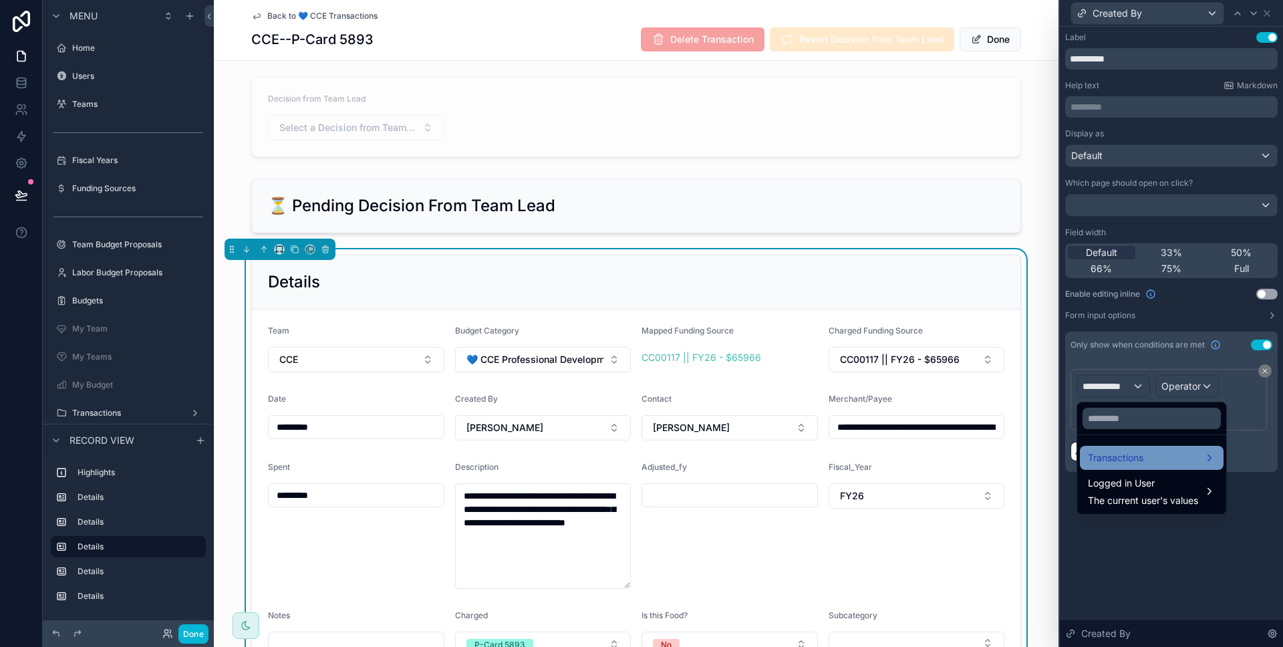
click at [1123, 456] on span "Transactions" at bounding box center [1115, 458] width 55 height 16
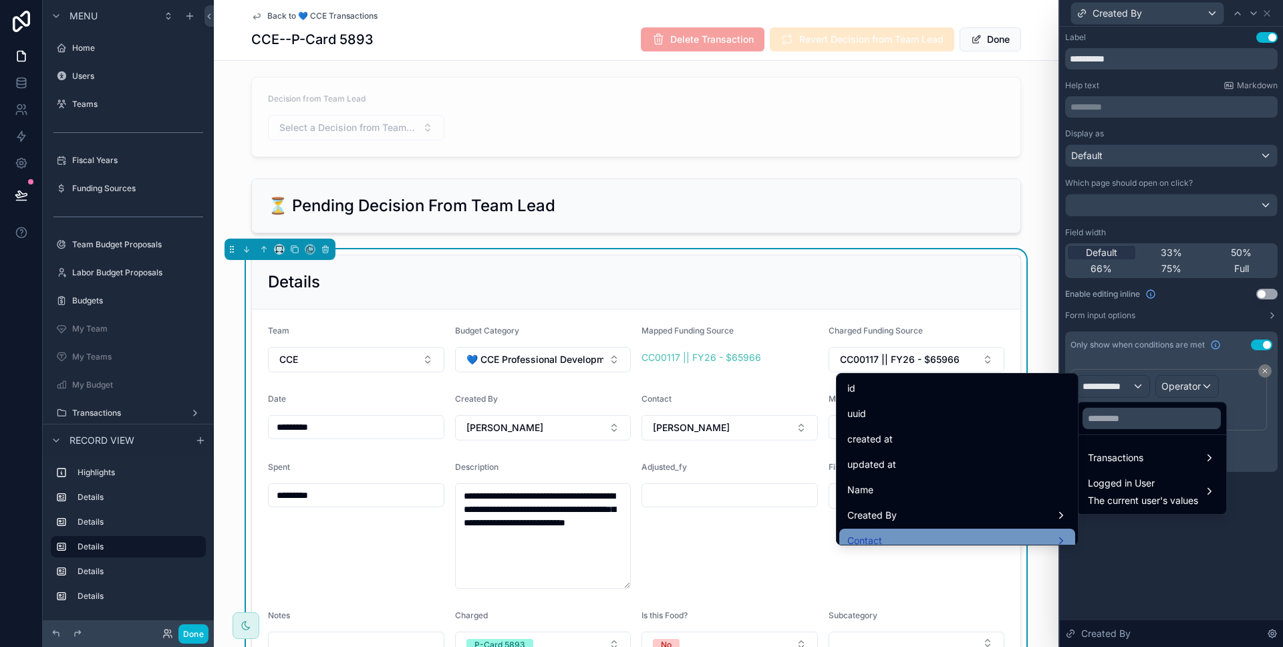
scroll to position [74, 0]
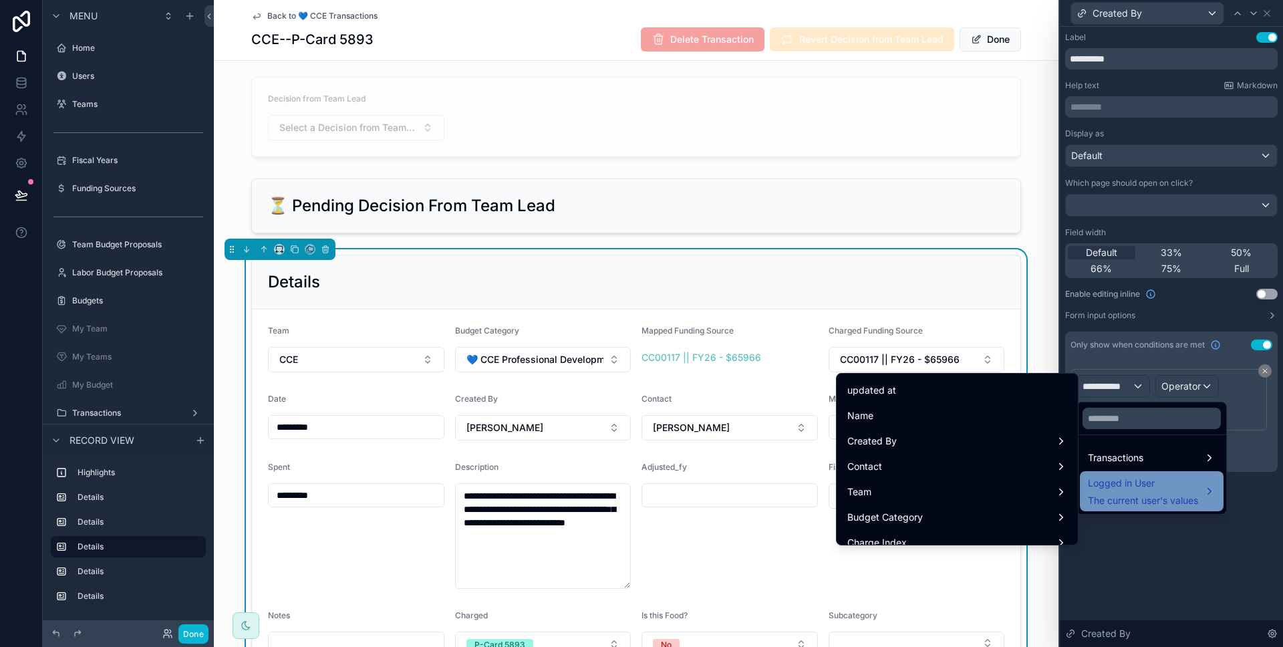
click at [1154, 484] on span "Logged in User" at bounding box center [1143, 483] width 110 height 16
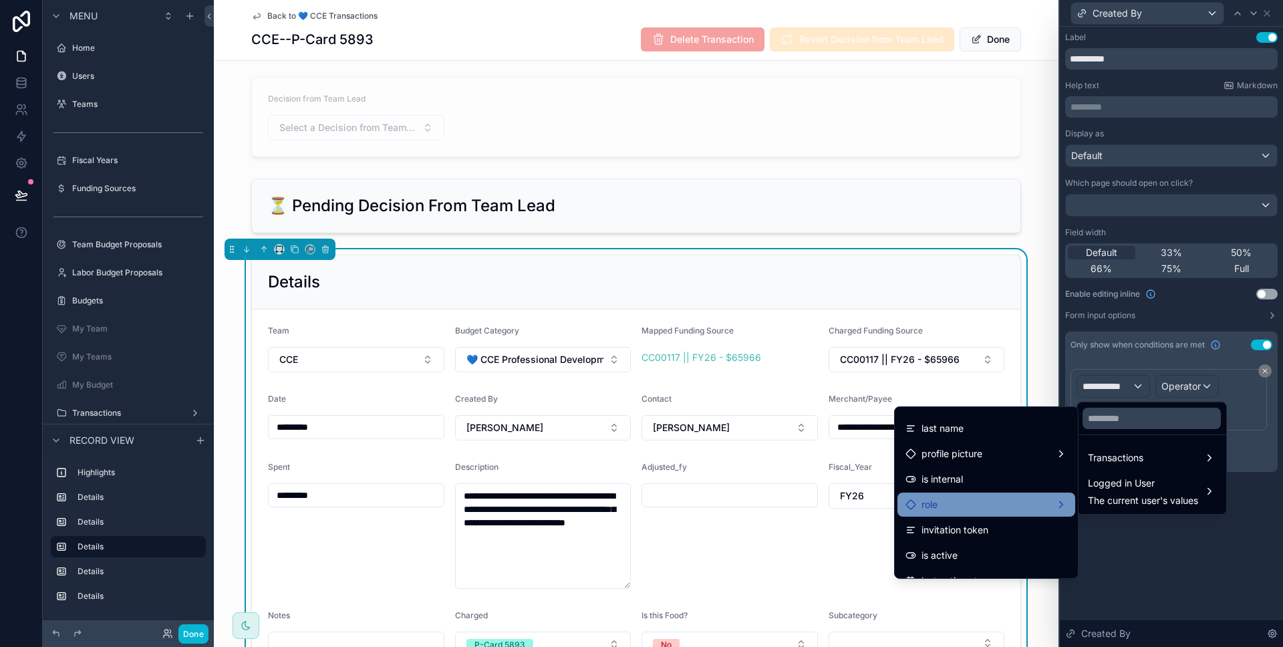
scroll to position [134, 0]
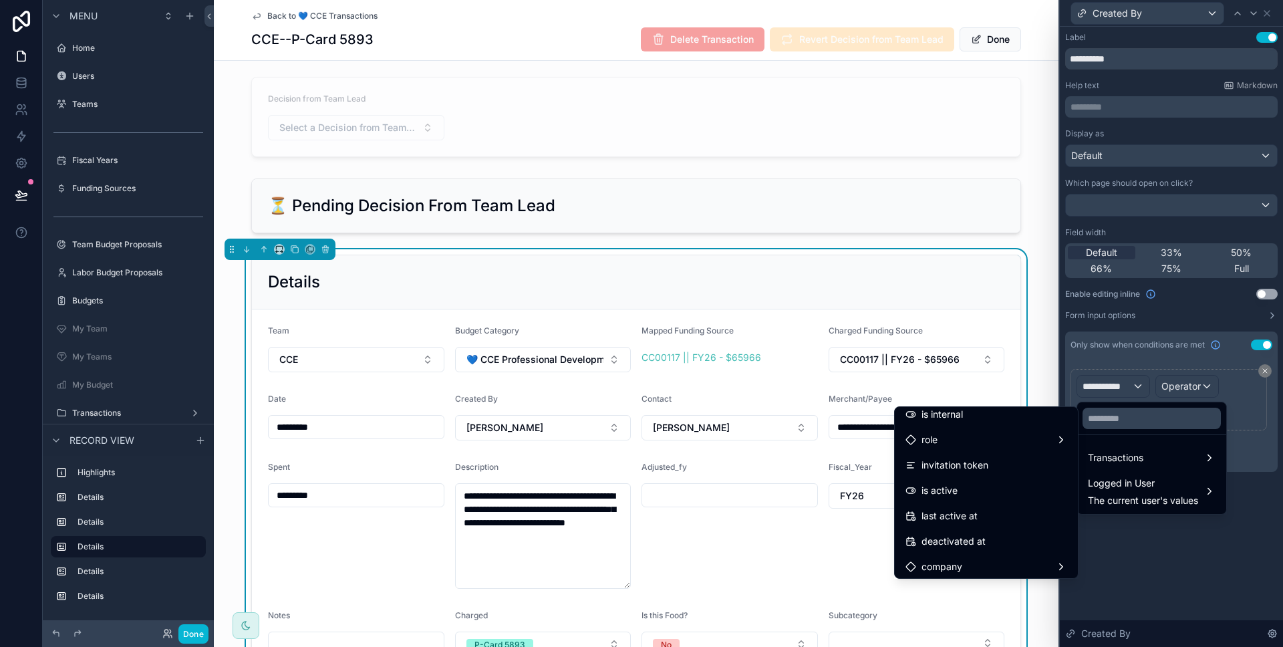
click at [1151, 560] on div at bounding box center [1171, 323] width 223 height 647
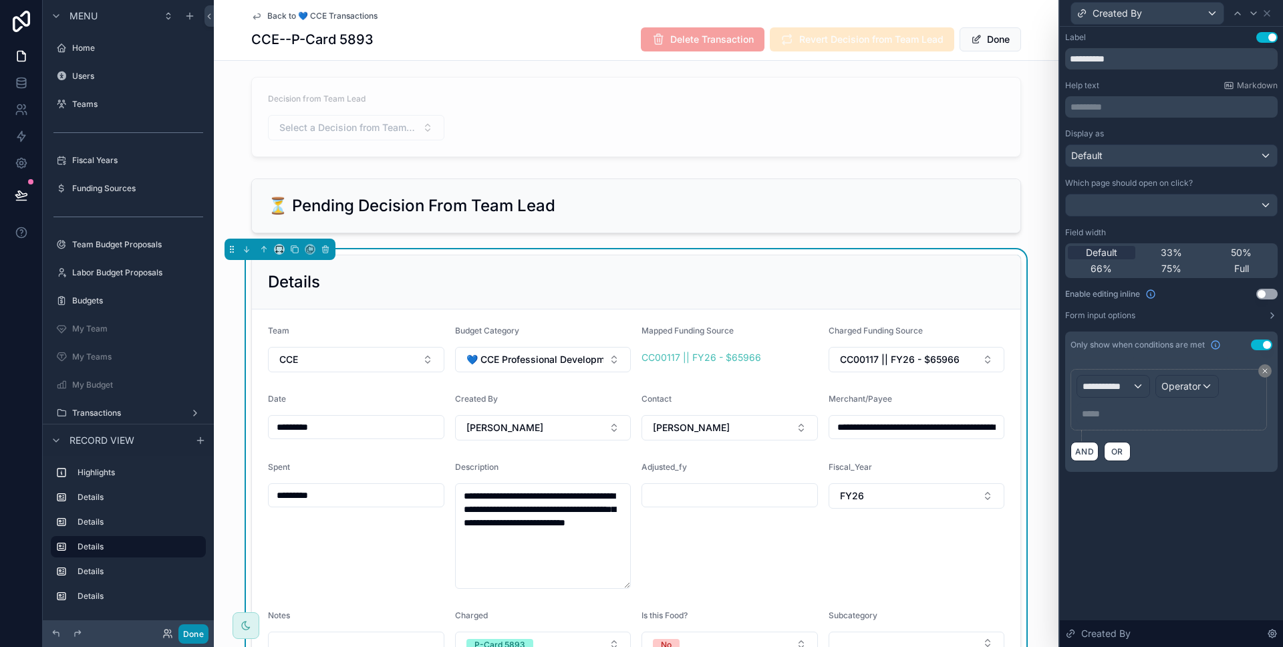
click at [200, 627] on button "Done" at bounding box center [193, 633] width 30 height 19
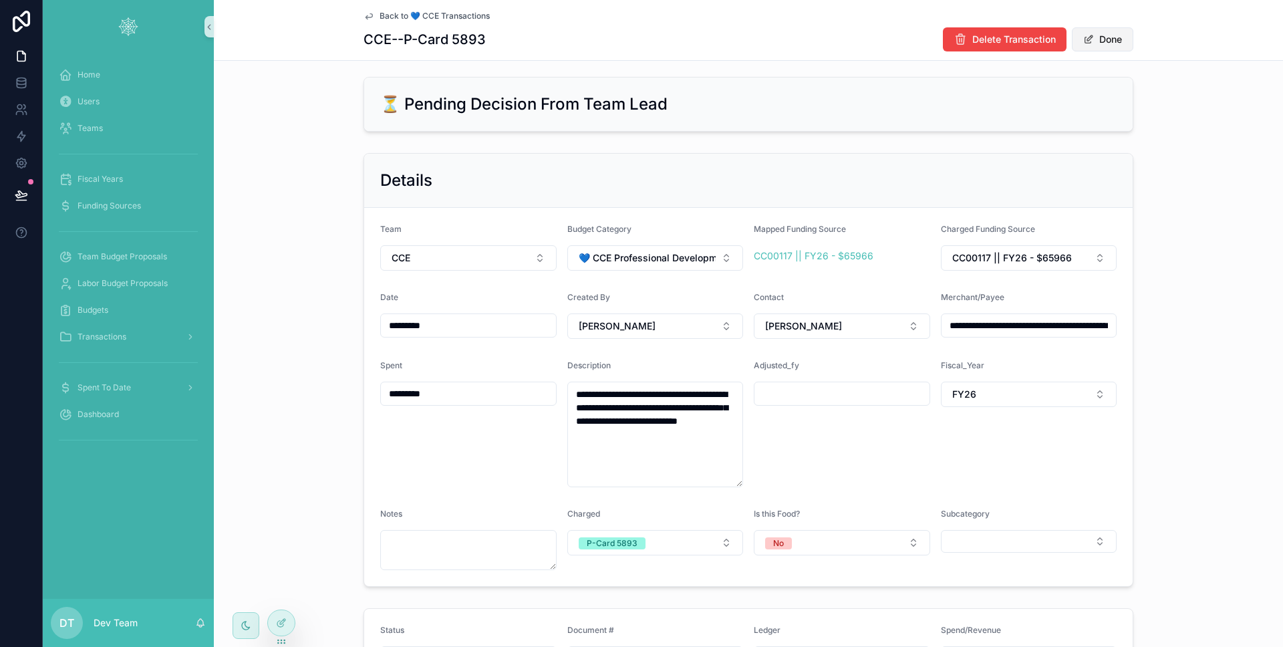
click at [1103, 44] on button "Done" at bounding box center [1102, 39] width 61 height 24
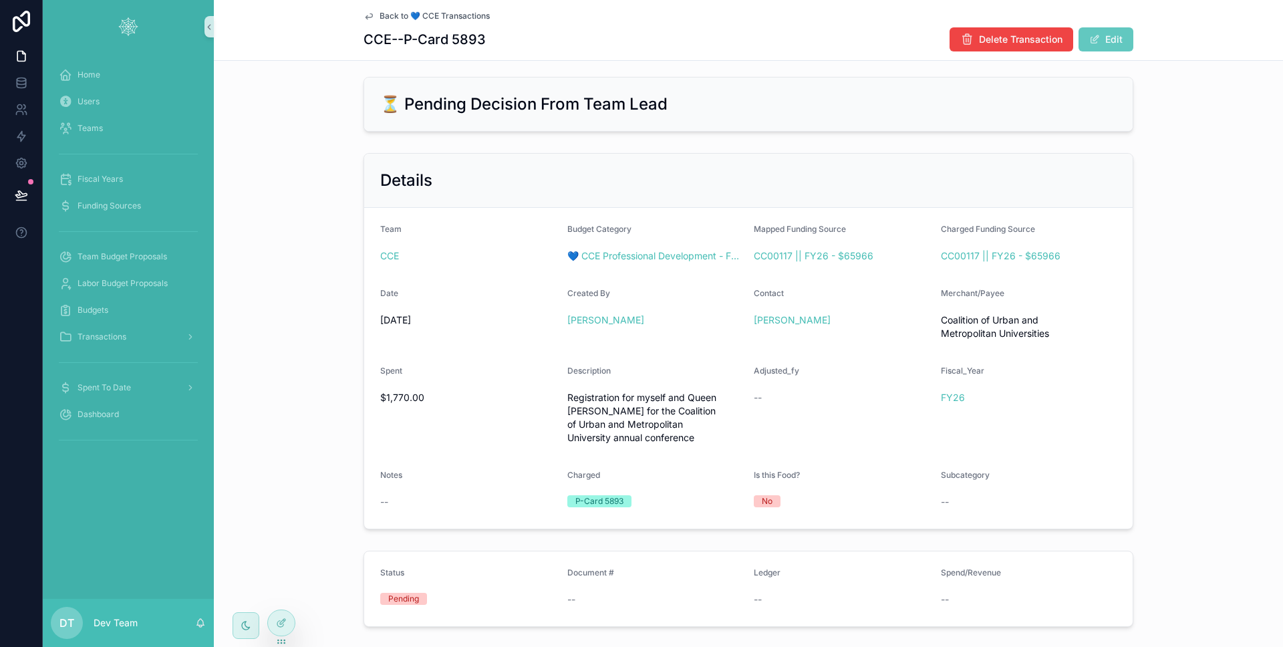
click at [1102, 41] on button "Edit" at bounding box center [1106, 39] width 55 height 24
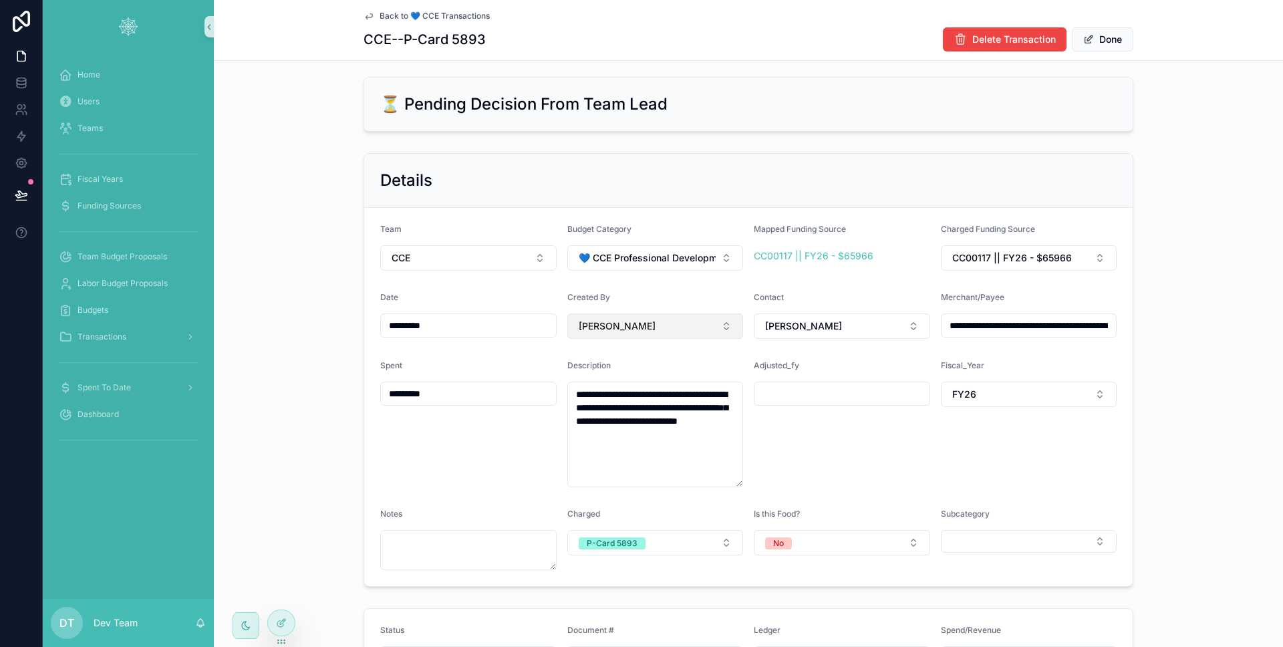
click at [678, 319] on button "[PERSON_NAME]" at bounding box center [655, 325] width 176 height 25
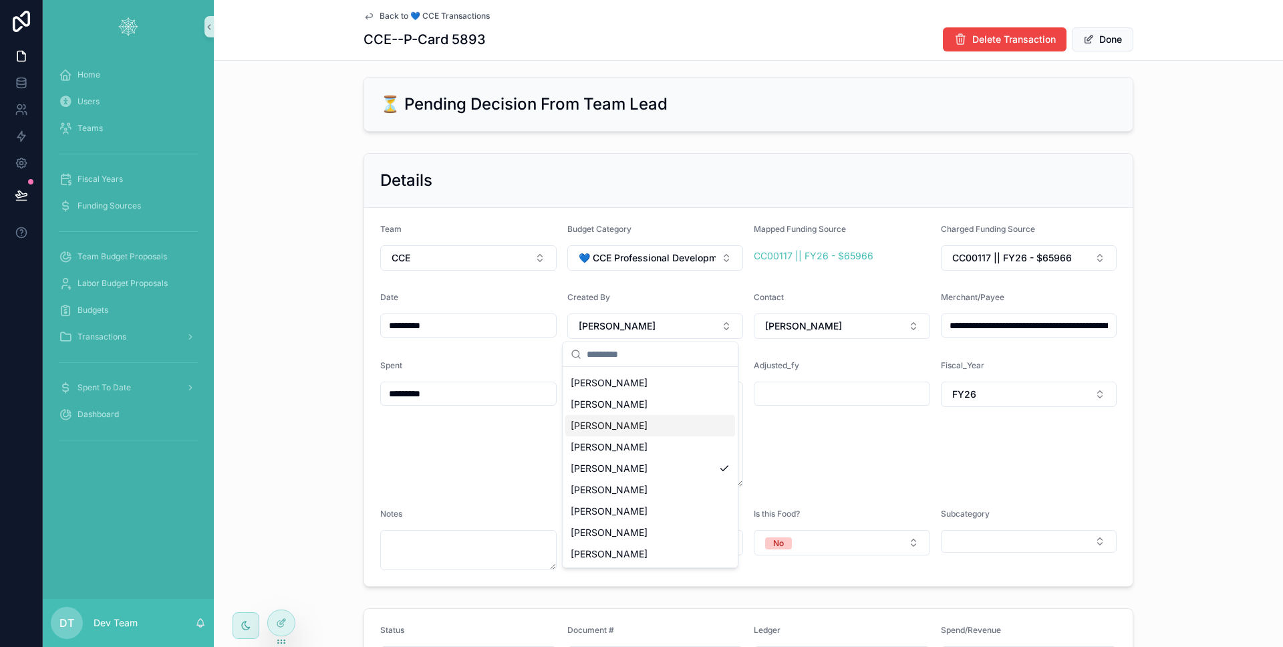
scroll to position [78, 0]
click at [296, 347] on div "**********" at bounding box center [748, 370] width 1069 height 444
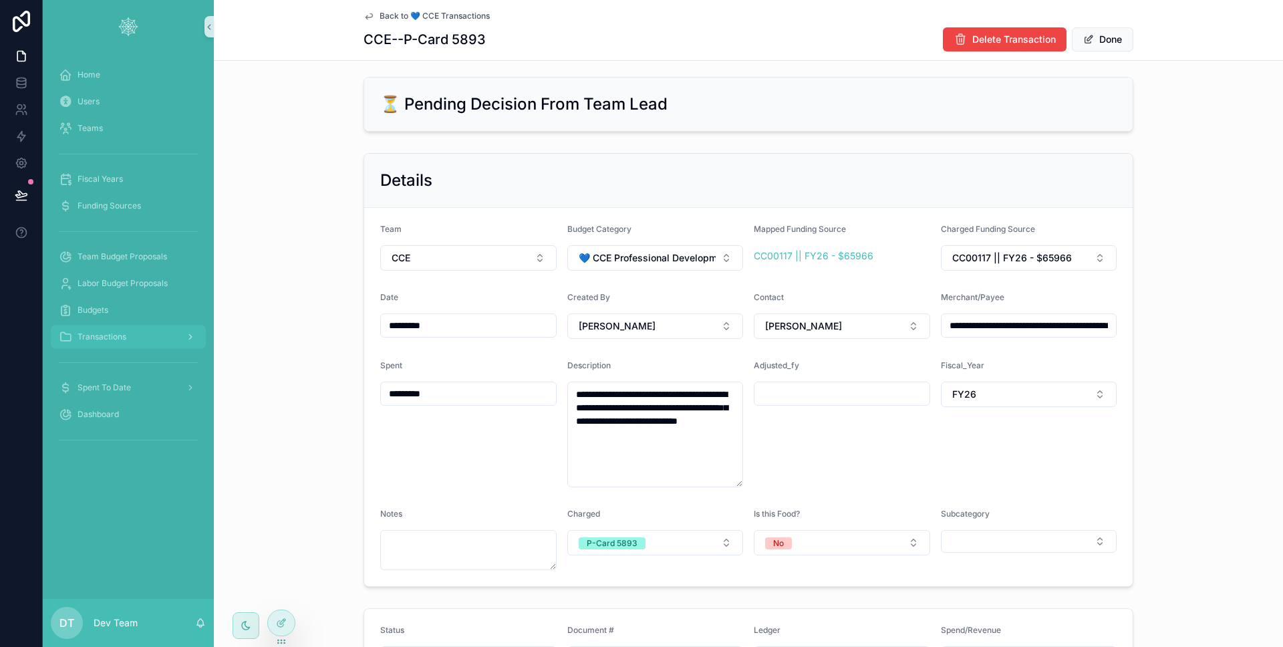
click at [134, 341] on div "Transactions" at bounding box center [128, 336] width 139 height 21
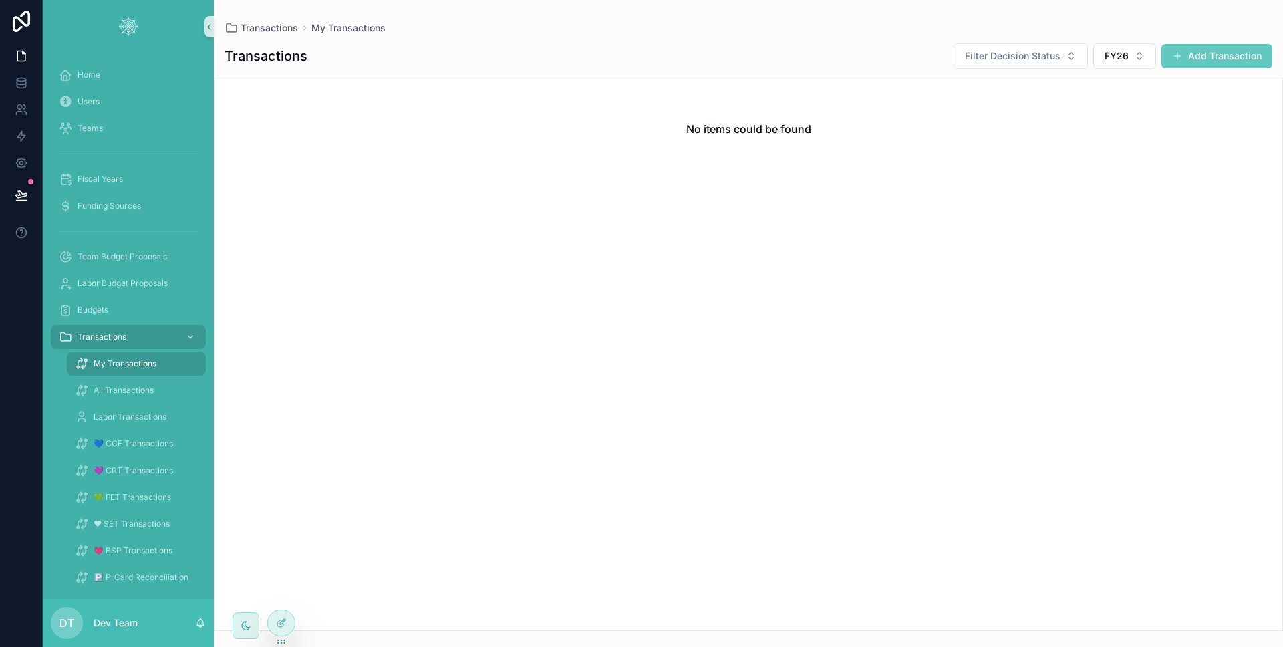
click at [1194, 58] on button "Add Transaction" at bounding box center [1216, 56] width 111 height 24
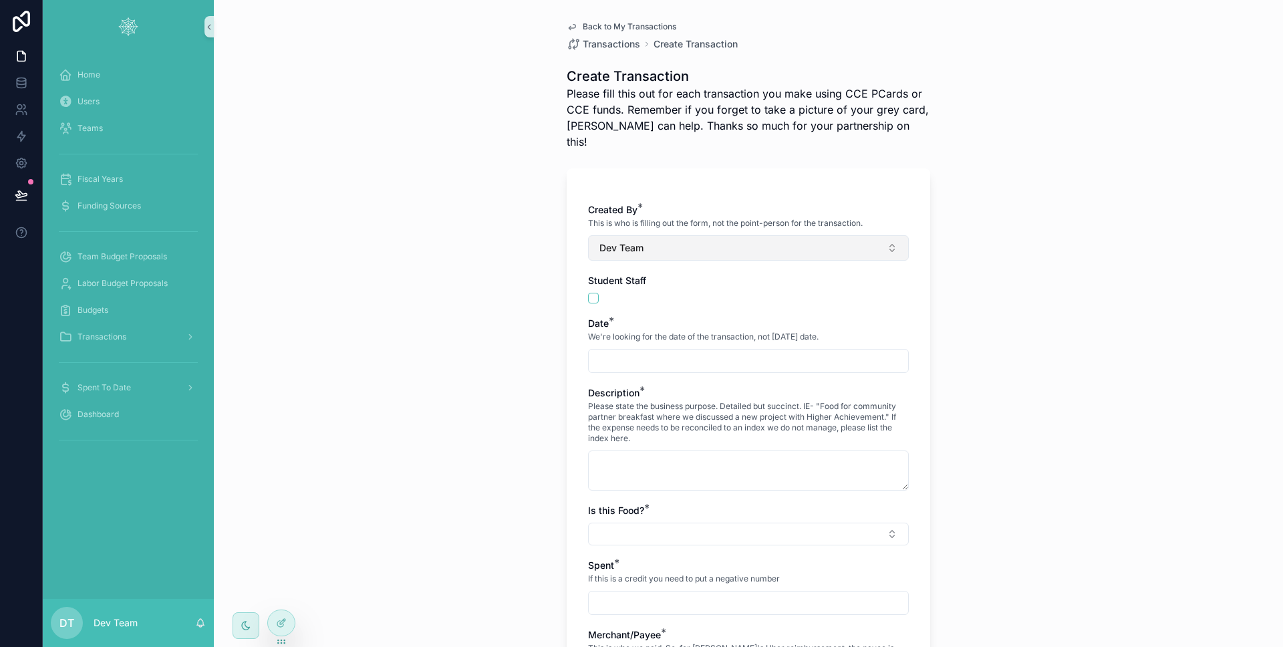
click at [688, 235] on button "Dev Team" at bounding box center [748, 247] width 321 height 25
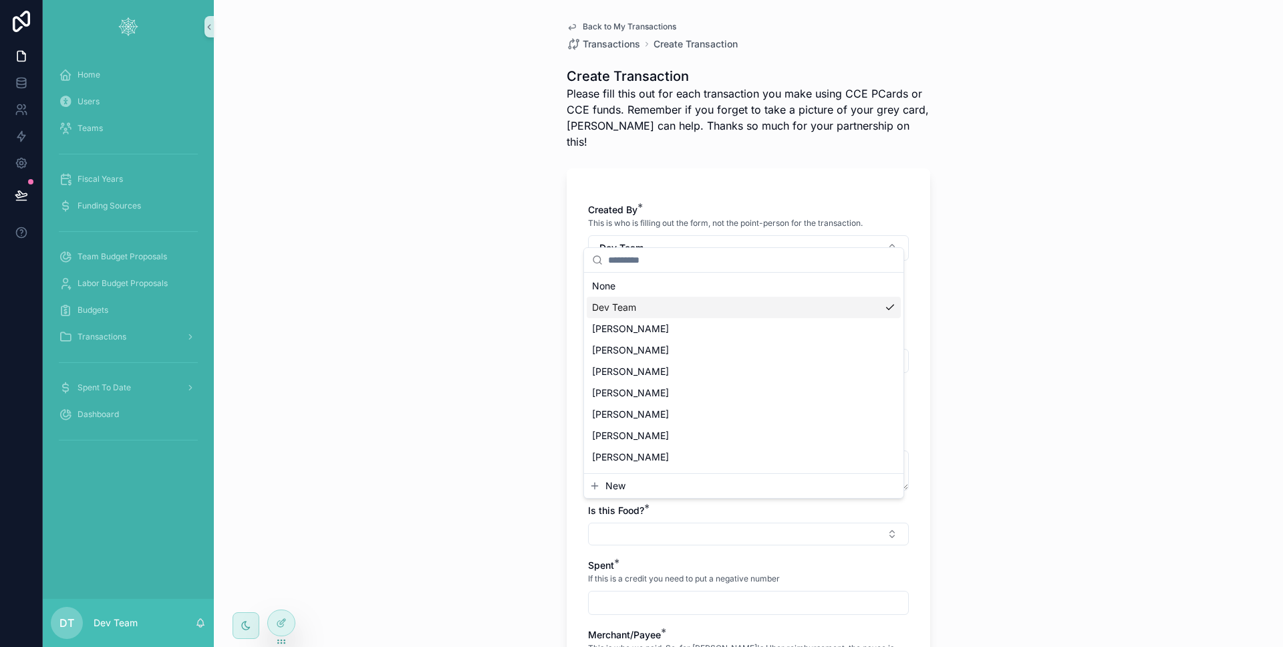
scroll to position [79, 0]
click at [945, 261] on div "Back to My Transactions Transactions Create Transaction Create Transaction Plea…" at bounding box center [748, 323] width 1069 height 647
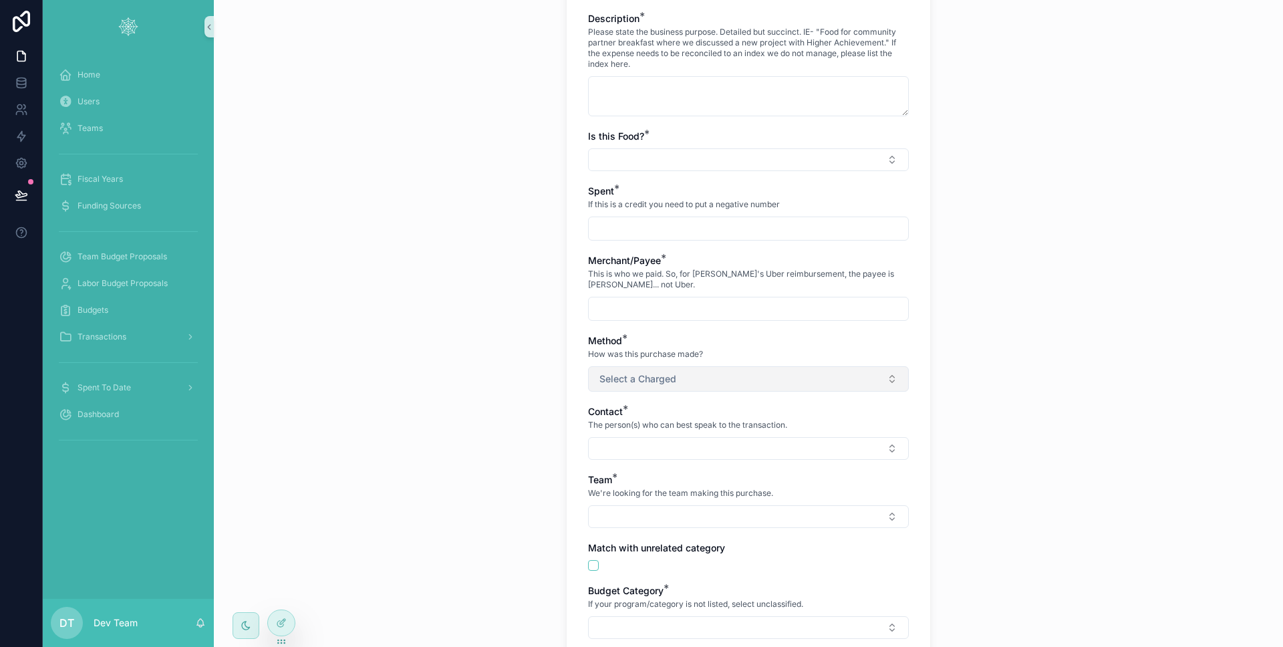
scroll to position [460, 0]
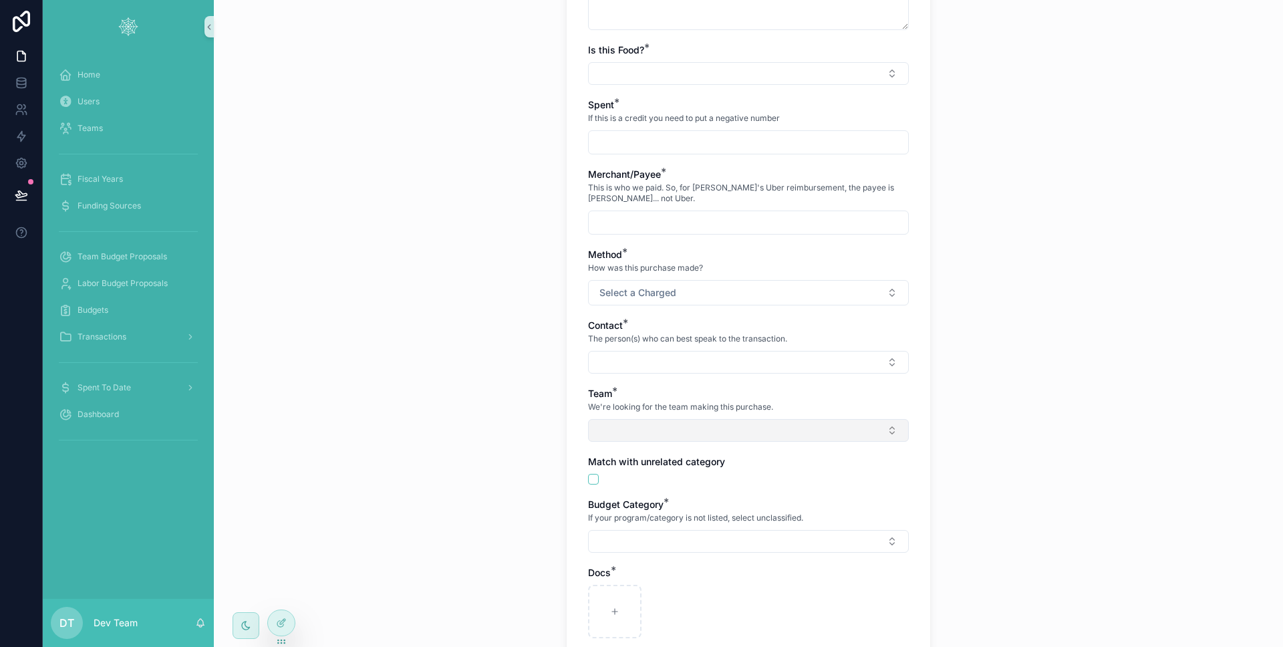
click at [688, 419] on button "Select Button" at bounding box center [748, 430] width 321 height 23
click at [556, 351] on div "Back to My Transactions Transactions Create Transaction Create Transaction Plea…" at bounding box center [748, 172] width 385 height 1264
click at [654, 530] on button "Select Button" at bounding box center [748, 541] width 321 height 23
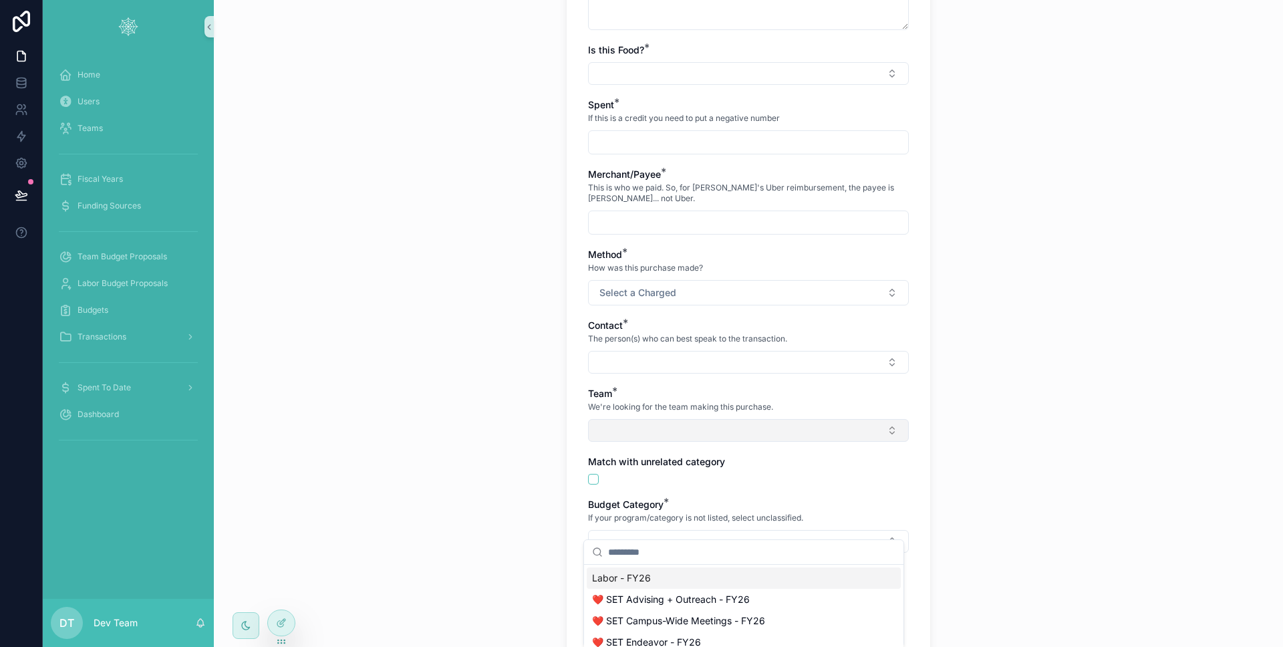
scroll to position [513, 0]
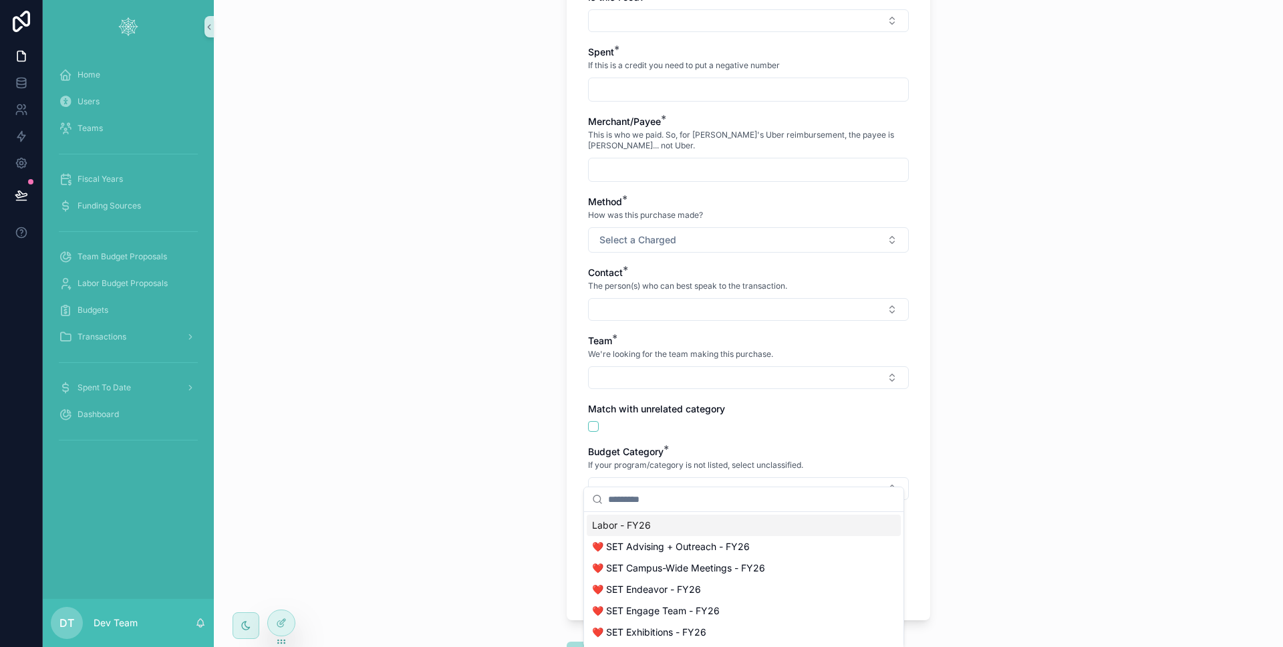
click at [426, 362] on div "Back to My Transactions Transactions Create Transaction Create Transaction Plea…" at bounding box center [748, 323] width 1069 height 647
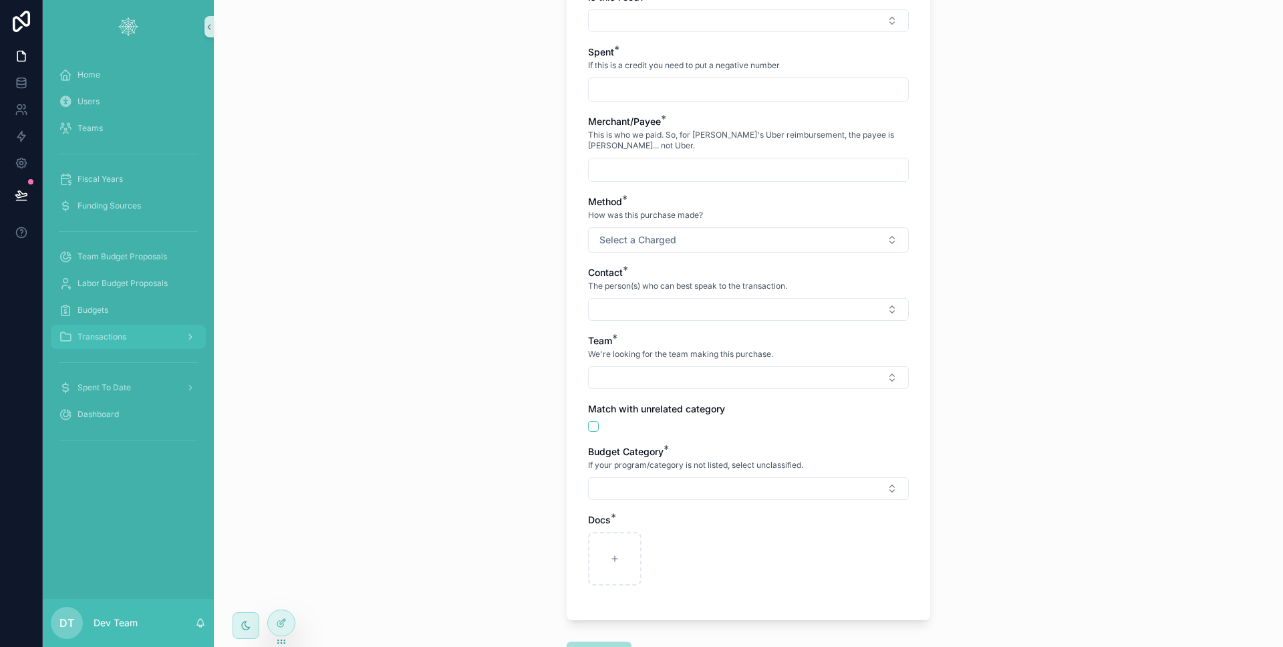
click at [51, 339] on link "Transactions" at bounding box center [128, 337] width 155 height 24
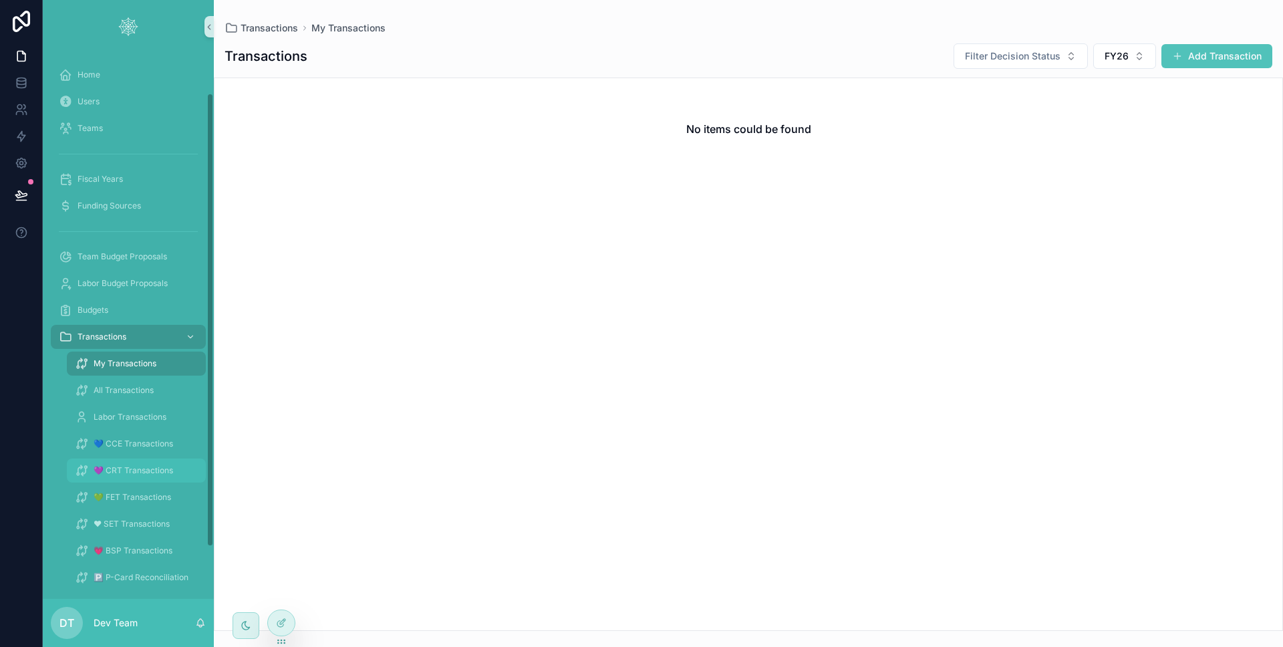
scroll to position [47, 0]
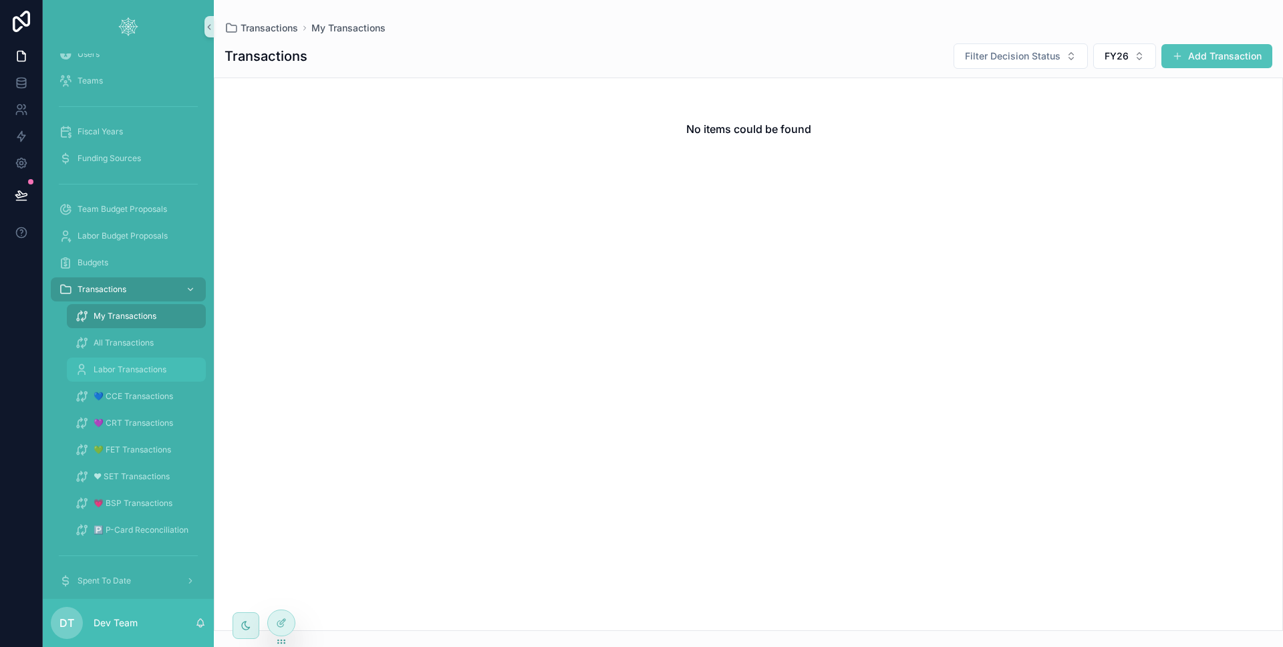
click at [140, 366] on span "Labor Transactions" at bounding box center [130, 369] width 73 height 11
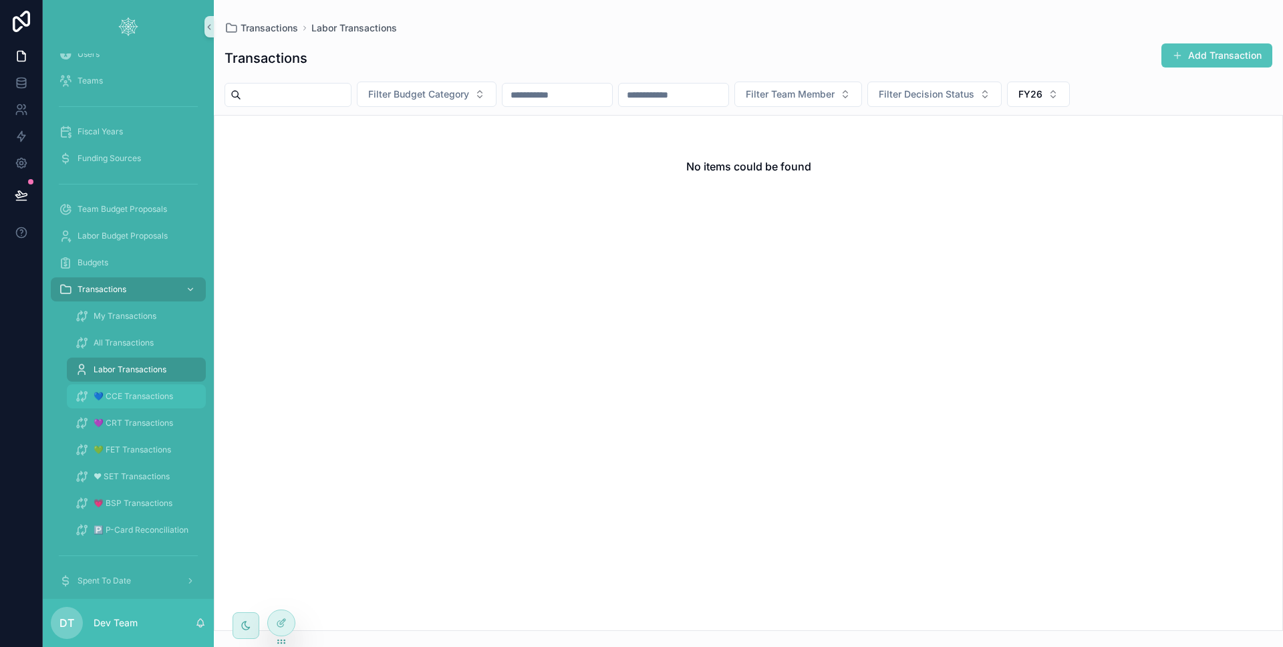
click at [134, 391] on span "💙 CCE Transactions" at bounding box center [134, 396] width 80 height 11
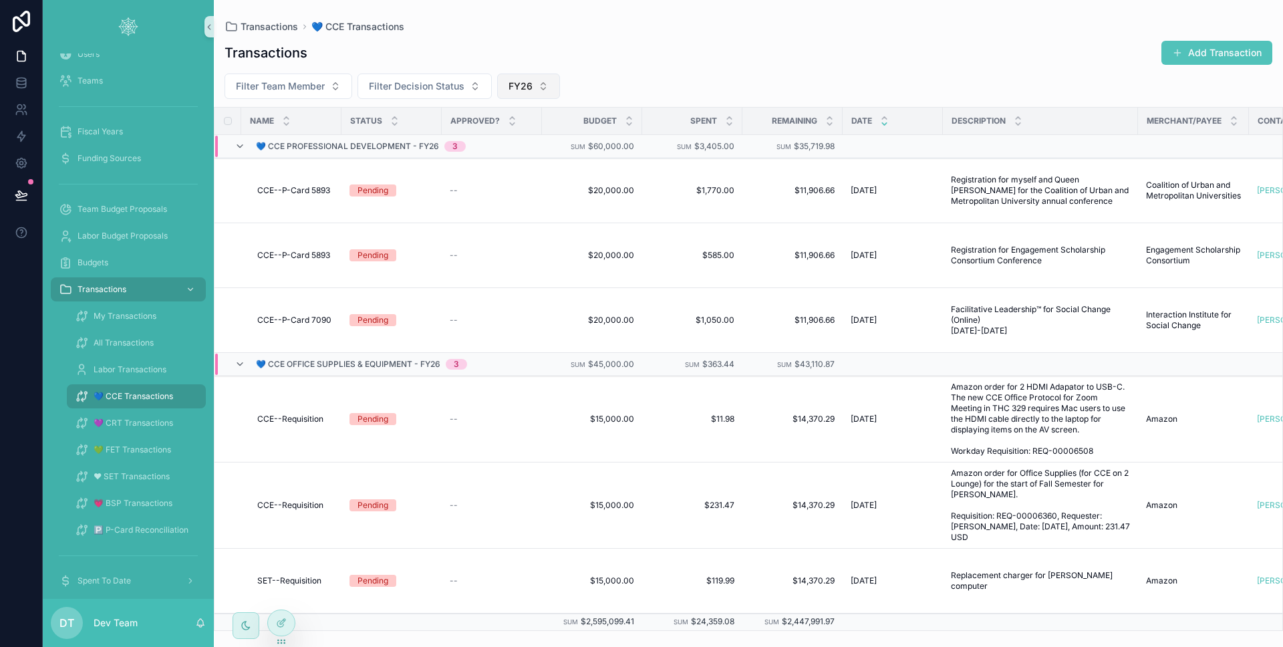
click at [516, 91] on span "FY26" at bounding box center [521, 86] width 24 height 13
click at [493, 223] on div "FY25" at bounding box center [528, 225] width 160 height 21
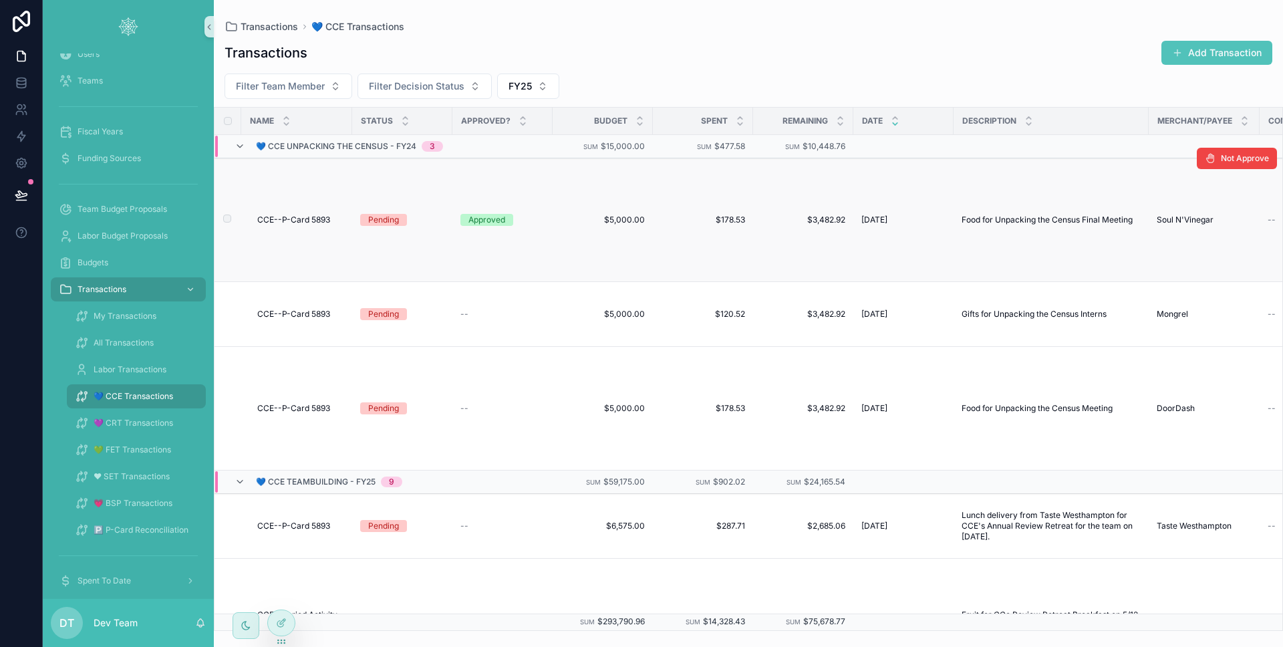
click at [545, 212] on td "Approved" at bounding box center [502, 220] width 100 height 124
click at [544, 218] on div "Approved" at bounding box center [502, 220] width 84 height 12
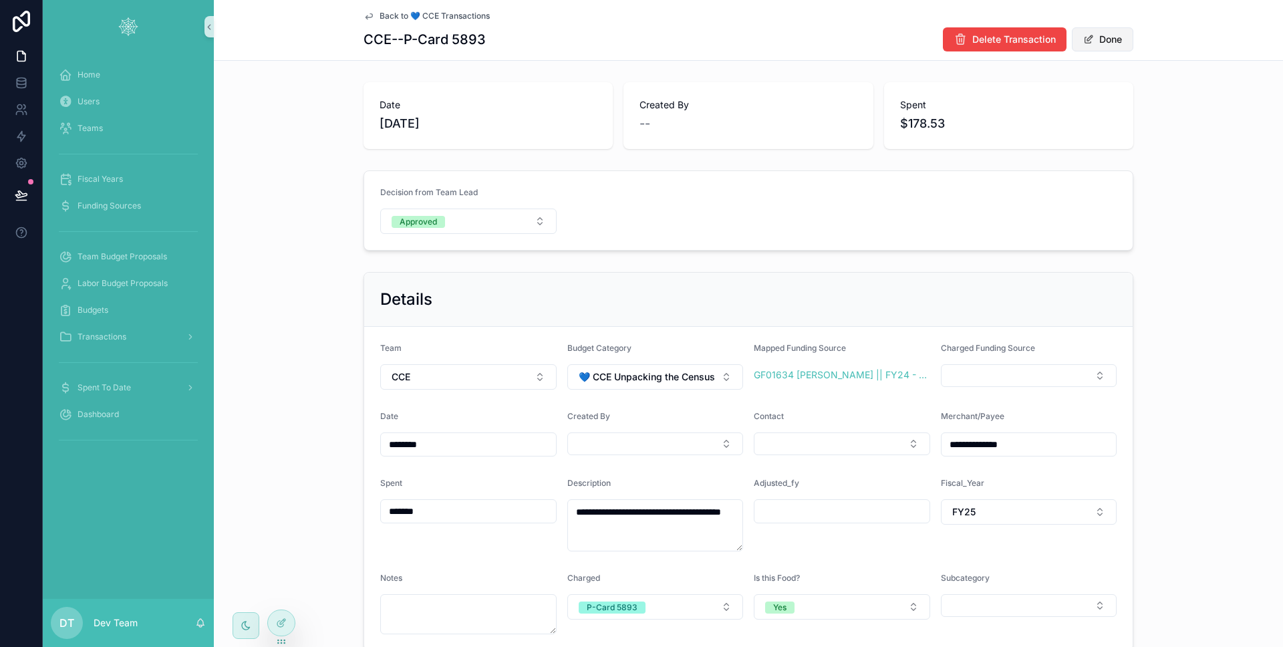
click at [1103, 49] on button "Done" at bounding box center [1102, 39] width 61 height 24
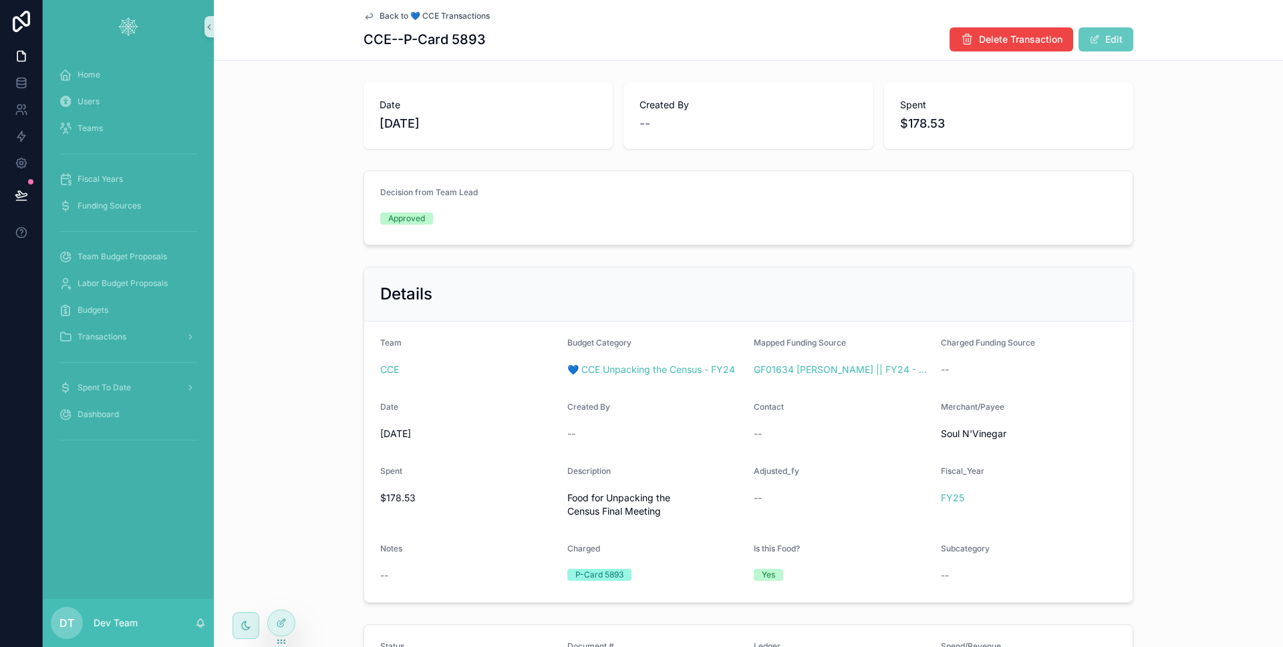
click at [1103, 49] on button "Edit" at bounding box center [1106, 39] width 55 height 24
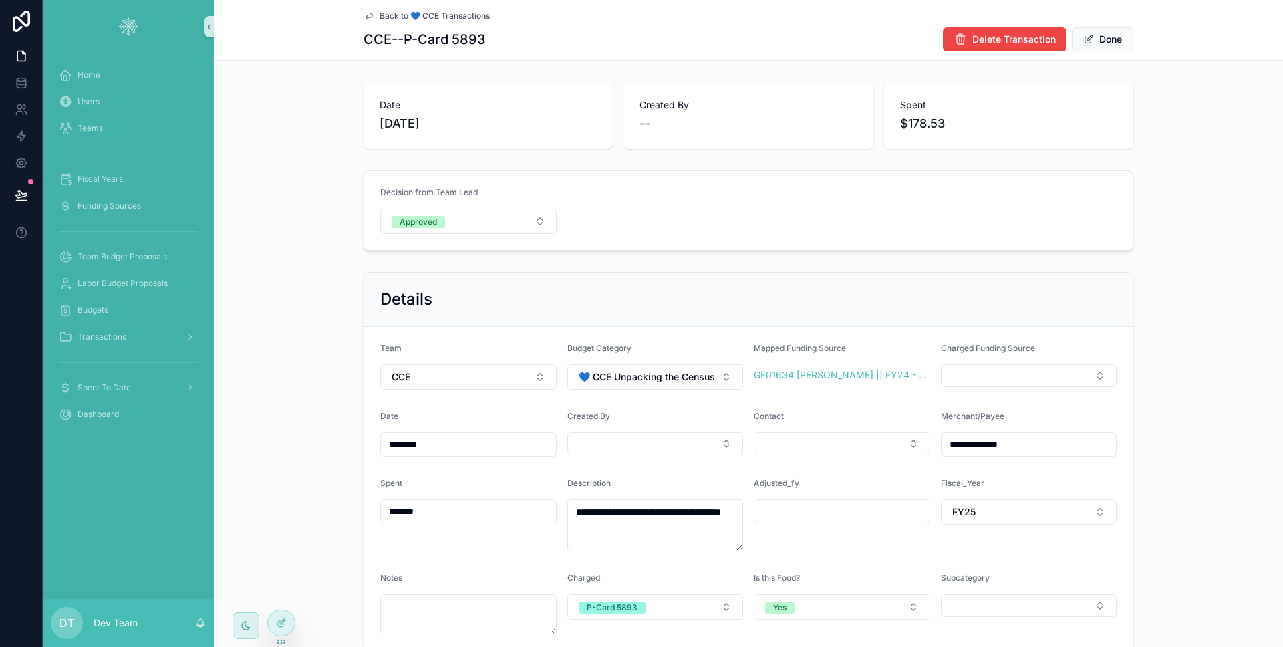
scroll to position [9, 0]
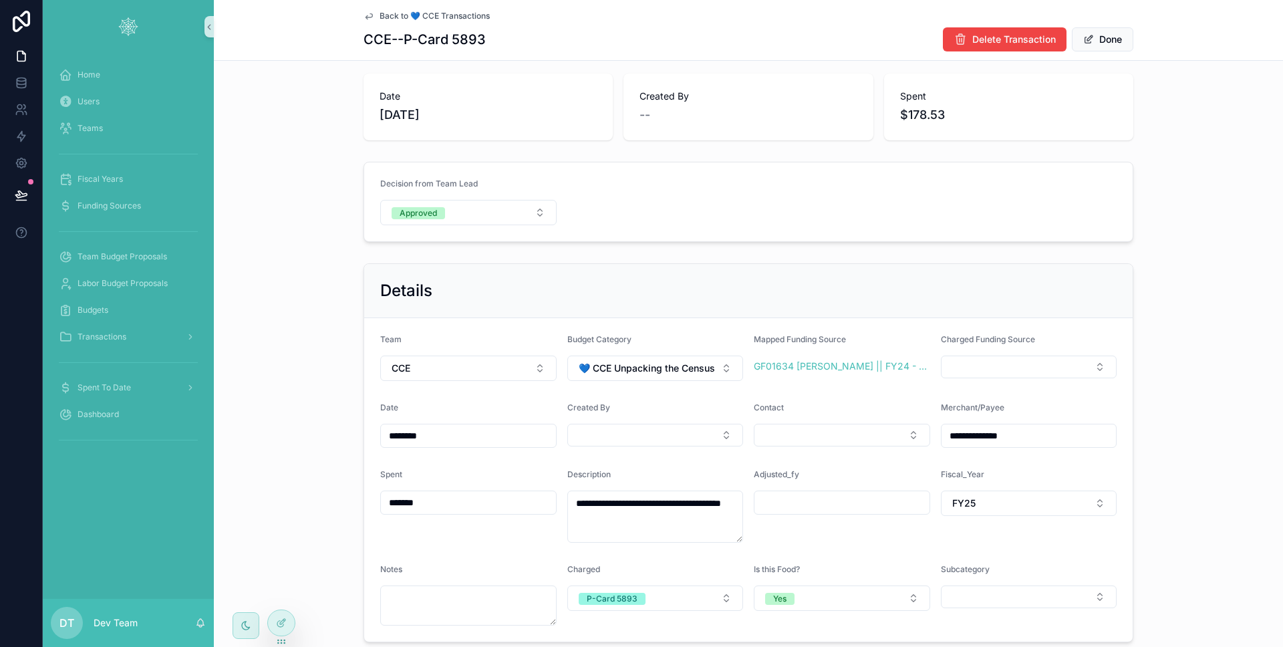
click at [681, 420] on div "Created By" at bounding box center [655, 424] width 176 height 45
click at [682, 434] on button "Select Button" at bounding box center [655, 435] width 176 height 23
click at [392, 362] on span "CCE" at bounding box center [401, 368] width 19 height 13
click at [305, 364] on div "**********" at bounding box center [748, 453] width 1069 height 390
click at [287, 613] on div at bounding box center [281, 622] width 27 height 25
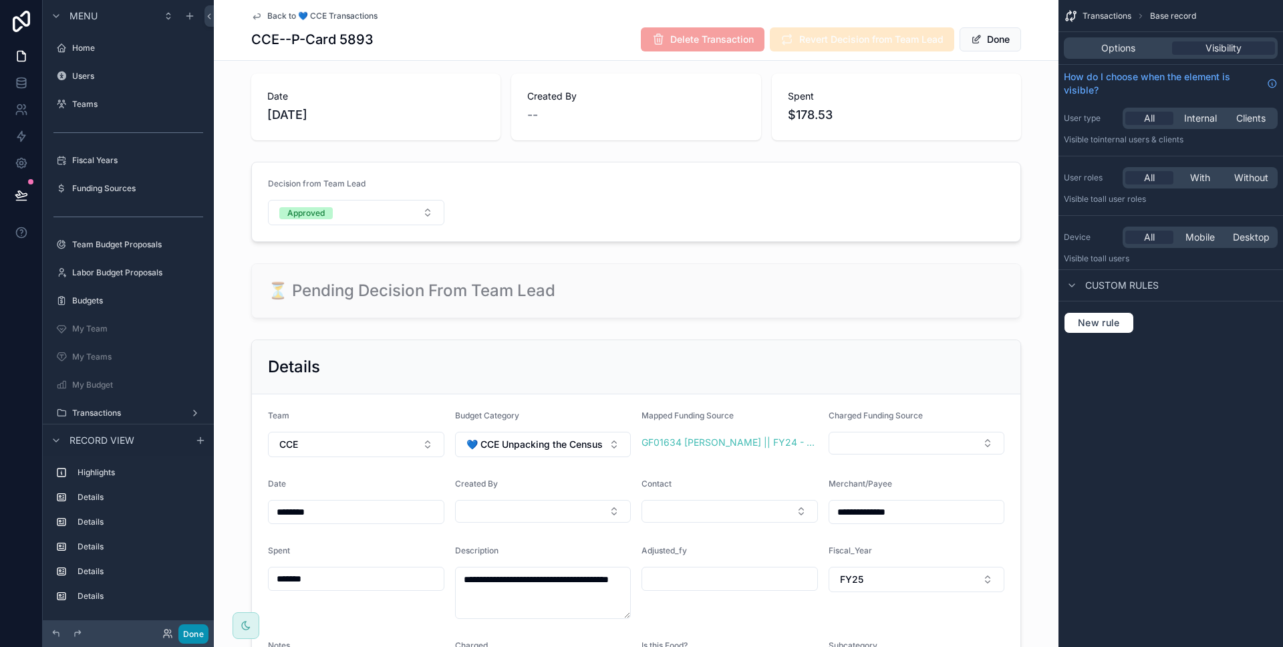
click at [196, 625] on button "Done" at bounding box center [193, 633] width 30 height 19
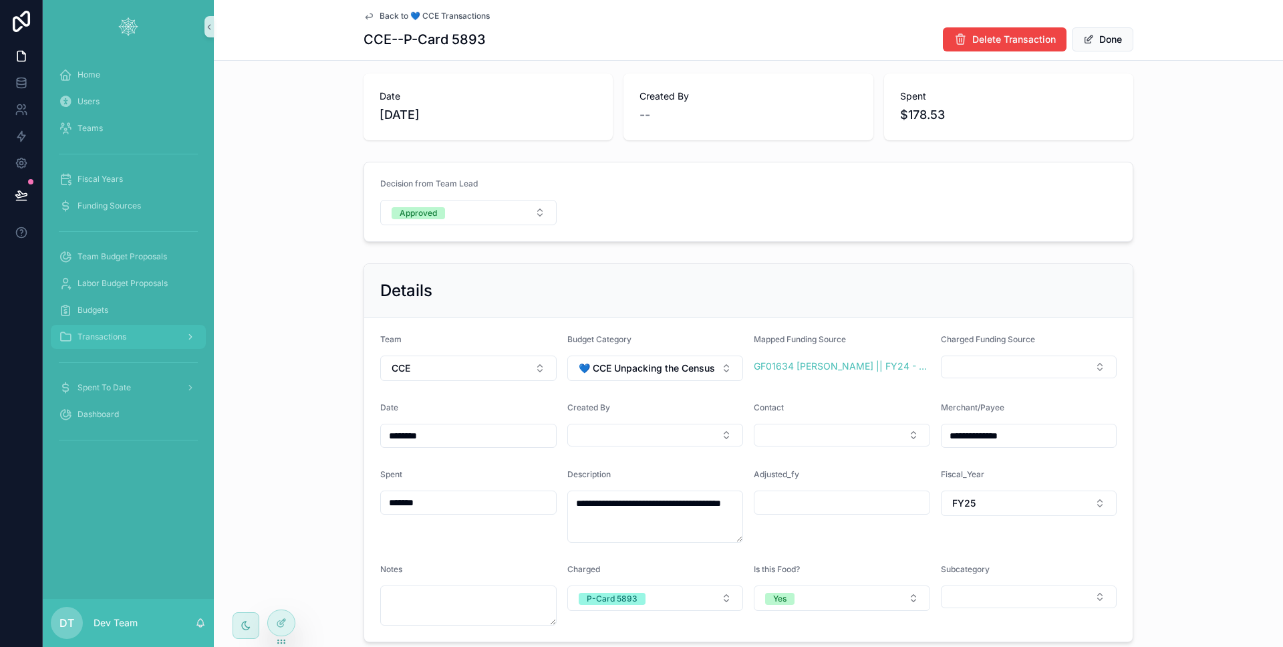
click at [131, 326] on div "Transactions" at bounding box center [128, 336] width 139 height 21
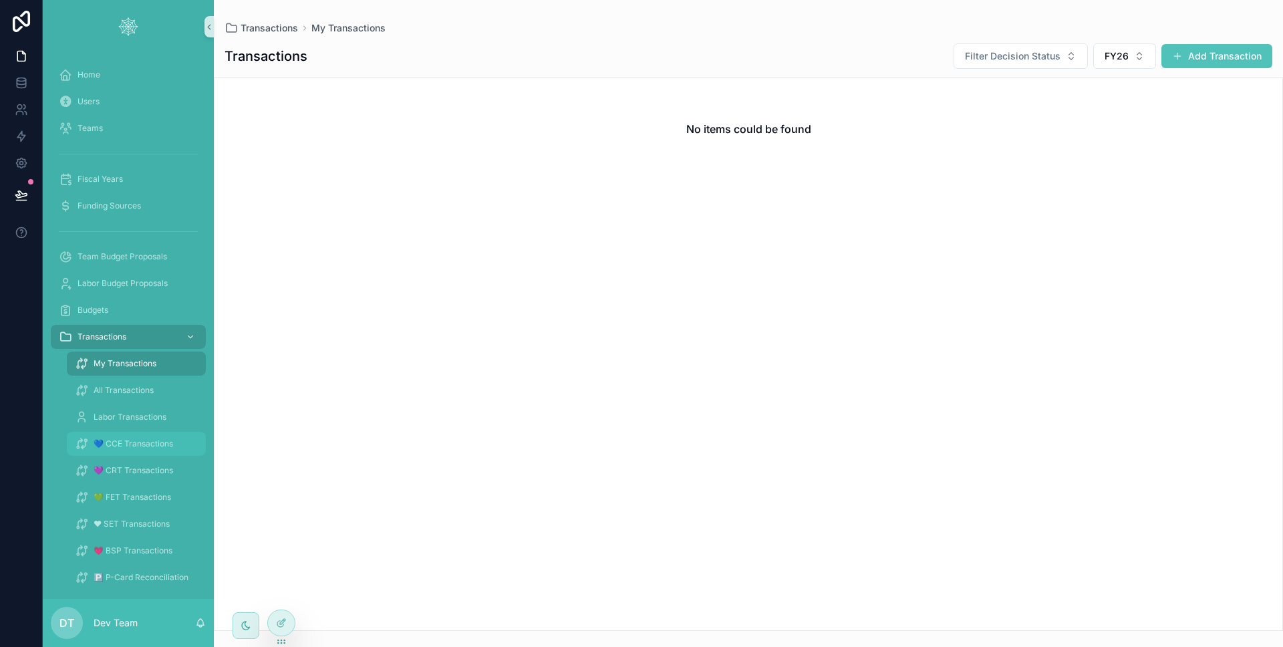
click at [140, 448] on span "💙 CCE Transactions" at bounding box center [134, 443] width 80 height 11
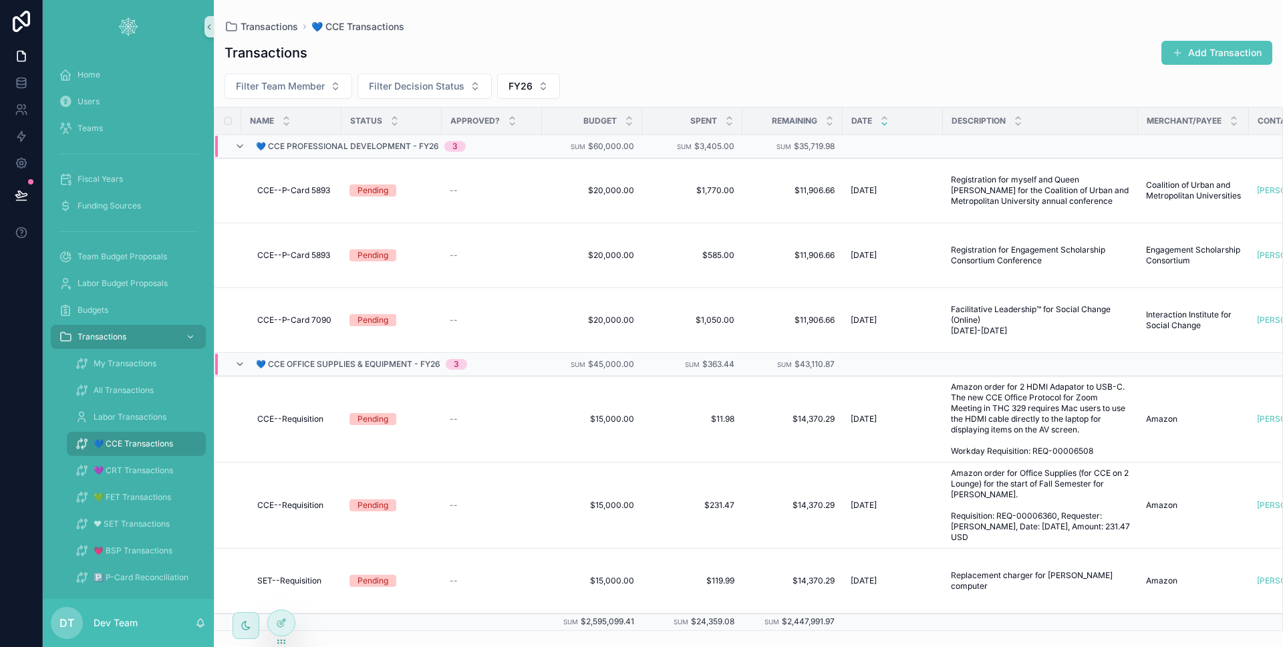
click at [1187, 55] on button "Add Transaction" at bounding box center [1216, 53] width 111 height 24
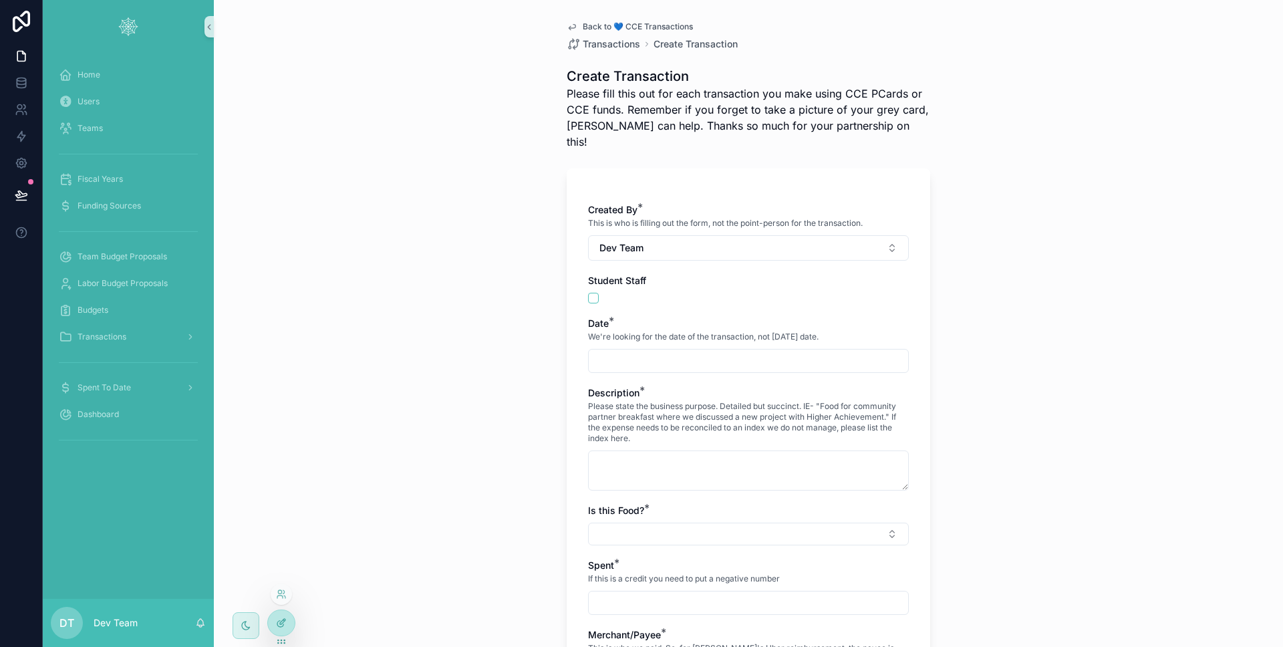
click at [289, 621] on div at bounding box center [281, 622] width 27 height 25
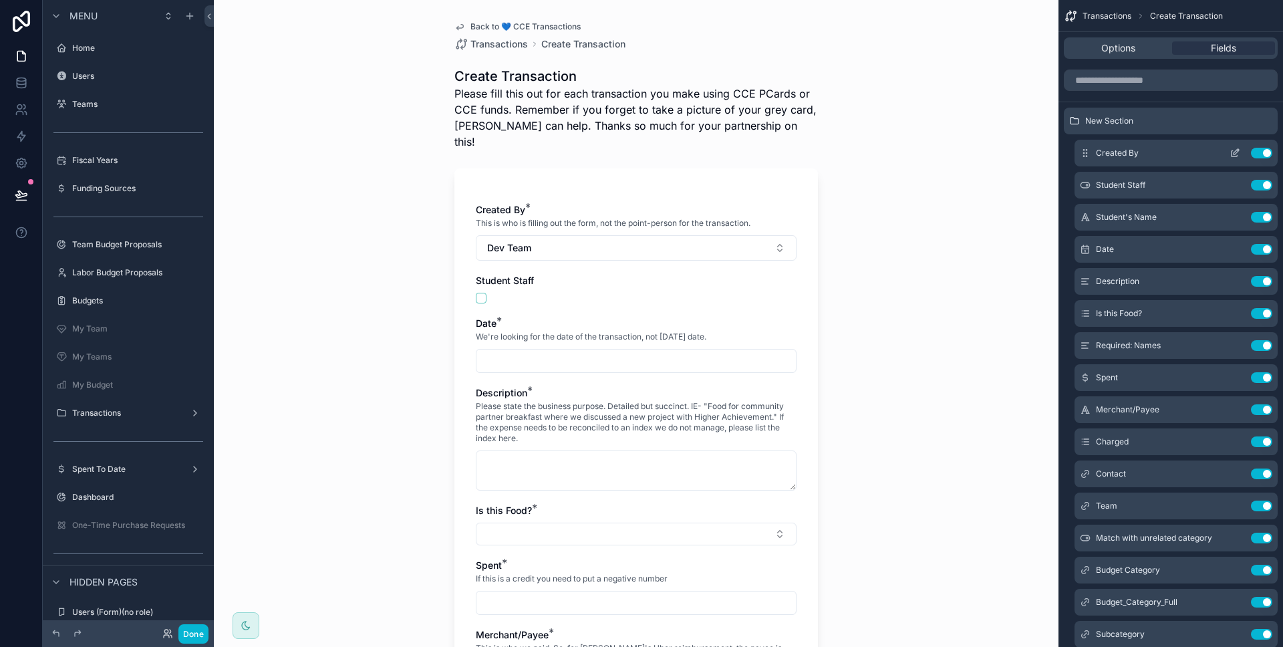
click at [1232, 153] on icon "scrollable content" at bounding box center [1235, 154] width 6 height 6
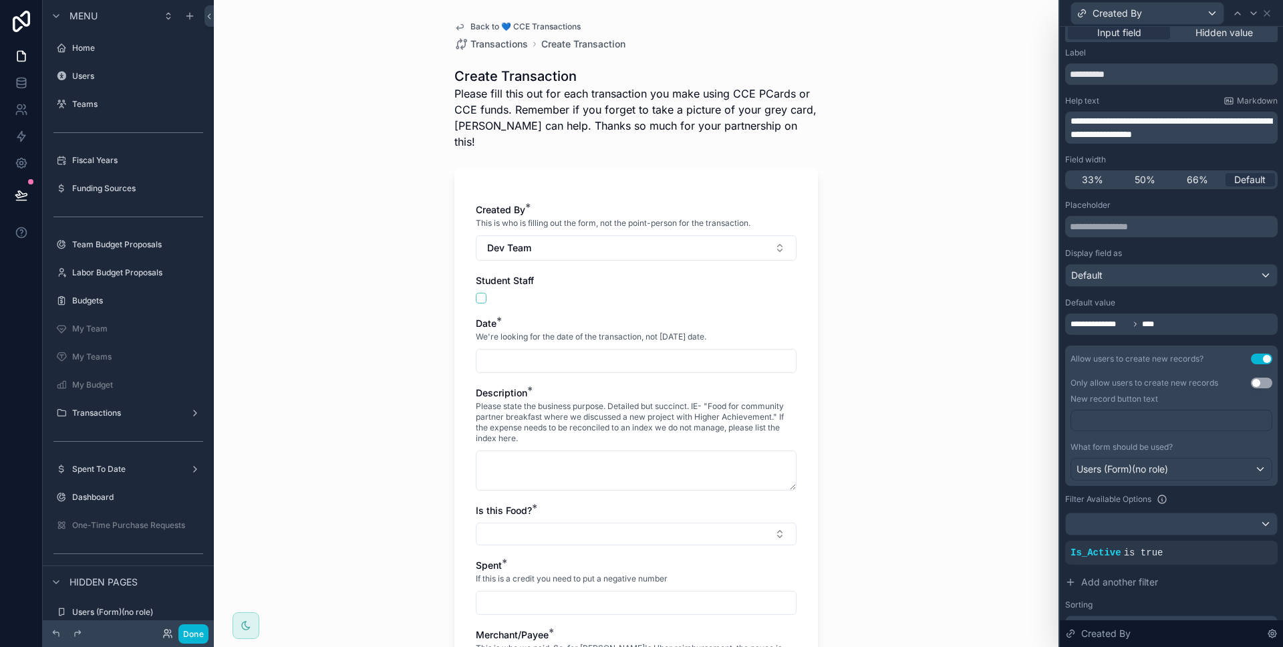
scroll to position [17, 0]
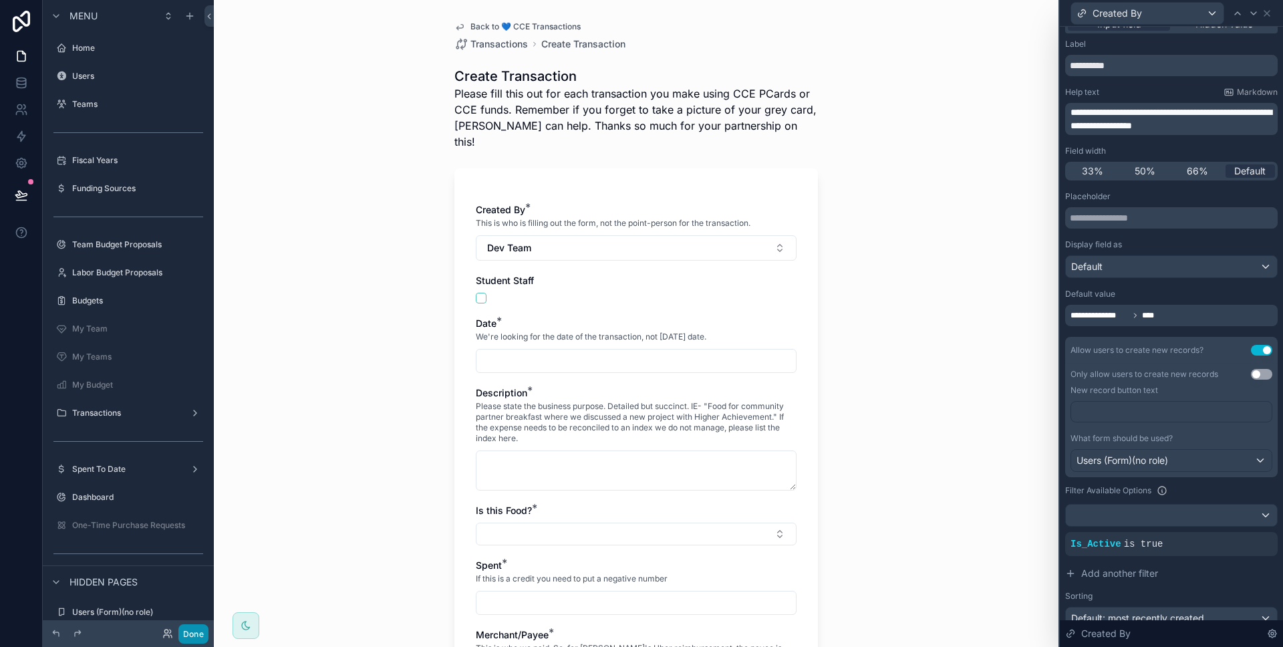
click at [194, 631] on button "Done" at bounding box center [193, 633] width 30 height 19
click at [0, 0] on div "DT Dev Team" at bounding box center [0, 0] width 0 height 0
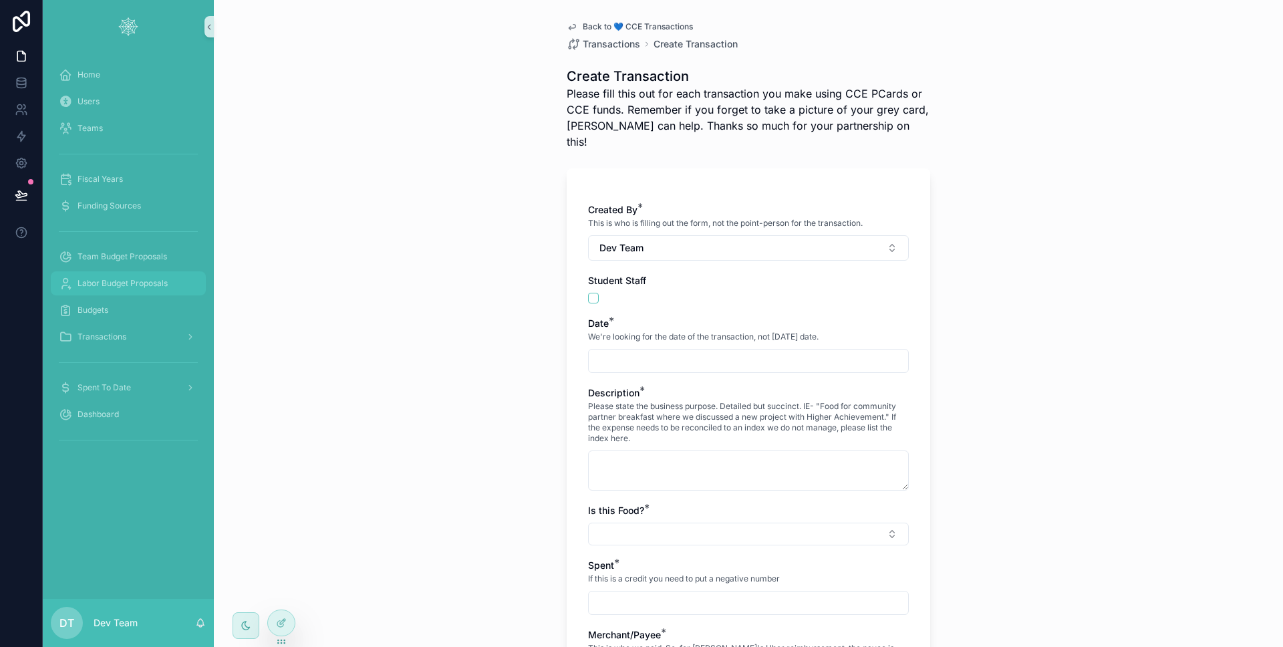
click at [137, 280] on span "Labor Budget Proposals" at bounding box center [123, 283] width 90 height 11
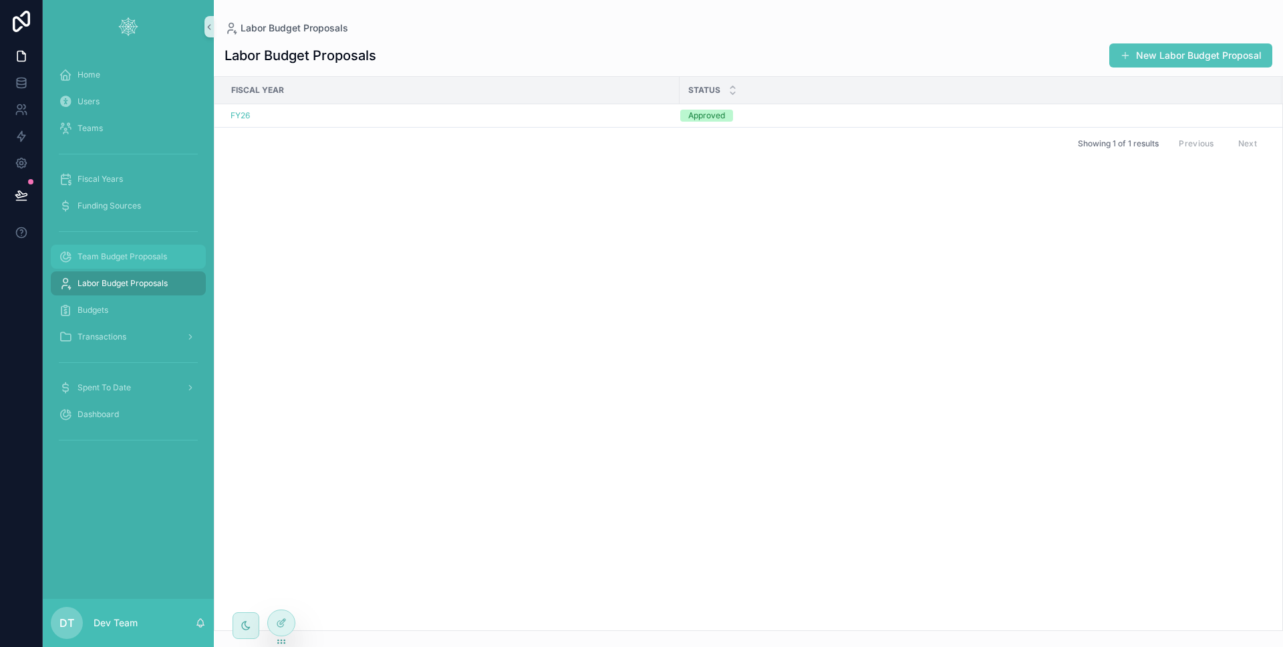
click at [136, 256] on span "Team Budget Proposals" at bounding box center [123, 256] width 90 height 11
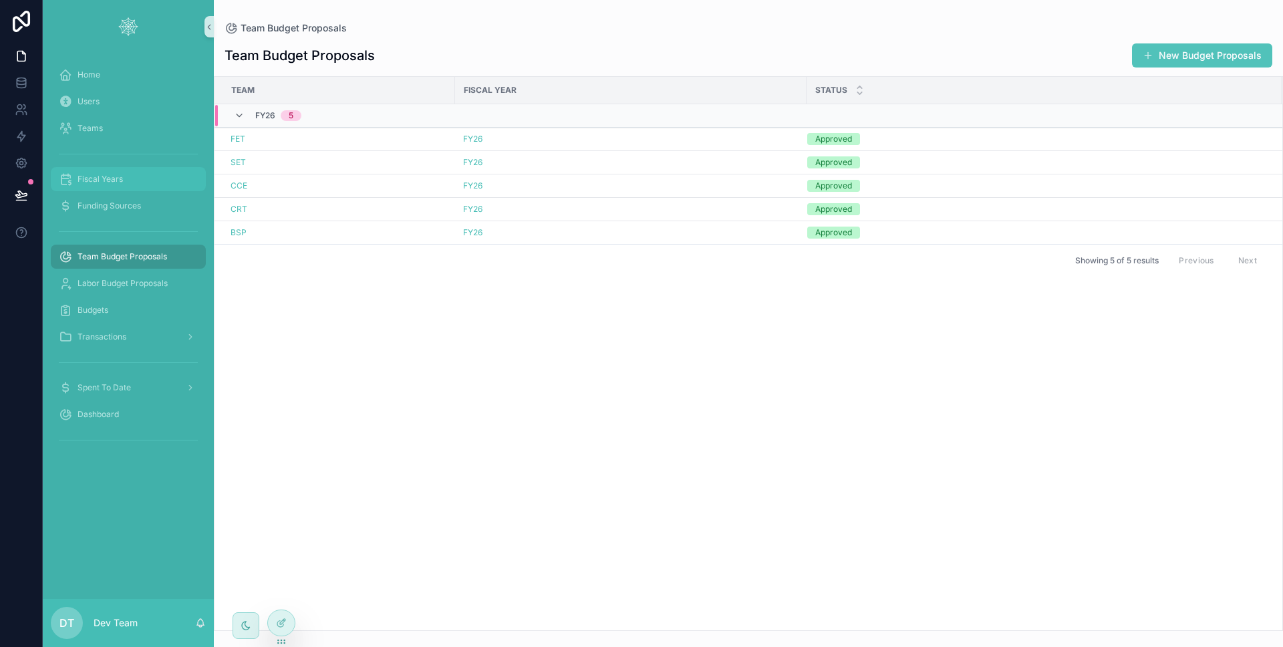
click at [134, 168] on div "Fiscal Years" at bounding box center [128, 178] width 139 height 21
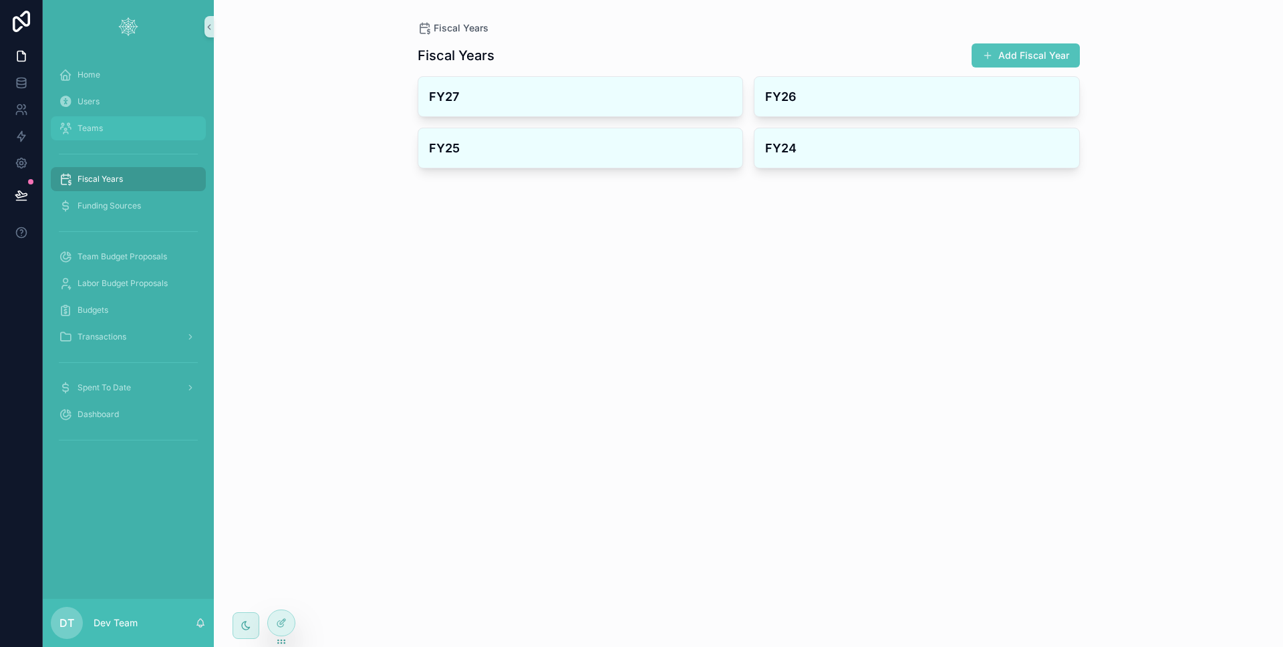
click at [121, 125] on div "Teams" at bounding box center [128, 128] width 139 height 21
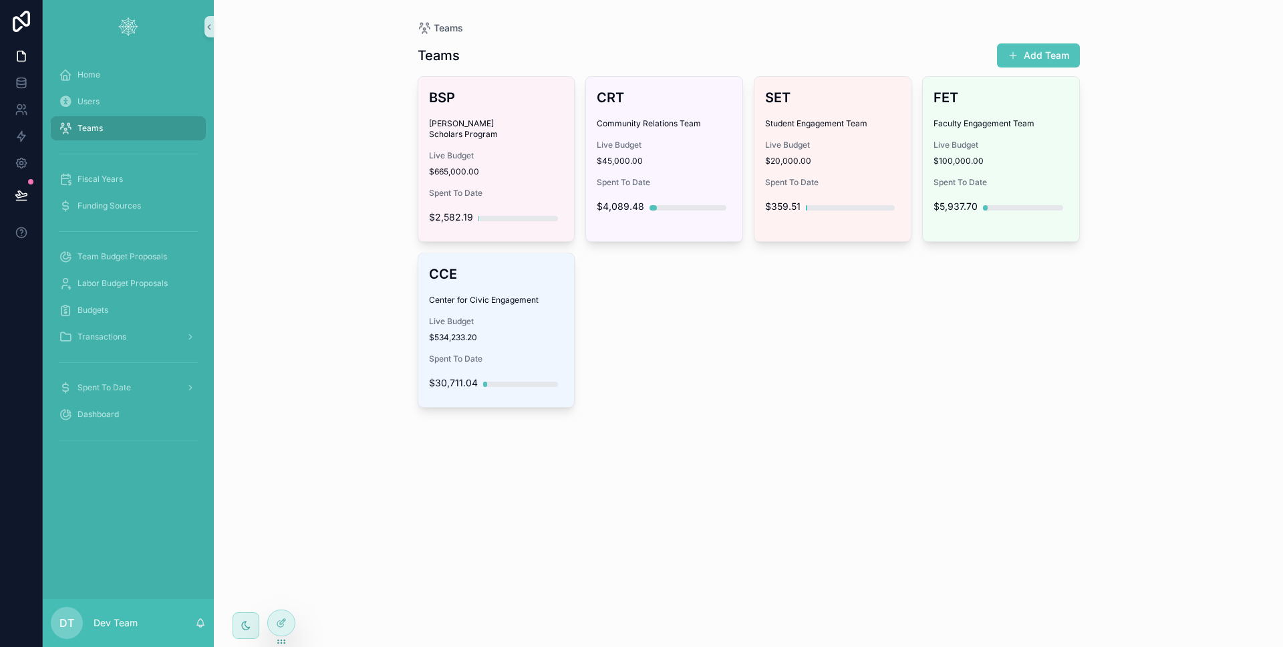
click at [1061, 39] on div "Teams Add Team BSP Bonner Scholars Program Live Budget $665,000.00 Spent To Dat…" at bounding box center [749, 243] width 662 height 416
click at [1059, 45] on button "Add Team" at bounding box center [1038, 55] width 83 height 24
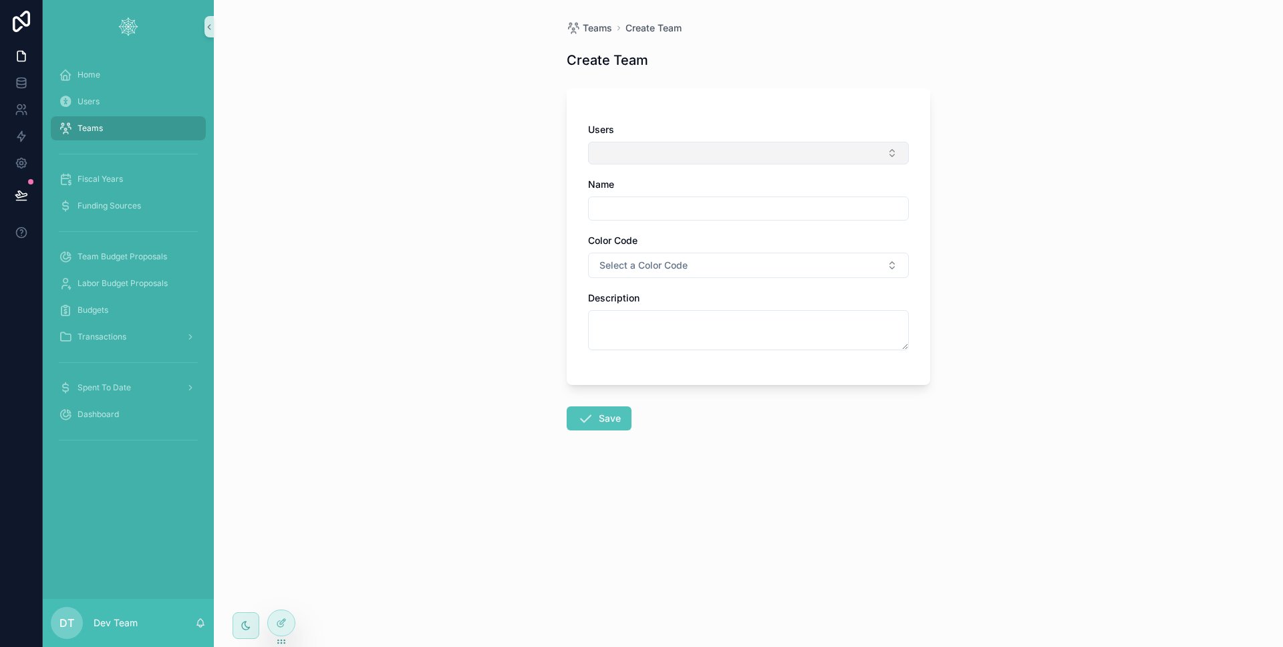
click at [775, 144] on button "Select Button" at bounding box center [748, 153] width 321 height 23
drag, startPoint x: 549, startPoint y: 146, endPoint x: 541, endPoint y: 144, distance: 8.5
click at [549, 146] on div "Teams Create Team Create Team Users Name Color Code Select a Color Code Descrip…" at bounding box center [748, 323] width 1069 height 647
click at [140, 112] on link "Users" at bounding box center [128, 102] width 155 height 24
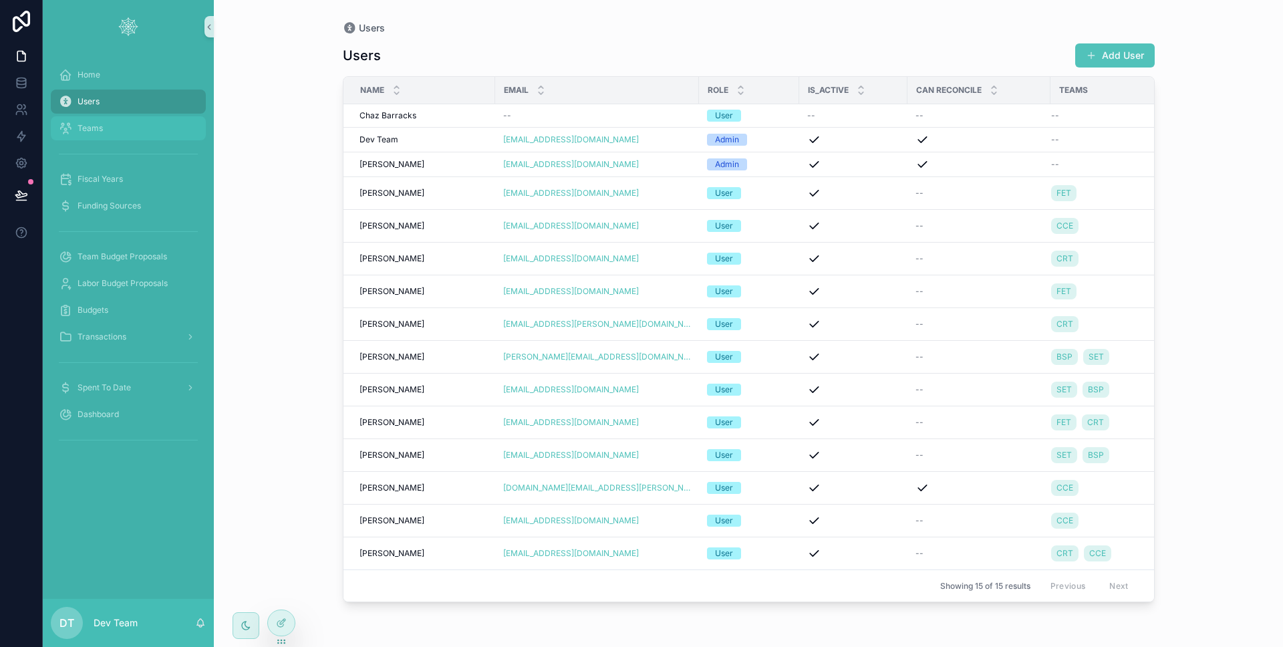
click at [140, 119] on div "Teams" at bounding box center [128, 128] width 139 height 21
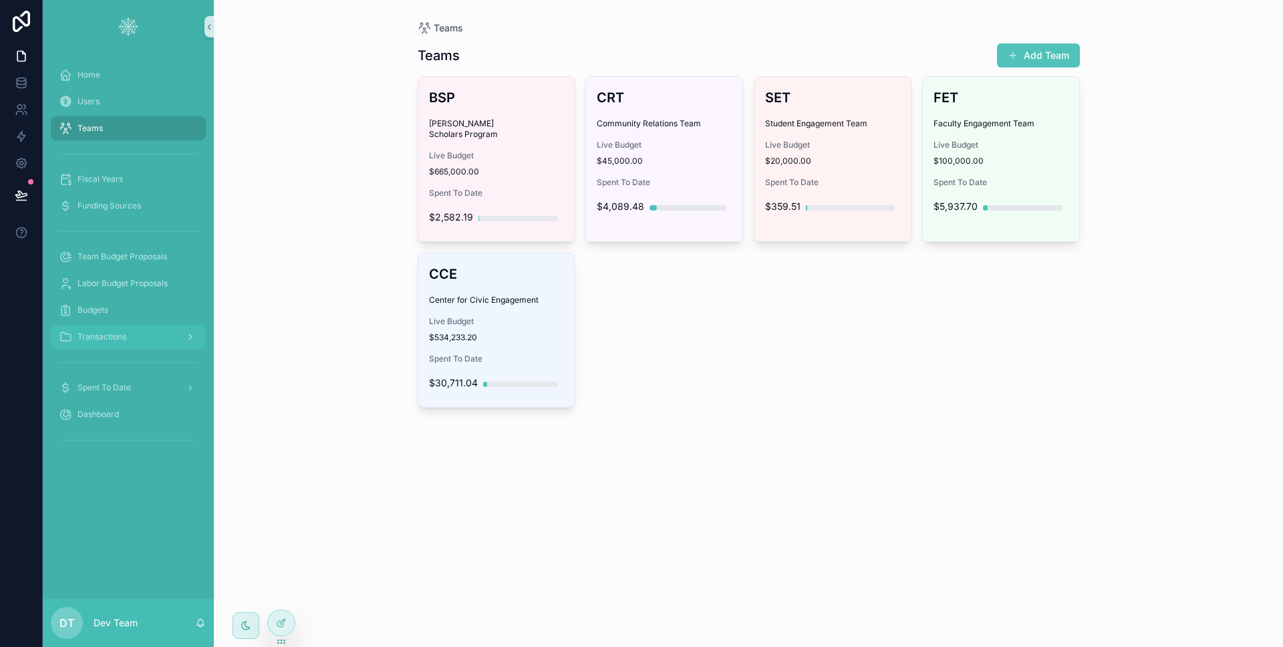
click at [150, 341] on div "Transactions" at bounding box center [128, 336] width 139 height 21
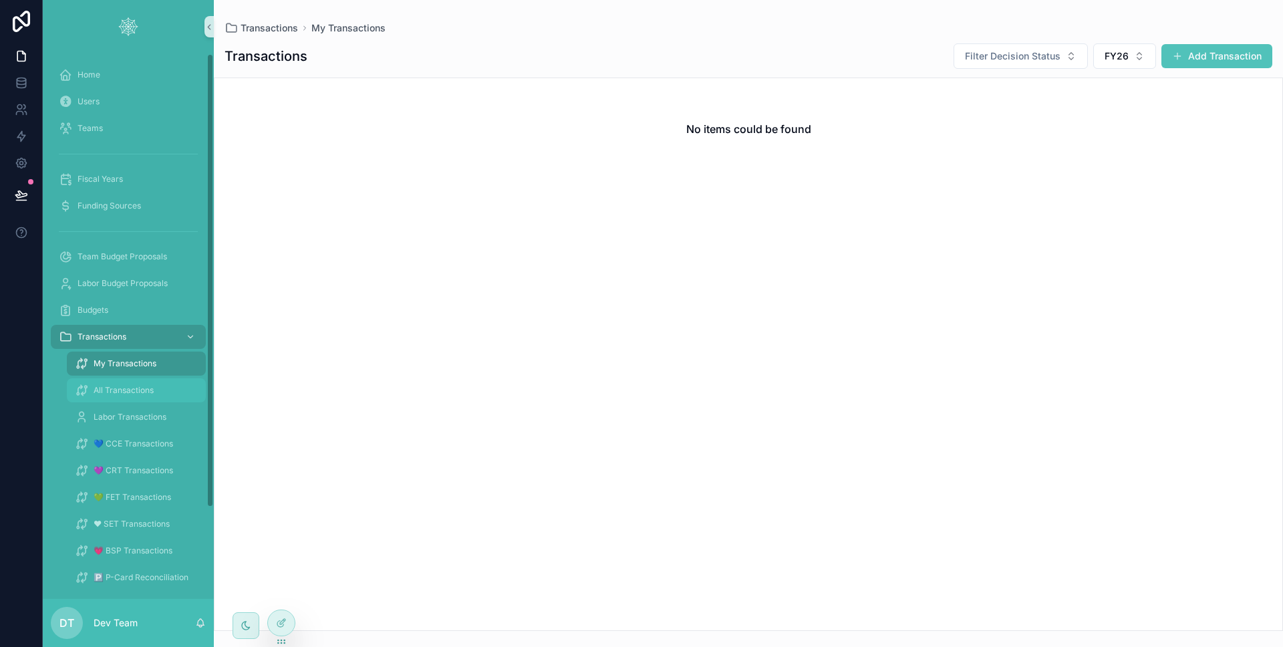
click at [130, 385] on span "All Transactions" at bounding box center [124, 390] width 60 height 11
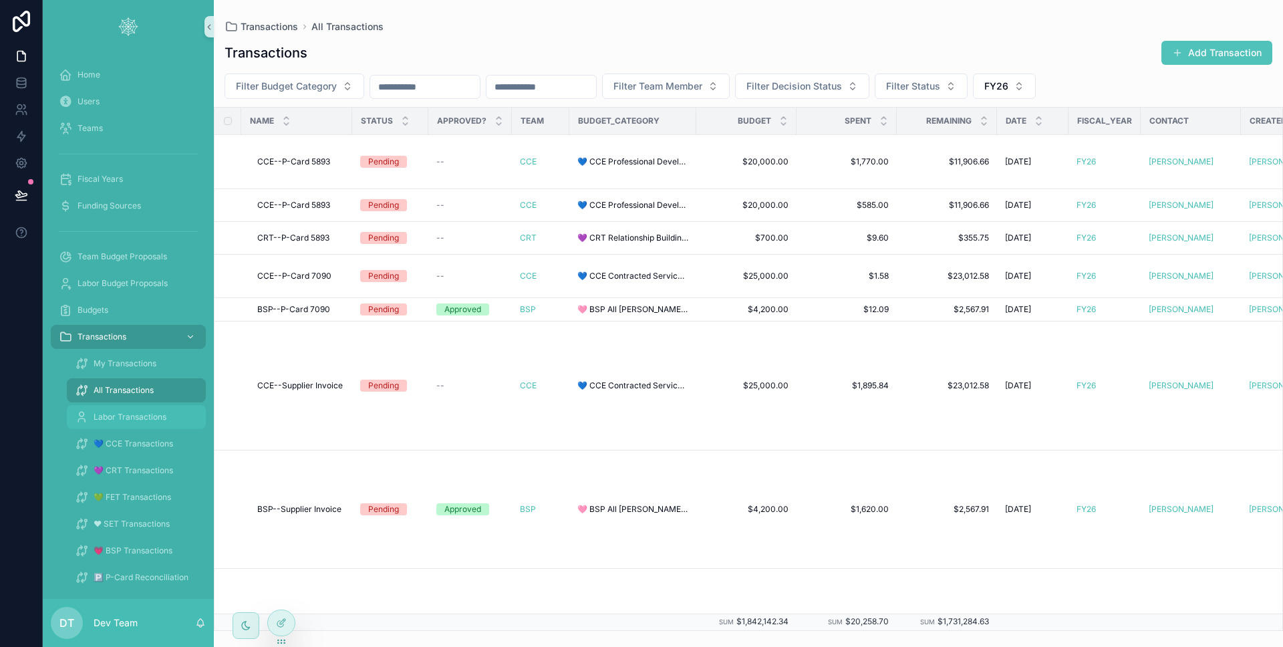
click at [128, 420] on span "Labor Transactions" at bounding box center [130, 417] width 73 height 11
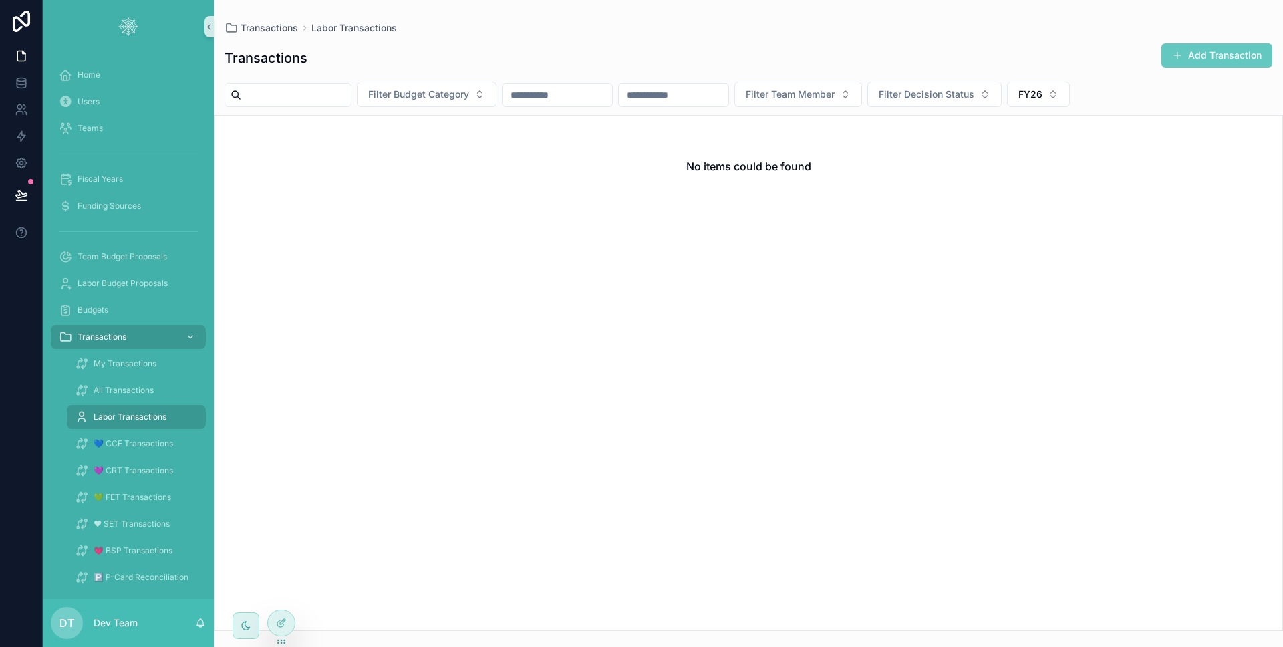
click at [1178, 60] on span "scrollable content" at bounding box center [1177, 55] width 11 height 11
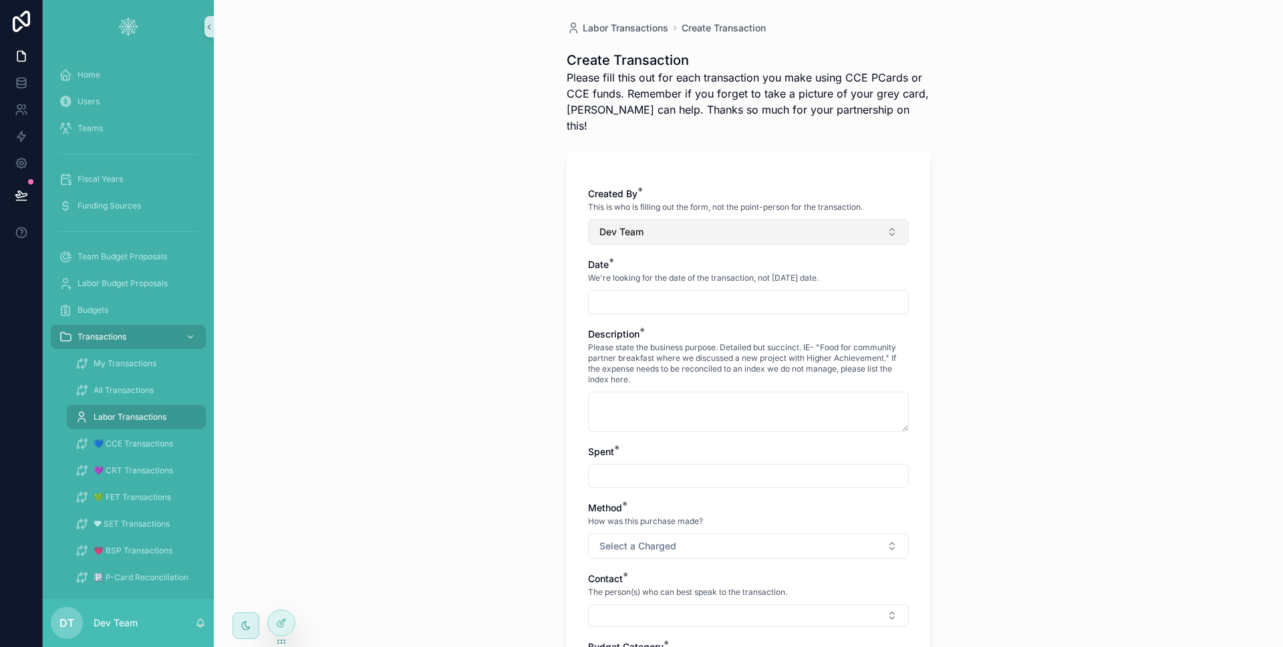
click at [668, 220] on button "Dev Team" at bounding box center [748, 231] width 321 height 25
click at [491, 303] on div "Labor Transactions Create Transaction Create Transaction Please fill this out f…" at bounding box center [748, 323] width 1069 height 647
click at [92, 118] on div "Teams" at bounding box center [128, 128] width 139 height 21
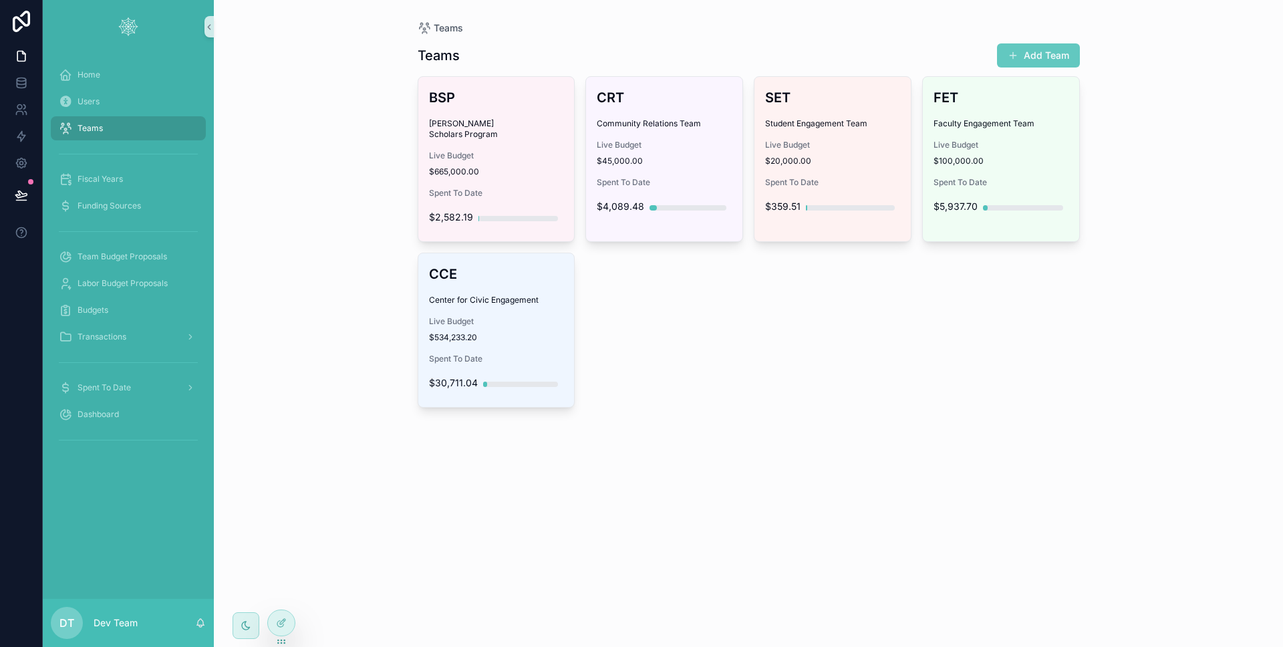
click at [1062, 61] on button "Add Team" at bounding box center [1038, 55] width 83 height 24
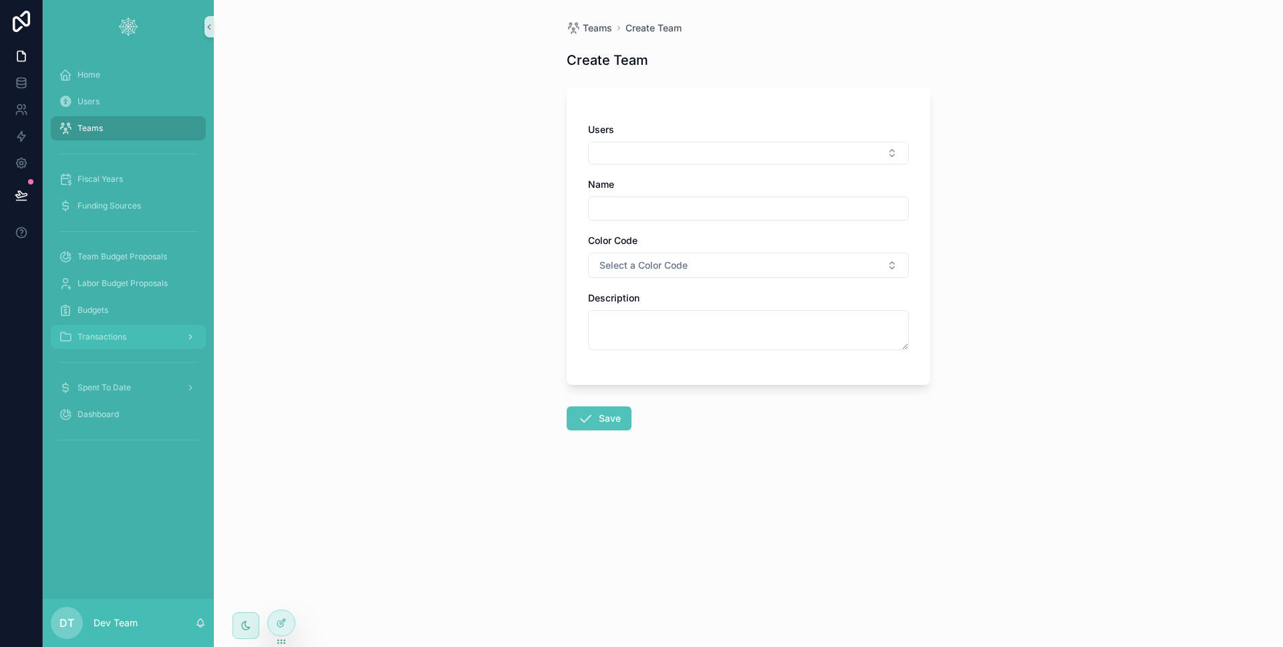
click at [146, 340] on div "Transactions" at bounding box center [128, 336] width 139 height 21
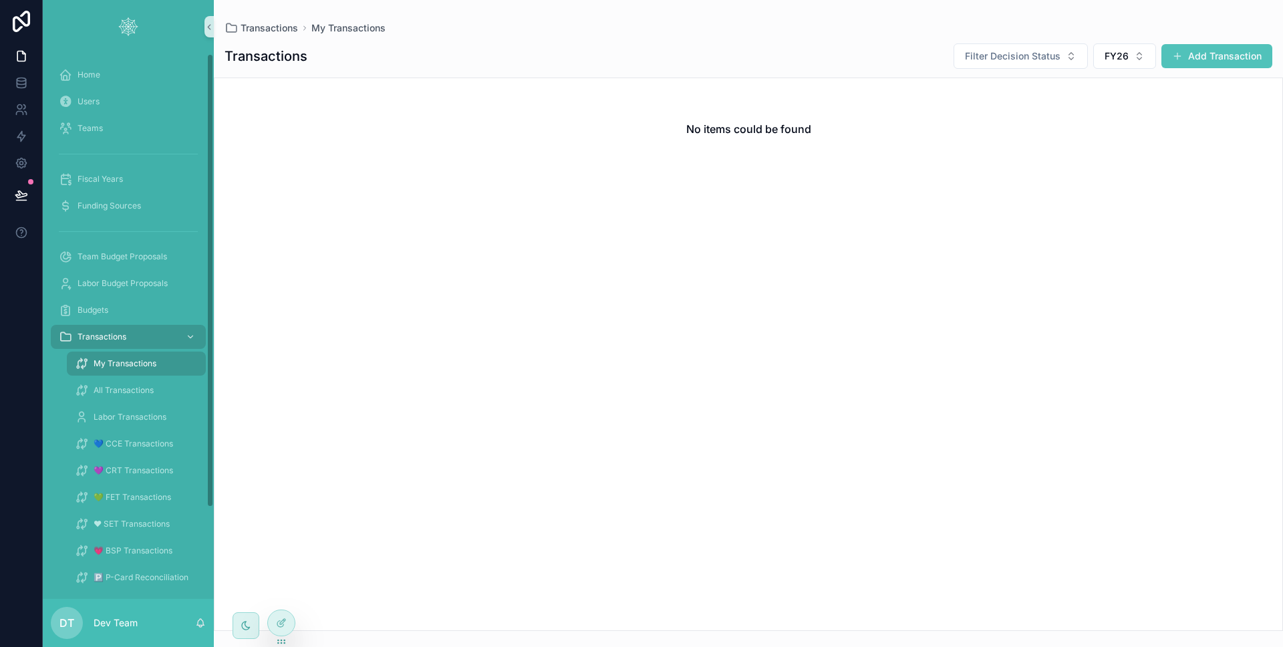
click at [154, 429] on div "Labor Transactions" at bounding box center [136, 417] width 155 height 27
click at [151, 440] on span "💙 CCE Transactions" at bounding box center [134, 443] width 80 height 11
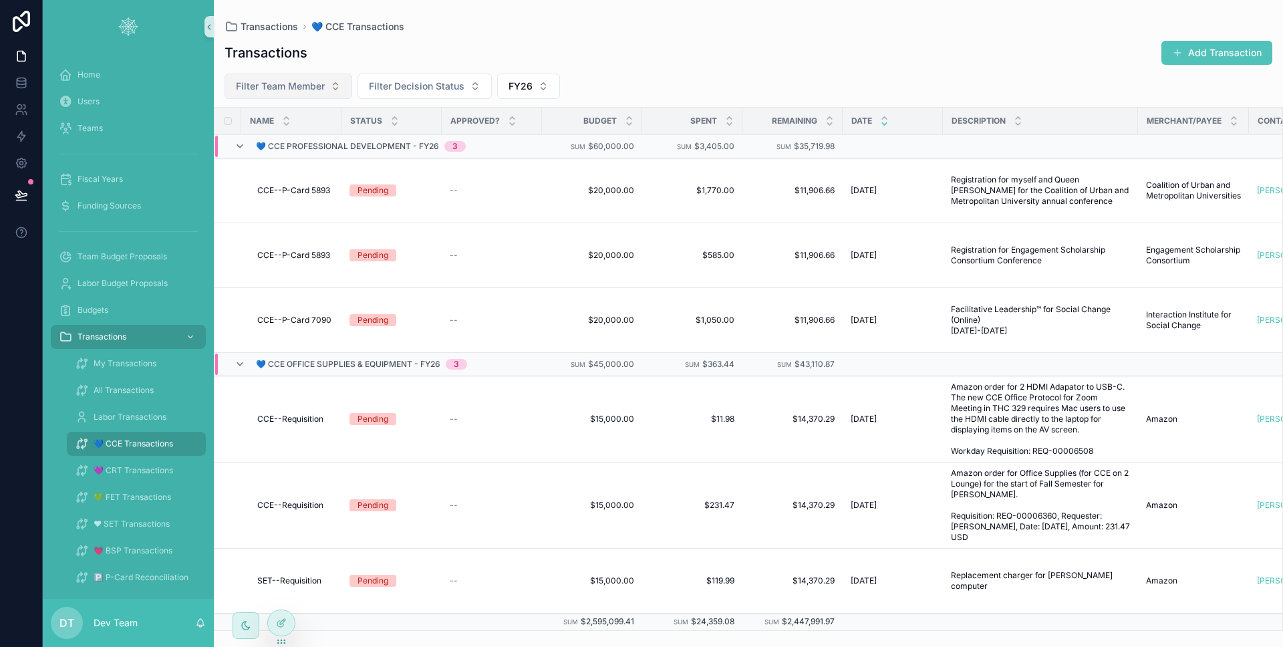
click at [339, 88] on button "Filter Team Member" at bounding box center [289, 86] width 128 height 25
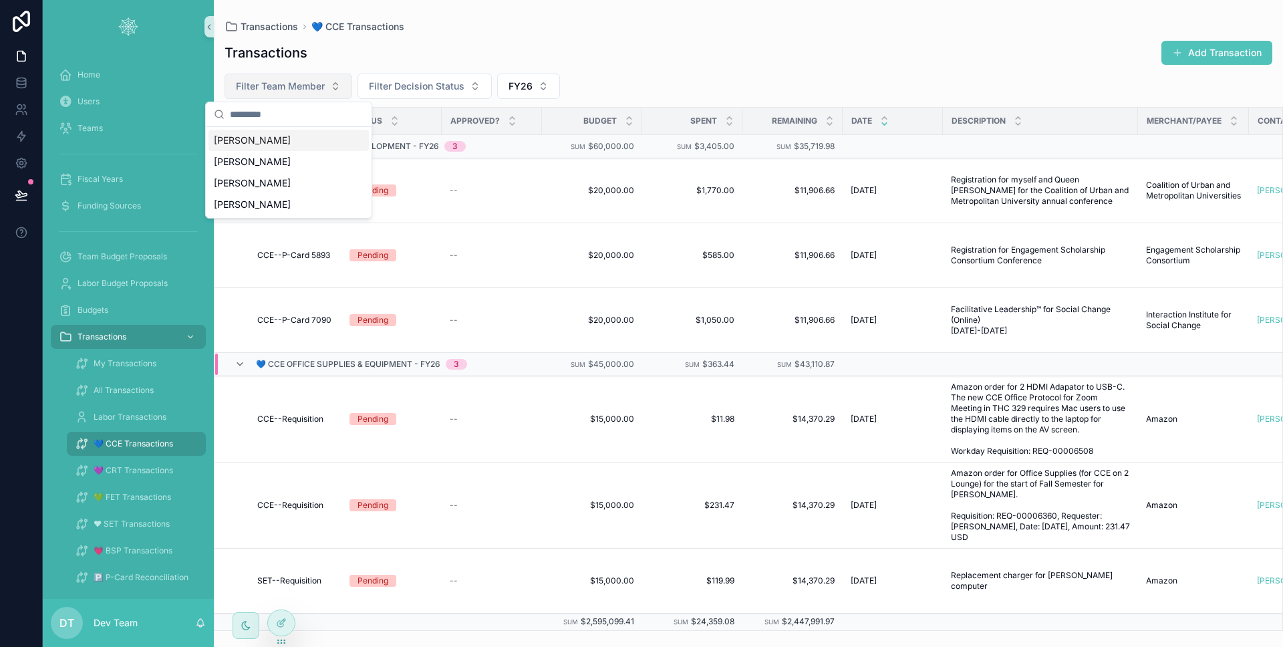
click at [339, 88] on button "Filter Team Member" at bounding box center [289, 86] width 128 height 25
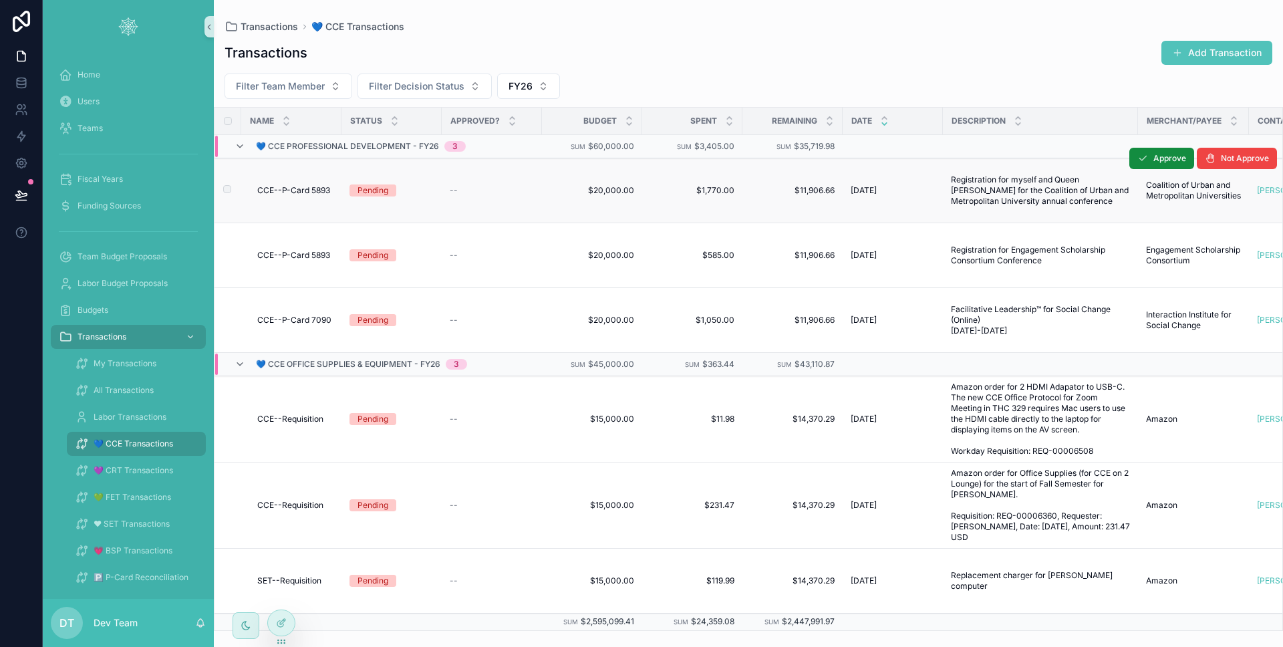
click at [436, 200] on td "Pending" at bounding box center [391, 190] width 100 height 65
click at [429, 189] on div "Pending" at bounding box center [392, 190] width 84 height 12
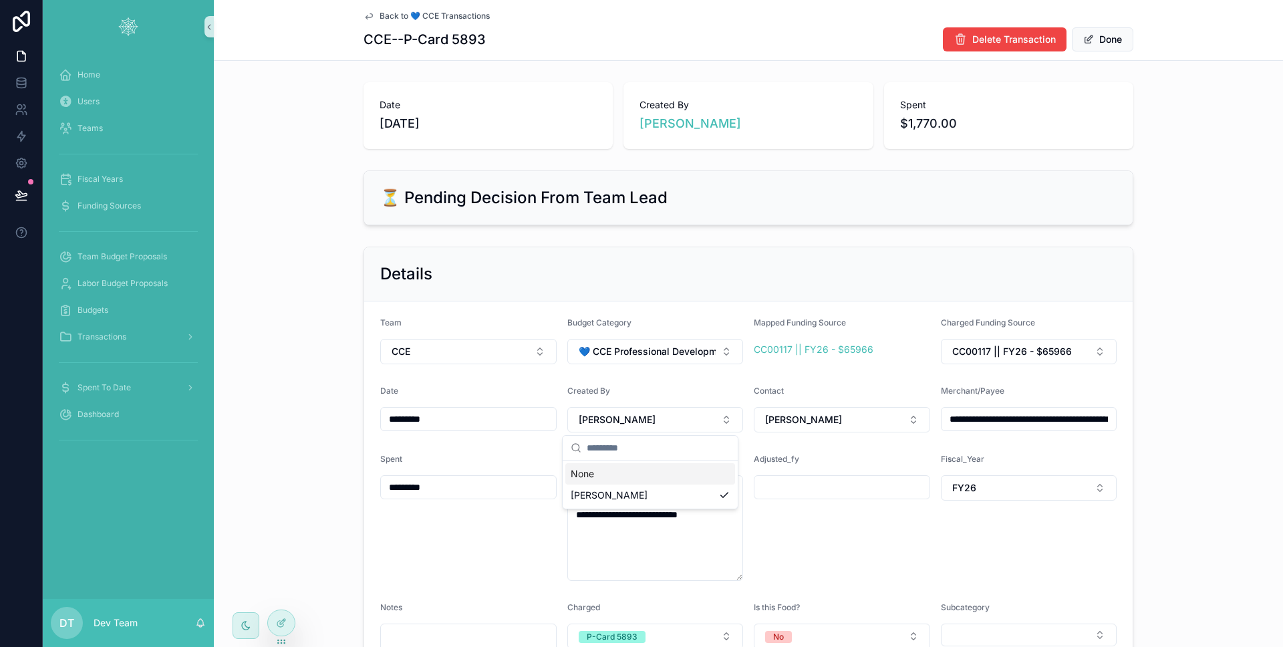
click at [251, 303] on div "**********" at bounding box center [748, 463] width 1069 height 444
click at [286, 620] on icon at bounding box center [281, 622] width 11 height 11
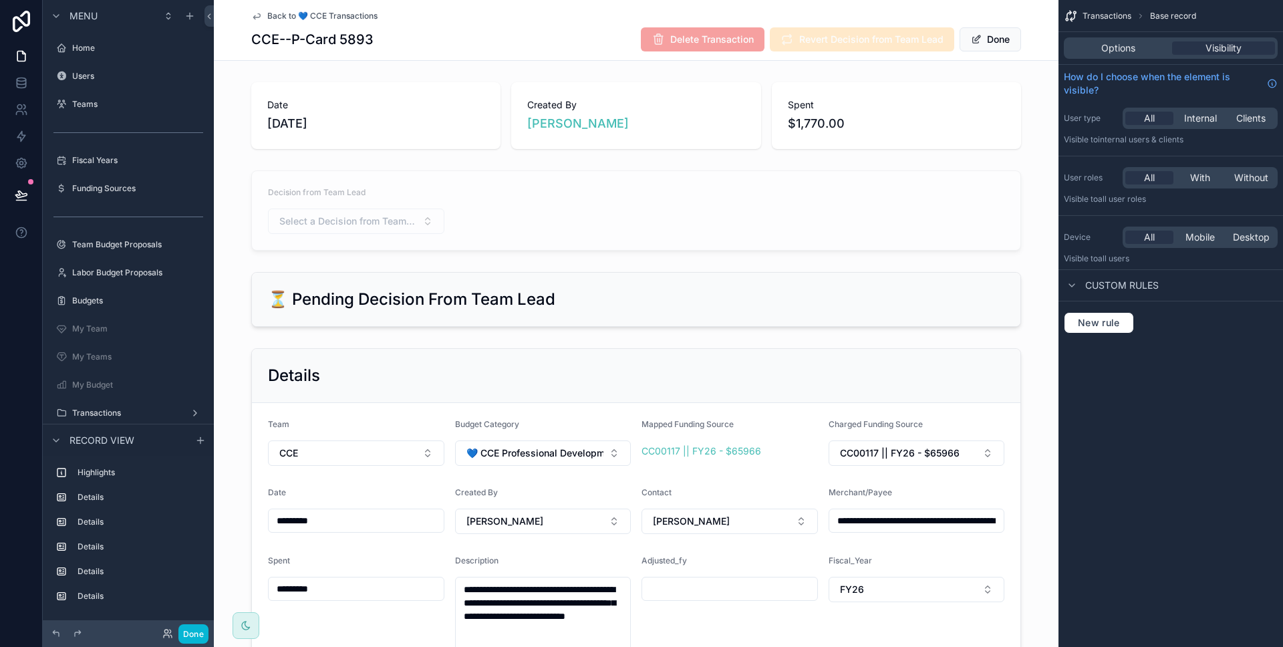
click at [555, 30] on div "CCE--P-Card 5893 Delete Transaction Revert Decision from Team Lead Done" at bounding box center [636, 39] width 770 height 25
click at [994, 41] on button "Done" at bounding box center [990, 39] width 61 height 24
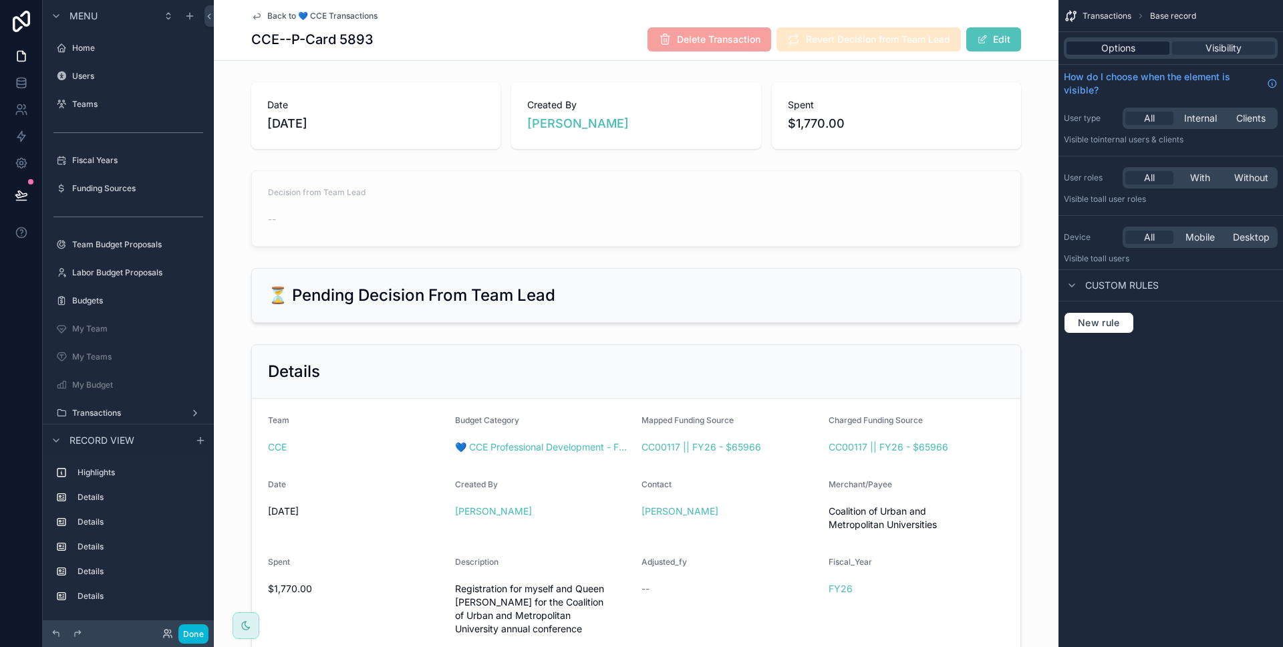
click at [1102, 52] on span "Options" at bounding box center [1118, 47] width 34 height 13
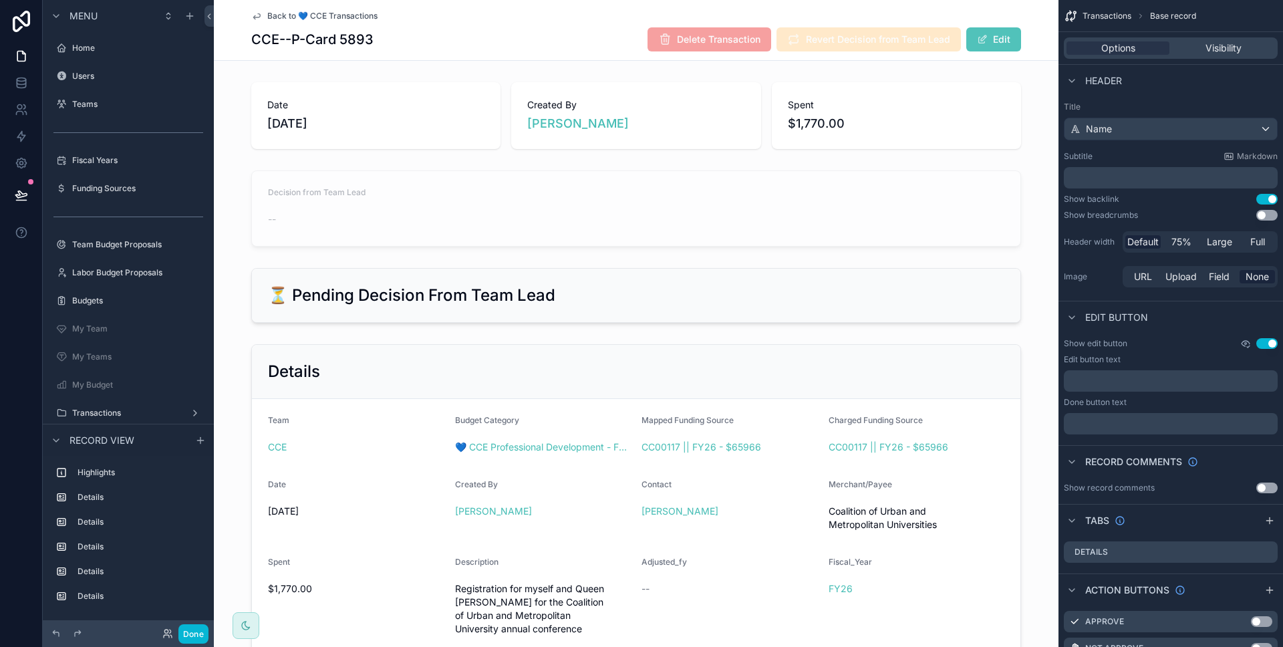
click at [1241, 342] on icon "scrollable content" at bounding box center [1245, 343] width 11 height 11
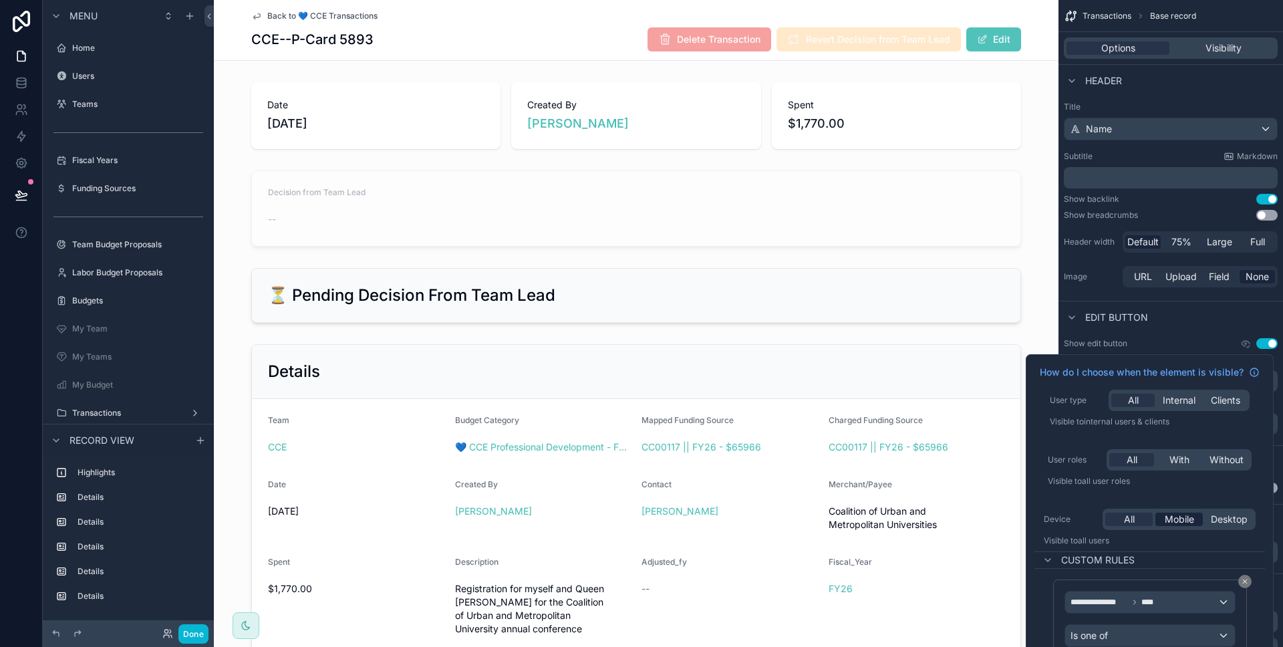
scroll to position [85, 0]
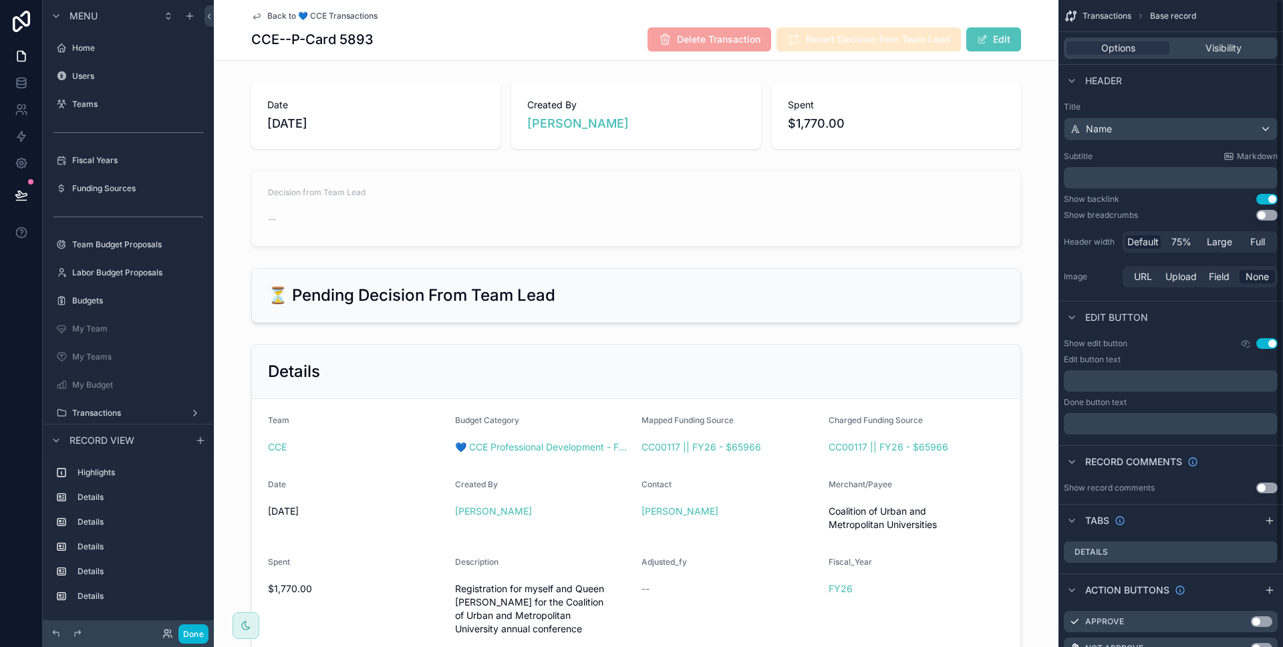
click at [1228, 326] on div "Edit button" at bounding box center [1171, 317] width 225 height 32
click at [198, 627] on button "Done" at bounding box center [193, 633] width 30 height 19
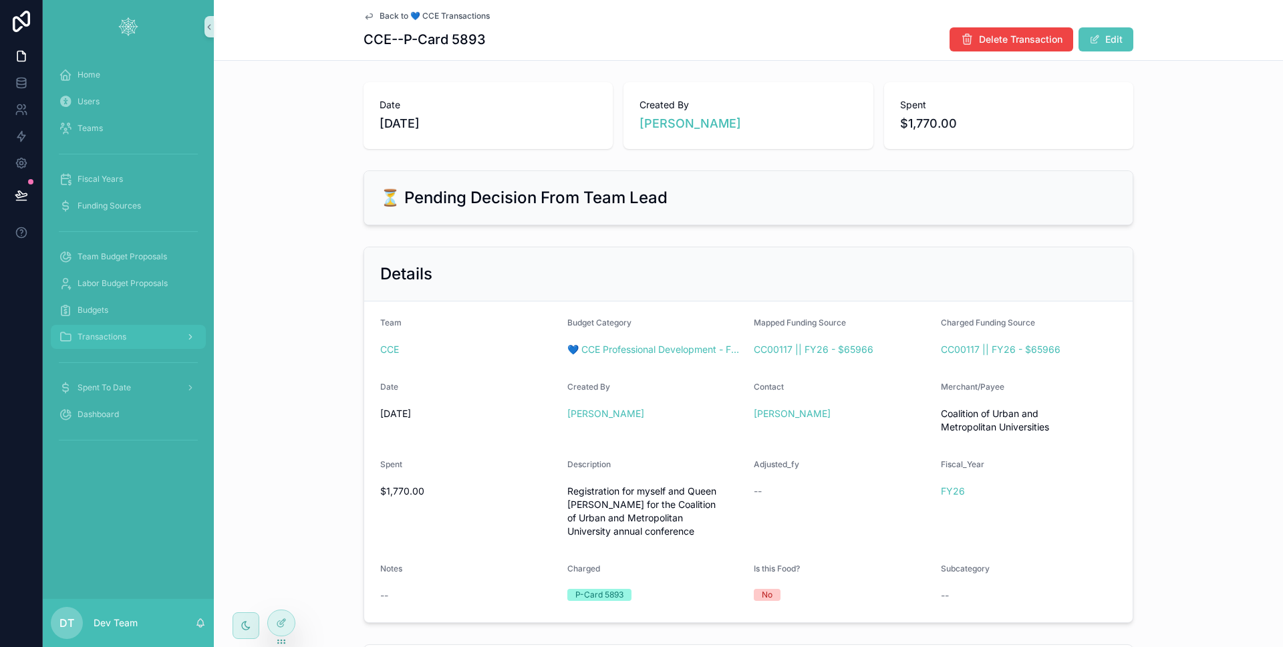
click at [178, 331] on div "Transactions" at bounding box center [128, 336] width 139 height 21
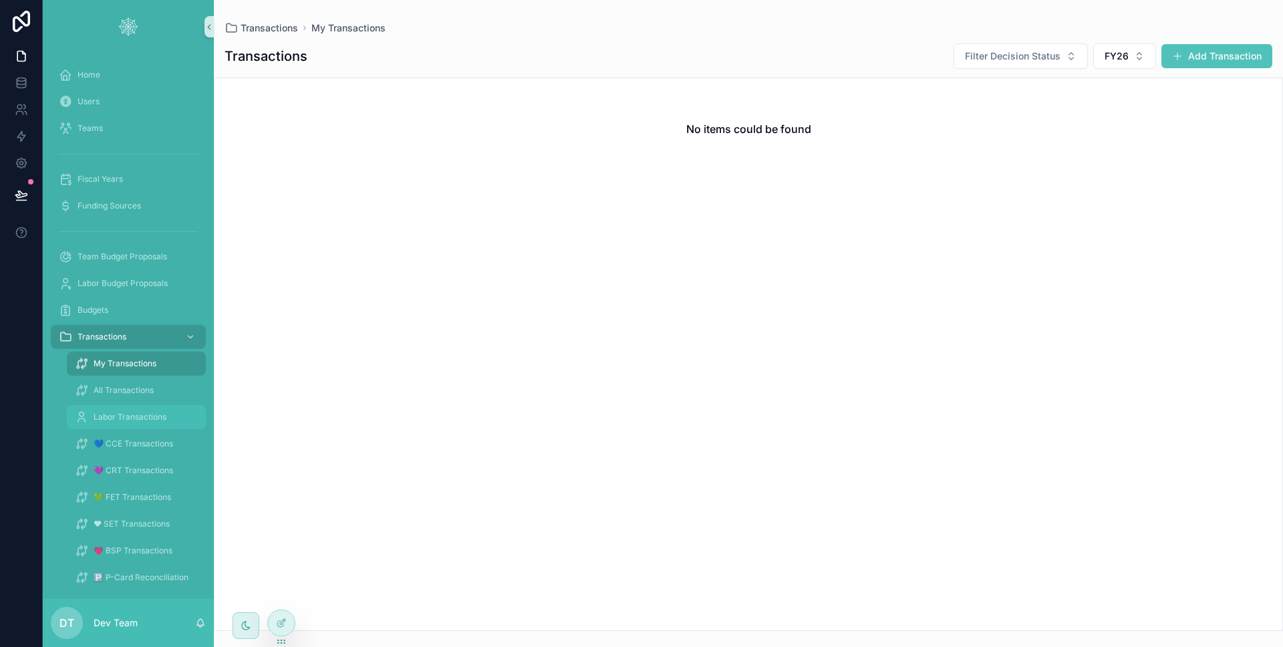
click at [152, 408] on div "Labor Transactions" at bounding box center [136, 416] width 123 height 21
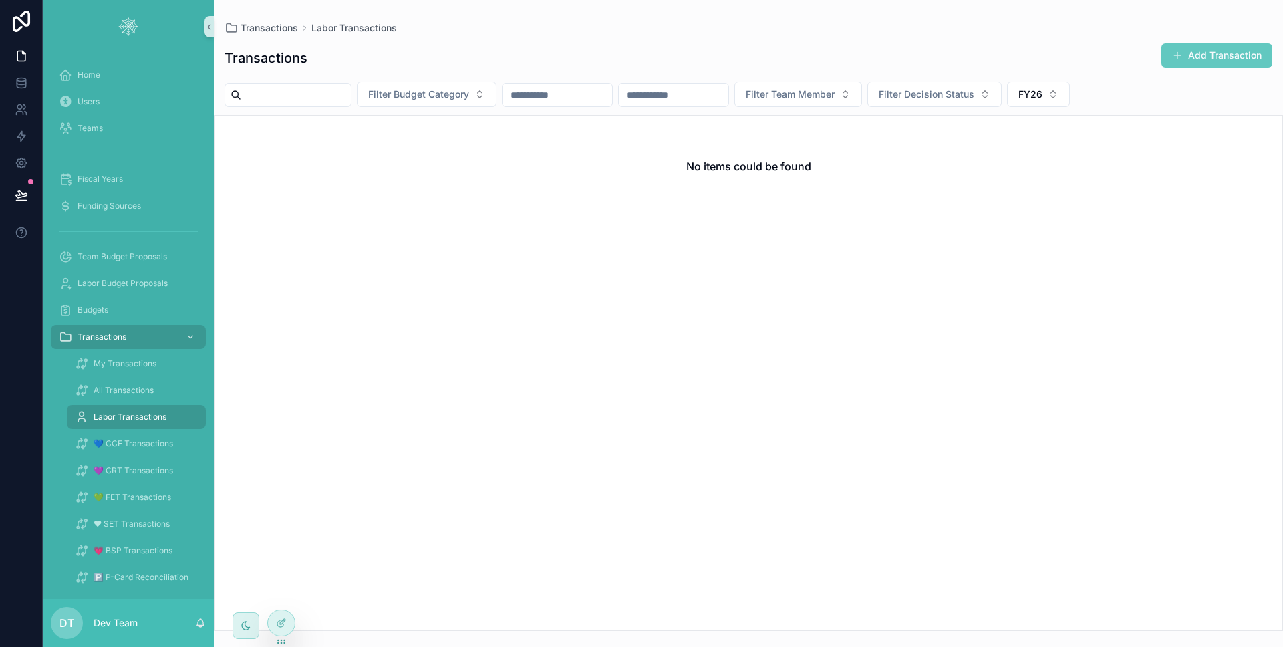
click at [1232, 41] on div "Transactions Add Transaction Filter Budget Category Filter Team Member Filter D…" at bounding box center [748, 333] width 1069 height 596
click at [1216, 65] on button "Add Transaction" at bounding box center [1216, 55] width 111 height 24
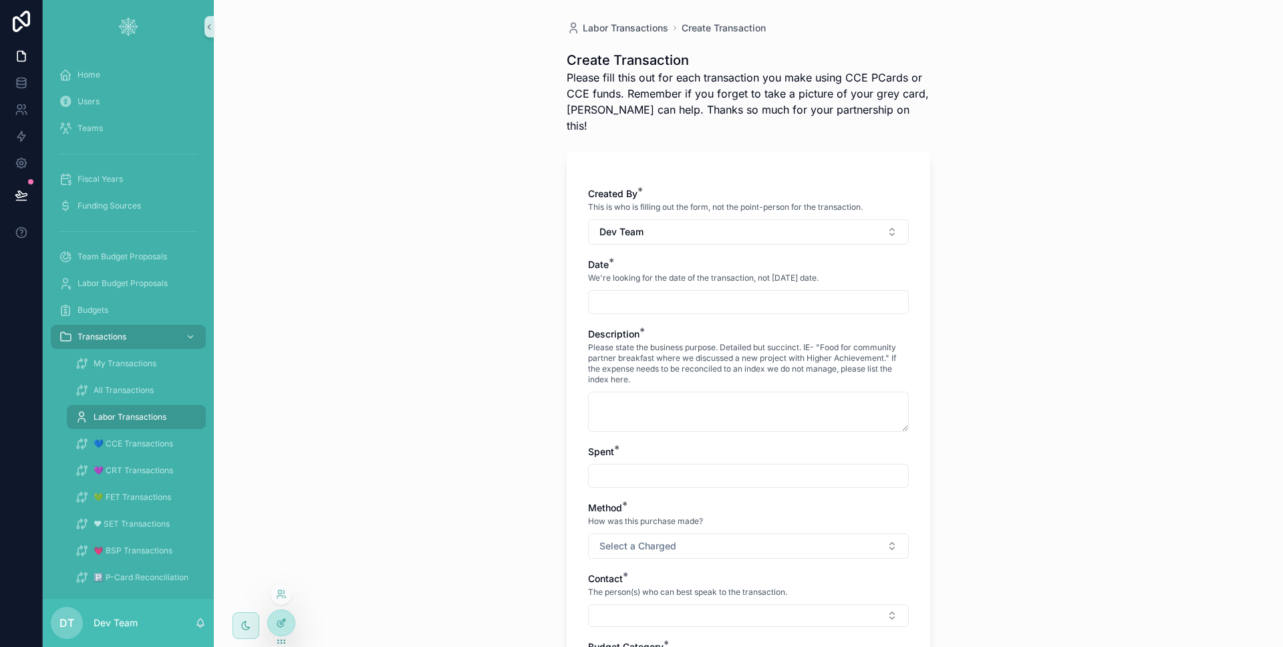
click at [283, 626] on icon at bounding box center [280, 624] width 6 height 6
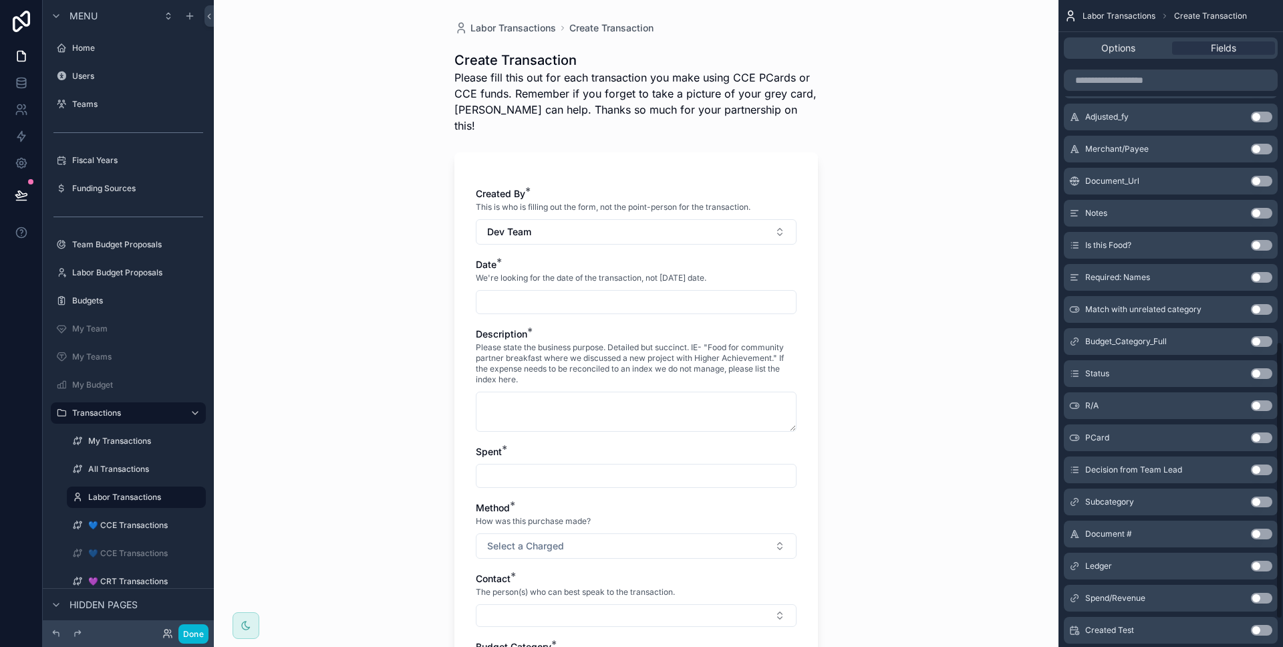
scroll to position [859, 0]
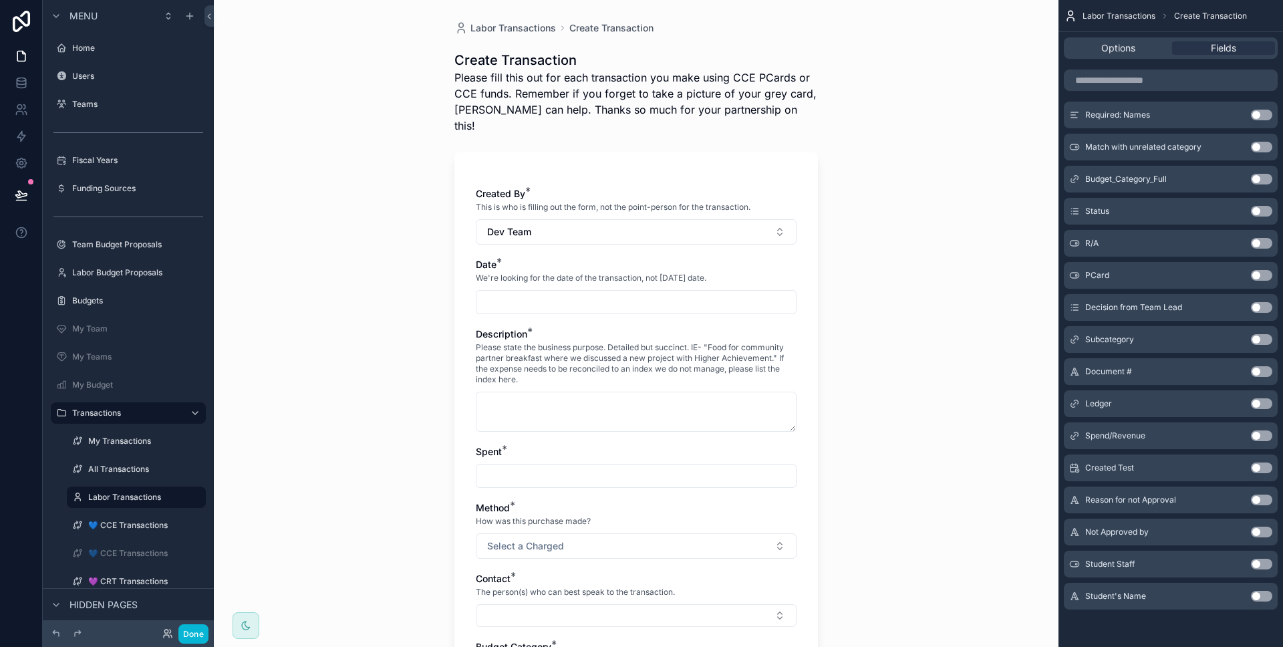
click at [1254, 564] on button "Use setting" at bounding box center [1261, 564] width 21 height 11
click at [1258, 599] on button "Use setting" at bounding box center [1261, 596] width 21 height 11
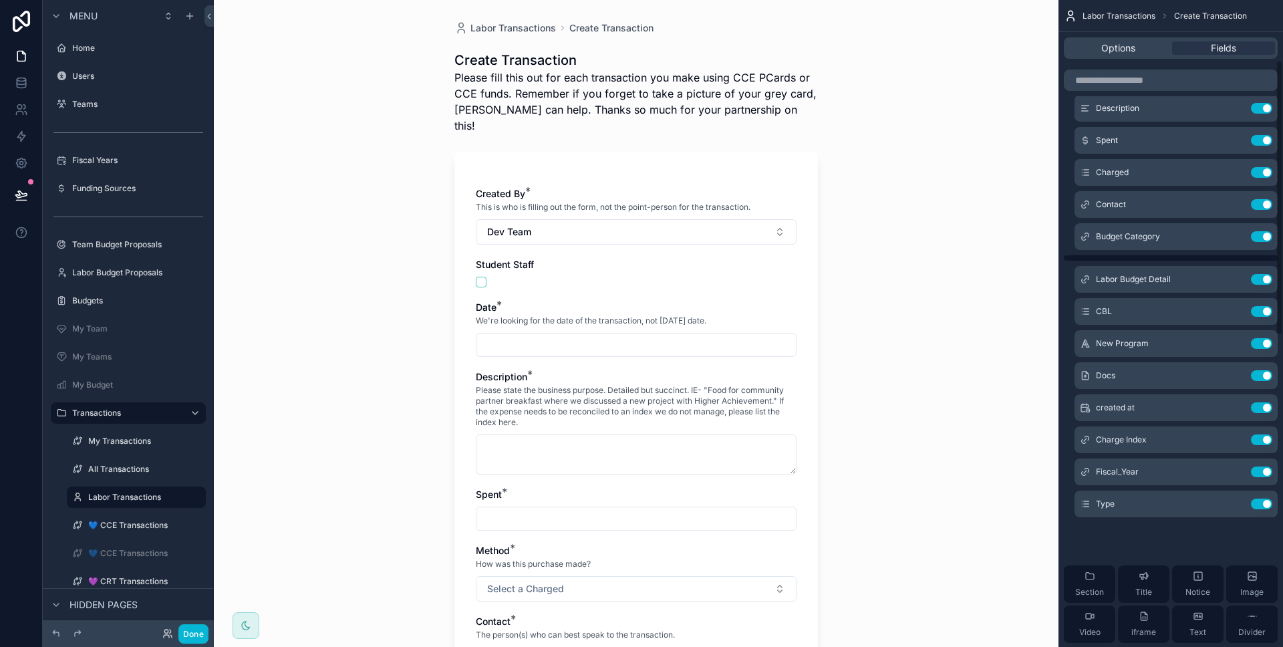
scroll to position [0, 0]
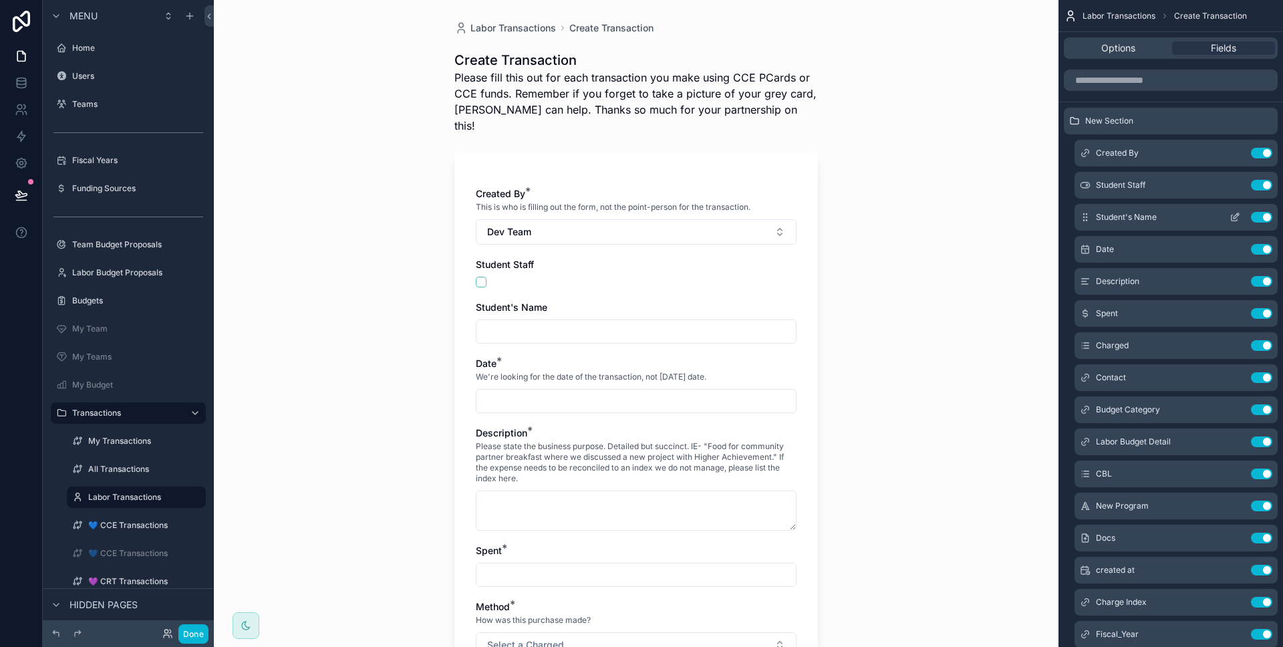
click at [1235, 213] on icon "scrollable content" at bounding box center [1235, 217] width 11 height 11
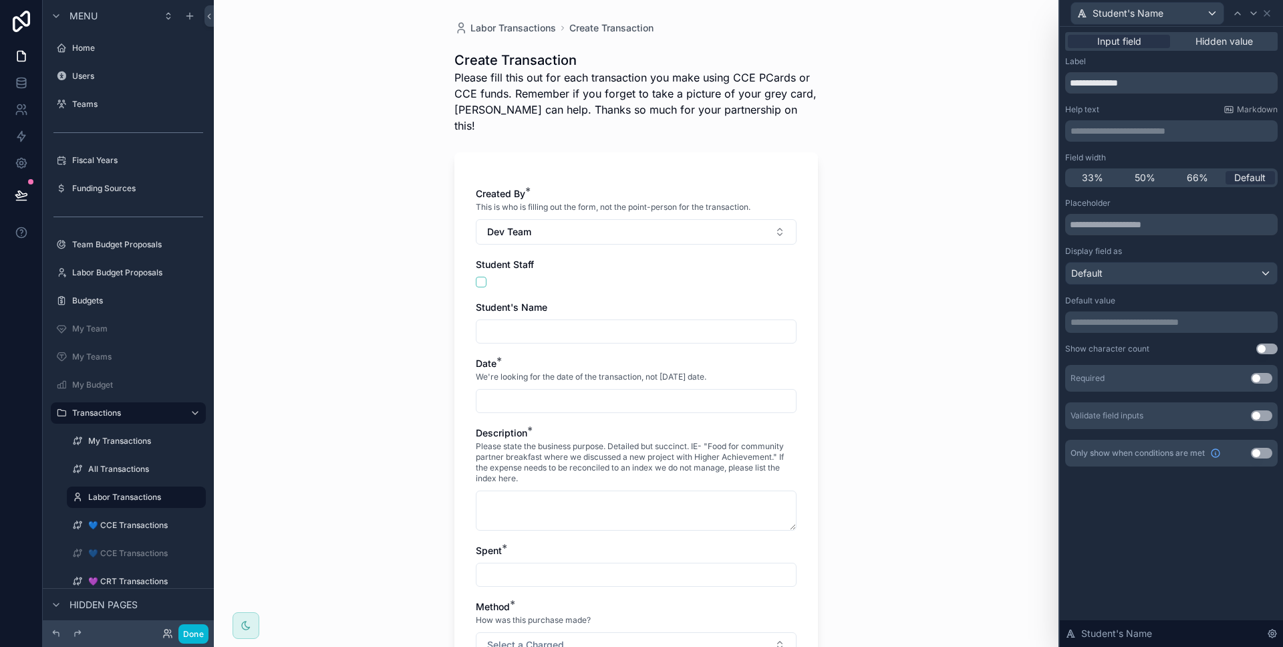
click at [1259, 378] on button "Use setting" at bounding box center [1261, 378] width 21 height 11
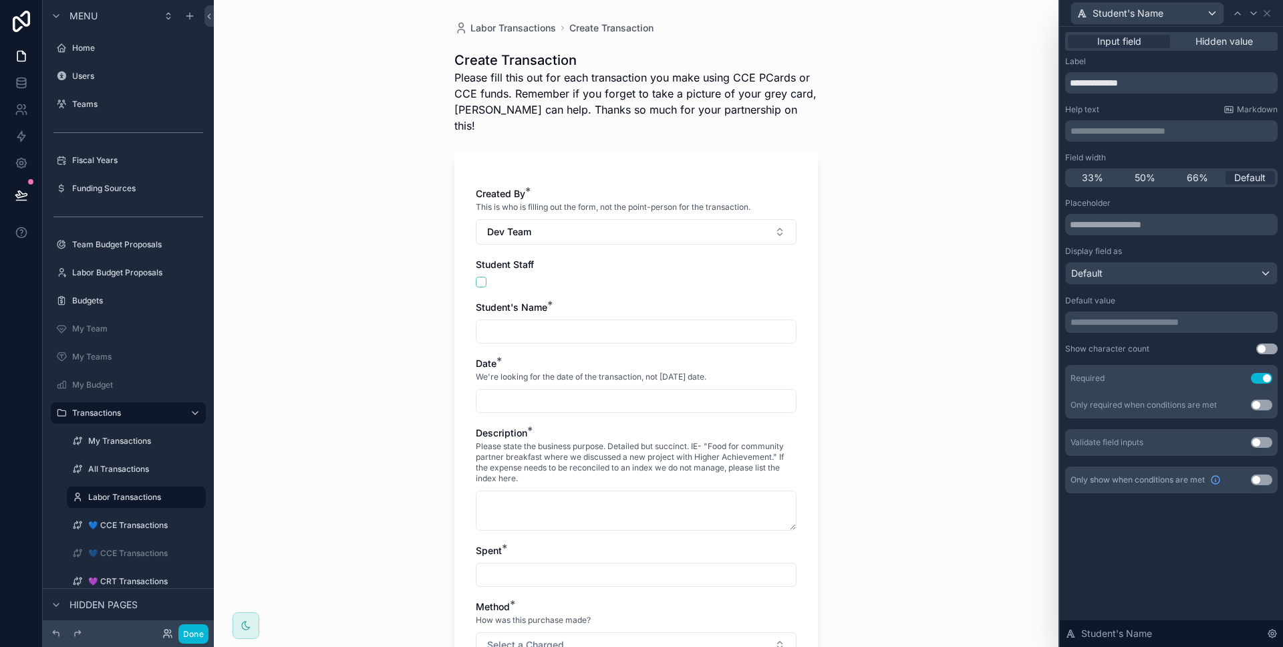
click at [1262, 482] on button "Use setting" at bounding box center [1261, 479] width 21 height 11
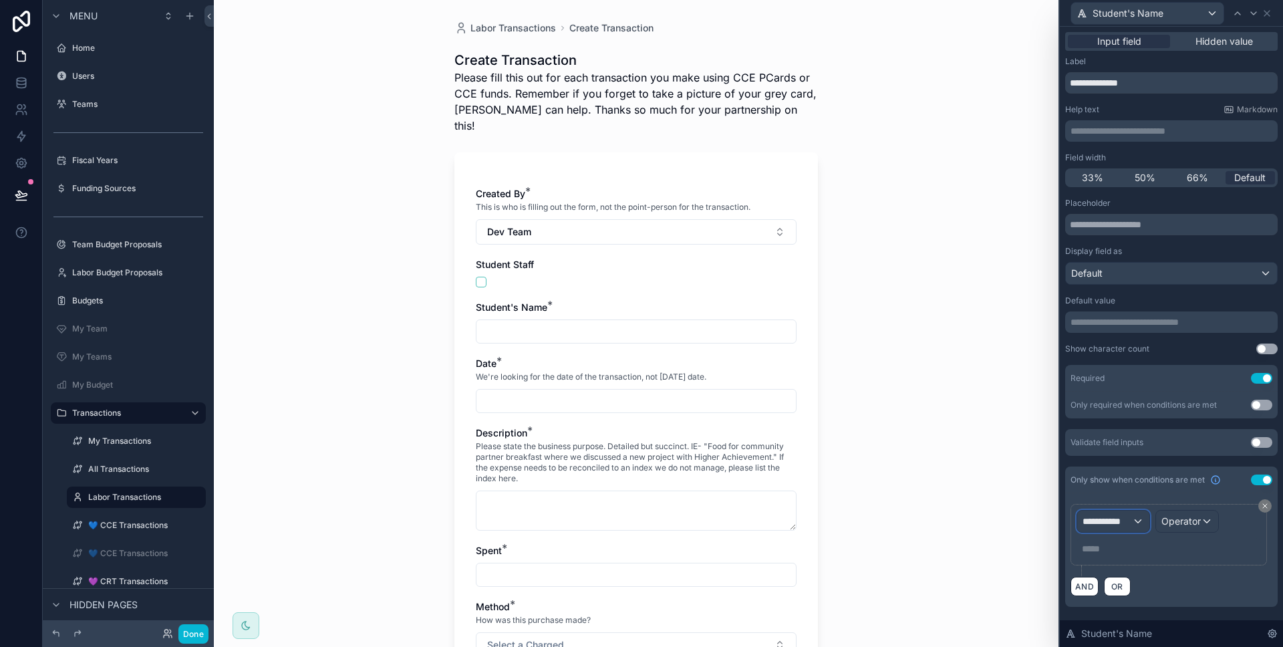
click at [1128, 528] on div "**********" at bounding box center [1113, 521] width 72 height 21
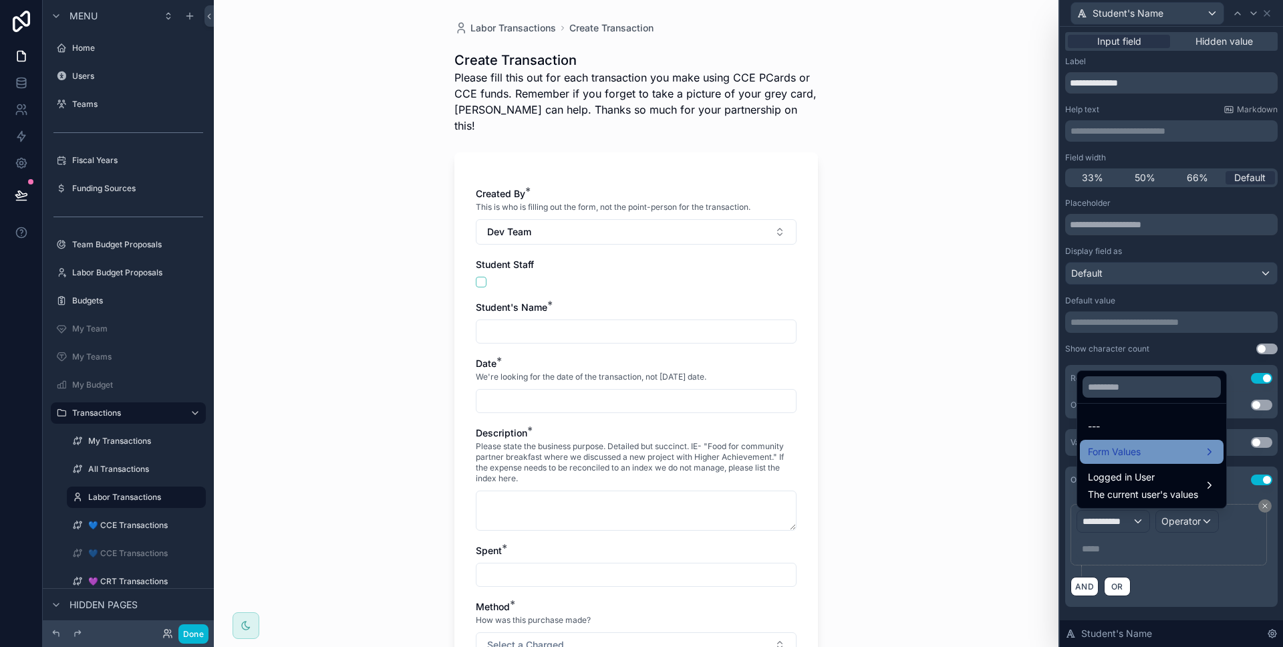
click at [1126, 460] on div "Form Values" at bounding box center [1152, 452] width 144 height 24
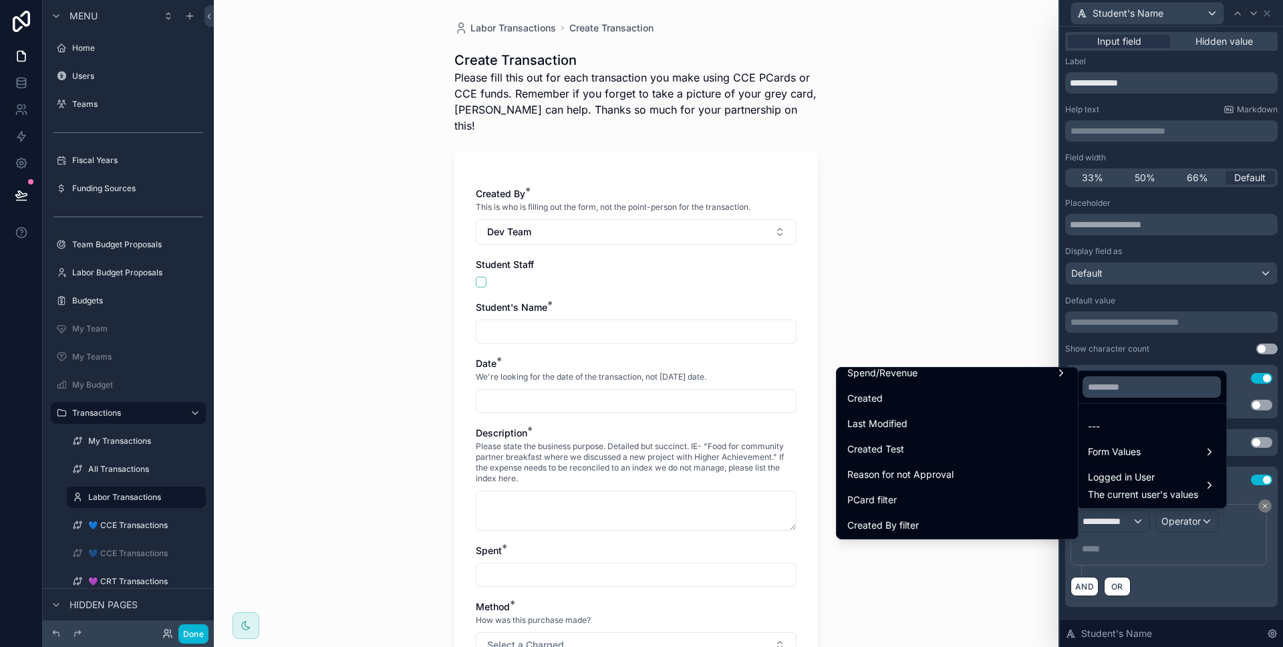
scroll to position [1509, 0]
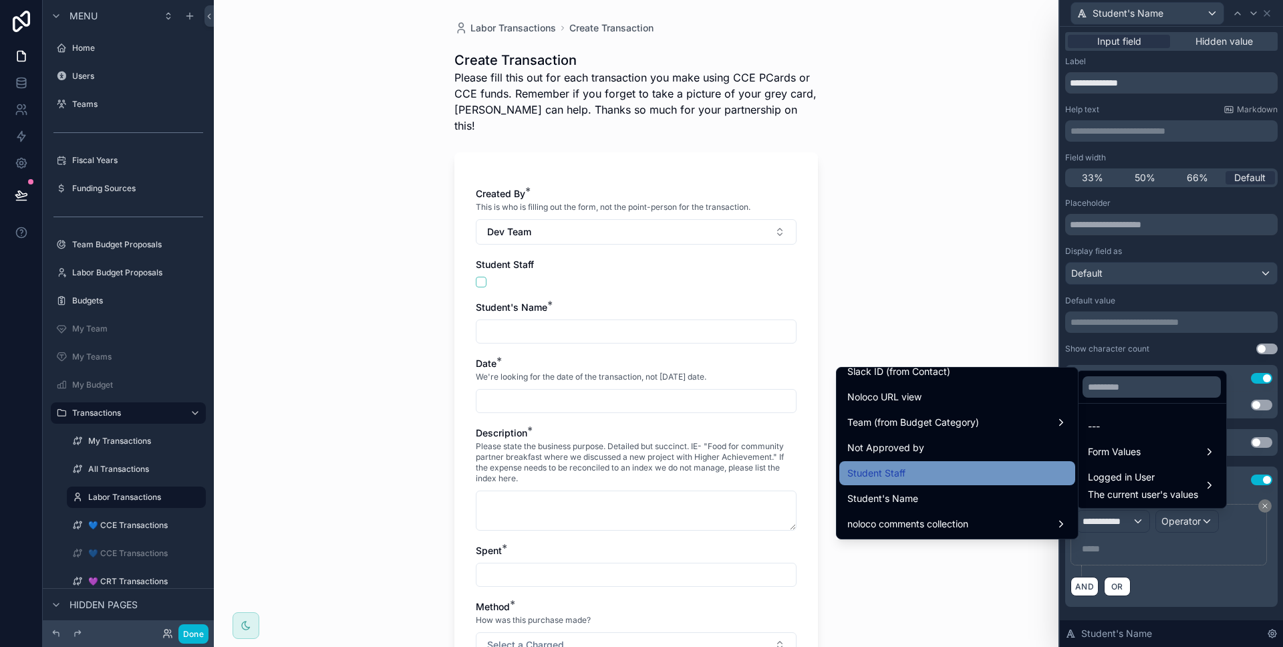
click at [993, 475] on div "Student Staff" at bounding box center [957, 473] width 220 height 16
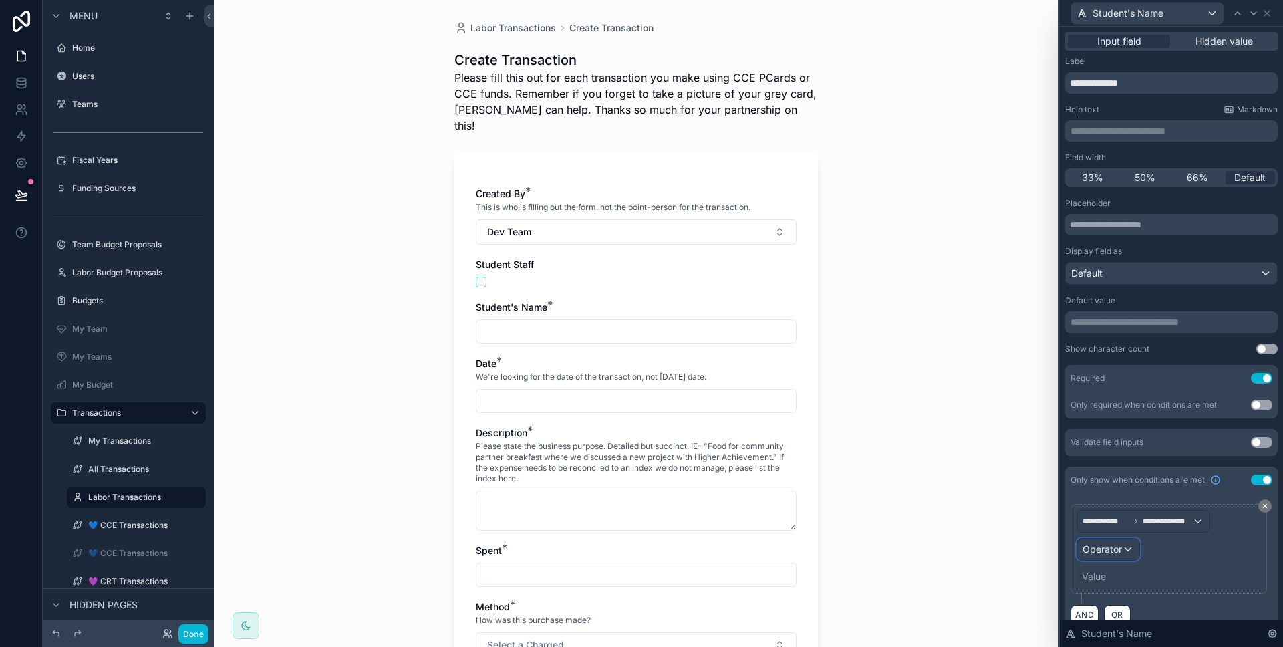
click at [1132, 548] on div "Operator" at bounding box center [1108, 549] width 62 height 21
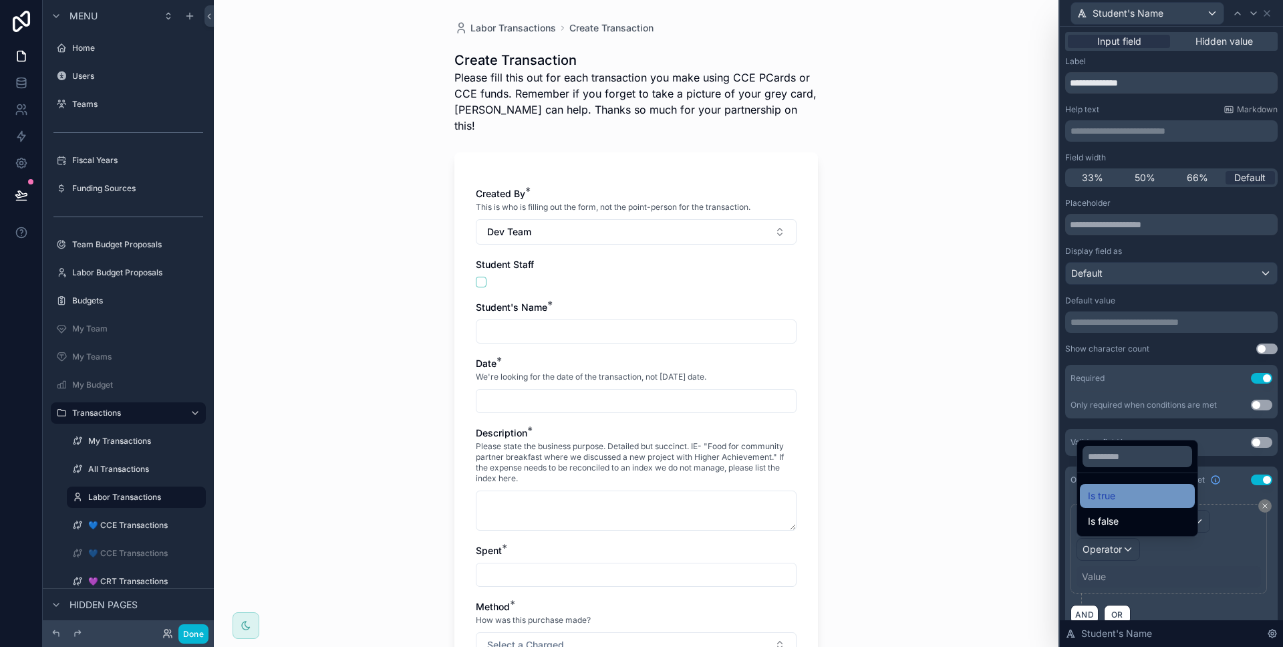
click at [1127, 502] on div "Is true" at bounding box center [1137, 496] width 99 height 16
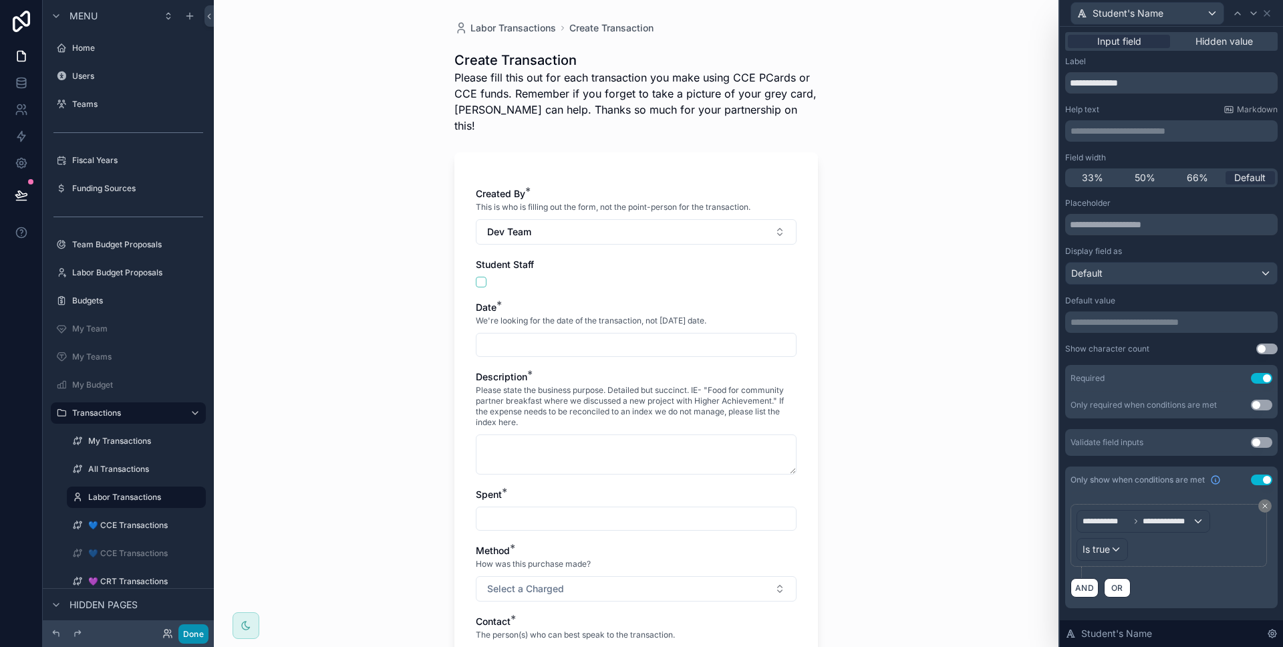
click at [194, 637] on button "Done" at bounding box center [193, 633] width 30 height 19
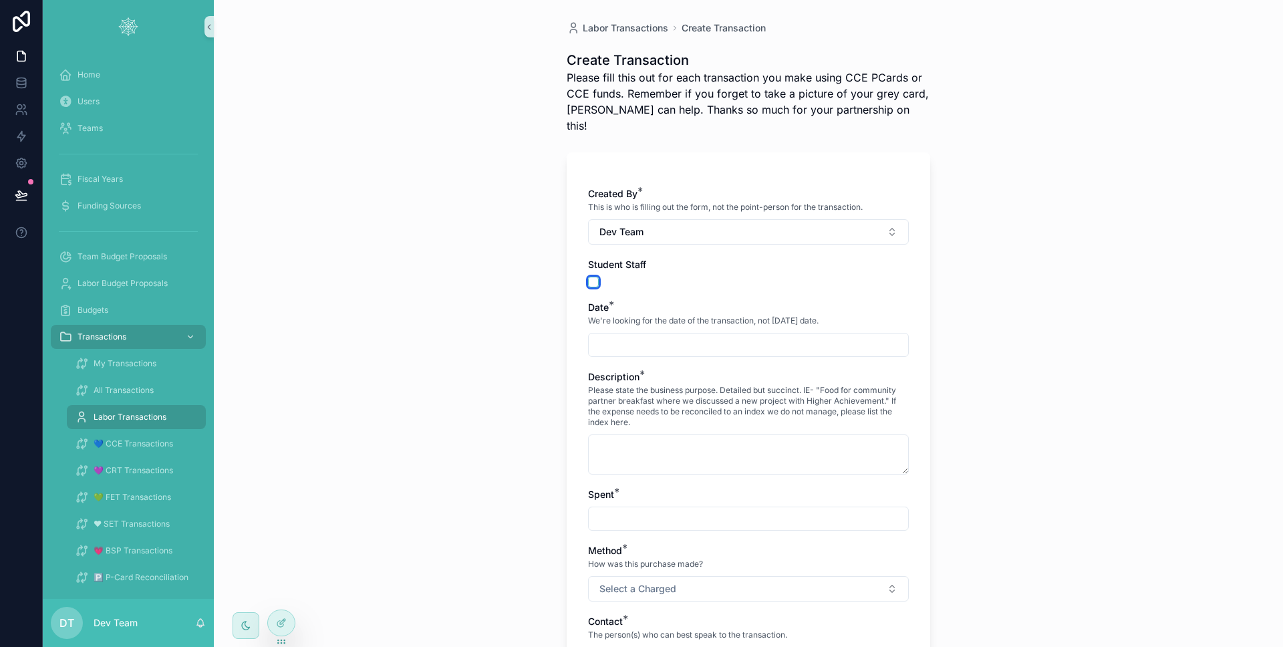
click at [589, 277] on button "scrollable content" at bounding box center [593, 282] width 11 height 11
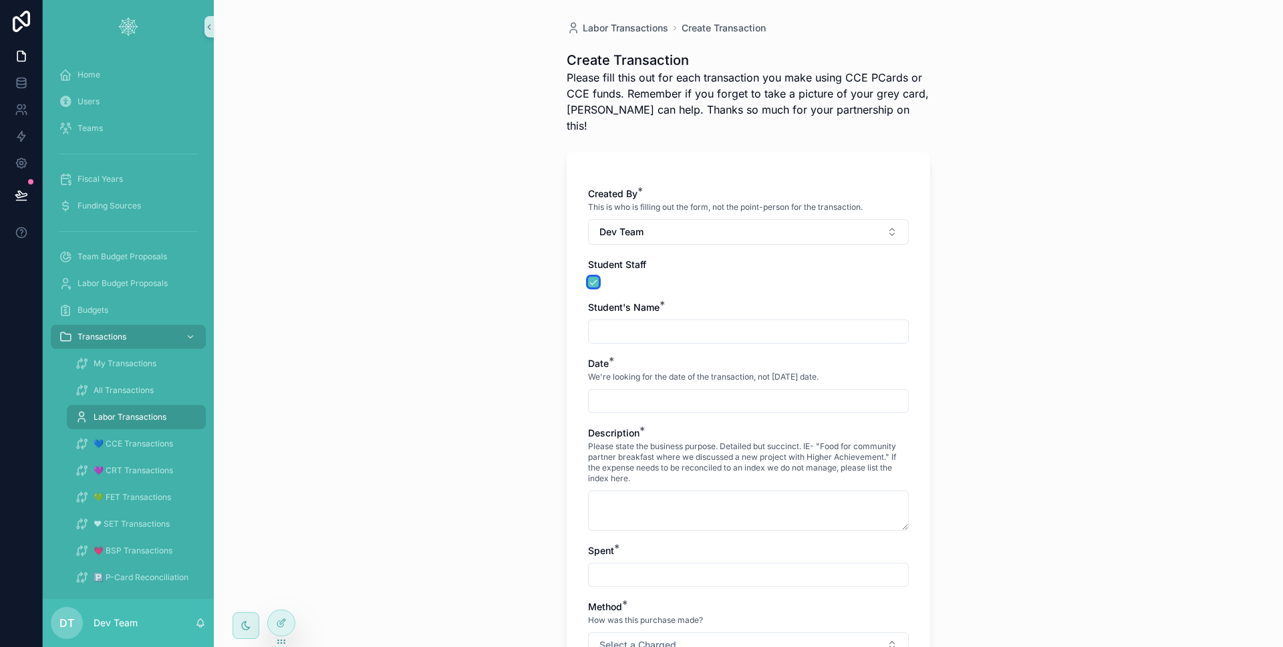
click at [589, 277] on button "scrollable content" at bounding box center [593, 282] width 11 height 11
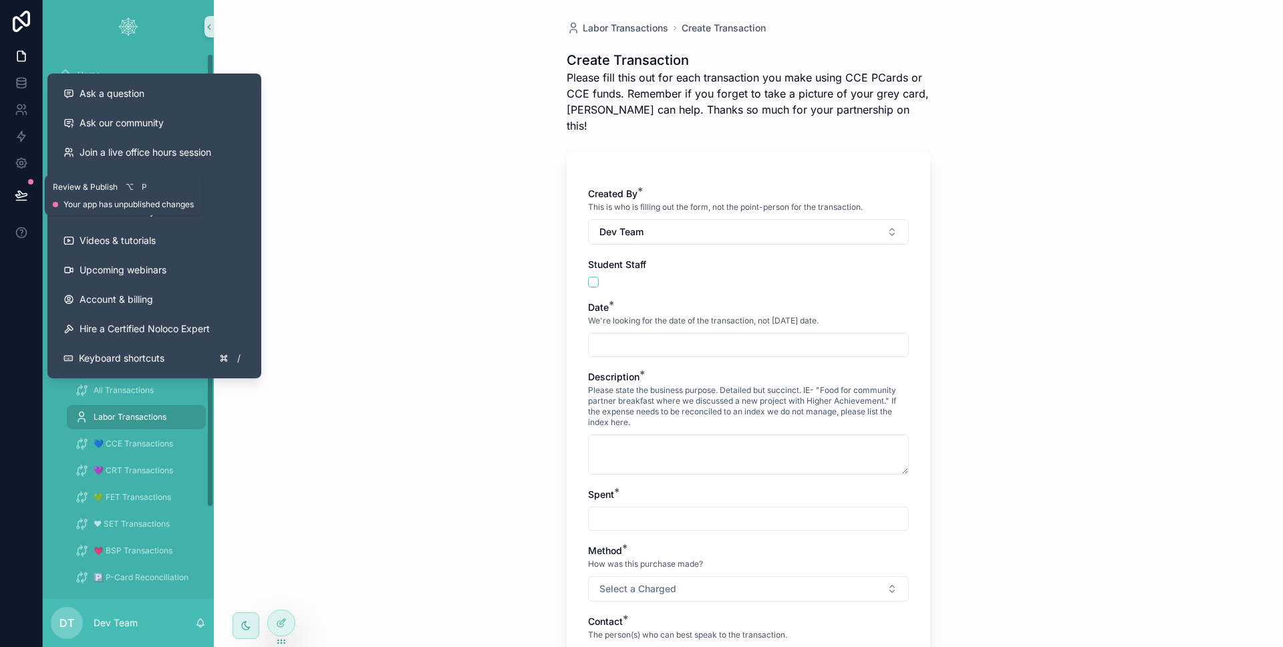
click at [27, 192] on icon at bounding box center [21, 194] width 13 height 13
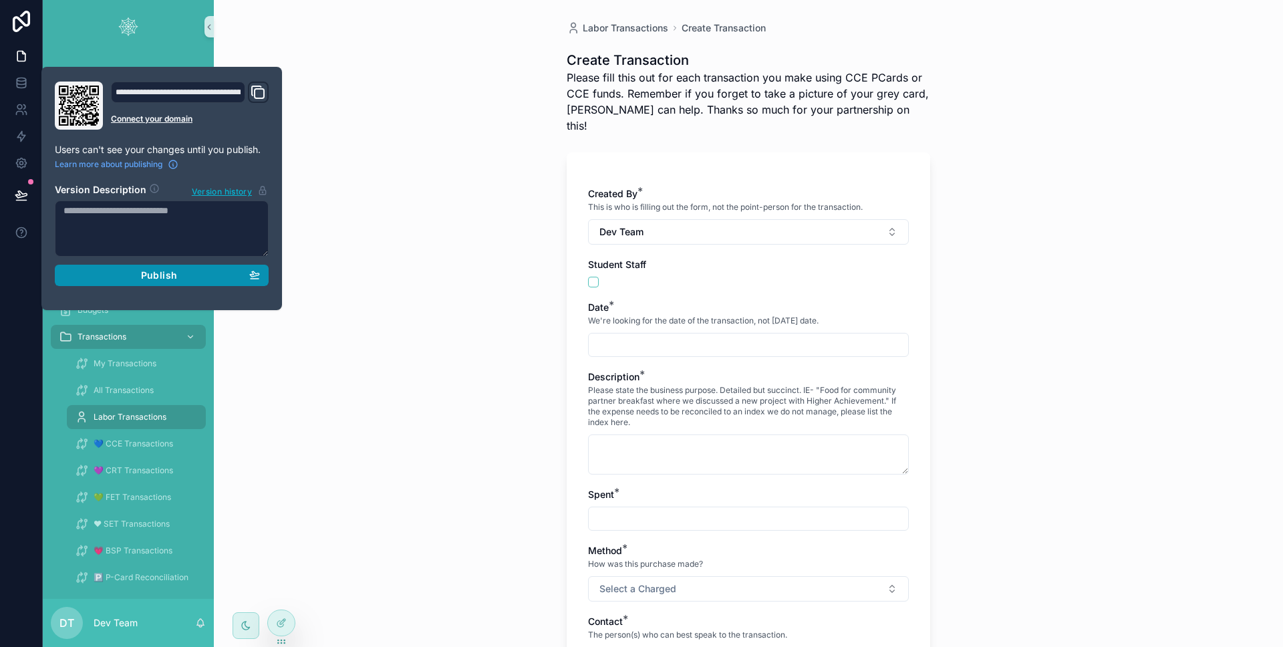
click at [108, 271] on div "Publish" at bounding box center [161, 275] width 196 height 12
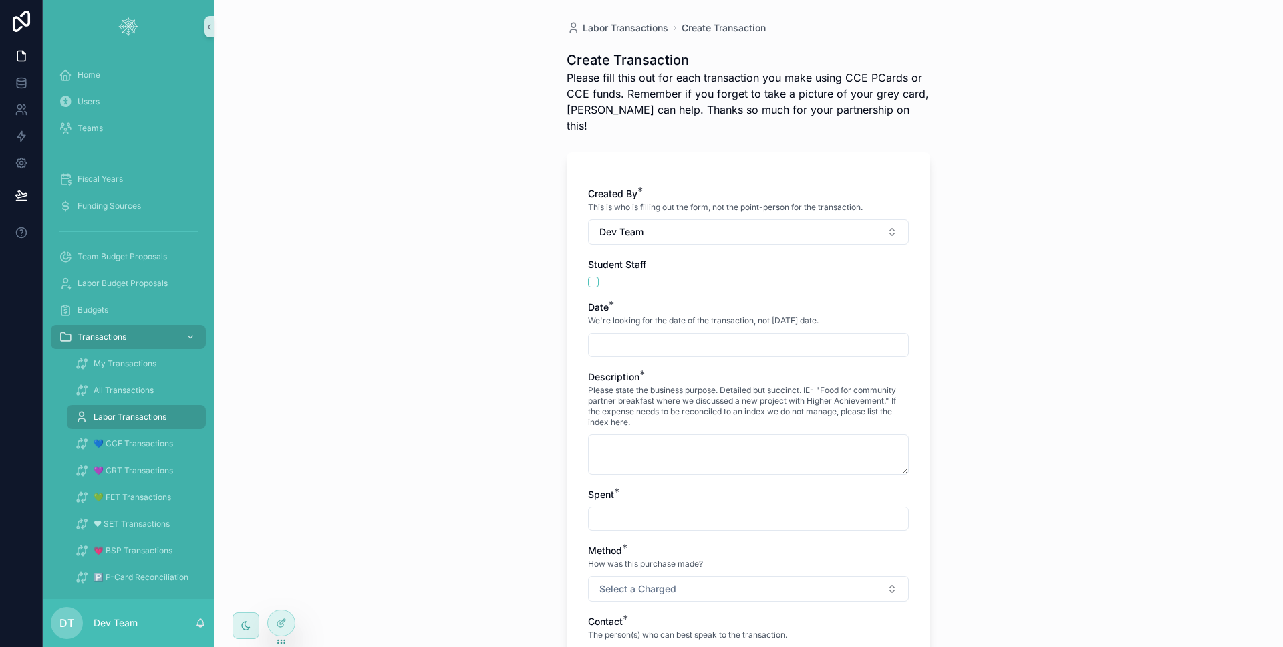
click at [445, 283] on div "Labor Transactions Create Transaction Create Transaction Please fill this out f…" at bounding box center [748, 323] width 1069 height 647
click at [128, 368] on span "My Transactions" at bounding box center [125, 363] width 63 height 11
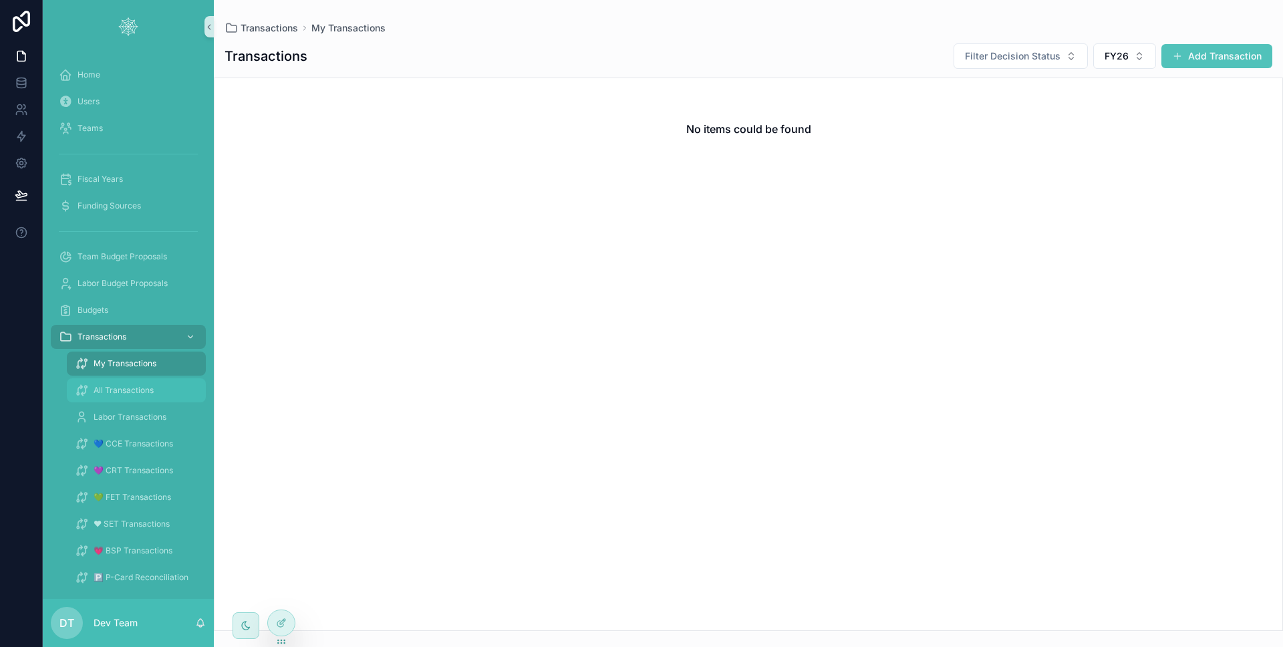
click at [129, 381] on div "All Transactions" at bounding box center [136, 390] width 123 height 21
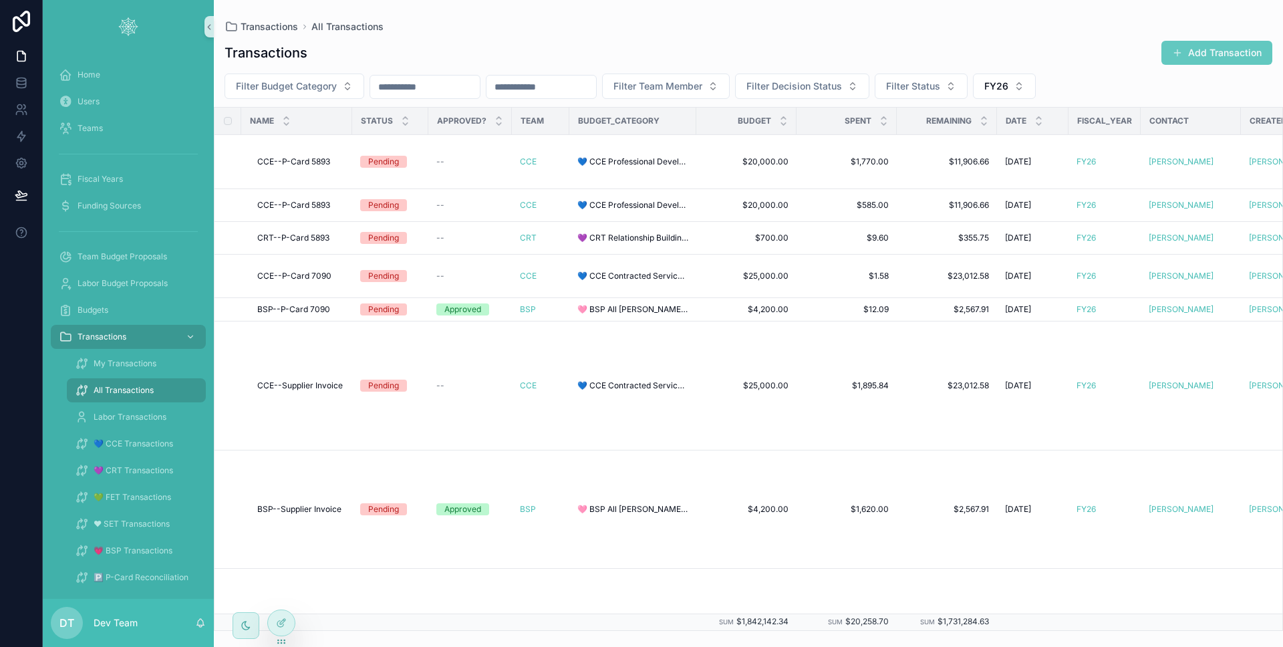
click at [1254, 53] on button "Add Transaction" at bounding box center [1216, 53] width 111 height 24
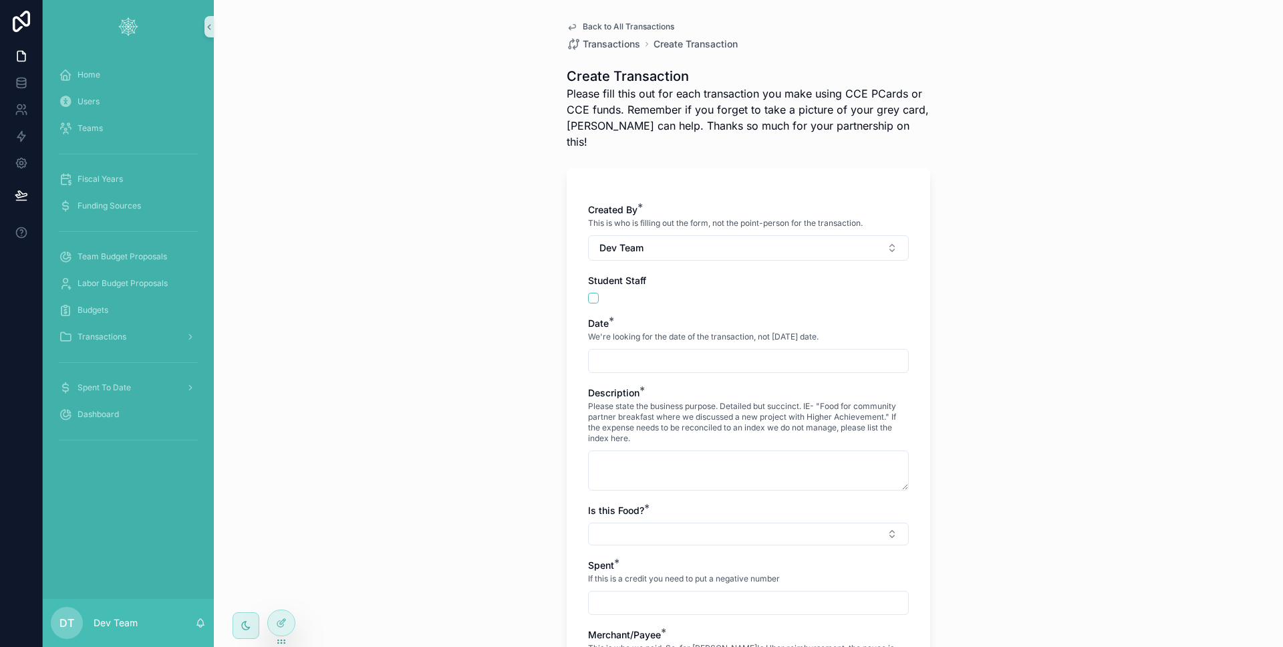
scroll to position [9, 0]
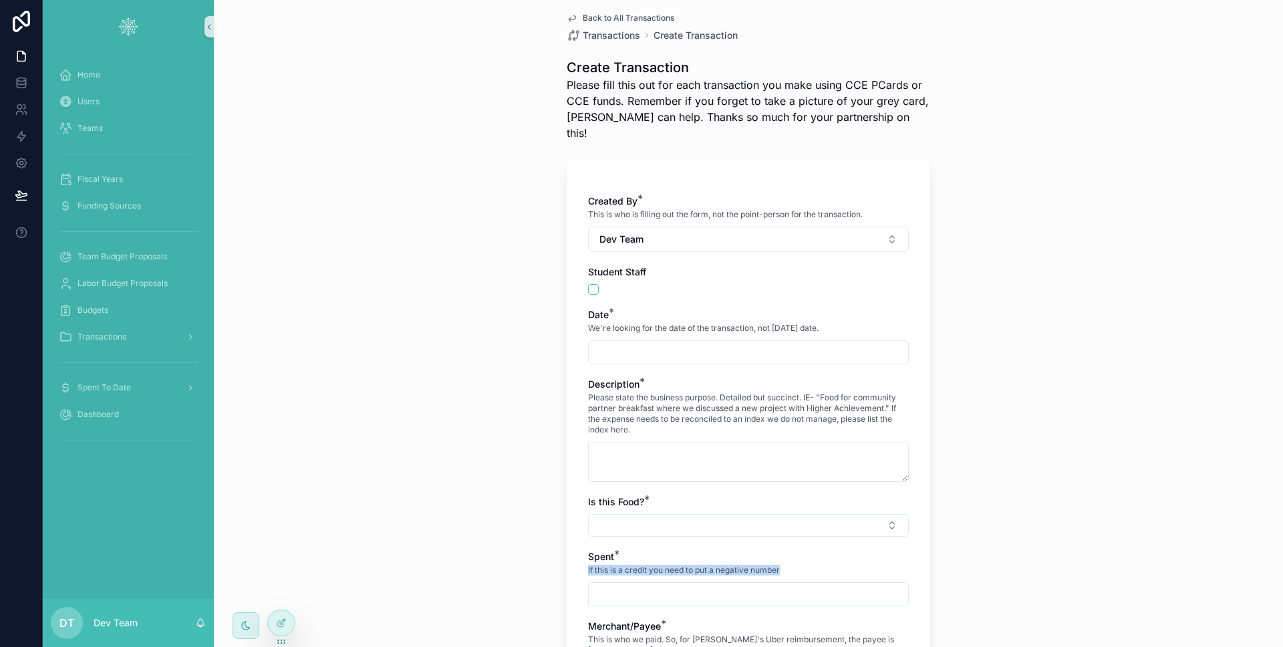
drag, startPoint x: 578, startPoint y: 551, endPoint x: 762, endPoint y: 555, distance: 183.8
click at [797, 551] on div "Created By * This is who is filling out the form, not the point-person for the …" at bounding box center [749, 642] width 364 height 965
copy span "If this is a credit you need to put a negative number"
click at [157, 343] on div "Transactions" at bounding box center [128, 336] width 139 height 21
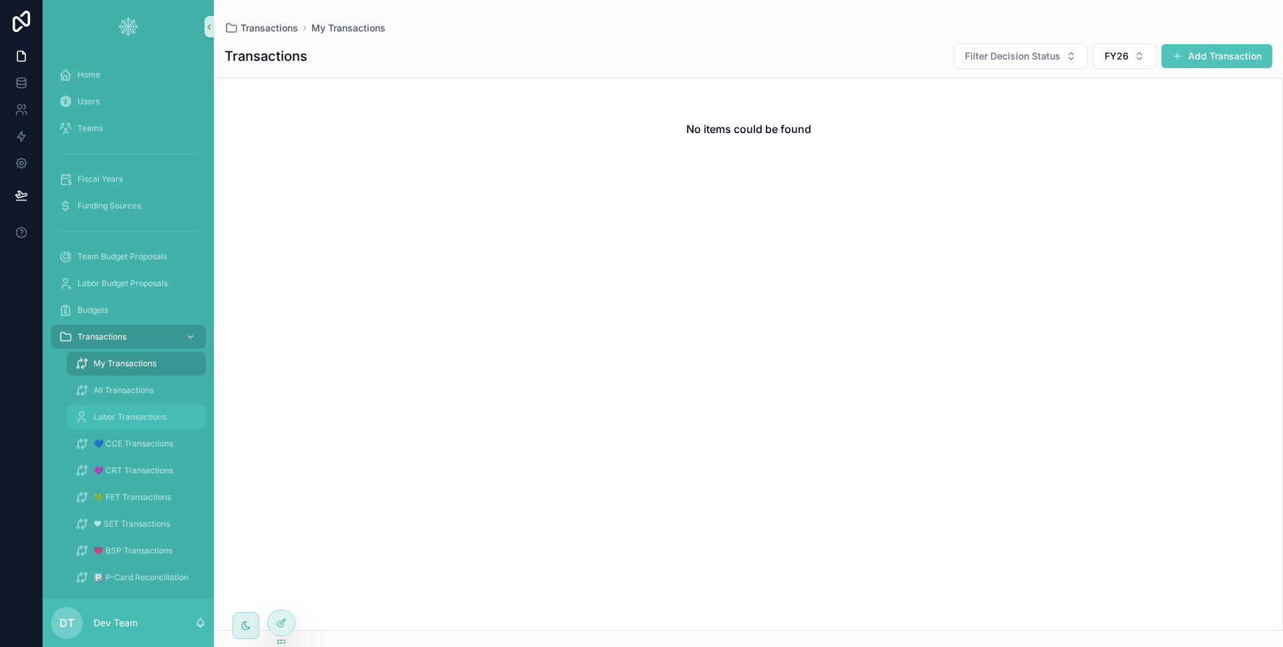
click at [143, 416] on span "Labor Transactions" at bounding box center [130, 417] width 73 height 11
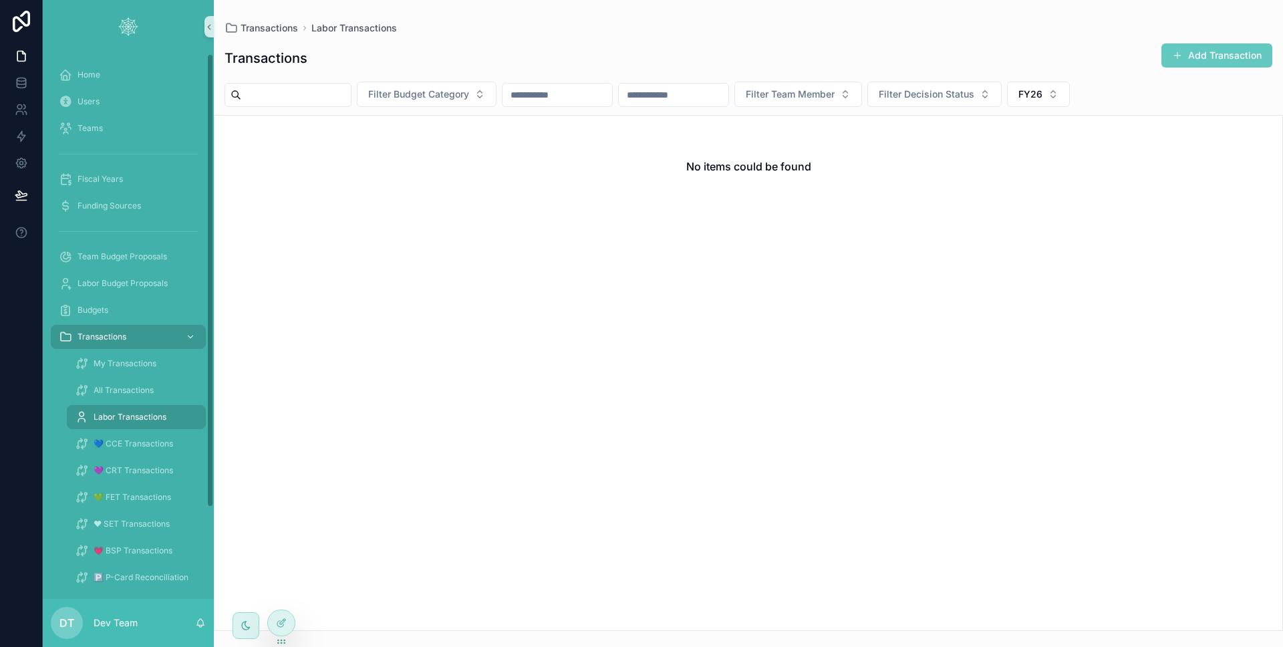
click at [1197, 51] on button "Add Transaction" at bounding box center [1216, 55] width 111 height 24
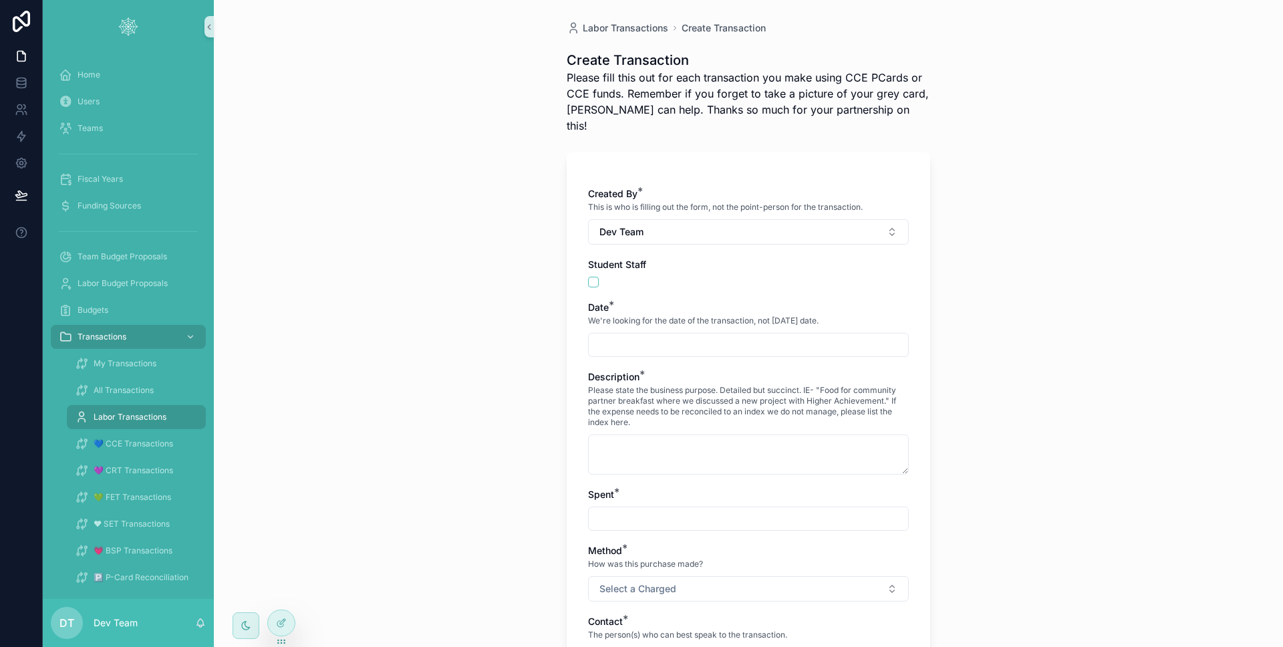
scroll to position [86, 0]
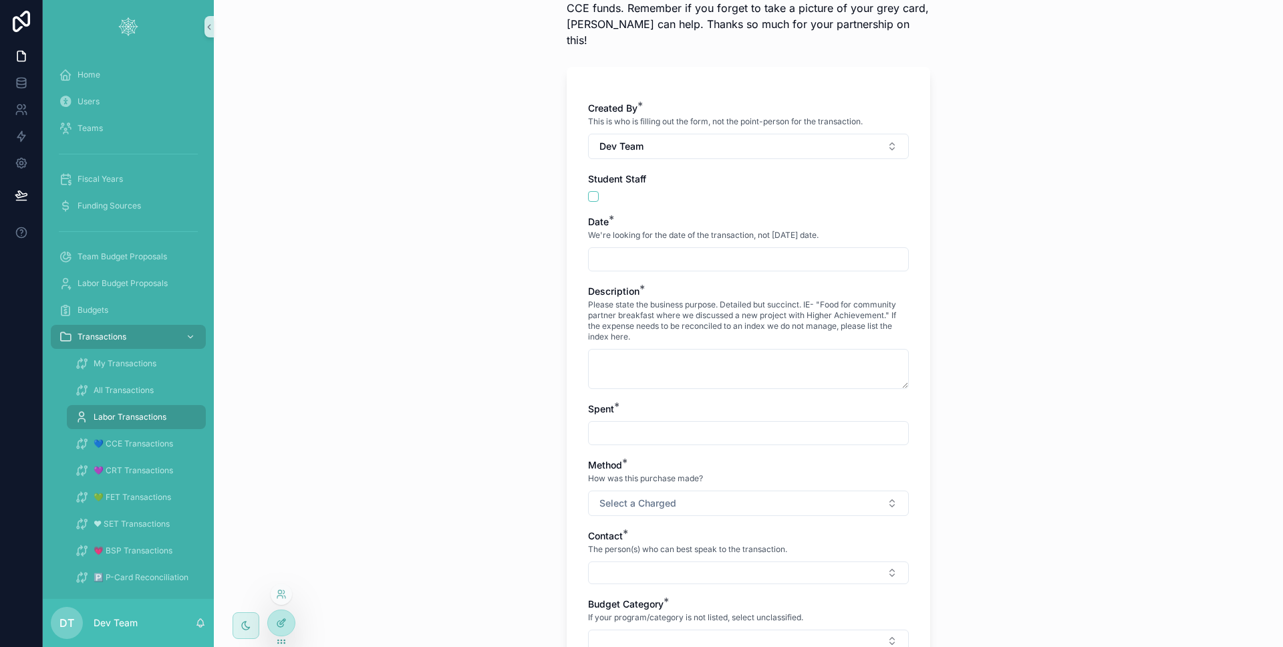
click at [291, 619] on div at bounding box center [281, 622] width 27 height 25
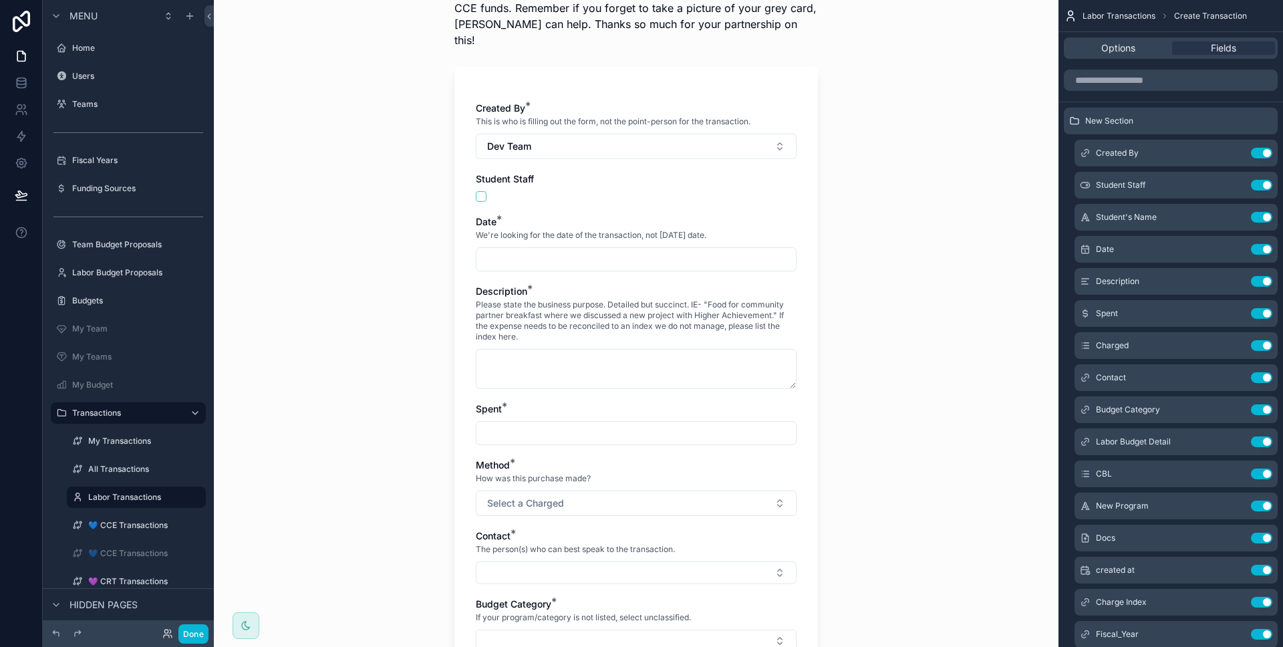
scroll to position [0, 0]
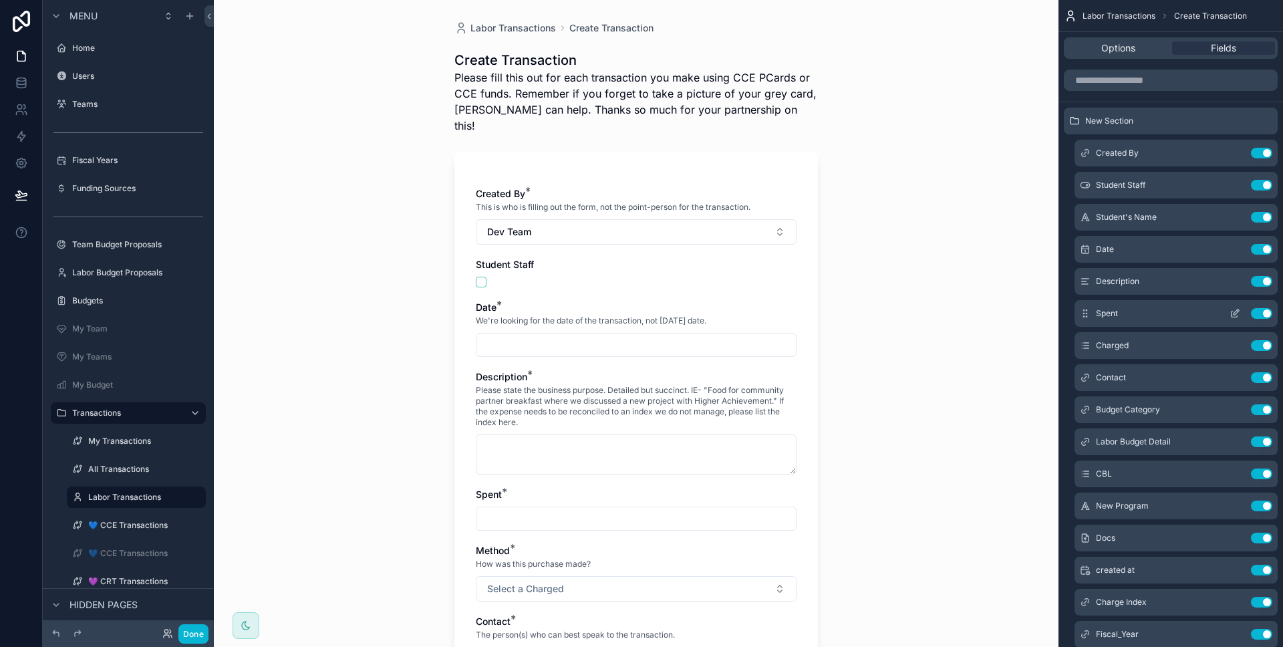
click at [1232, 315] on icon "scrollable content" at bounding box center [1235, 314] width 6 height 6
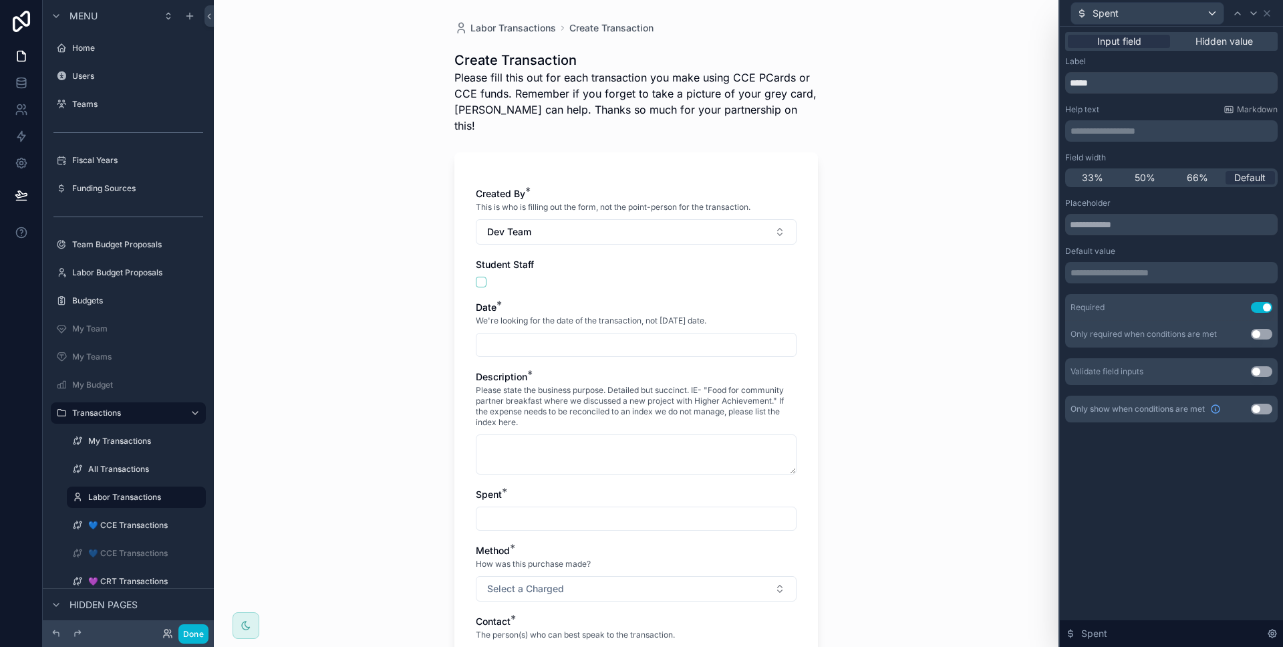
click at [1111, 136] on p "**********" at bounding box center [1173, 130] width 204 height 13
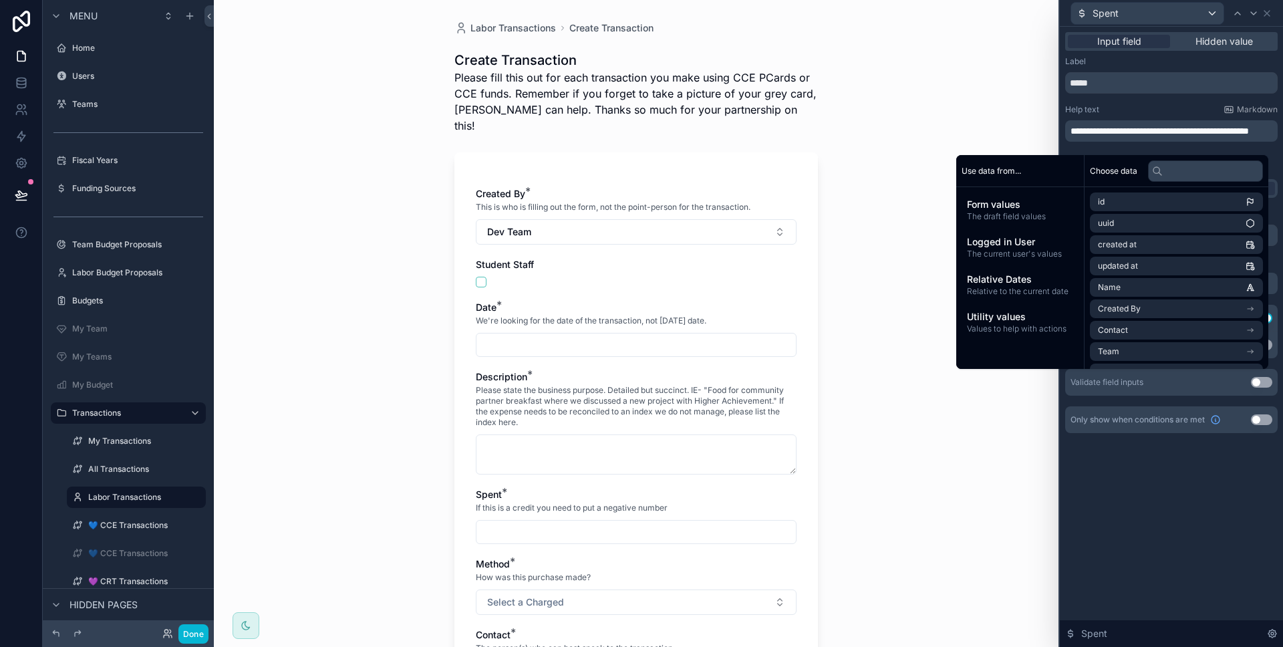
click at [952, 122] on div "Labor Transactions Create Transaction Create Transaction Please fill this out f…" at bounding box center [636, 323] width 845 height 647
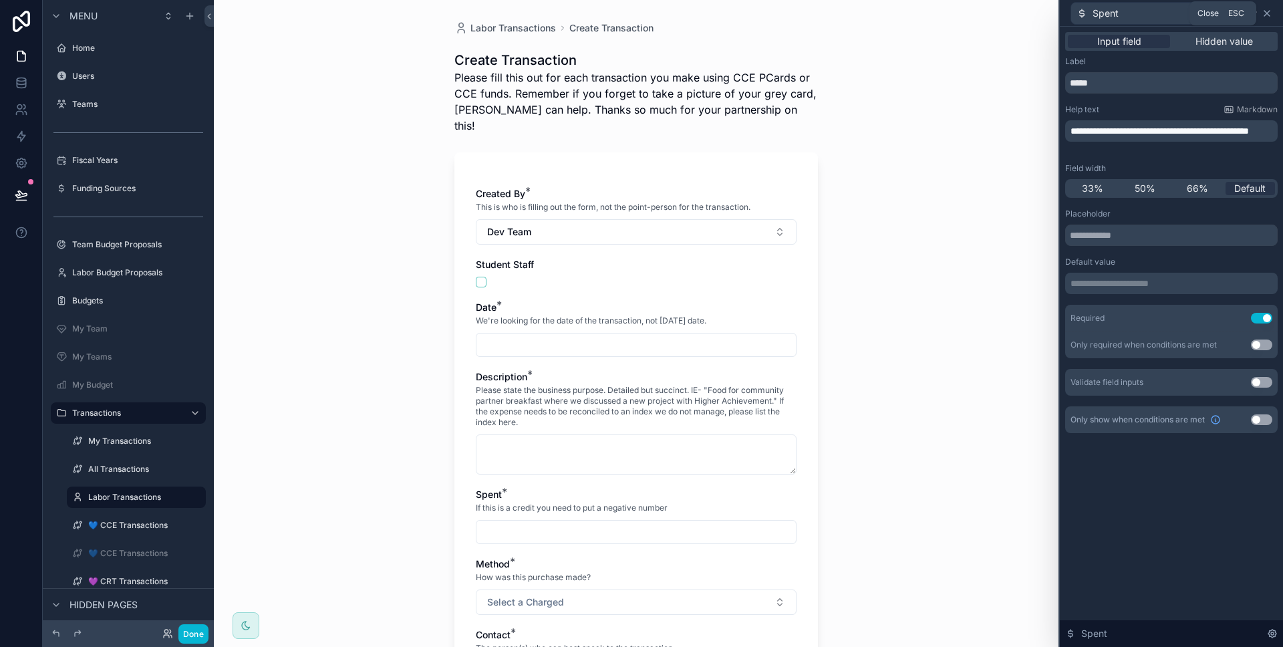
click at [1266, 18] on icon at bounding box center [1267, 13] width 11 height 11
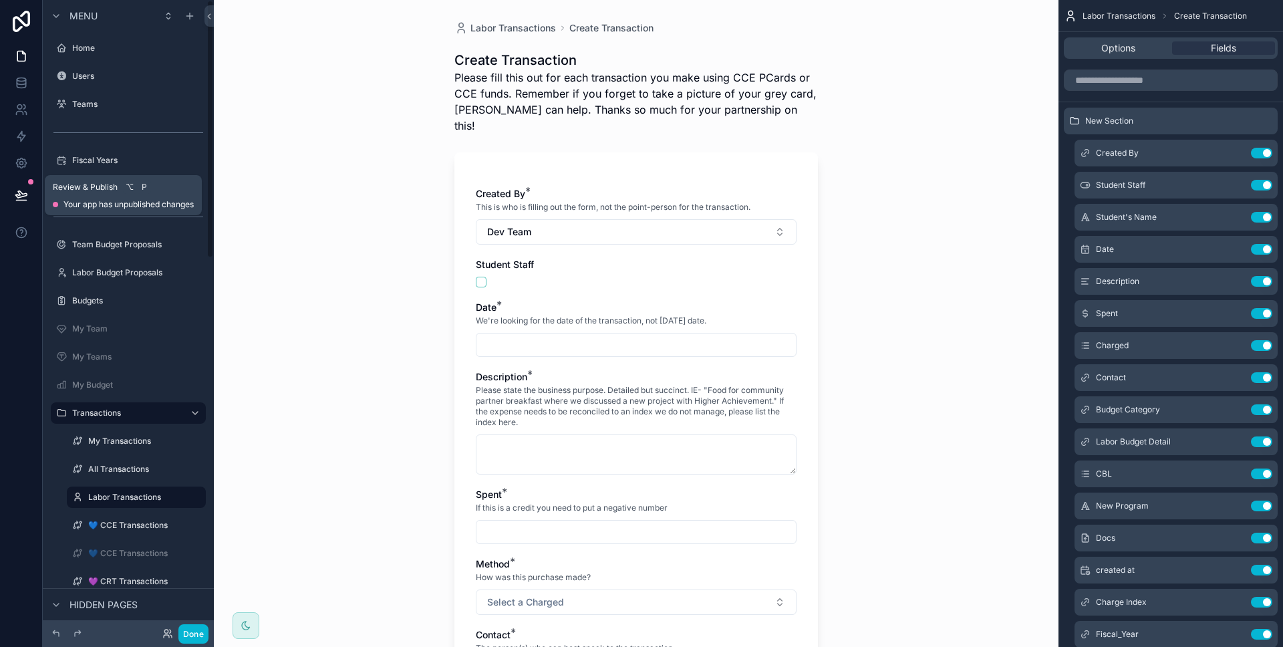
click at [21, 202] on button at bounding box center [21, 194] width 29 height 37
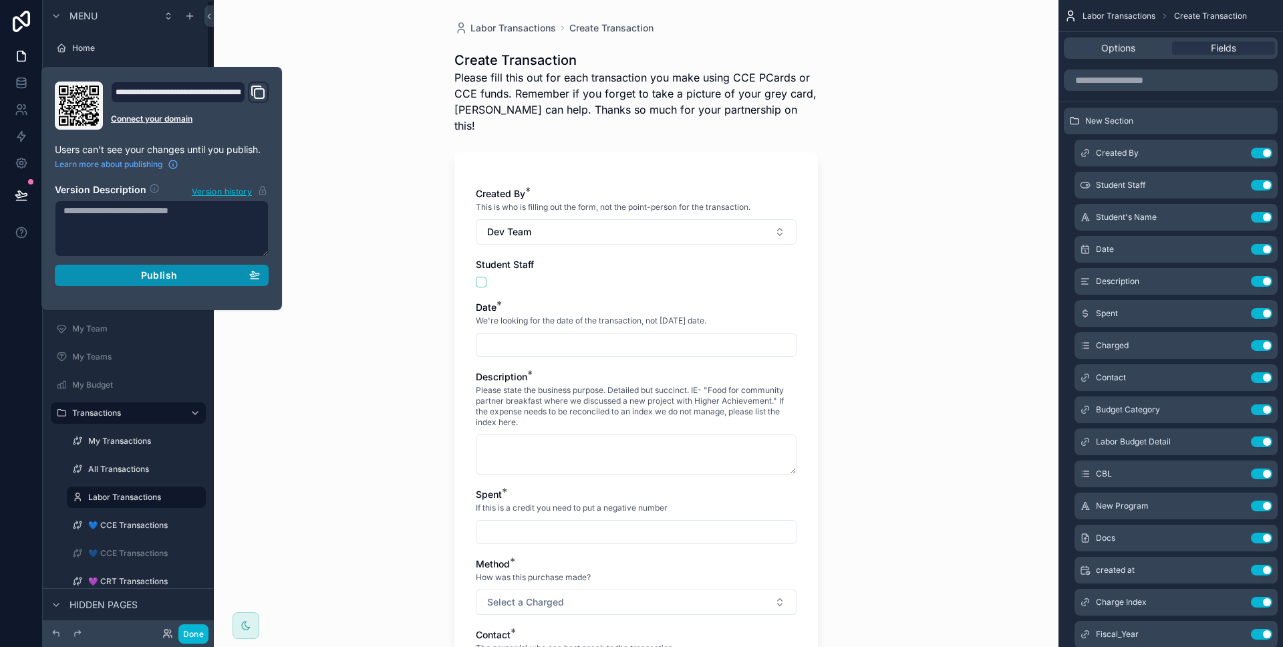
click at [98, 271] on div "Publish" at bounding box center [161, 275] width 196 height 12
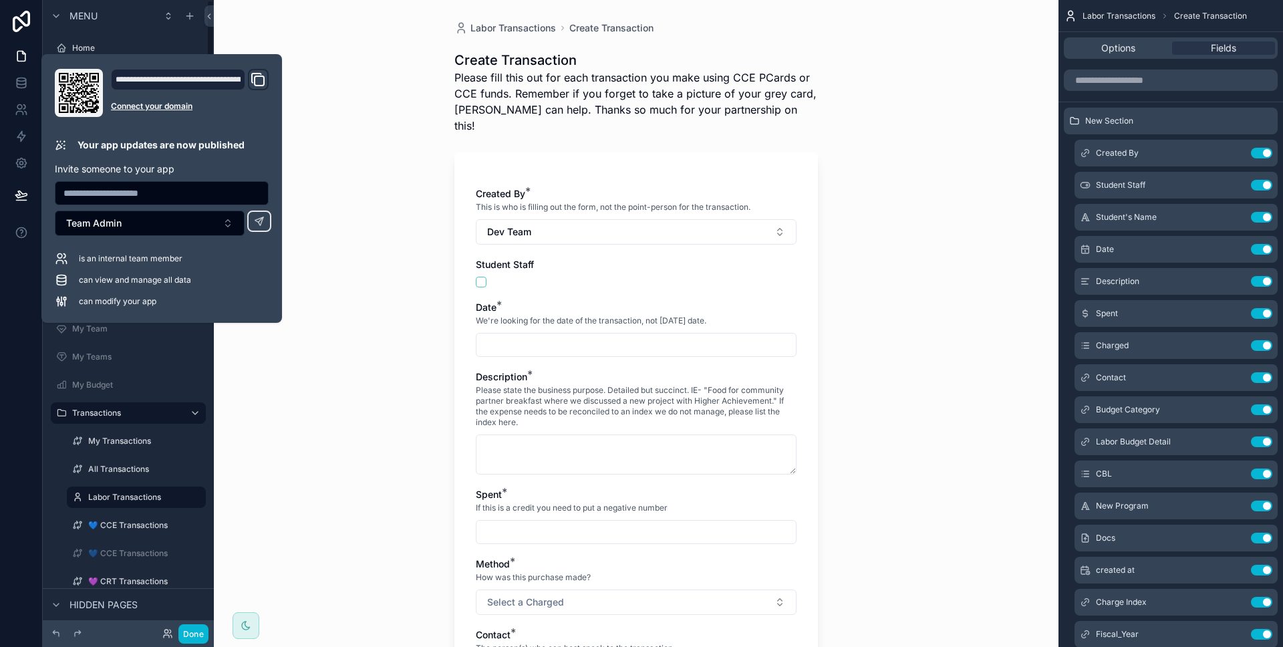
click at [201, 643] on div "Done" at bounding box center [128, 633] width 171 height 27
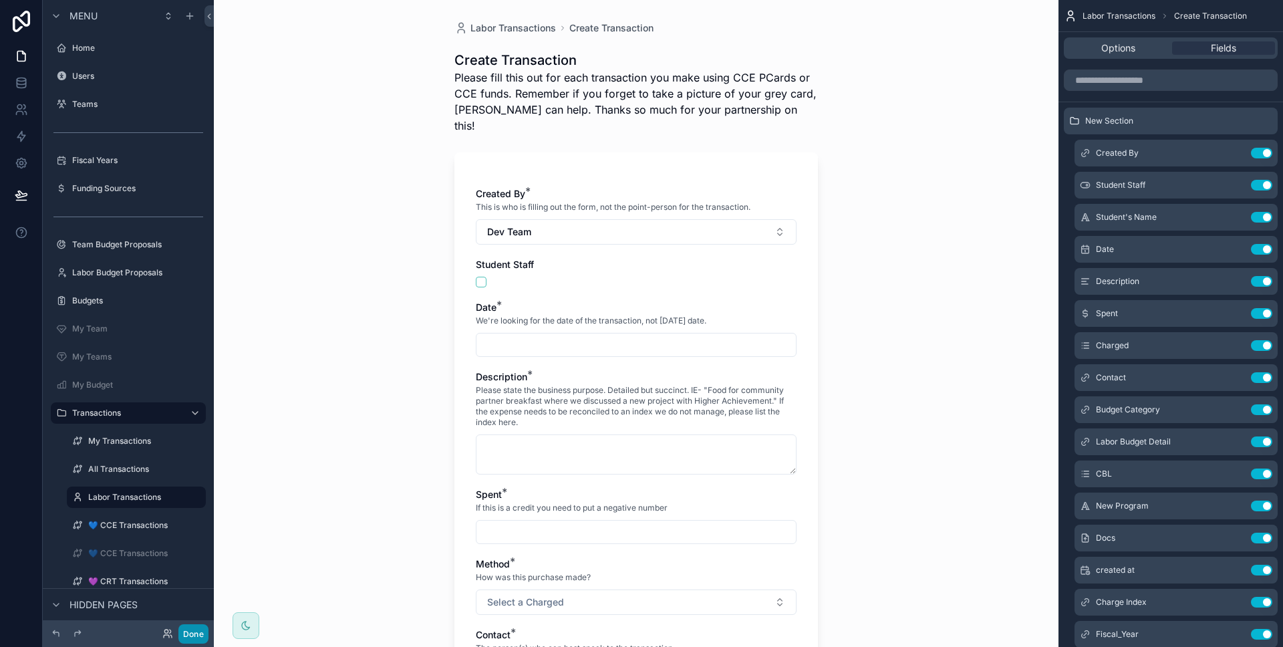
click at [199, 638] on button "Done" at bounding box center [193, 633] width 30 height 19
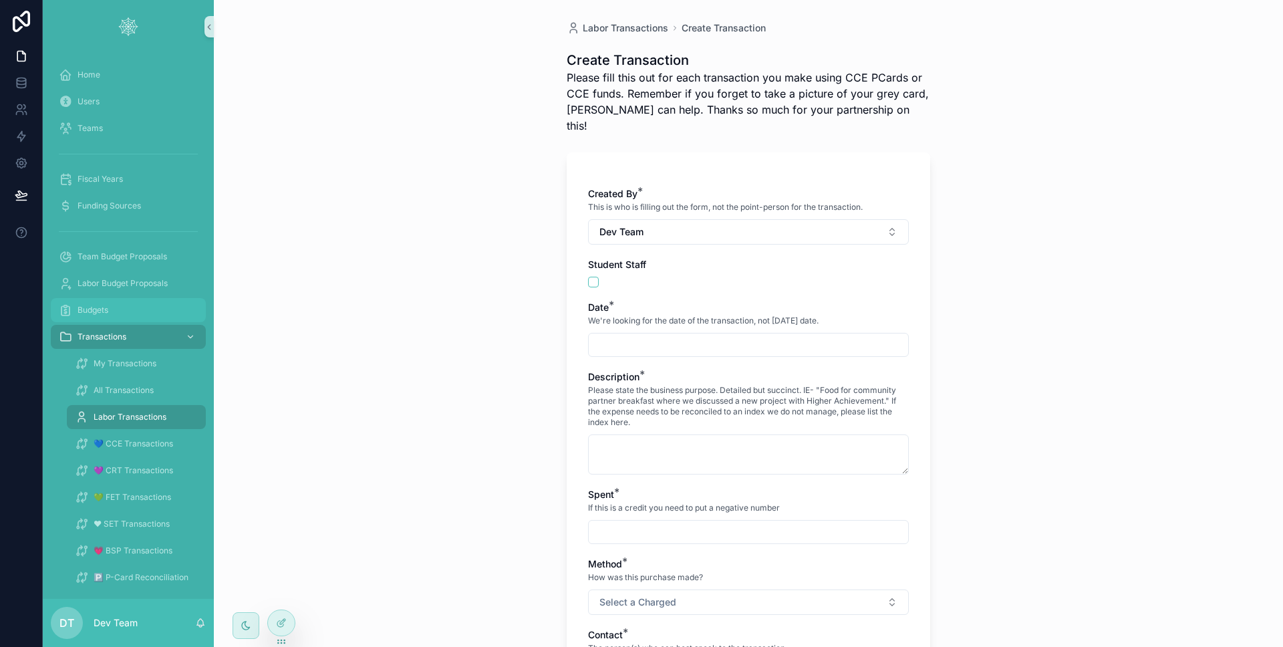
click at [93, 309] on span "Budgets" at bounding box center [93, 310] width 31 height 11
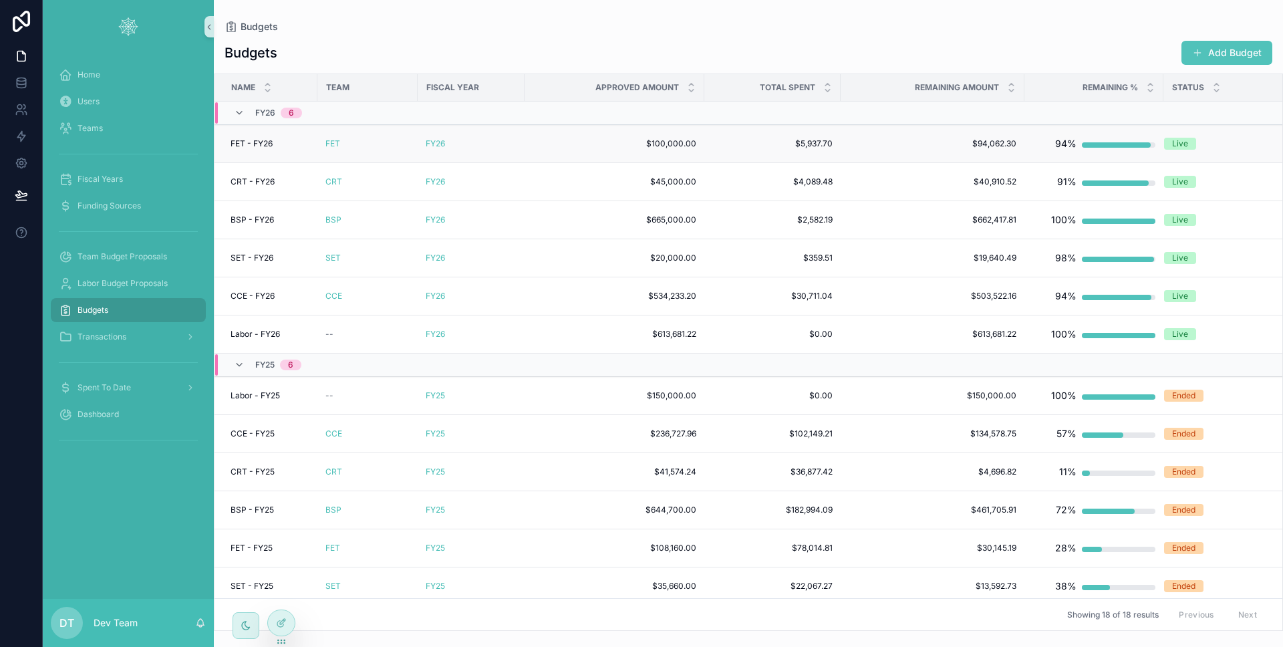
click at [466, 144] on div "FY26" at bounding box center [471, 143] width 91 height 11
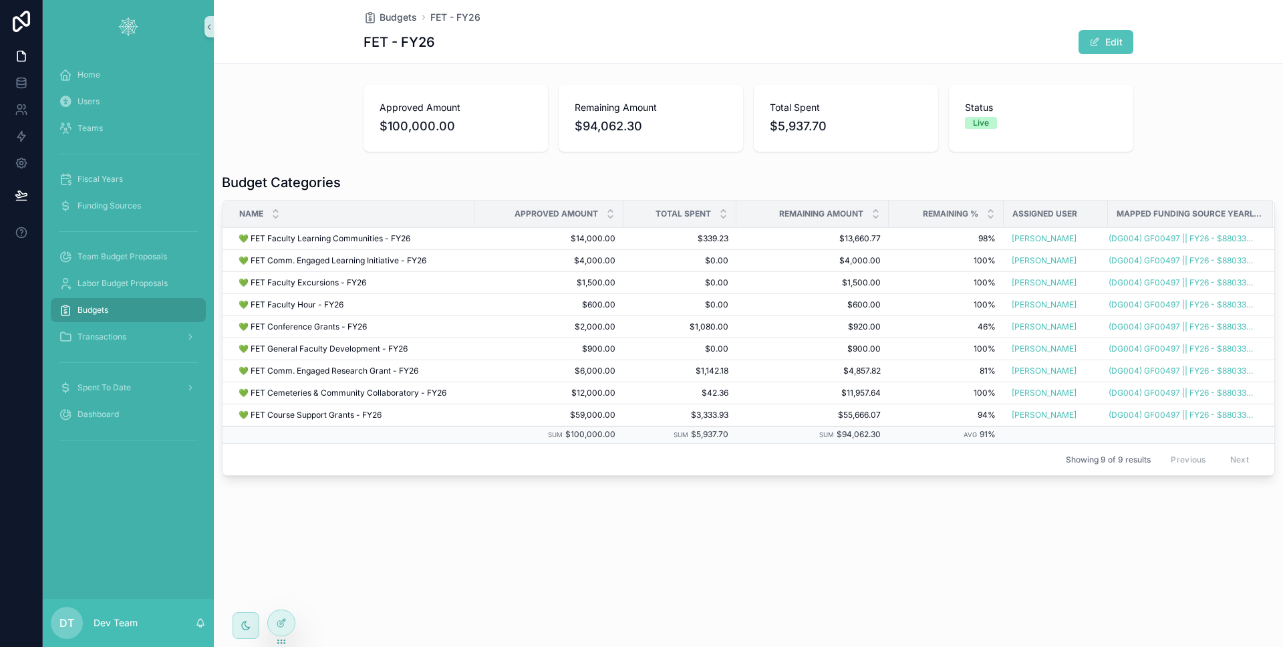
click at [120, 307] on div "Budgets" at bounding box center [128, 309] width 139 height 21
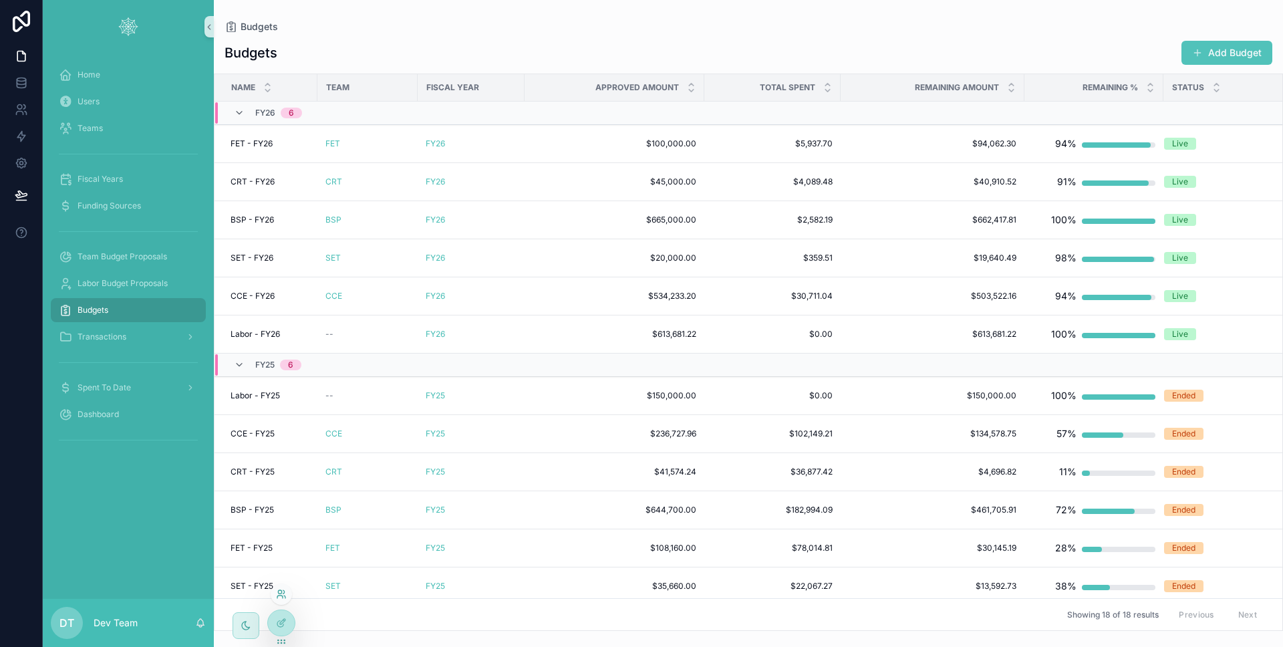
click at [281, 589] on icon at bounding box center [281, 594] width 11 height 11
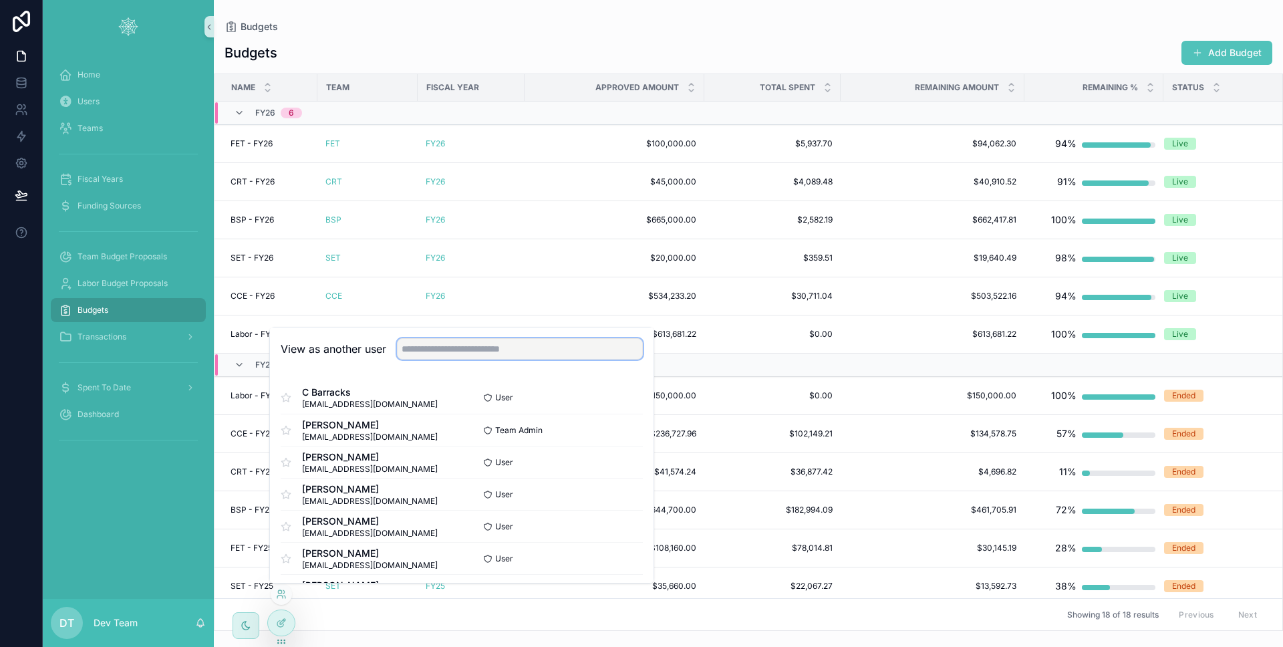
click at [507, 356] on input "text" at bounding box center [520, 348] width 246 height 21
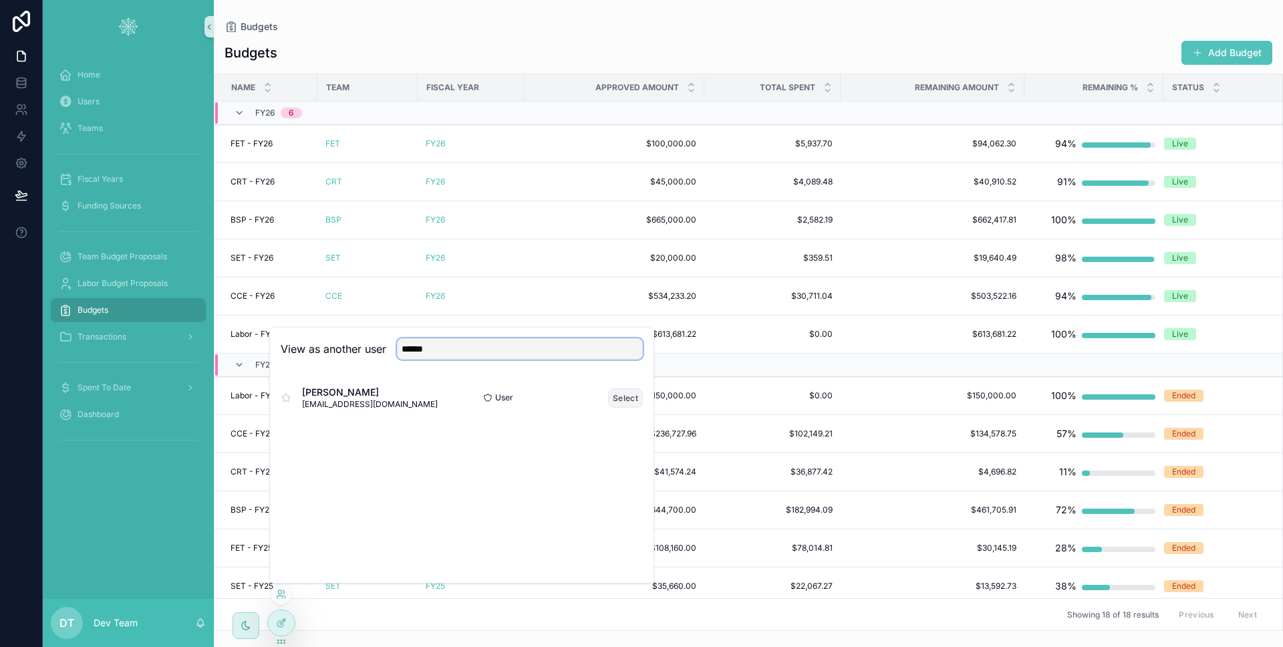
type input "******"
click at [630, 395] on button "Select" at bounding box center [625, 397] width 35 height 19
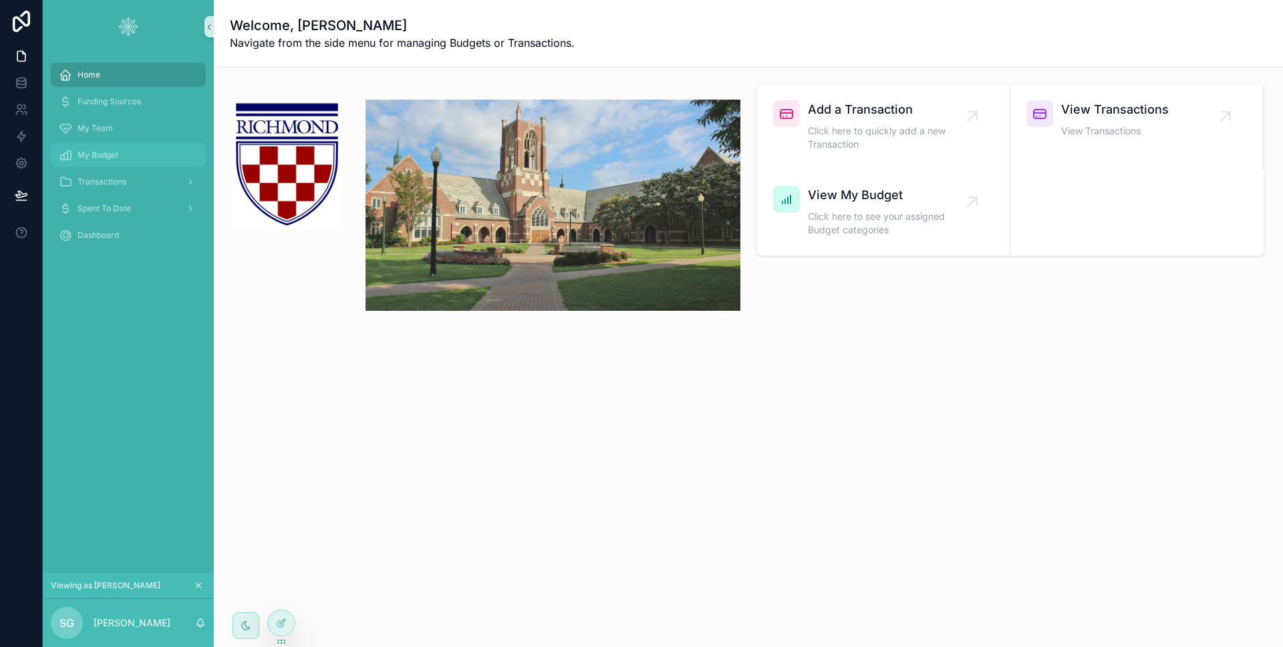
click at [128, 157] on div "My Budget" at bounding box center [128, 154] width 139 height 21
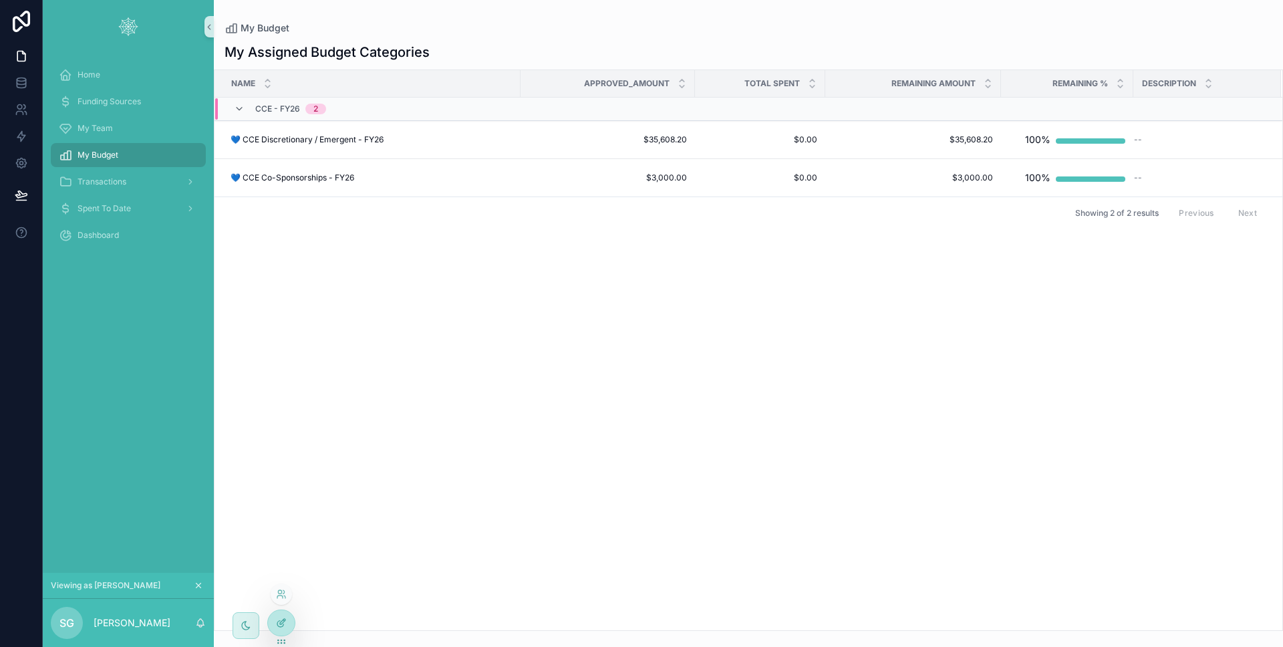
click at [290, 626] on div at bounding box center [281, 622] width 27 height 25
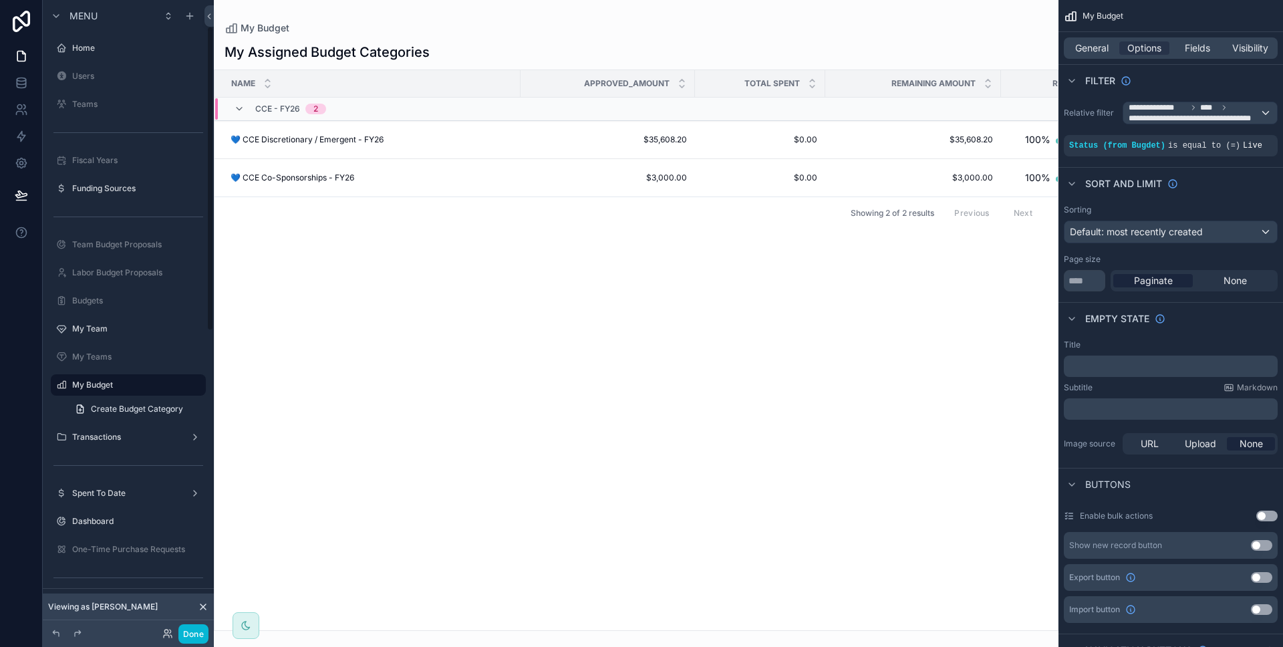
scroll to position [55, 0]
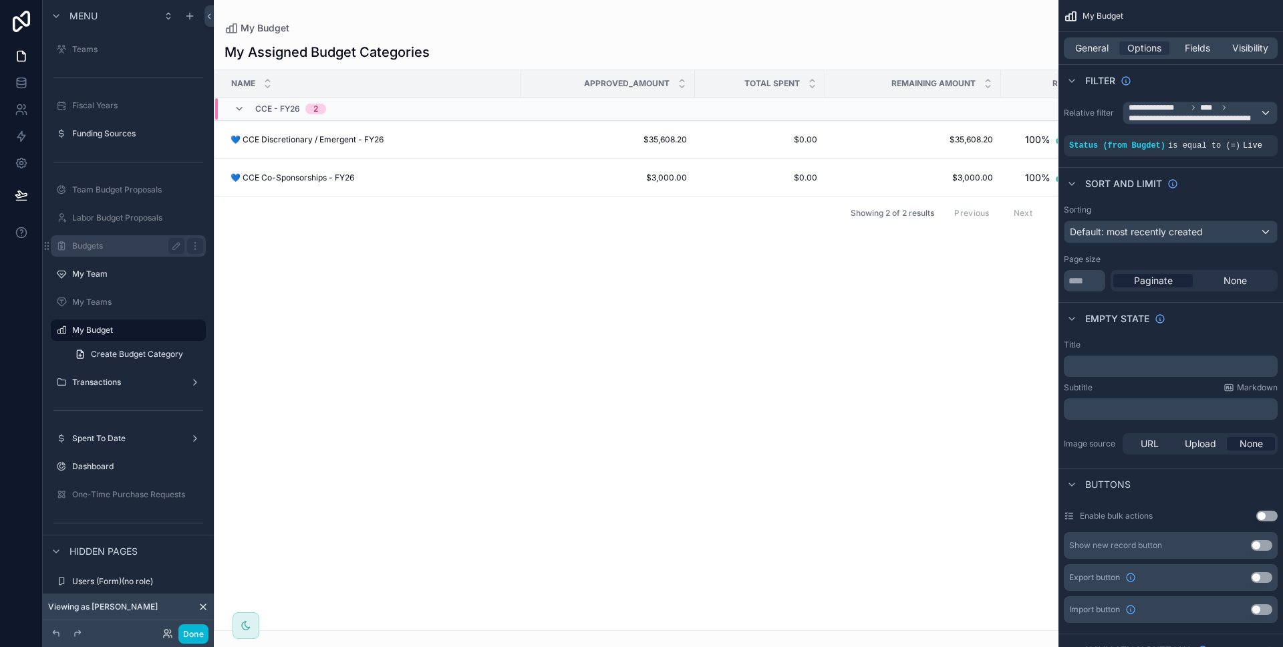
click at [109, 251] on label "Budgets" at bounding box center [125, 246] width 107 height 11
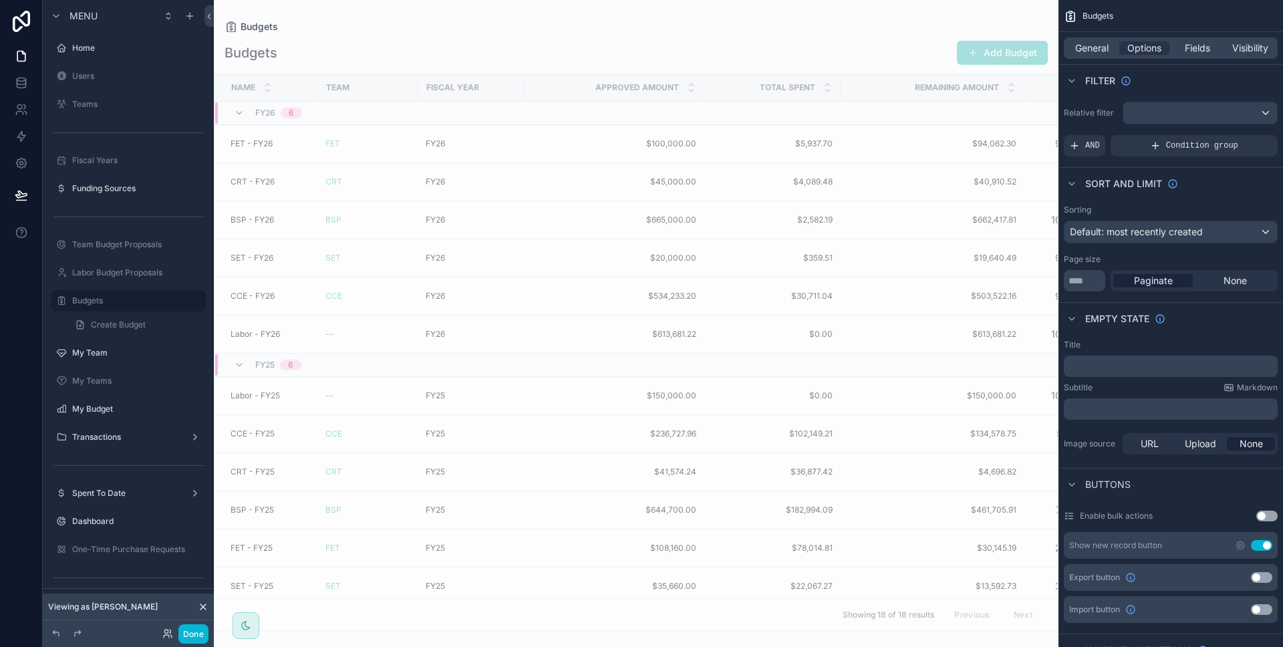
click at [370, 150] on div "scrollable content" at bounding box center [636, 323] width 845 height 647
click at [369, 148] on div "FET" at bounding box center [367, 143] width 84 height 11
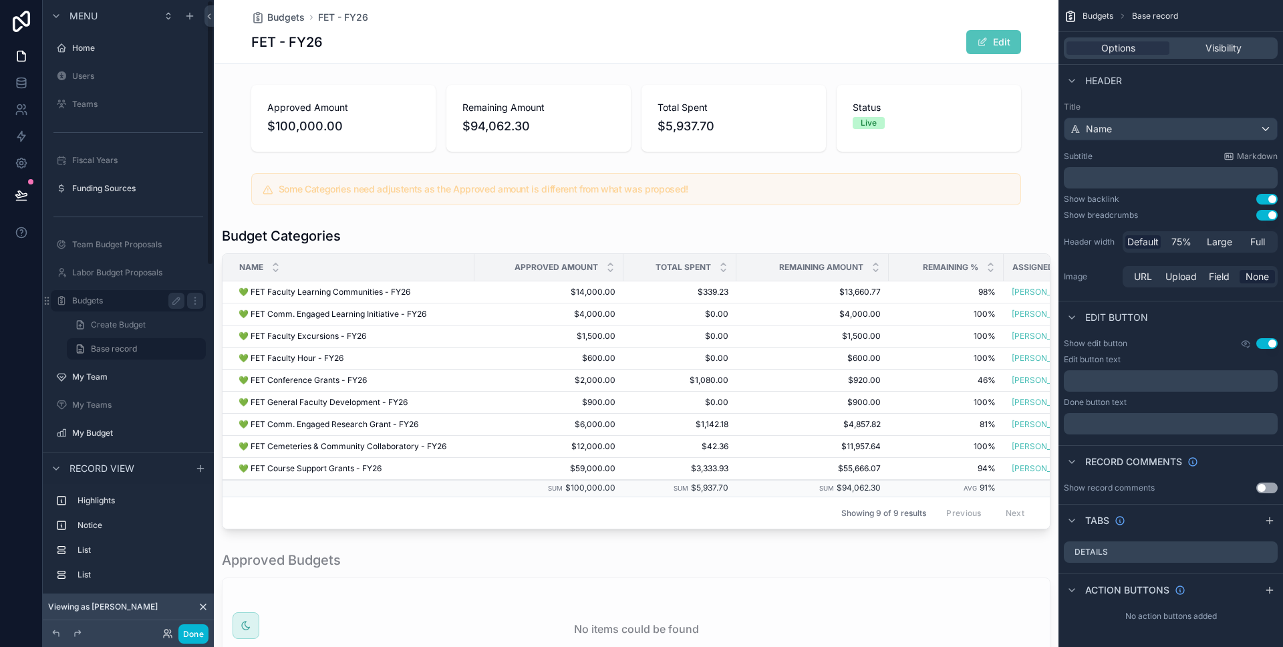
click at [135, 296] on label "Budgets" at bounding box center [125, 300] width 107 height 11
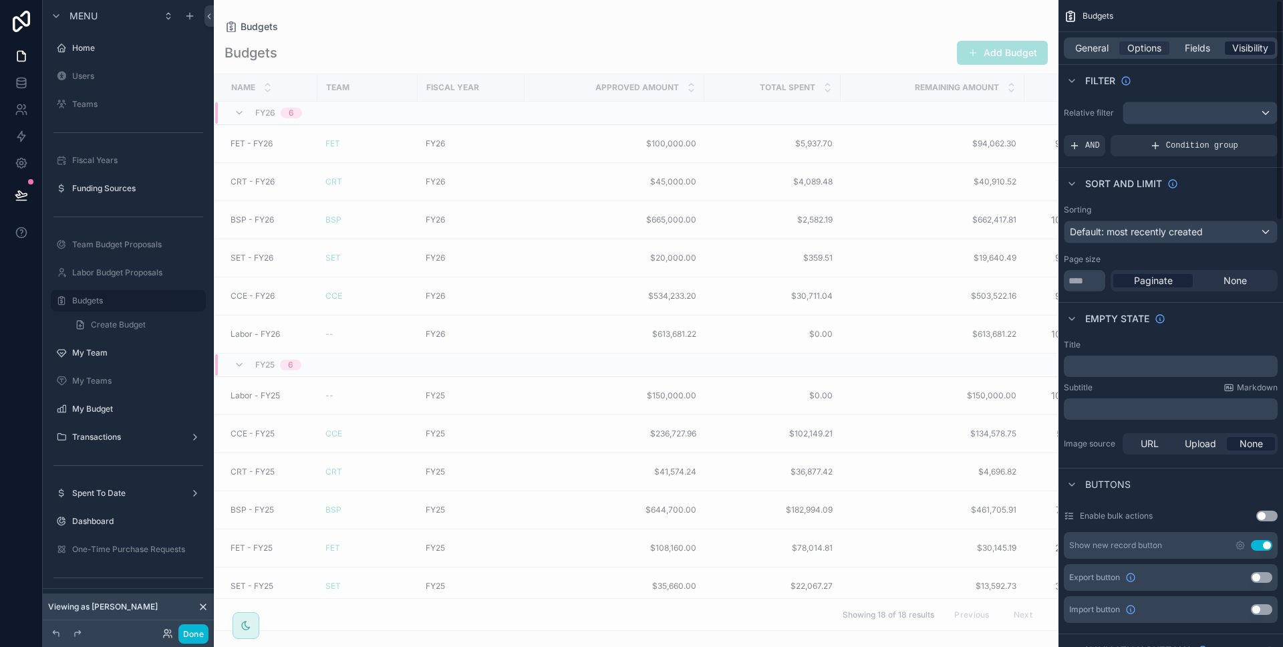
click at [1242, 48] on span "Visibility" at bounding box center [1250, 47] width 36 height 13
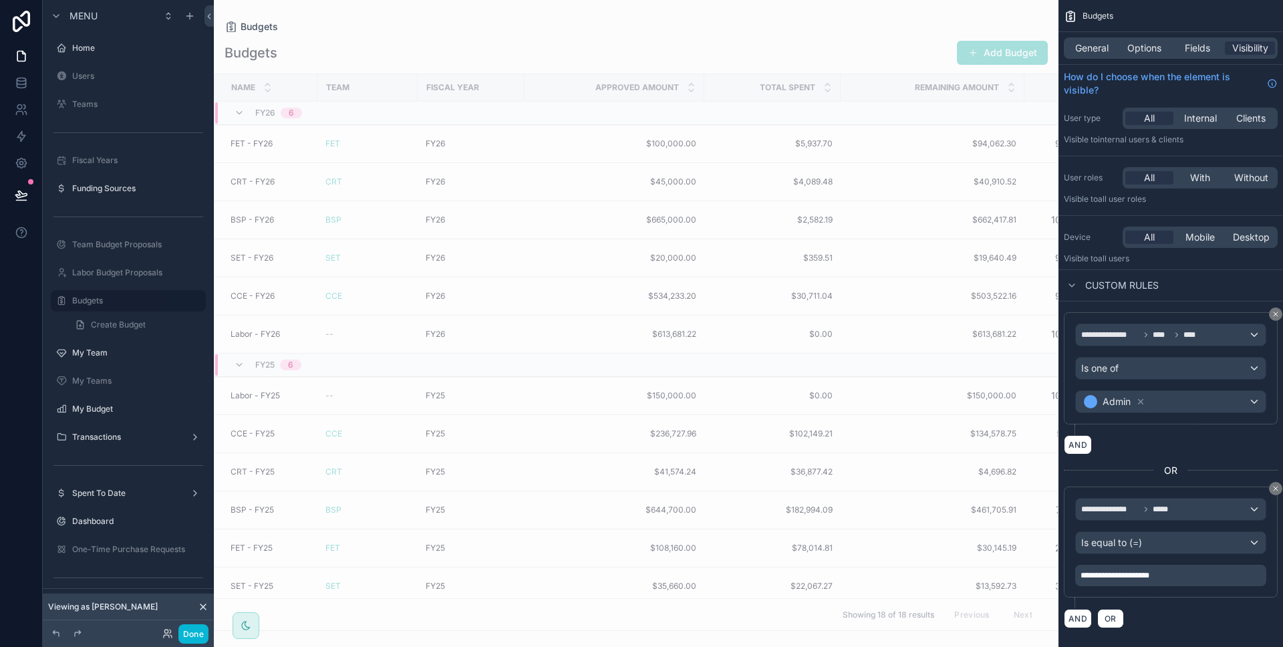
click at [1204, 575] on p "**********" at bounding box center [1172, 575] width 183 height 11
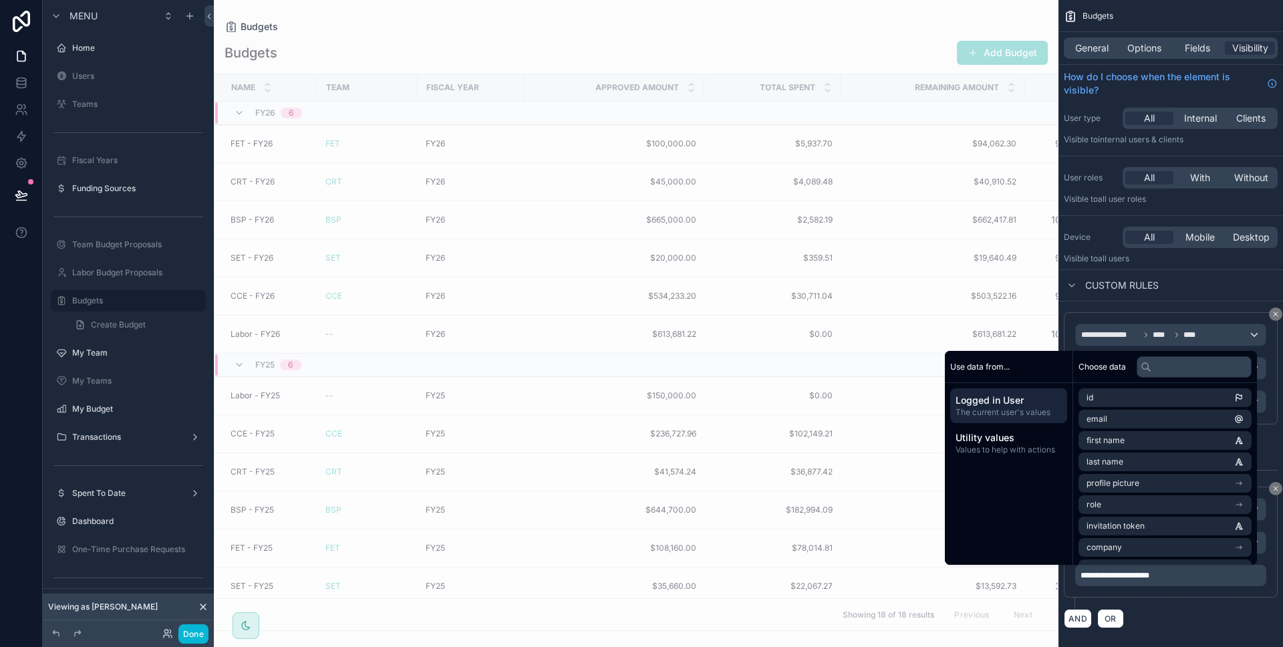
click at [1191, 618] on div "AND OR" at bounding box center [1171, 618] width 214 height 20
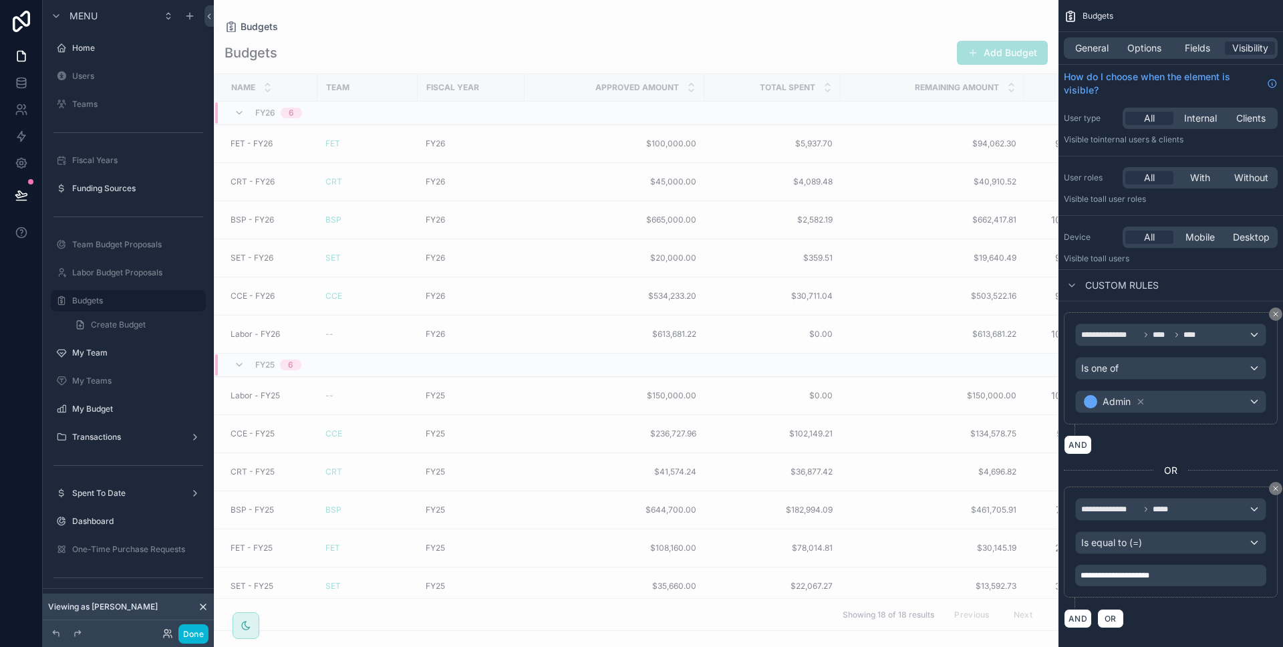
click at [1178, 581] on div "**********" at bounding box center [1170, 575] width 191 height 21
click at [1178, 579] on p "**********" at bounding box center [1172, 575] width 183 height 11
click at [1227, 588] on div "**********" at bounding box center [1171, 541] width 214 height 111
click at [1192, 573] on p "**********" at bounding box center [1172, 575] width 183 height 11
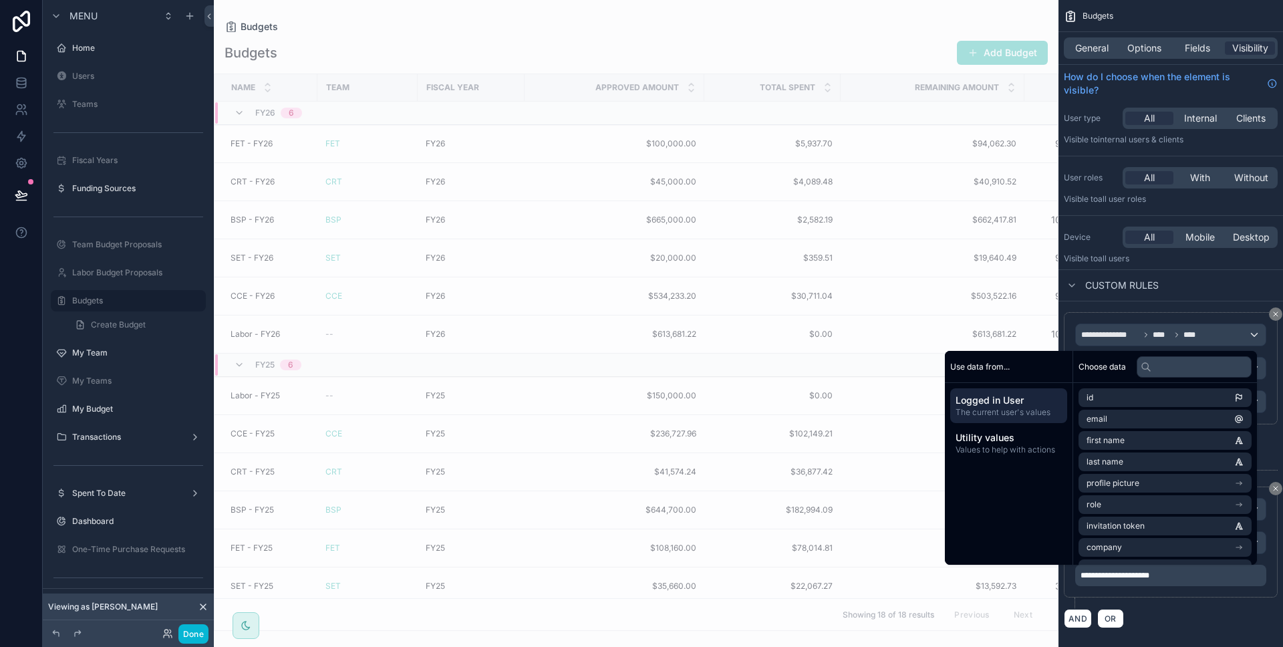
click at [1181, 621] on div "AND OR" at bounding box center [1171, 618] width 214 height 20
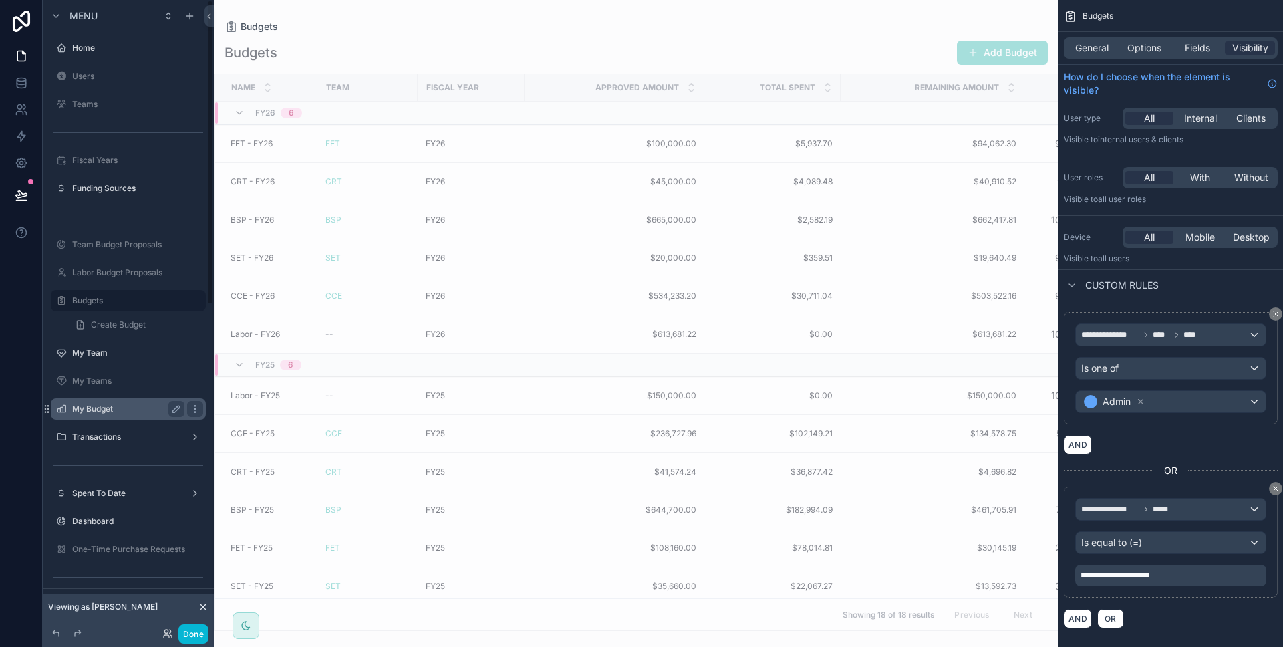
click at [116, 414] on label "My Budget" at bounding box center [125, 409] width 107 height 11
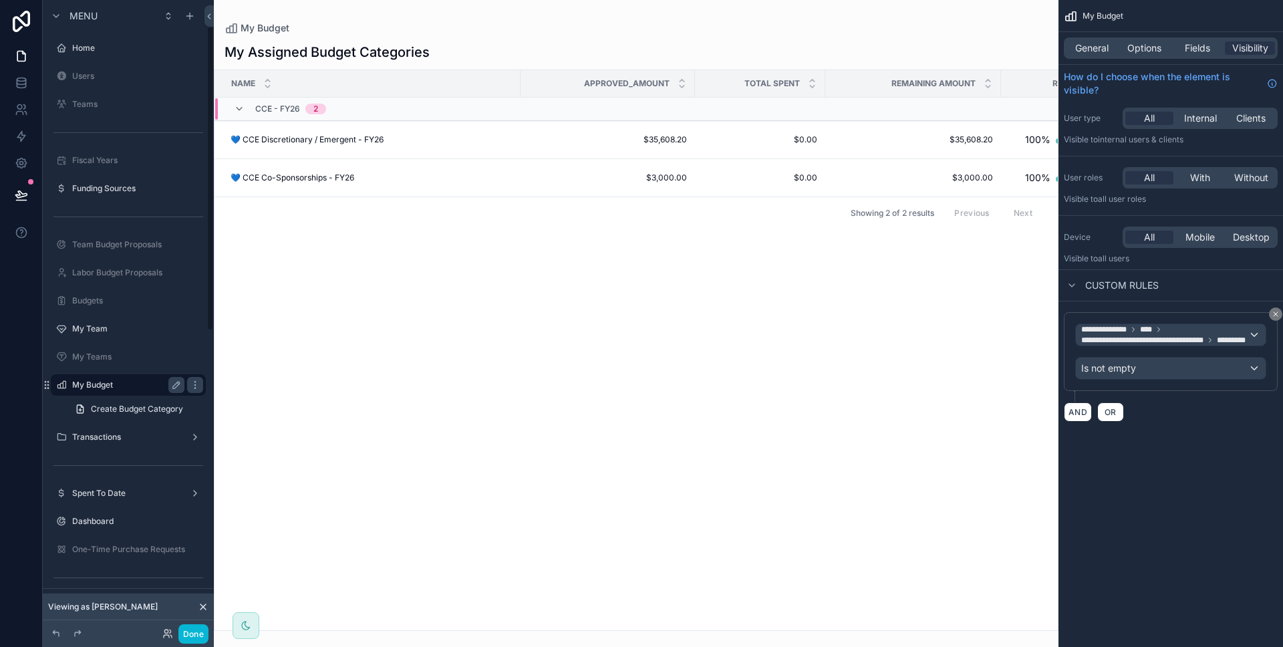
scroll to position [55, 0]
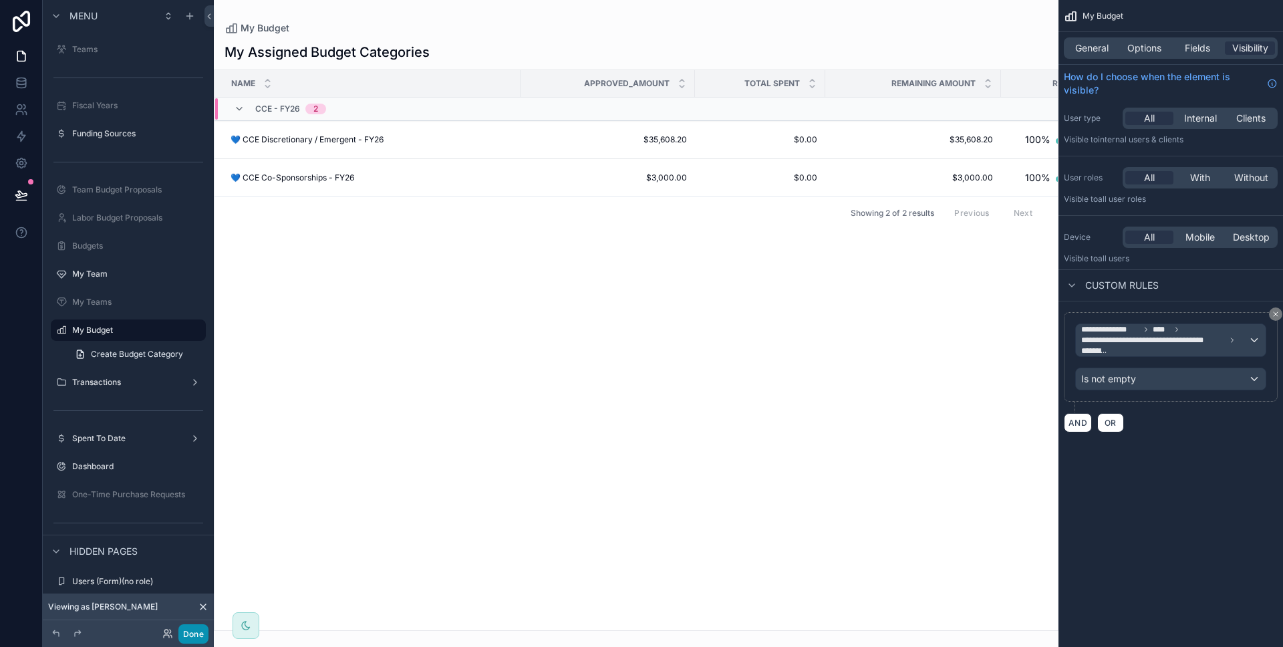
click at [206, 636] on button "Done" at bounding box center [193, 633] width 30 height 19
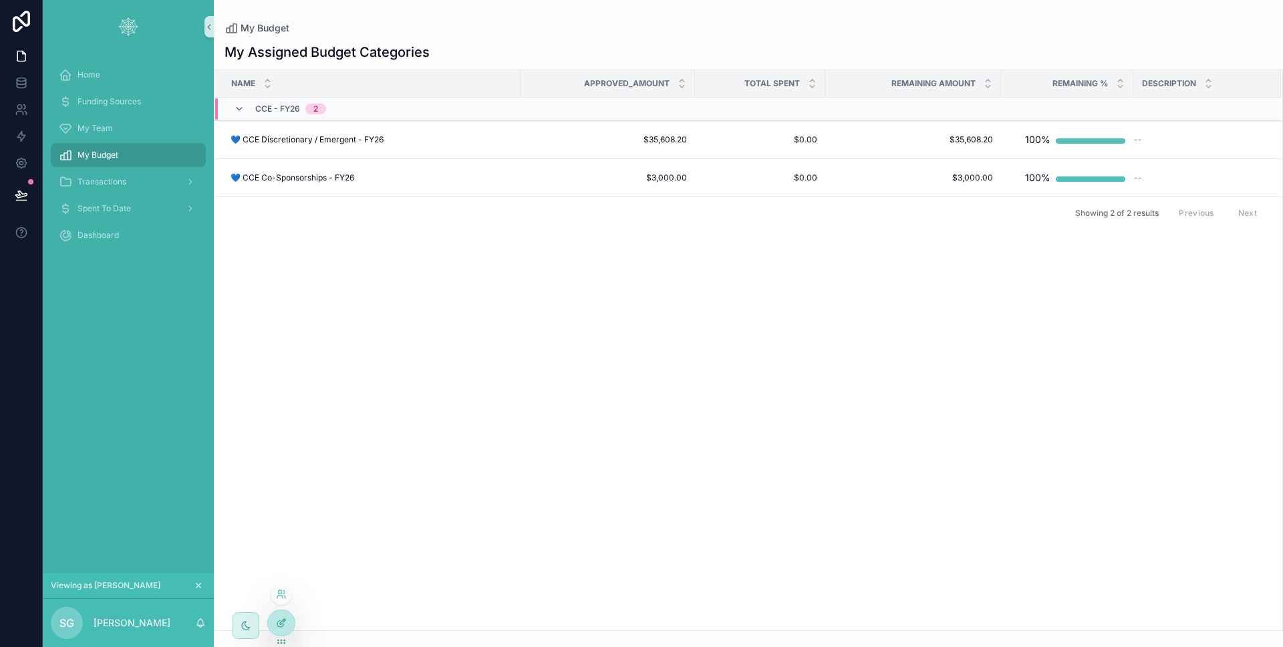
click at [279, 615] on div at bounding box center [281, 622] width 27 height 25
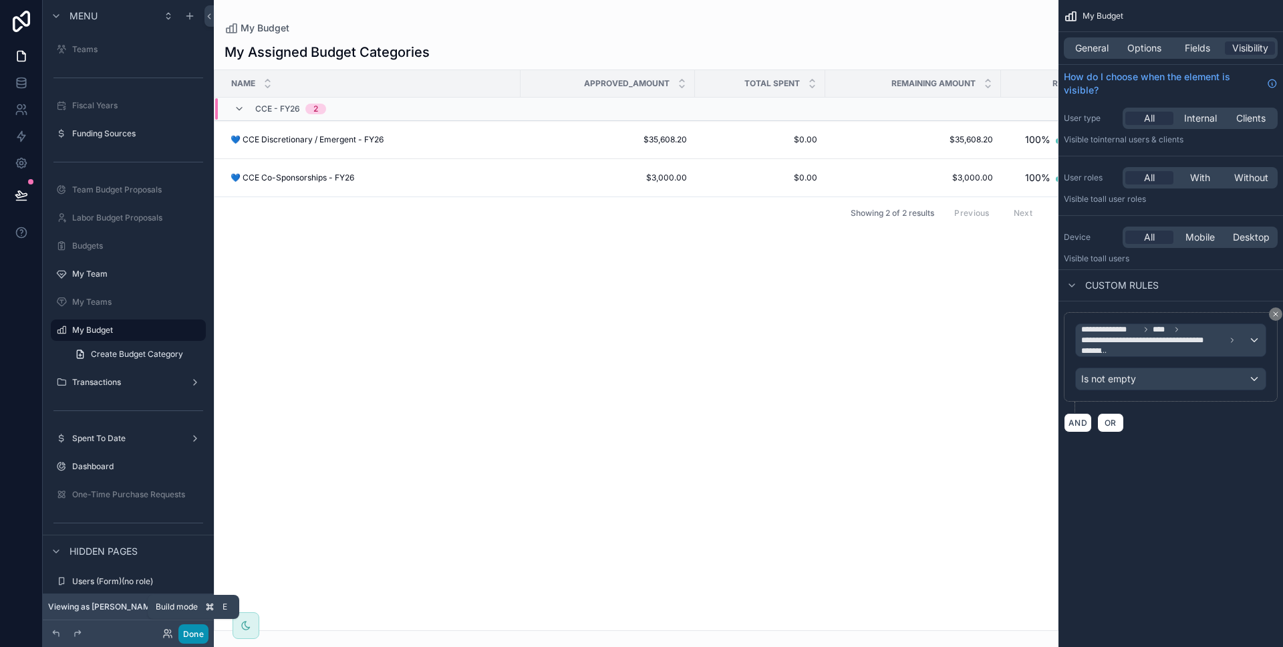
click at [194, 631] on button "Done" at bounding box center [193, 633] width 30 height 19
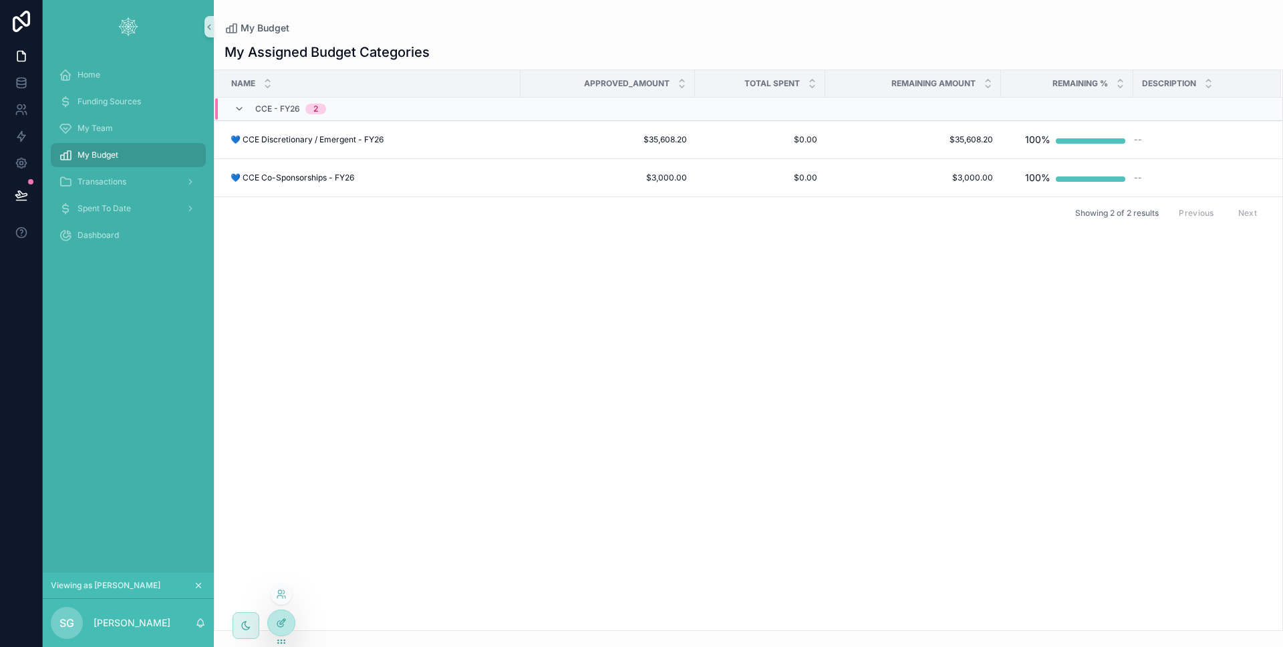
click at [285, 628] on div at bounding box center [281, 622] width 27 height 25
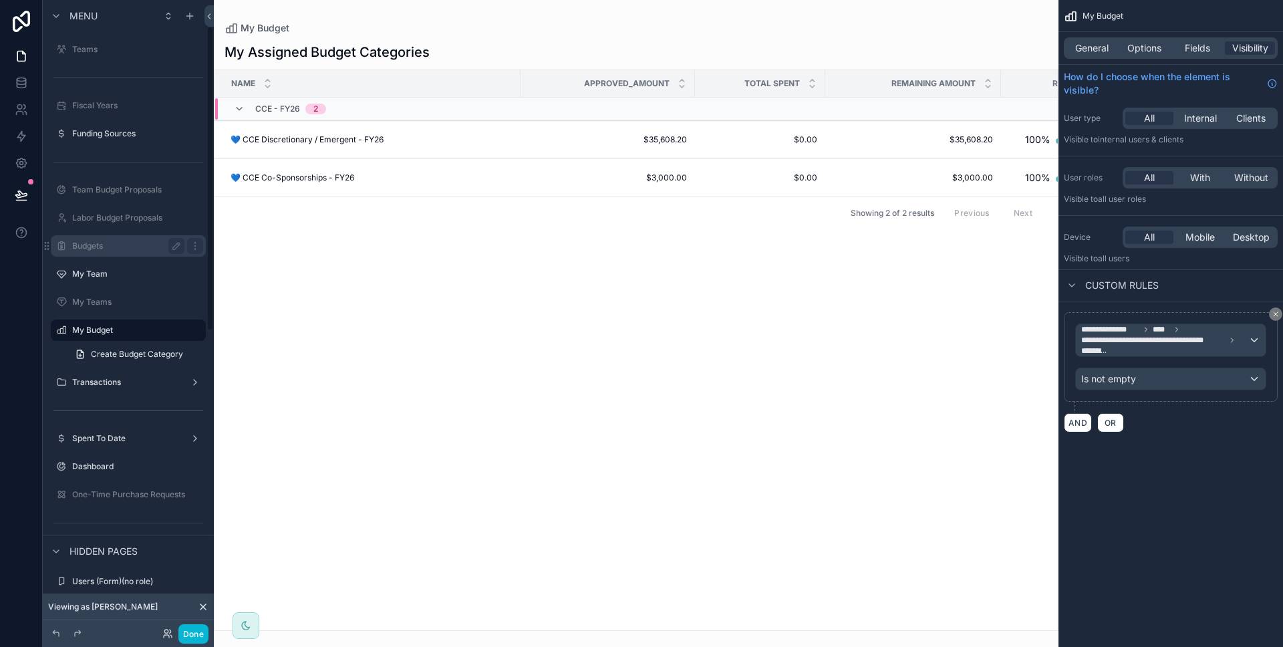
click at [122, 248] on label "Budgets" at bounding box center [125, 246] width 107 height 11
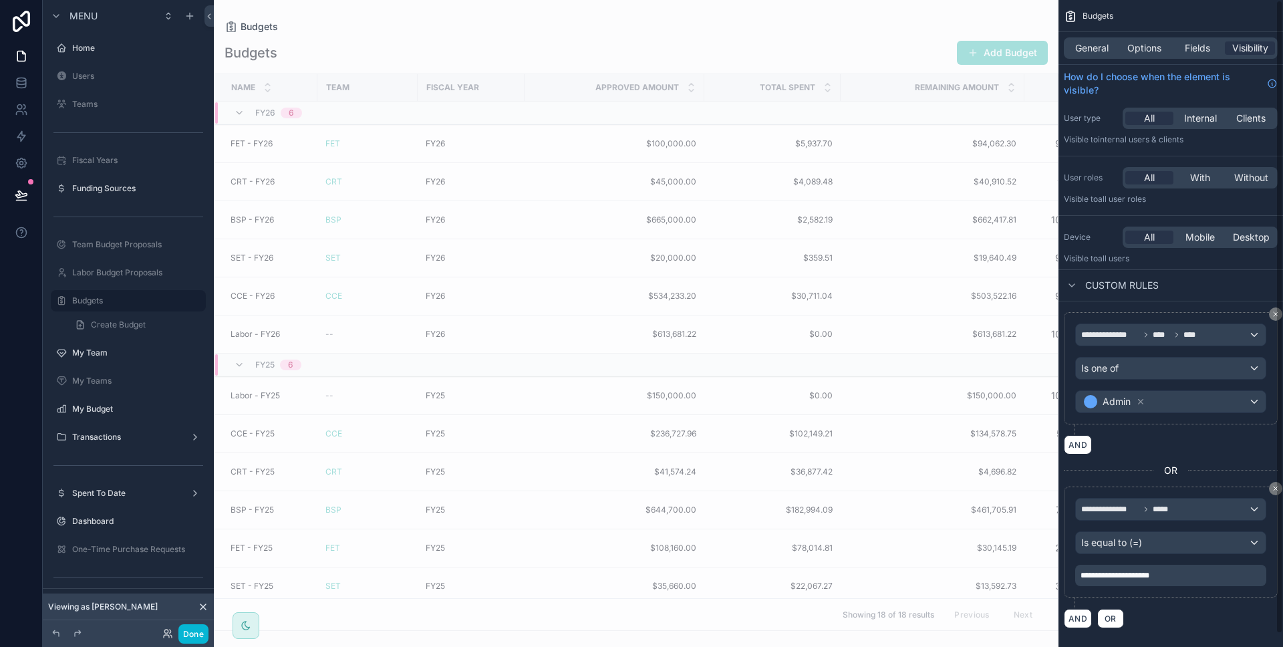
scroll to position [13, 0]
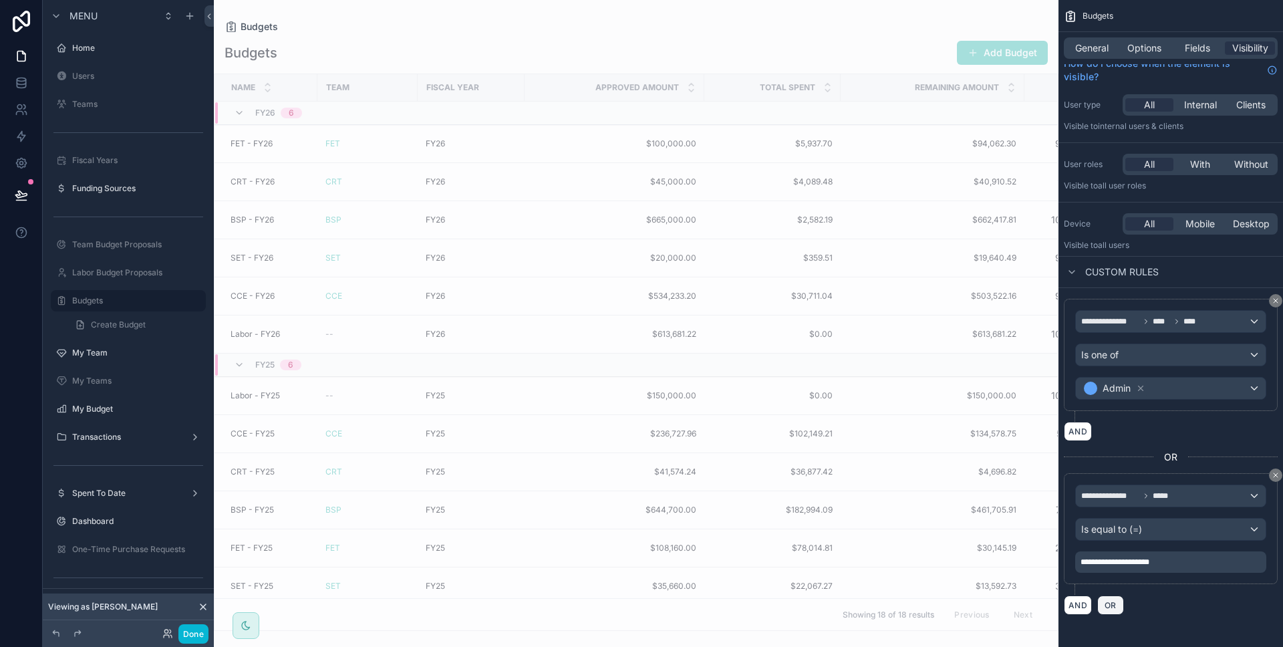
click at [1119, 605] on button "OR" at bounding box center [1110, 604] width 27 height 19
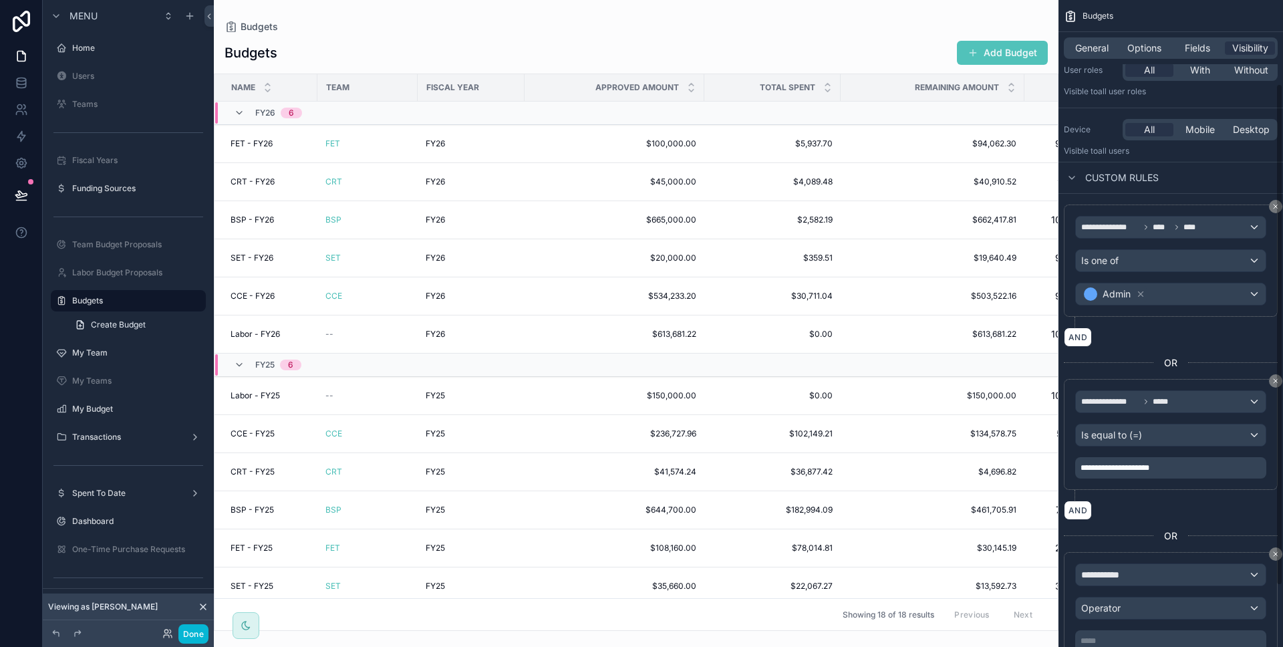
scroll to position [116, 0]
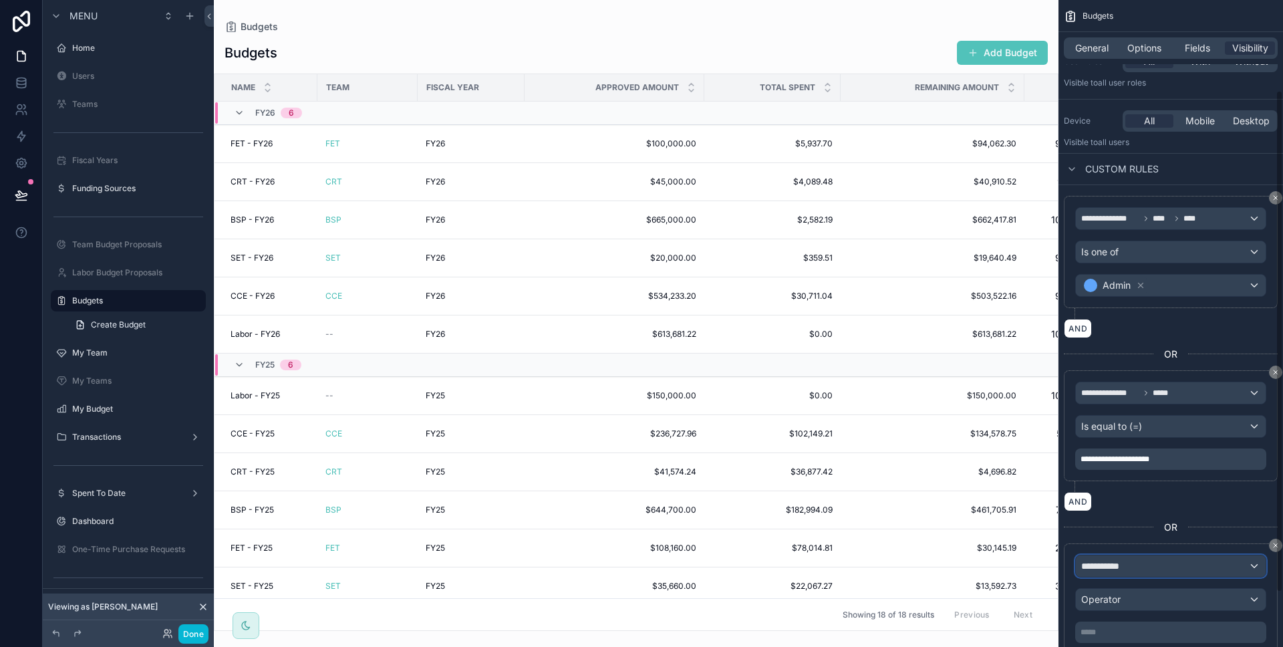
click at [1129, 558] on div "**********" at bounding box center [1171, 565] width 190 height 21
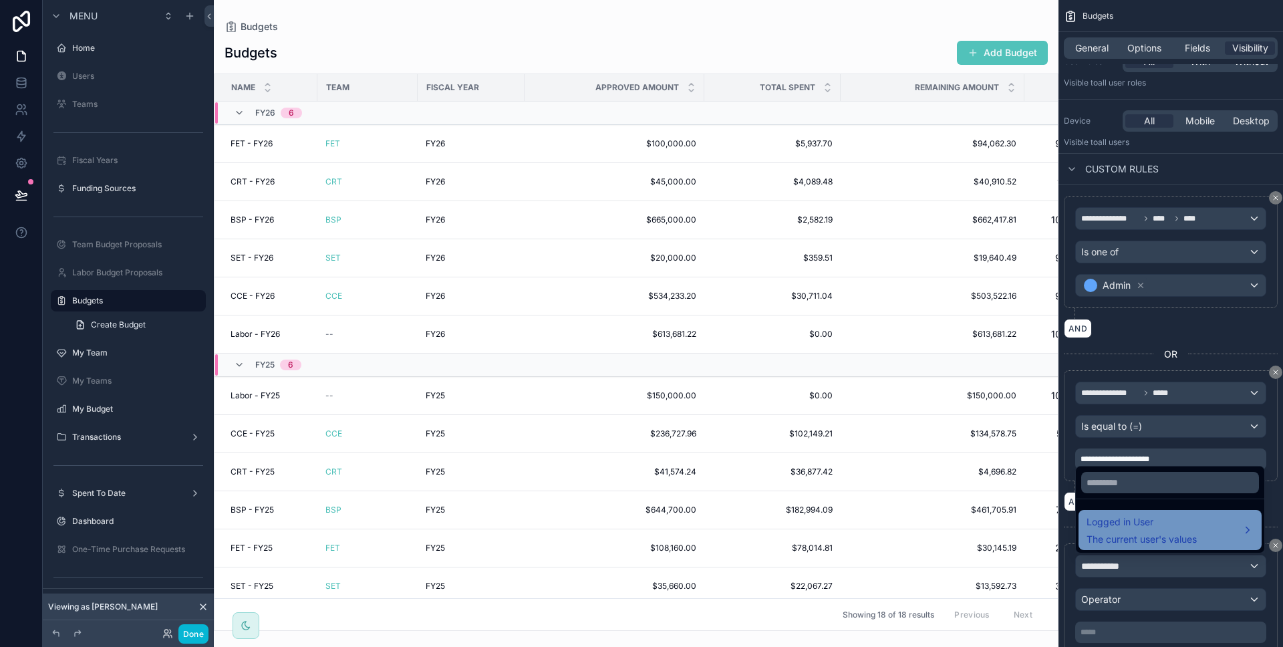
click at [1133, 536] on span "The current user's values" at bounding box center [1142, 539] width 110 height 13
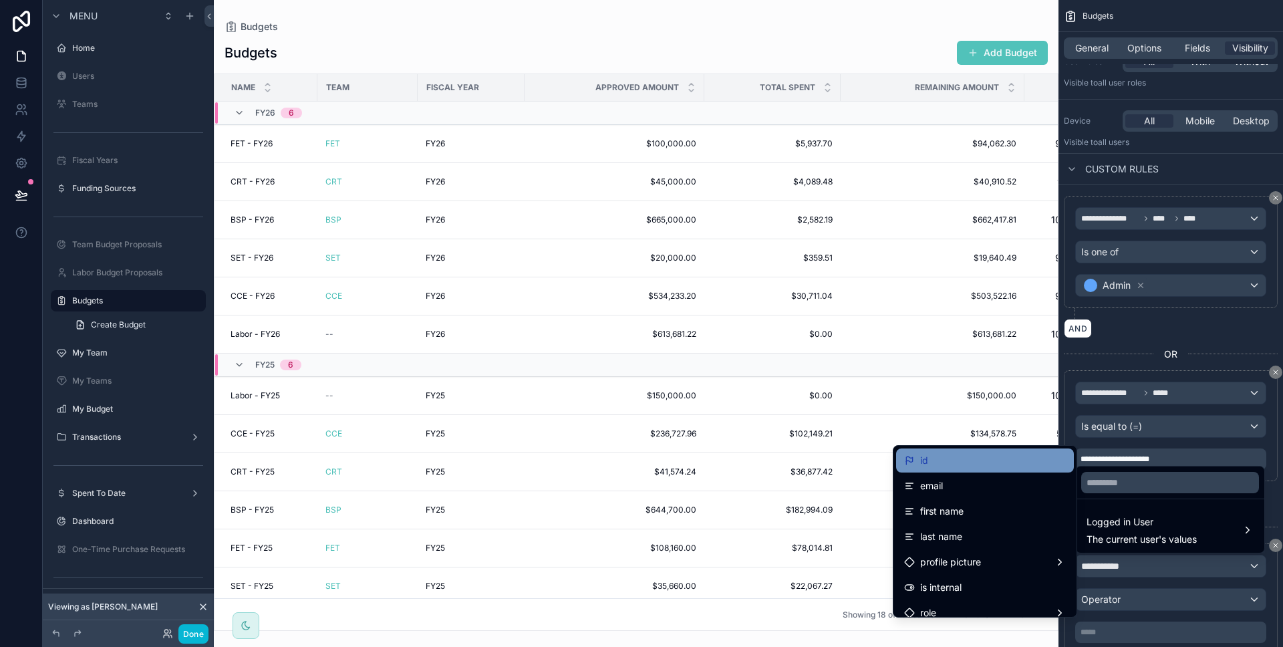
click at [988, 467] on div "id" at bounding box center [985, 460] width 162 height 16
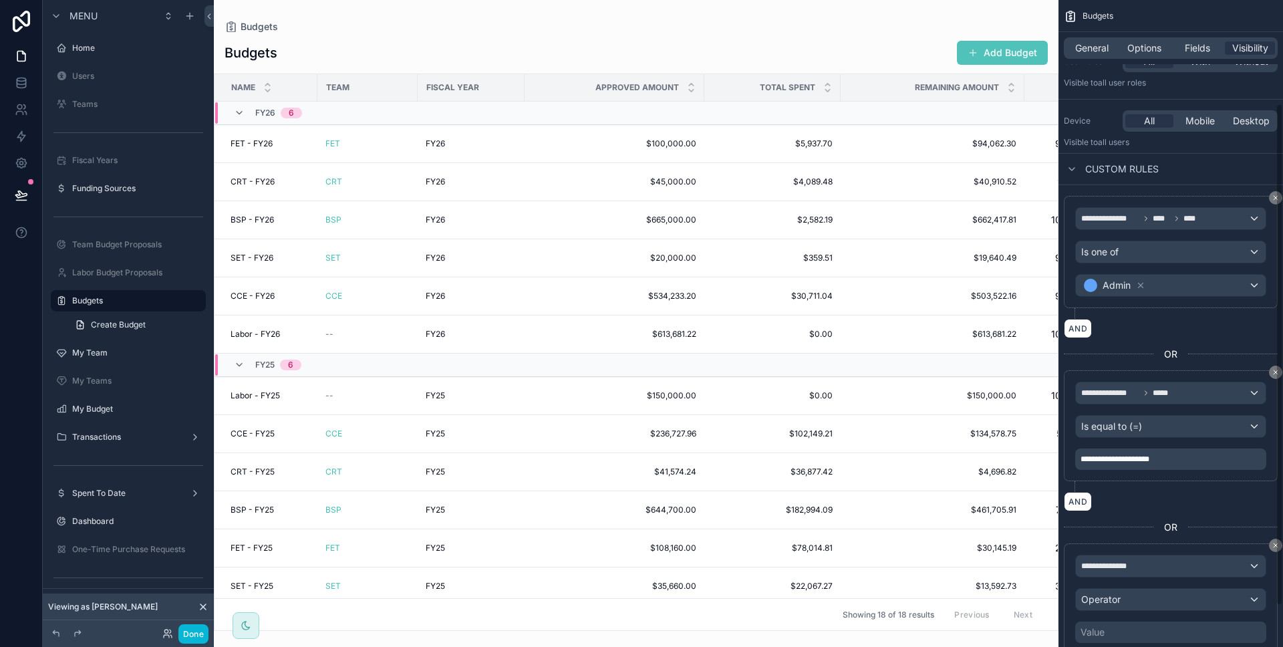
scroll to position [162, 0]
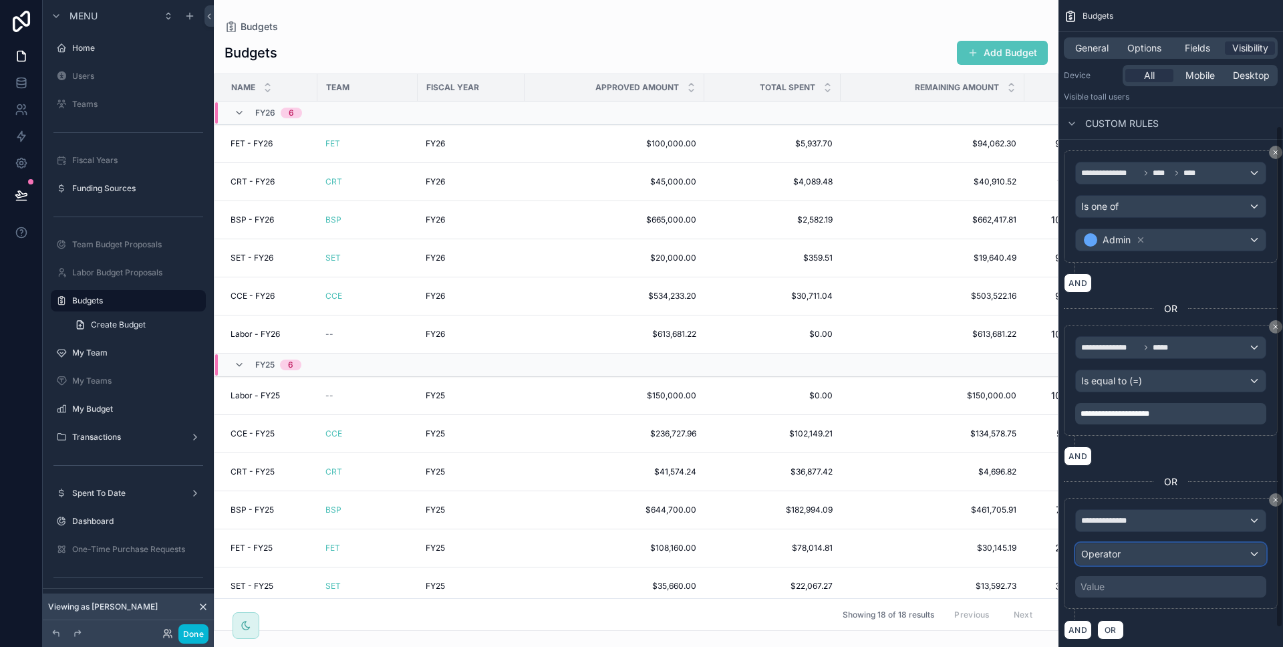
click at [1138, 554] on div "Operator" at bounding box center [1171, 553] width 190 height 21
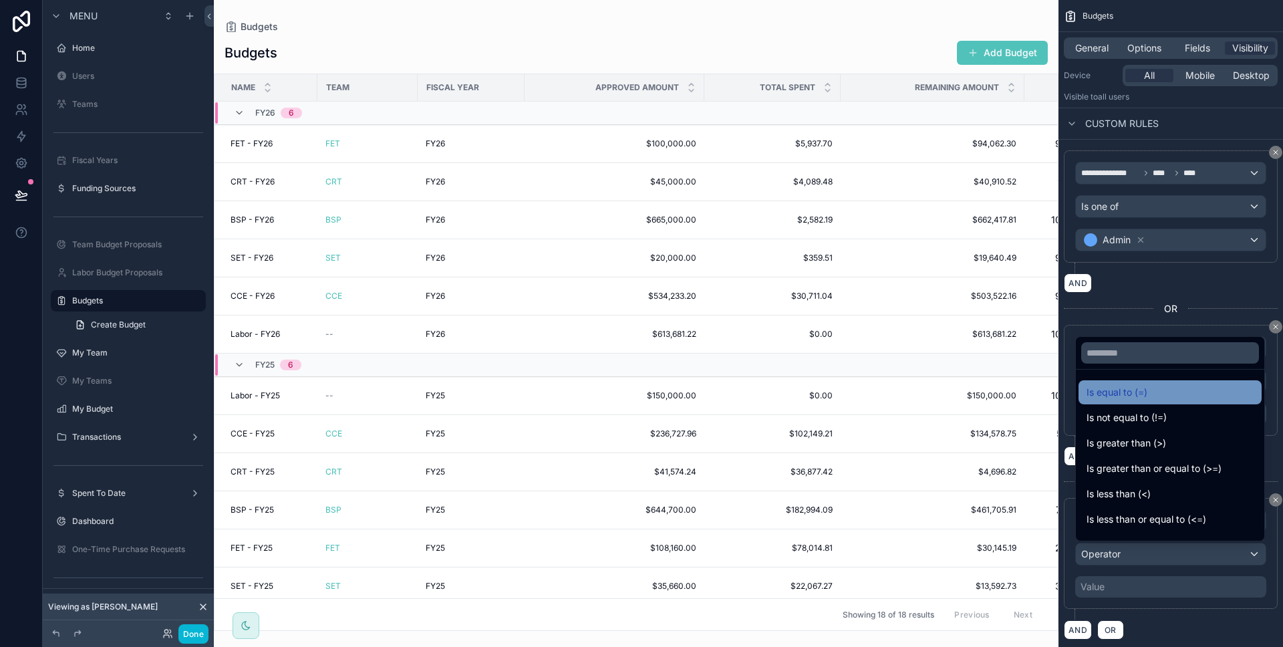
click at [1135, 395] on span "Is equal to (=)" at bounding box center [1117, 392] width 61 height 16
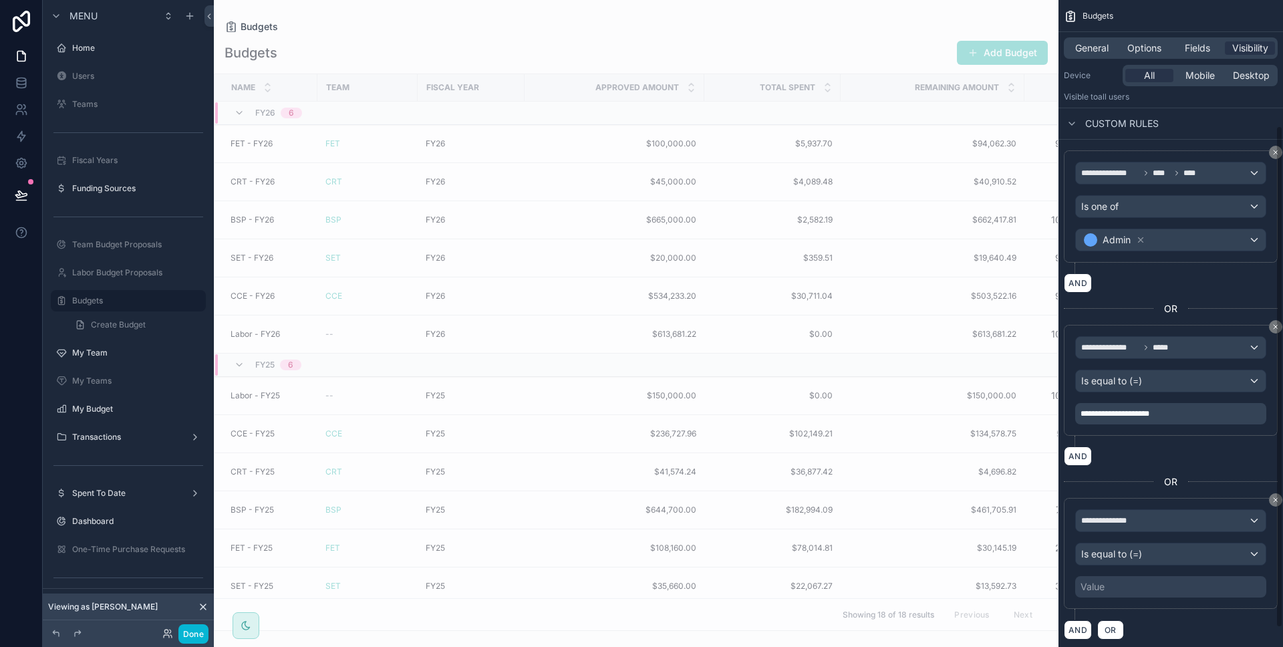
click at [1131, 581] on div "Value" at bounding box center [1170, 586] width 191 height 21
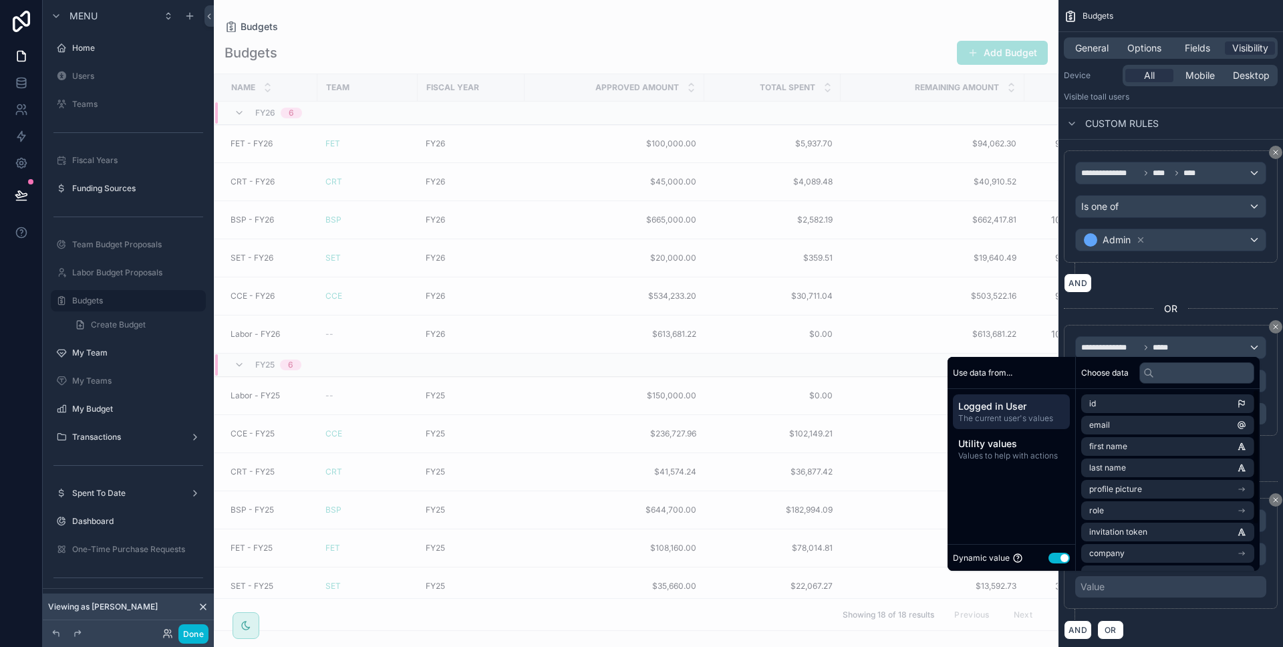
click at [1051, 559] on button "Use setting" at bounding box center [1059, 558] width 21 height 11
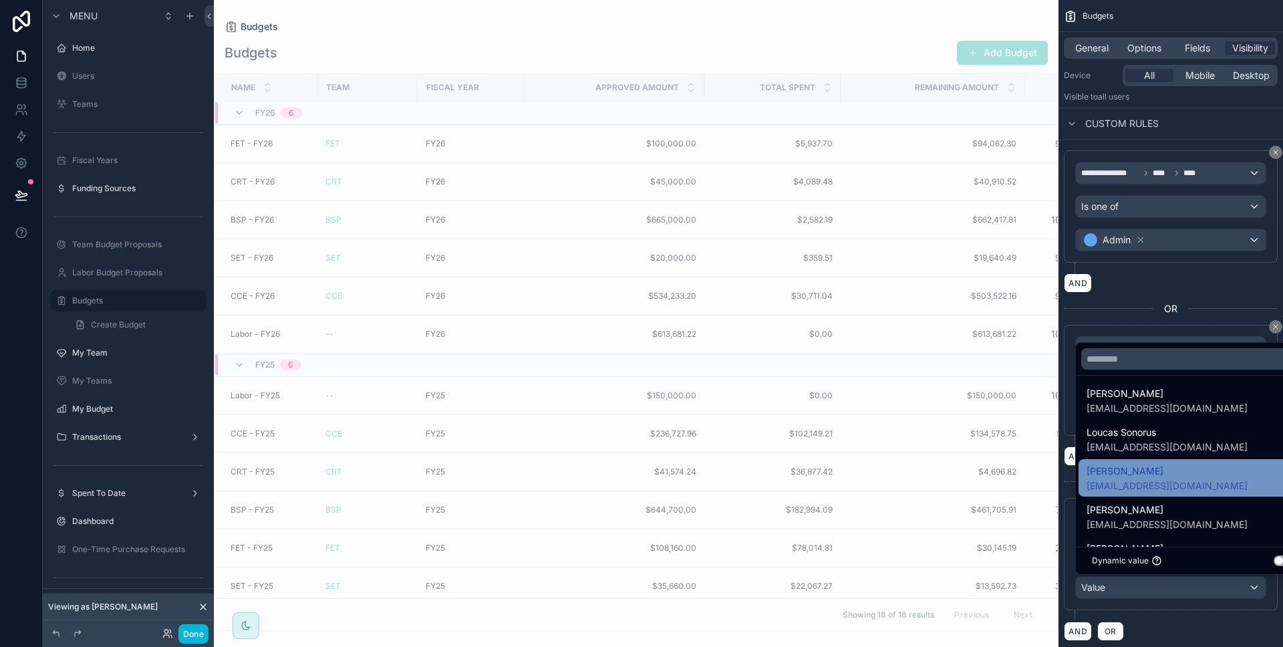
scroll to position [61, 0]
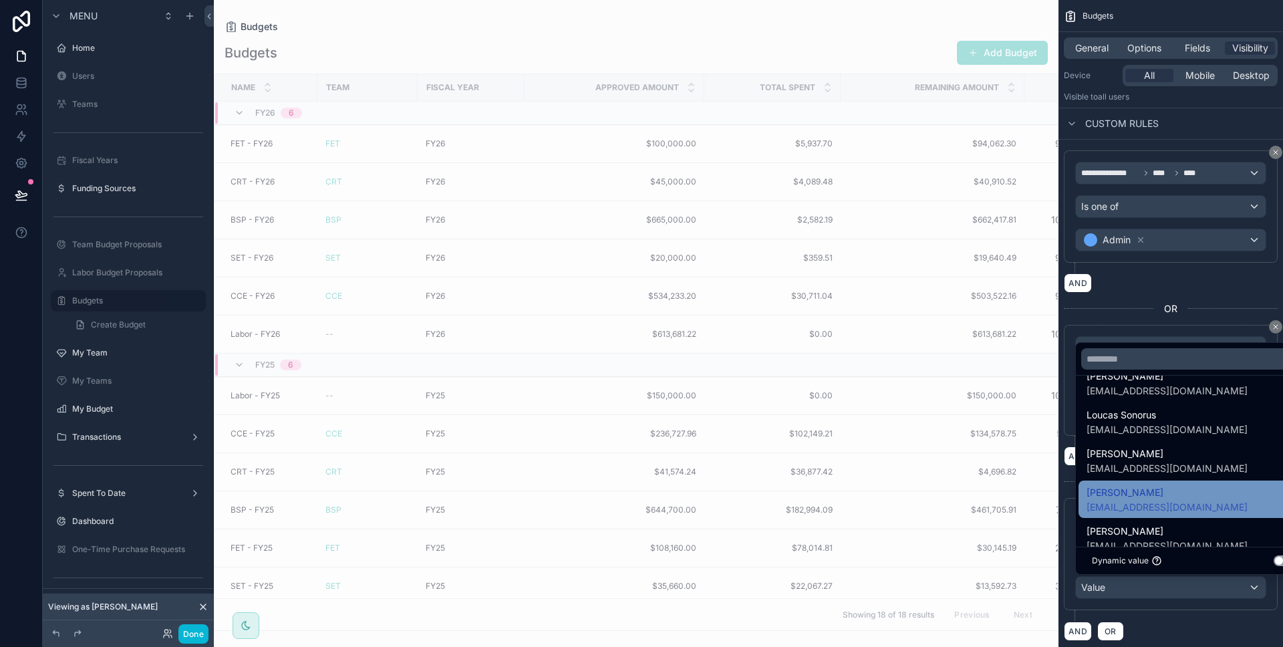
click at [1151, 486] on span "[PERSON_NAME]" at bounding box center [1167, 492] width 161 height 16
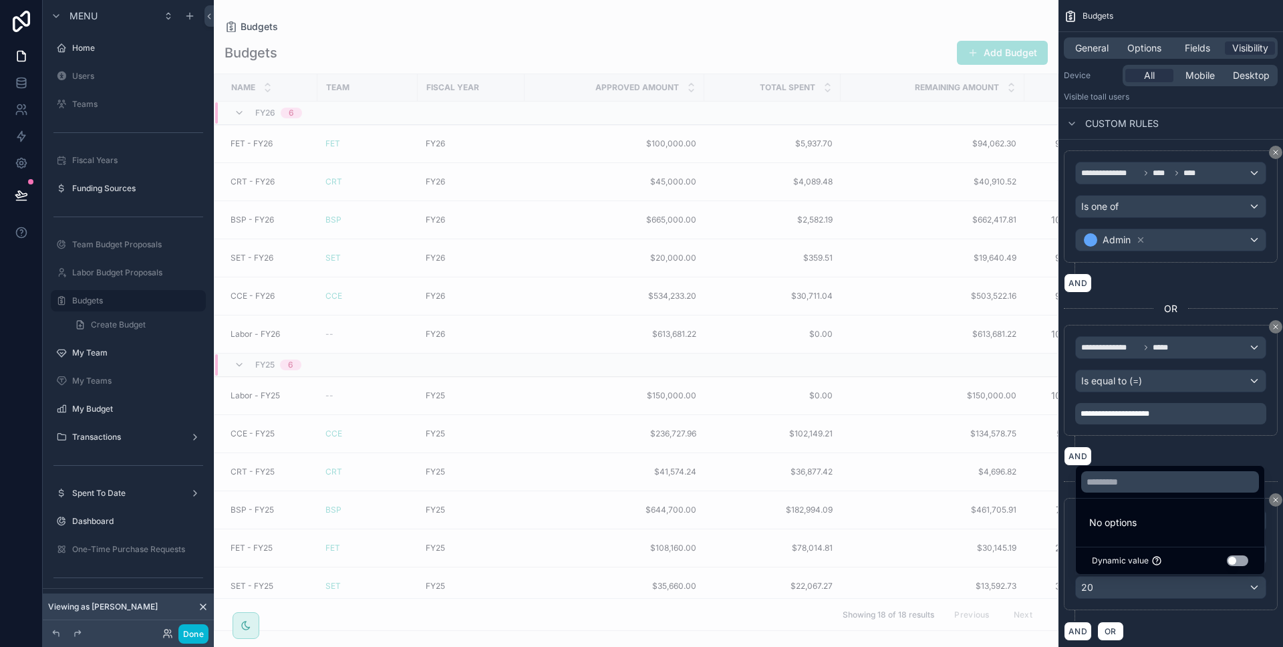
scroll to position [0, 0]
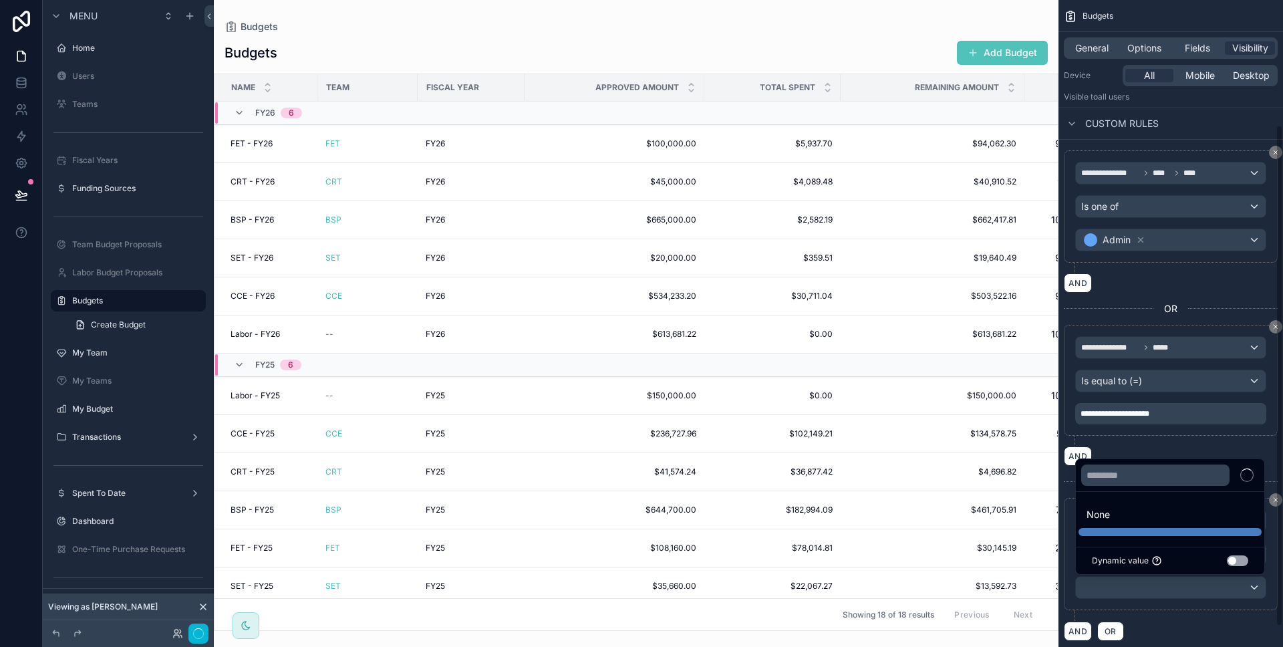
click at [1173, 633] on div "AND OR" at bounding box center [1171, 631] width 214 height 20
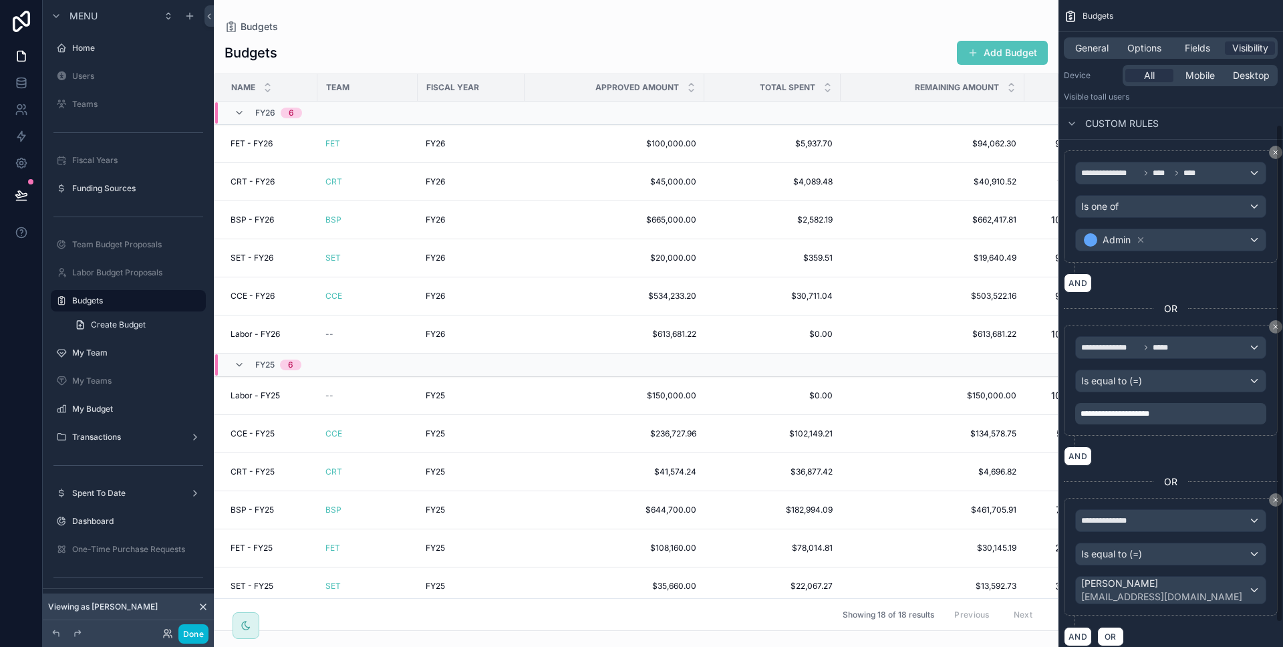
scroll to position [179, 0]
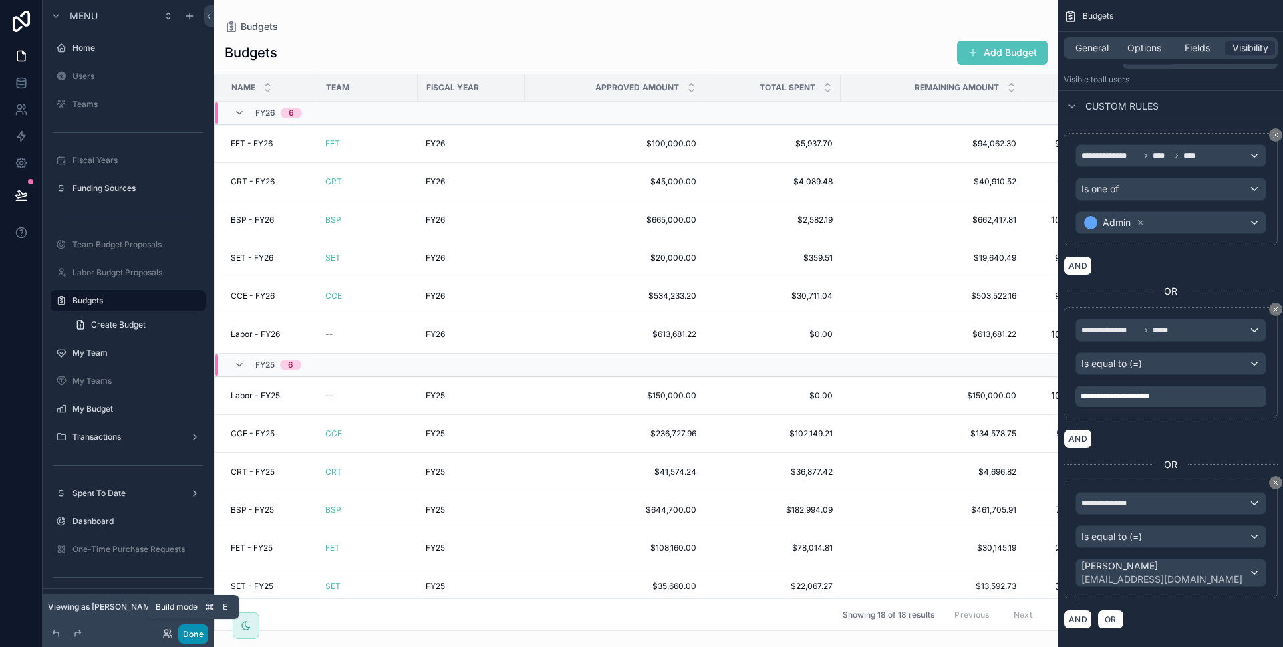
click at [190, 636] on button "Done" at bounding box center [193, 633] width 30 height 19
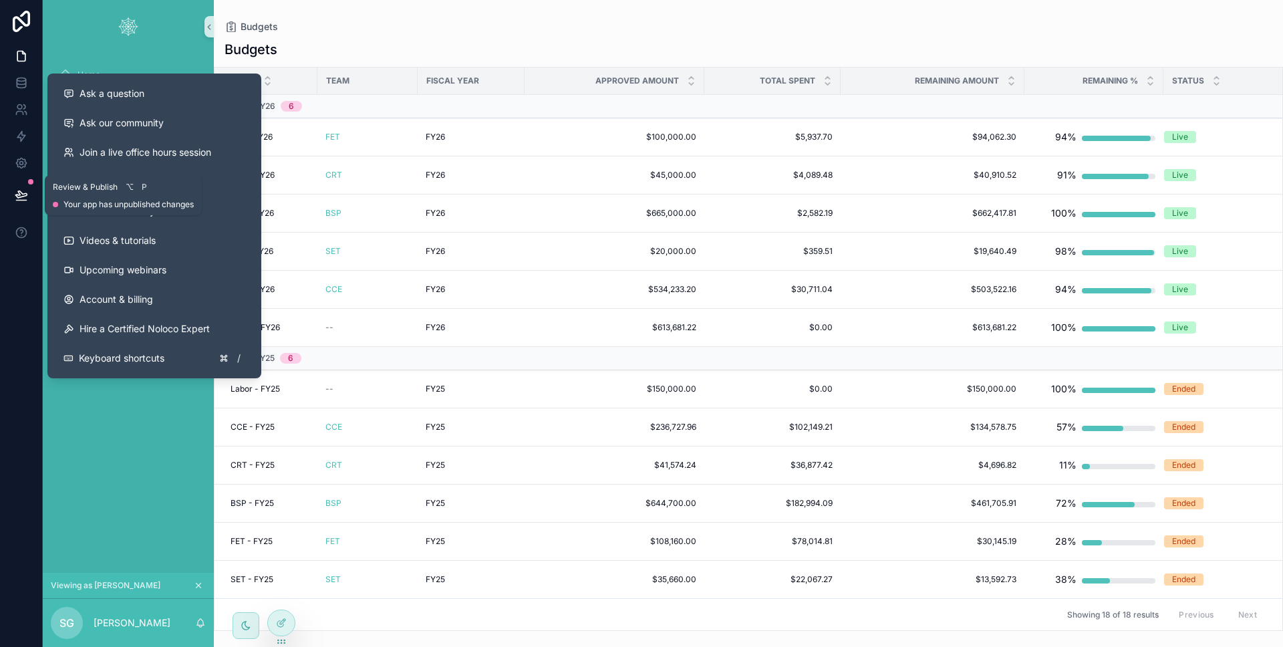
click at [17, 200] on icon at bounding box center [21, 194] width 13 height 13
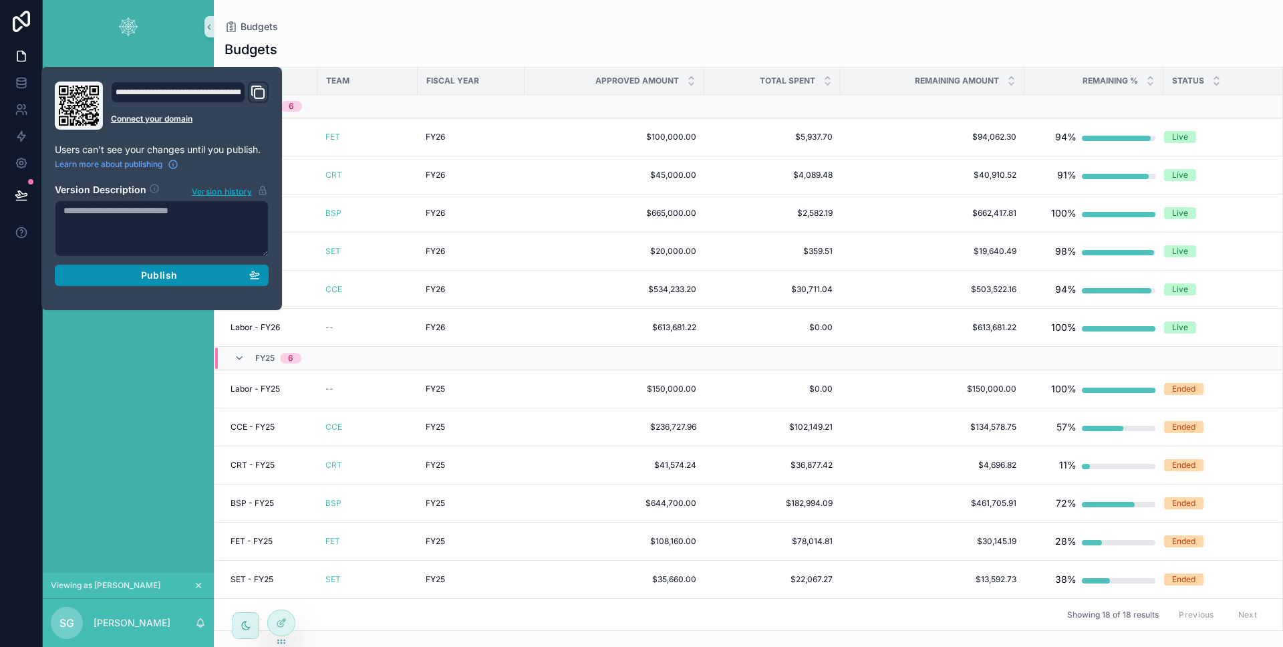
click at [92, 270] on div "Publish" at bounding box center [161, 275] width 196 height 12
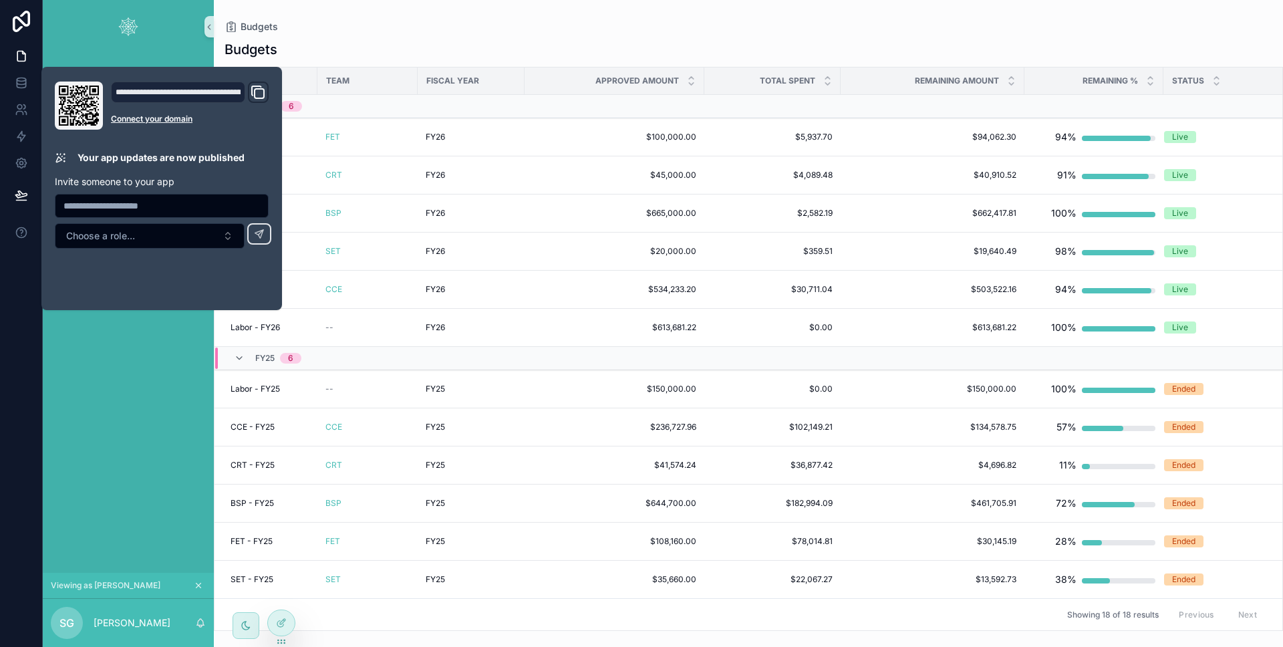
click at [43, 348] on div "Home Funding Sources Budgets My Team My Budget Transactions Spent To Date Dashb…" at bounding box center [128, 312] width 171 height 519
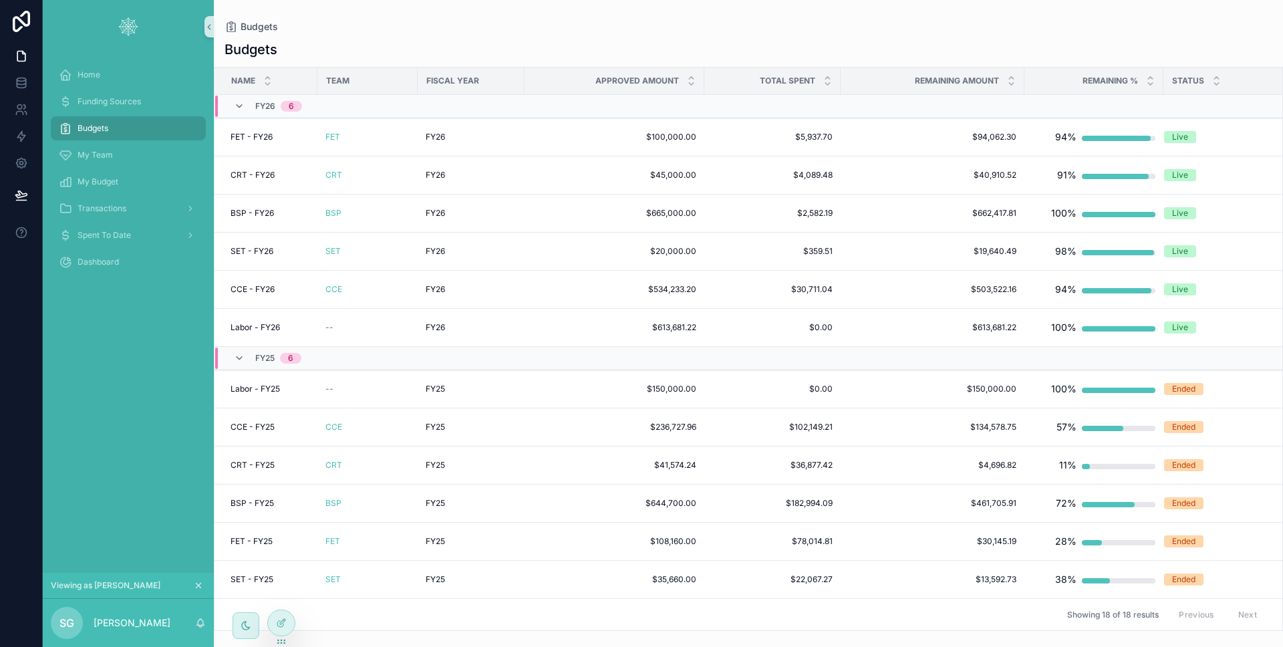
click at [111, 134] on div "Budgets" at bounding box center [128, 128] width 139 height 21
click at [337, 134] on span "FET" at bounding box center [332, 137] width 15 height 11
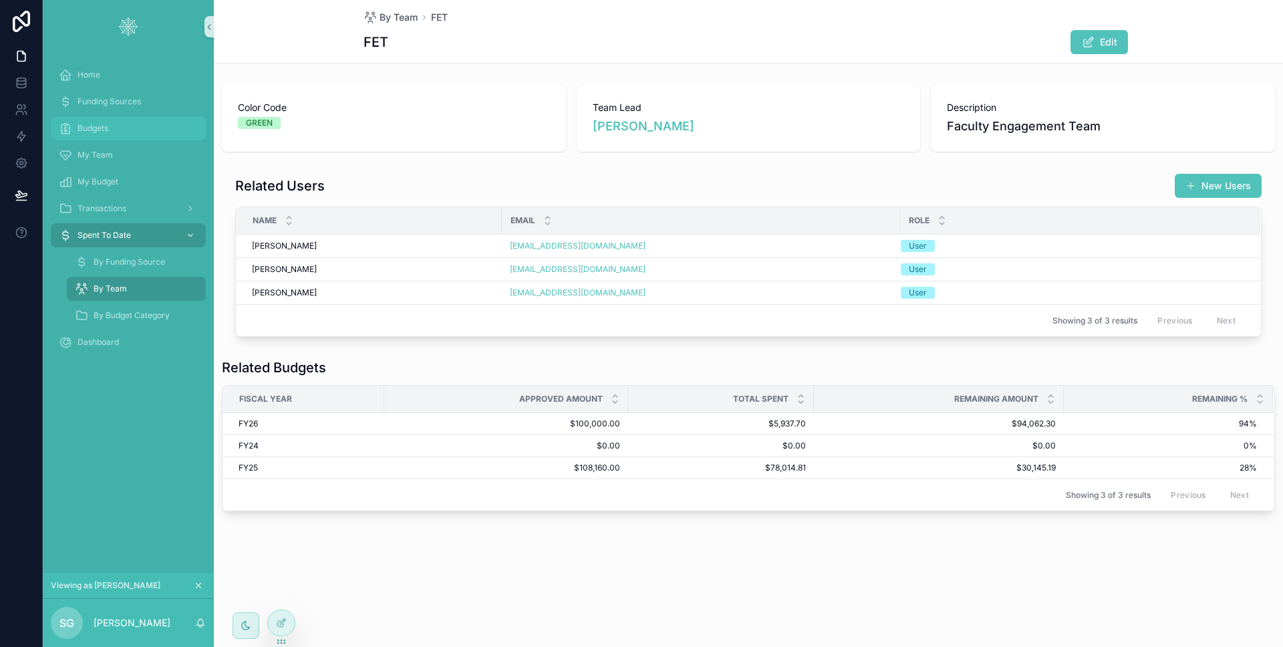
click at [120, 134] on div "Budgets" at bounding box center [128, 128] width 139 height 21
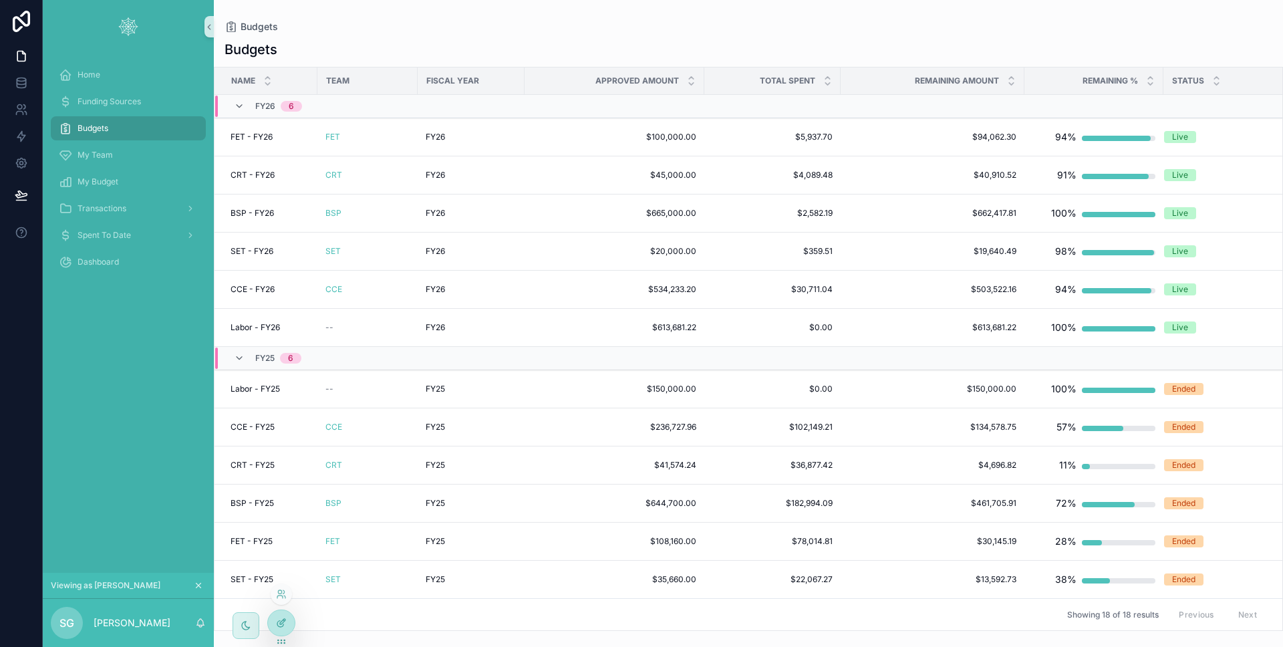
click at [284, 621] on icon at bounding box center [283, 619] width 1 height 1
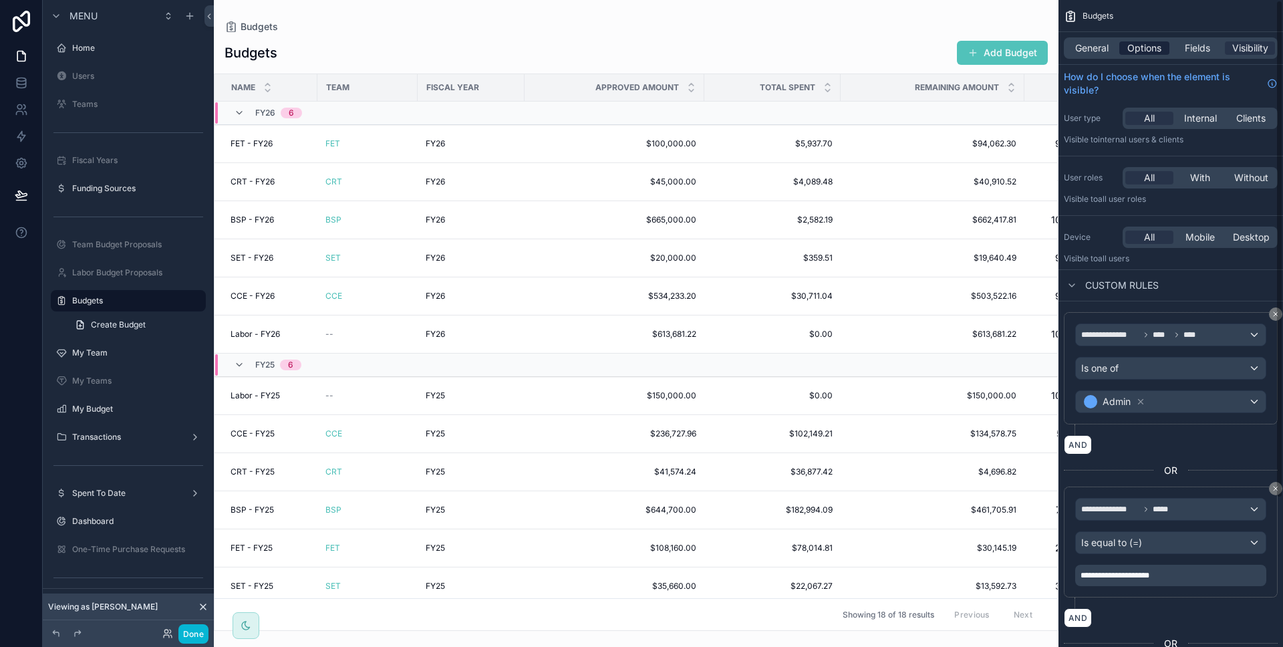
click at [1126, 47] on div "Options" at bounding box center [1144, 47] width 50 height 13
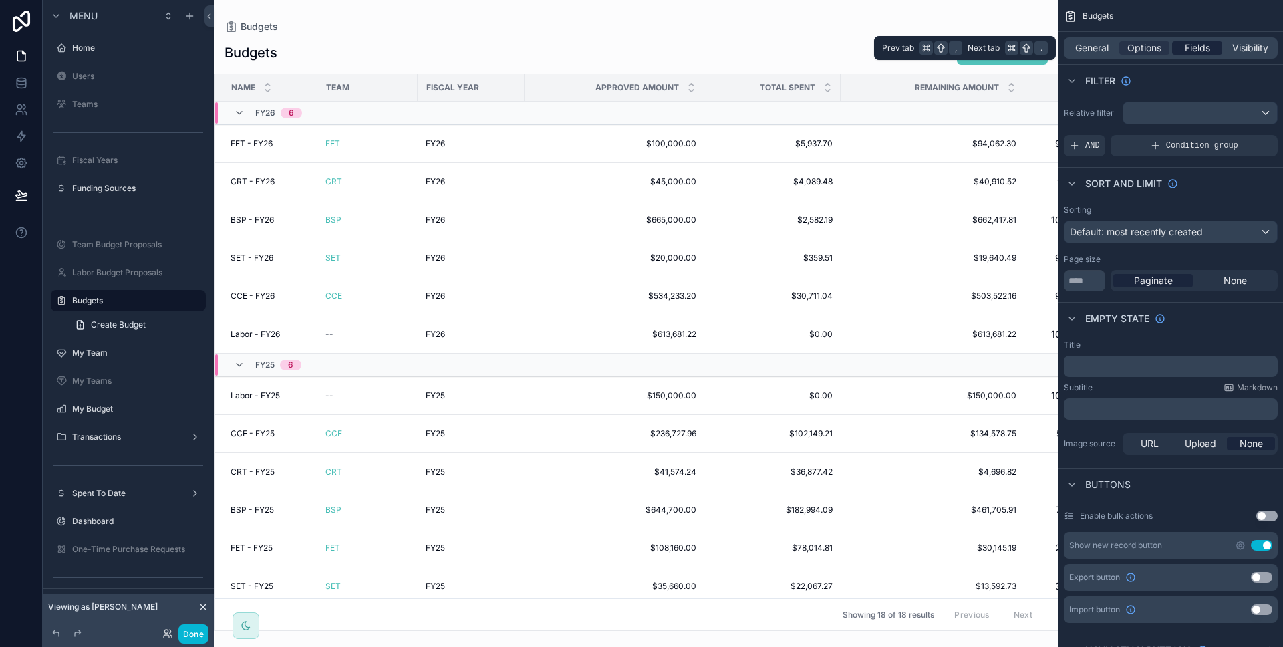
click at [1206, 42] on span "Fields" at bounding box center [1197, 47] width 25 height 13
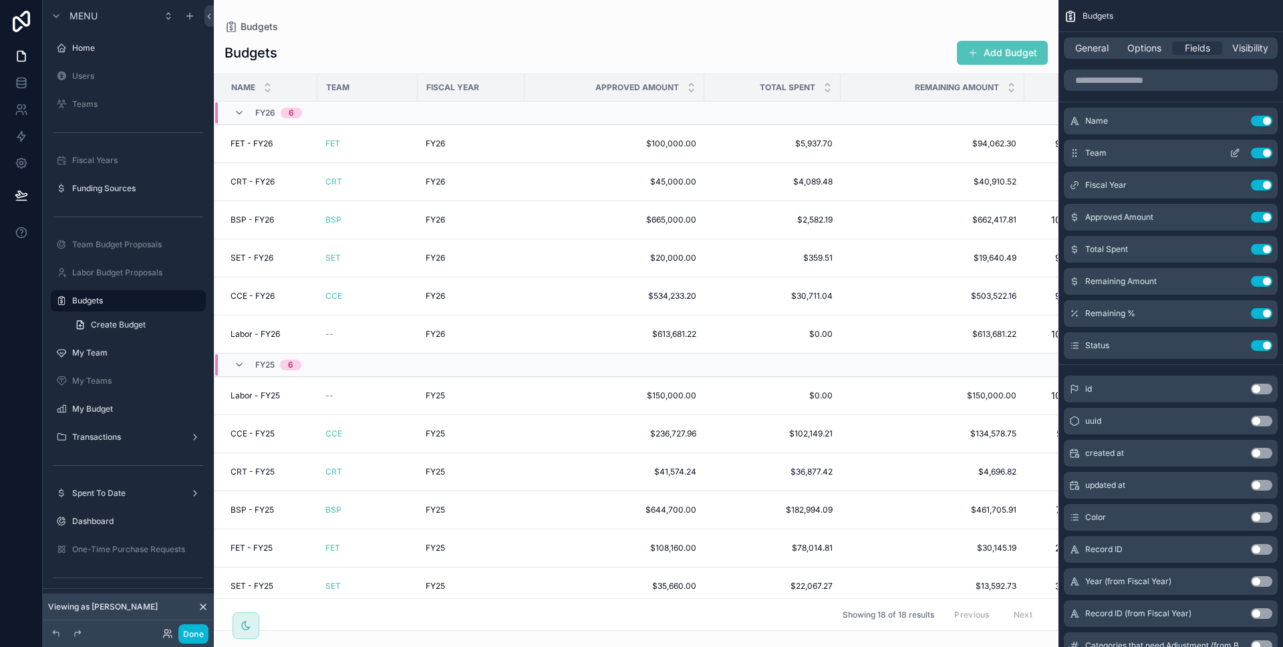
click at [1237, 153] on icon "scrollable content" at bounding box center [1235, 153] width 11 height 11
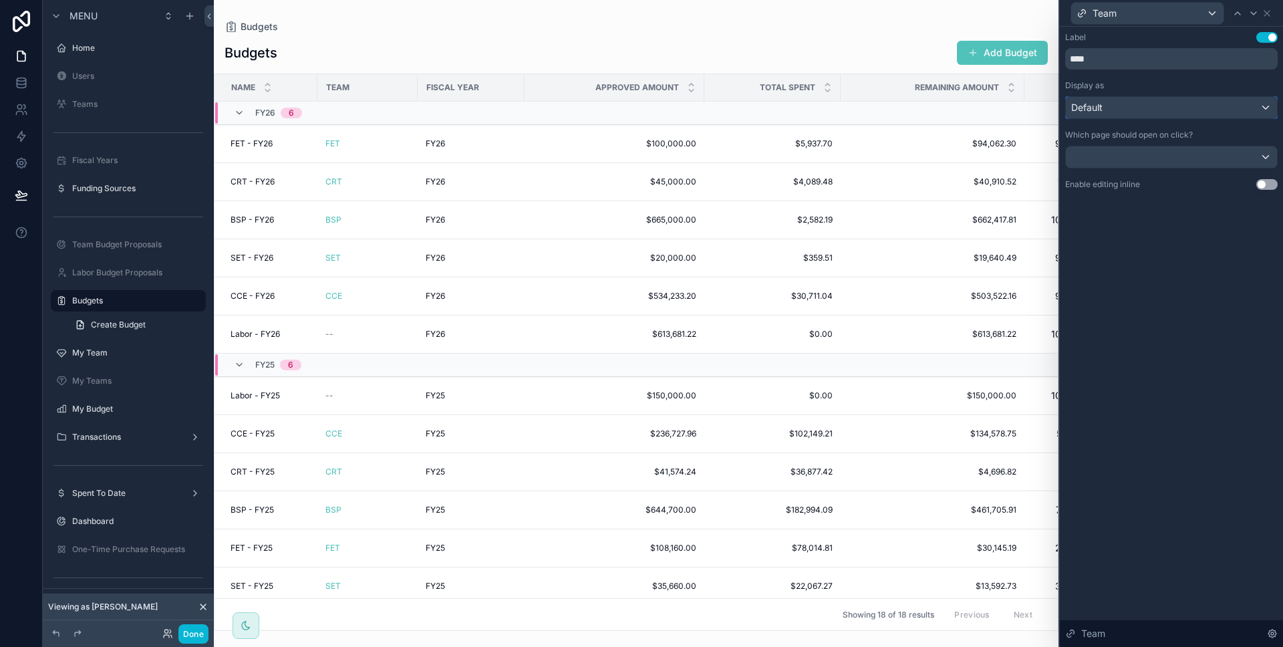
click at [1191, 107] on div "Default" at bounding box center [1171, 107] width 211 height 21
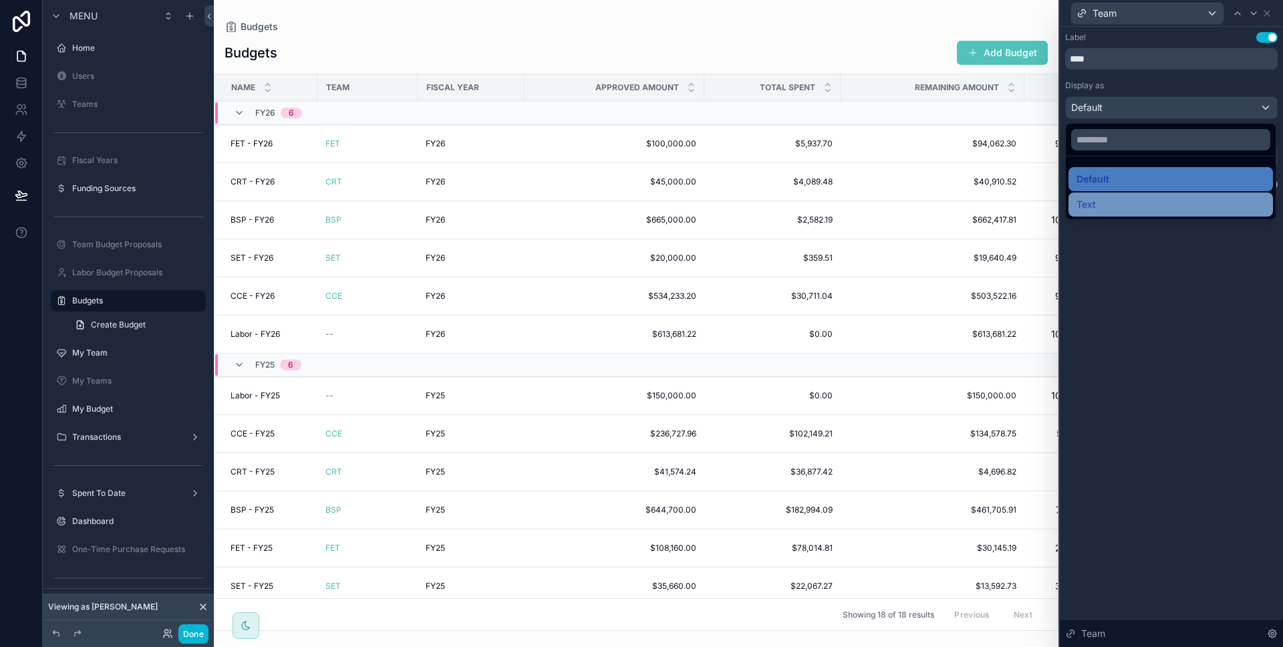
click at [1160, 195] on div "Text" at bounding box center [1171, 204] width 204 height 24
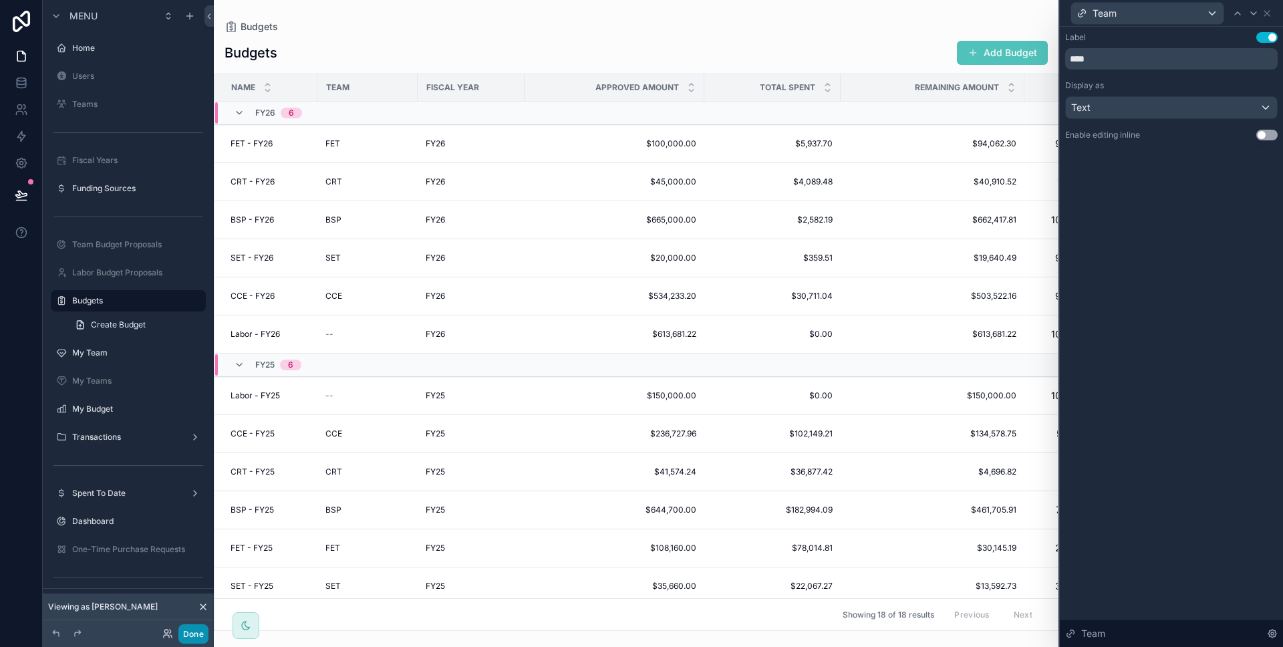
click at [192, 632] on button "Done" at bounding box center [193, 633] width 30 height 19
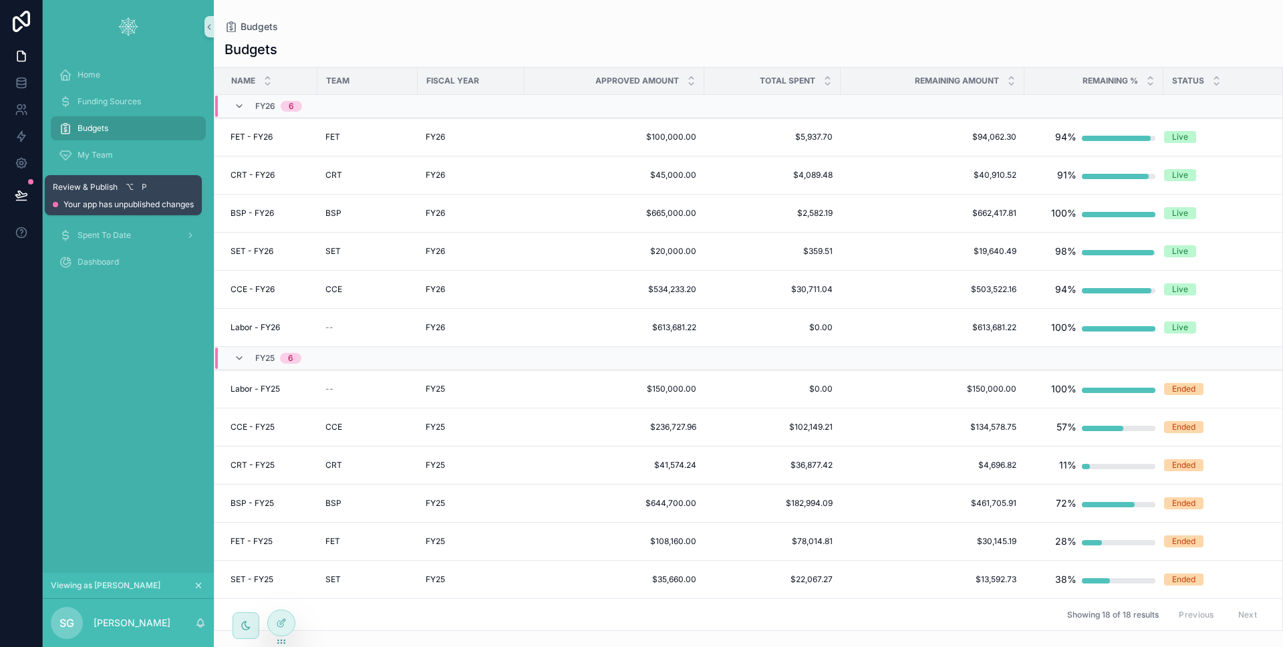
click at [22, 200] on icon at bounding box center [21, 194] width 13 height 13
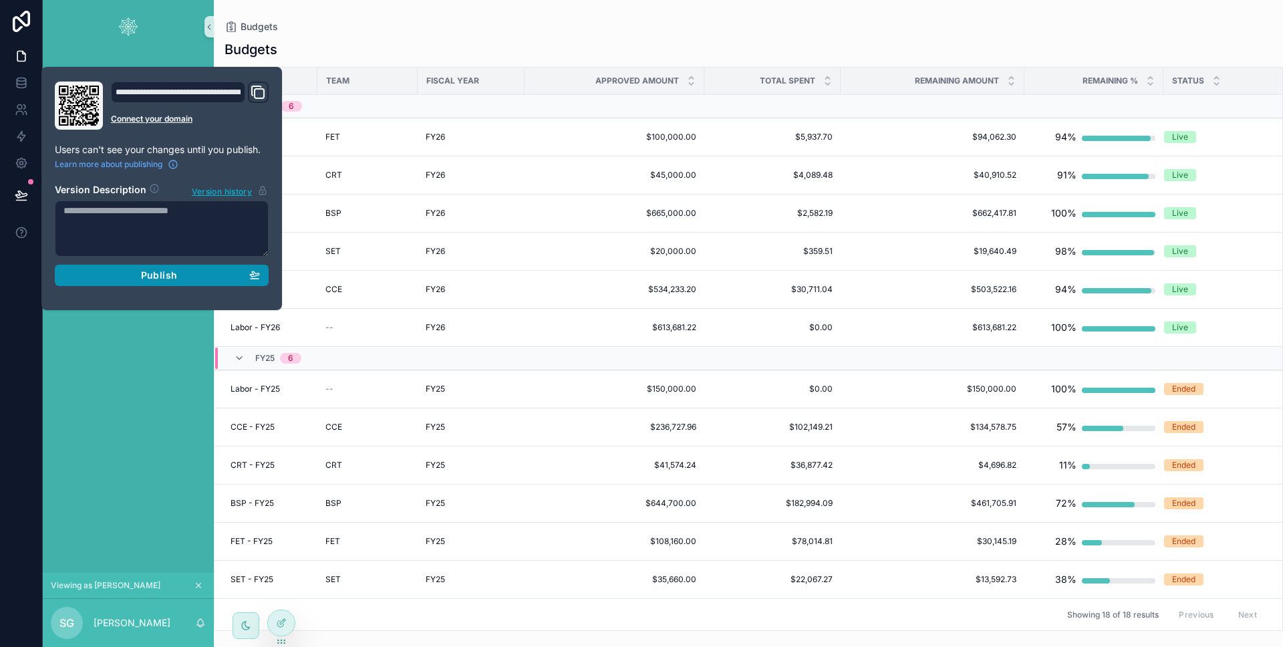
click at [82, 277] on div "Publish" at bounding box center [161, 275] width 196 height 12
click at [6, 309] on div at bounding box center [21, 323] width 43 height 647
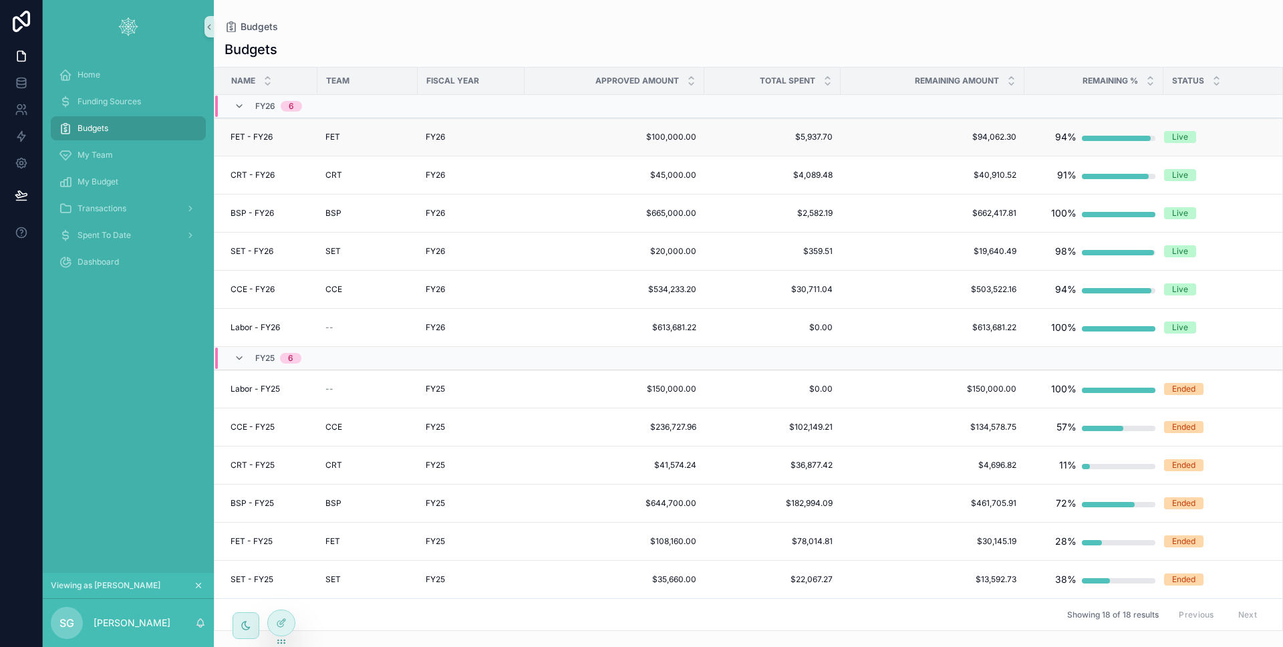
click at [373, 144] on td "FET" at bounding box center [367, 137] width 100 height 38
click at [371, 140] on div "FET" at bounding box center [367, 137] width 84 height 11
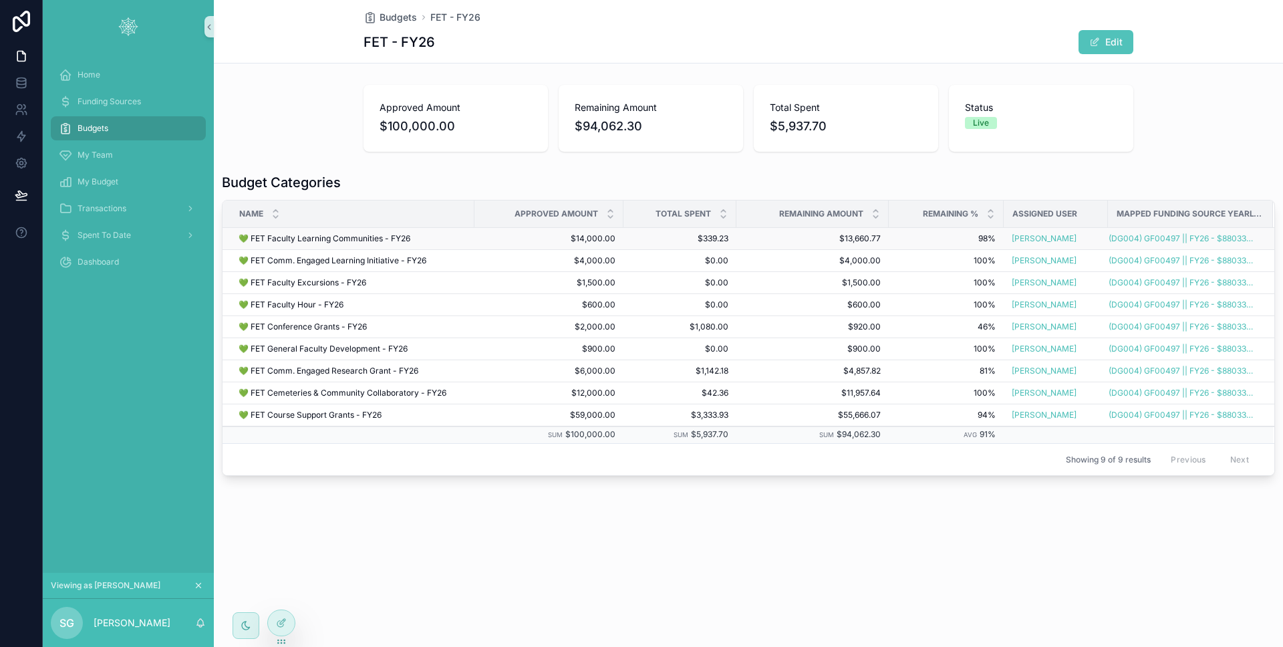
click at [443, 238] on div "💚 FET Faculty Learning Communities - FY26 💚 FET Faculty Learning Communities - …" at bounding box center [353, 238] width 228 height 11
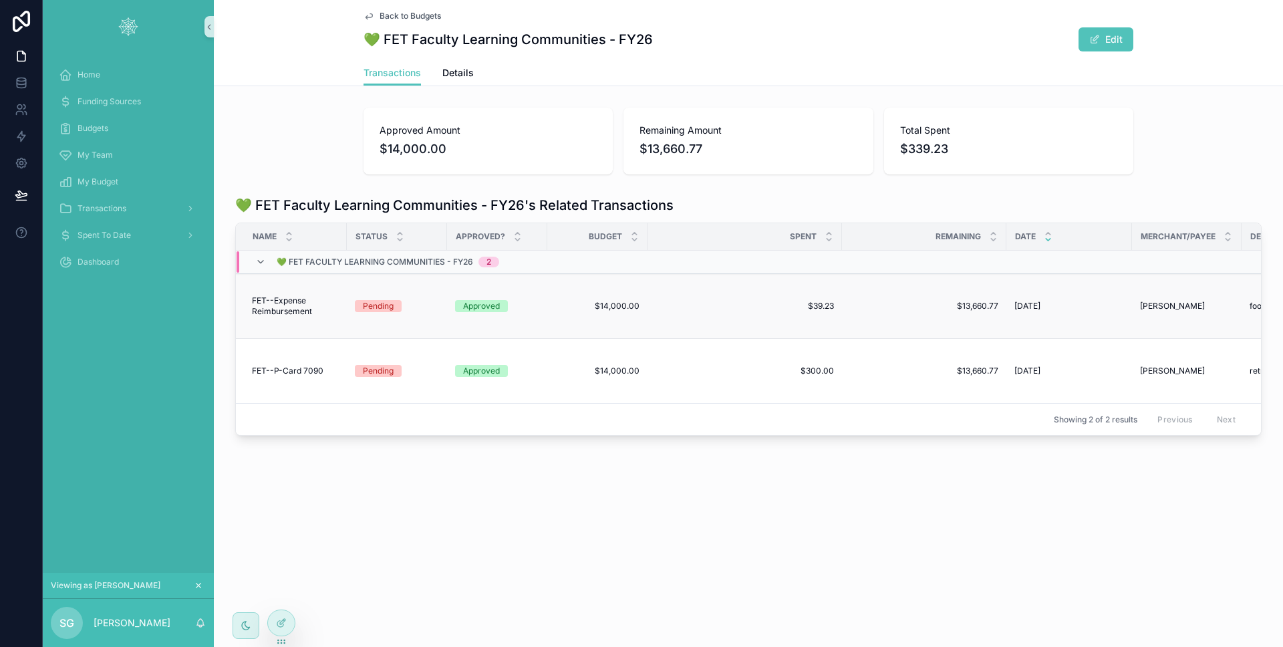
click at [411, 305] on div "Pending" at bounding box center [397, 306] width 84 height 12
click at [25, 194] on icon at bounding box center [21, 194] width 13 height 13
click at [112, 165] on div "My Team" at bounding box center [128, 154] width 139 height 21
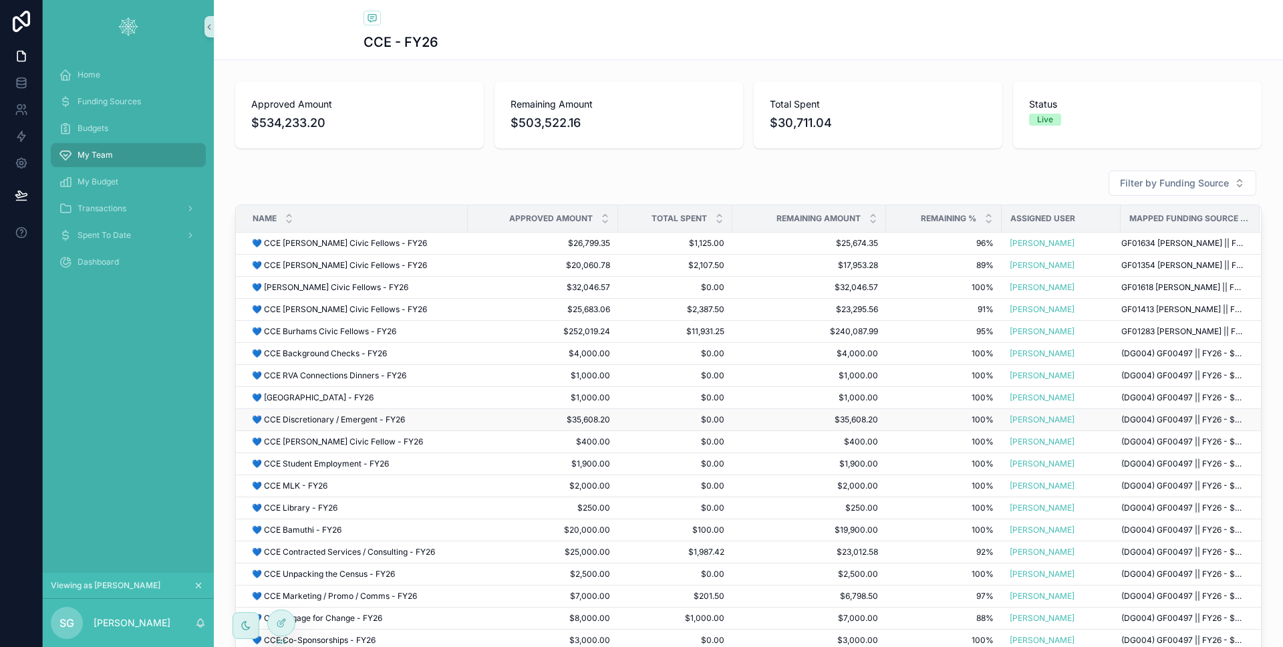
click at [426, 420] on div "💙 CCE Discretionary / Emergent - FY26 💙 CCE Discretionary / Emergent - FY26" at bounding box center [356, 419] width 208 height 11
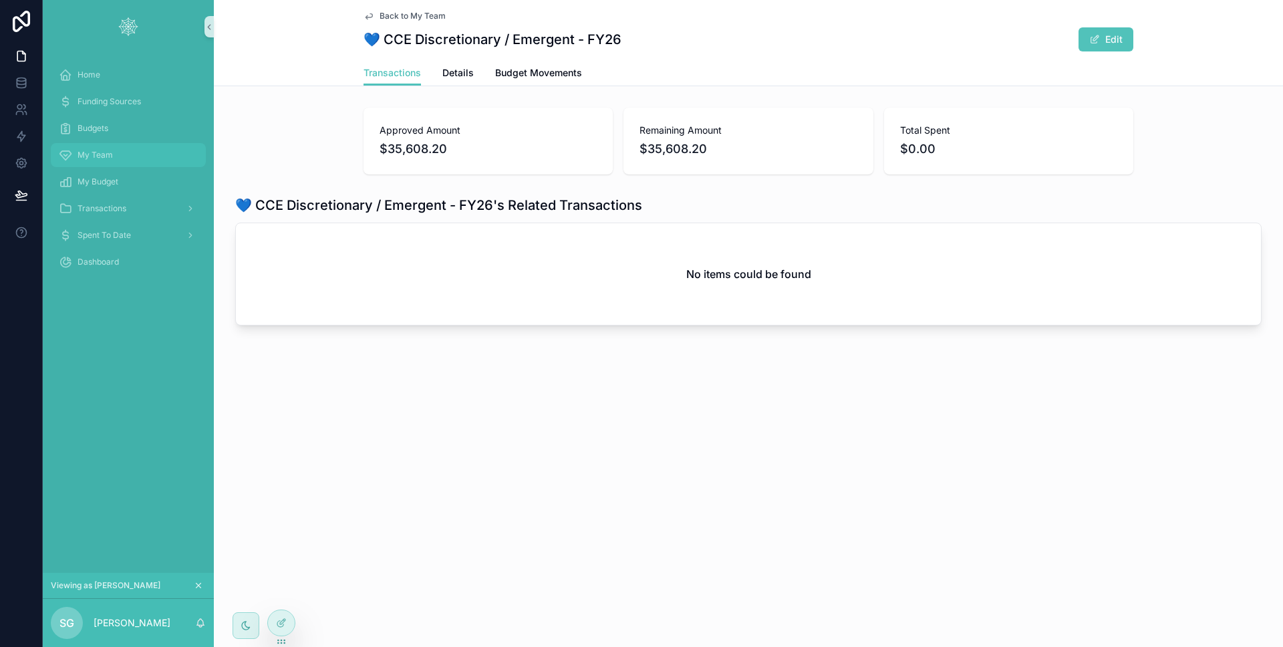
click at [129, 146] on div "My Team" at bounding box center [128, 154] width 139 height 21
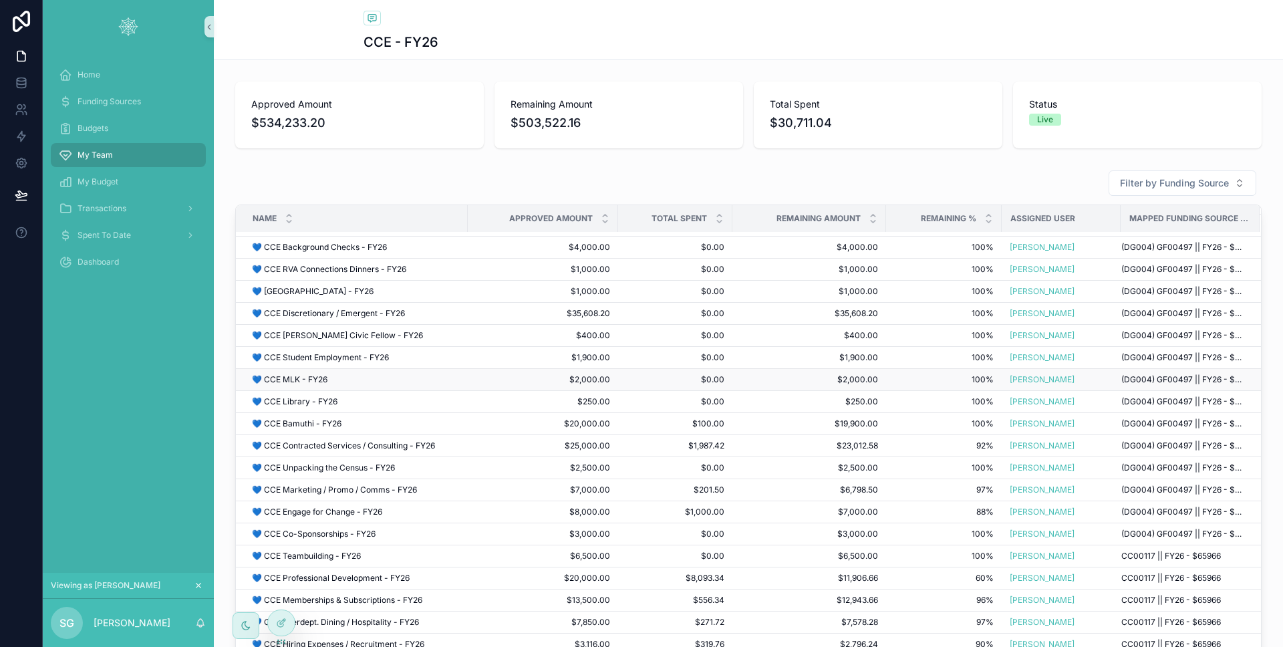
scroll to position [50, 0]
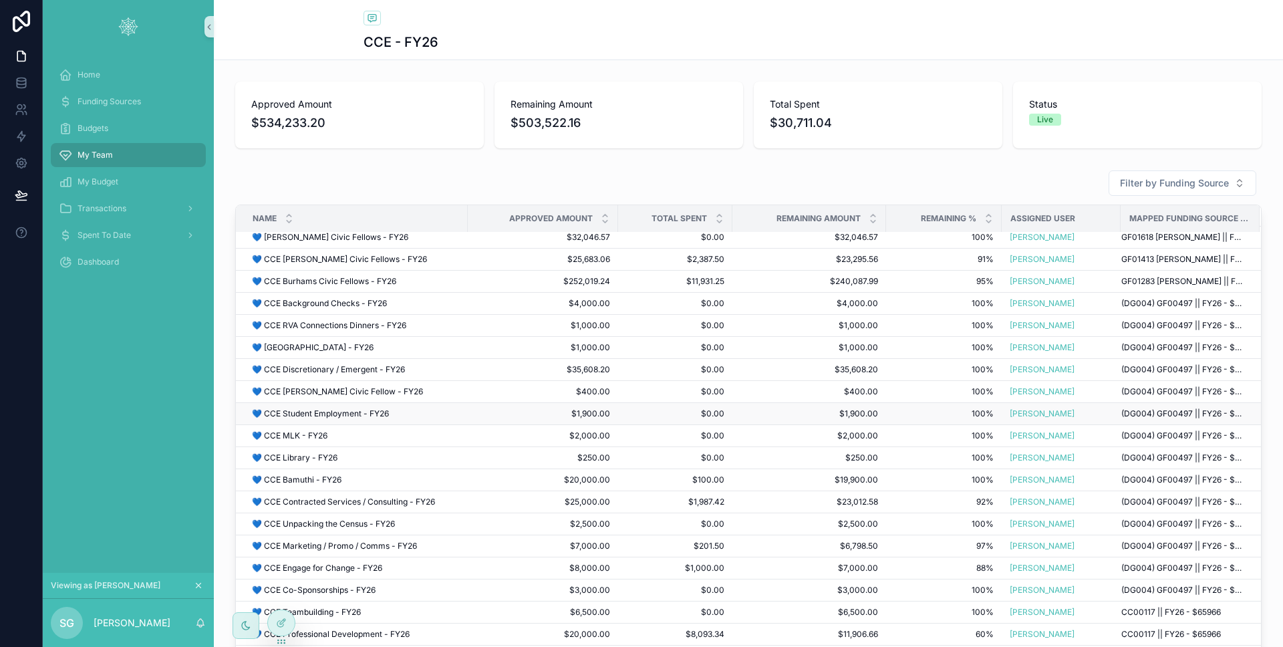
click at [361, 416] on span "💙 CCE Student Employment - FY26" at bounding box center [320, 413] width 137 height 11
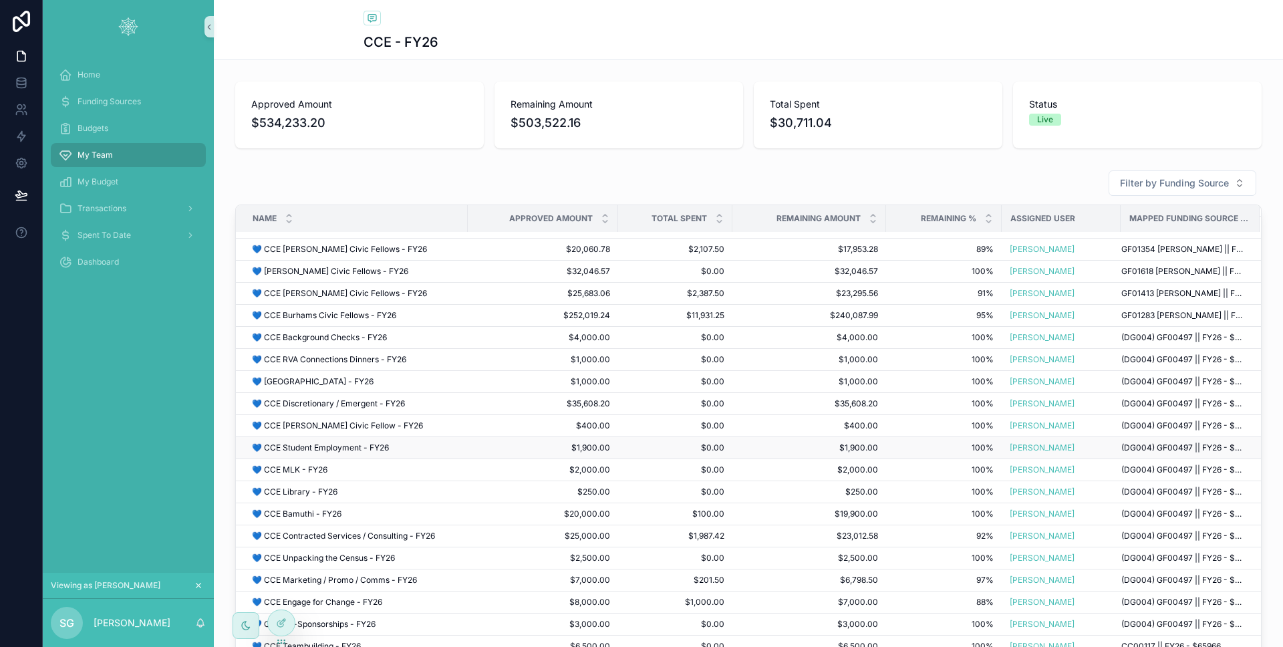
scroll to position [135, 0]
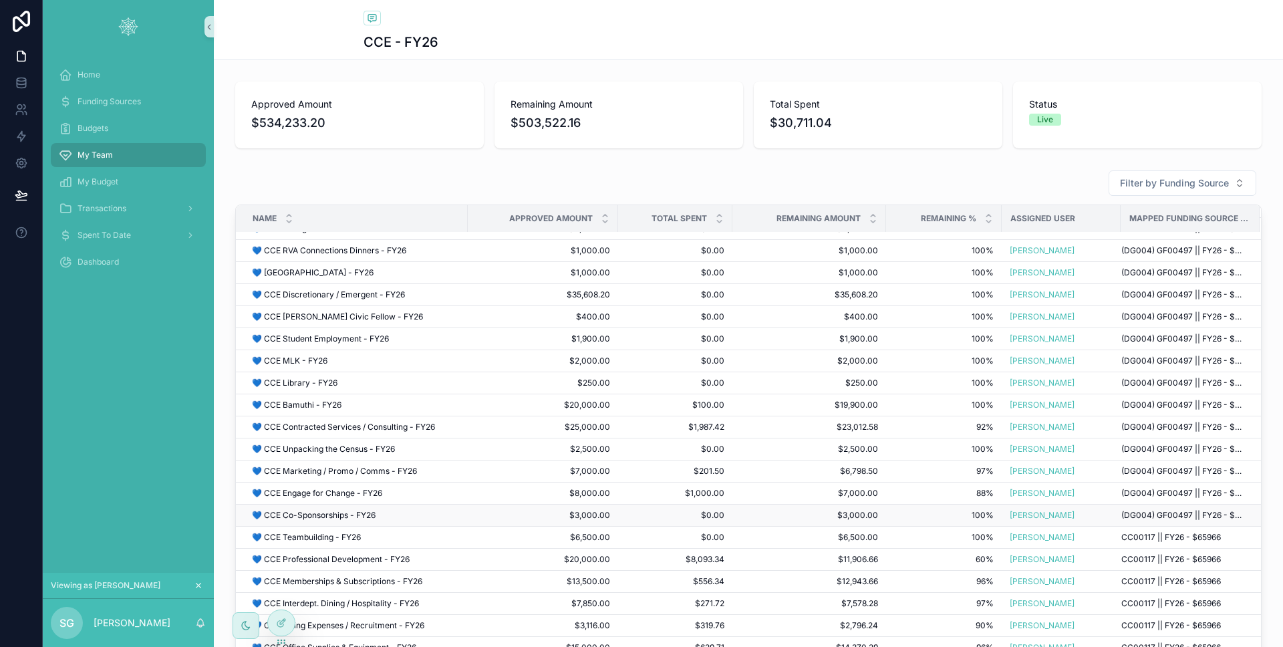
click at [334, 505] on td "💙 CCE Co-Sponsorships - FY26 💙 CCE Co-Sponsorships - FY26" at bounding box center [352, 516] width 232 height 22
click at [334, 510] on span "💙 CCE Co-Sponsorships - FY26" at bounding box center [314, 515] width 124 height 11
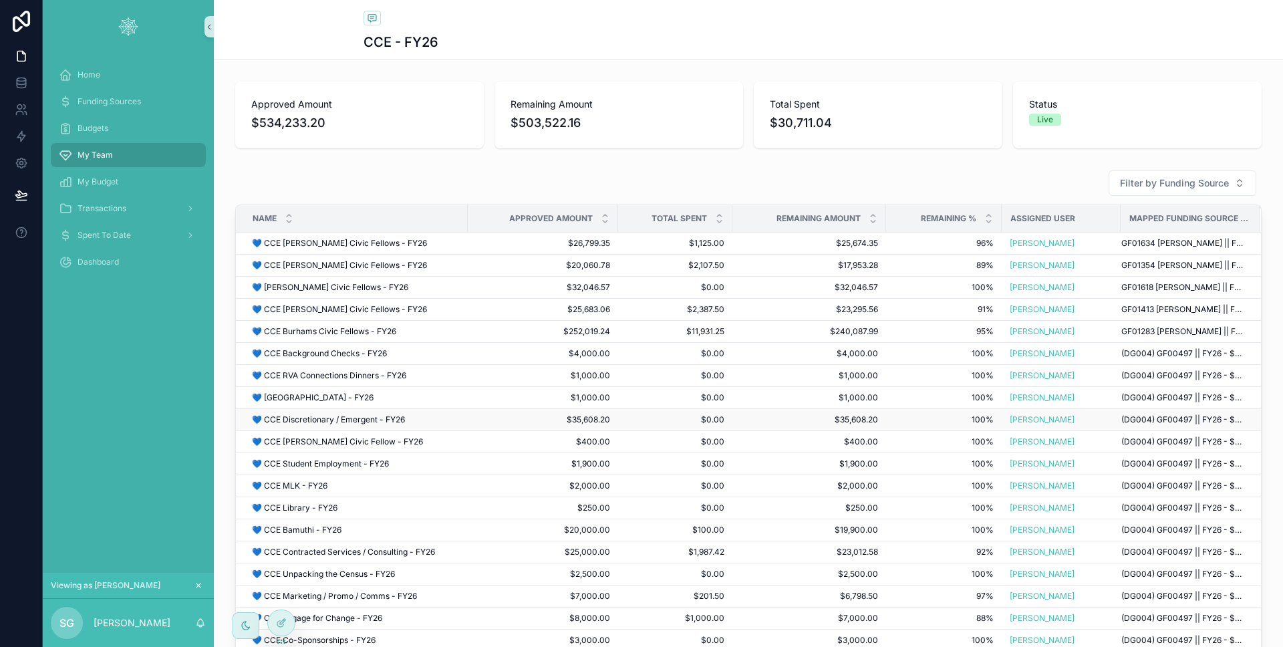
click at [345, 416] on span "💙 CCE Discretionary / Emergent - FY26" at bounding box center [328, 419] width 153 height 11
click at [345, 416] on div "CCE - FY26 Approved Amount $534,233.20 Remaining Amount $503,522.16 Total Spent…" at bounding box center [748, 323] width 1069 height 647
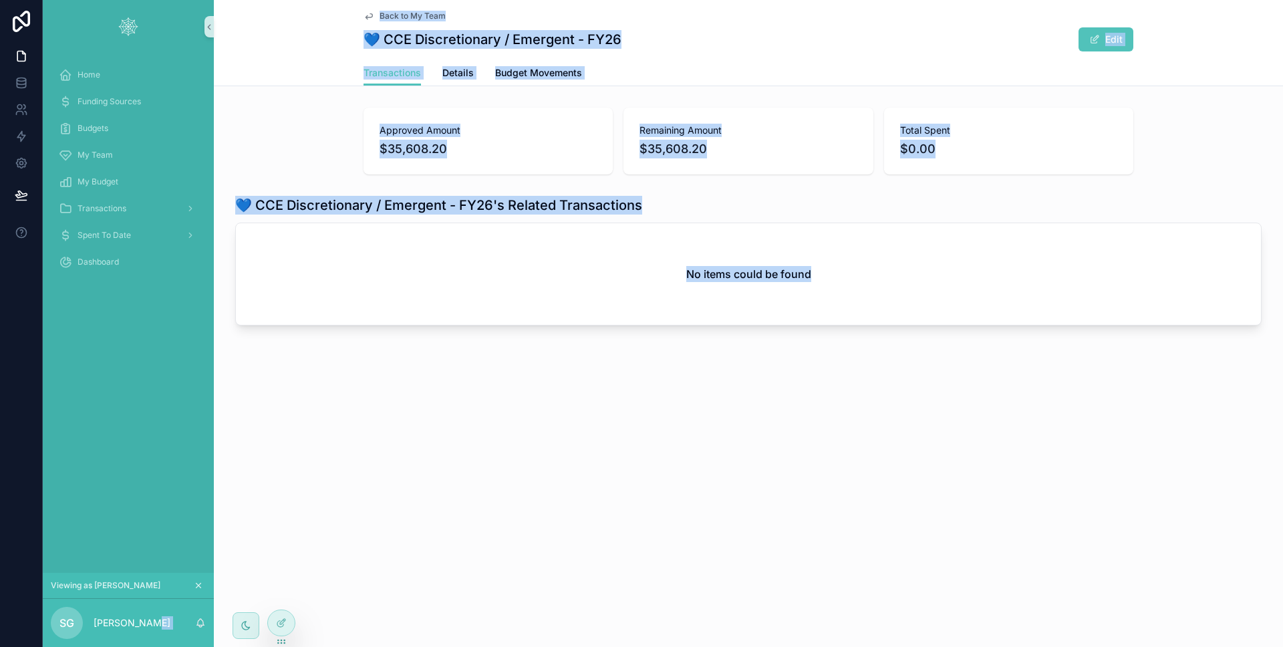
click at [345, 416] on div "Back to My Team 💙 CCE Discretionary / Emergent - FY26 Edit Transactions Transac…" at bounding box center [748, 208] width 1069 height 416
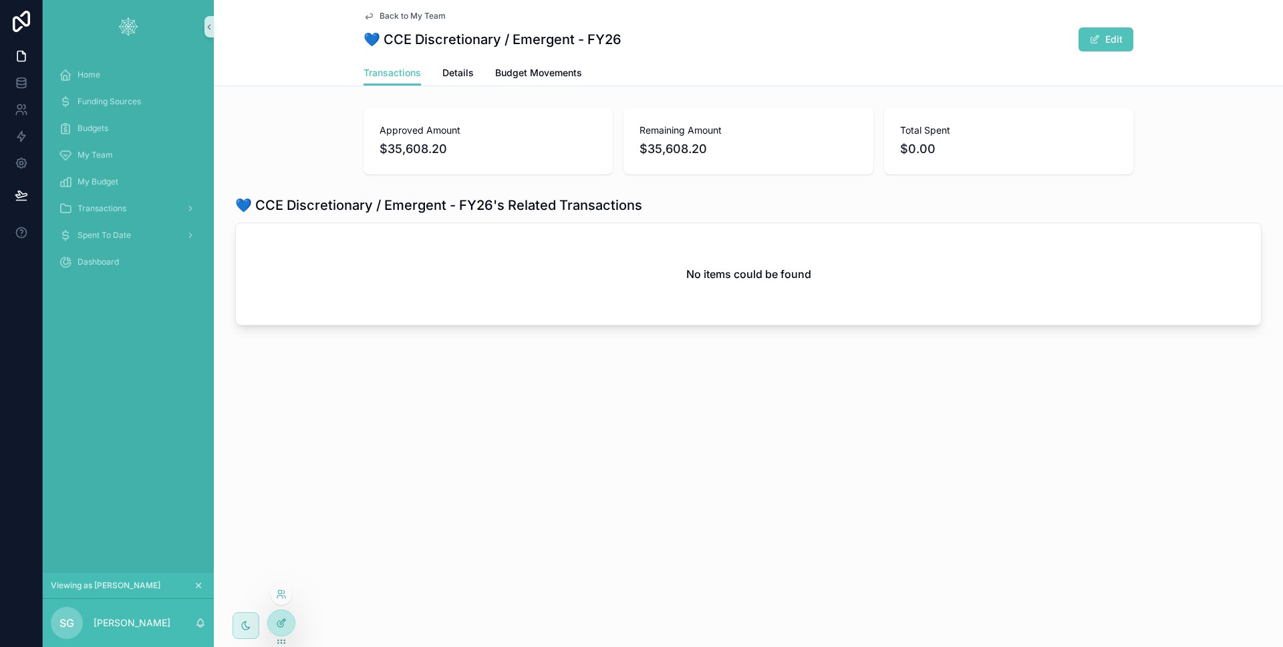
click at [279, 619] on icon at bounding box center [281, 622] width 11 height 11
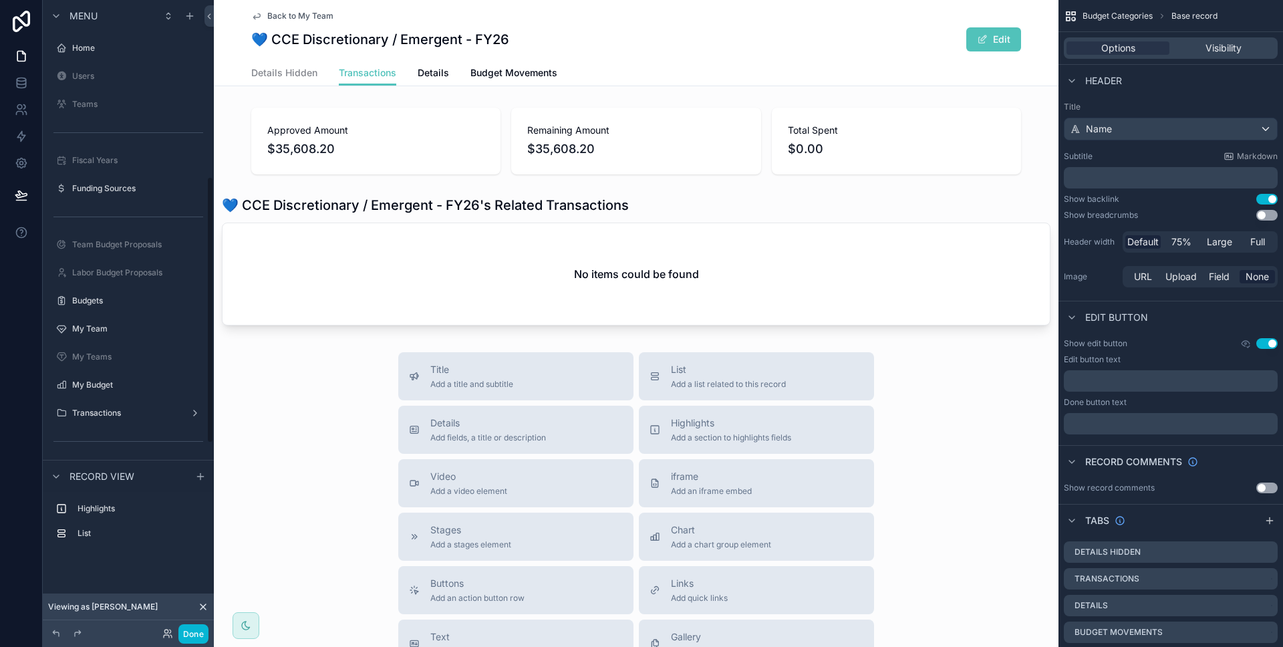
scroll to position [417, 0]
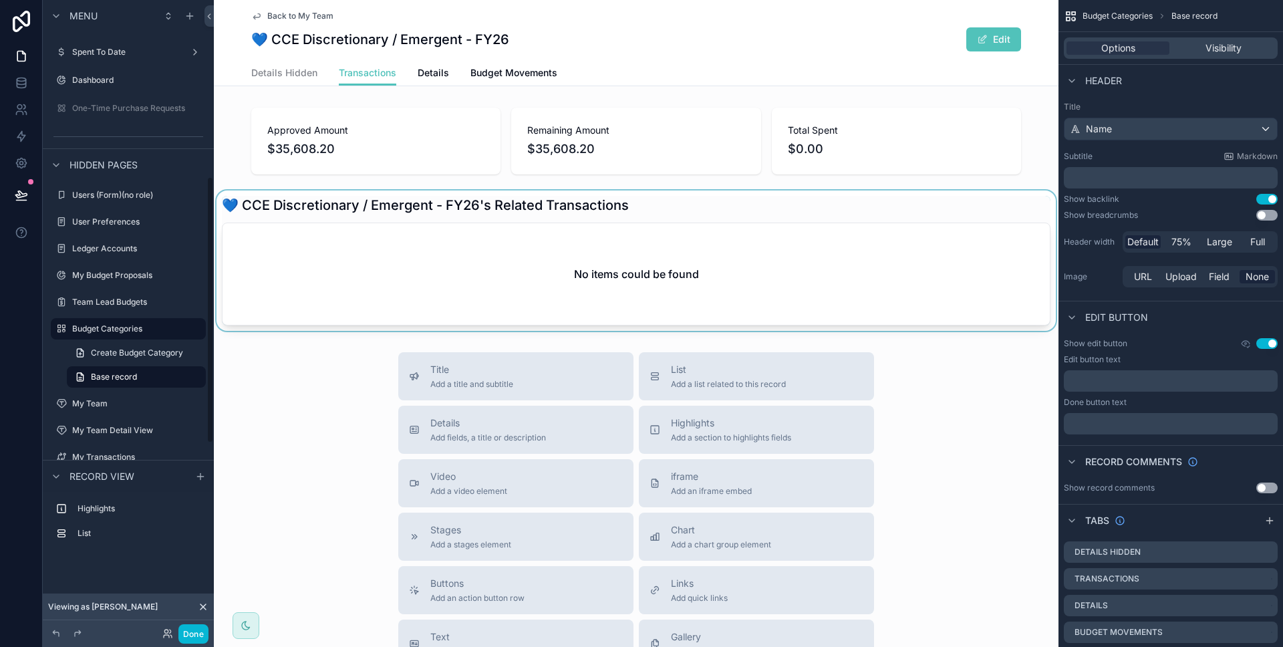
click at [384, 267] on div "scrollable content" at bounding box center [636, 260] width 845 height 140
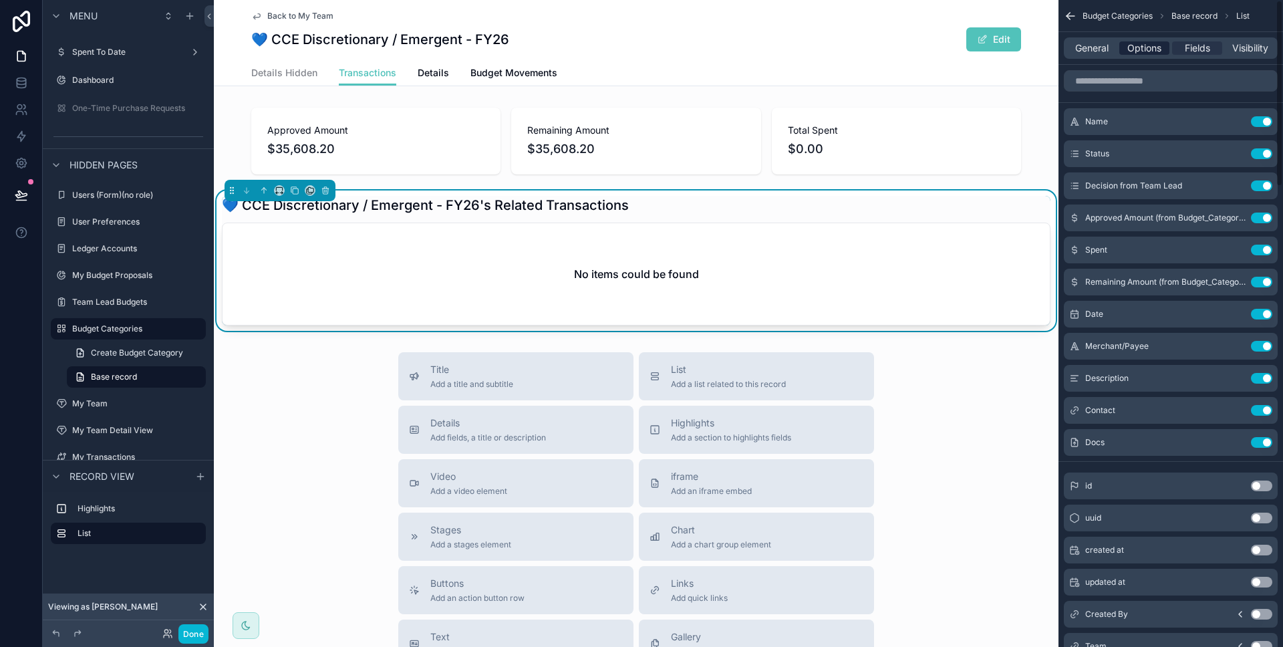
click at [1127, 43] on span "Options" at bounding box center [1144, 47] width 34 height 13
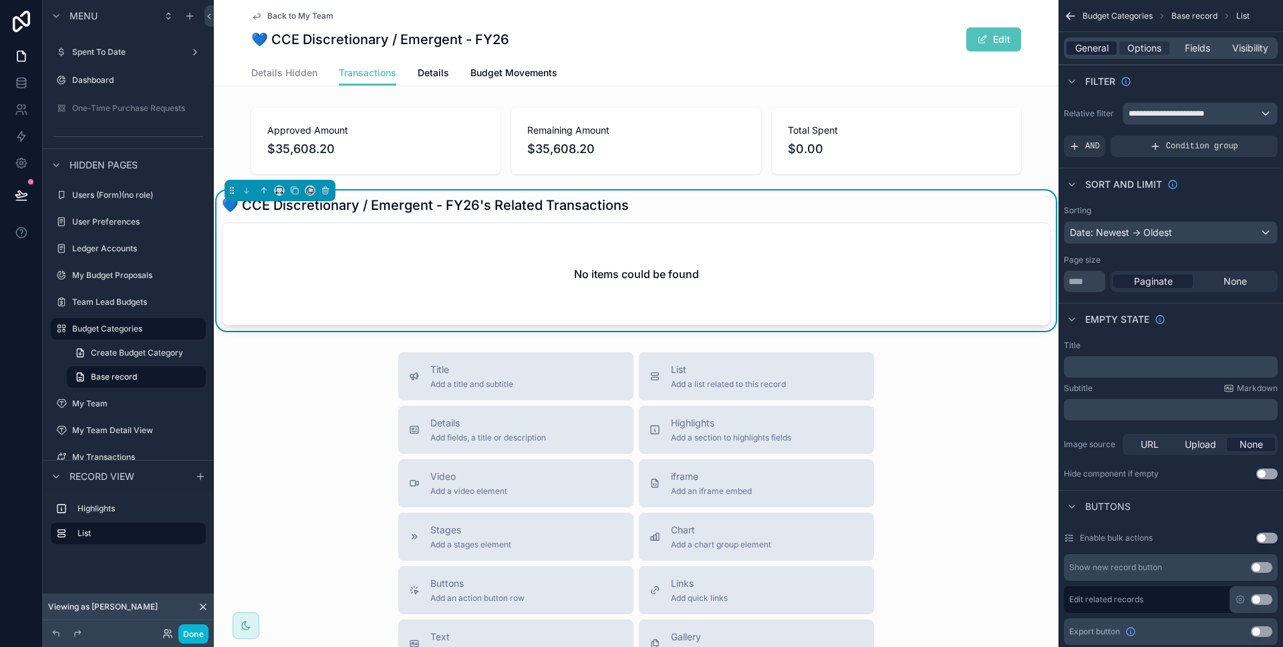
click at [1094, 48] on span "General" at bounding box center [1091, 47] width 33 height 13
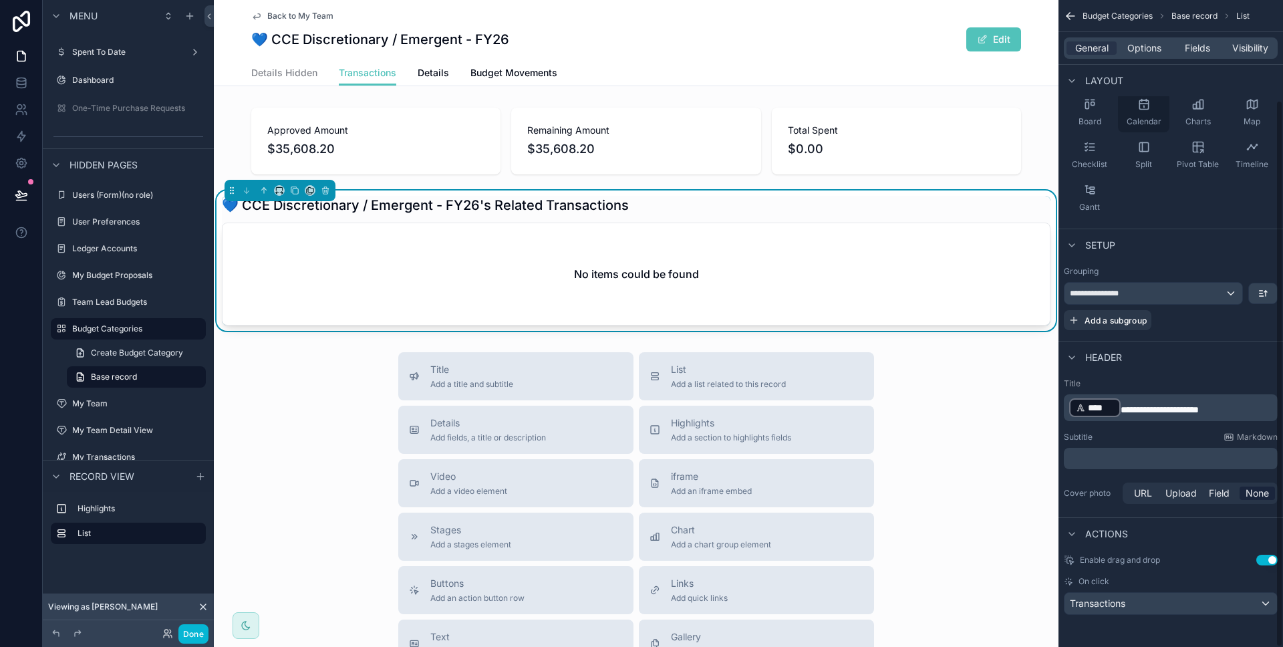
scroll to position [0, 0]
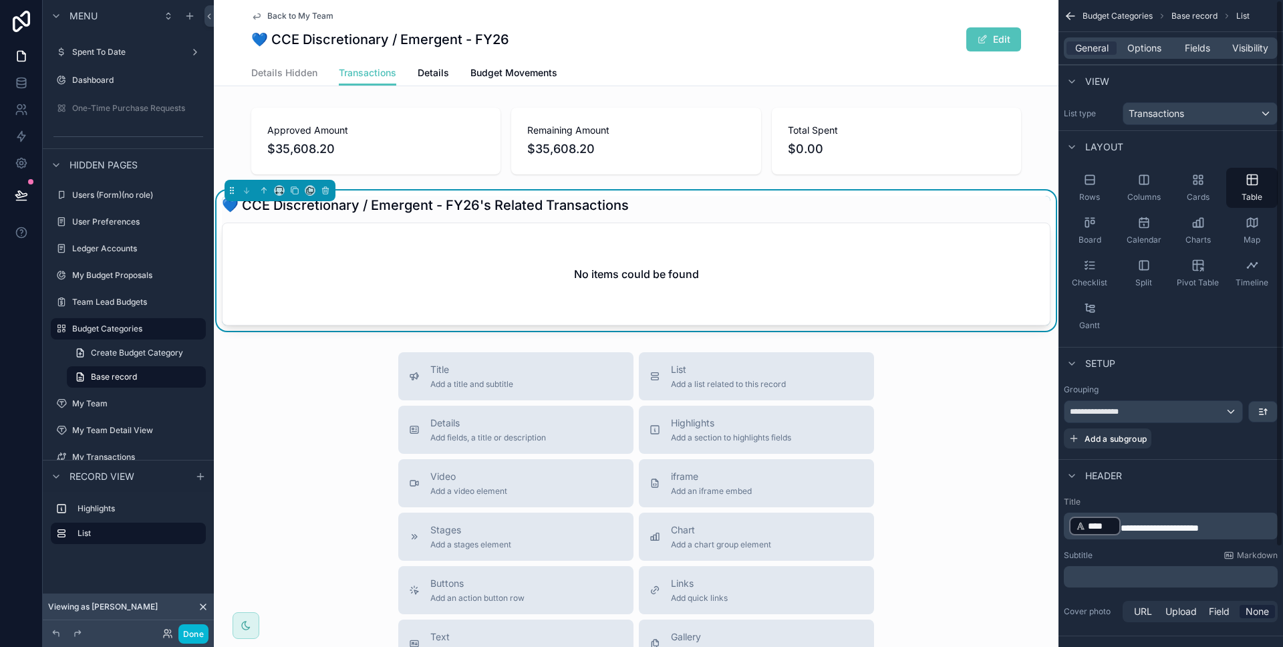
click at [1176, 55] on div "General Options Fields Visibility" at bounding box center [1171, 47] width 214 height 21
click at [1183, 51] on div "Fields" at bounding box center [1197, 47] width 50 height 13
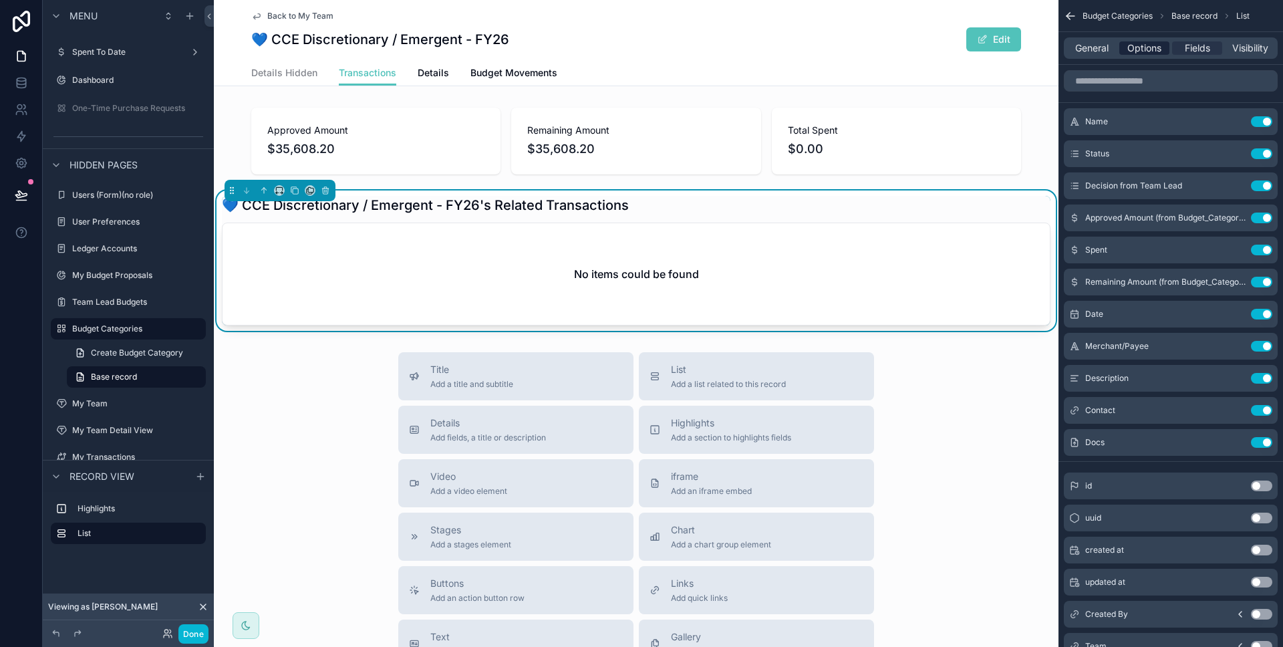
click at [1159, 50] on span "Options" at bounding box center [1144, 47] width 34 height 13
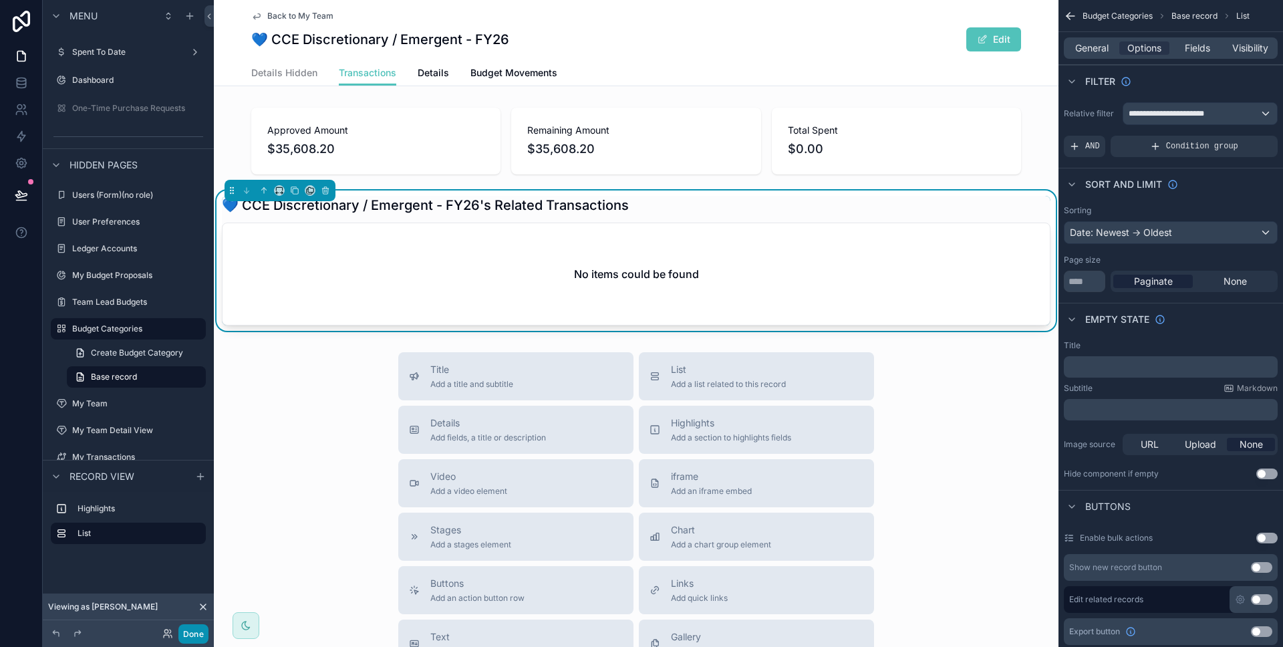
click at [194, 632] on button "Done" at bounding box center [193, 633] width 30 height 19
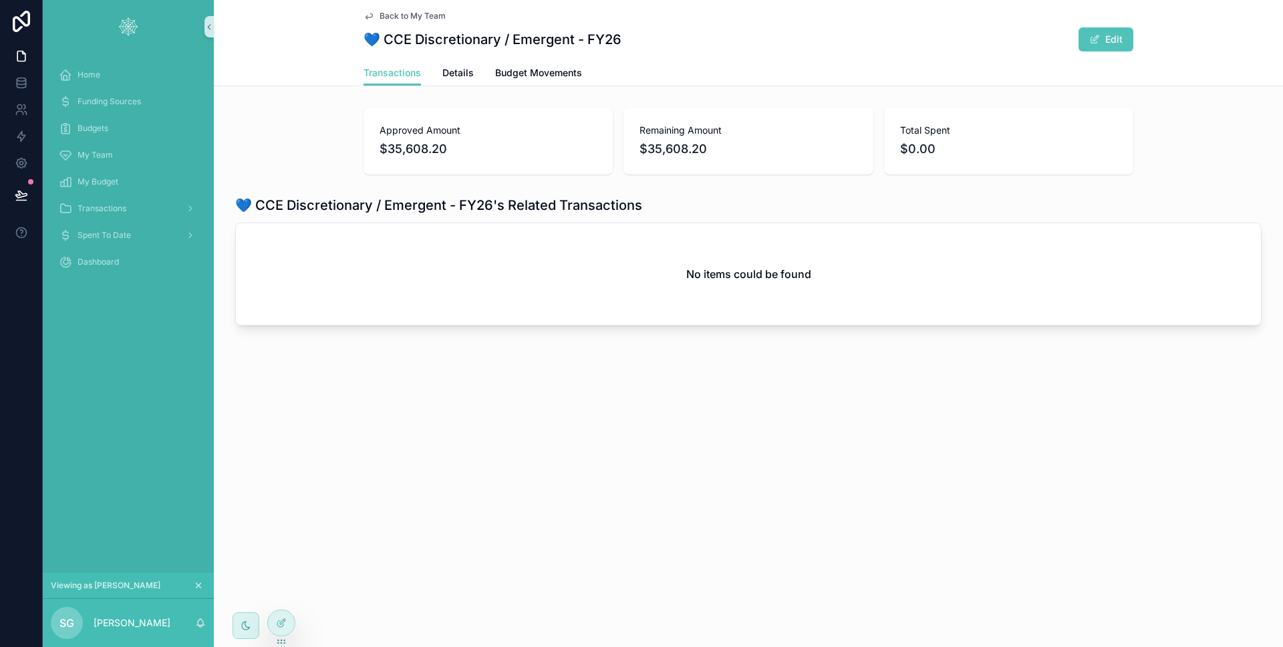
click at [576, 59] on div "Back to My Team 💙 CCE Discretionary / Emergent - FY26 Edit" at bounding box center [749, 30] width 770 height 60
click at [574, 63] on link "Budget Movements" at bounding box center [538, 74] width 87 height 27
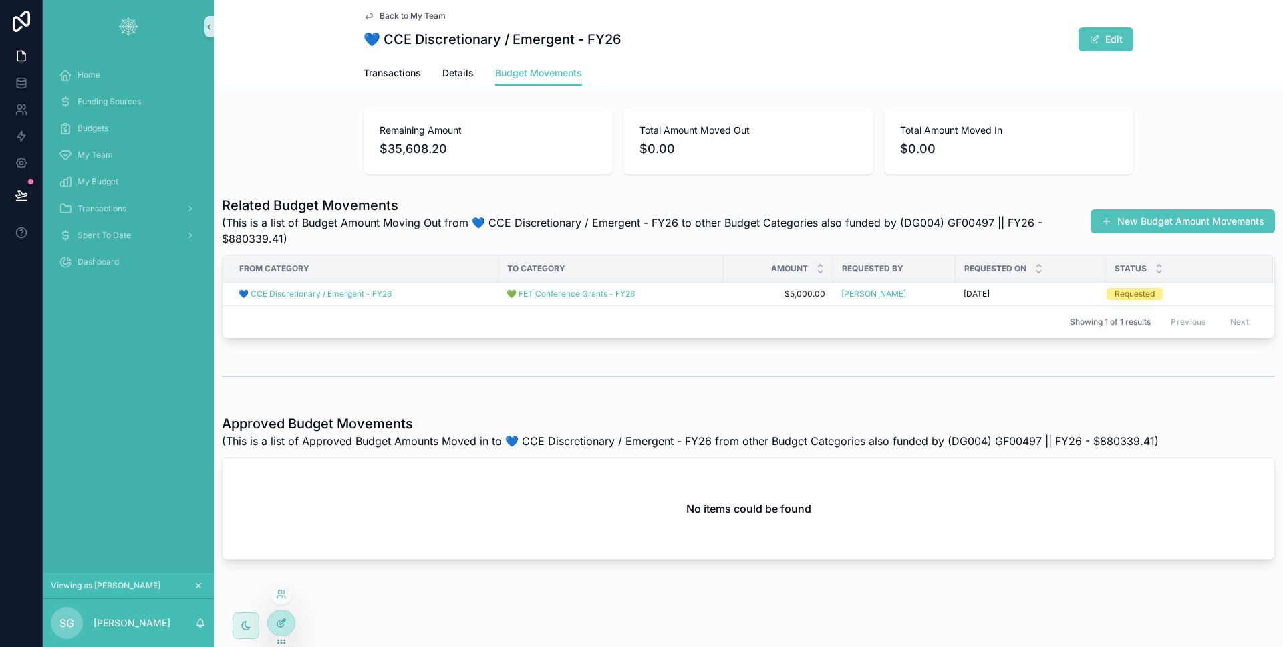
click at [288, 633] on div at bounding box center [281, 622] width 27 height 25
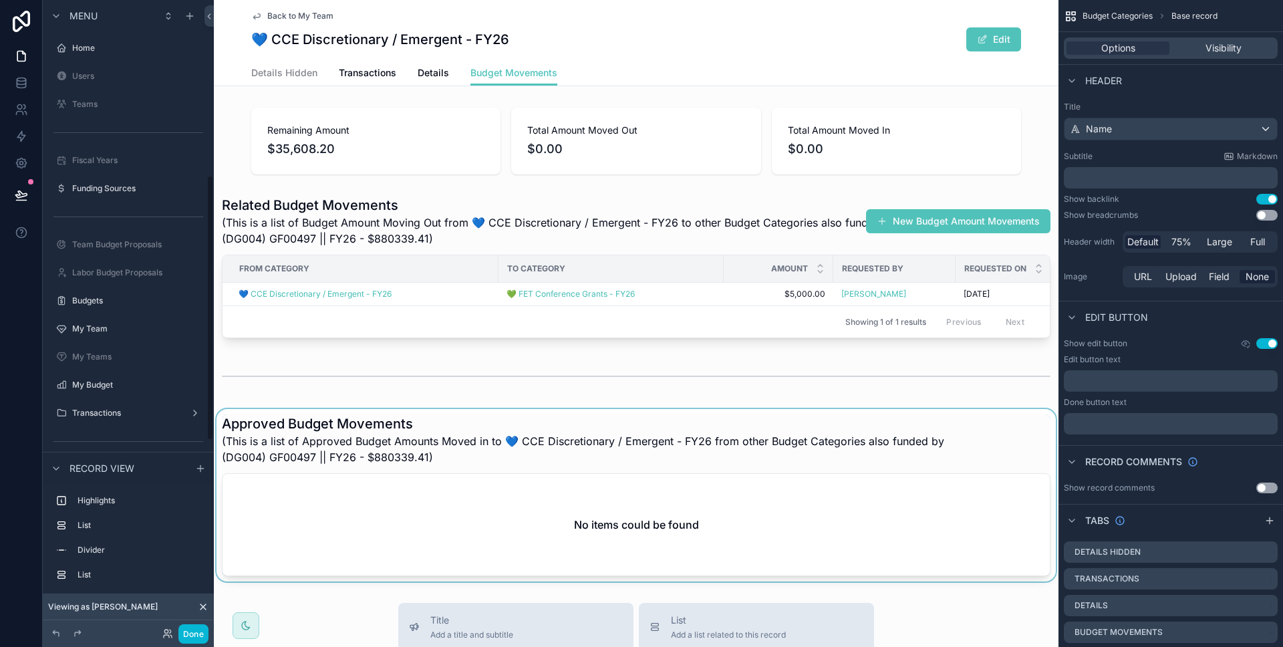
scroll to position [417, 0]
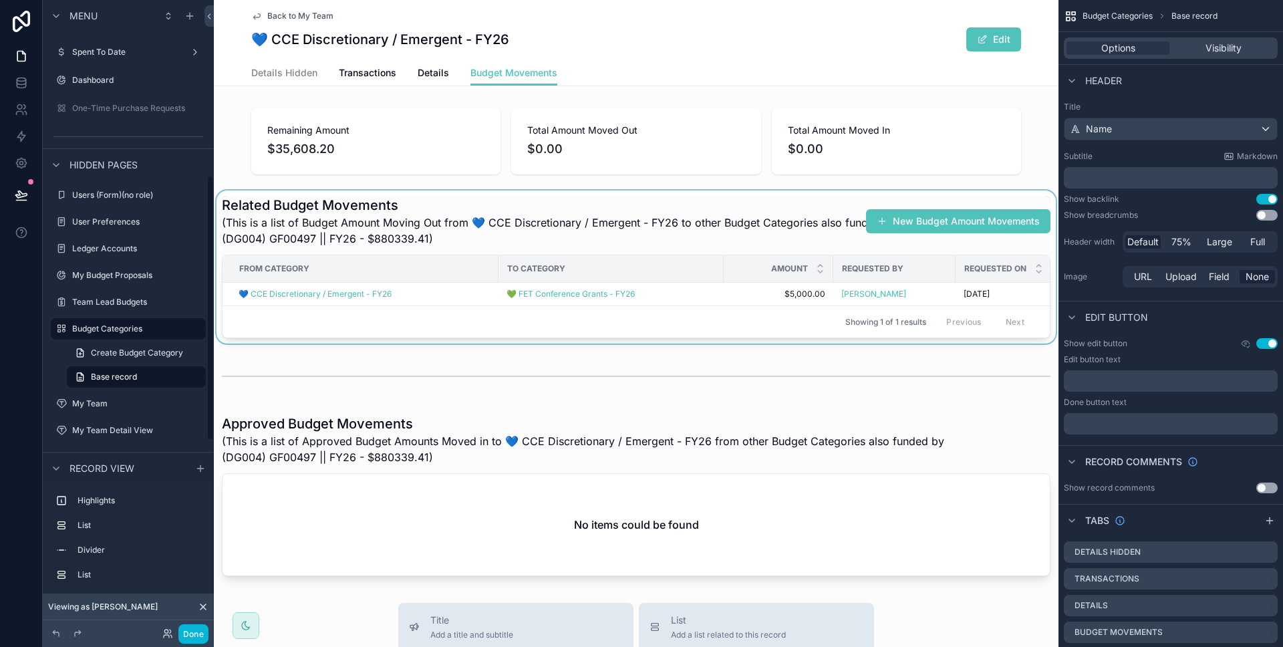
click at [529, 297] on div "scrollable content" at bounding box center [636, 266] width 845 height 153
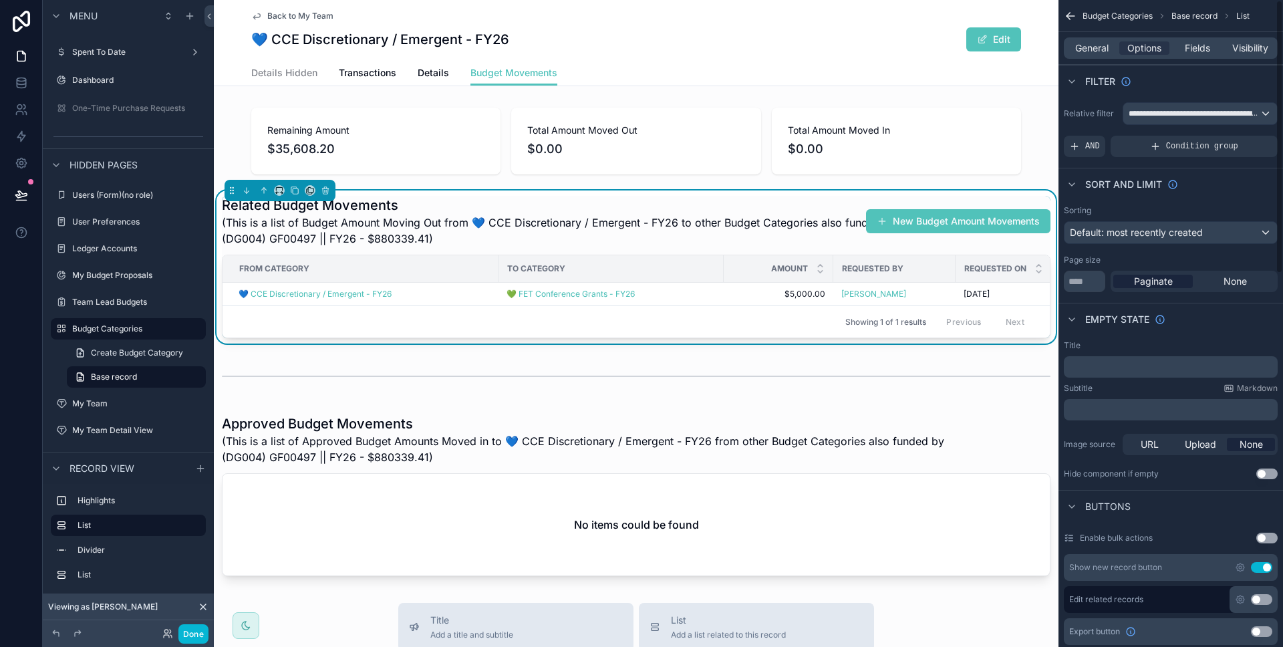
scroll to position [154, 0]
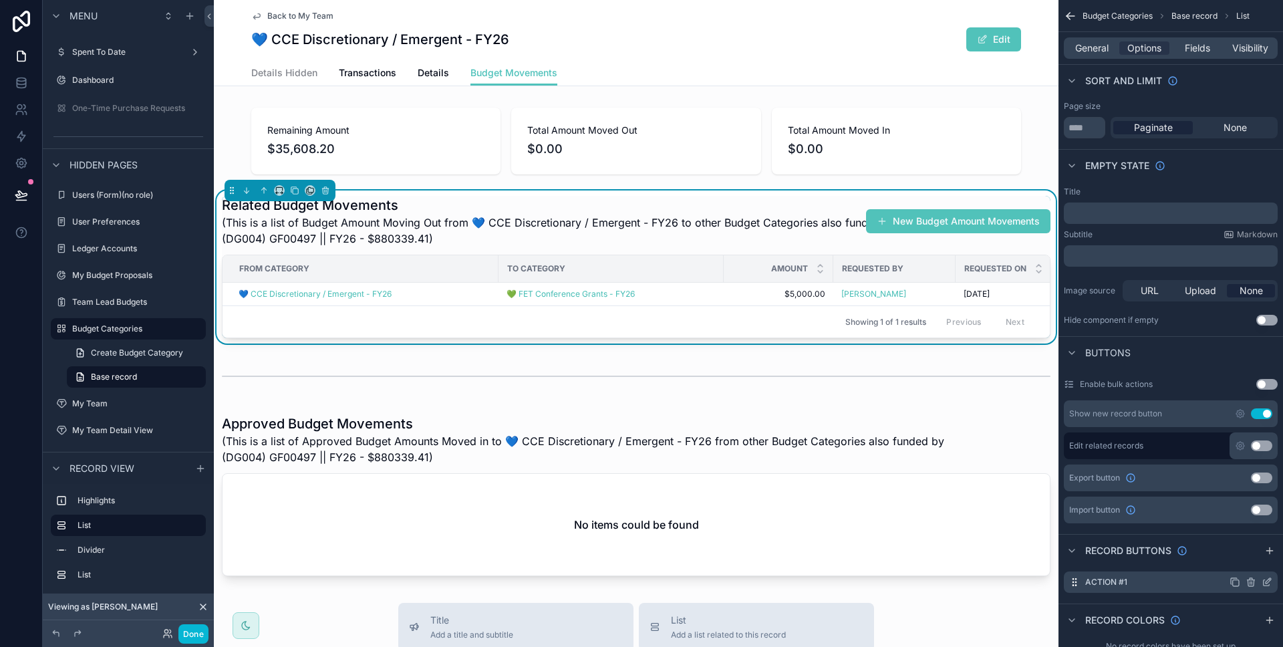
click at [1265, 580] on icon "scrollable content" at bounding box center [1267, 582] width 11 height 11
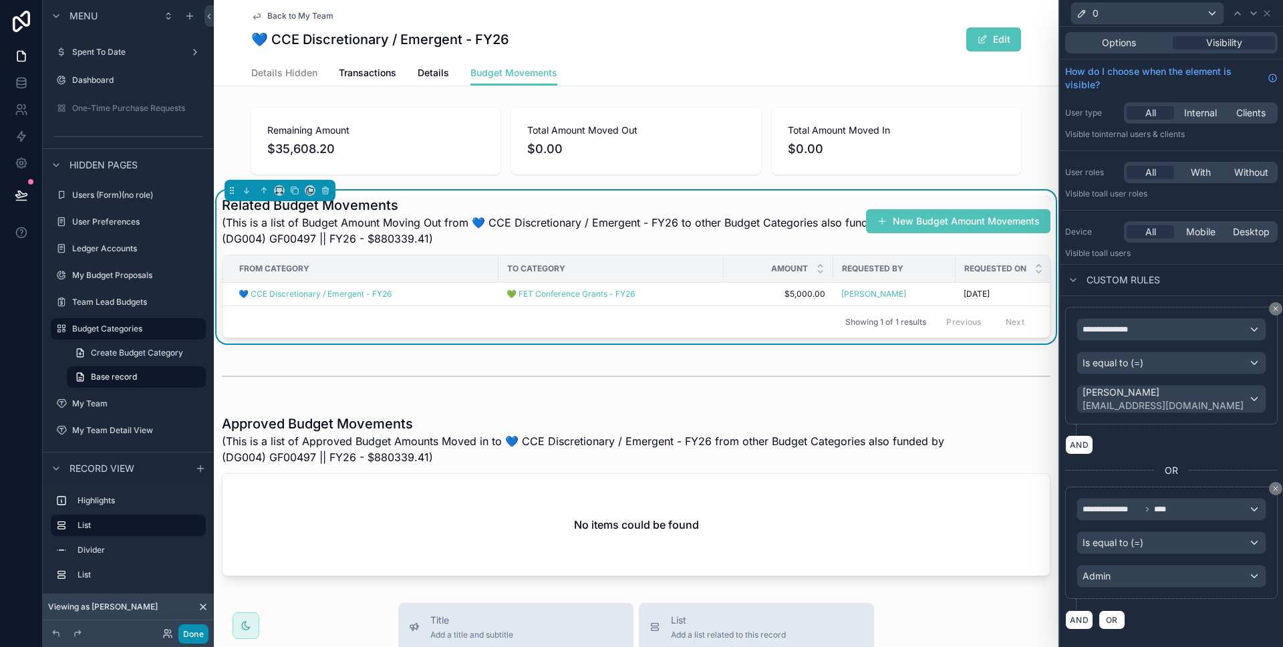
click at [198, 630] on button "Done" at bounding box center [193, 633] width 30 height 19
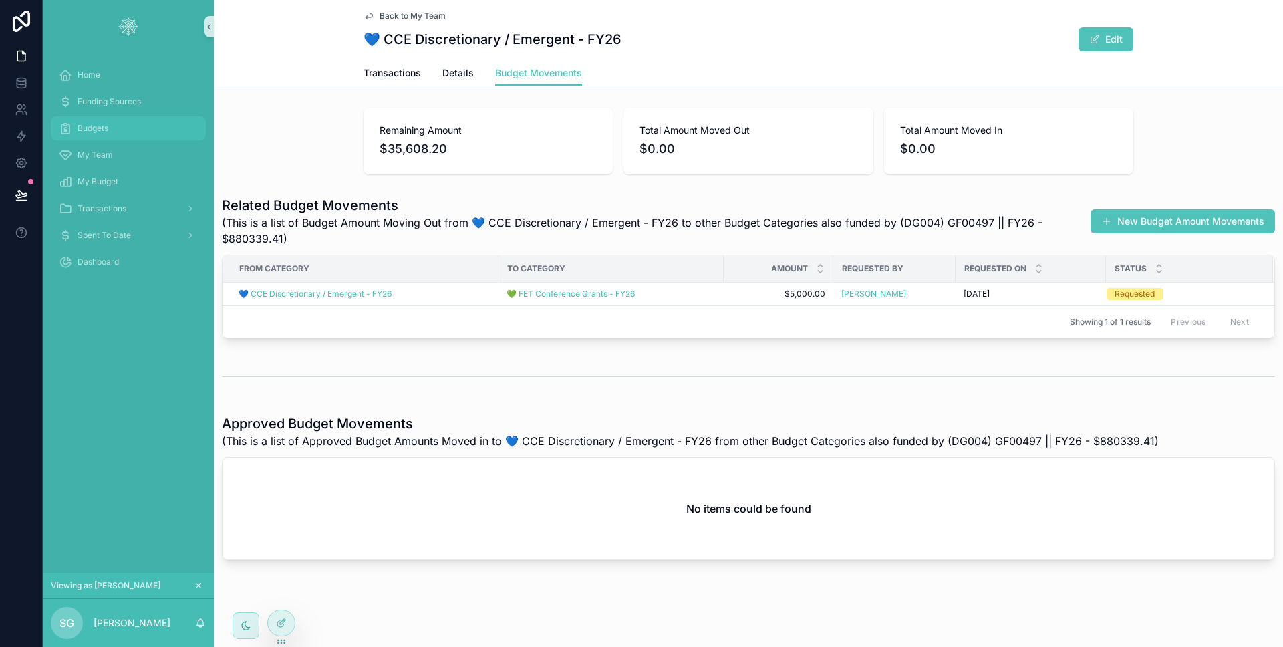
click at [137, 133] on div "Budgets" at bounding box center [128, 128] width 139 height 21
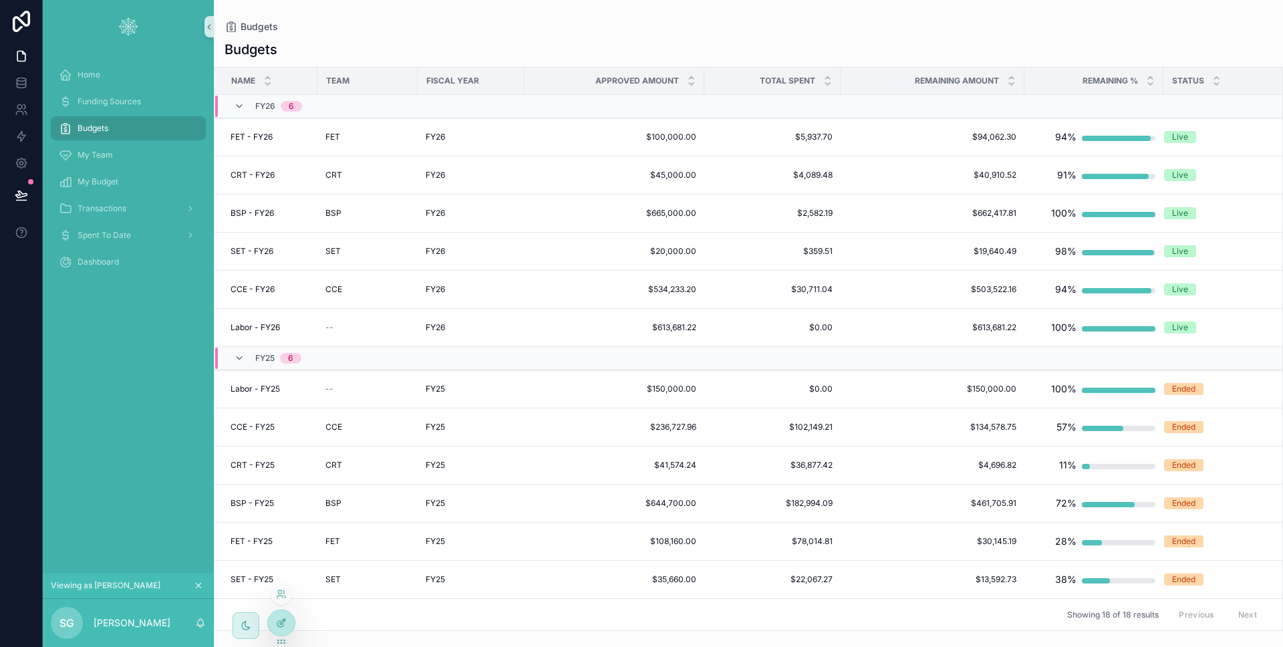
click at [273, 621] on div at bounding box center [281, 622] width 27 height 25
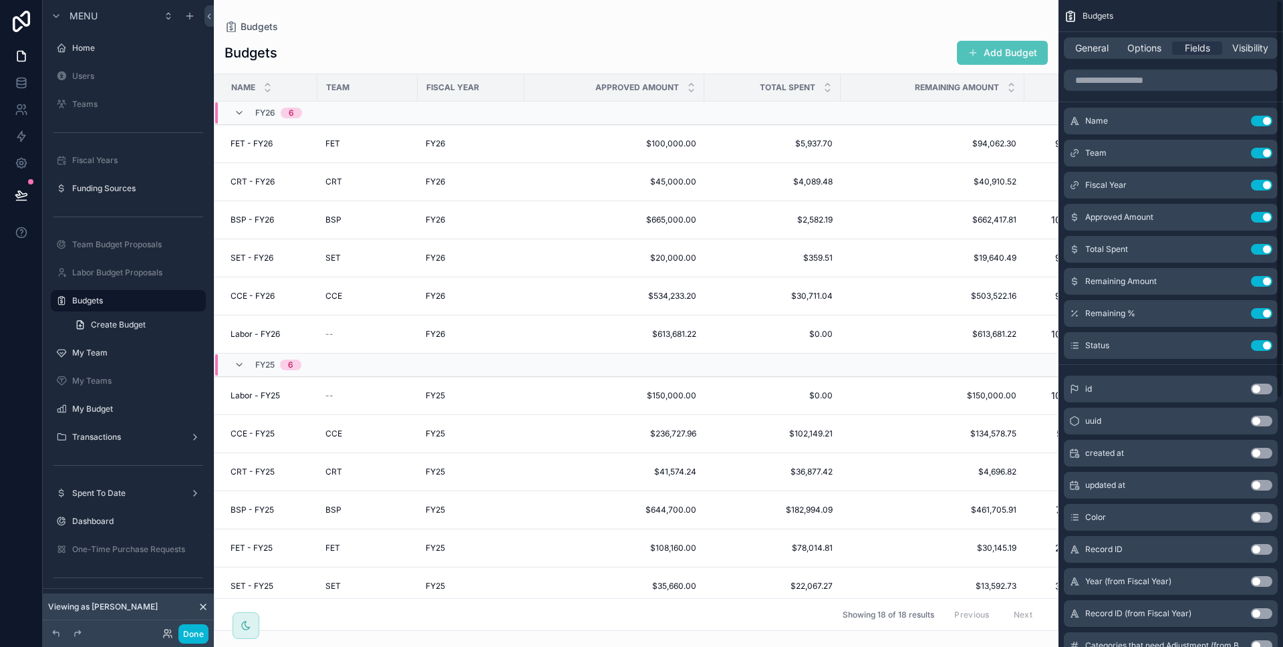
click at [1236, 61] on div "General Options Fields Visibility" at bounding box center [1171, 48] width 225 height 32
click at [1238, 55] on div "General Options Fields Visibility" at bounding box center [1171, 47] width 214 height 21
click at [1238, 54] on span "Visibility" at bounding box center [1250, 47] width 36 height 13
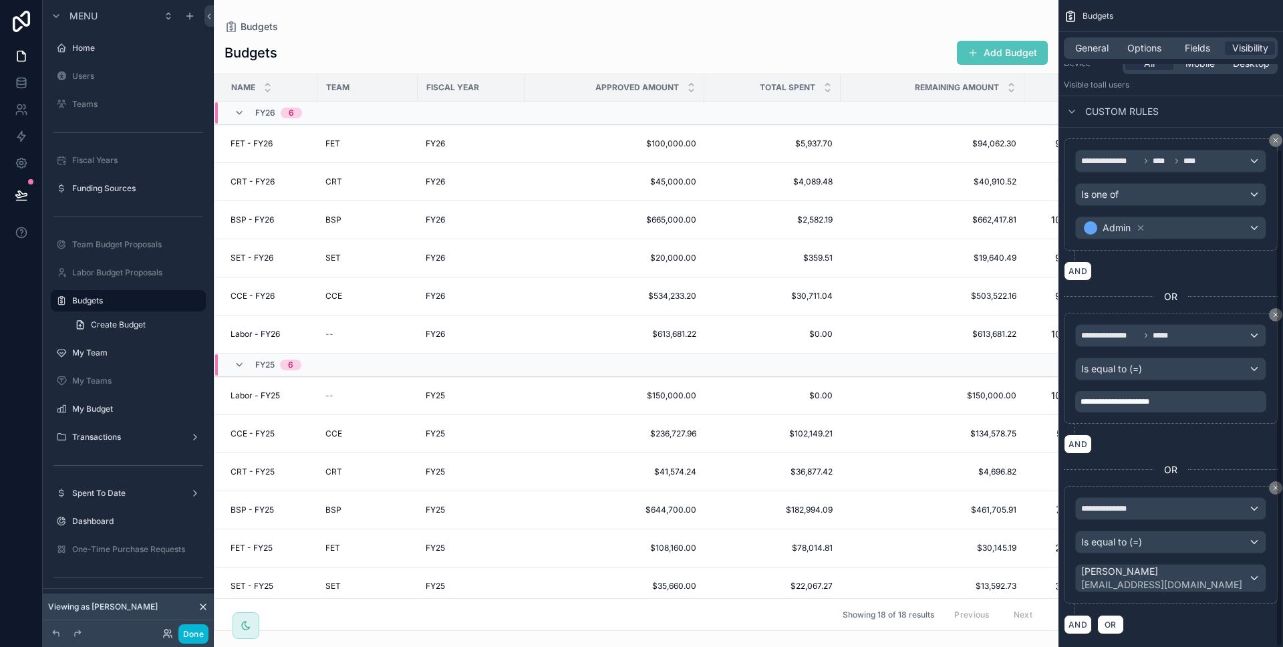
scroll to position [193, 0]
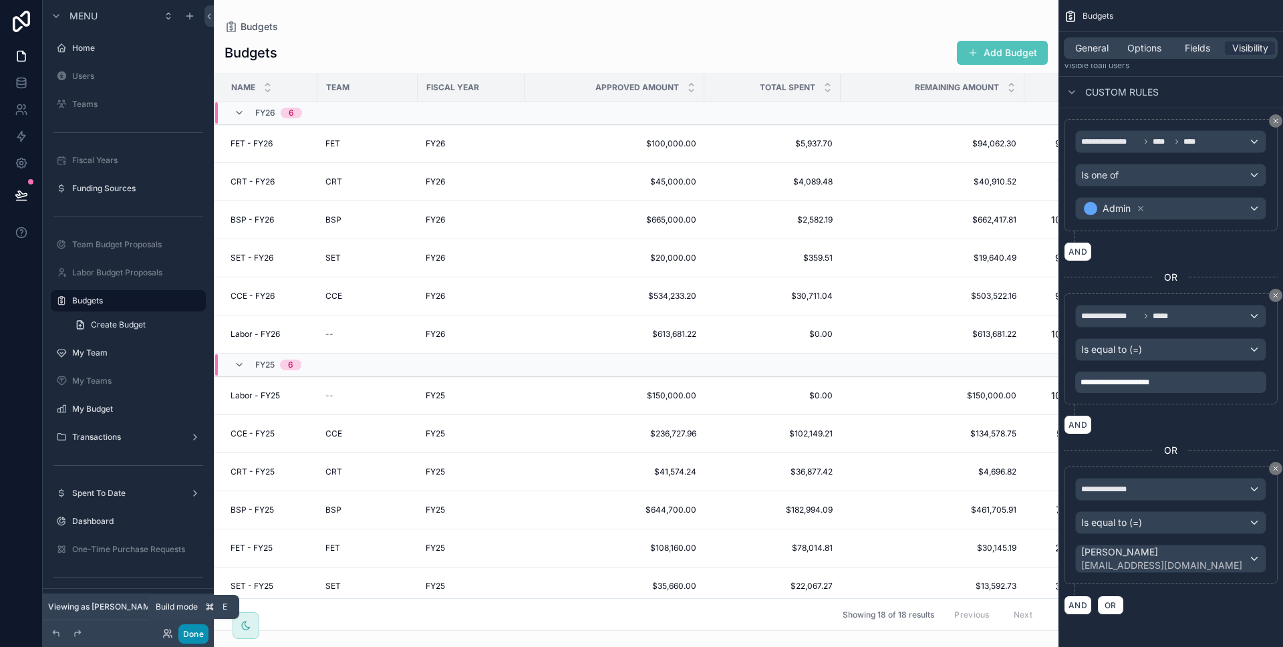
click at [189, 625] on button "Done" at bounding box center [193, 633] width 30 height 19
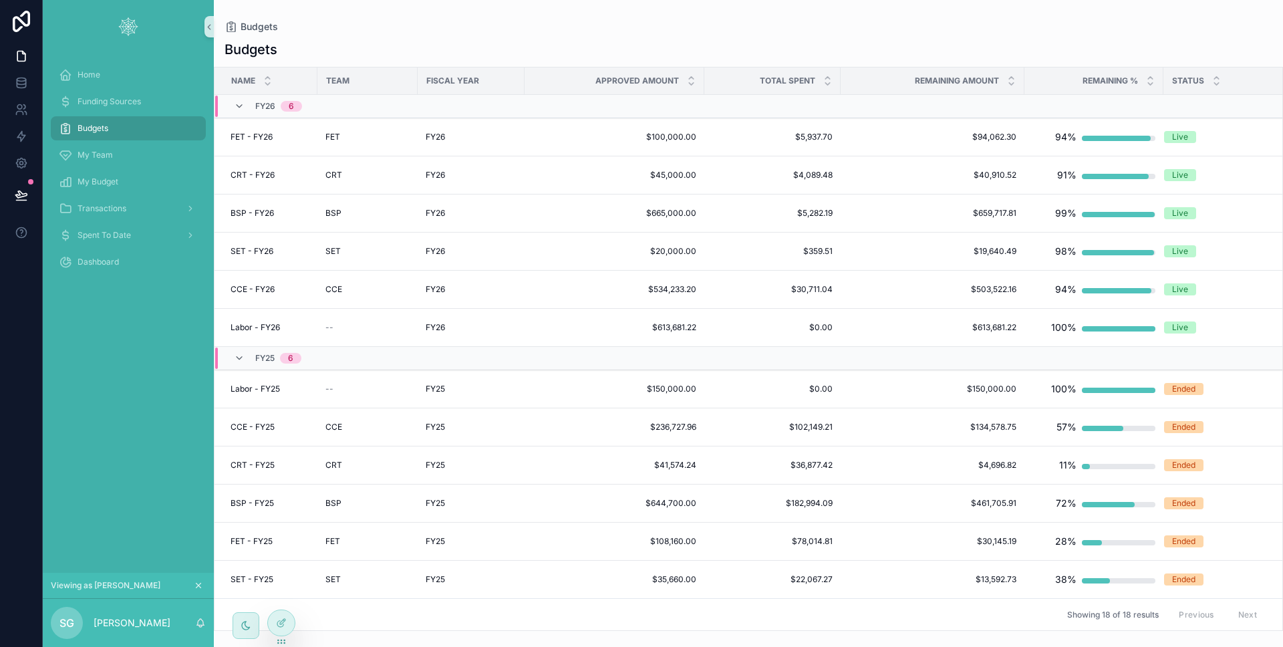
click at [113, 124] on div "Budgets" at bounding box center [128, 128] width 139 height 21
click at [142, 172] on div "My Budget" at bounding box center [128, 181] width 139 height 21
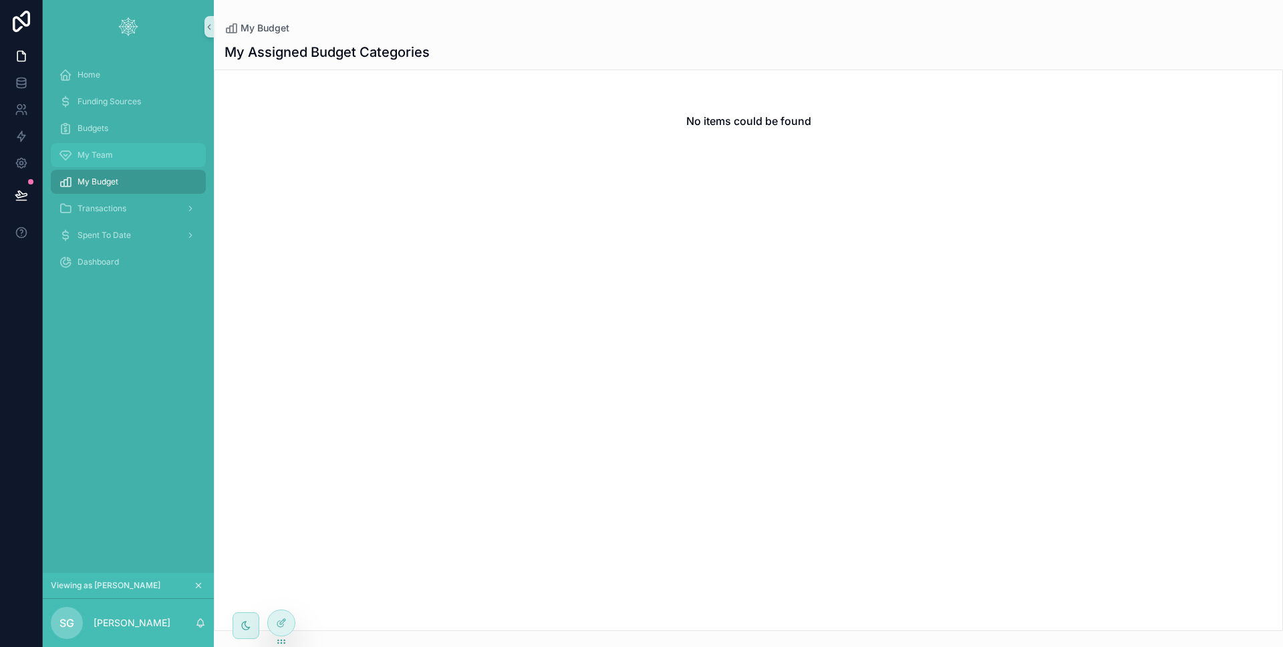
click at [157, 159] on div "My Team" at bounding box center [128, 154] width 139 height 21
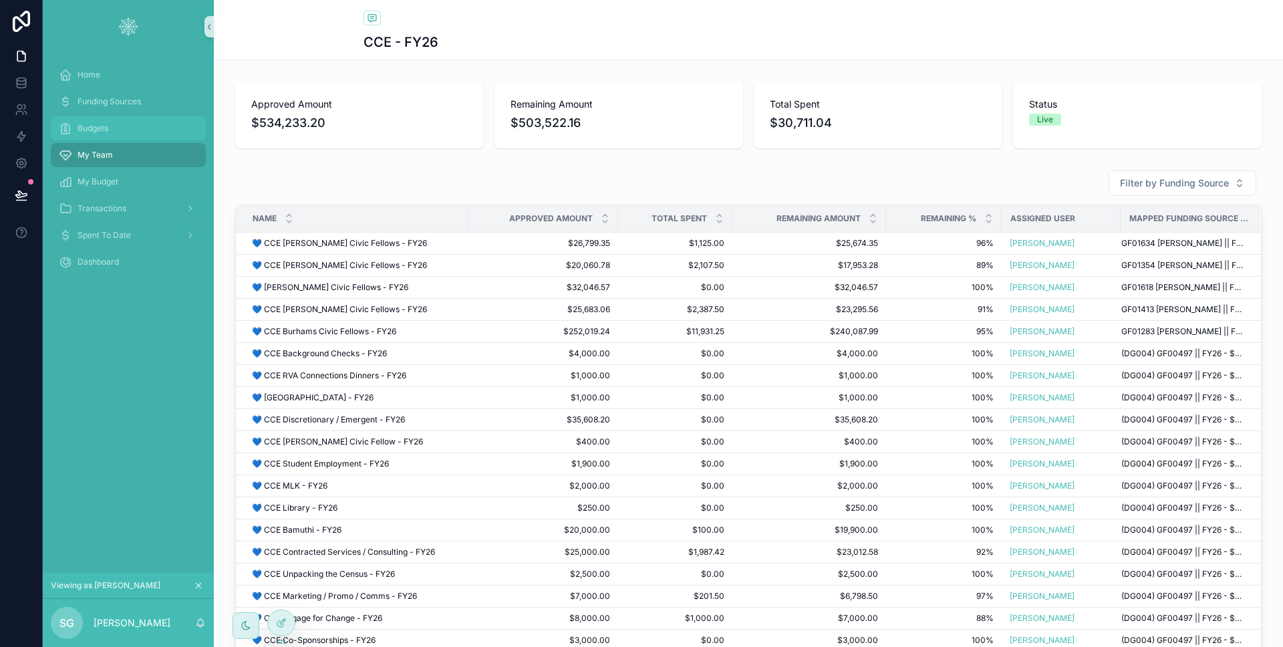
click at [150, 132] on div "Budgets" at bounding box center [128, 128] width 139 height 21
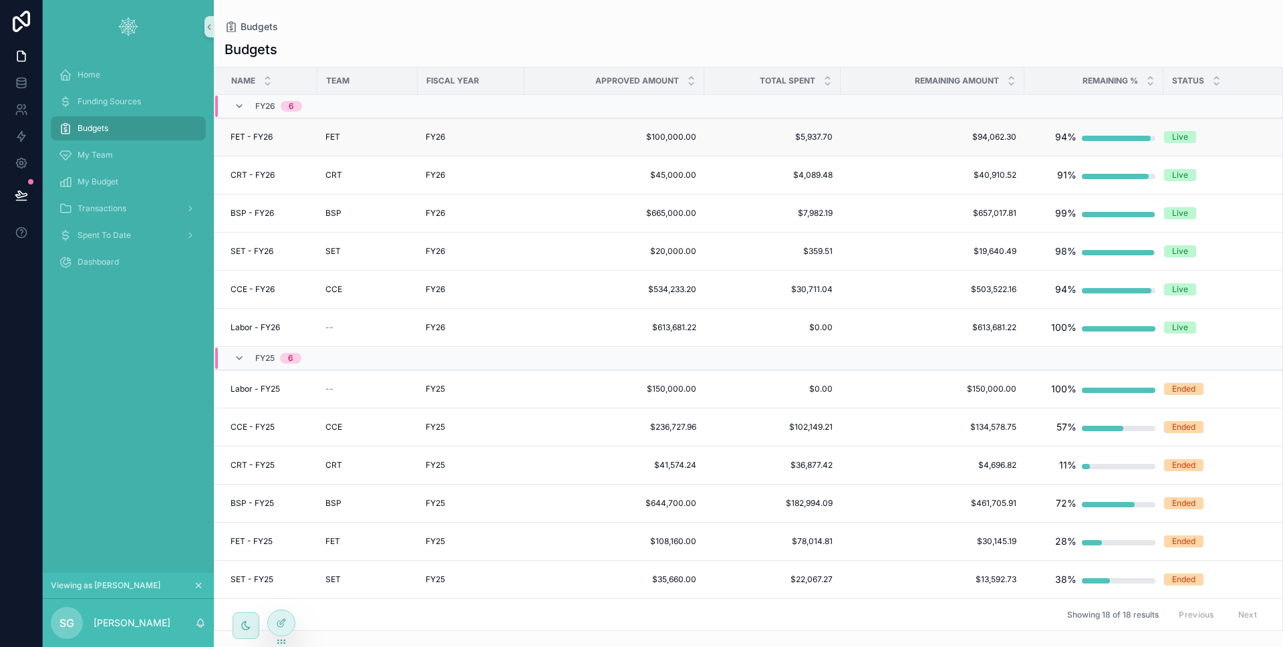
click at [370, 142] on td "FET" at bounding box center [367, 137] width 100 height 38
click at [142, 182] on div "My Budget" at bounding box center [128, 181] width 139 height 21
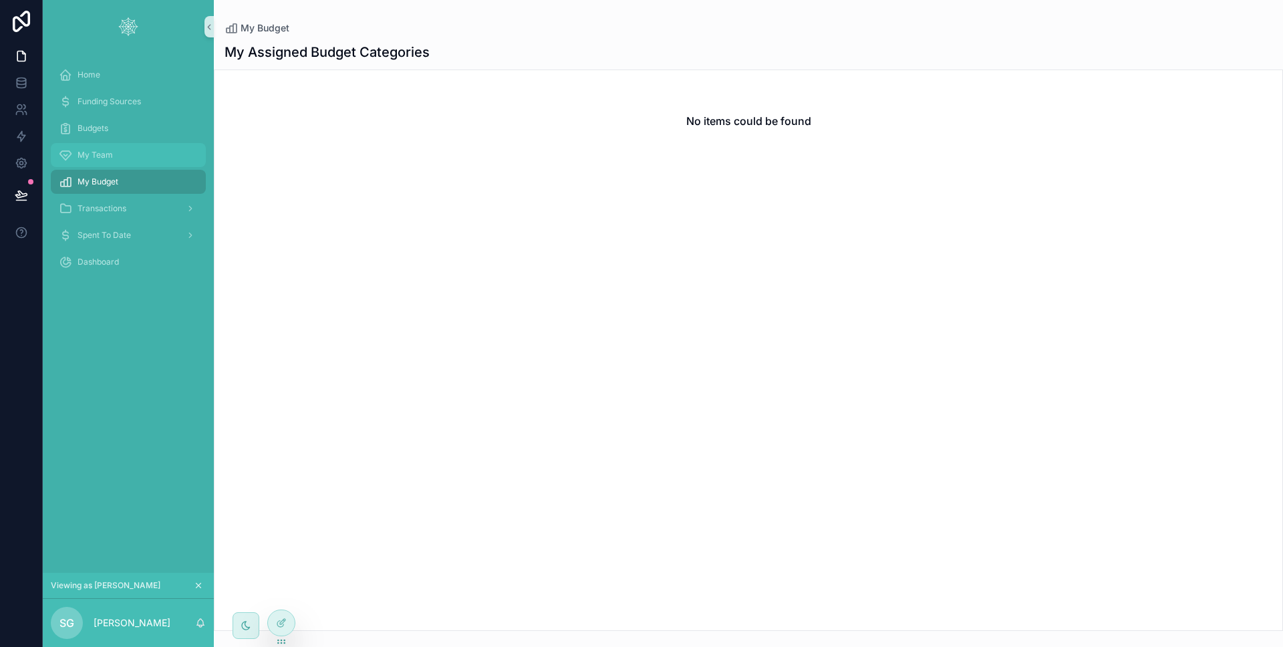
click at [144, 157] on div "My Team" at bounding box center [128, 154] width 139 height 21
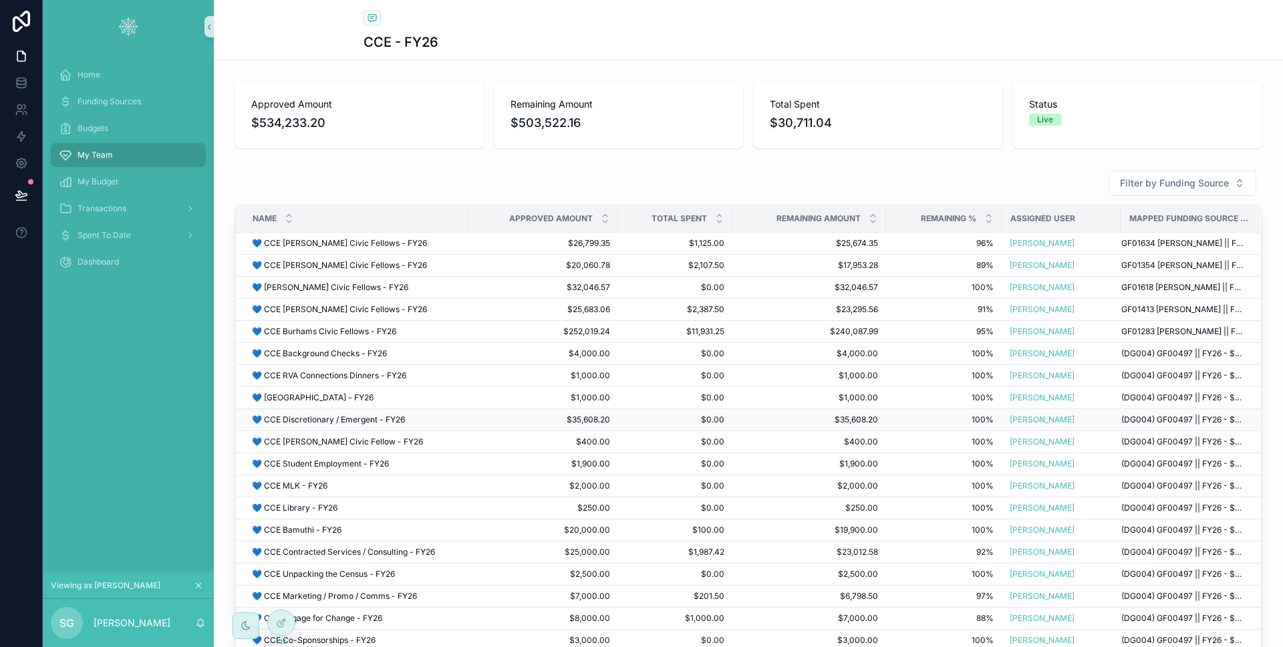
click at [402, 422] on div "💙 CCE Discretionary / Emergent - FY26 💙 CCE Discretionary / Emergent - FY26" at bounding box center [356, 419] width 208 height 11
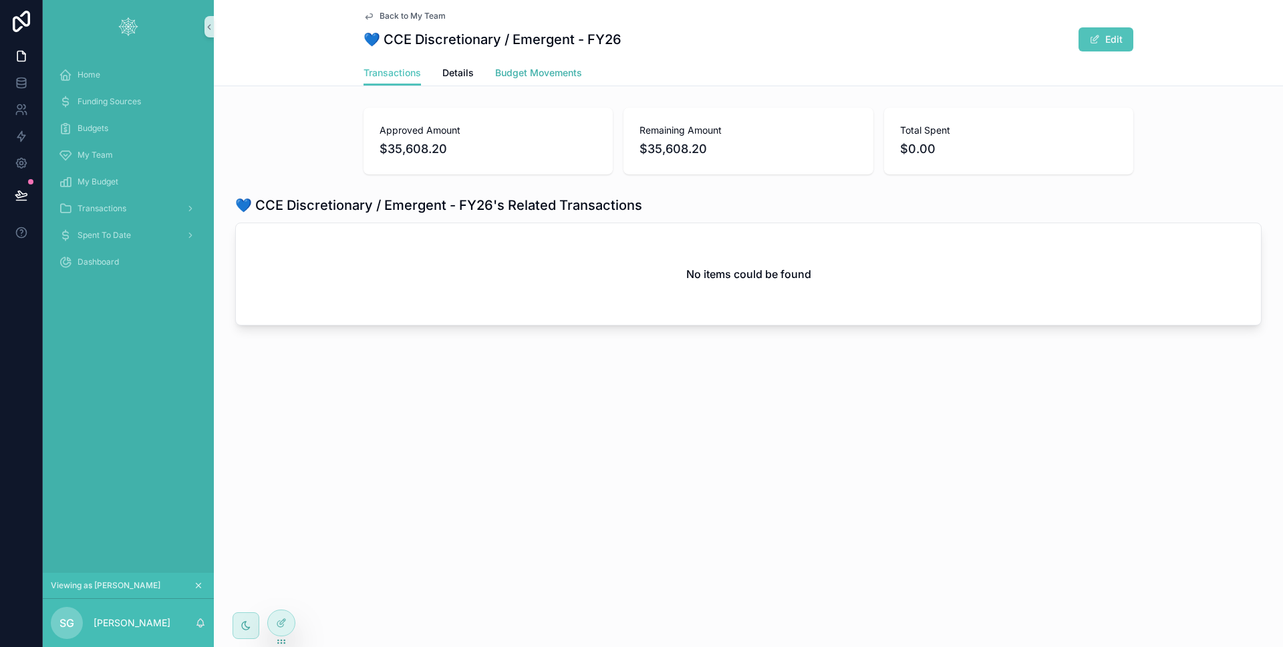
click at [573, 69] on span "Budget Movements" at bounding box center [538, 72] width 87 height 13
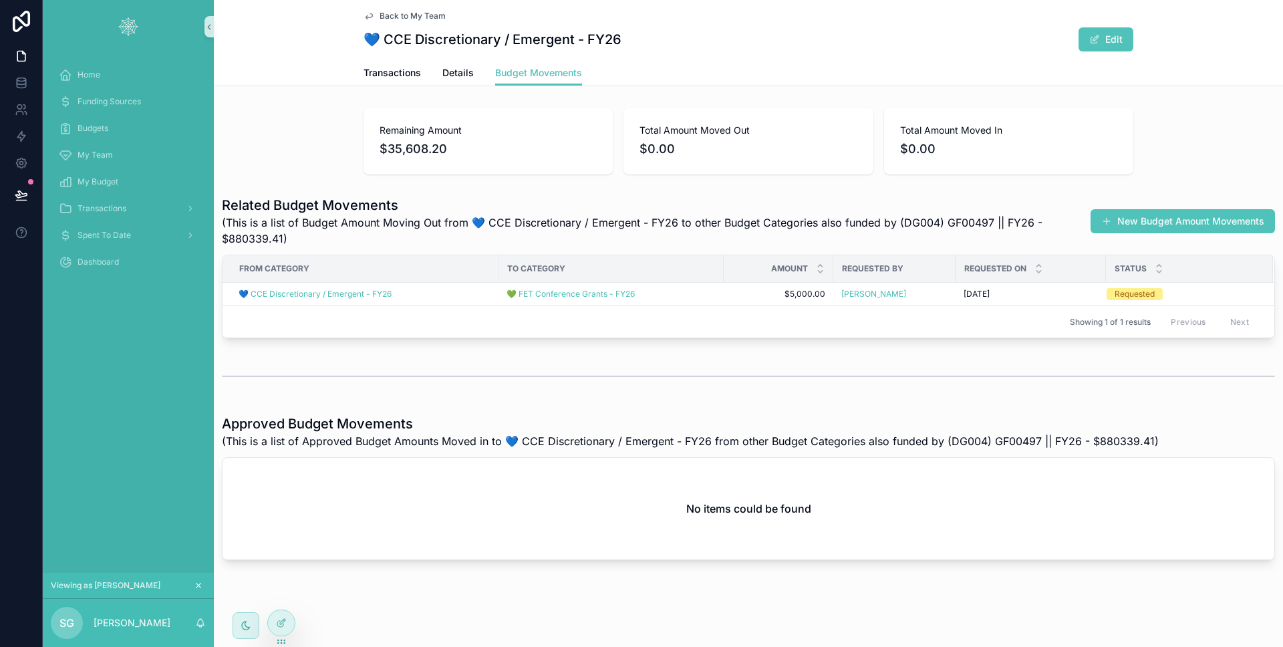
click at [839, 305] on div "Showing 1 of 1 results Previous Next" at bounding box center [749, 321] width 1052 height 32
click at [104, 222] on div "Spent To Date" at bounding box center [128, 235] width 171 height 27
click at [106, 218] on div "Transactions" at bounding box center [128, 208] width 139 height 21
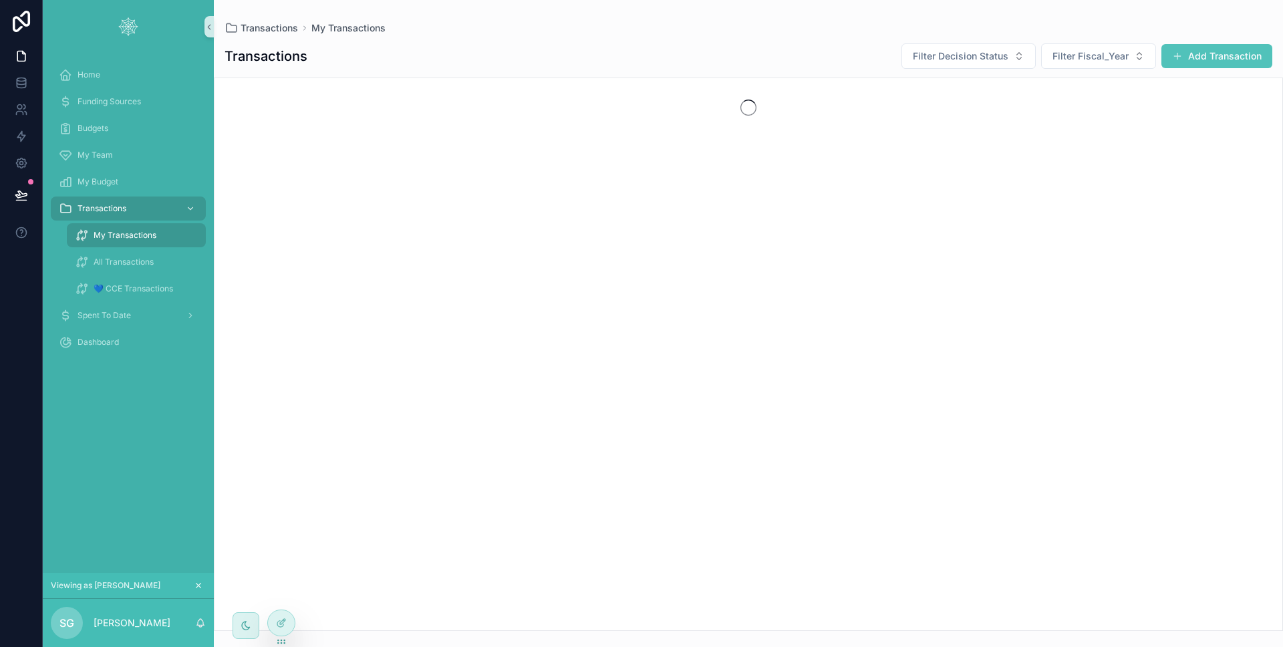
click at [136, 233] on span "My Transactions" at bounding box center [125, 235] width 63 height 11
click at [1179, 64] on button "Add Transaction" at bounding box center [1216, 56] width 111 height 24
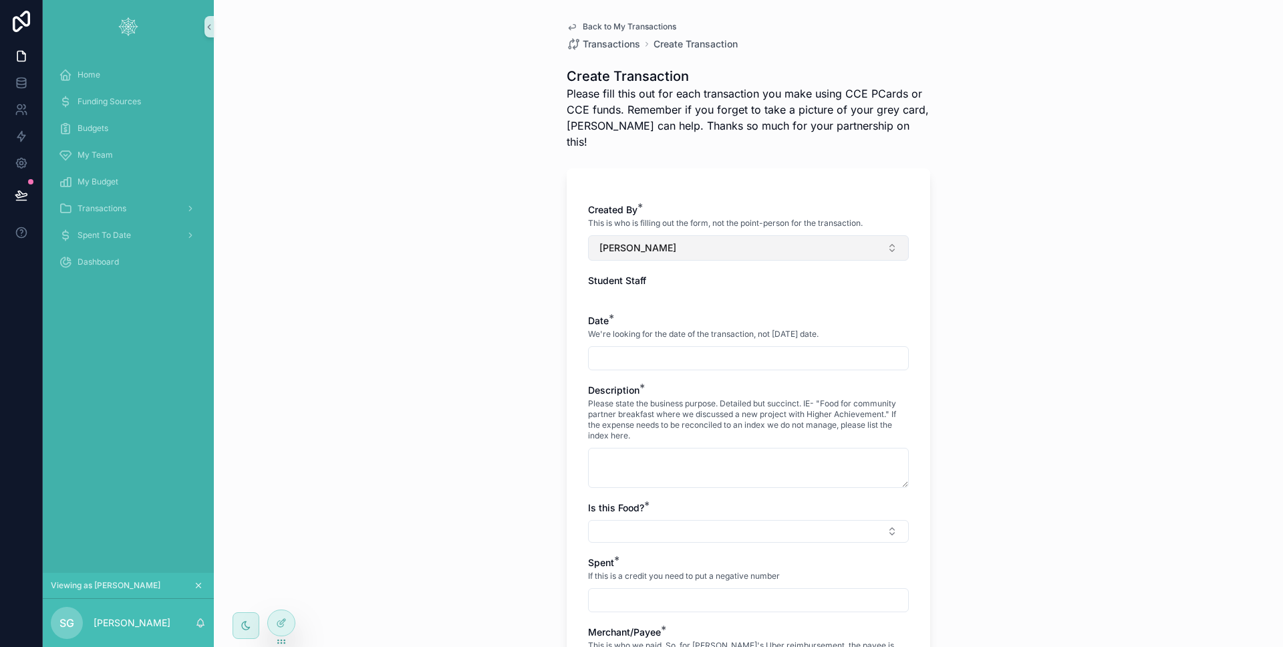
click at [748, 235] on button "[PERSON_NAME]" at bounding box center [748, 247] width 321 height 25
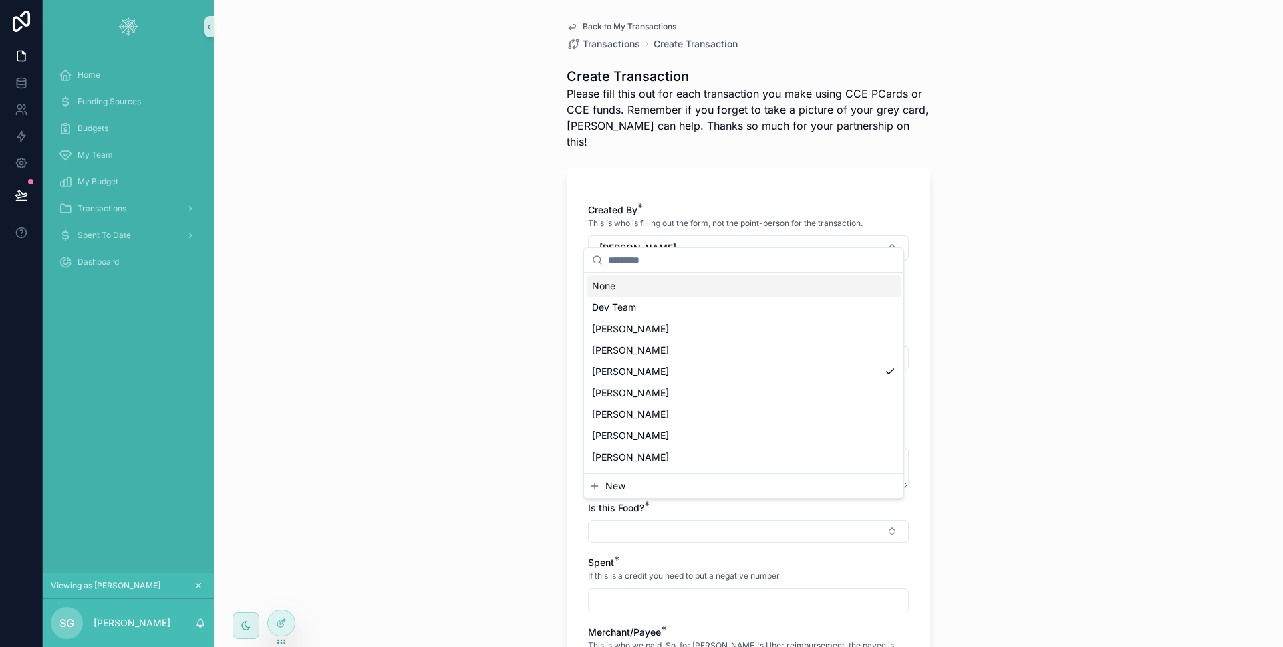
scroll to position [126, 0]
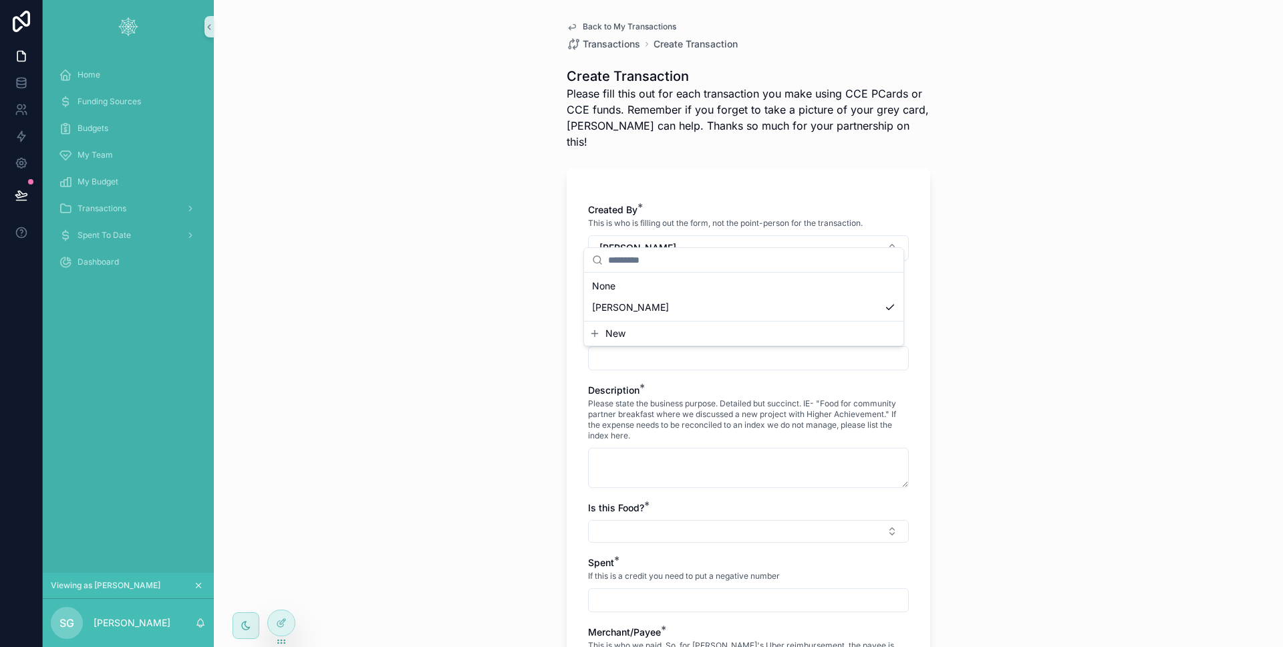
click at [351, 565] on div "Back to My Transactions Transactions Create Transaction Create Transaction Plea…" at bounding box center [748, 323] width 1069 height 647
click at [283, 597] on icon at bounding box center [281, 594] width 11 height 11
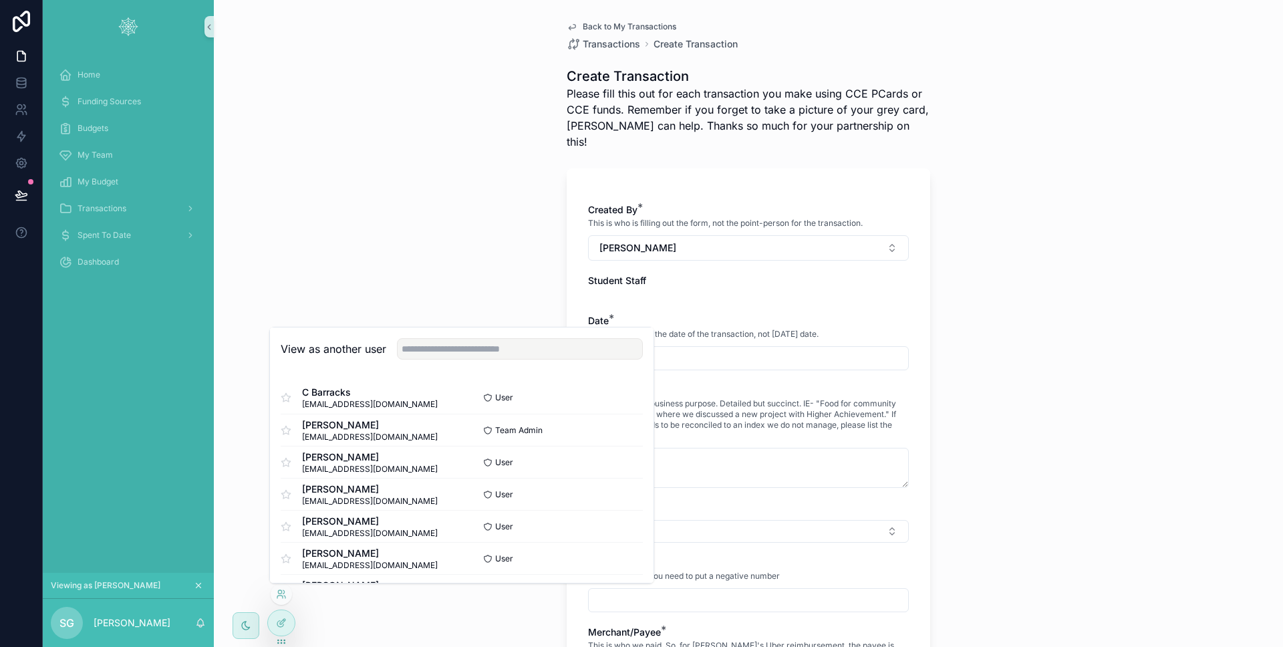
scroll to position [291, 0]
click at [627, 553] on button "Select" at bounding box center [625, 556] width 35 height 19
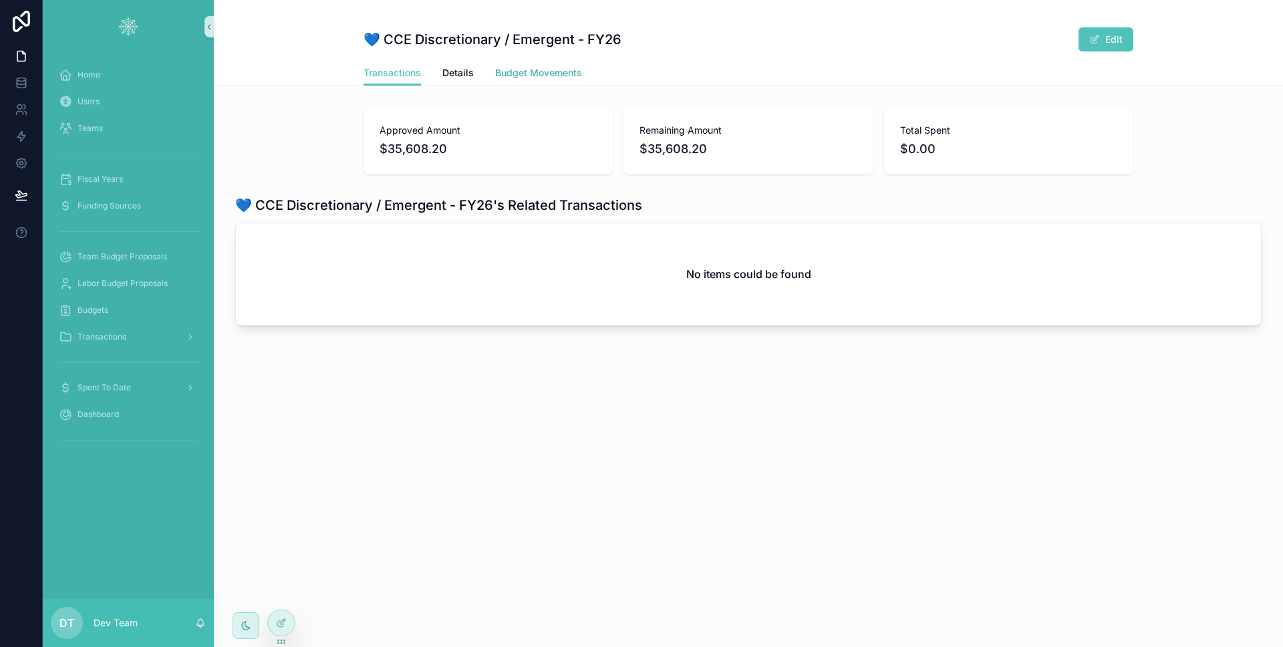
click at [556, 78] on span "Budget Movements" at bounding box center [538, 72] width 87 height 13
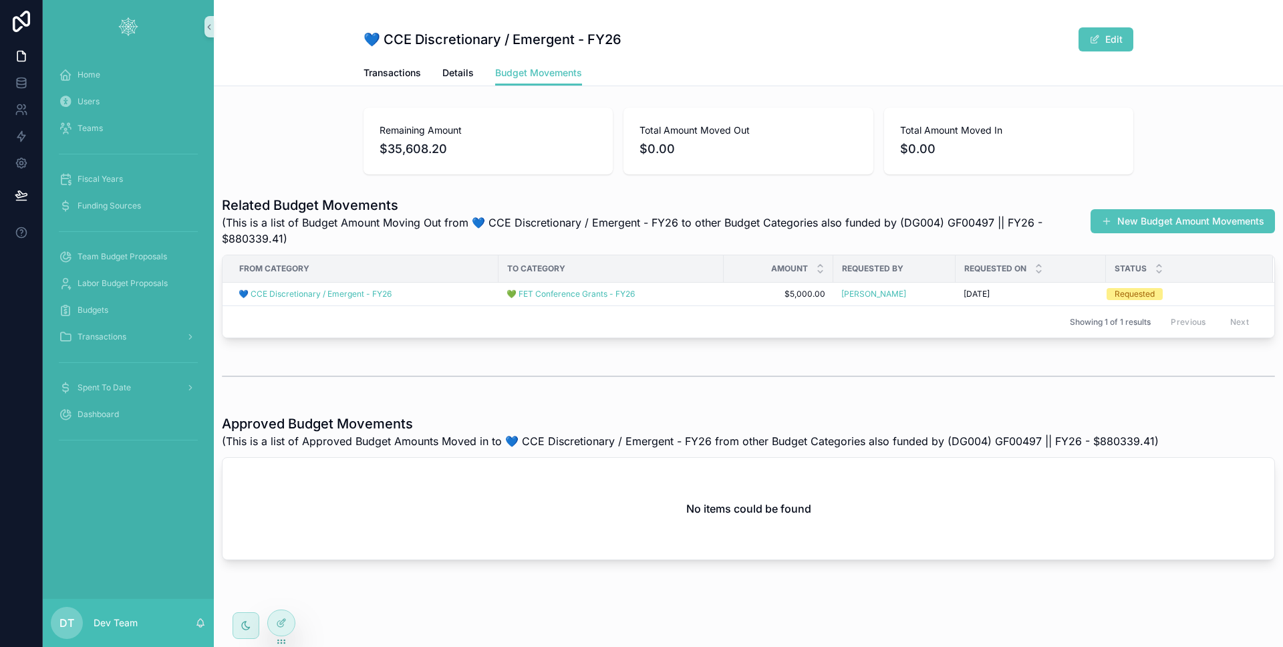
click at [321, 98] on div "💙 CCE Discretionary / Emergent - FY26 Edit Budget Movements Transactions Detail…" at bounding box center [748, 325] width 1069 height 651
click at [1097, 213] on button "New Budget Amount Movements" at bounding box center [1183, 221] width 184 height 24
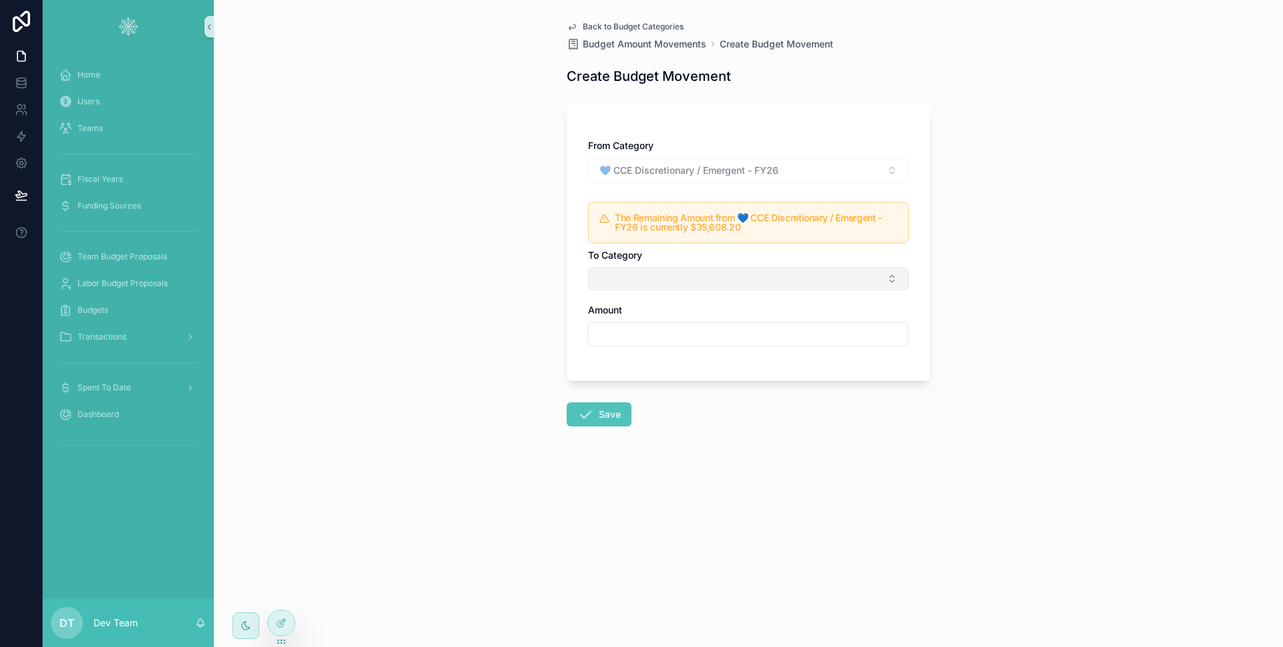
click at [756, 267] on button "Select Button" at bounding box center [748, 278] width 321 height 23
click at [756, 266] on div "To Category" at bounding box center [748, 269] width 321 height 41
click at [742, 164] on div "💙 CCE Discretionary / Emergent - FY26" at bounding box center [748, 170] width 321 height 25
click at [721, 273] on button "Select Button" at bounding box center [748, 278] width 321 height 23
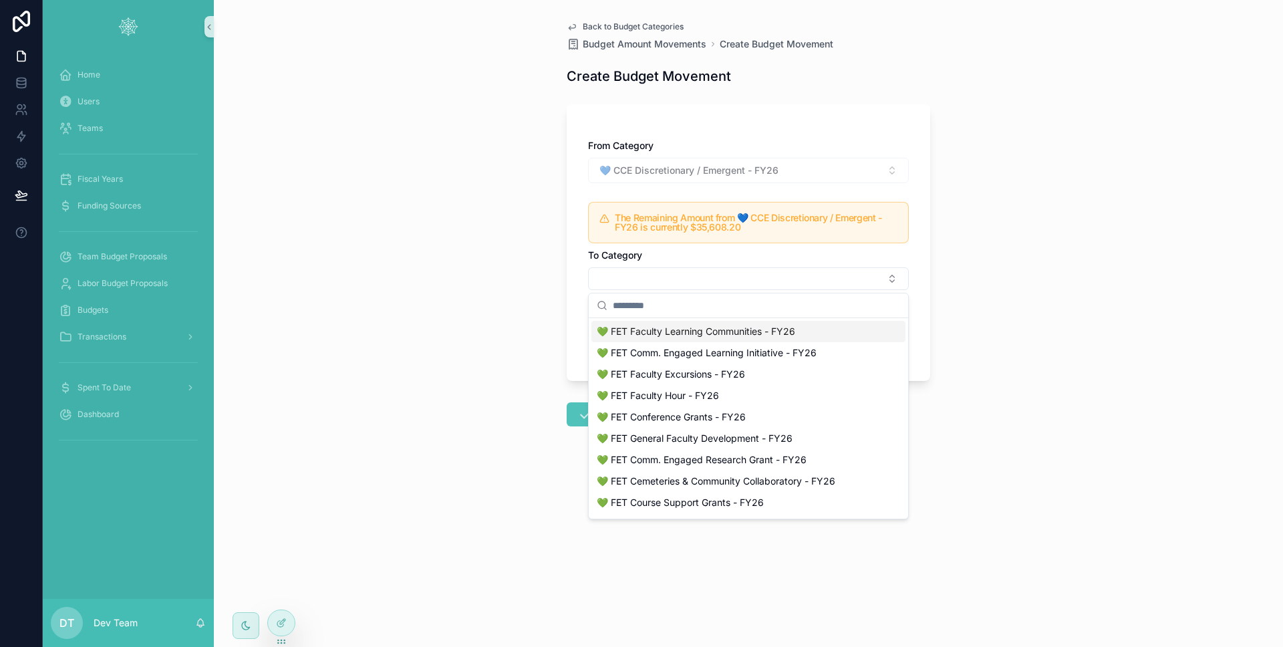
click at [707, 335] on span "💚 FET Faculty Learning Communities - FY26" at bounding box center [696, 331] width 198 height 13
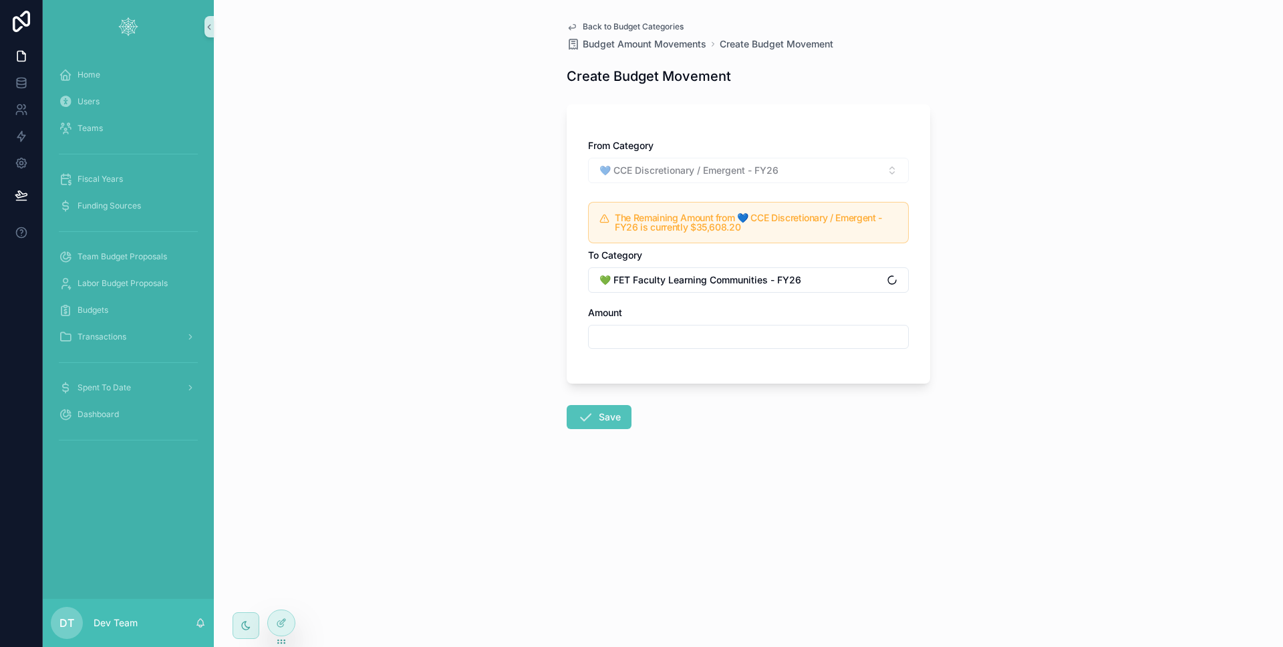
click at [703, 329] on input "scrollable content" at bounding box center [748, 336] width 319 height 19
click at [519, 307] on div "Back to Budget Categories Budget Amount Movements Create Budget Movement Create…" at bounding box center [748, 323] width 1069 height 647
click at [679, 325] on div "*******" at bounding box center [748, 337] width 321 height 24
drag, startPoint x: 674, startPoint y: 333, endPoint x: 526, endPoint y: 338, distance: 147.8
click at [526, 338] on div "Back to Budget Categories Budget Amount Movements Create Budget Movement Create…" at bounding box center [748, 323] width 1069 height 647
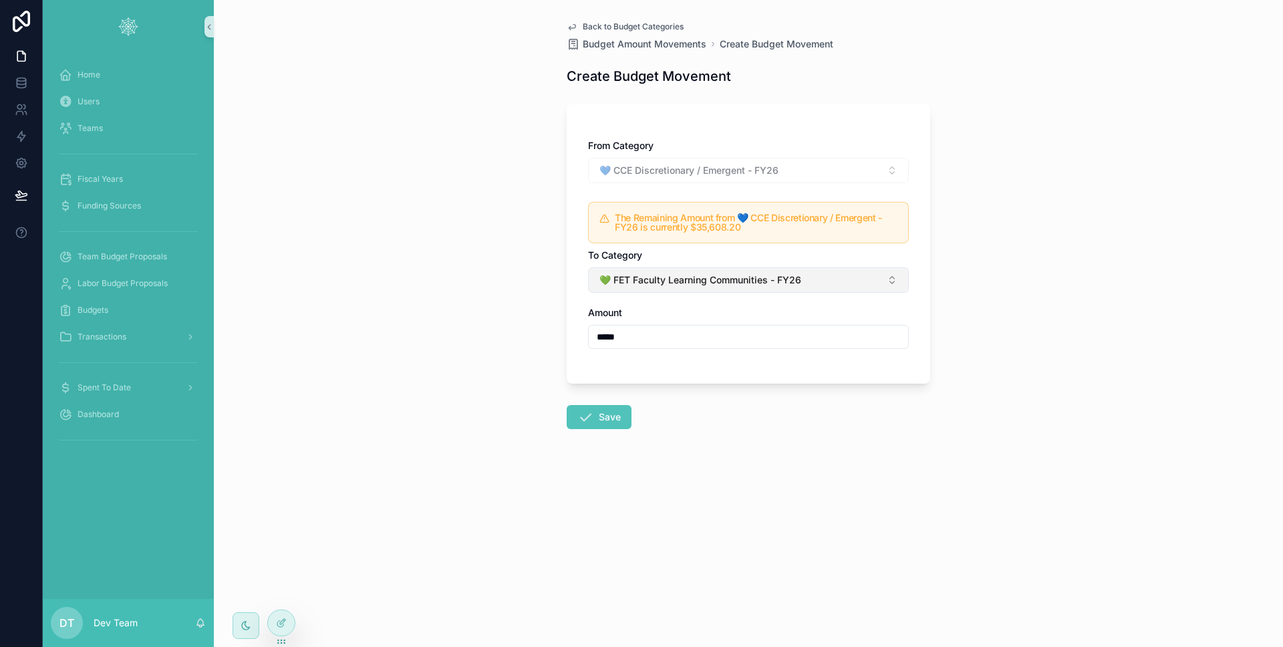
type input "*****"
click at [678, 273] on span "💚 FET Faculty Learning Communities - FY26" at bounding box center [700, 279] width 202 height 13
click at [491, 292] on div "Back to Budget Categories Budget Amount Movements Create Budget Movement Create…" at bounding box center [748, 323] width 1069 height 647
click at [138, 125] on div "Teams" at bounding box center [128, 128] width 139 height 21
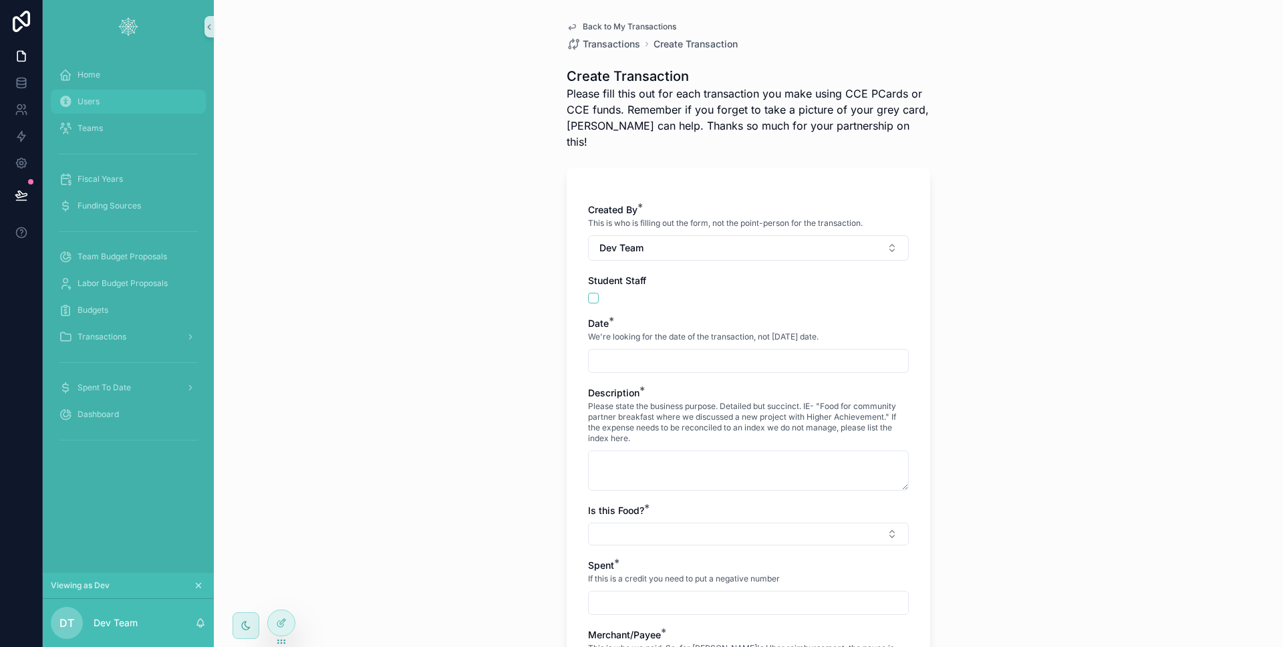
click at [104, 106] on div "Users" at bounding box center [128, 101] width 139 height 21
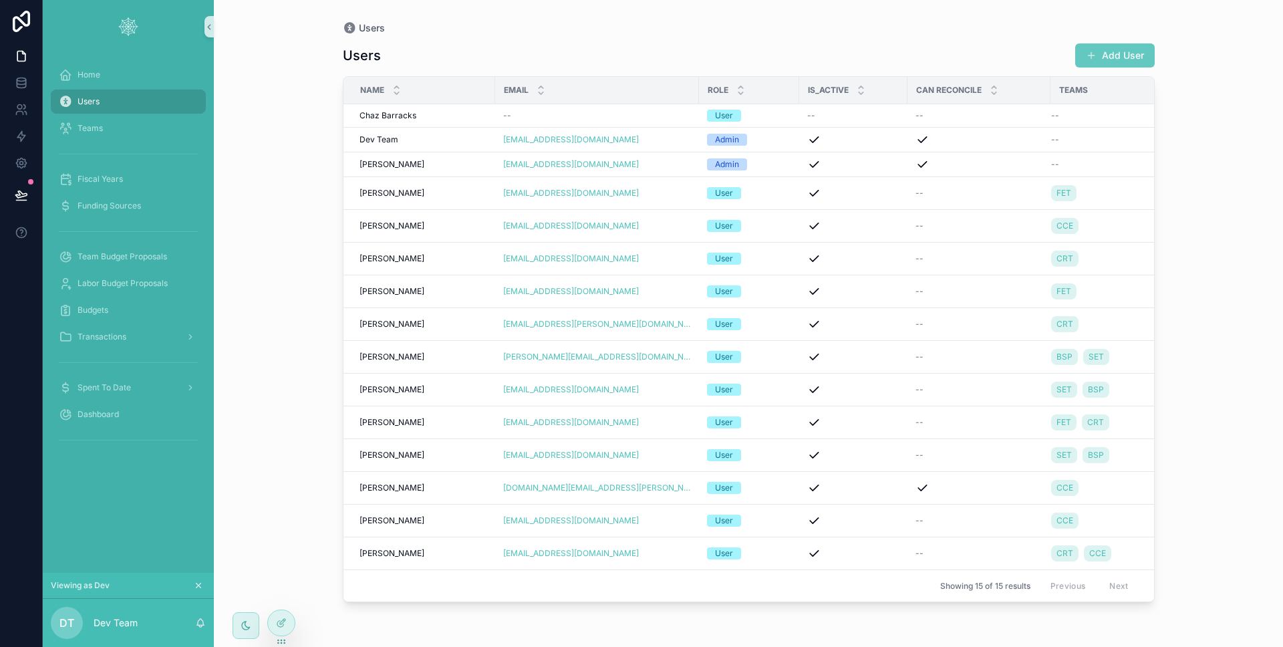
click at [1141, 57] on button "Add User" at bounding box center [1115, 55] width 80 height 24
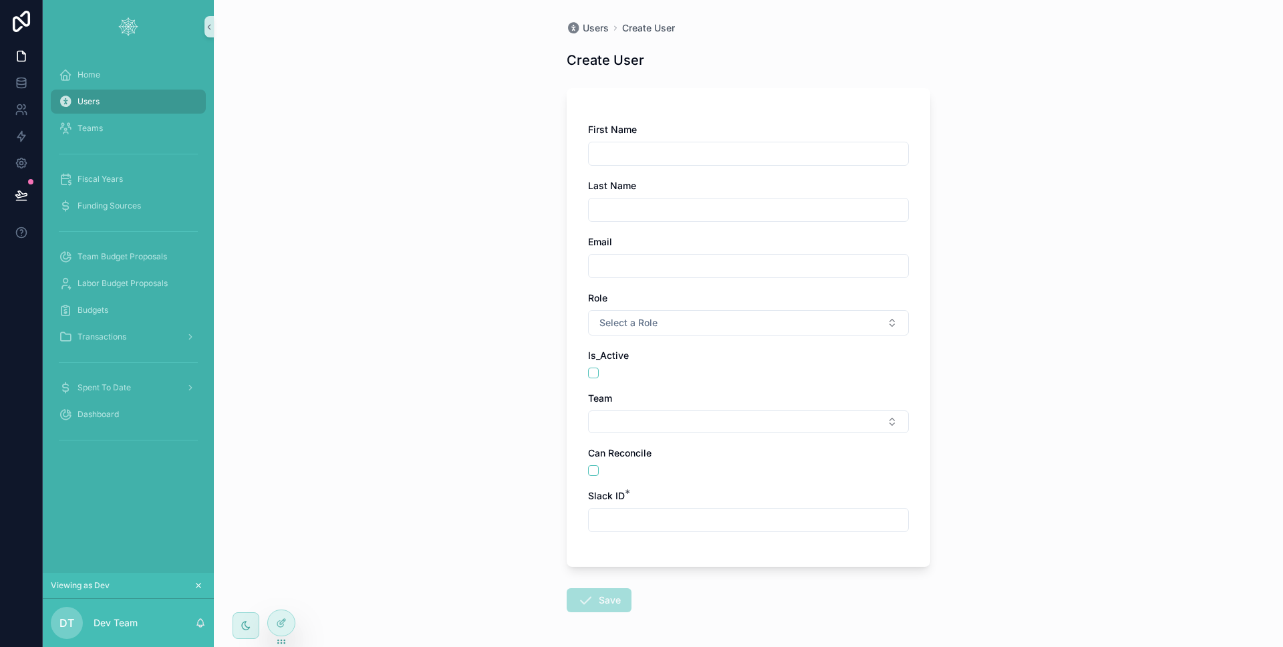
click at [777, 158] on input "scrollable content" at bounding box center [748, 153] width 319 height 19
click at [690, 322] on button "Select a Role" at bounding box center [748, 322] width 321 height 25
click at [680, 393] on div "User" at bounding box center [744, 396] width 314 height 20
click at [588, 374] on button "scrollable content" at bounding box center [593, 373] width 11 height 11
click at [645, 425] on button "Select Button" at bounding box center [748, 421] width 321 height 23
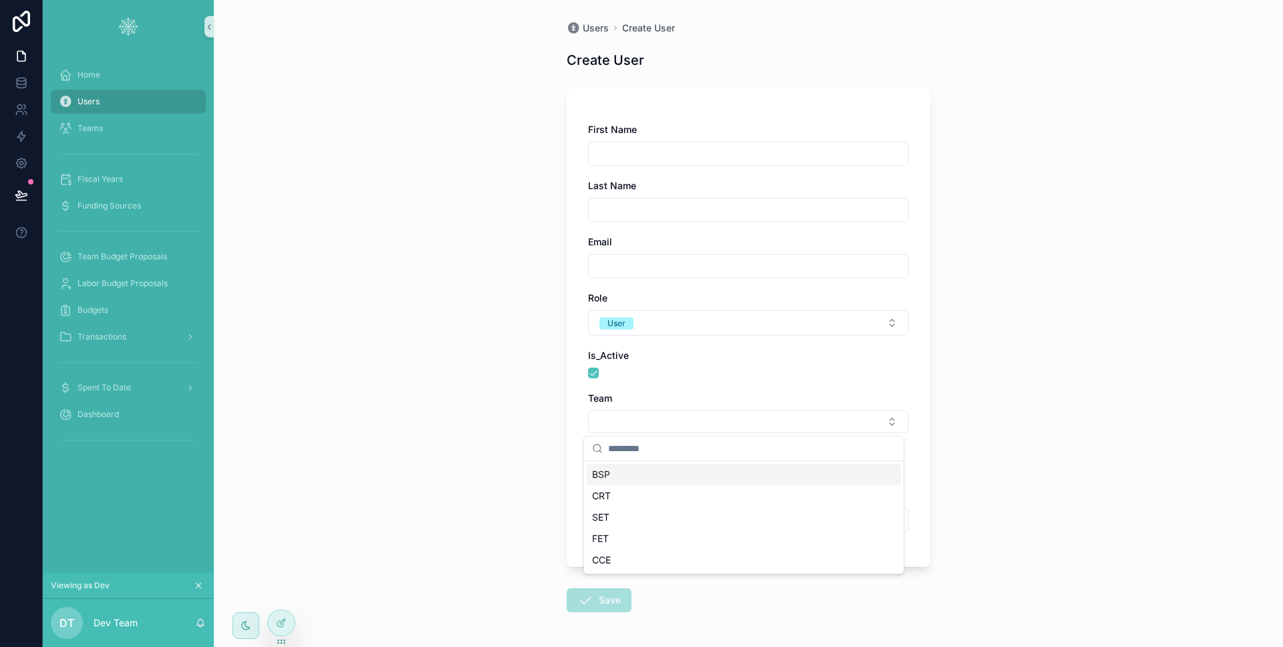
click at [515, 430] on div "Users Create User Create User First Name Last Name Email Role User Is_Active Te…" at bounding box center [748, 323] width 1069 height 647
click at [607, 512] on input "scrollable content" at bounding box center [748, 520] width 319 height 19
click at [546, 486] on div "Users Create User Create User First Name Last Name Email Role User Is_Active Te…" at bounding box center [748, 323] width 1069 height 647
click at [625, 163] on div "scrollable content" at bounding box center [748, 154] width 321 height 24
click at [625, 160] on input "scrollable content" at bounding box center [748, 153] width 319 height 19
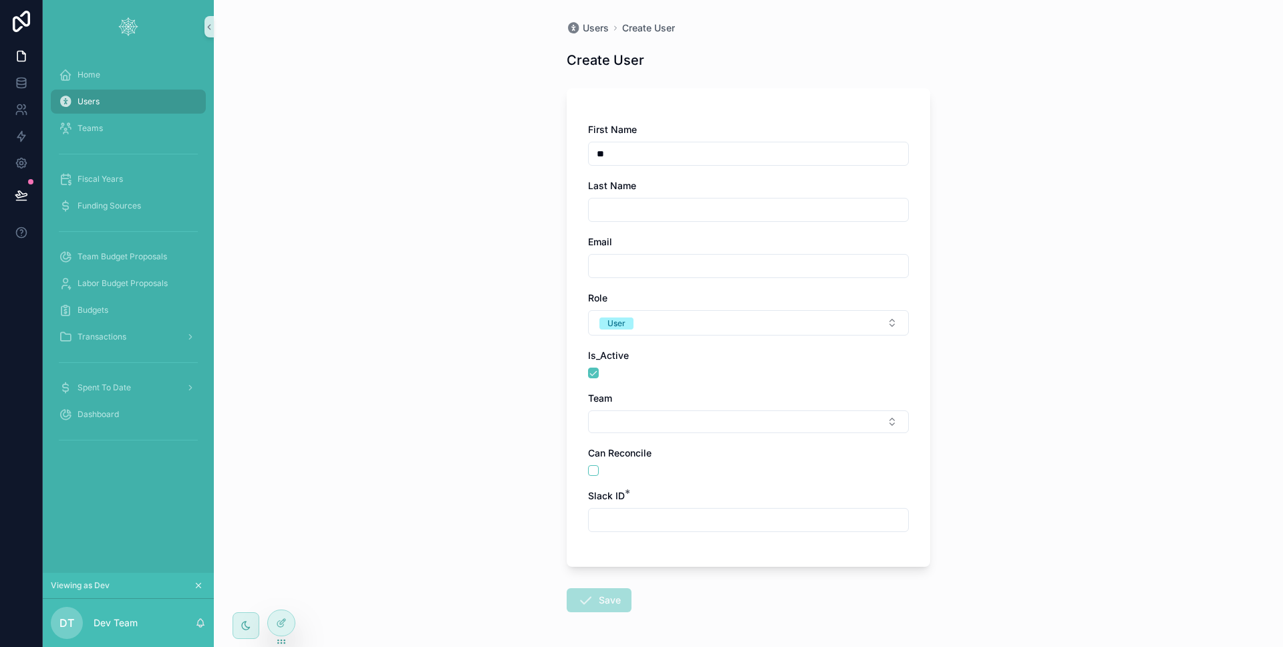
type input "*"
type input "**********"
click at [591, 593] on div "Save" at bounding box center [599, 600] width 65 height 24
click at [642, 515] on input "scrollable content" at bounding box center [748, 520] width 319 height 19
type input "*"
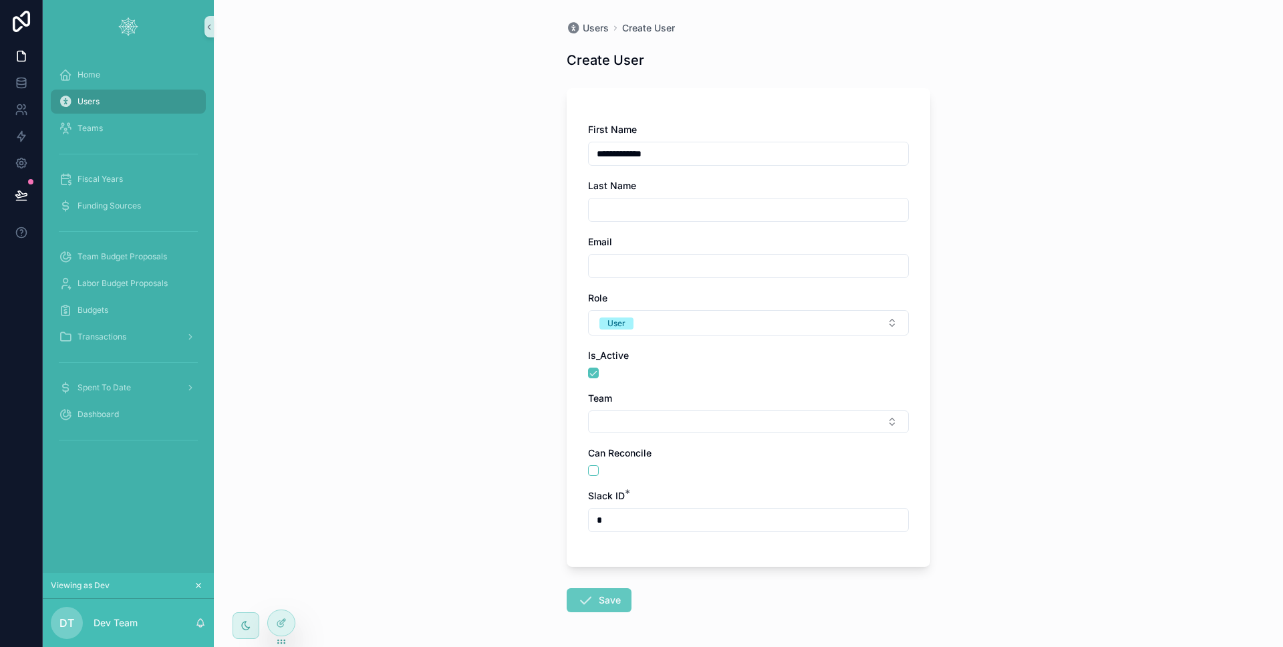
click at [593, 605] on button "Save" at bounding box center [599, 600] width 65 height 24
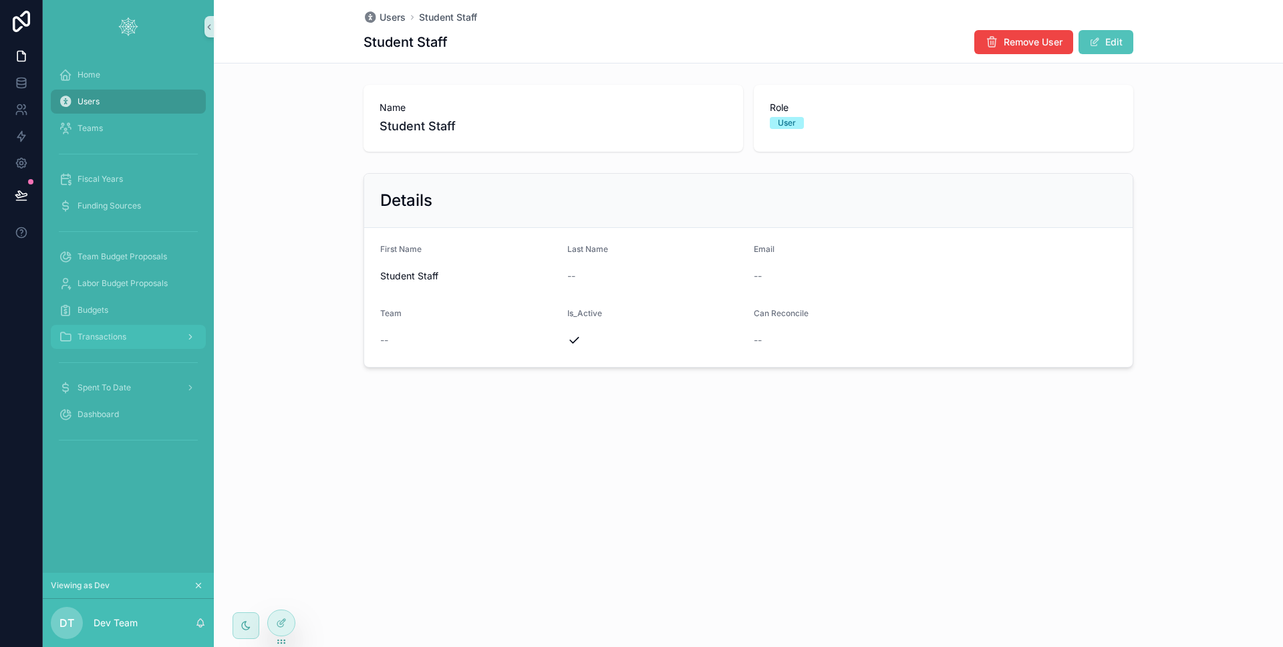
click at [142, 344] on div "Transactions" at bounding box center [128, 336] width 139 height 21
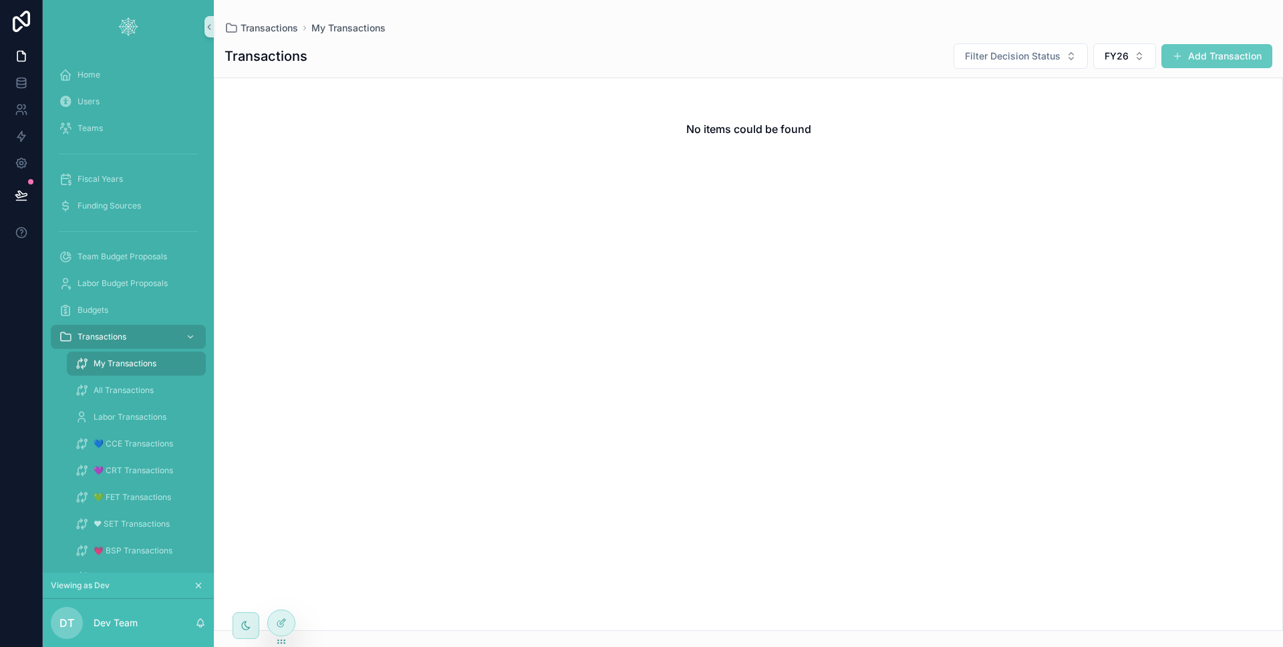
click at [1185, 63] on button "Add Transaction" at bounding box center [1216, 56] width 111 height 24
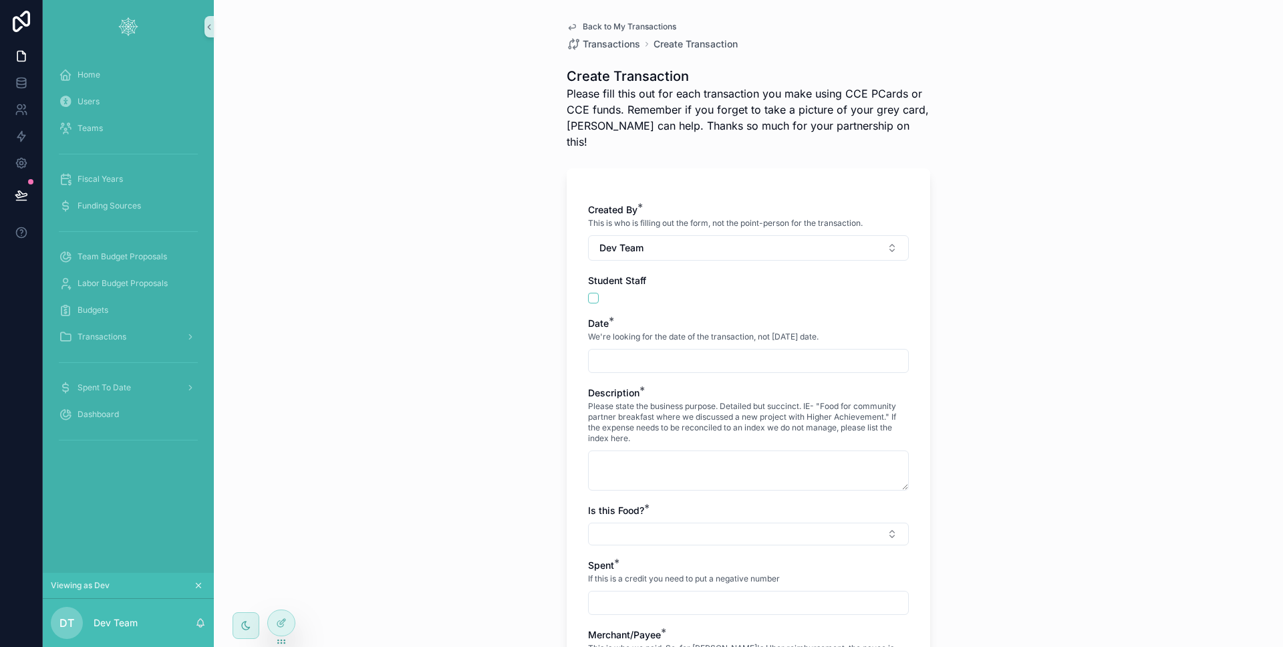
click at [755, 247] on div "Created By * This is who is filling out the form, not the point-person for the …" at bounding box center [748, 657] width 321 height 909
click at [758, 235] on button "Dev Team" at bounding box center [748, 247] width 321 height 25
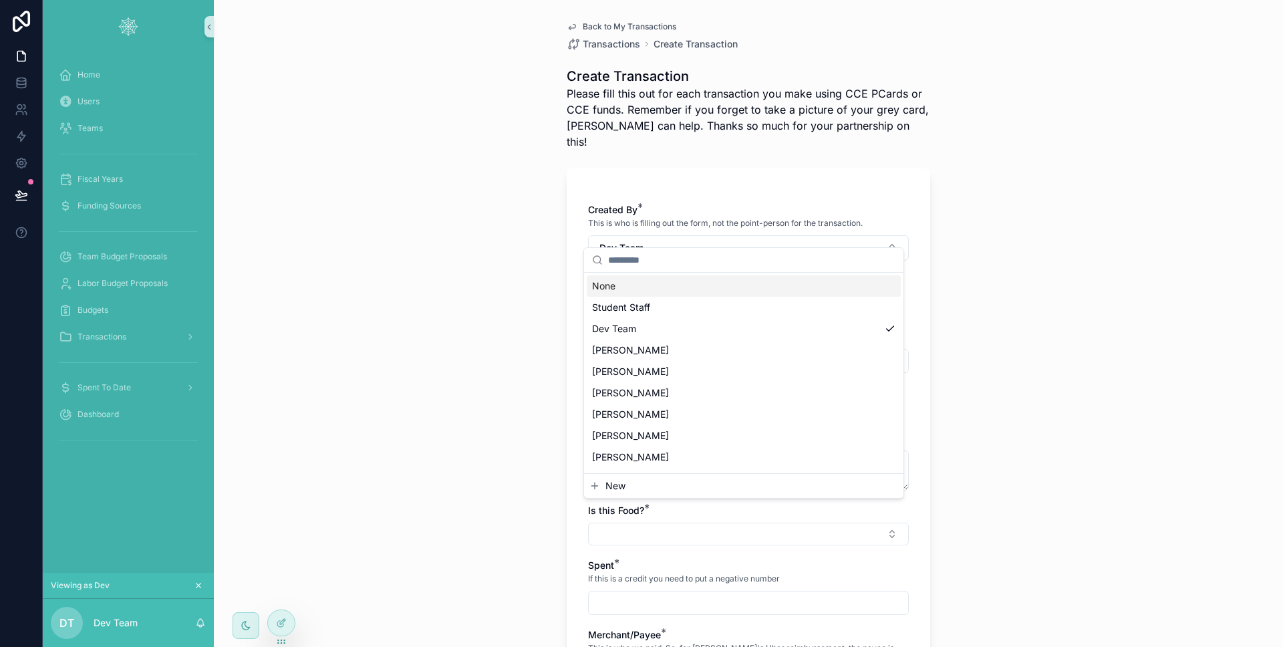
click at [556, 268] on div "Back to My Transactions Transactions Create Transaction Create Transaction Plea…" at bounding box center [748, 632] width 385 height 1264
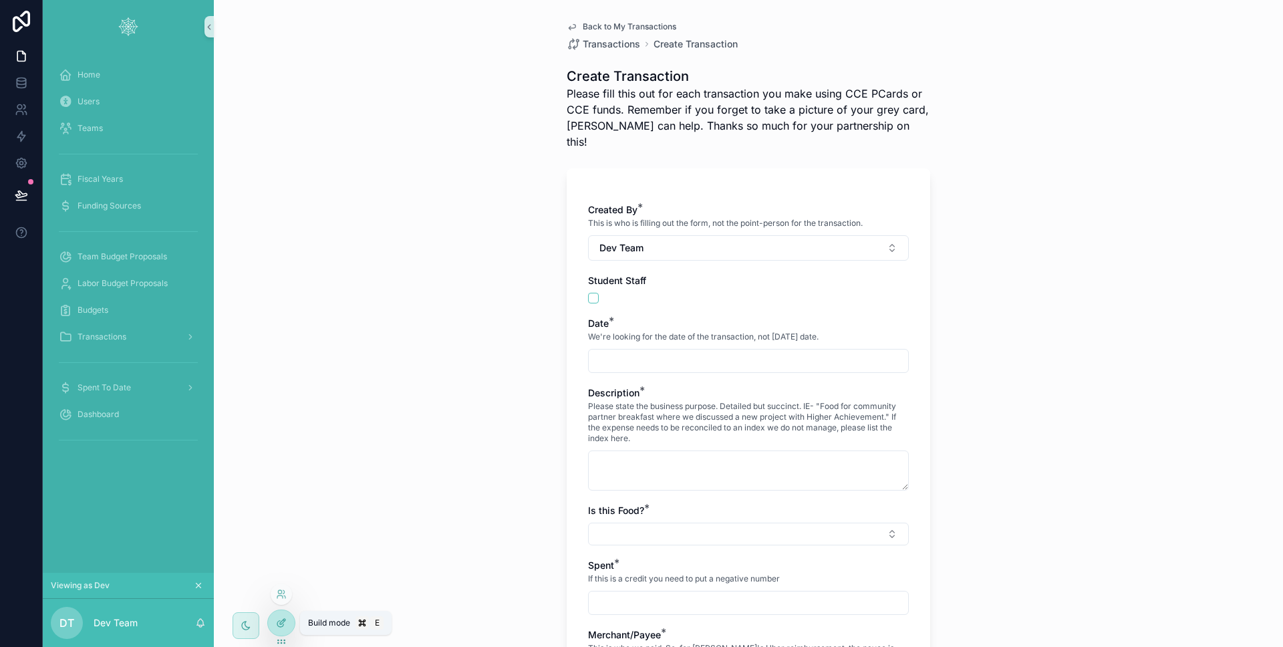
click at [282, 619] on icon at bounding box center [281, 622] width 11 height 11
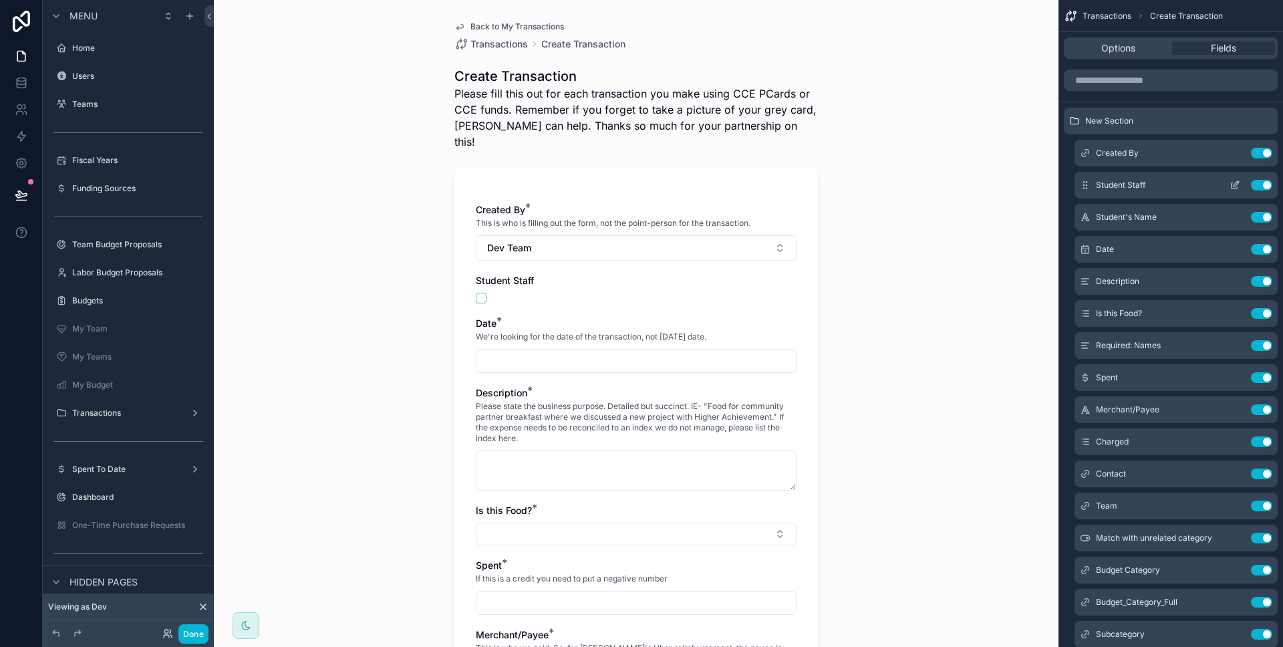
click at [1256, 184] on button "Use setting" at bounding box center [1261, 185] width 21 height 11
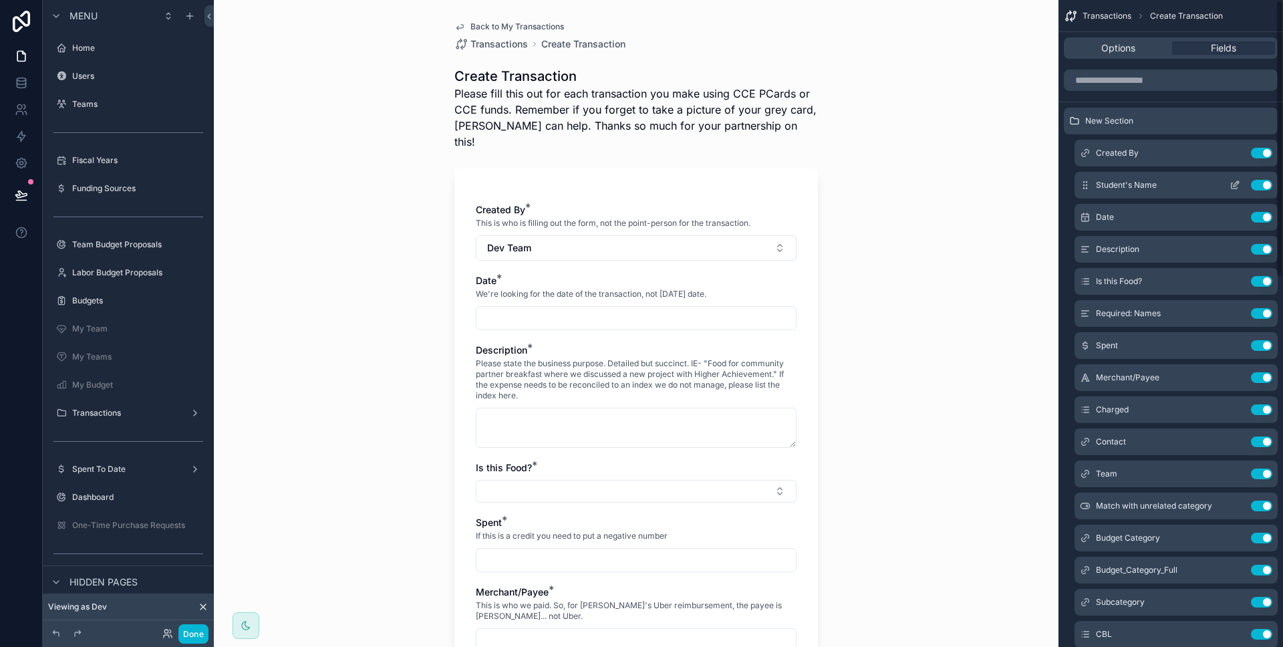
click at [1239, 188] on icon "scrollable content" at bounding box center [1235, 185] width 11 height 11
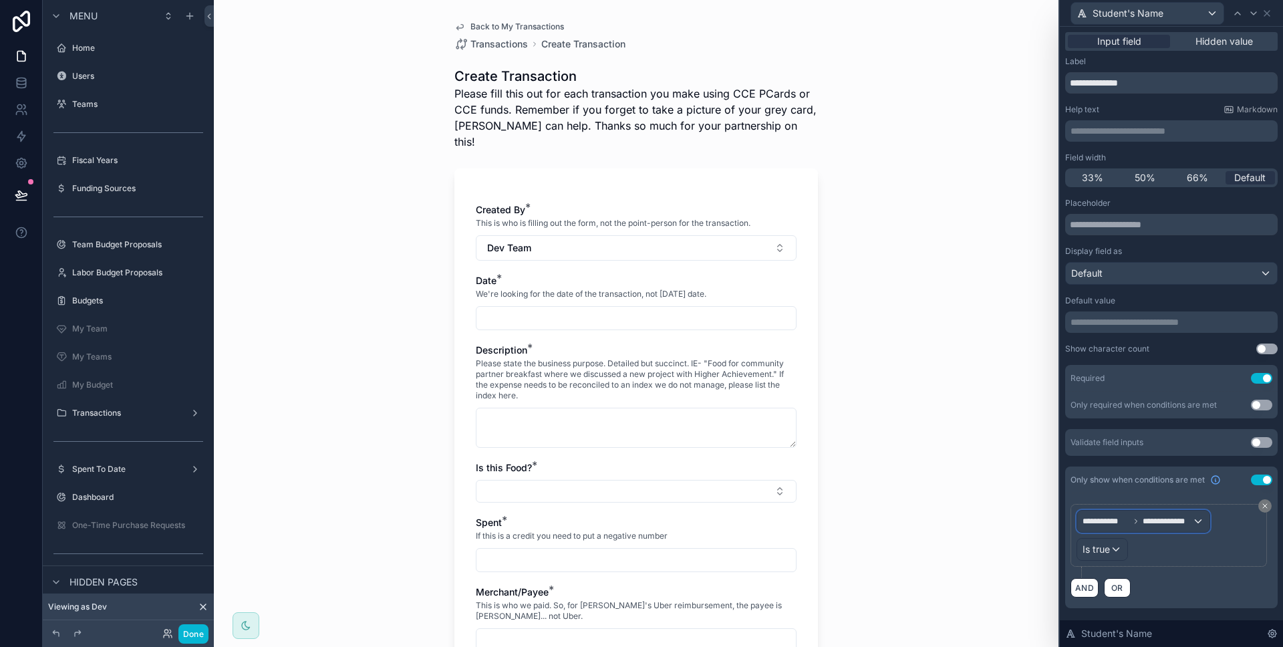
click at [1134, 526] on span "**********" at bounding box center [1138, 521] width 110 height 11
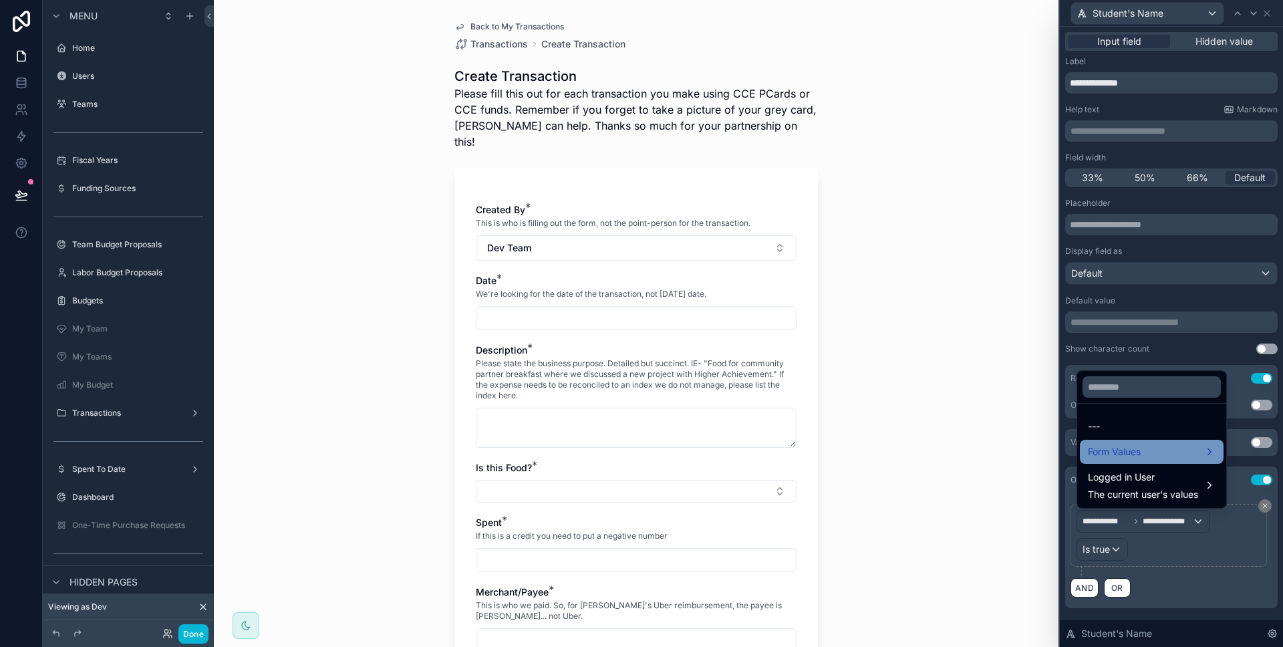
click at [1133, 459] on span "Form Values" at bounding box center [1114, 452] width 53 height 16
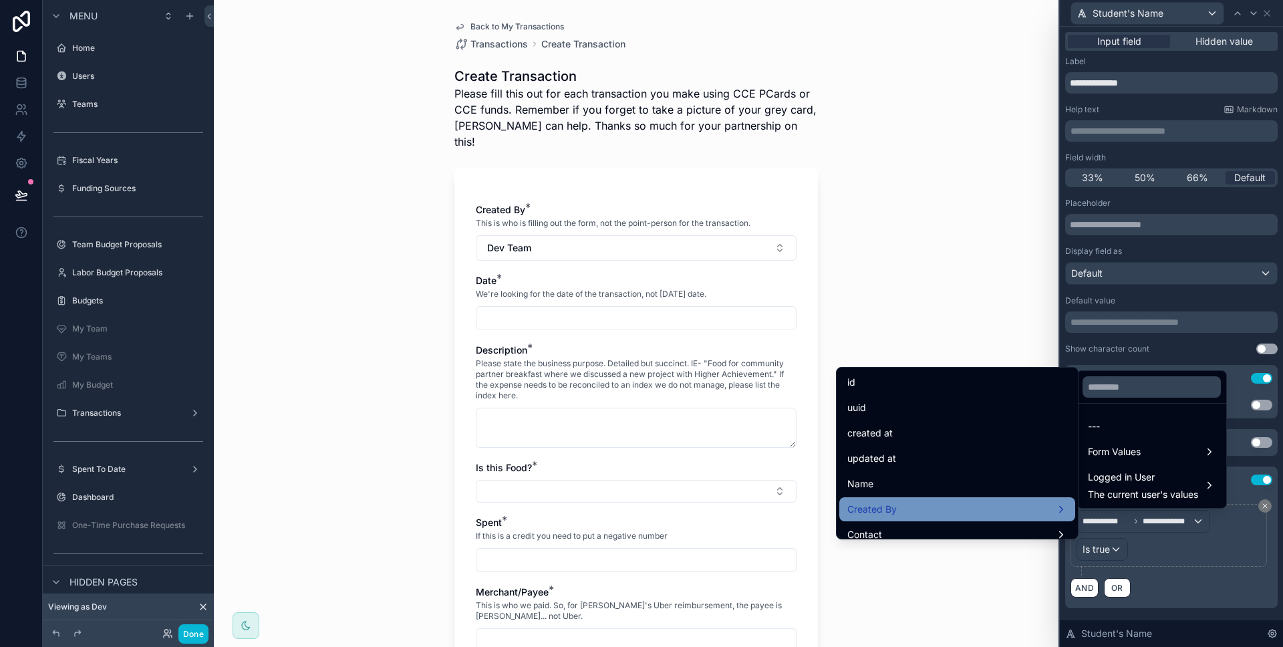
click at [984, 502] on div "Created By" at bounding box center [957, 509] width 220 height 16
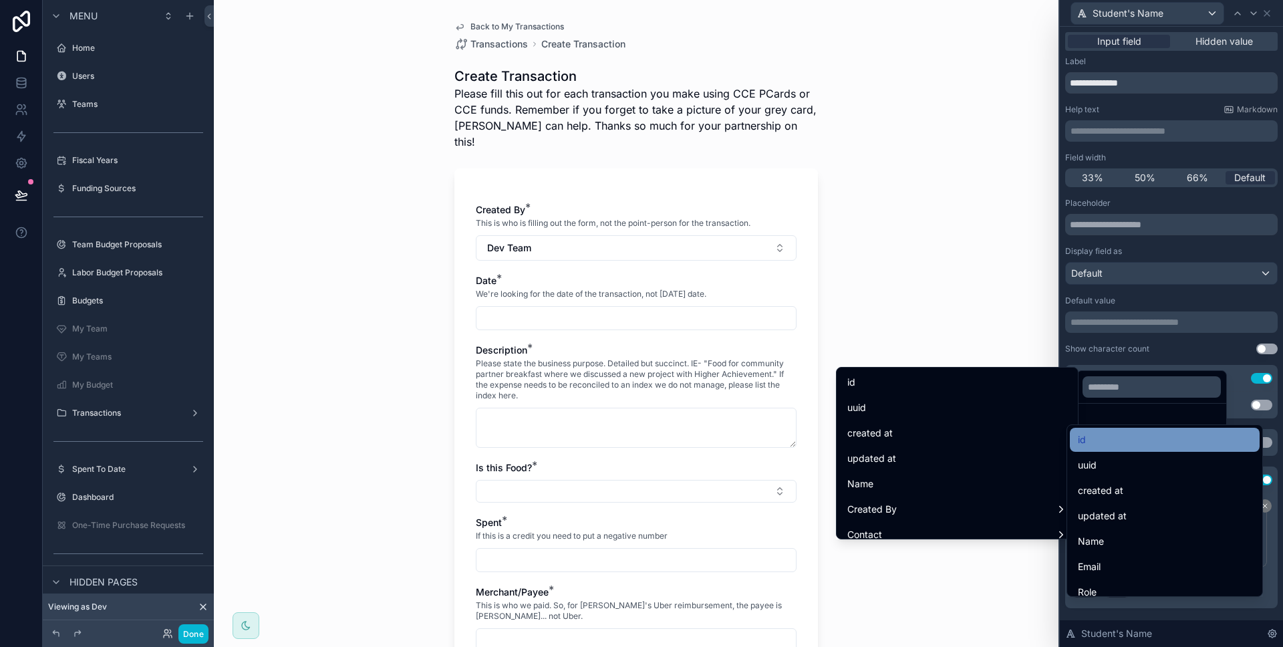
click at [1098, 449] on div "id" at bounding box center [1165, 440] width 190 height 24
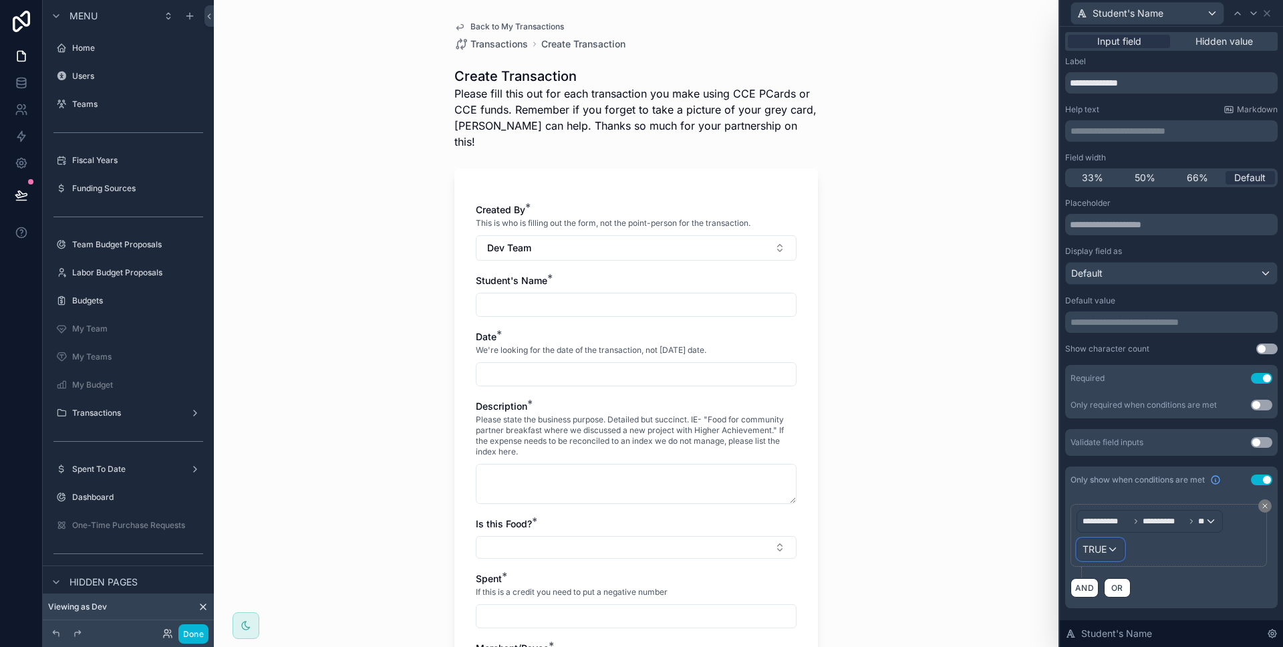
click at [1105, 540] on div "TRUE" at bounding box center [1100, 549] width 47 height 21
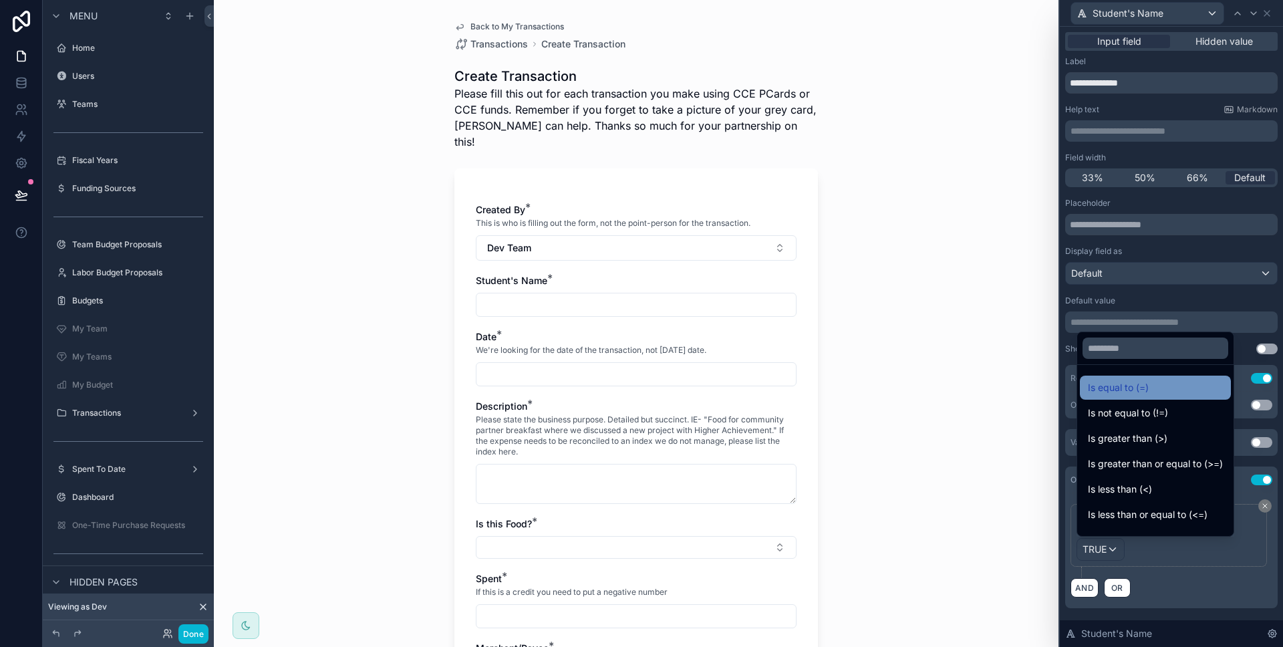
click at [1120, 399] on div "Is equal to (=)" at bounding box center [1155, 388] width 151 height 24
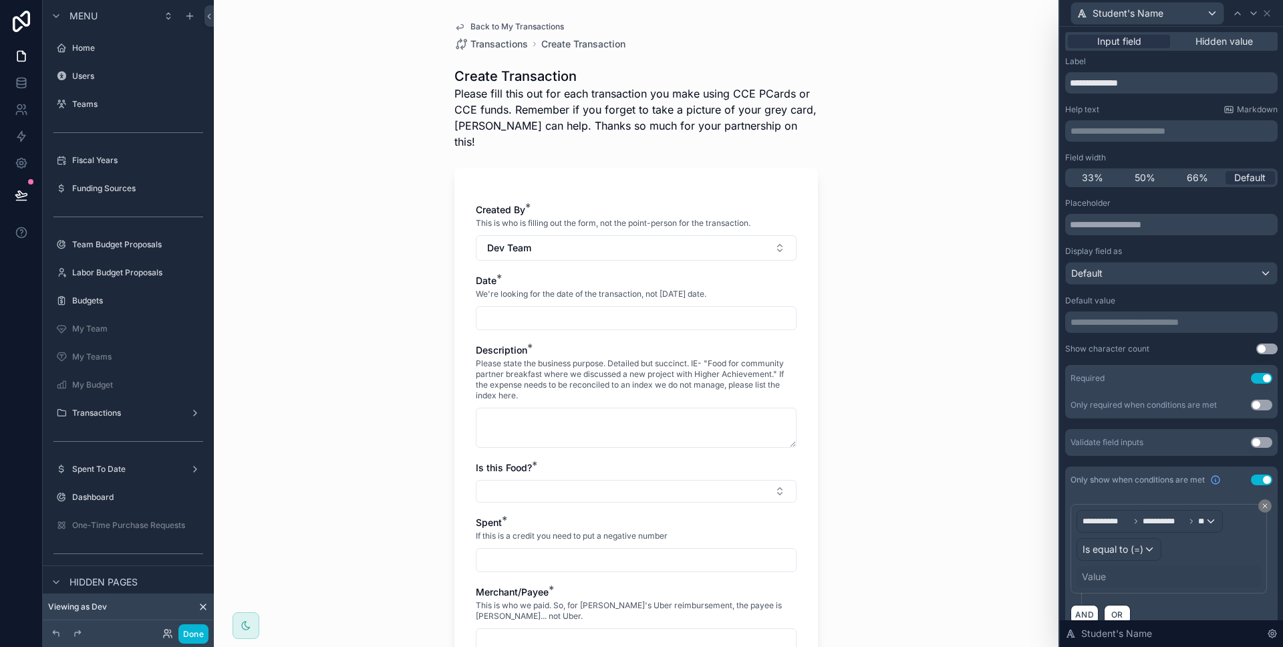
click at [1096, 575] on div "Value" at bounding box center [1094, 576] width 24 height 13
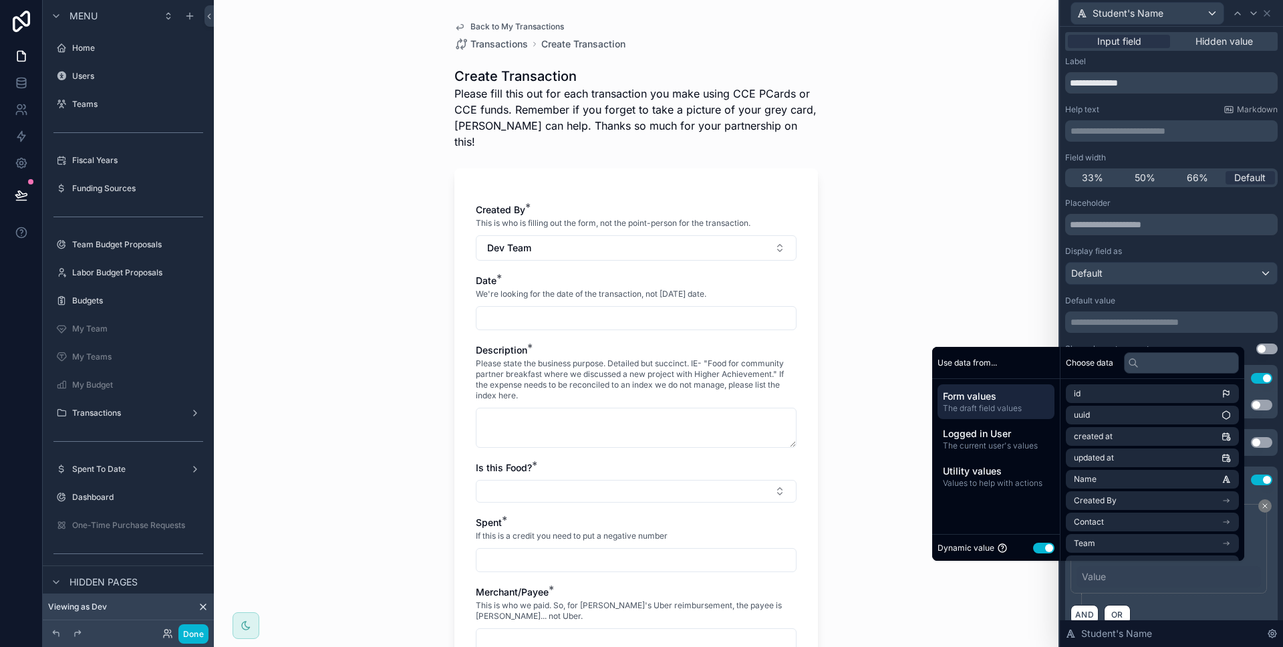
click at [1043, 553] on div "Dynamic value Use setting" at bounding box center [996, 547] width 117 height 15
click at [1042, 552] on button "Use setting" at bounding box center [1043, 548] width 21 height 11
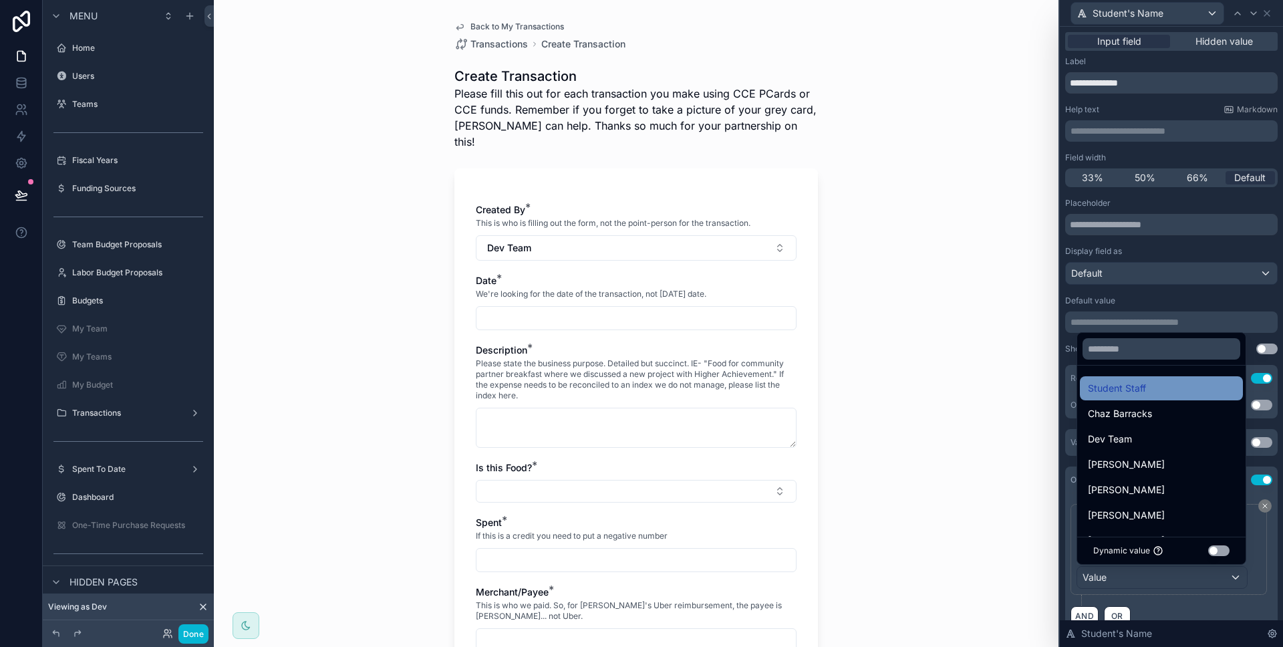
click at [1170, 394] on div "Student Staff" at bounding box center [1161, 388] width 147 height 16
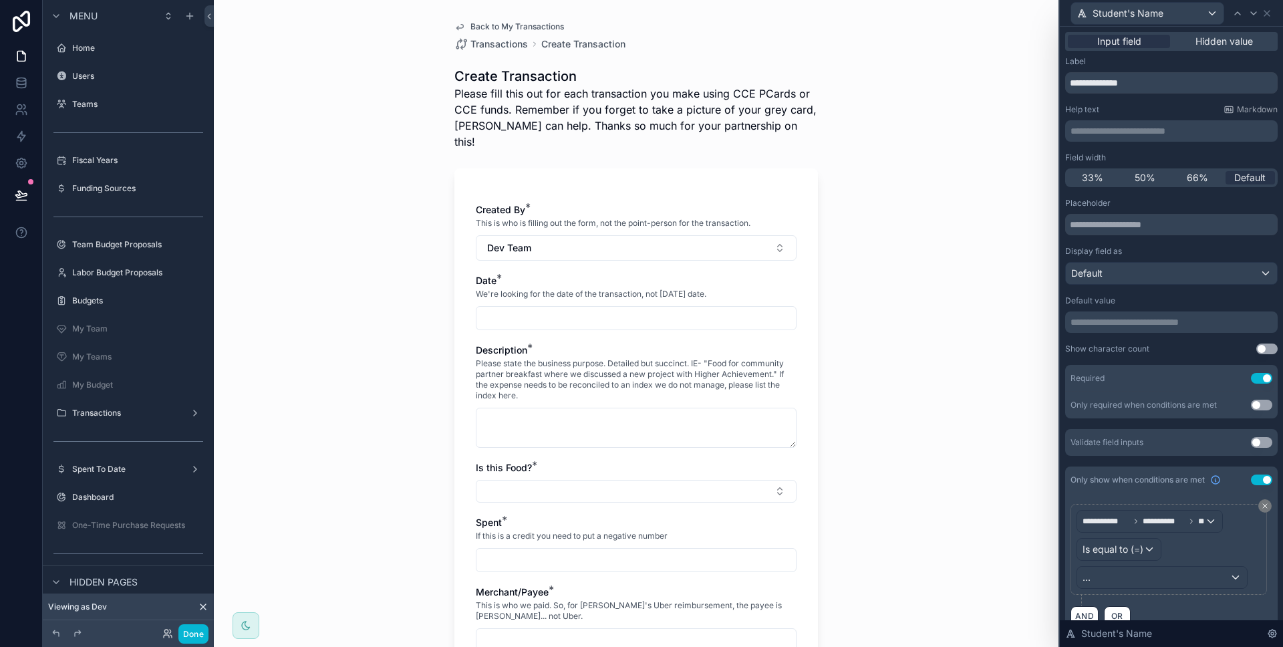
click at [970, 384] on div "Back to My Transactions Transactions Create Transaction Create Transaction Plea…" at bounding box center [636, 323] width 845 height 647
click at [187, 633] on button "Done" at bounding box center [193, 633] width 30 height 19
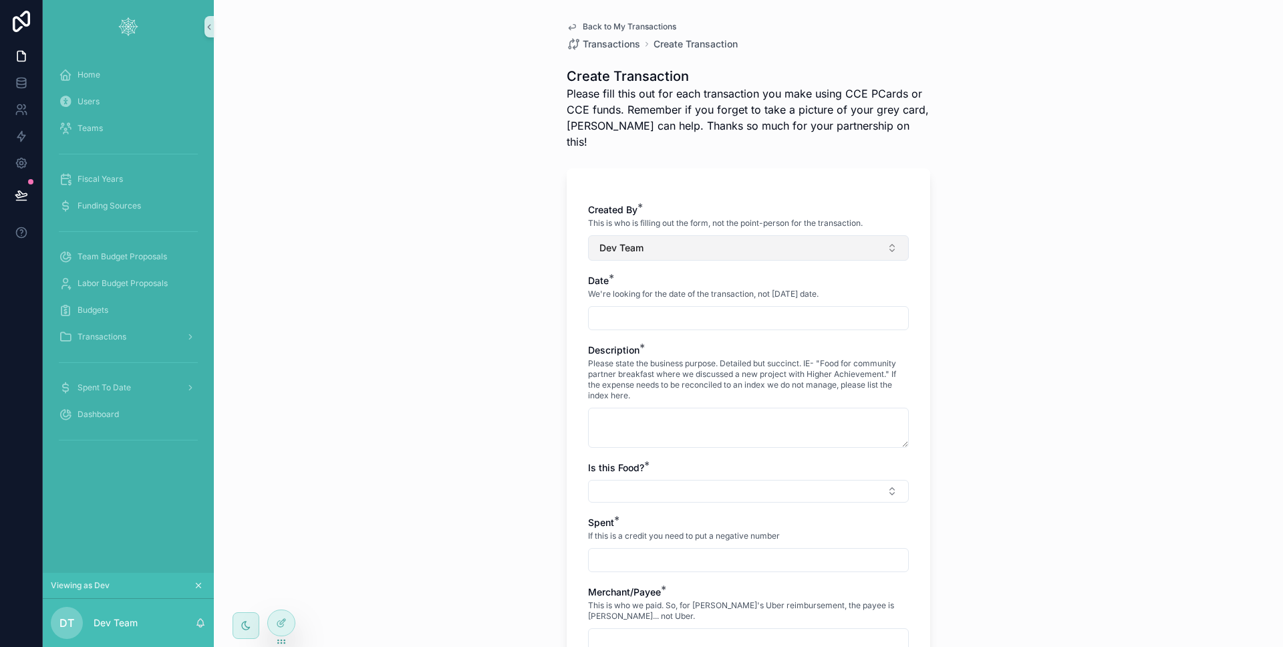
click at [688, 237] on button "Dev Team" at bounding box center [748, 247] width 321 height 25
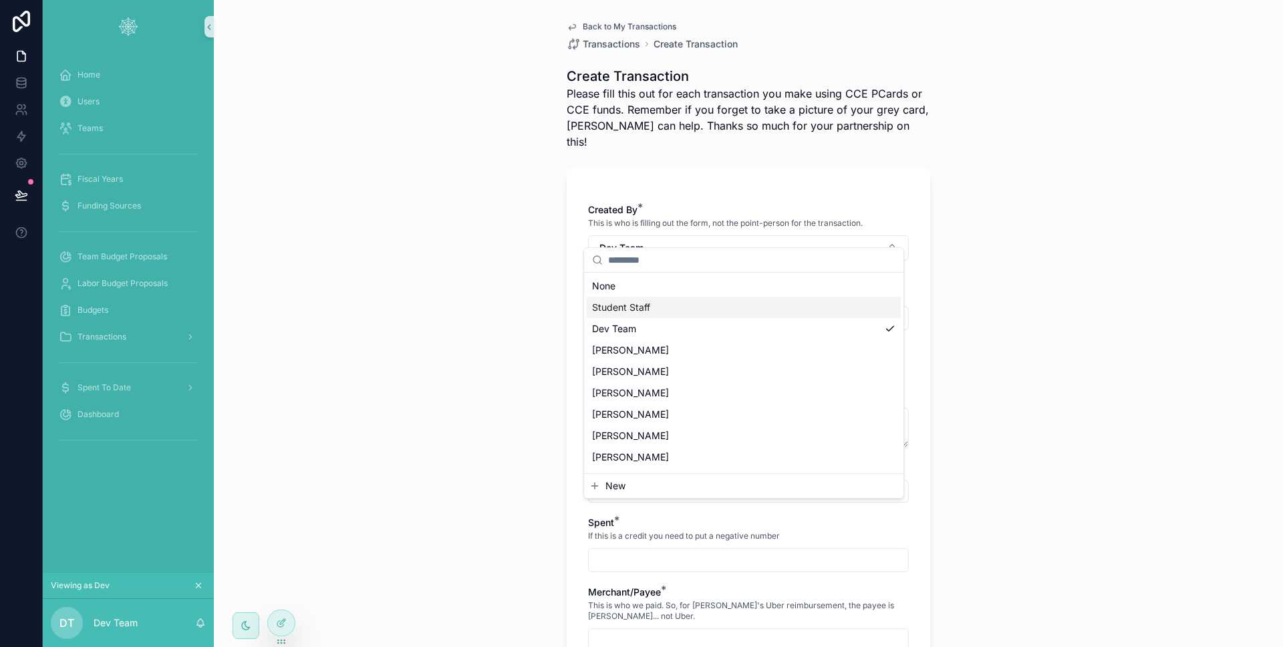
click at [501, 309] on div "Back to My Transactions Transactions Create Transaction Create Transaction Plea…" at bounding box center [748, 323] width 1069 height 647
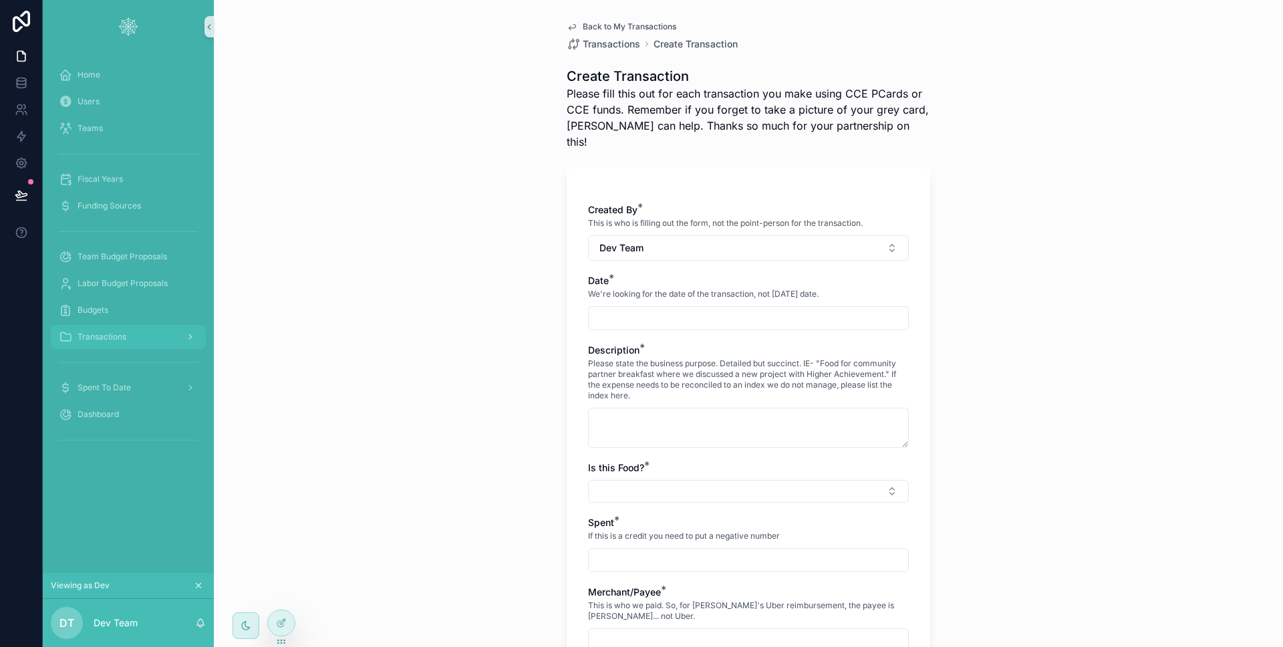
click at [164, 337] on div "Transactions" at bounding box center [128, 336] width 139 height 21
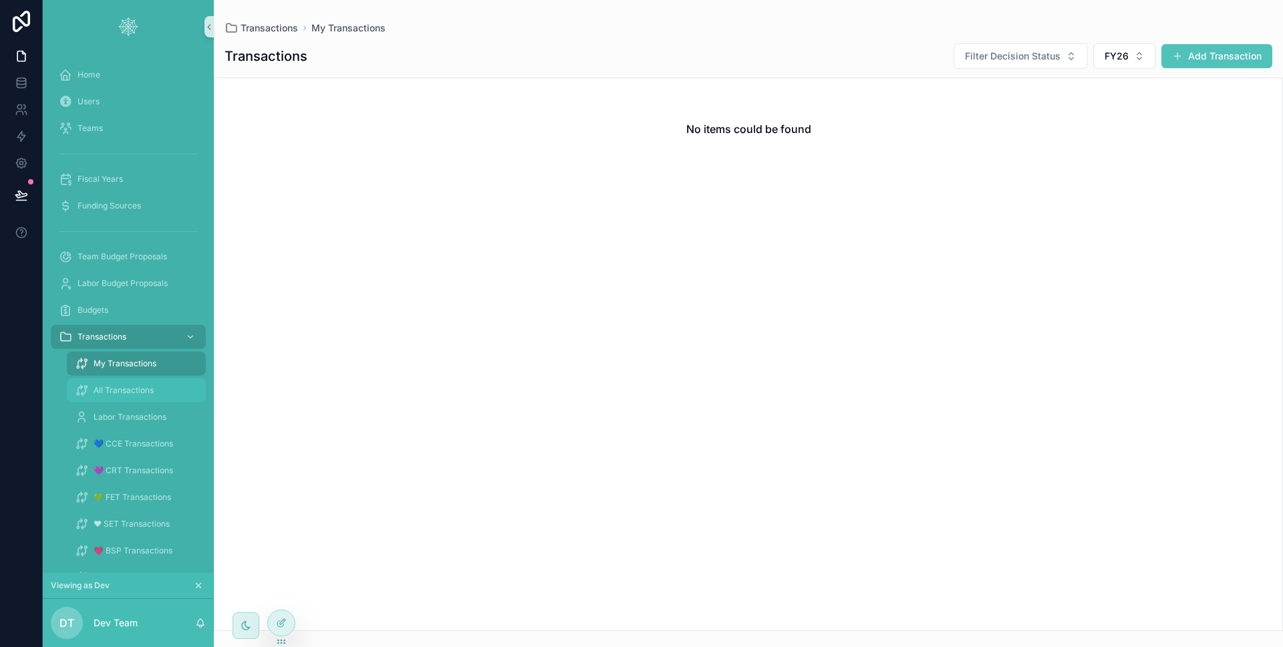
click at [136, 394] on span "All Transactions" at bounding box center [124, 390] width 60 height 11
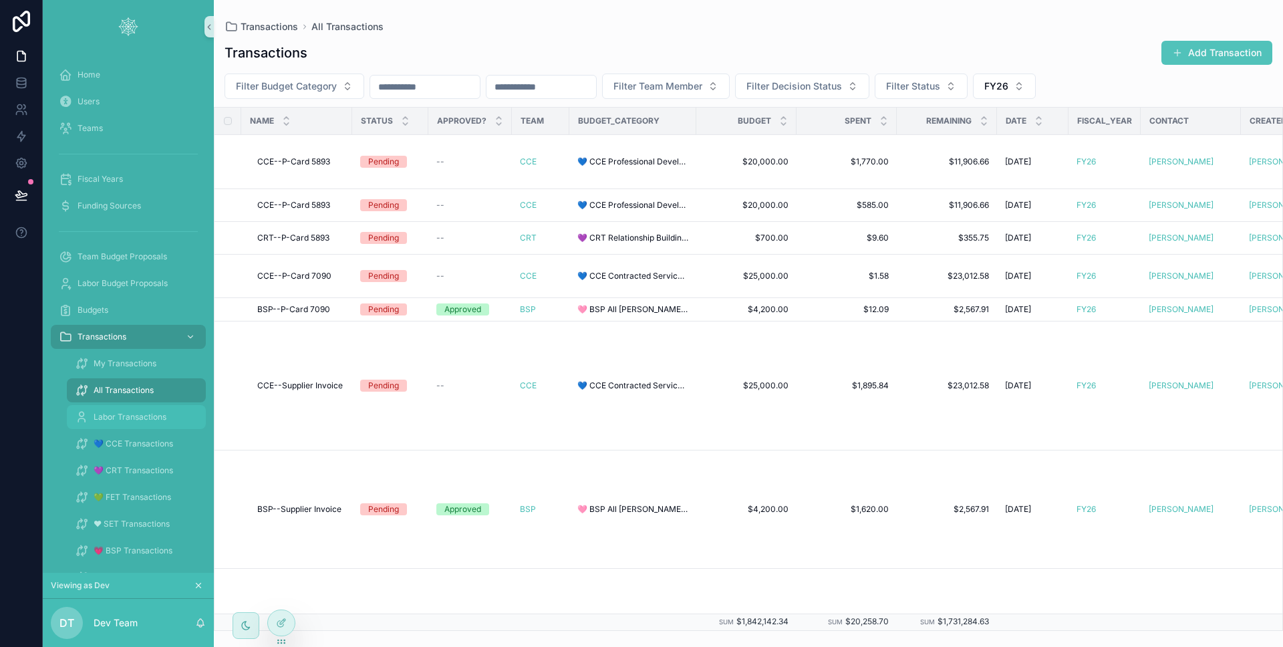
click at [130, 422] on span "Labor Transactions" at bounding box center [130, 417] width 73 height 11
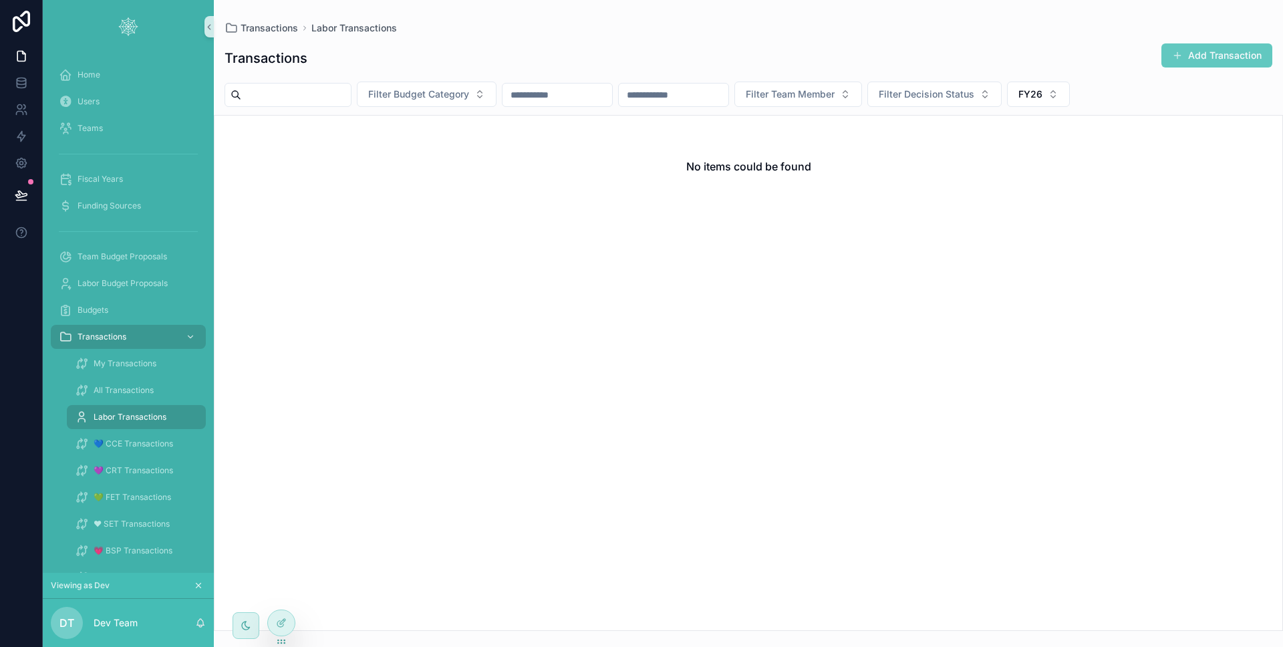
click at [1175, 67] on button "Add Transaction" at bounding box center [1216, 55] width 111 height 24
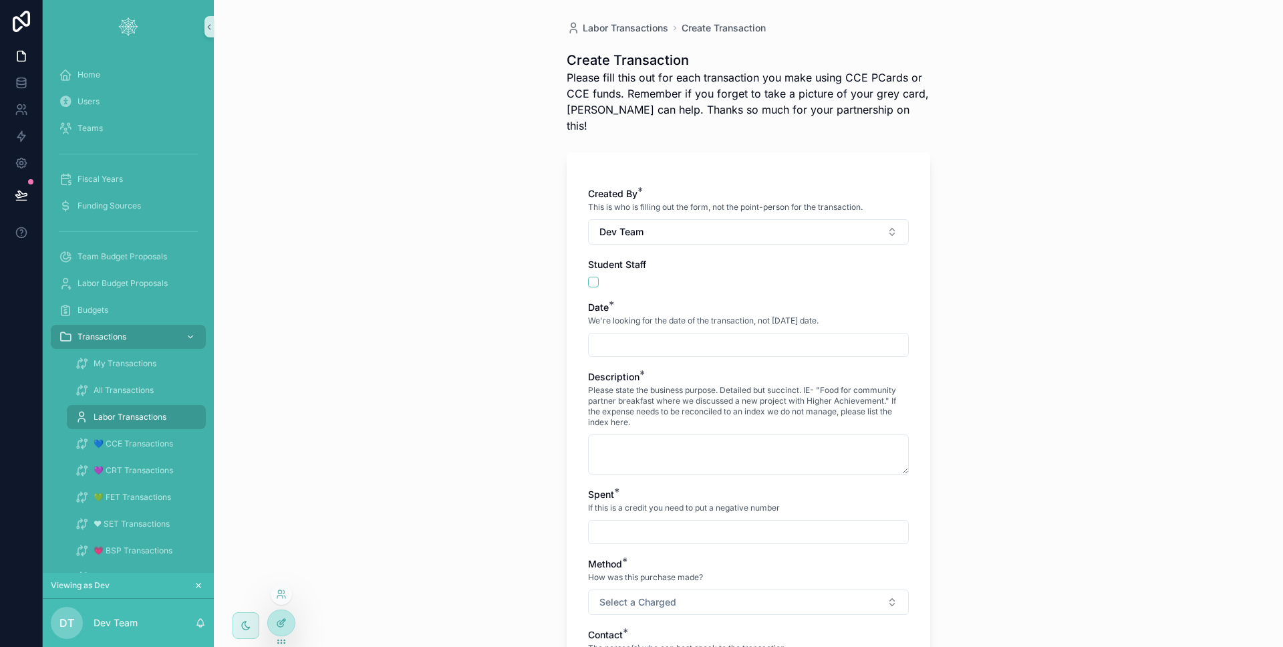
click at [288, 617] on div at bounding box center [281, 622] width 27 height 25
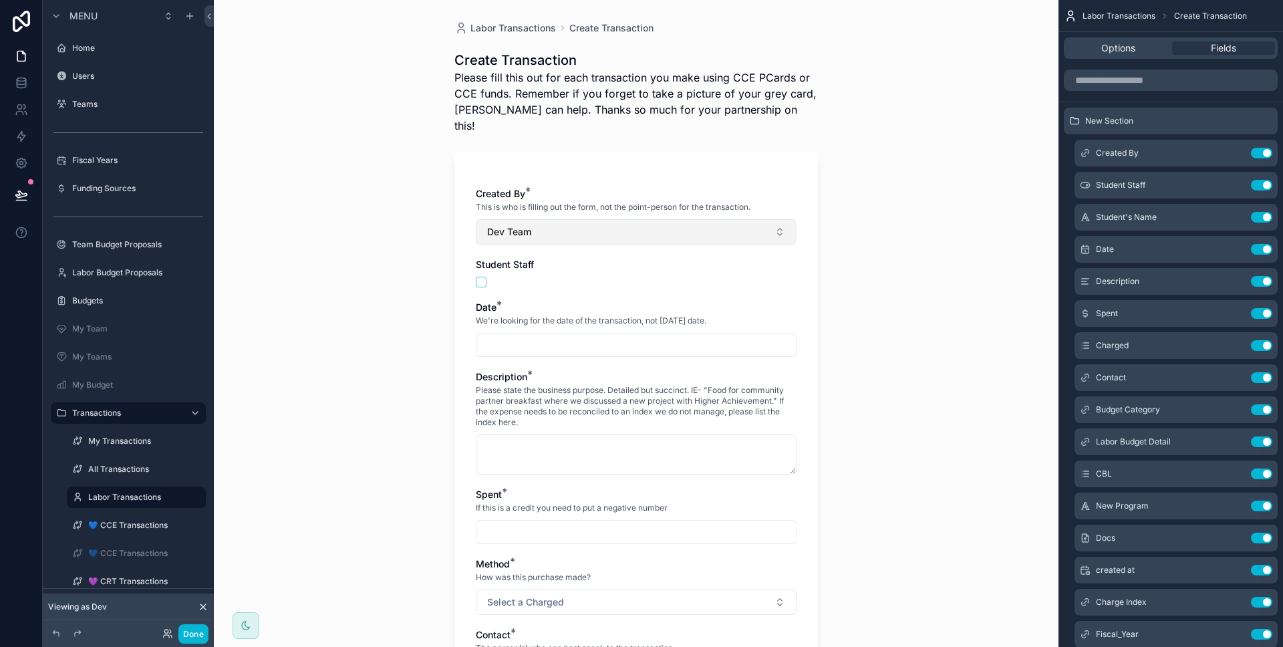
click at [525, 223] on button "Dev Team" at bounding box center [636, 231] width 321 height 25
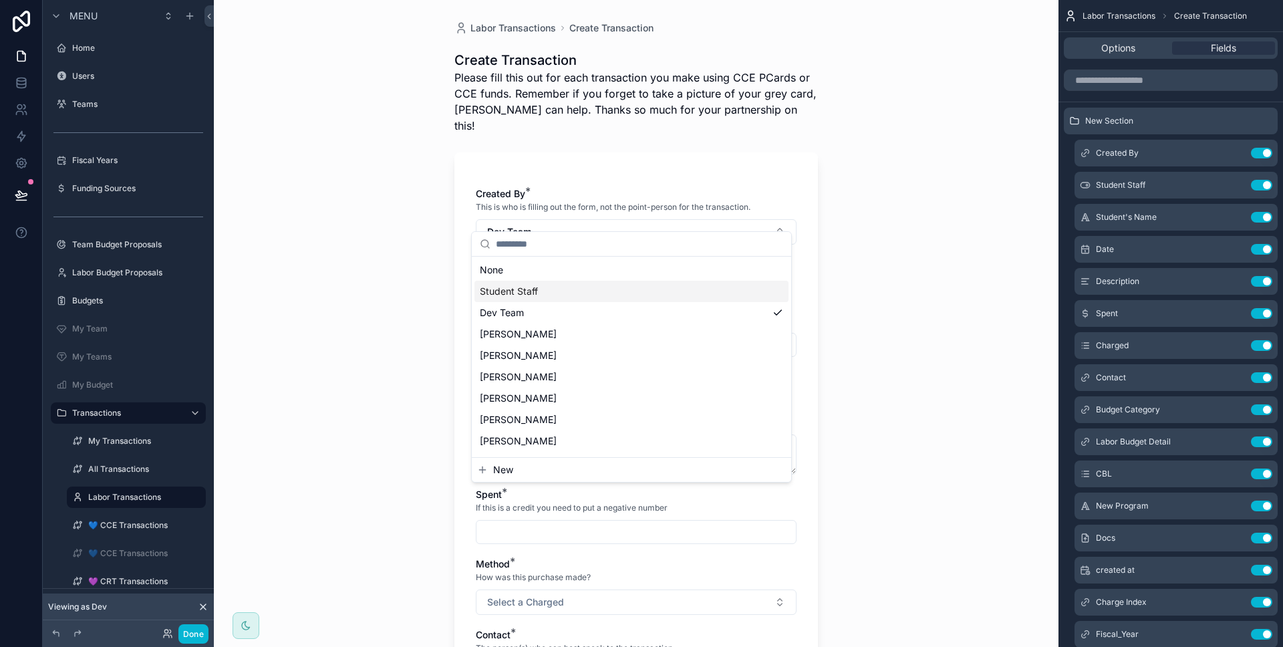
click at [541, 298] on div "Student Staff" at bounding box center [631, 291] width 314 height 21
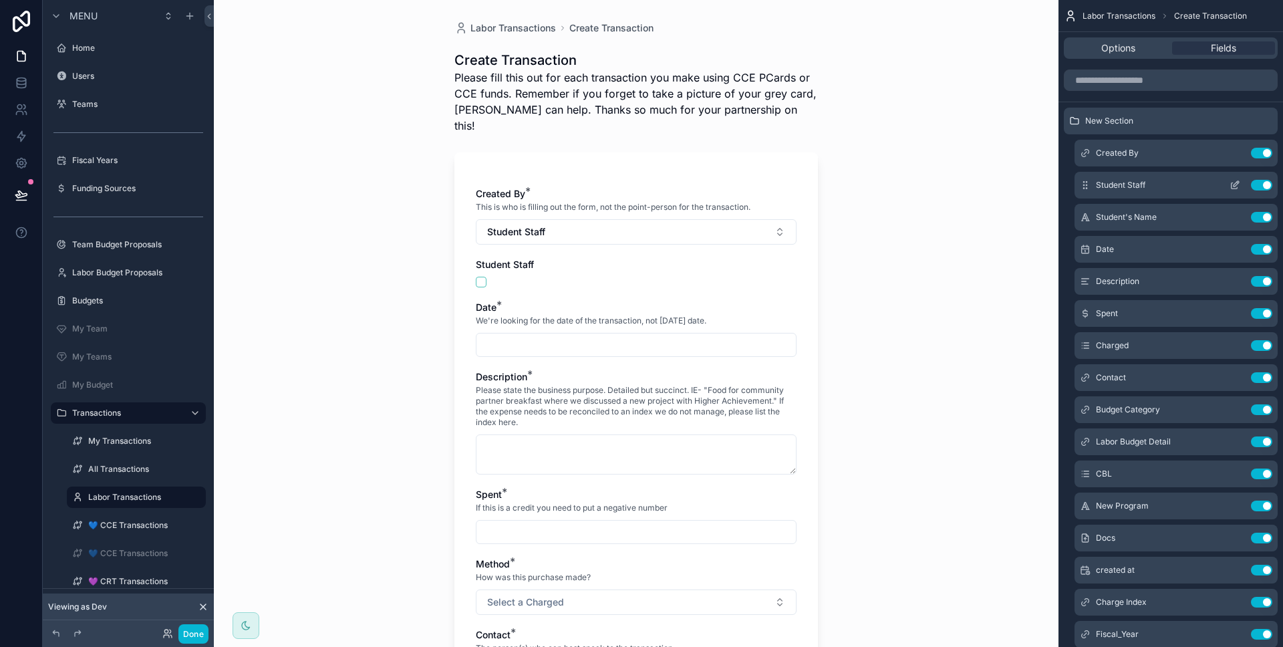
click at [1232, 183] on icon "scrollable content" at bounding box center [1235, 186] width 6 height 6
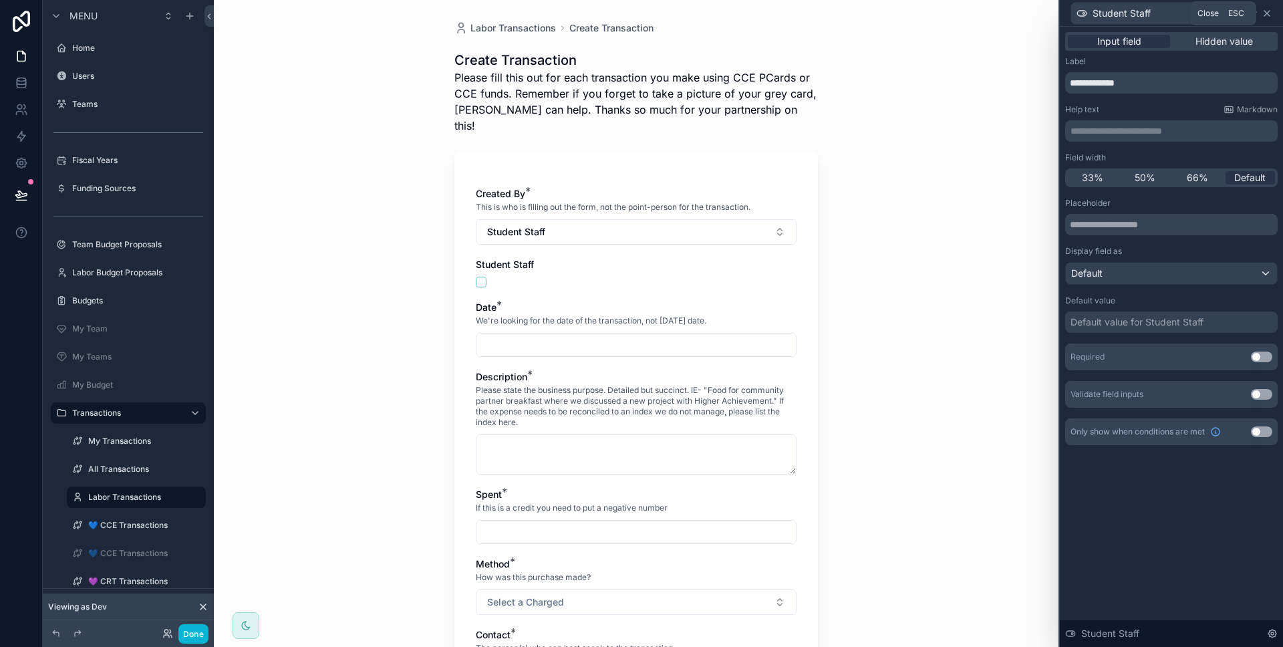
click at [1269, 15] on icon at bounding box center [1266, 13] width 5 height 5
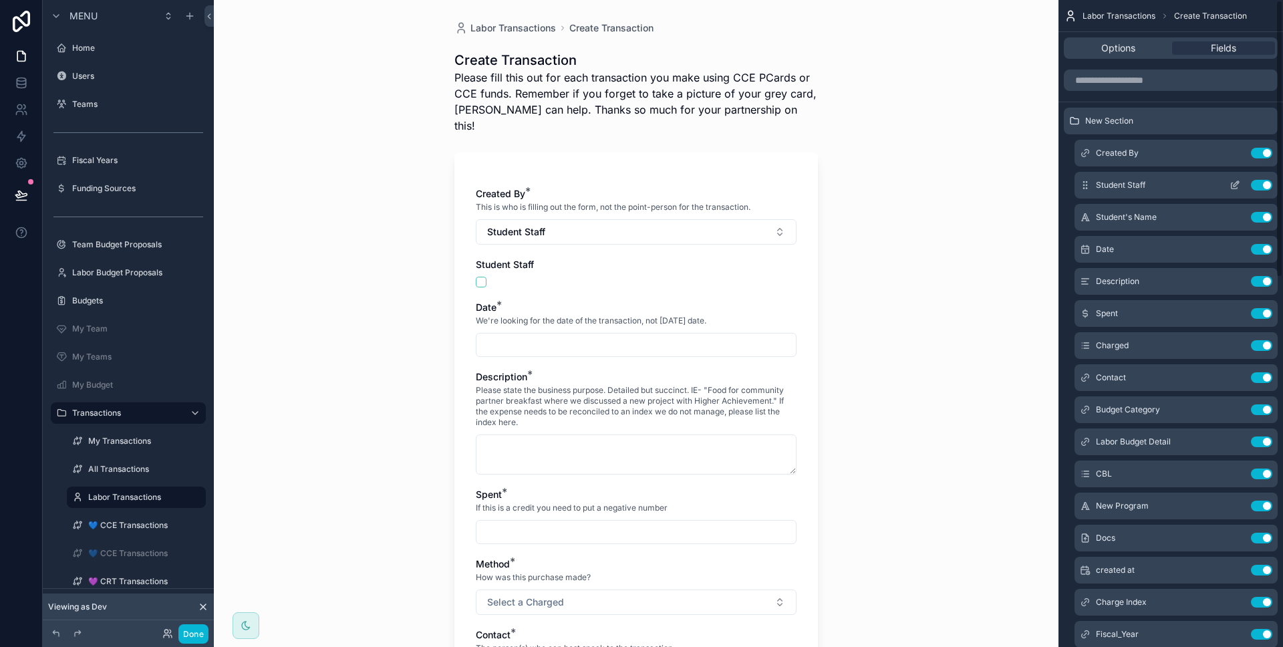
click at [1260, 181] on button "Use setting" at bounding box center [1261, 185] width 21 height 11
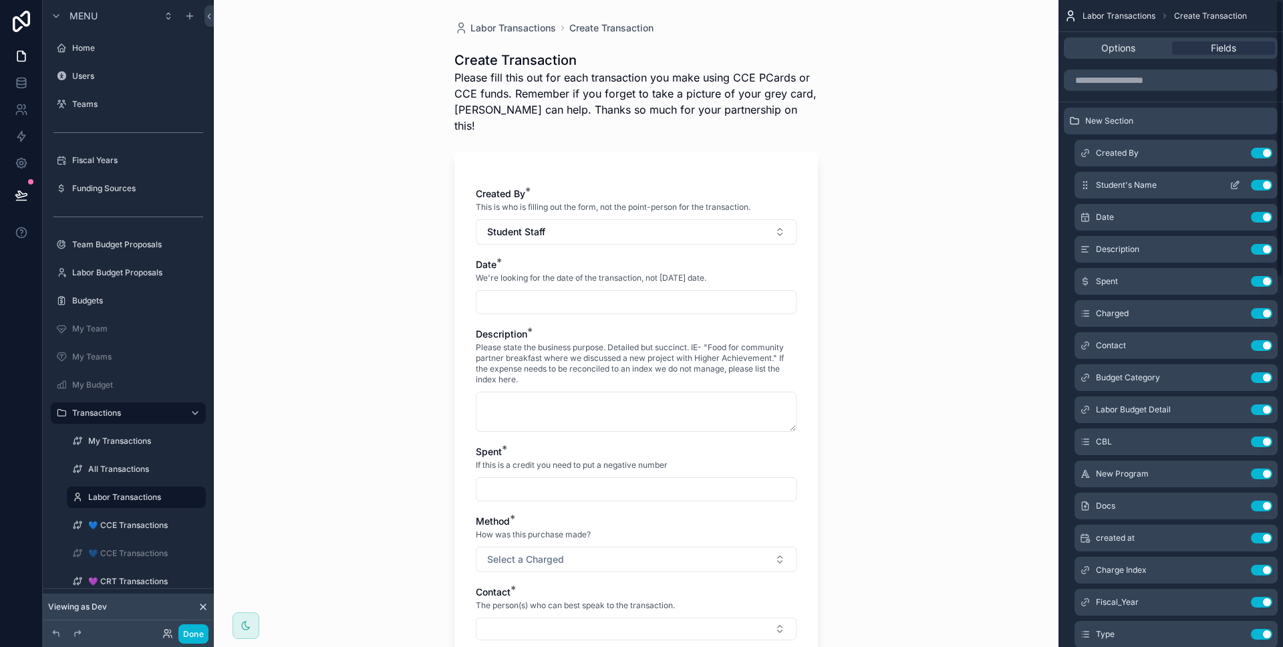
click at [1238, 188] on icon "scrollable content" at bounding box center [1235, 185] width 11 height 11
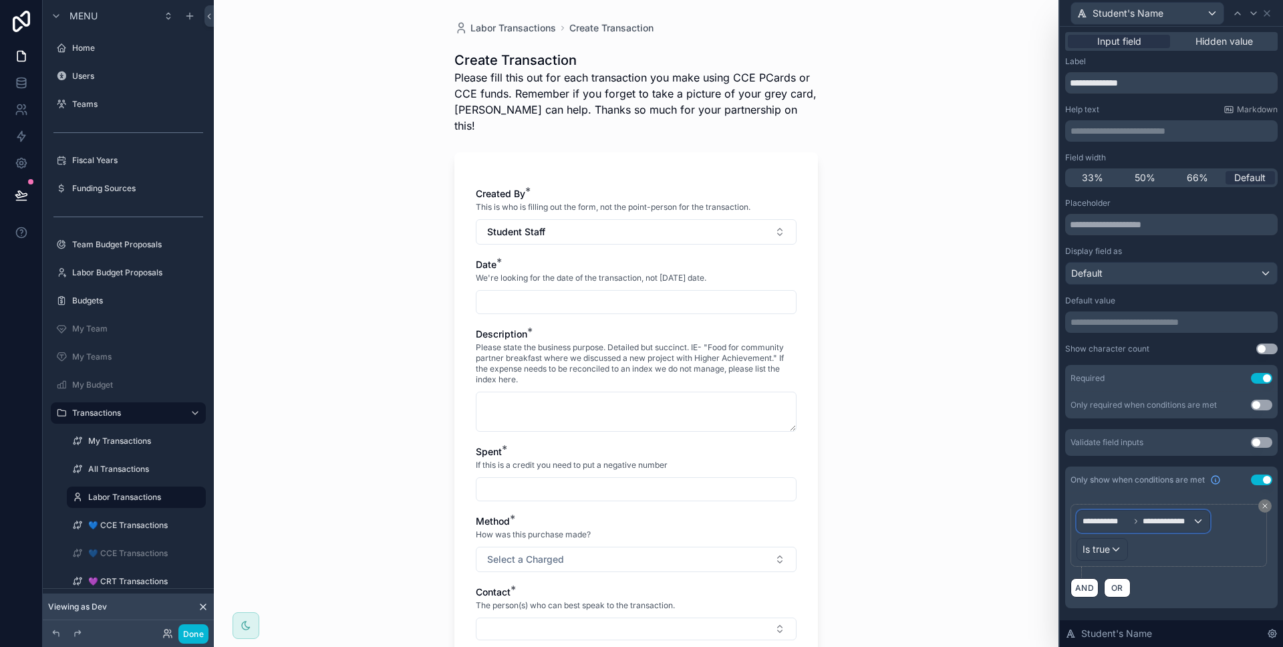
click at [1133, 512] on div "**********" at bounding box center [1143, 521] width 132 height 21
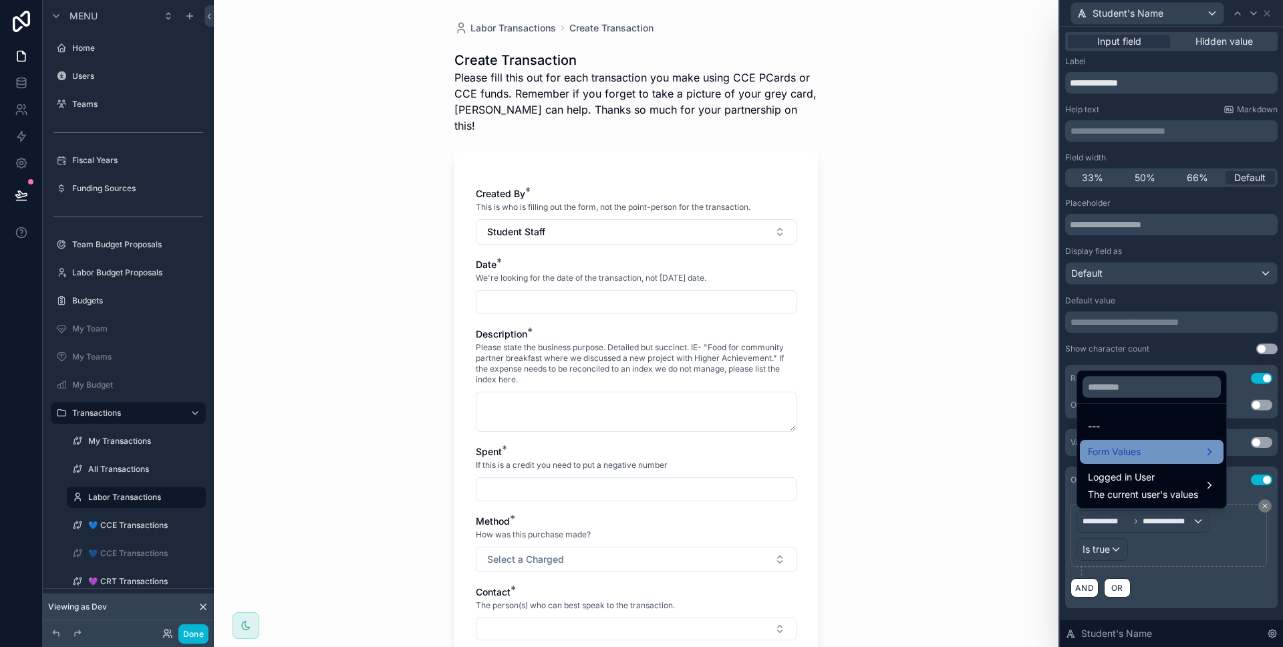
click at [1125, 455] on span "Form Values" at bounding box center [1114, 452] width 53 height 16
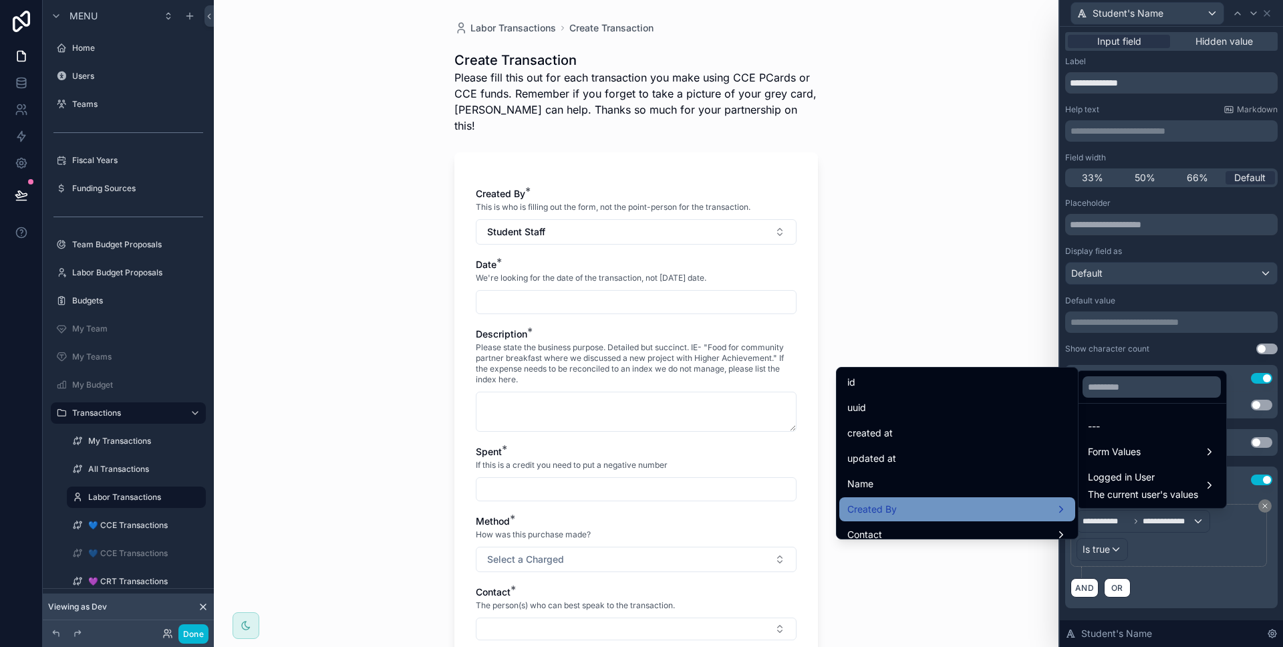
click at [992, 515] on div "Created By" at bounding box center [957, 509] width 220 height 16
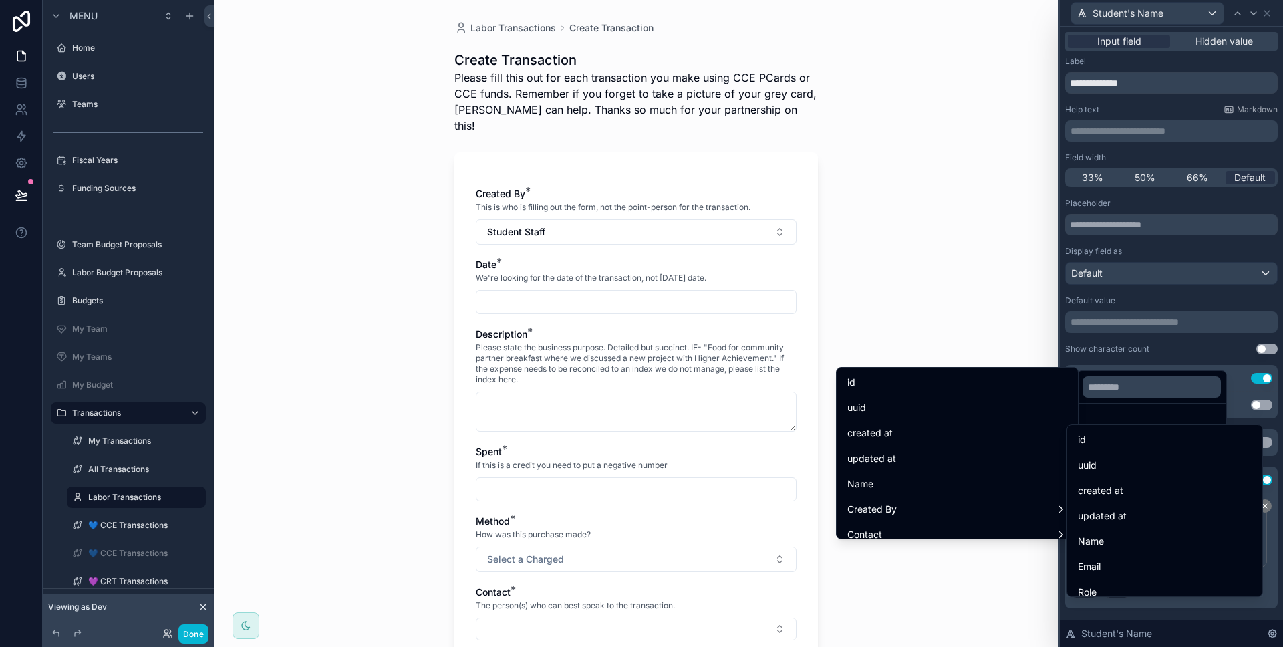
click at [1086, 439] on div "id" at bounding box center [1165, 440] width 174 height 16
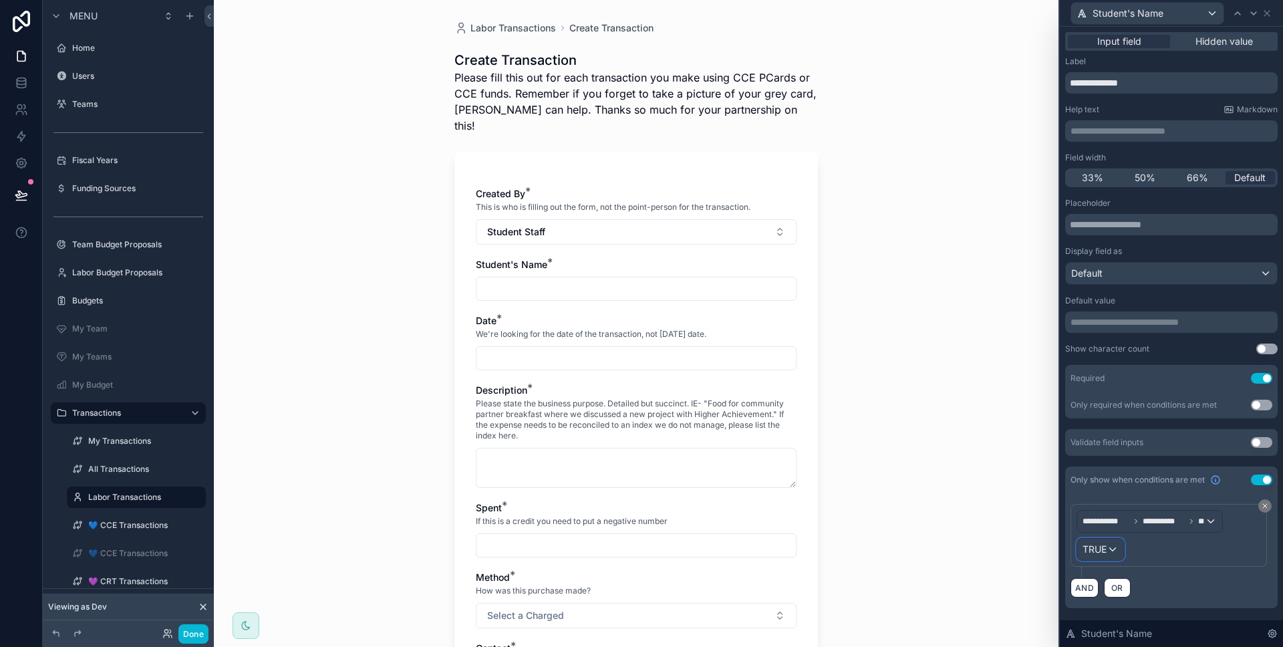
click at [1105, 550] on span "TRUE" at bounding box center [1095, 549] width 24 height 13
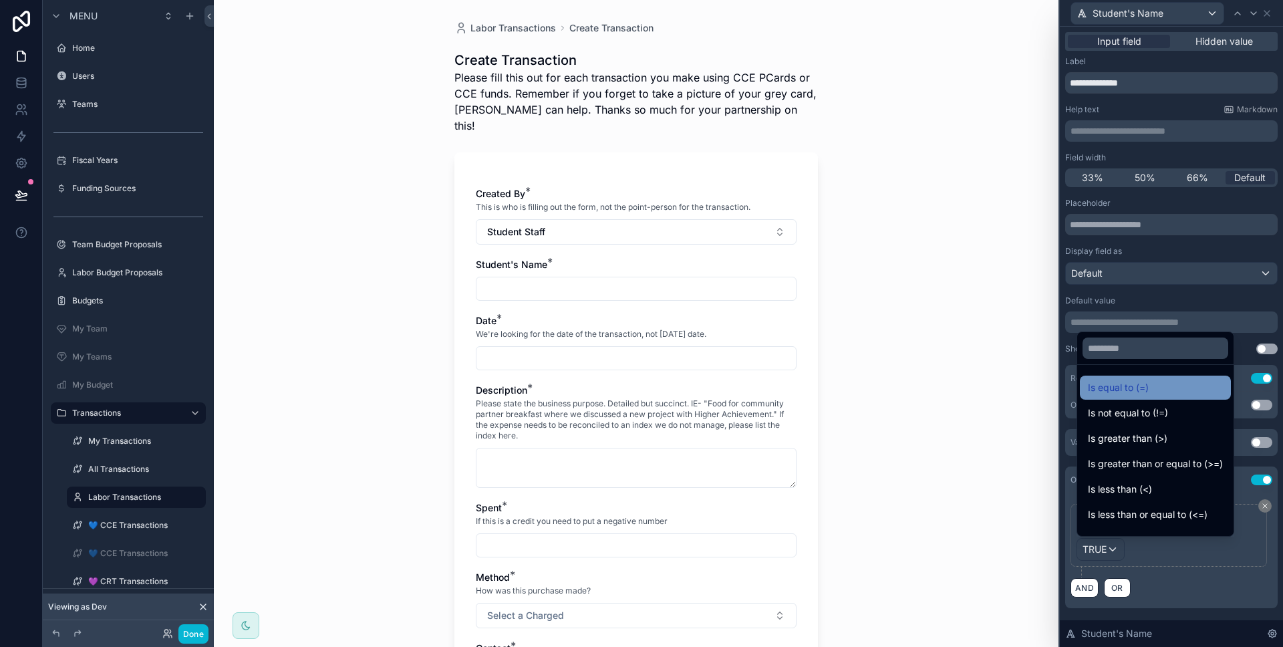
click at [1099, 391] on span "Is equal to (=)" at bounding box center [1118, 388] width 61 height 16
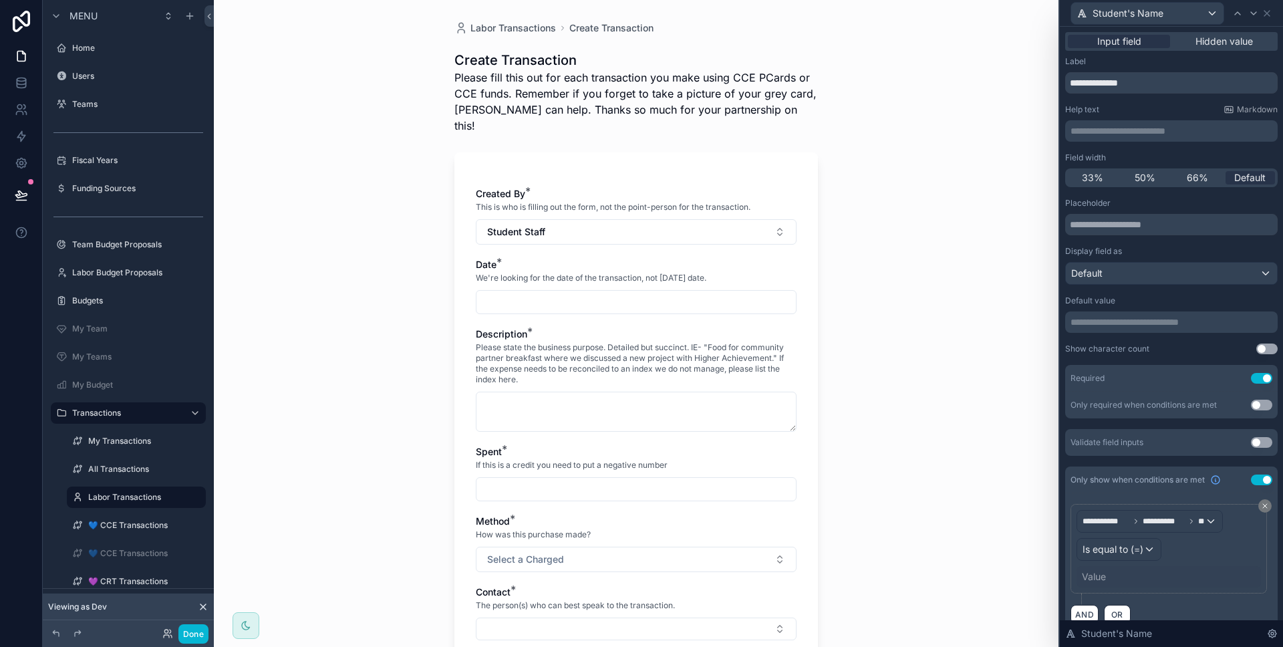
click at [1094, 568] on div "Value" at bounding box center [1169, 576] width 184 height 21
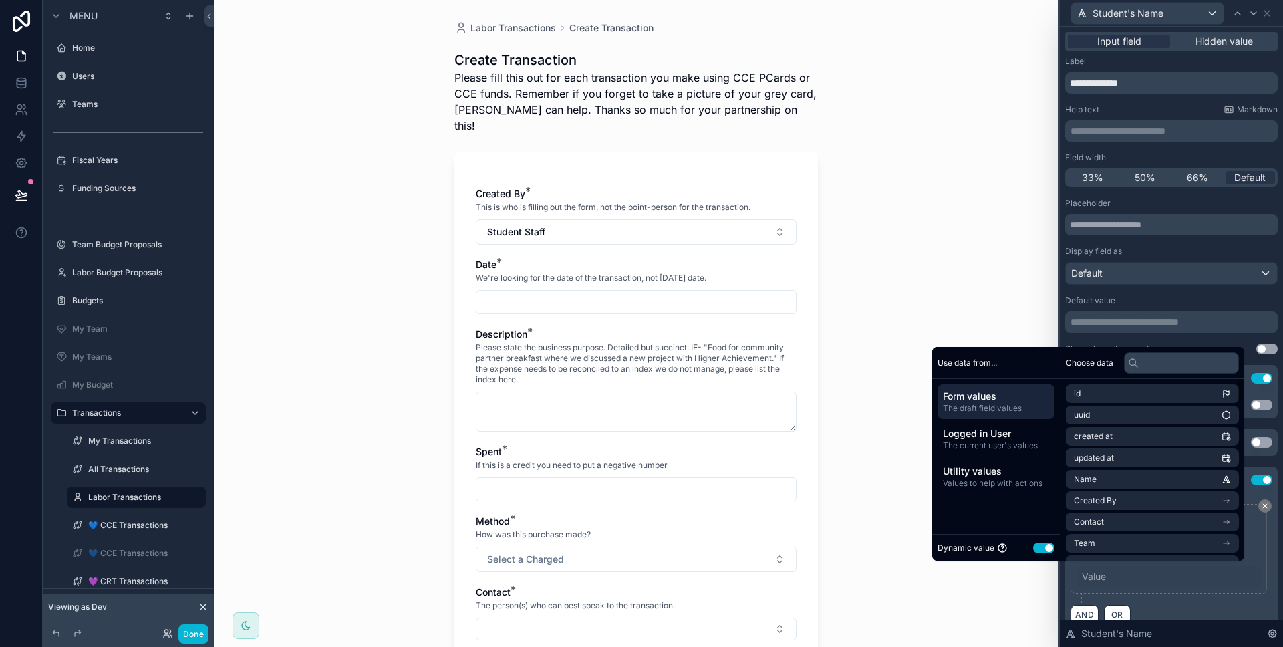
click at [1033, 552] on button "Use setting" at bounding box center [1043, 548] width 21 height 11
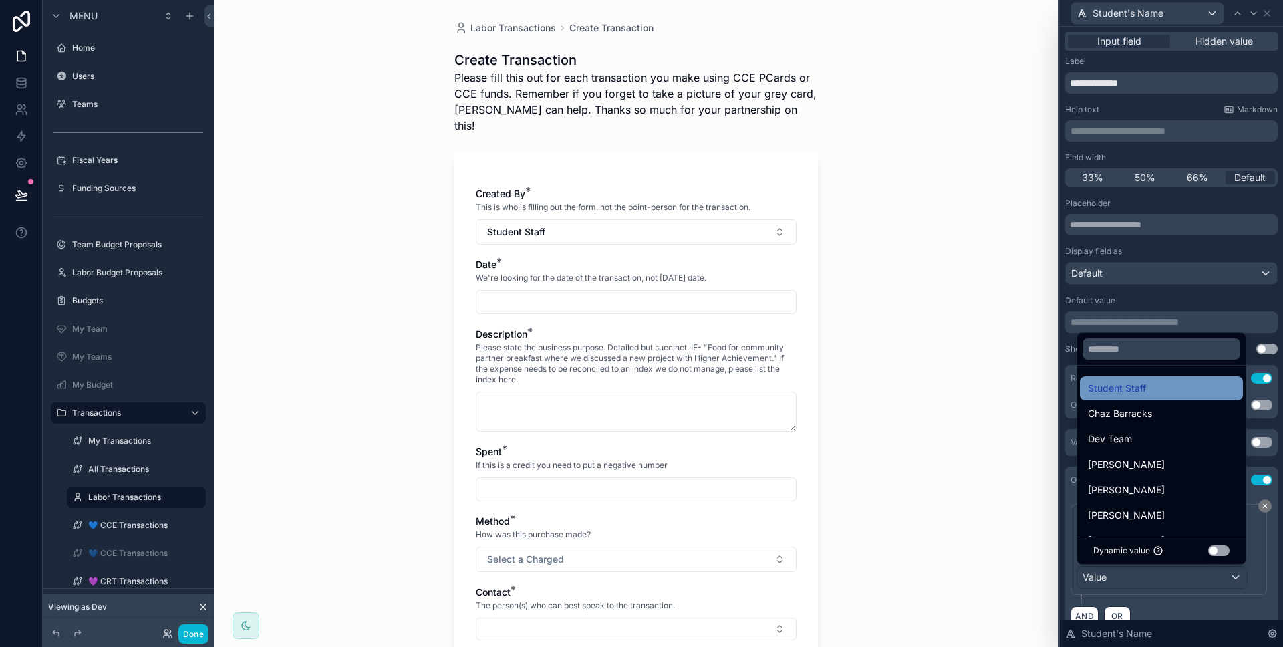
click at [1145, 399] on div "Student Staff" at bounding box center [1161, 388] width 163 height 24
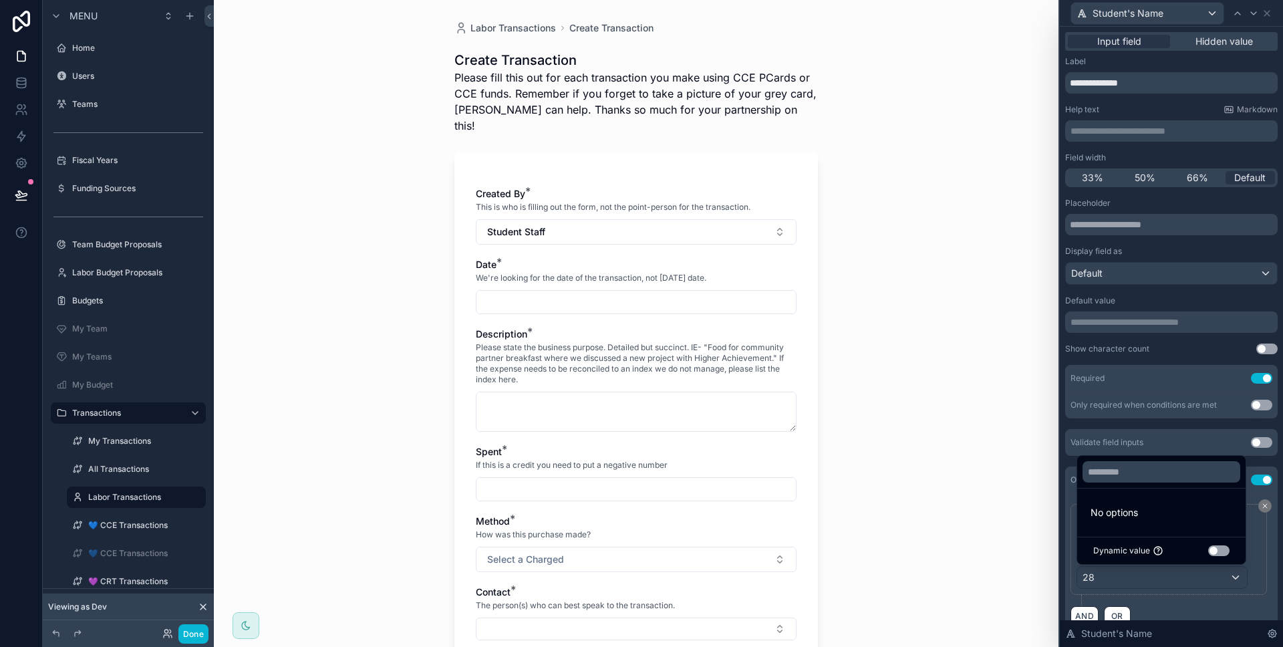
click at [939, 436] on div "Labor Transactions Create Transaction Create Transaction Please fill this out f…" at bounding box center [636, 323] width 845 height 647
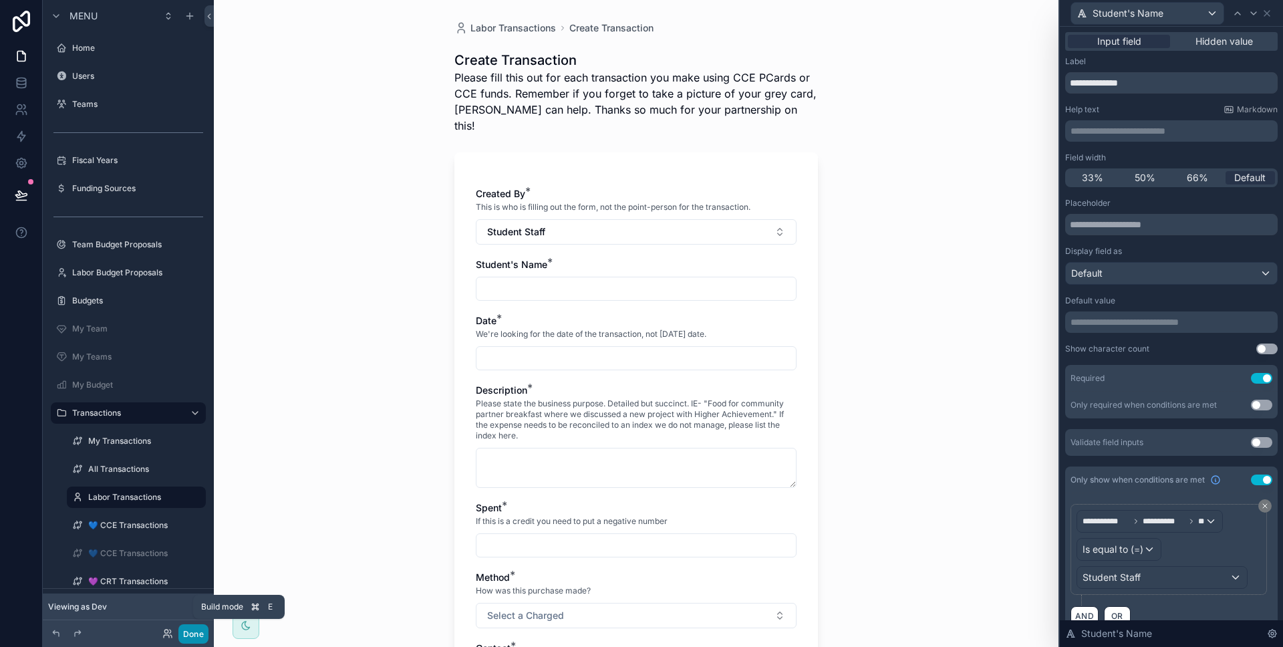
click at [190, 638] on button "Done" at bounding box center [193, 633] width 30 height 19
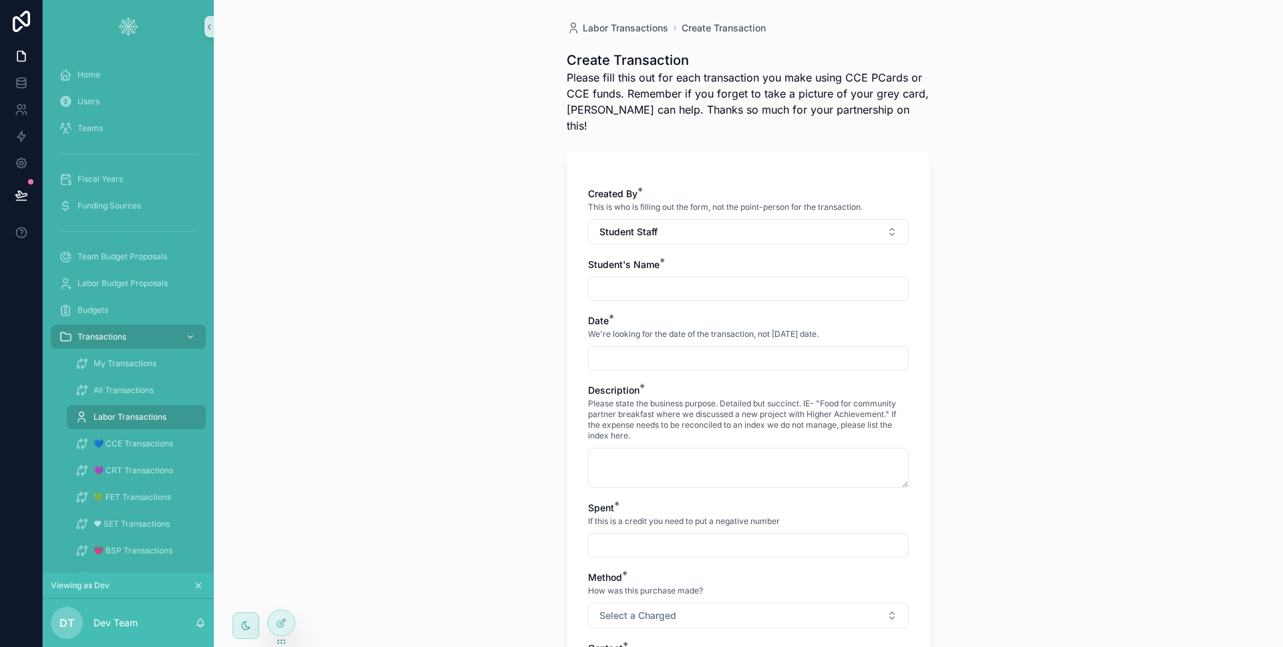
click at [613, 286] on div "Created By * This is who is filling out the form, not the point-person for the …" at bounding box center [748, 552] width 321 height 731
click at [611, 282] on div "scrollable content" at bounding box center [748, 289] width 321 height 24
click at [610, 279] on input "scrollable content" at bounding box center [748, 288] width 319 height 19
click at [507, 328] on div "Labor Transactions Create Transaction Create Transaction Please fill this out f…" at bounding box center [748, 323] width 1069 height 647
click at [612, 225] on span "Student Staff" at bounding box center [628, 231] width 58 height 13
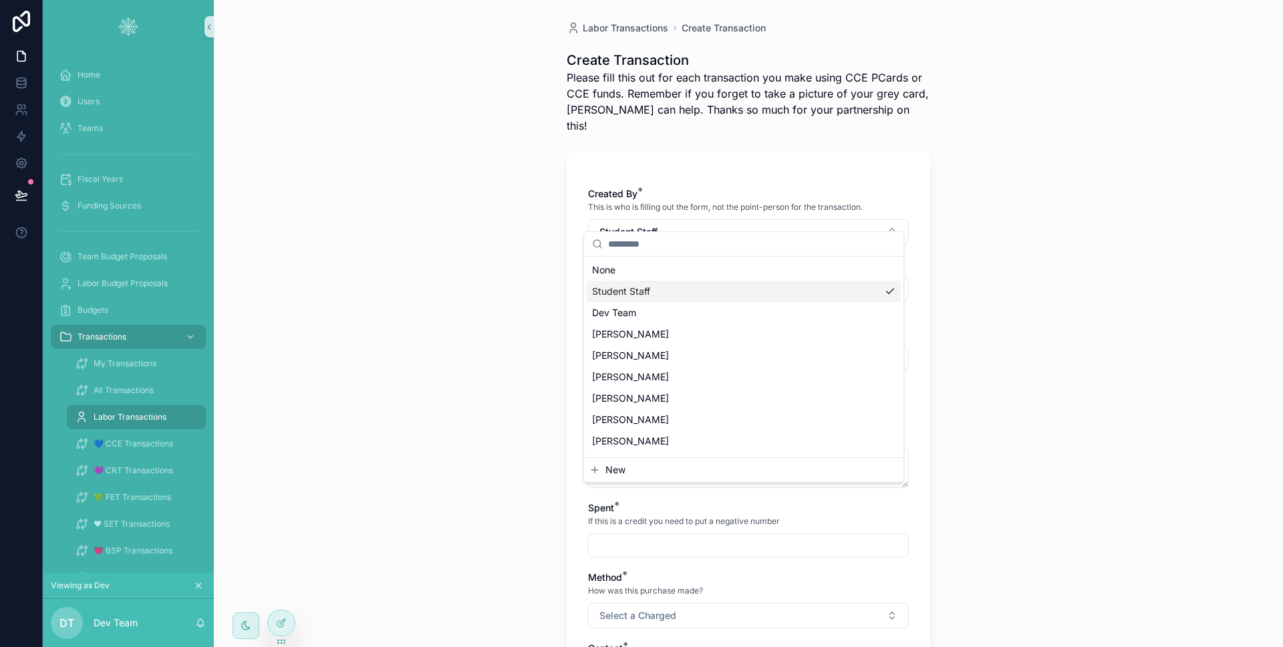
click at [637, 305] on div "Dev Team" at bounding box center [744, 312] width 314 height 21
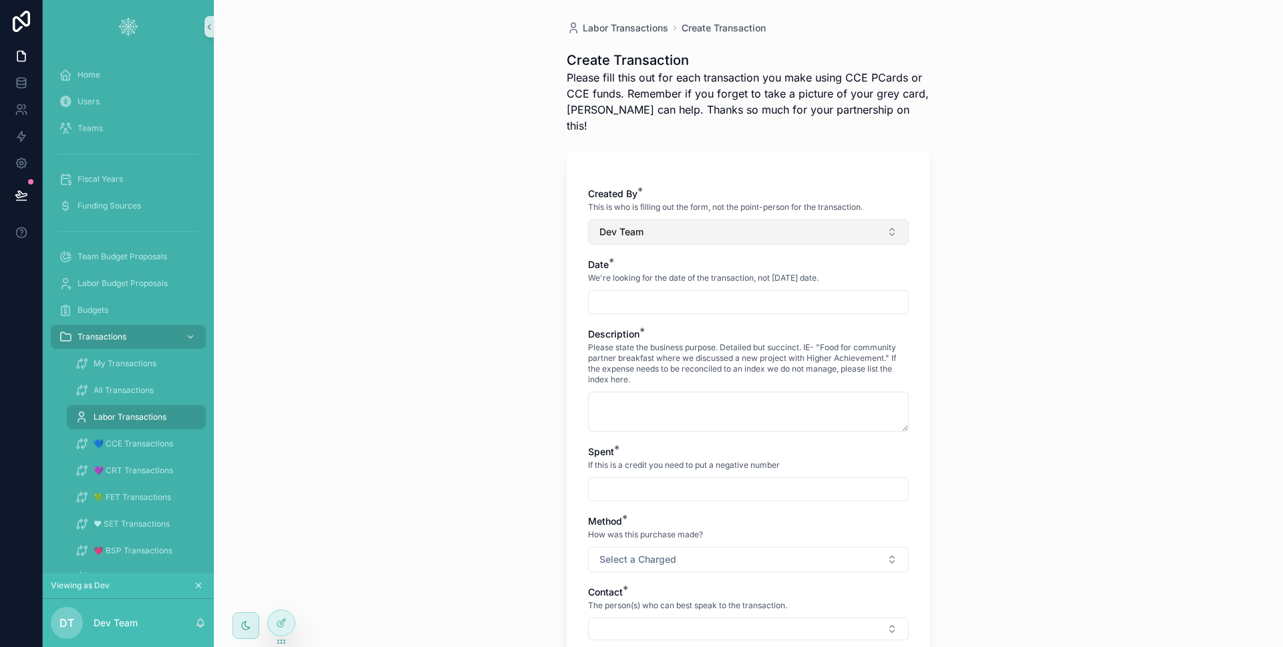
click at [698, 224] on button "Dev Team" at bounding box center [748, 231] width 321 height 25
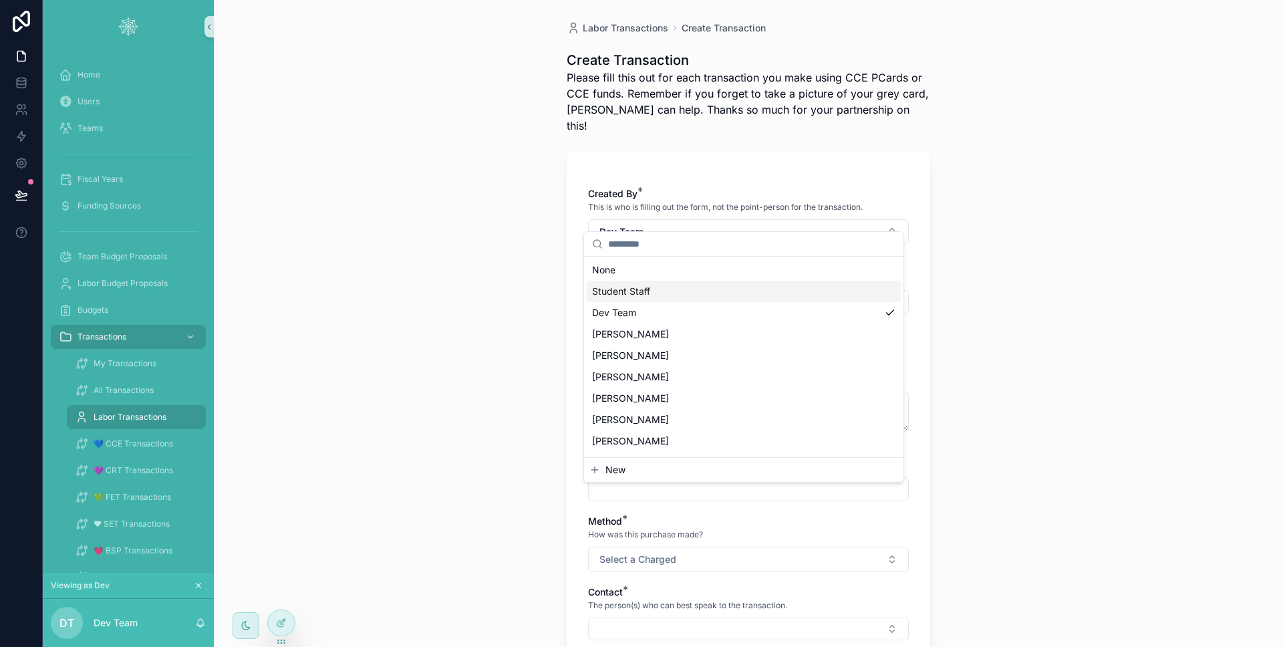
click at [682, 282] on div "Student Staff" at bounding box center [744, 291] width 314 height 21
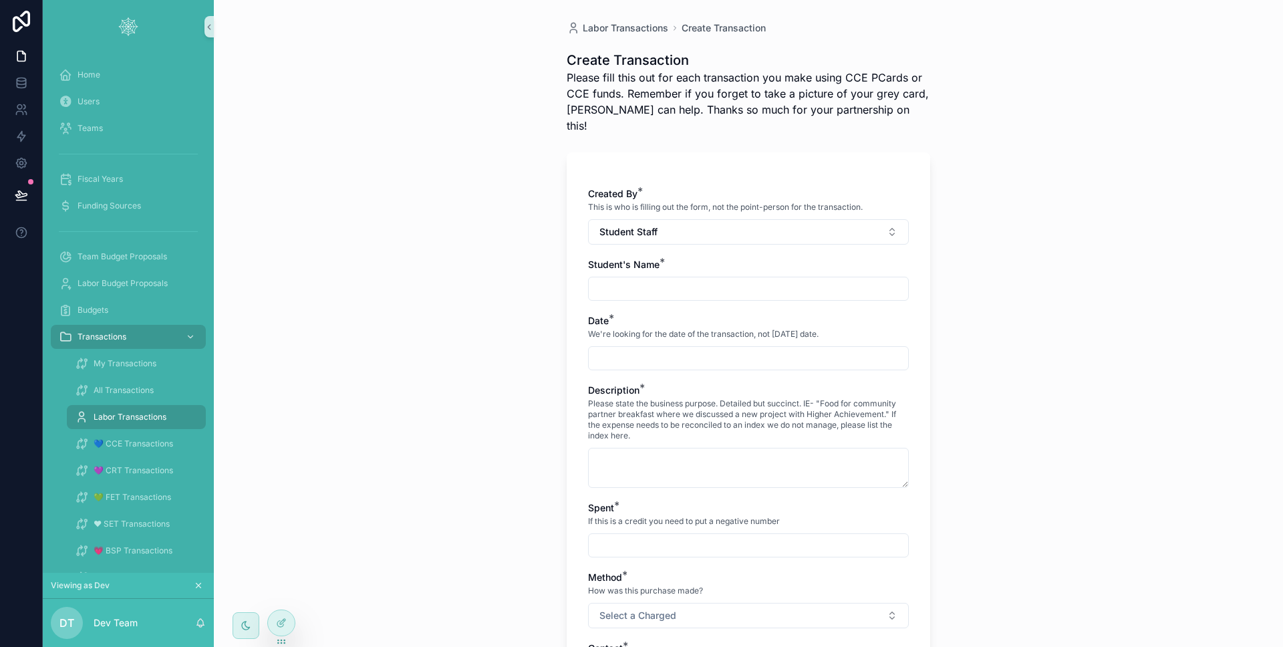
click at [528, 281] on div "Labor Transactions Create Transaction Create Transaction Please fill this out f…" at bounding box center [748, 323] width 1069 height 647
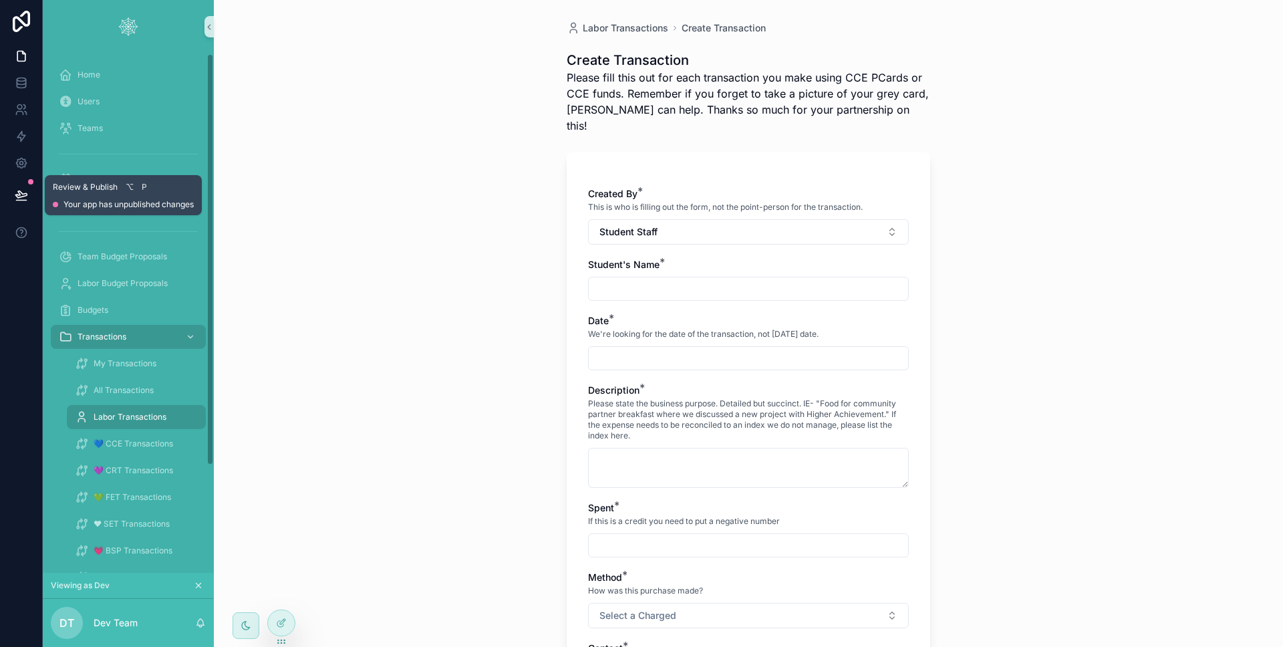
click at [11, 199] on button at bounding box center [21, 194] width 29 height 37
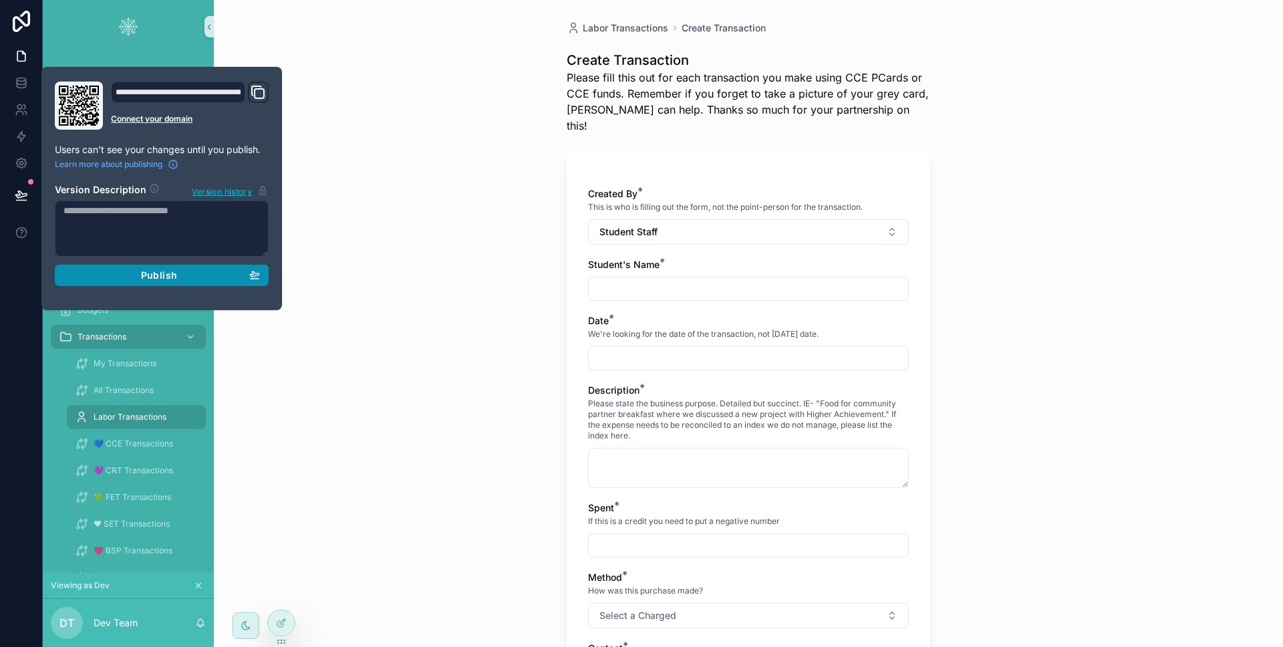
click at [263, 269] on button "Publish" at bounding box center [162, 275] width 214 height 21
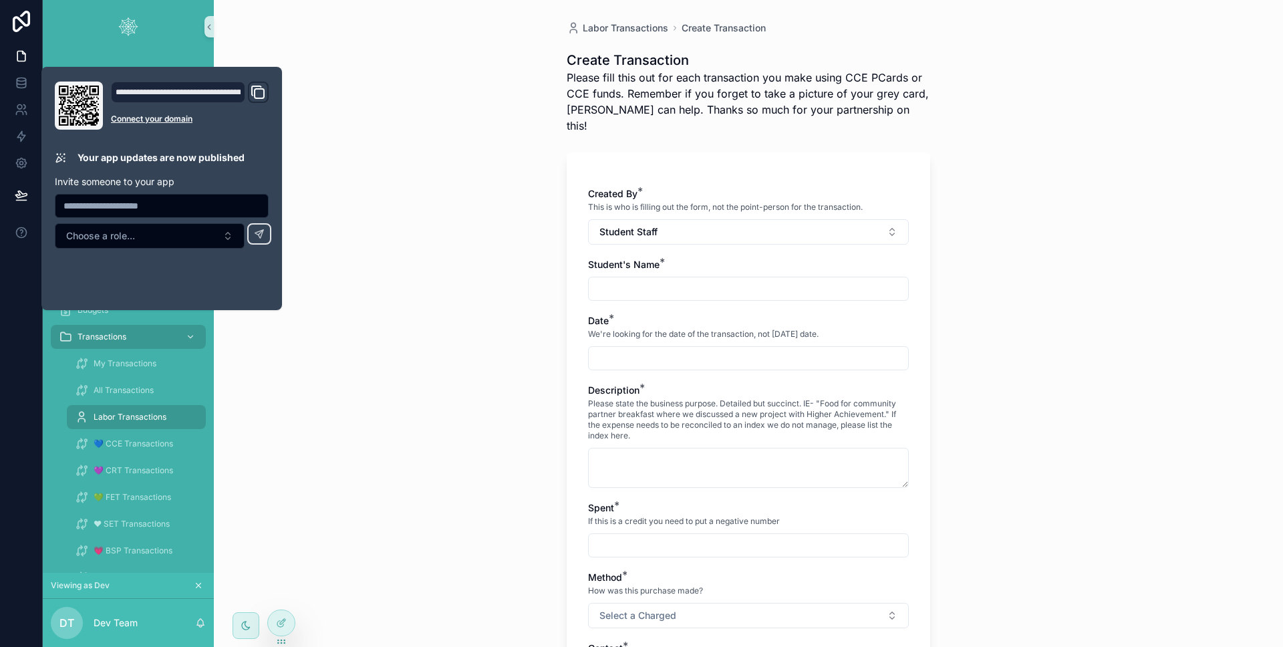
scroll to position [29, 0]
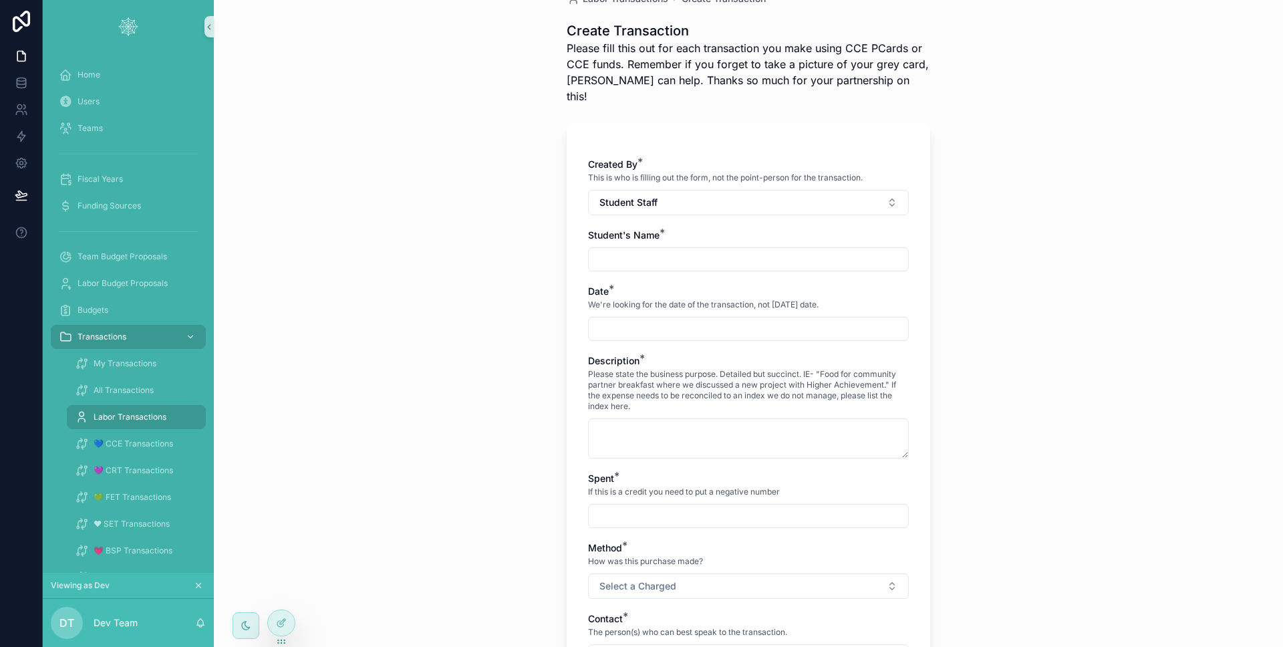
click at [329, 427] on div "Labor Transactions Create Transaction Create Transaction Please fill this out f…" at bounding box center [748, 294] width 1069 height 647
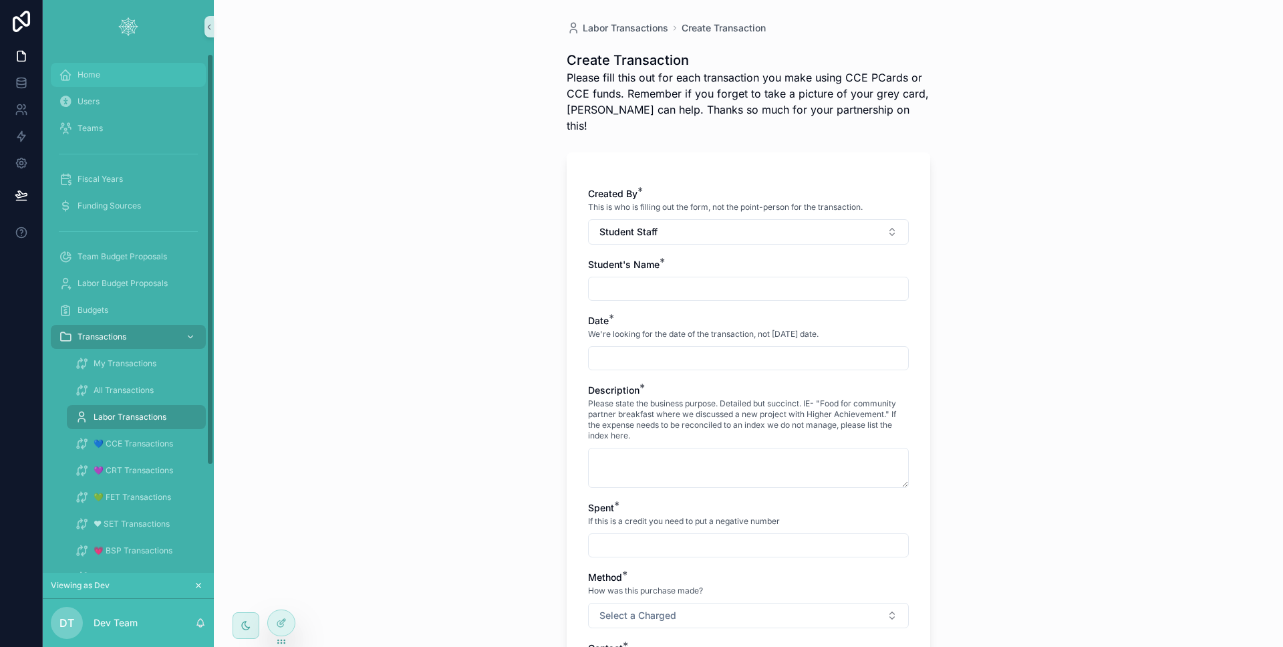
click at [94, 77] on span "Home" at bounding box center [89, 74] width 23 height 11
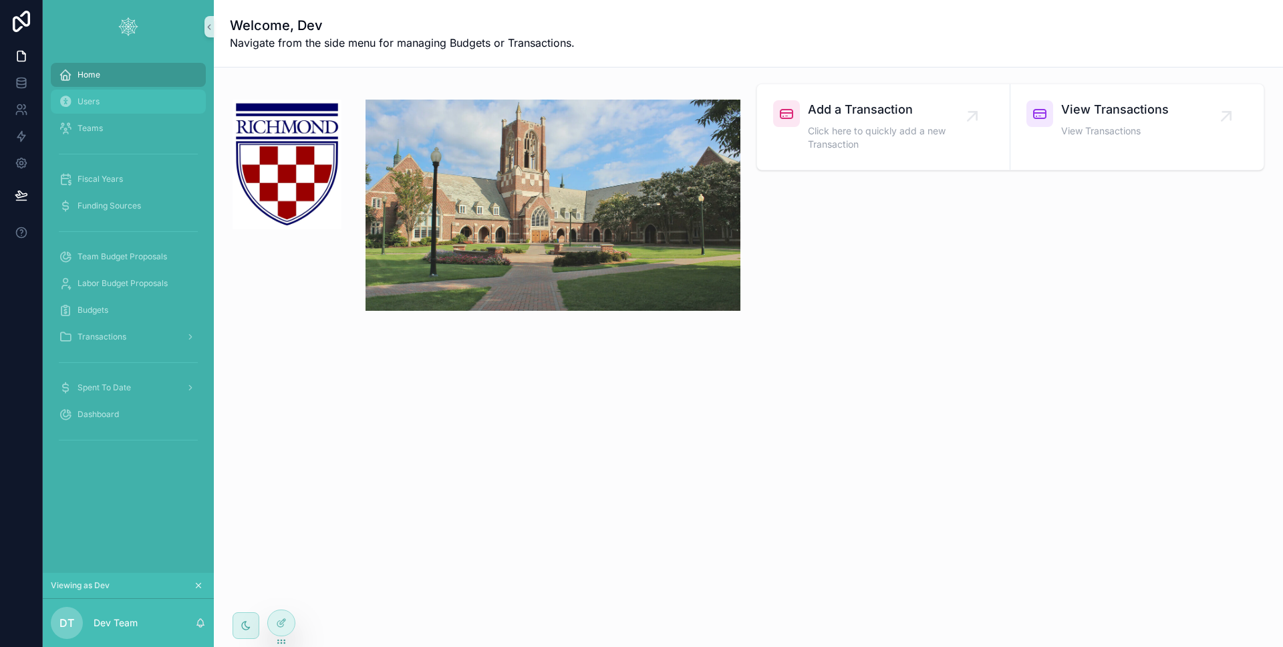
click at [96, 93] on div "Users" at bounding box center [128, 101] width 139 height 21
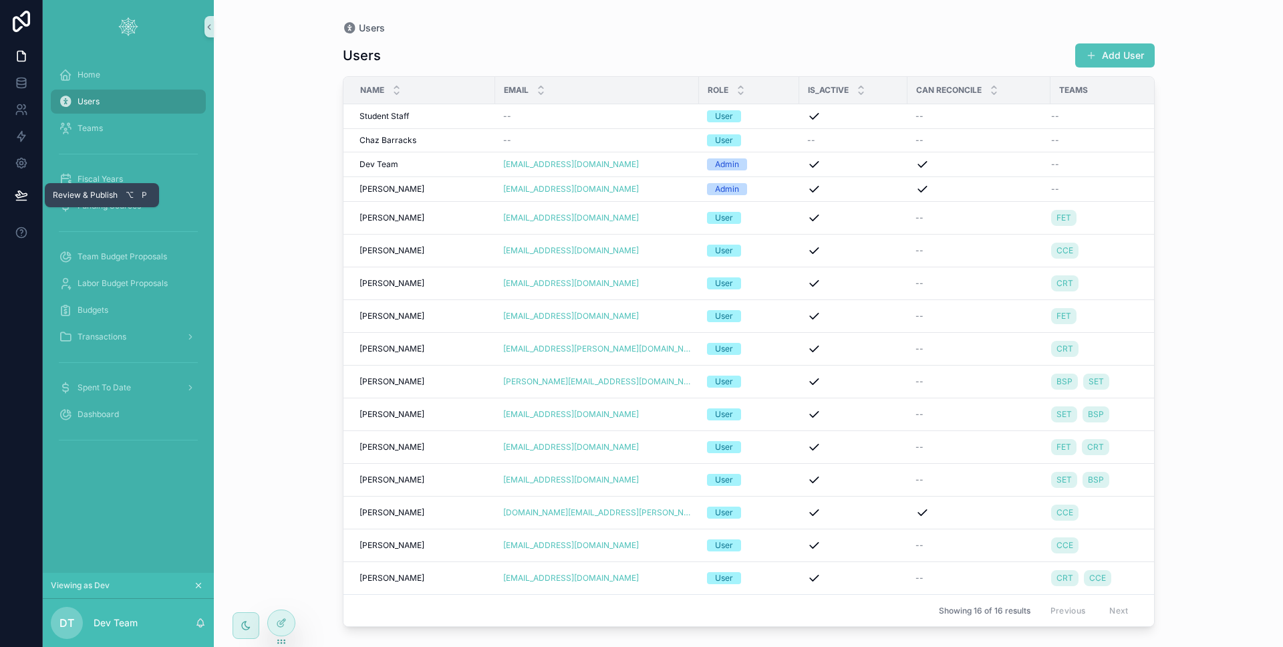
click at [15, 198] on icon at bounding box center [21, 194] width 13 height 13
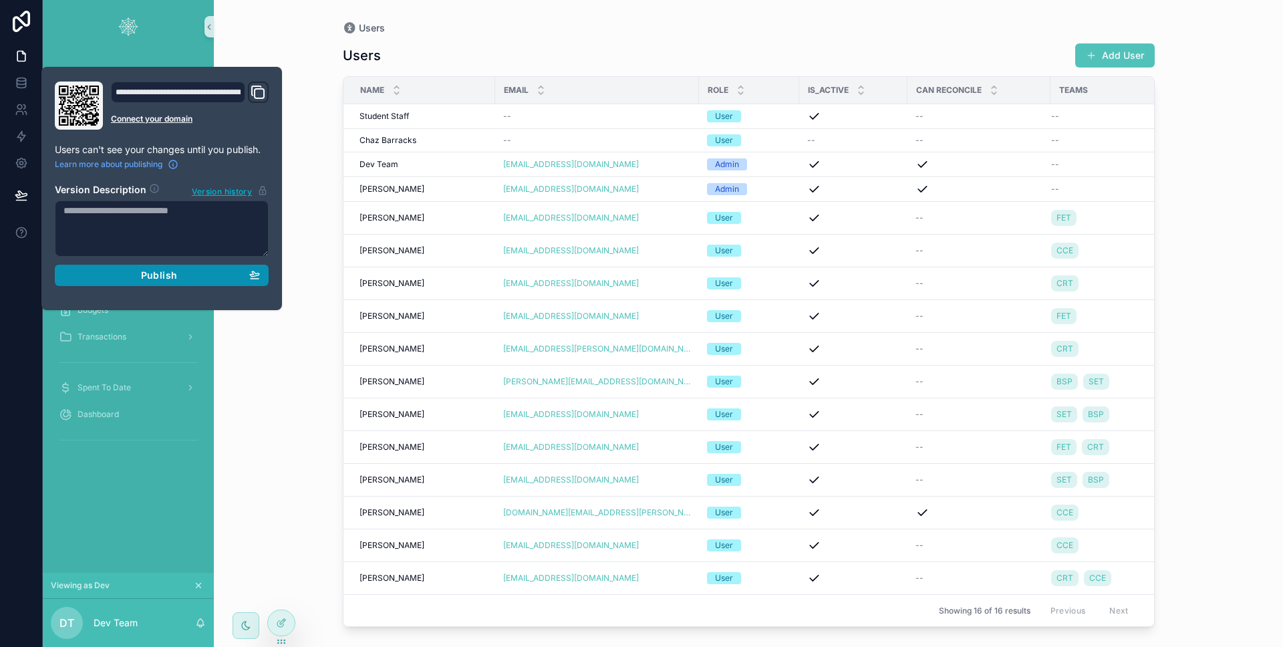
click at [104, 266] on button "Publish" at bounding box center [162, 275] width 214 height 21
click at [6, 289] on div at bounding box center [21, 323] width 43 height 647
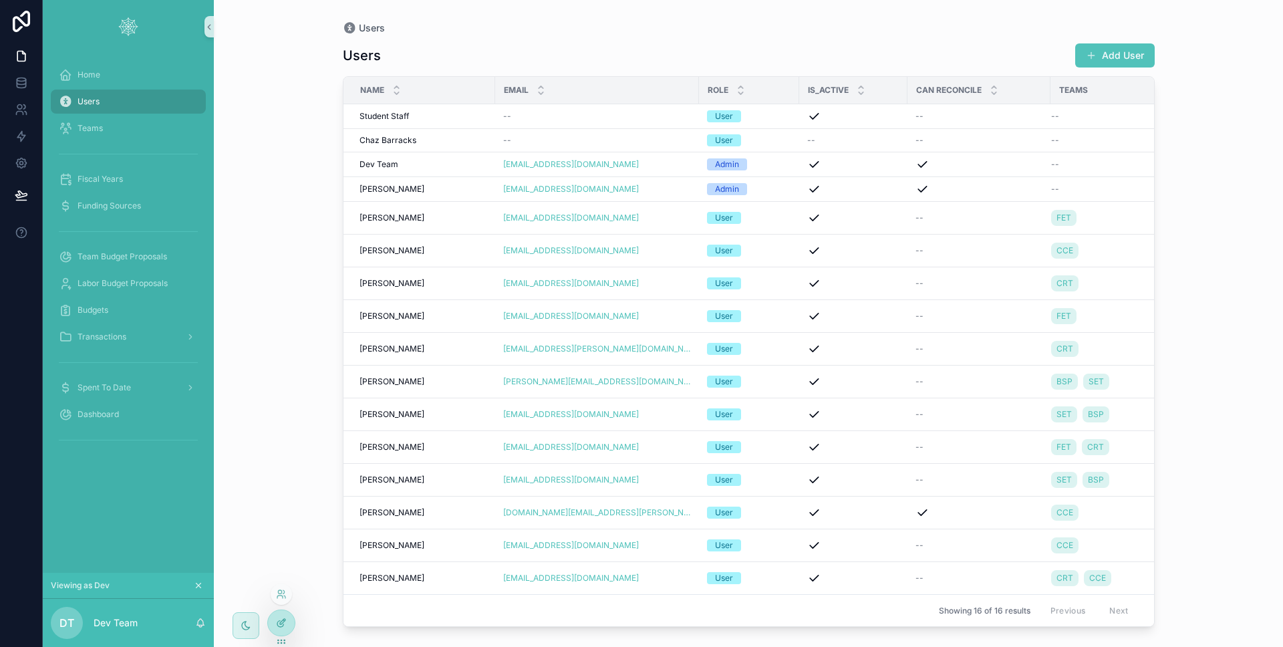
click at [279, 613] on div at bounding box center [281, 622] width 27 height 25
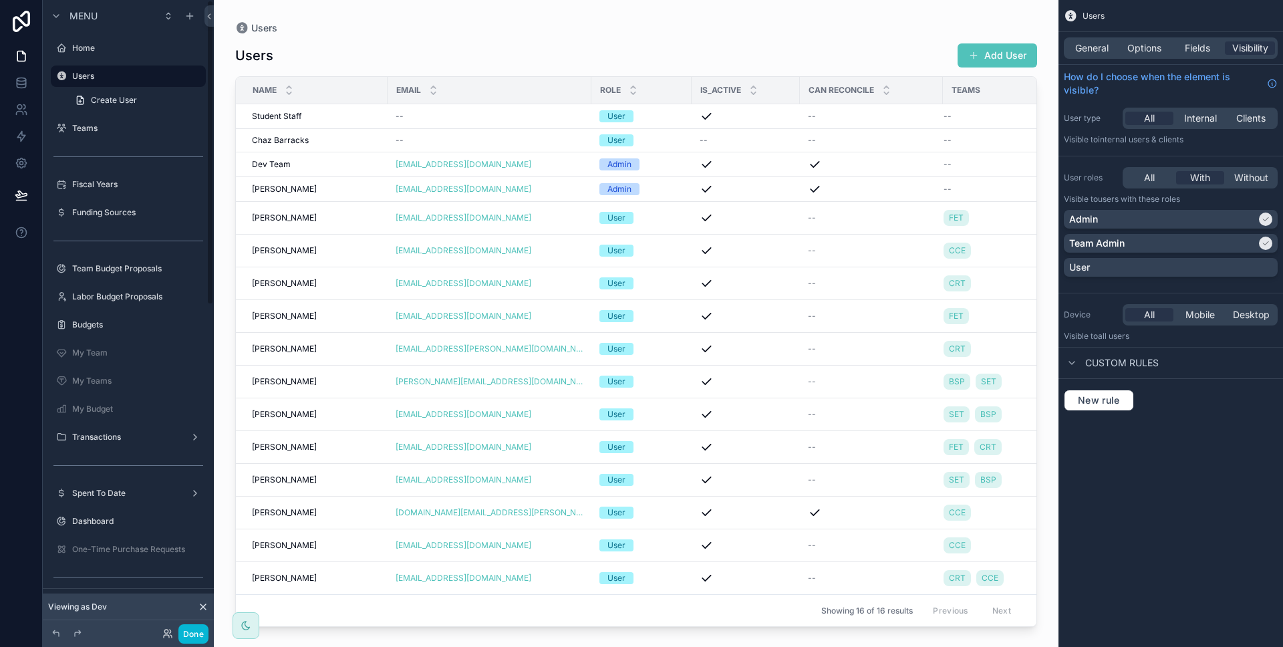
scroll to position [8, 0]
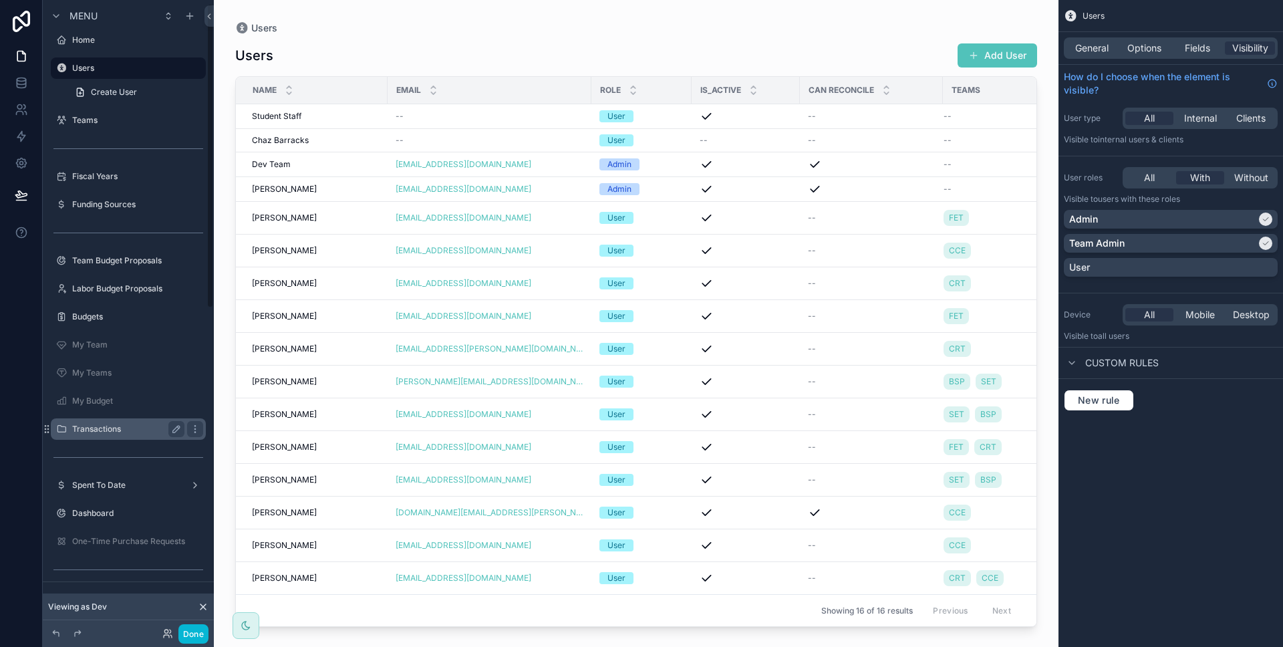
click at [126, 421] on div "Transactions" at bounding box center [128, 429] width 112 height 16
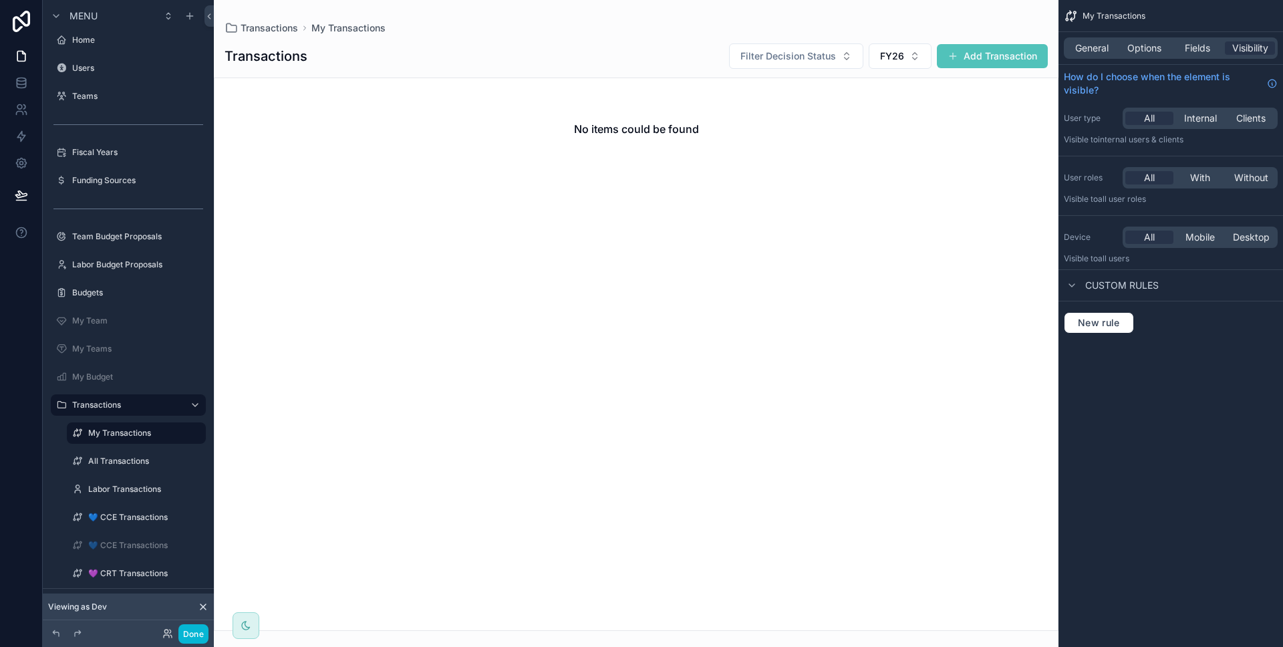
click at [985, 49] on div "scrollable content" at bounding box center [636, 323] width 845 height 647
click at [982, 61] on button "Add Transaction" at bounding box center [992, 56] width 111 height 24
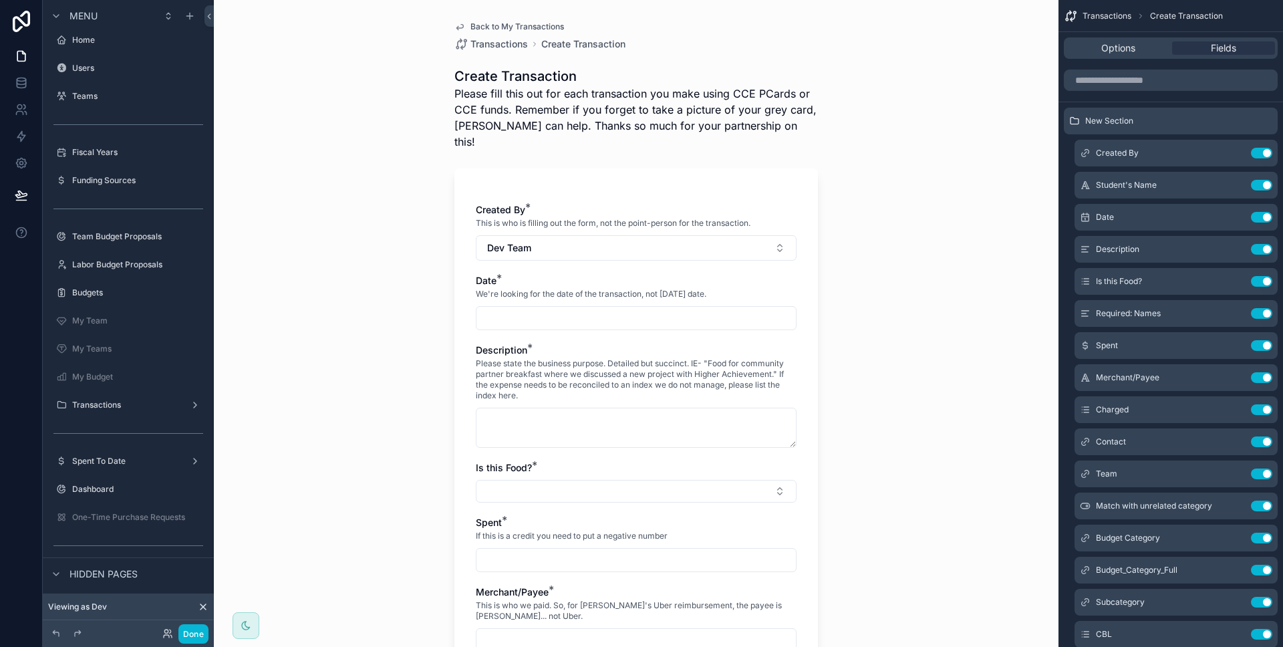
click at [723, 235] on button "Dev Team" at bounding box center [636, 247] width 321 height 25
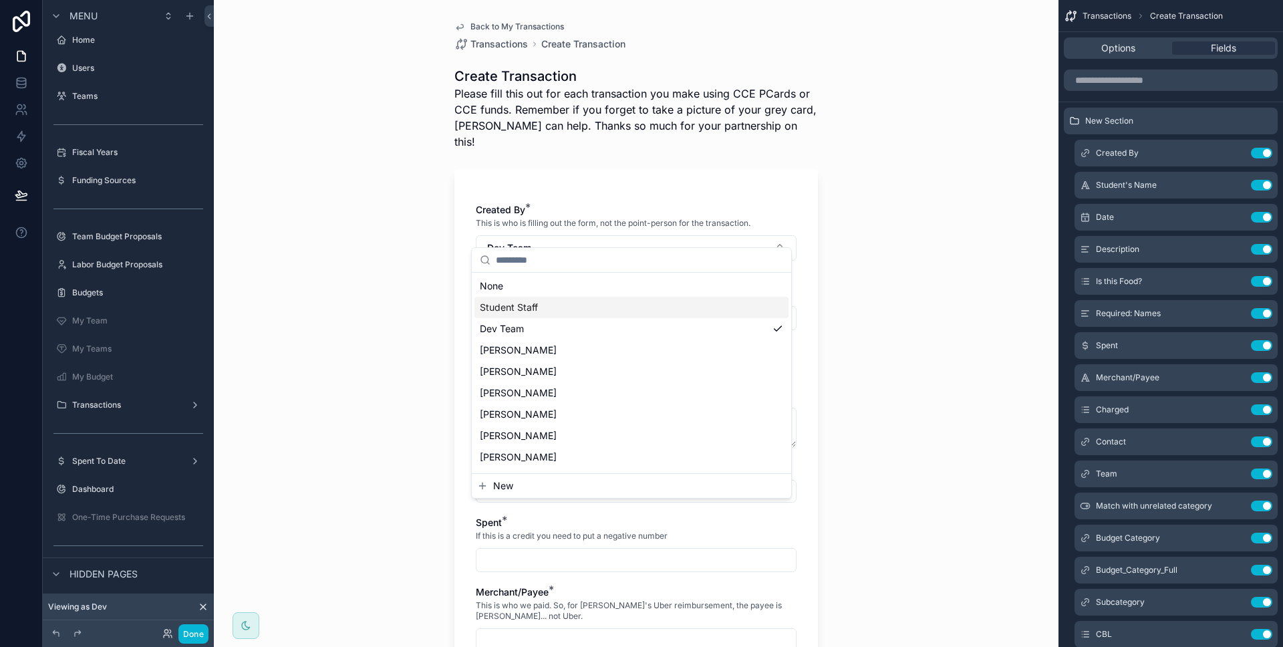
click at [673, 297] on div "Student Staff" at bounding box center [631, 307] width 314 height 21
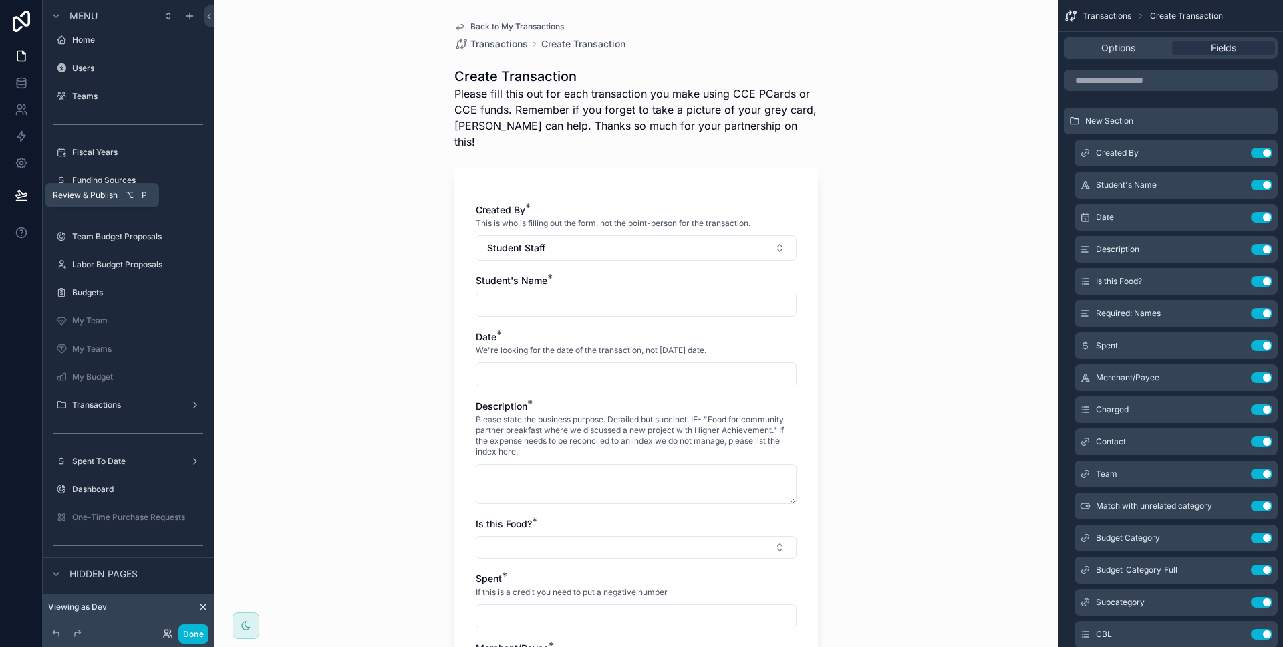
click at [19, 196] on icon at bounding box center [21, 194] width 13 height 13
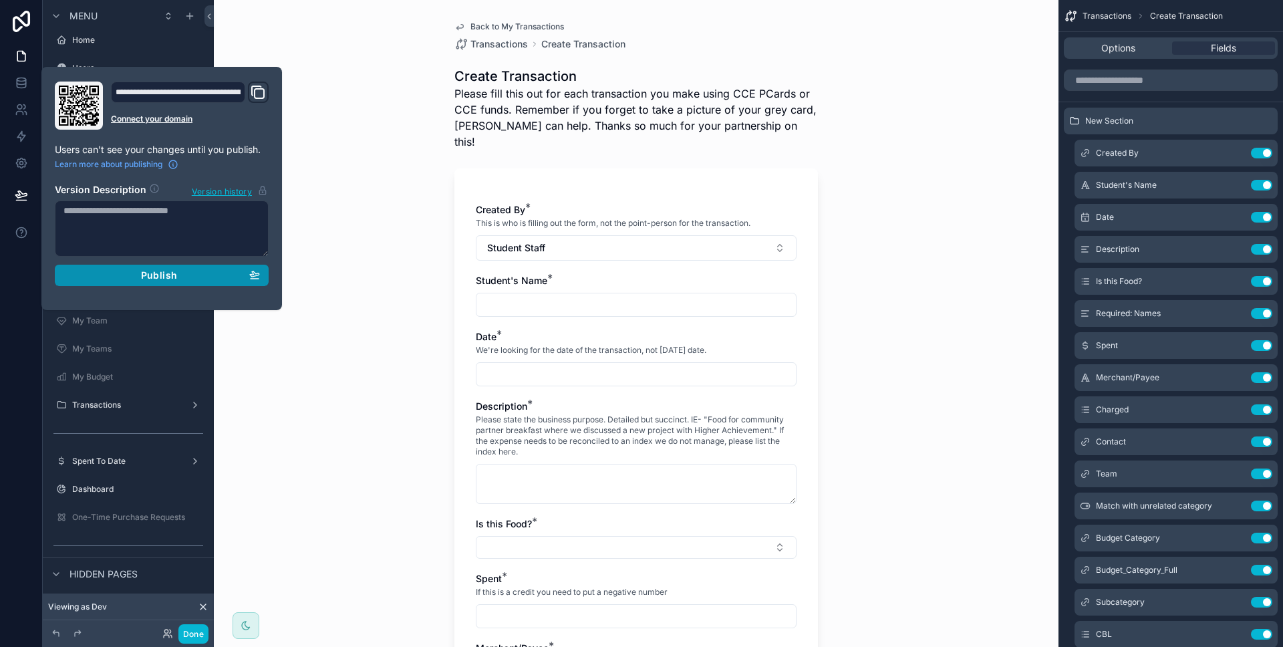
click at [116, 275] on div "Publish" at bounding box center [161, 275] width 196 height 12
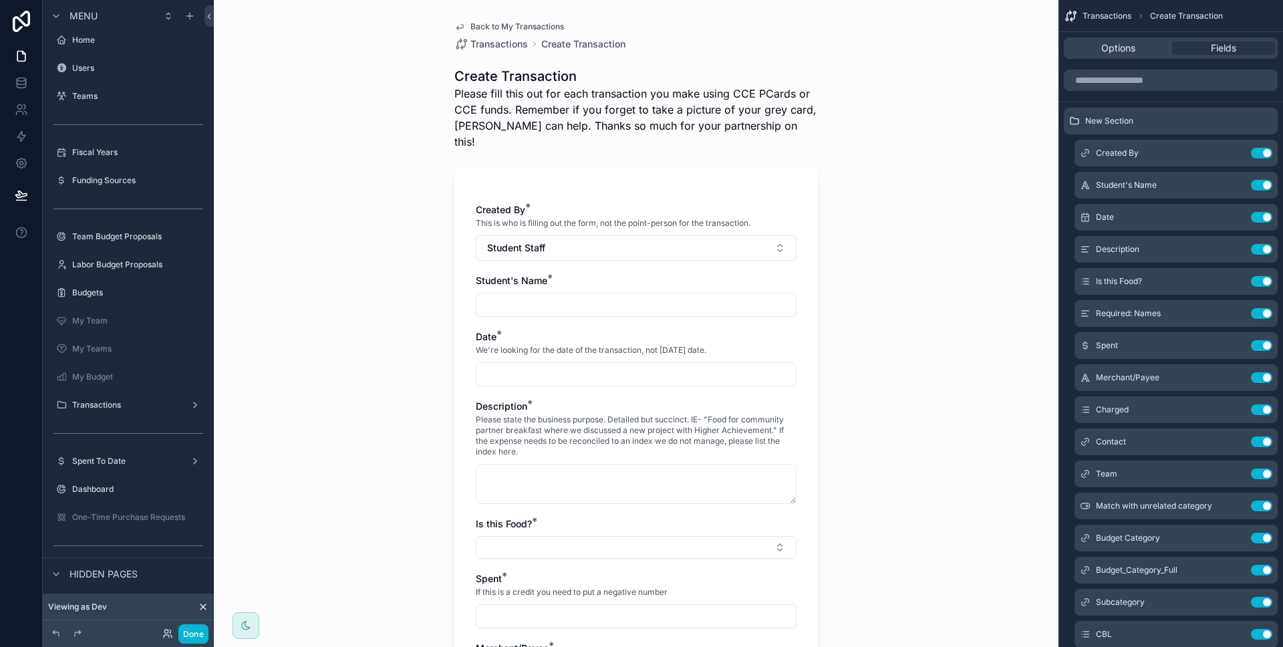
click at [14, 292] on div at bounding box center [21, 323] width 43 height 647
click at [187, 630] on button "Done" at bounding box center [193, 633] width 30 height 19
